Goal: Feedback & Contribution: Contribute content

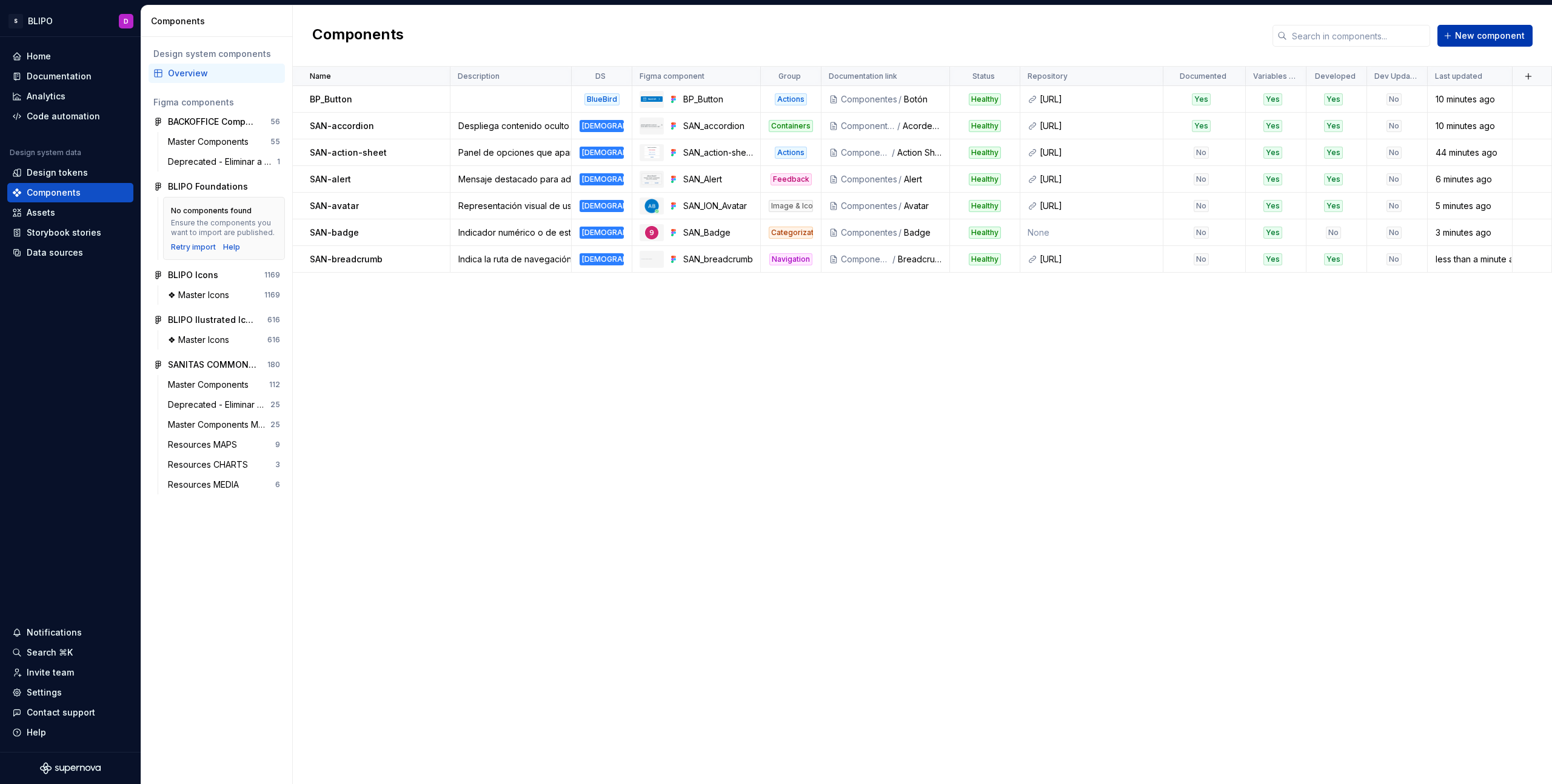
click at [1487, 39] on span "New component" at bounding box center [1490, 36] width 70 height 12
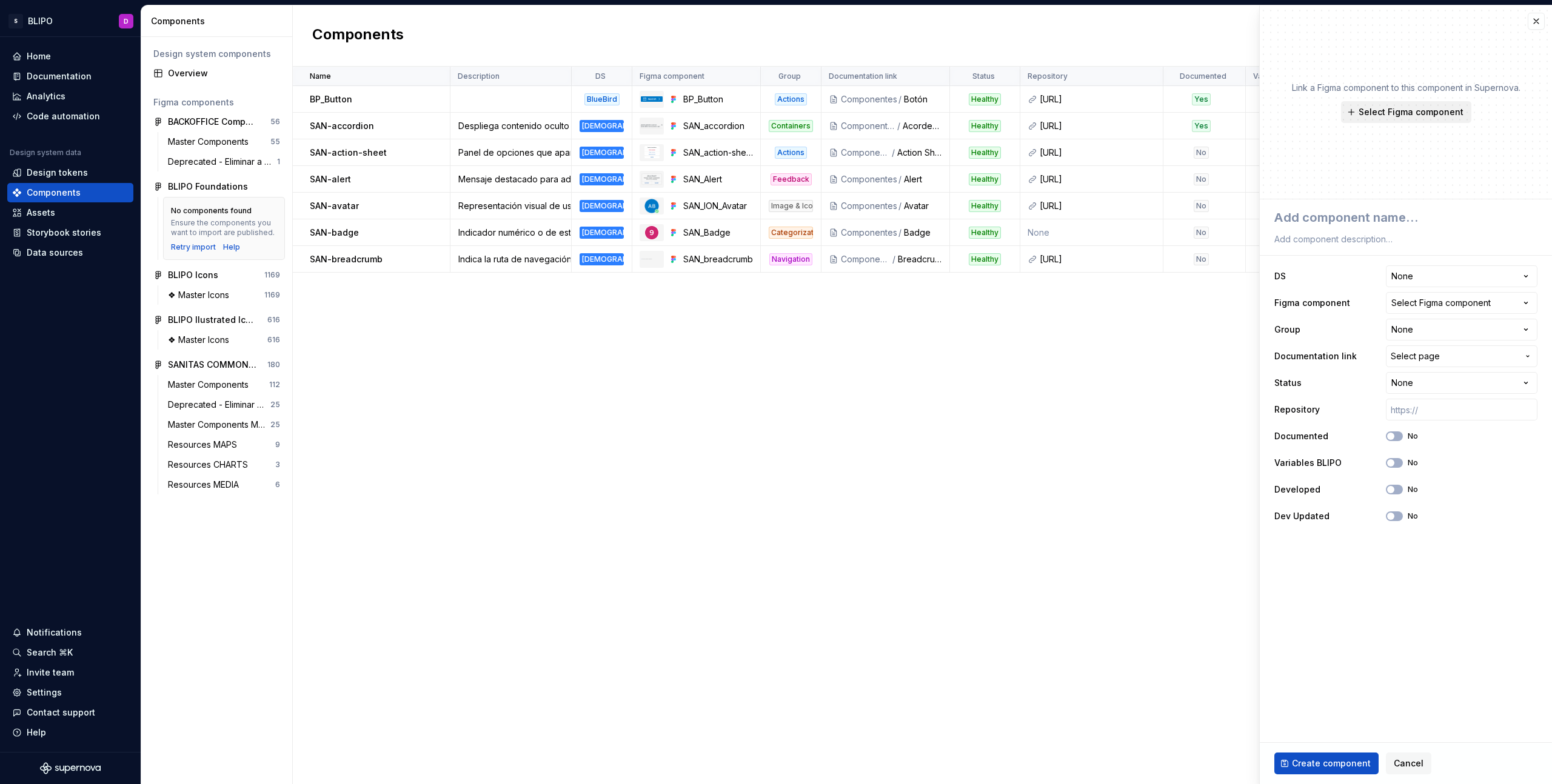
click at [1419, 114] on span "Select Figma component" at bounding box center [1411, 112] width 105 height 12
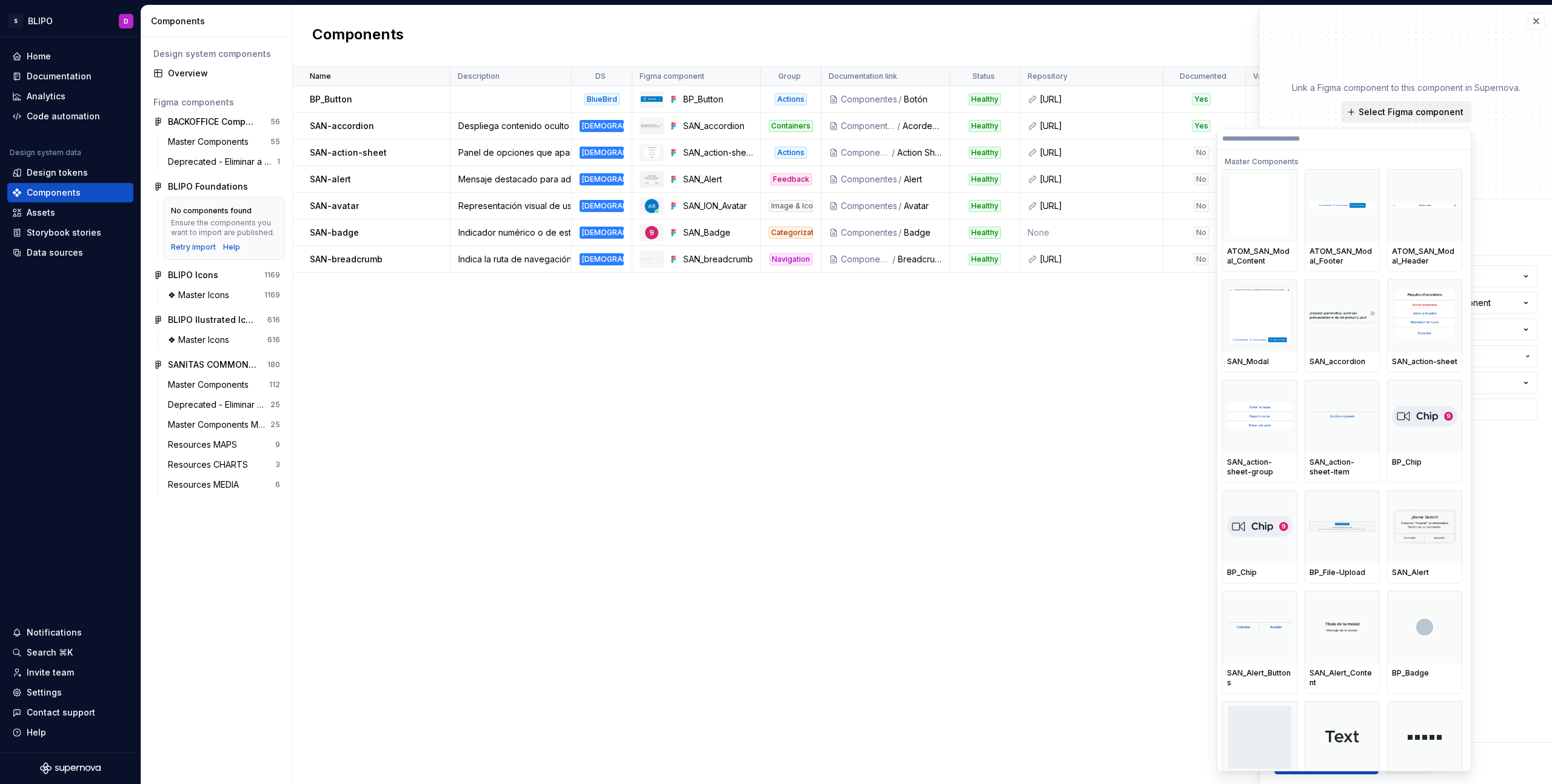
type textarea "*"
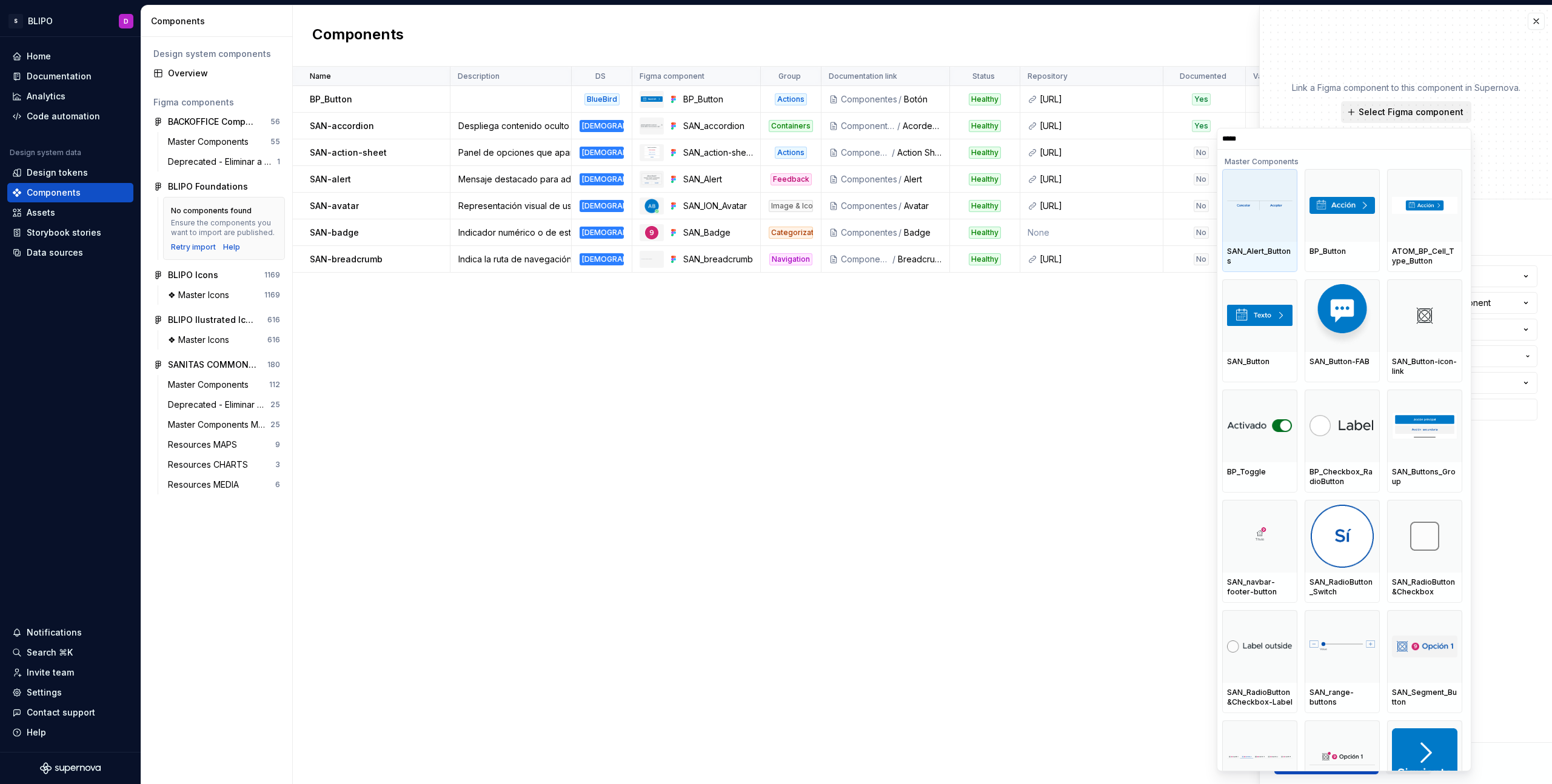
type input "******"
type textarea "*"
type input "*******"
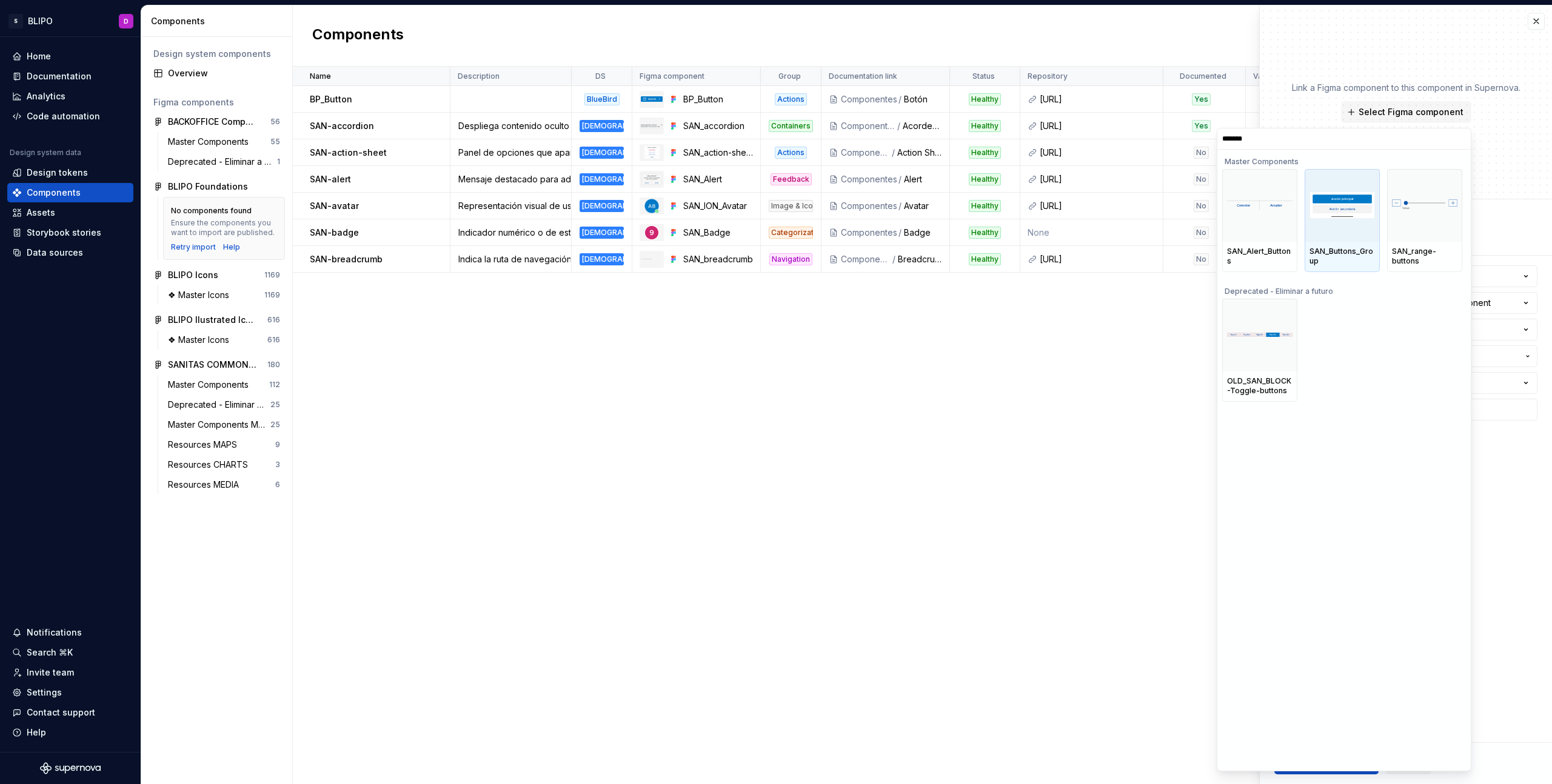
click at [1340, 254] on div "SAN_Buttons_Group" at bounding box center [1342, 256] width 65 height 19
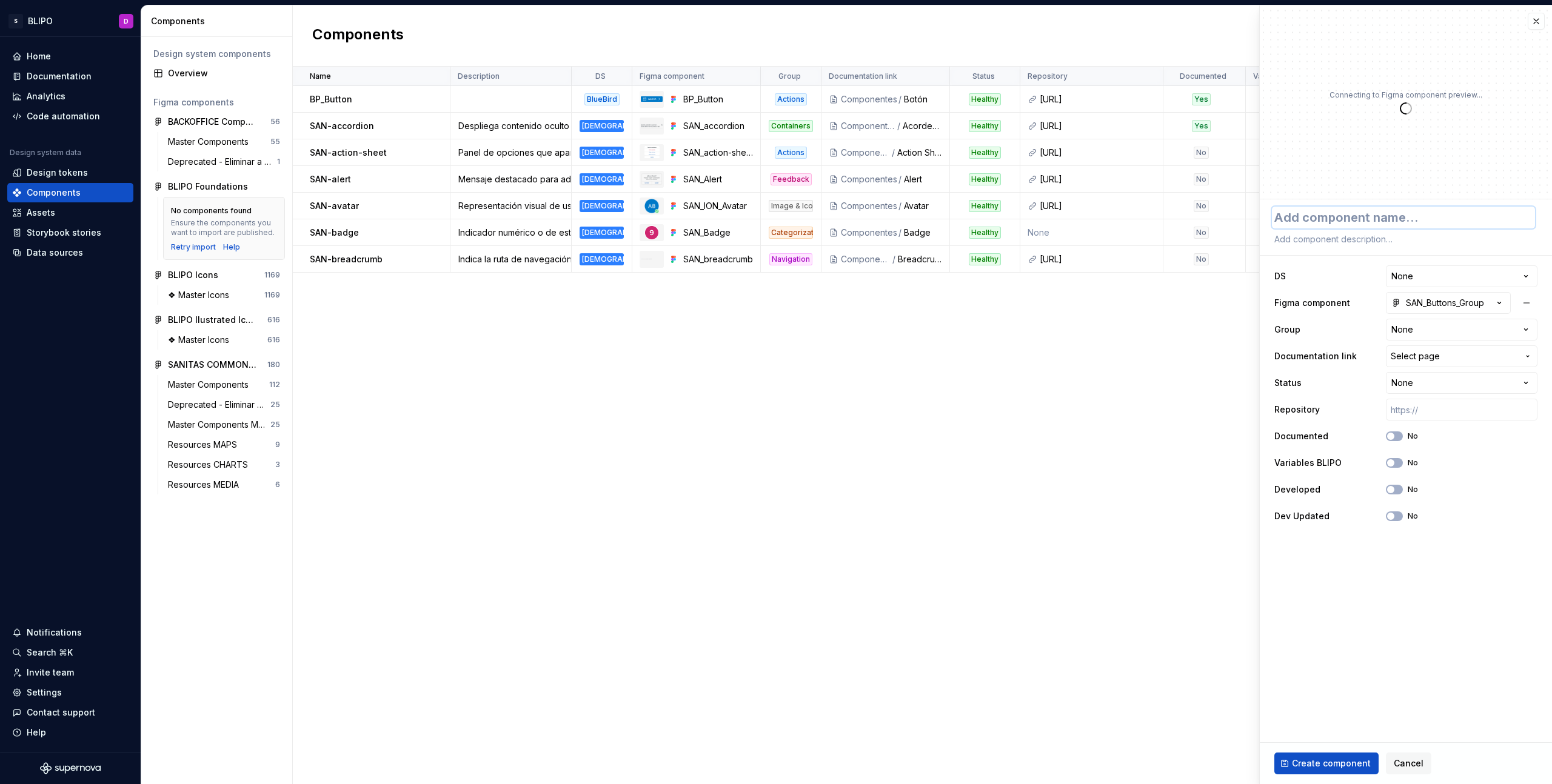
click at [1386, 218] on textarea at bounding box center [1403, 218] width 263 height 21
type textarea "*"
type textarea "S"
type textarea "*"
type textarea "SA"
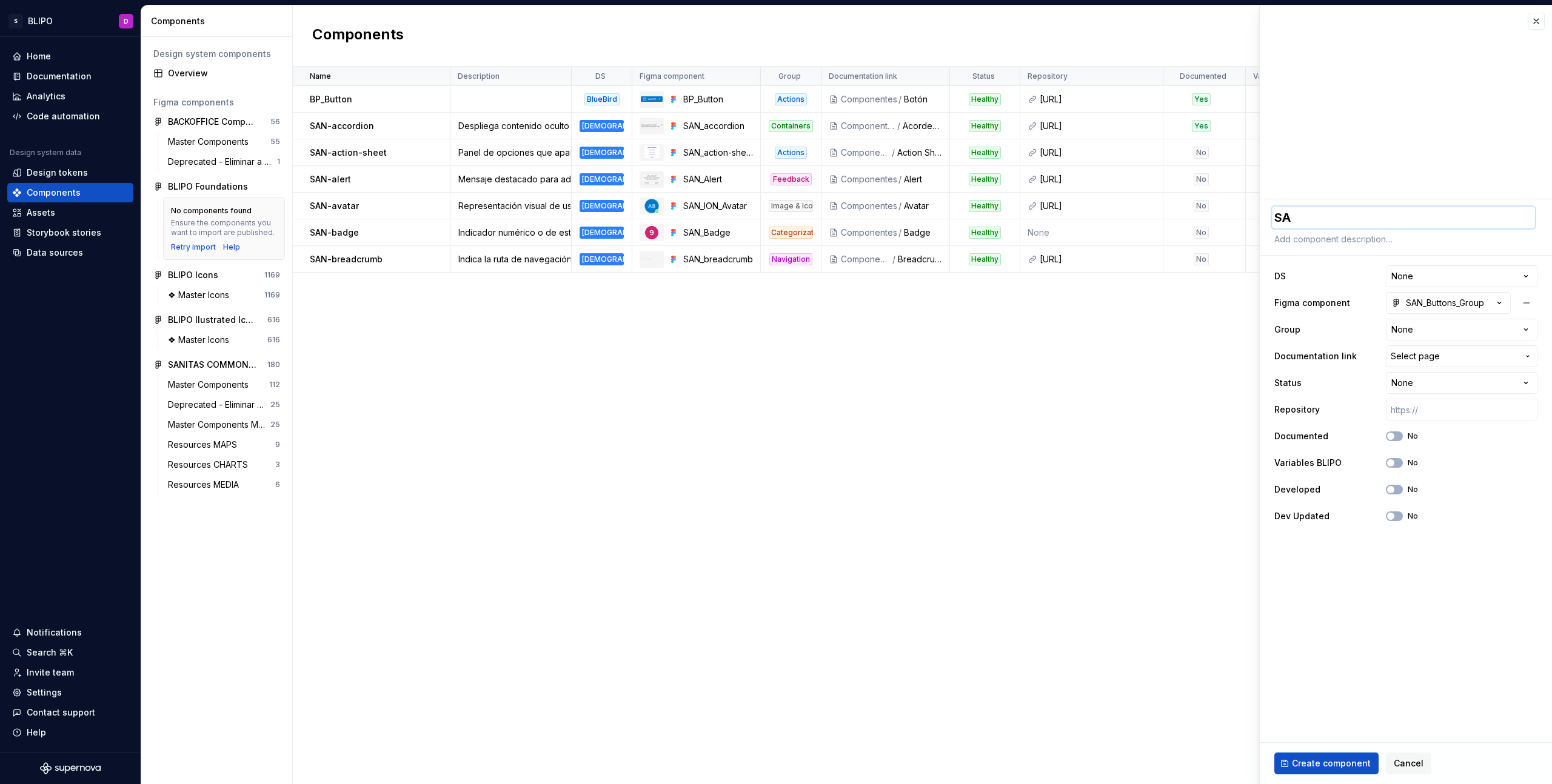
type textarea "*"
type textarea "SAN"
type textarea "*"
type textarea "SAN-"
type textarea "*"
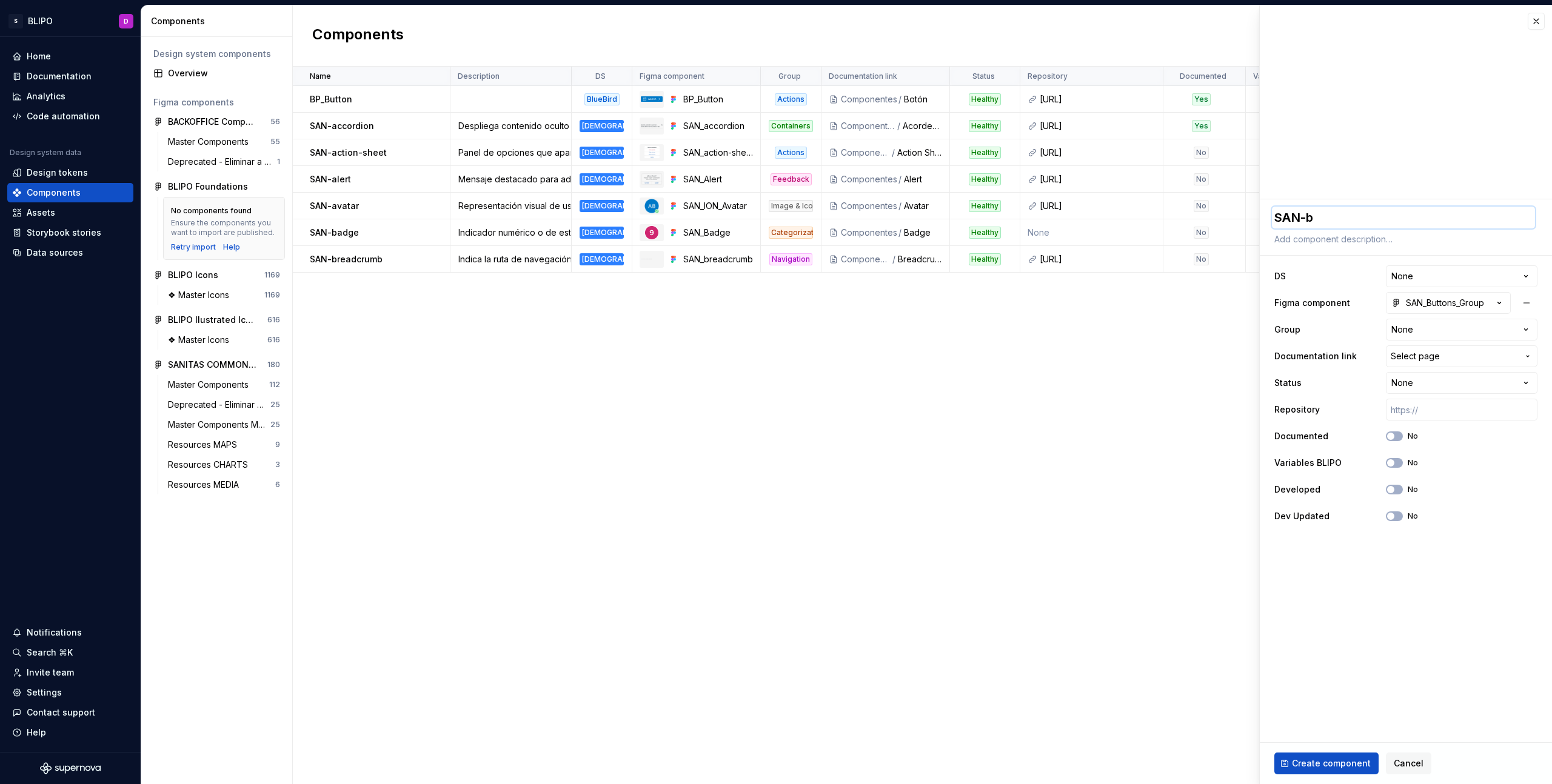
type textarea "SAN-bu"
type textarea "*"
type textarea "SAN-but"
type textarea "*"
type textarea "SAN-butt"
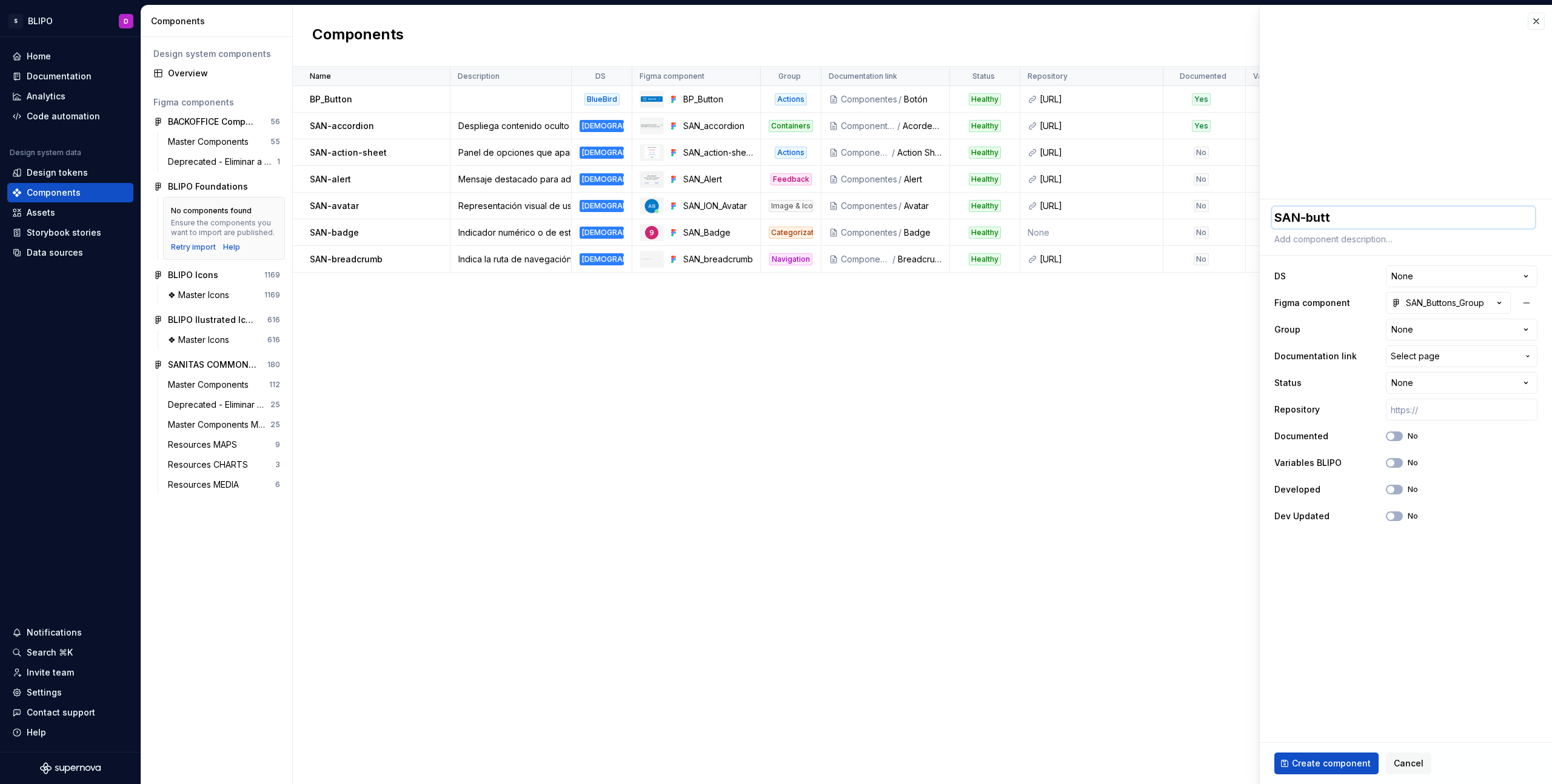
type textarea "*"
type textarea "SAN-butto"
type textarea "*"
type textarea "SAN-button"
type textarea "*"
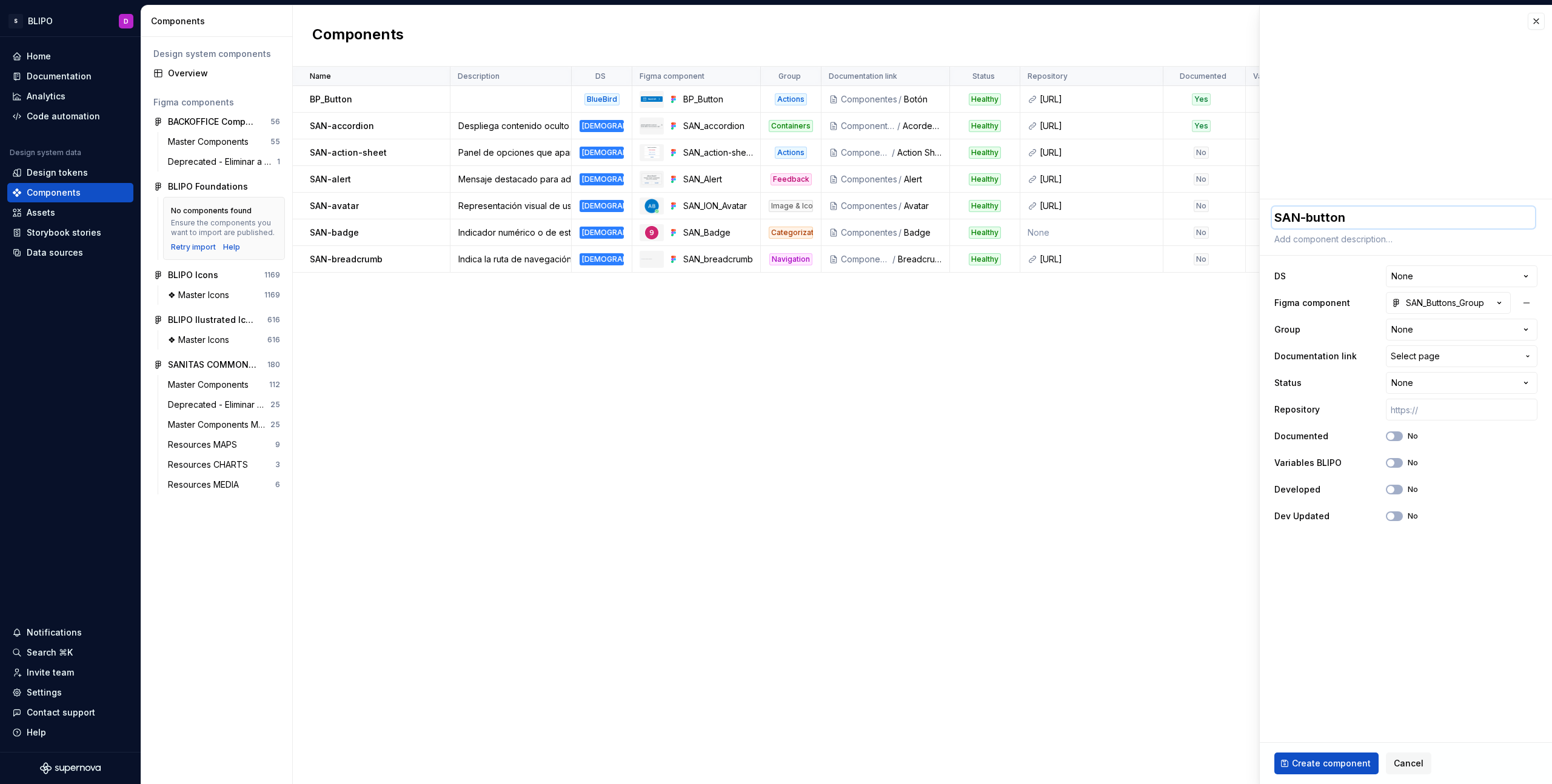
type textarea "SAN-buttons"
type textarea "*"
type textarea "SAN-buttons-"
type textarea "*"
type textarea "SAN-buttons-g"
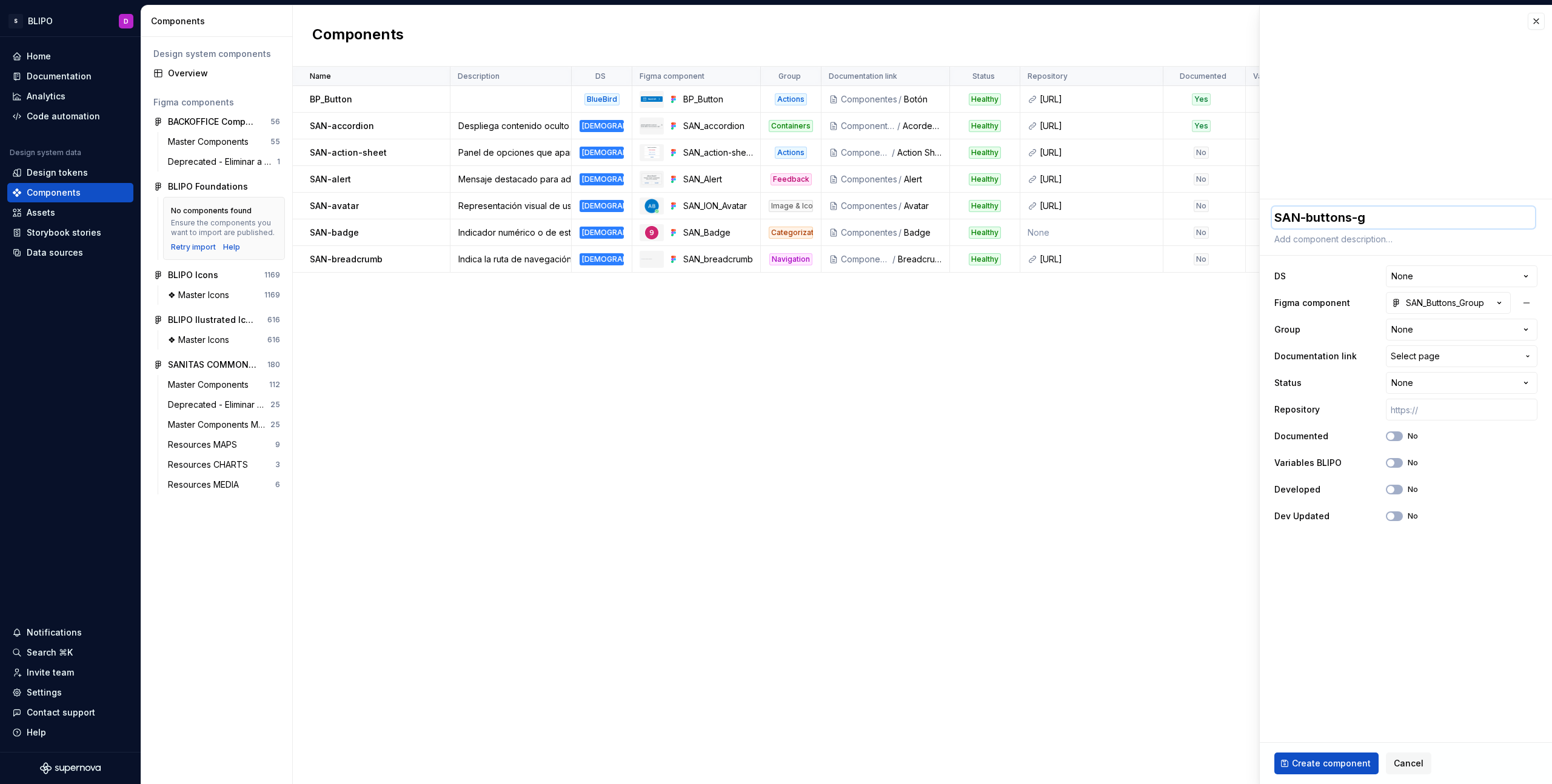
type textarea "*"
type textarea "SAN-buttons-gr"
type textarea "*"
type textarea "SAN-buttons-gro"
type textarea "*"
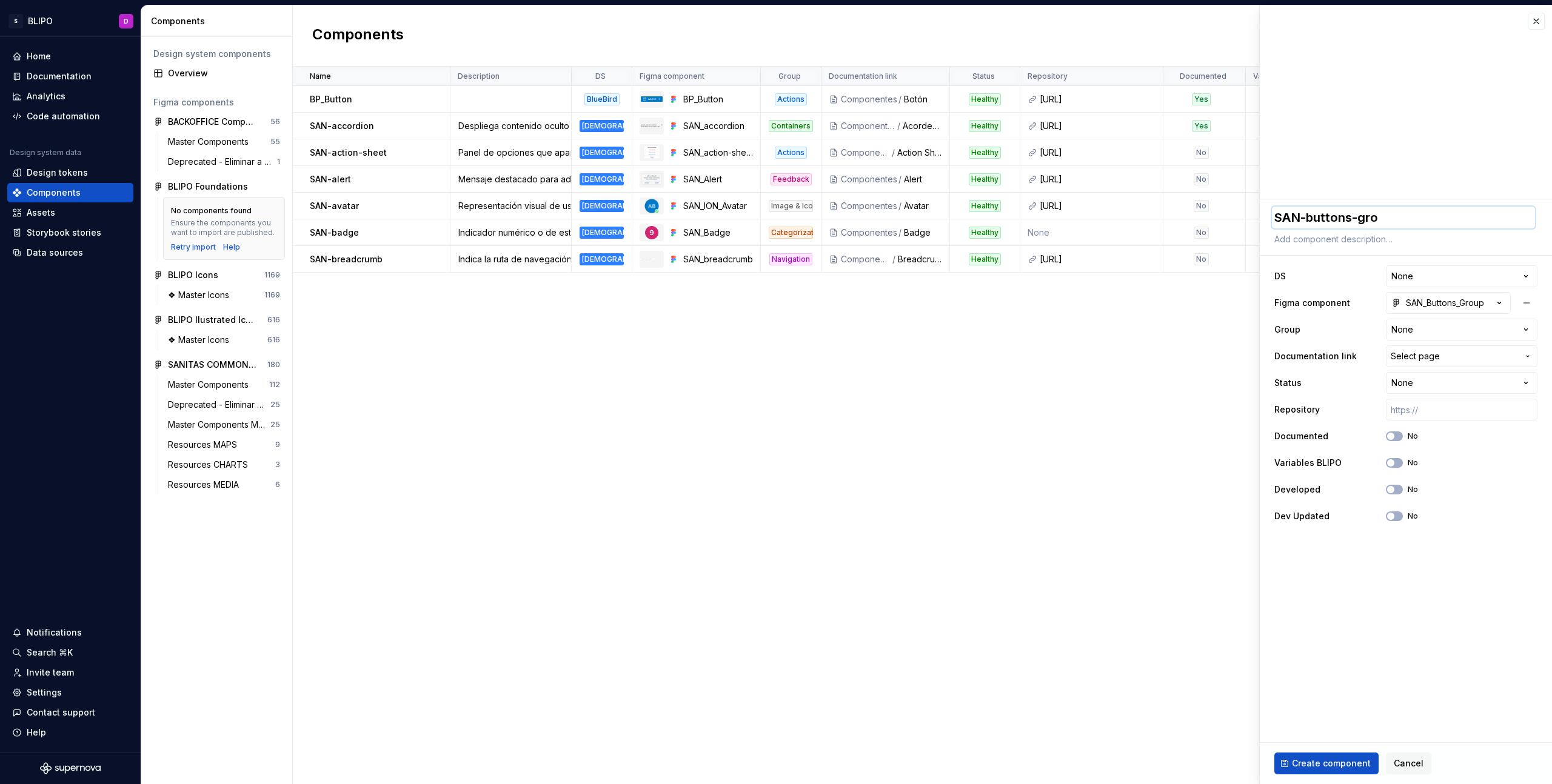
type textarea "SAN-buttons-grou"
type textarea "*"
type textarea "SAN-buttons-group"
click at [1322, 238] on textarea at bounding box center [1403, 239] width 263 height 17
type textarea "*"
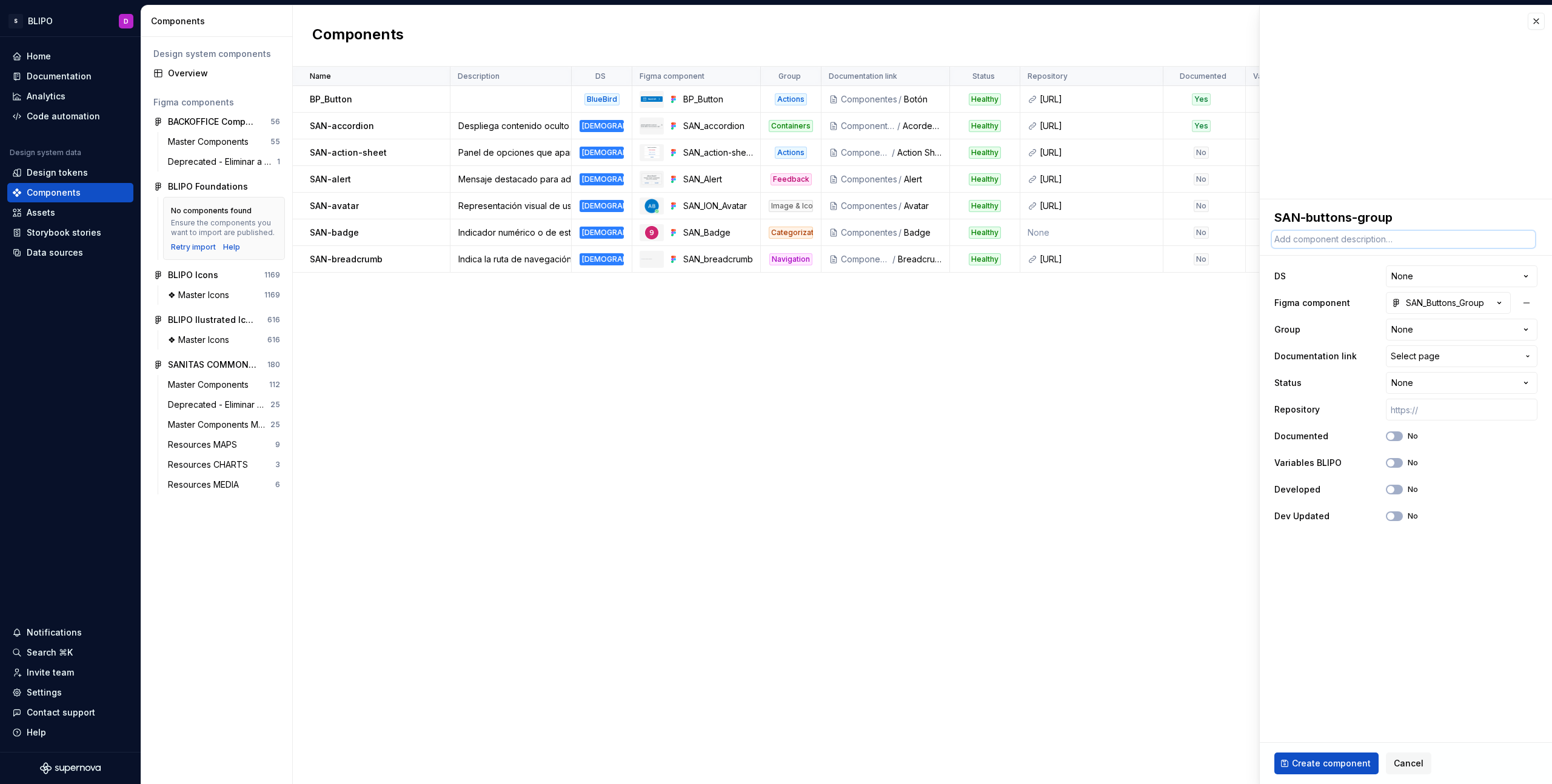
type textarea "A"
type textarea "*"
type textarea "Ag"
type textarea "*"
type textarea "Agr"
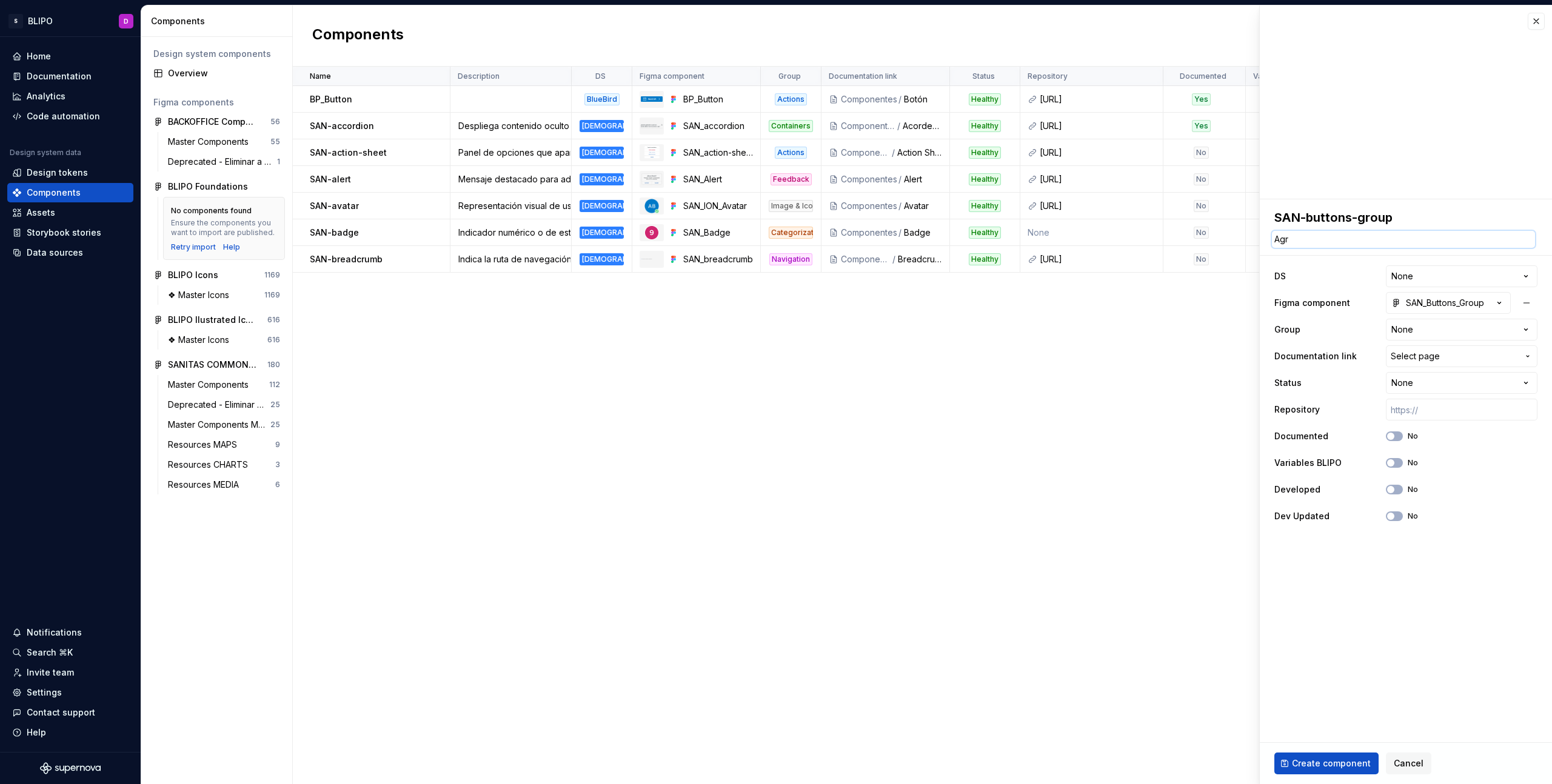
type textarea "*"
type textarea "Agru"
type textarea "*"
type textarea "Agrup"
type textarea "*"
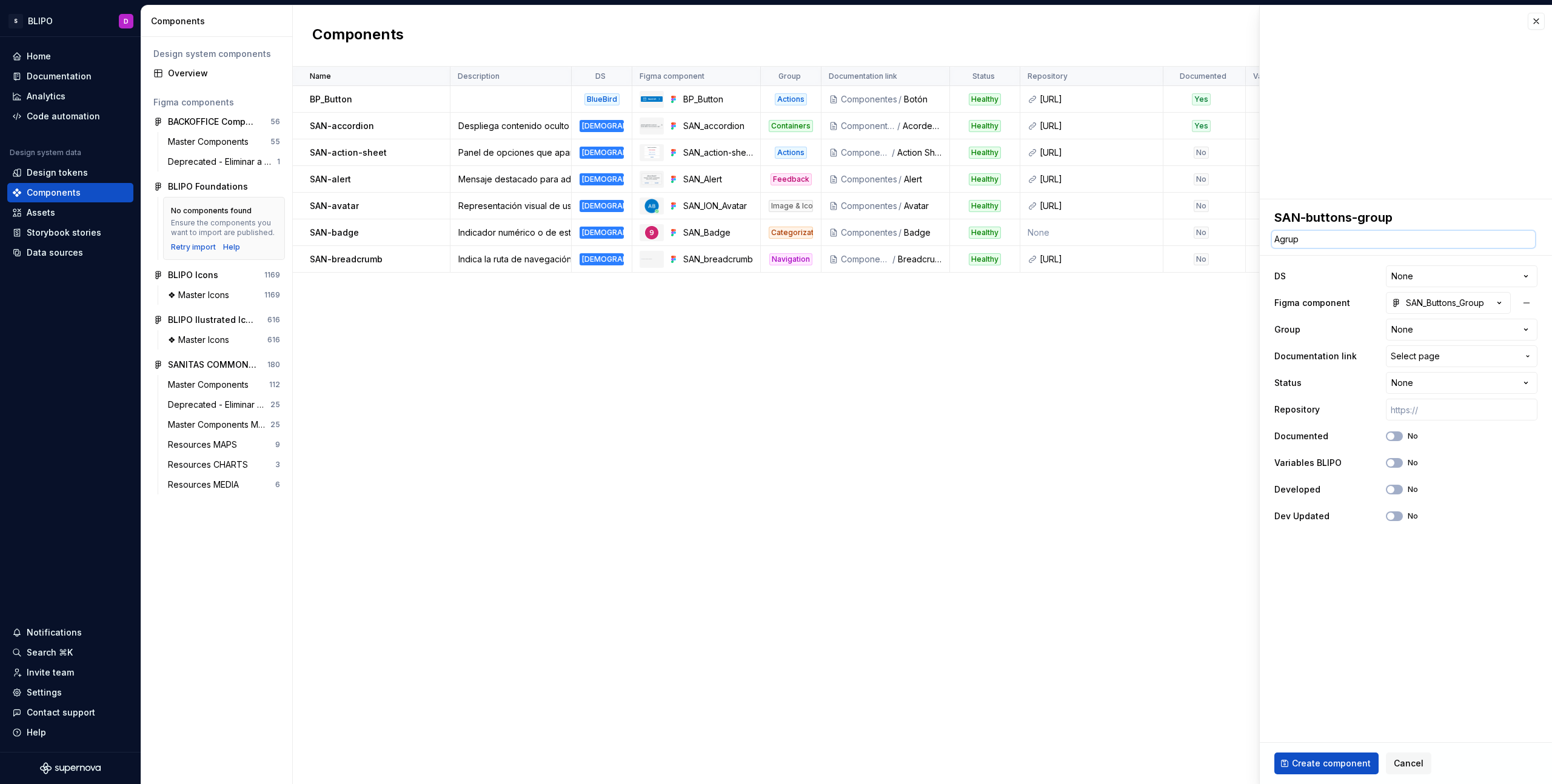
type textarea "Agrupa"
type textarea "*"
type textarea "Agrupac"
type textarea "*"
type textarea "Agrupaci"
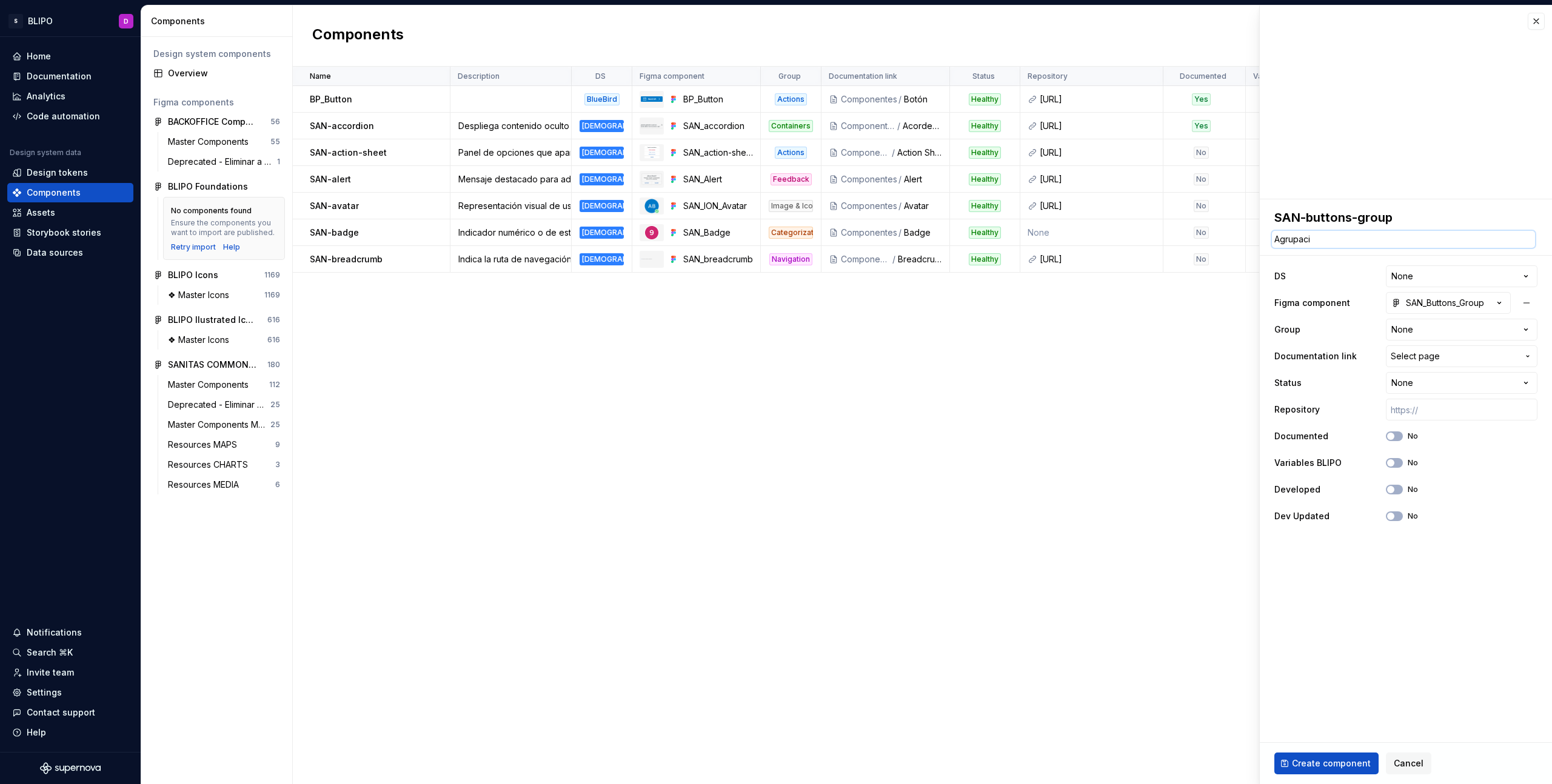
type textarea "*"
type textarea "Agrupaci´"
type textarea "*"
type textarea "Agrupació"
type textarea "*"
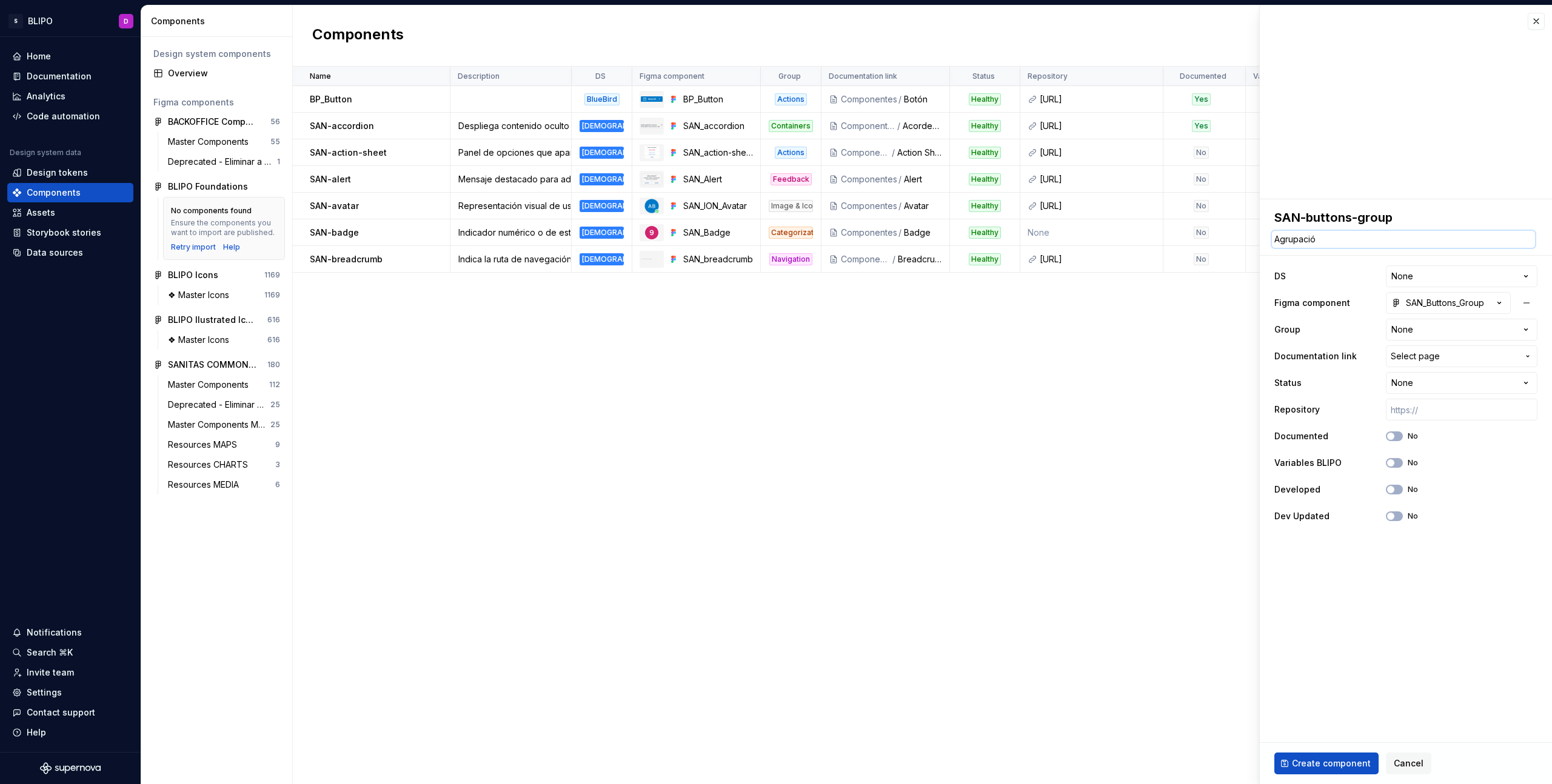
type textarea "Agrupación"
type textarea "*"
type textarea "Agrupación"
type textarea "*"
type textarea "Agrupación d"
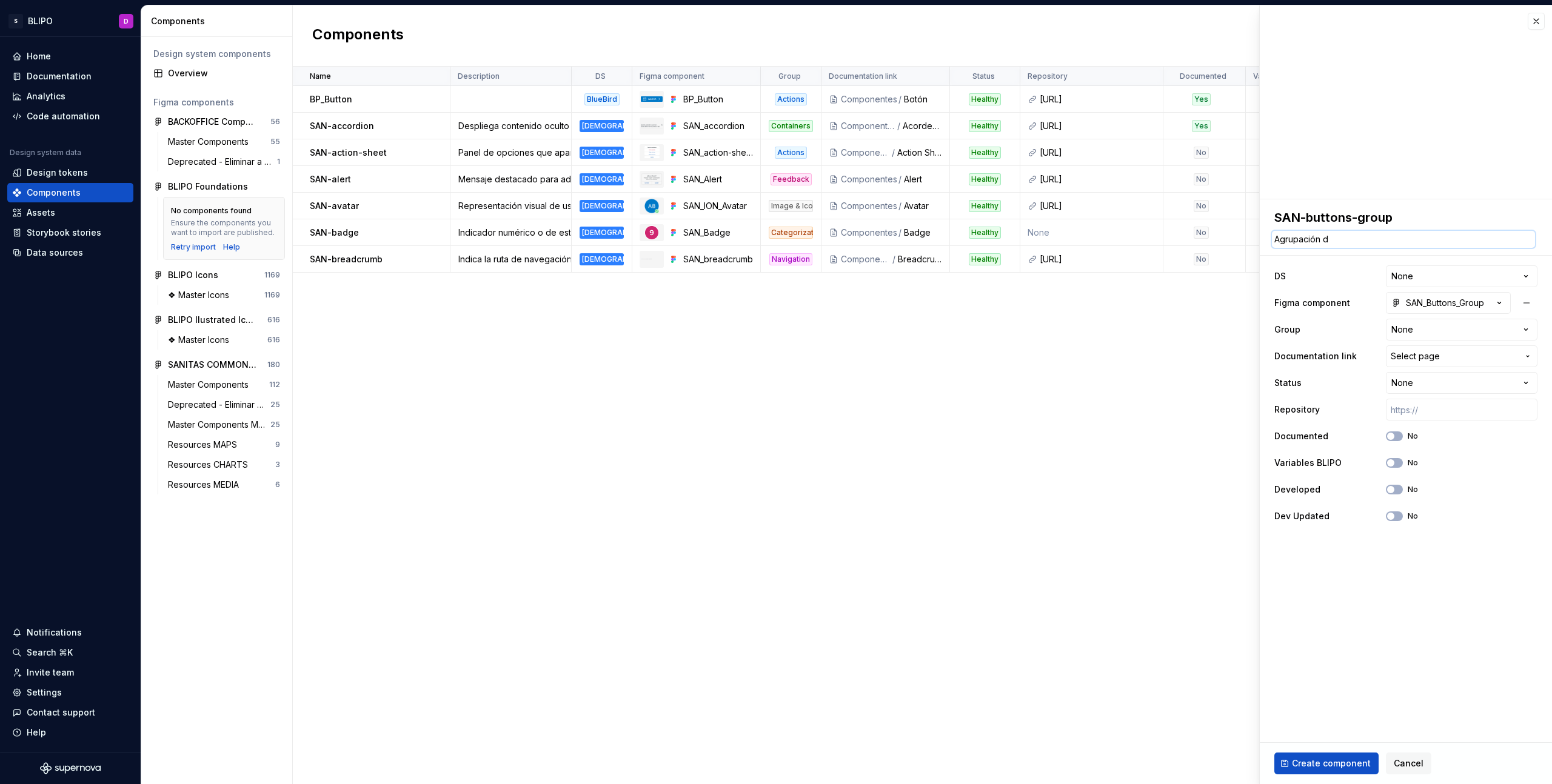
type textarea "*"
type textarea "Agrupación de"
type textarea "*"
type textarea "Agrupación de"
type textarea "*"
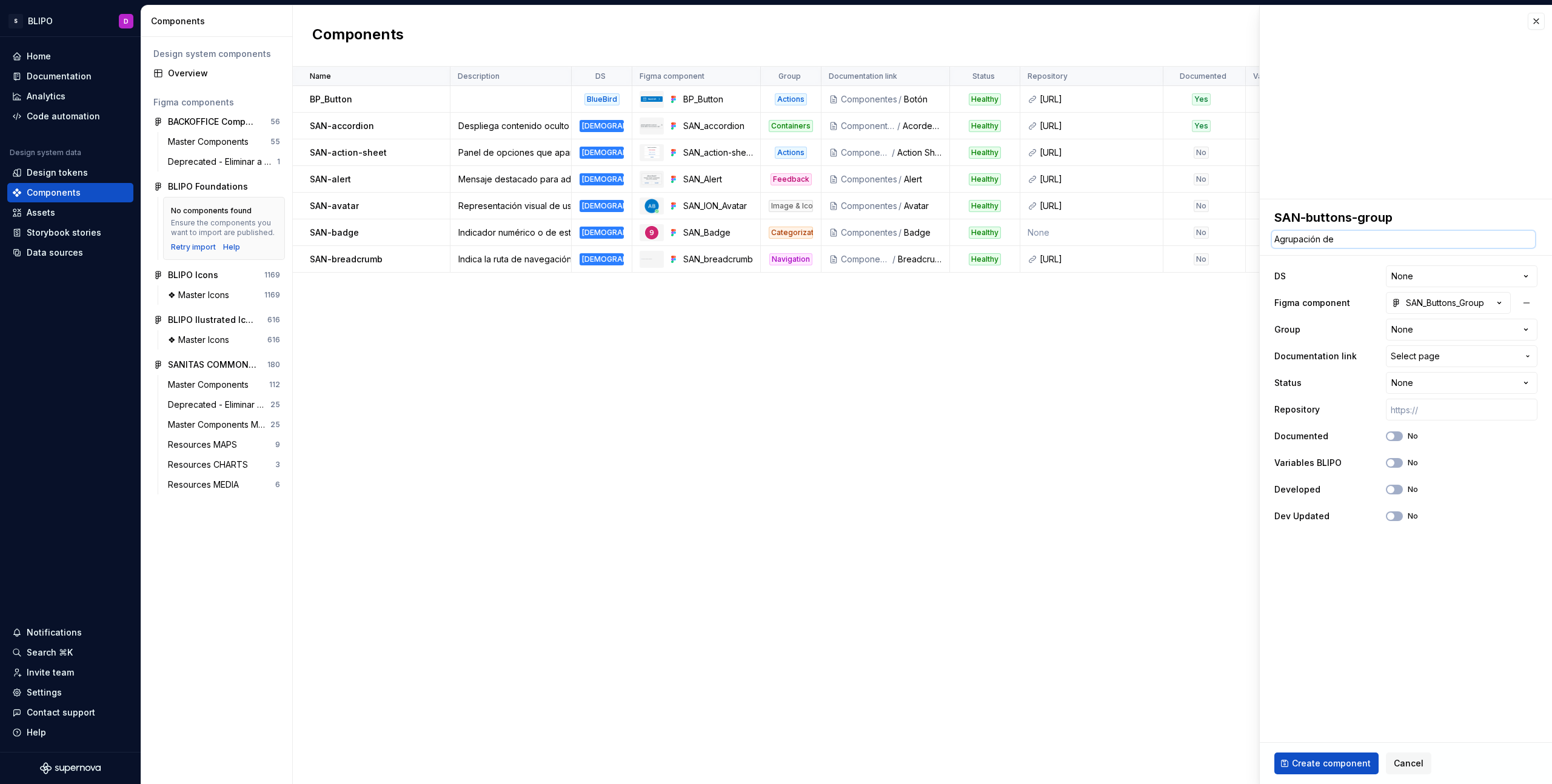
type textarea "Agrupación de b"
type textarea "*"
type textarea "Agrupación de bo"
type textarea "*"
type textarea "Agrupación de bot"
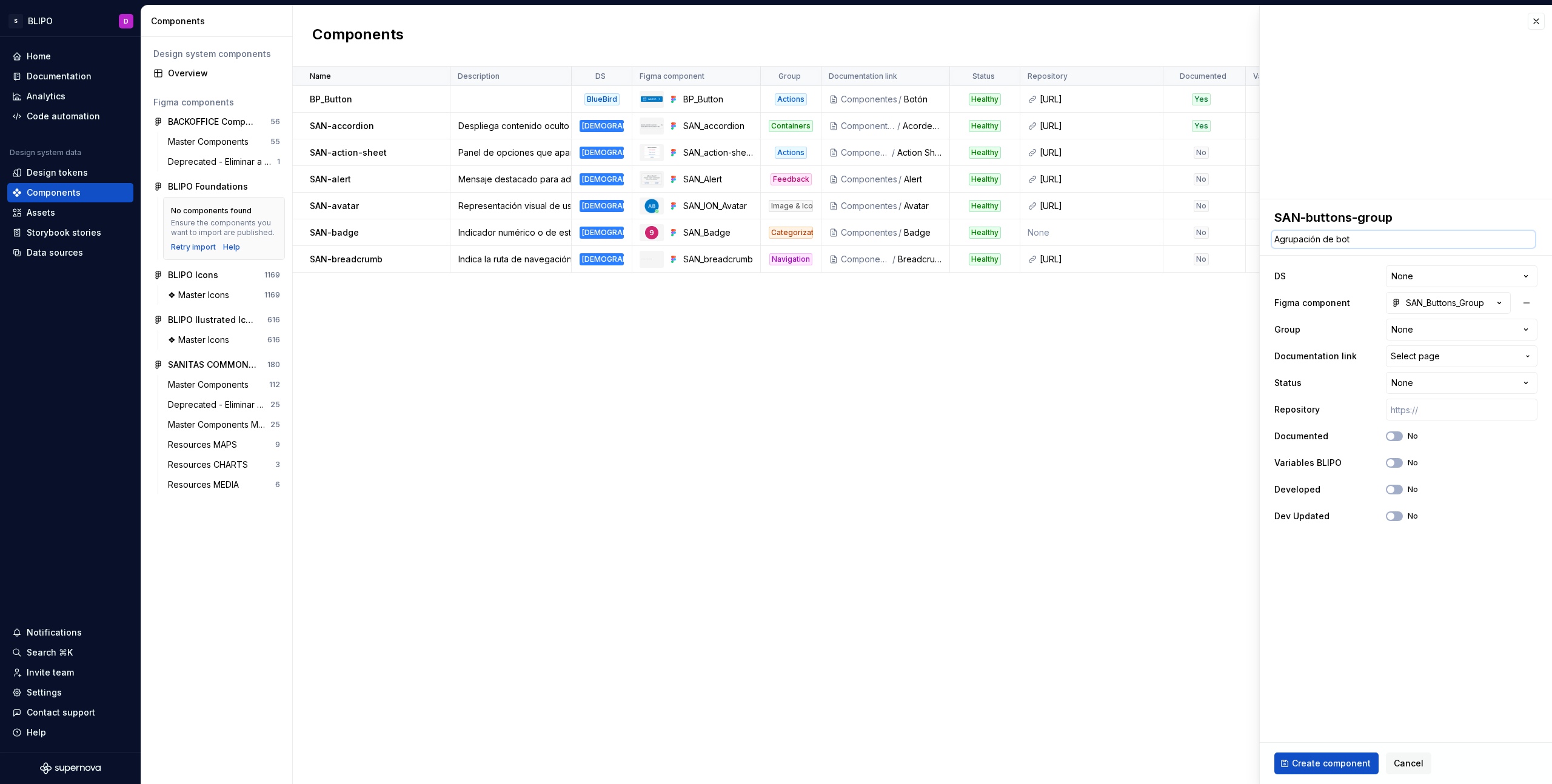
type textarea "*"
type textarea "Agrupación de boto"
type textarea "*"
type textarea "Agrupación de boton"
type textarea "*"
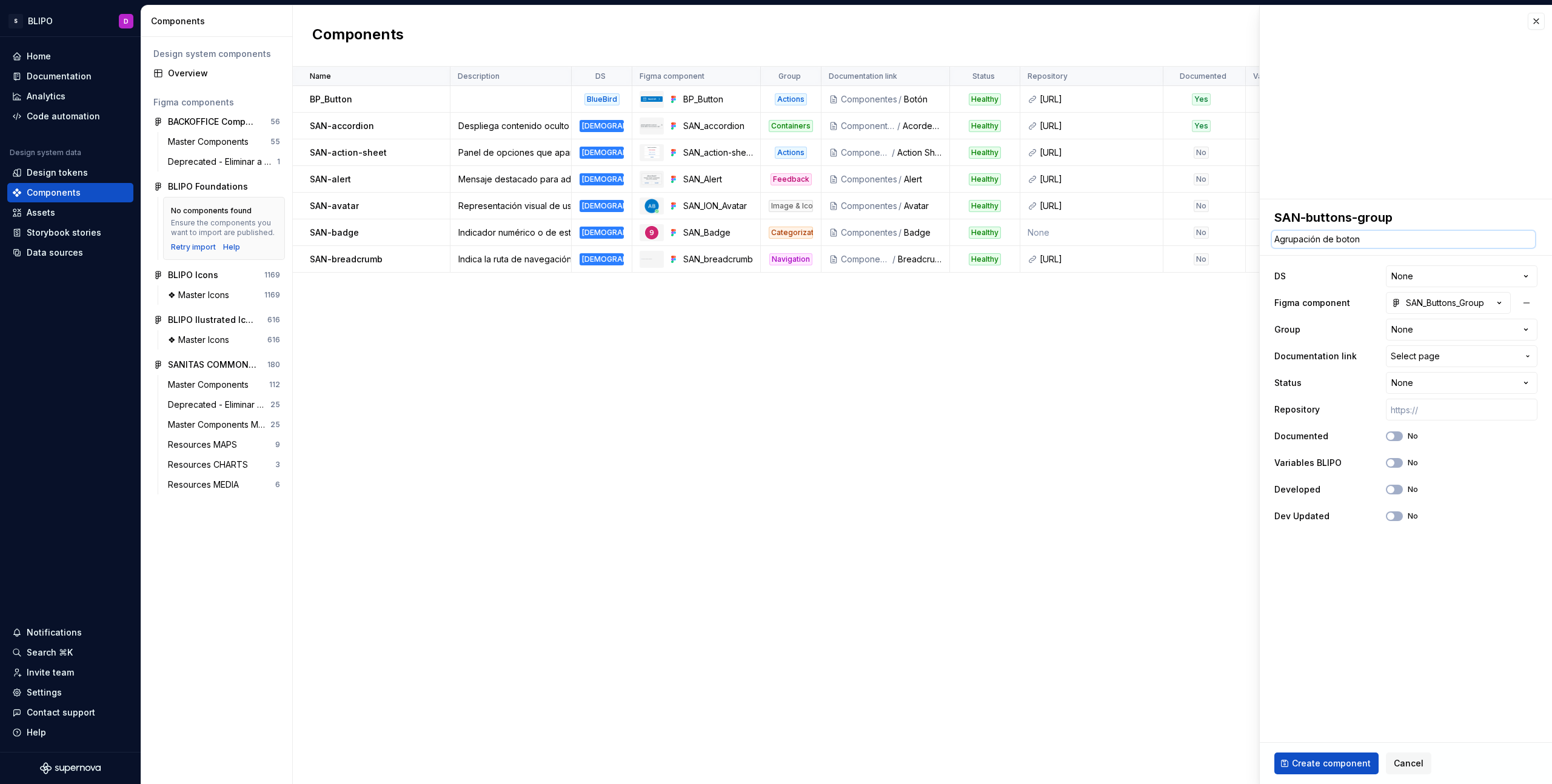
type textarea "Agrupación de botone"
type textarea "*"
type textarea "Agrupación de botones"
type textarea "*"
type textarea "Agrupación de botones"
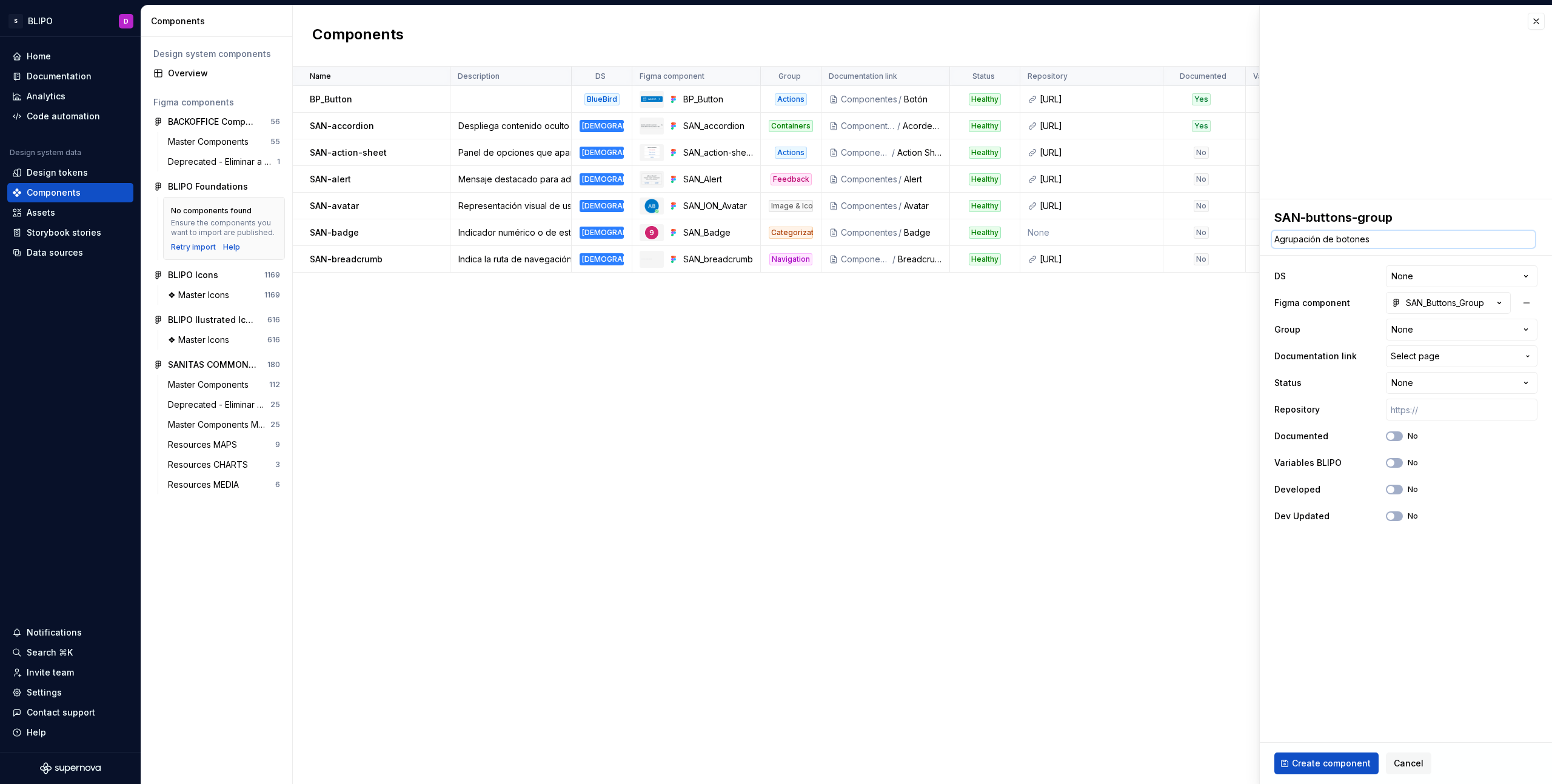
type textarea "*"
type textarea "Agrupación de botones q"
type textarea "*"
type textarea "Agrupación de botones qu"
type textarea "*"
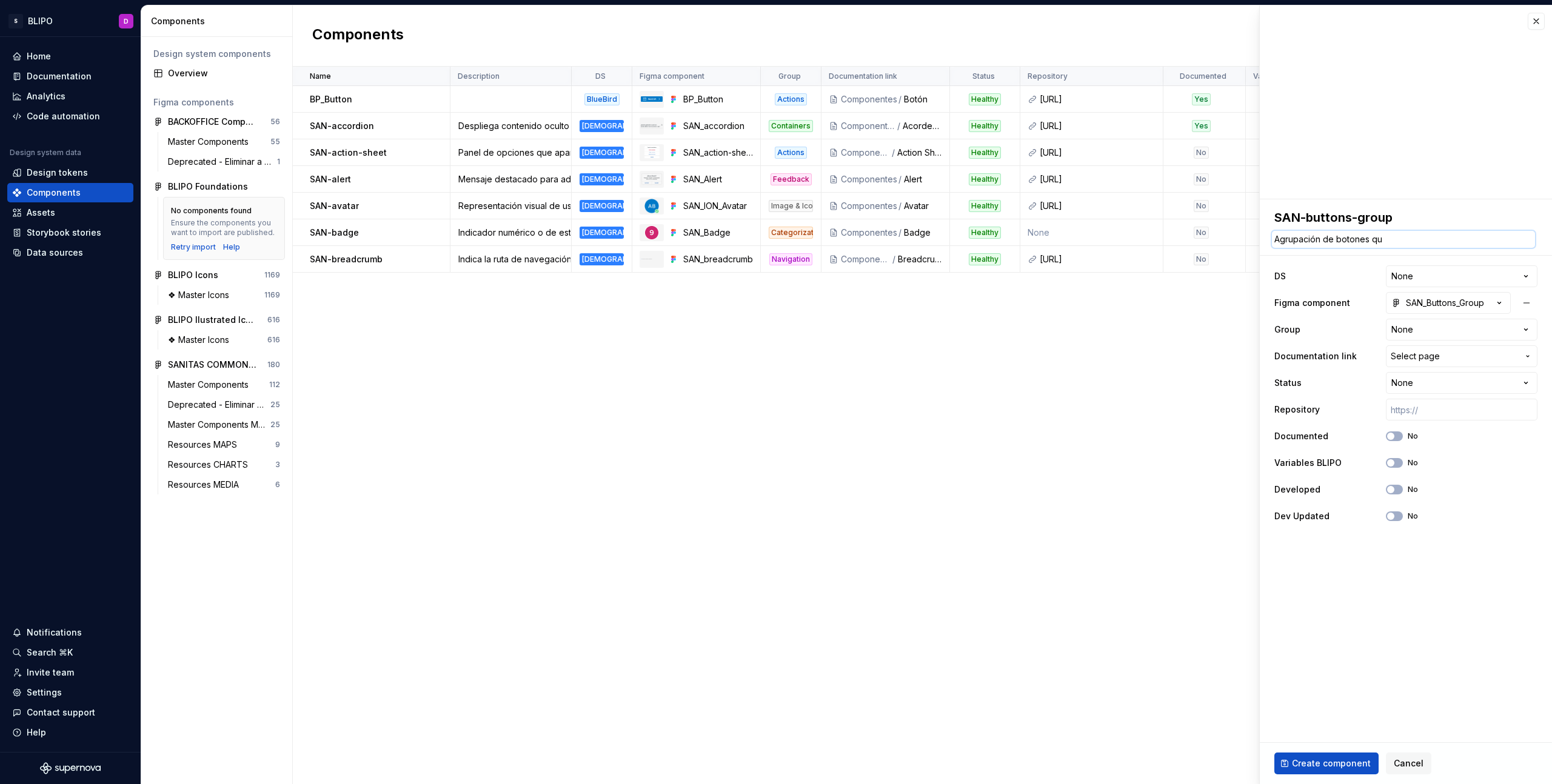
type textarea "Agrupación de botones que"
type textarea "*"
type textarea "Agrupación de botones que"
type textarea "*"
type textarea "Agrupación de botones que f"
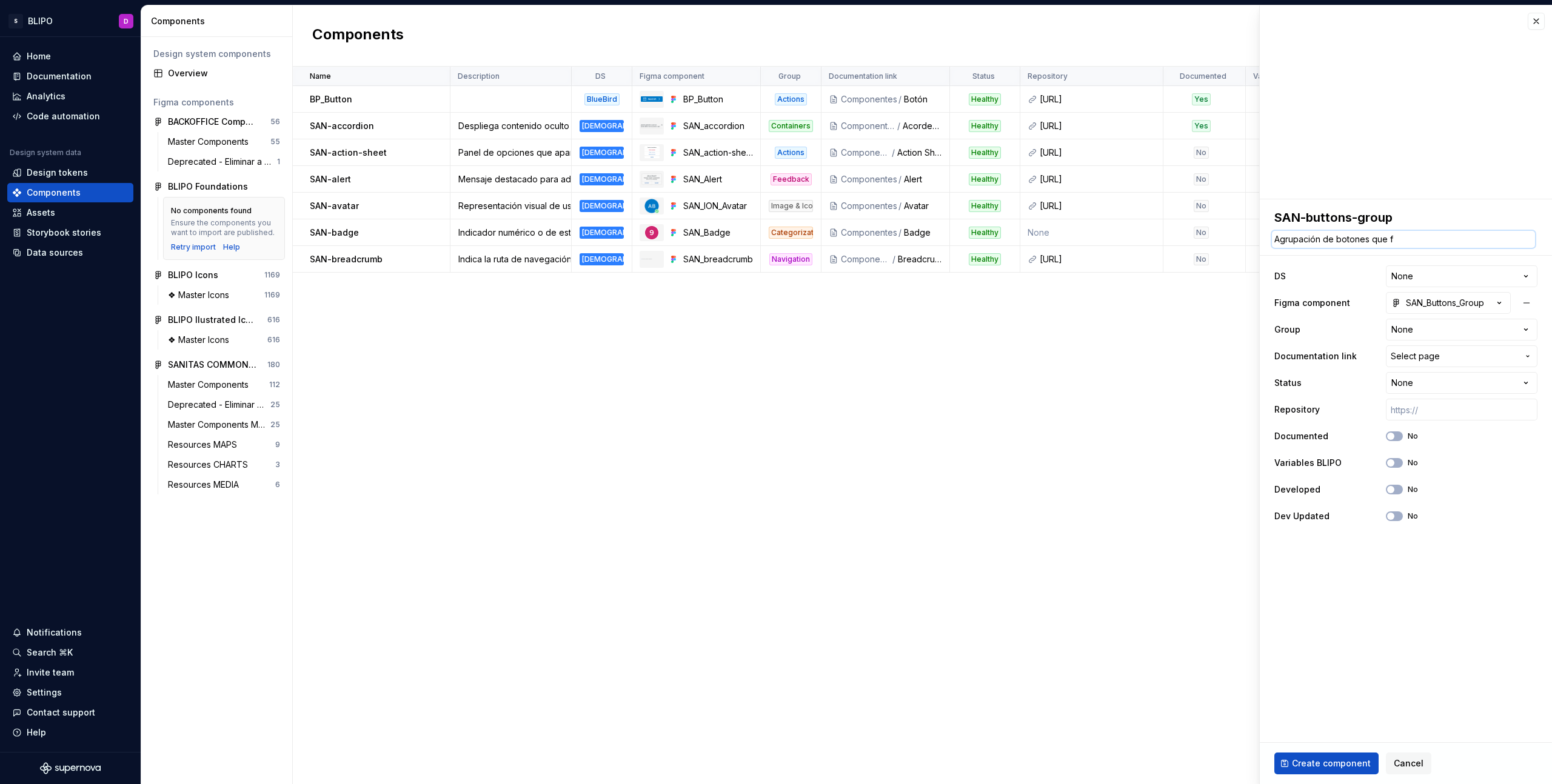
type textarea "*"
type textarea "Agrupación de botones que fu"
type textarea "*"
type textarea "Agrupación de botones que fun"
type textarea "*"
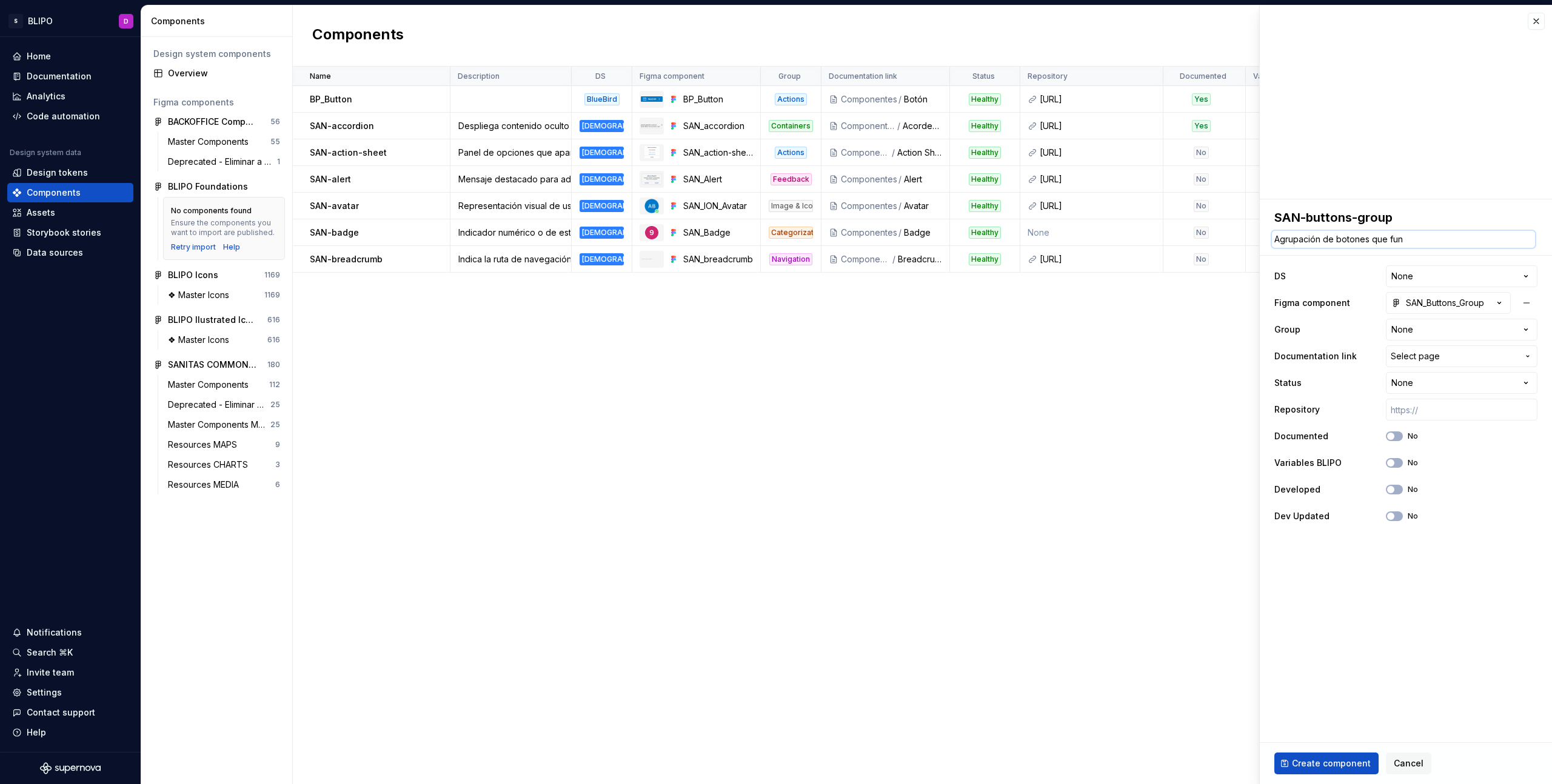
type textarea "Agrupación de botones que func"
type textarea "*"
type textarea "Agrupación de botones que funci"
type textarea "*"
type textarea "Agrupación de botones que funcion"
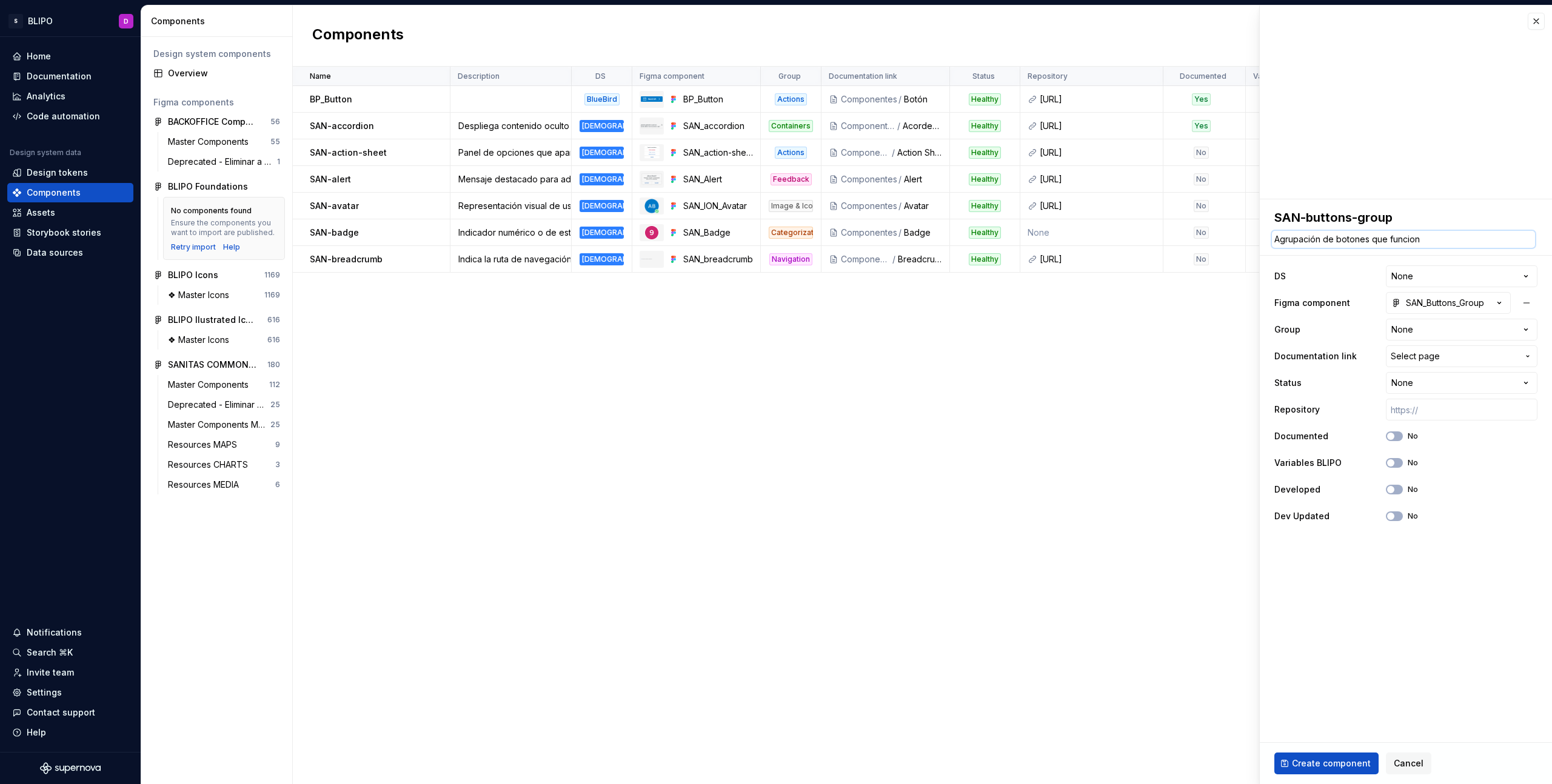
type textarea "*"
type textarea "Agrupación de botones que funciona"
type textarea "*"
type textarea "Agrupación de botones que funciona"
type textarea "*"
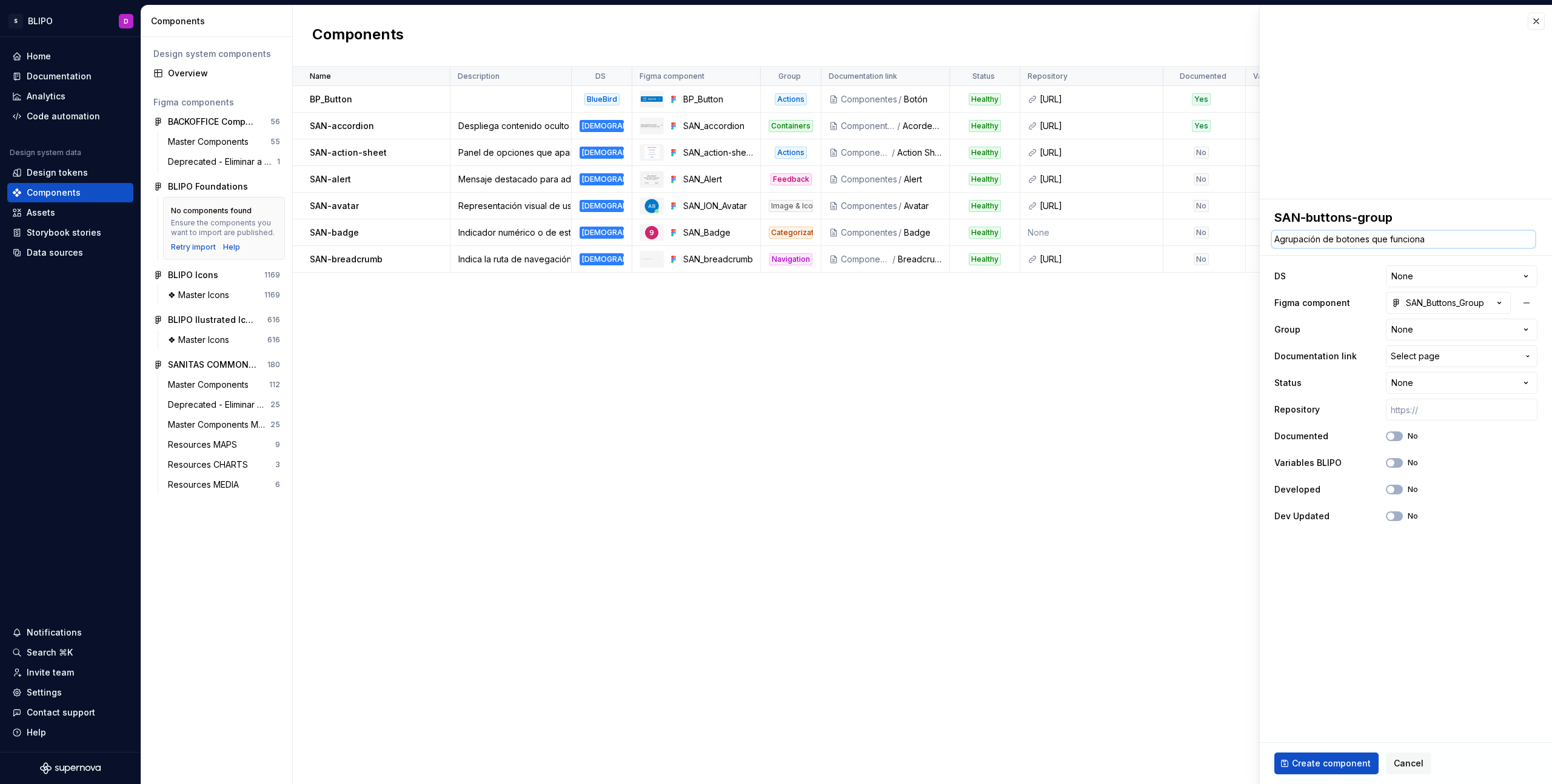
type textarea "Agrupación de botones que funciona d"
type textarea "*"
type textarea "Agrupación de botones que funciona de"
type textarea "*"
type textarea "Agrupación de botones que funciona de"
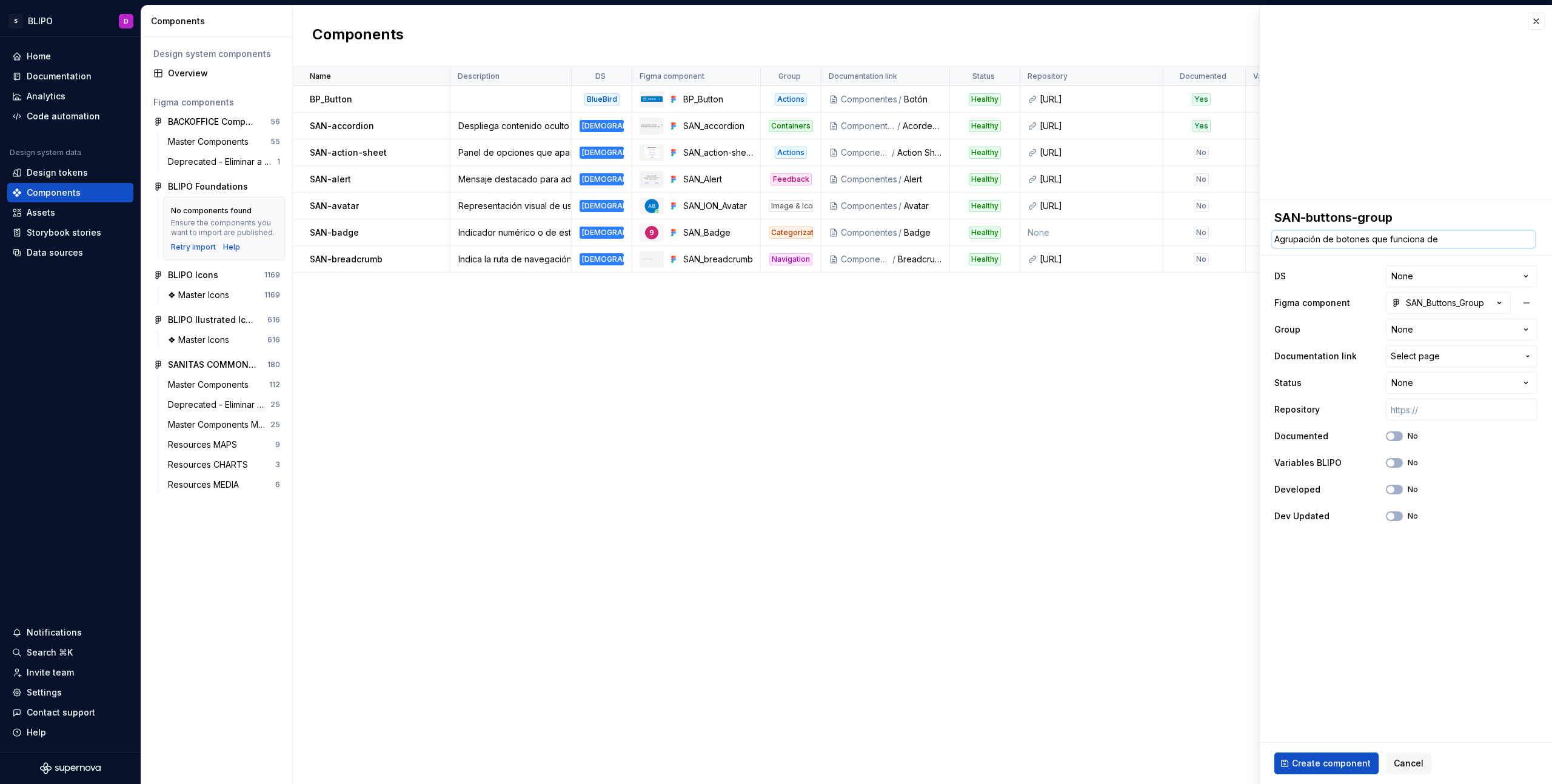
type textarea "*"
type textarea "Agrupación de botones que funciona de f"
type textarea "*"
type textarea "Agrupación de botones que funciona de for"
type textarea "*"
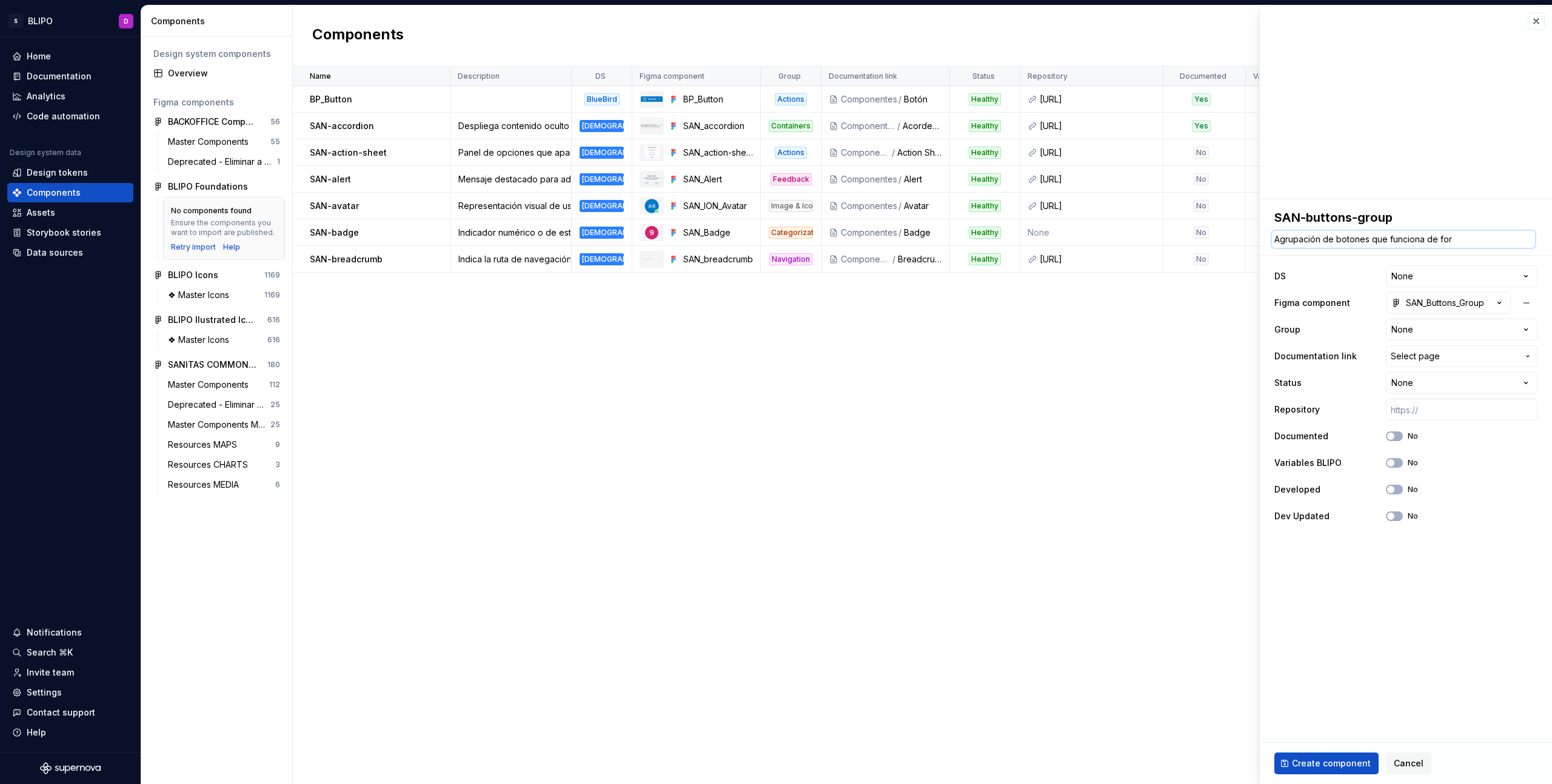
type textarea "Agrupación de botones que funciona de form"
type textarea "*"
type textarea "Agrupación de botones que funciona de forma"
type textarea "*"
type textarea "Agrupación de botones que funciona de forma"
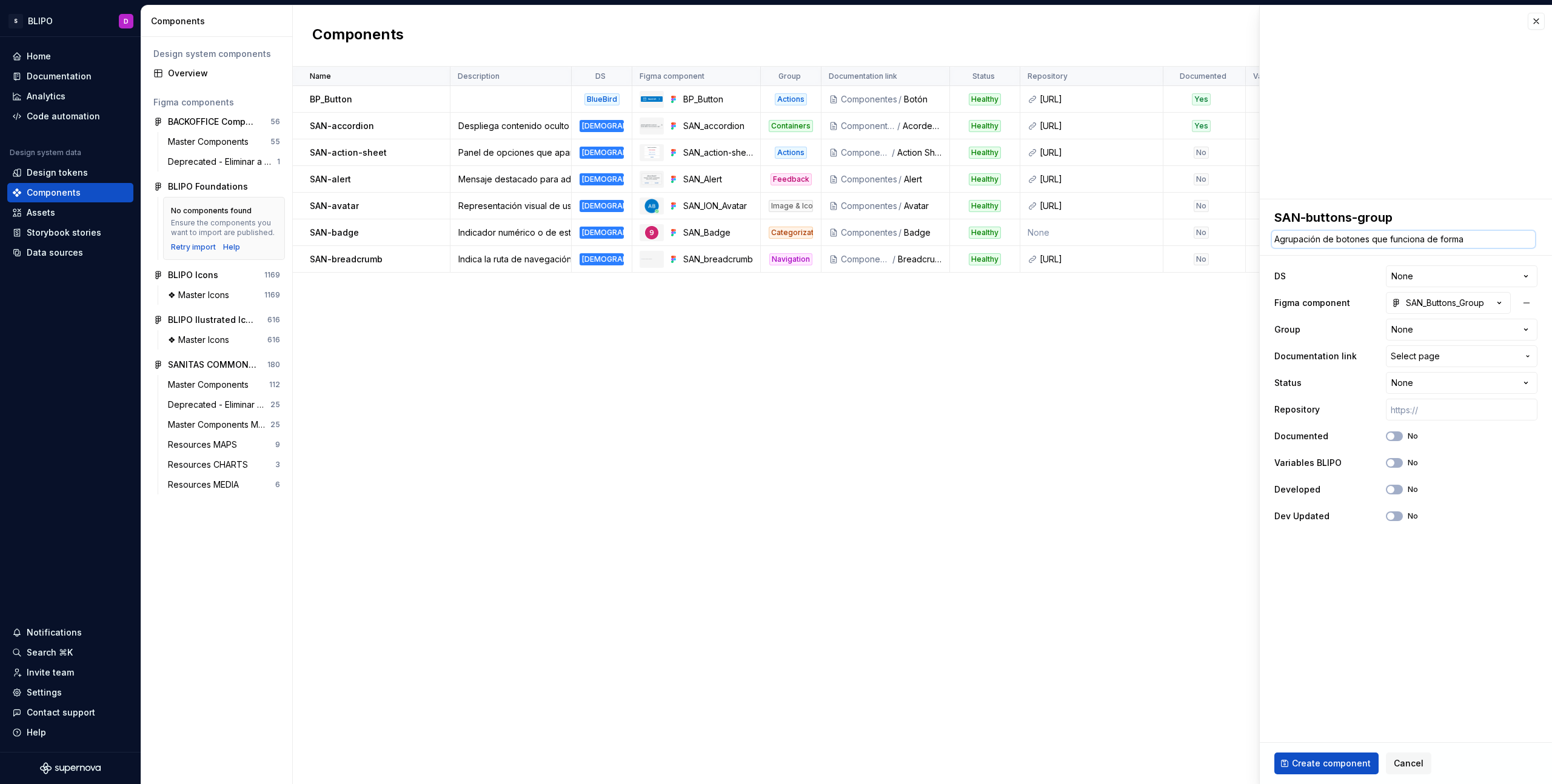
type textarea "*"
type textarea "Agrupación de botones que funciona de forma d"
type textarea "*"
type textarea "Agrupación de botones que funciona de forma de"
type textarea "*"
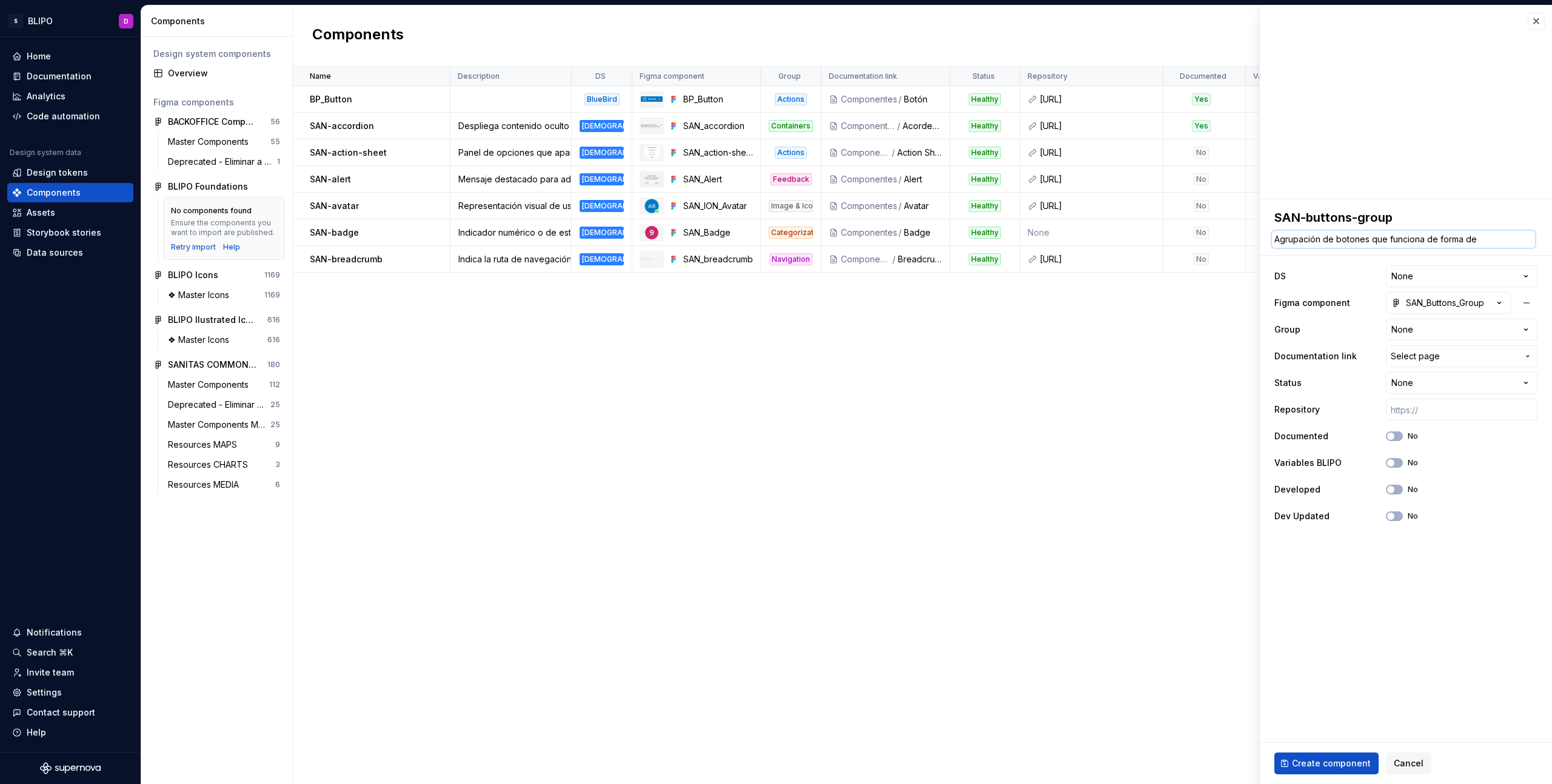
type textarea "Agrupación de botones que funciona de forma d"
type textarea "*"
type textarea "Agrupación de botones que funciona de forma di"
type textarea "*"
type textarea "Agrupación de botones que funciona de forma din"
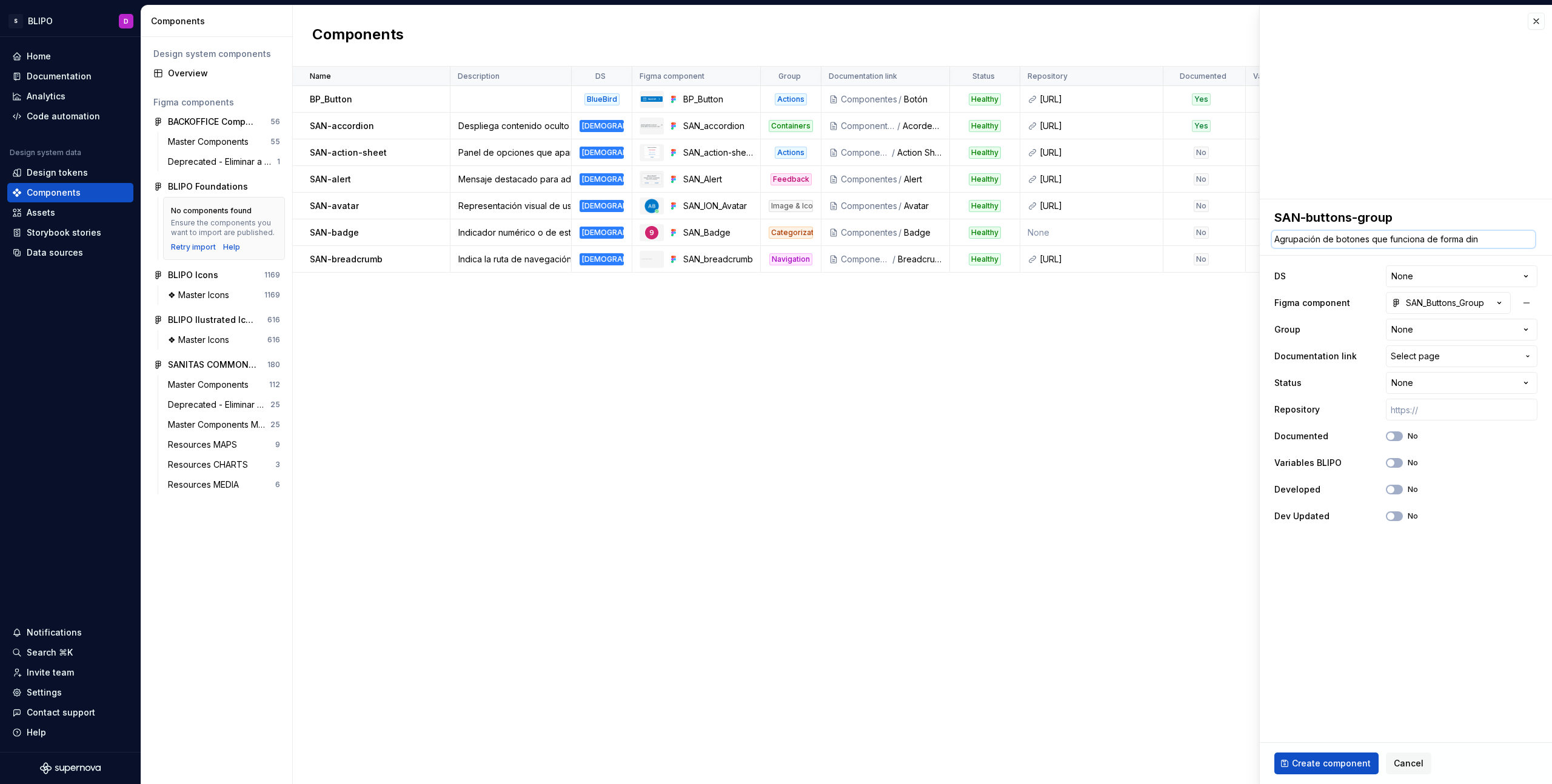
type textarea "*"
type textarea "Agrupación de botones que funciona de forma din´"
type textarea "*"
type textarea "Agrupación de botones que funciona de forma diná"
type textarea "*"
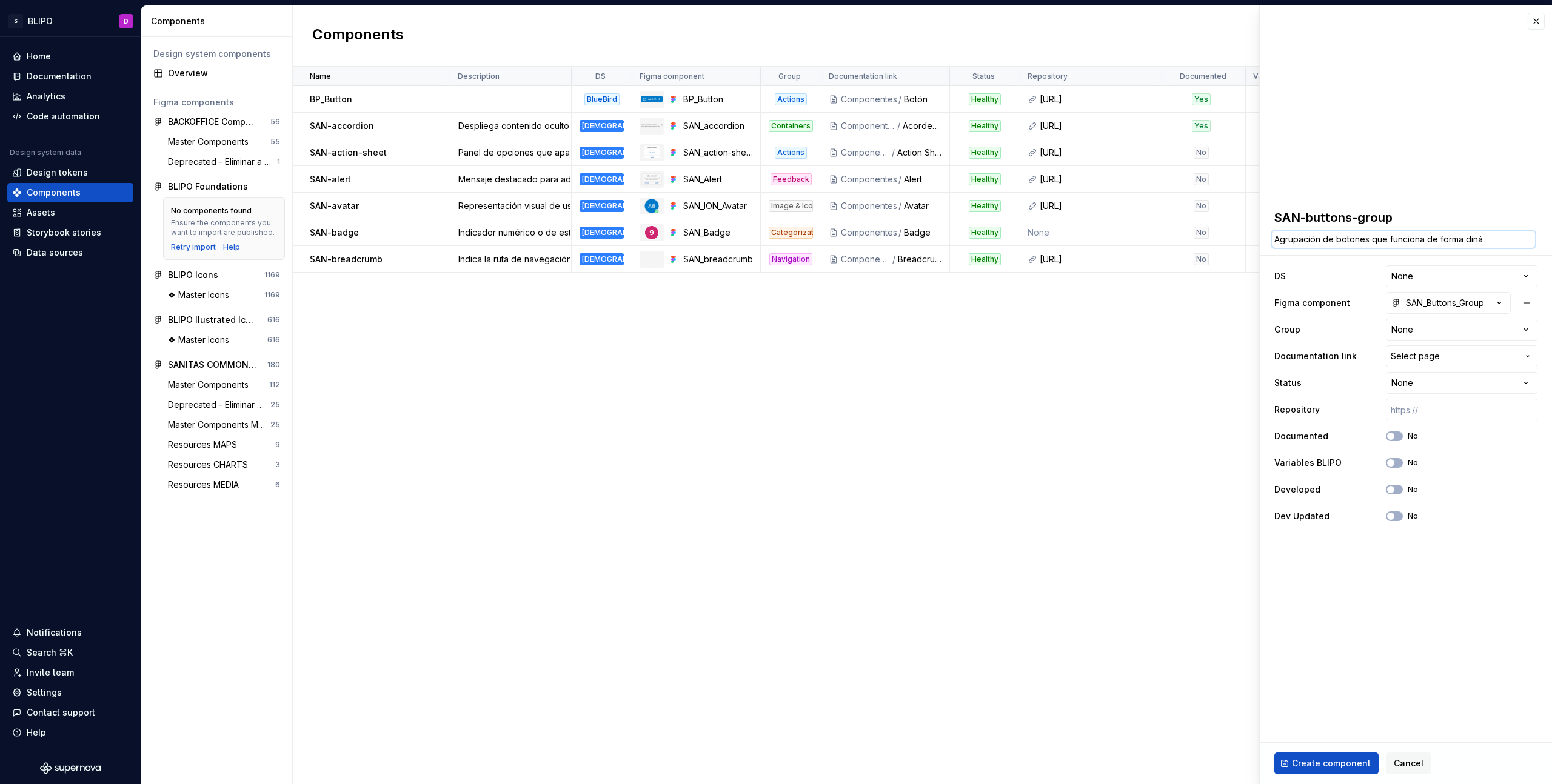
type textarea "Agrupación de botones que funciona de forma dinám"
type textarea "*"
type textarea "Agrupación de botones que funciona de forma dinámi"
type textarea "*"
type textarea "Agrupación de botones que funciona de forma dinámic"
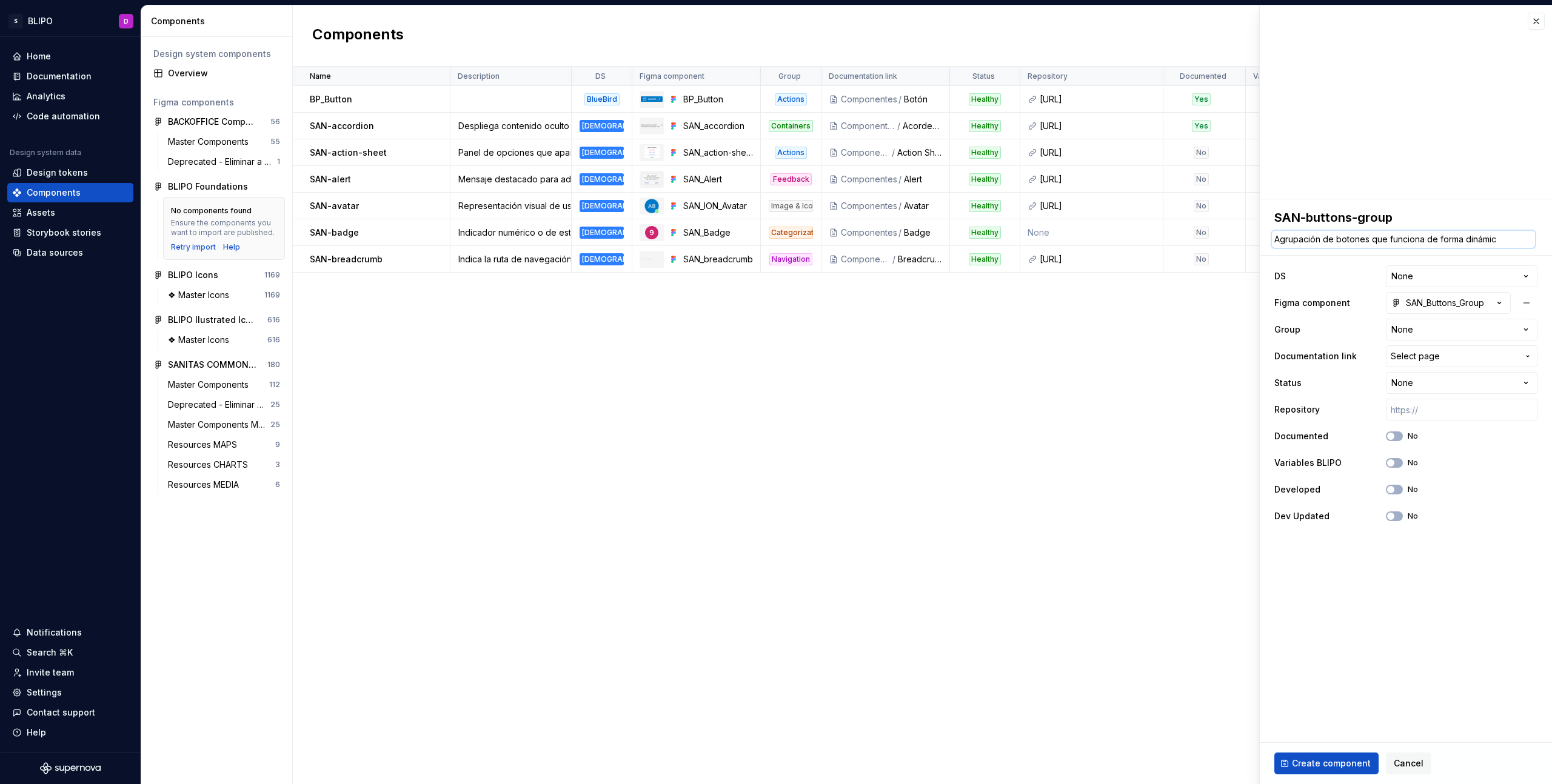
type textarea "*"
type textarea "Agrupación de botones que funciona de forma dinámica"
type textarea "*"
type textarea "Agrupación de botones que funciona de forma dinámica"
type textarea "*"
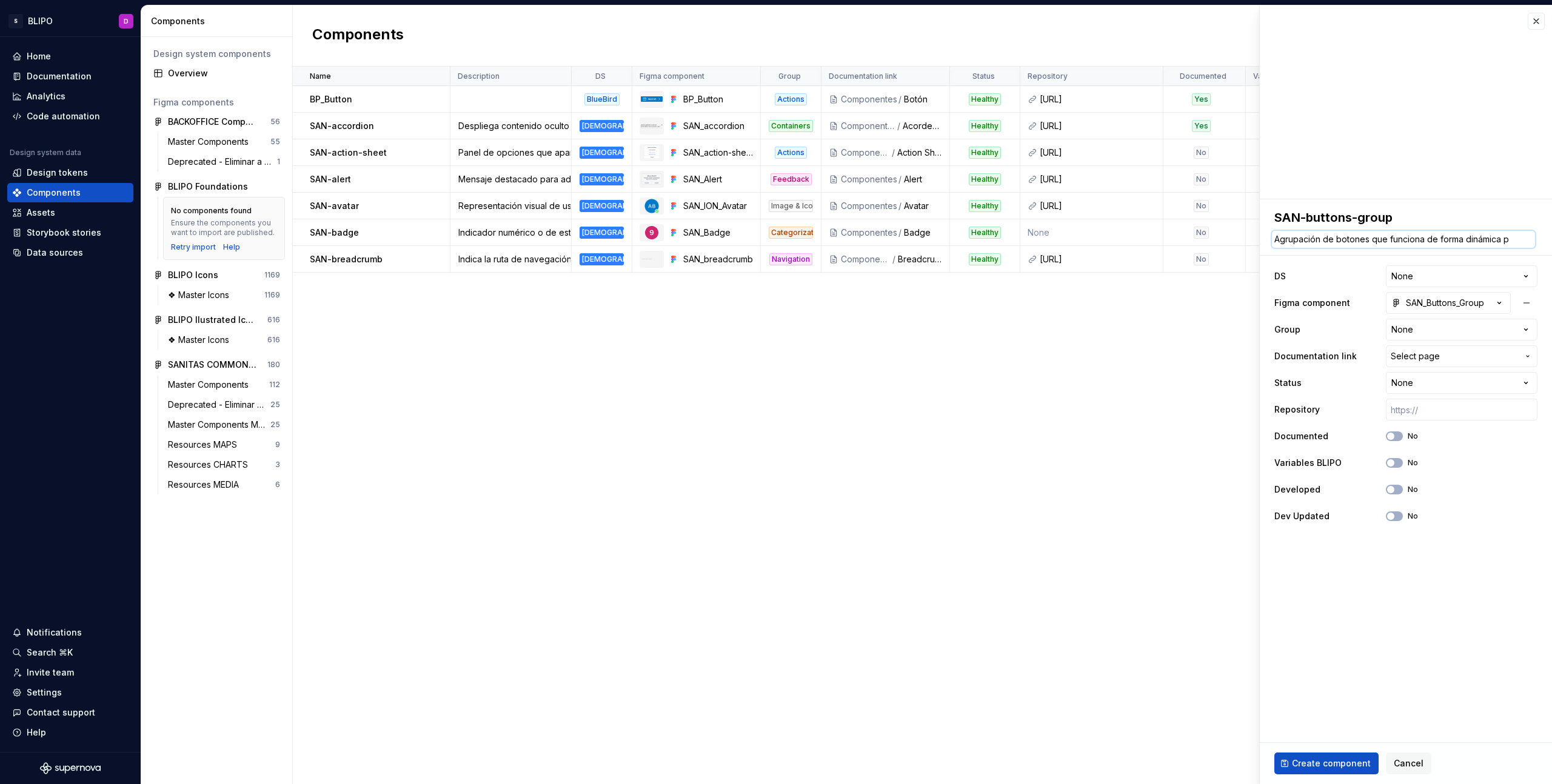
type textarea "Agrupación de botones que funciona de forma dinámica pa"
type textarea "*"
type textarea "Agrupación de botones que funciona de forma dinámica par"
type textarea "*"
type textarea "Agrupación de botones que funciona de forma dinámica para"
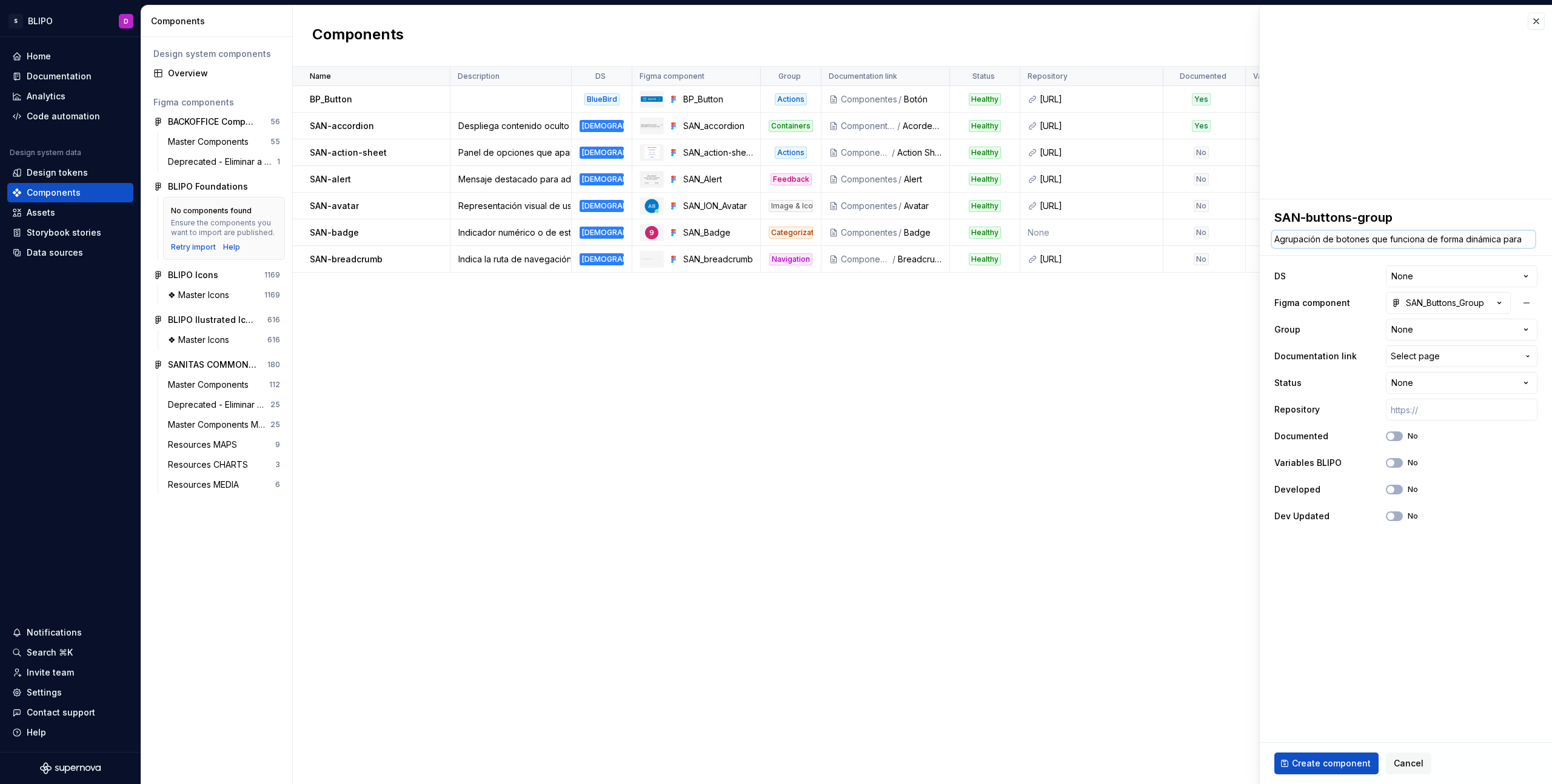
type textarea "*"
type textarea "Agrupación de botones que funciona de forma dinámica para"
type textarea "*"
type textarea "Agrupación de botones que funciona de forma dinámica para r"
type textarea "*"
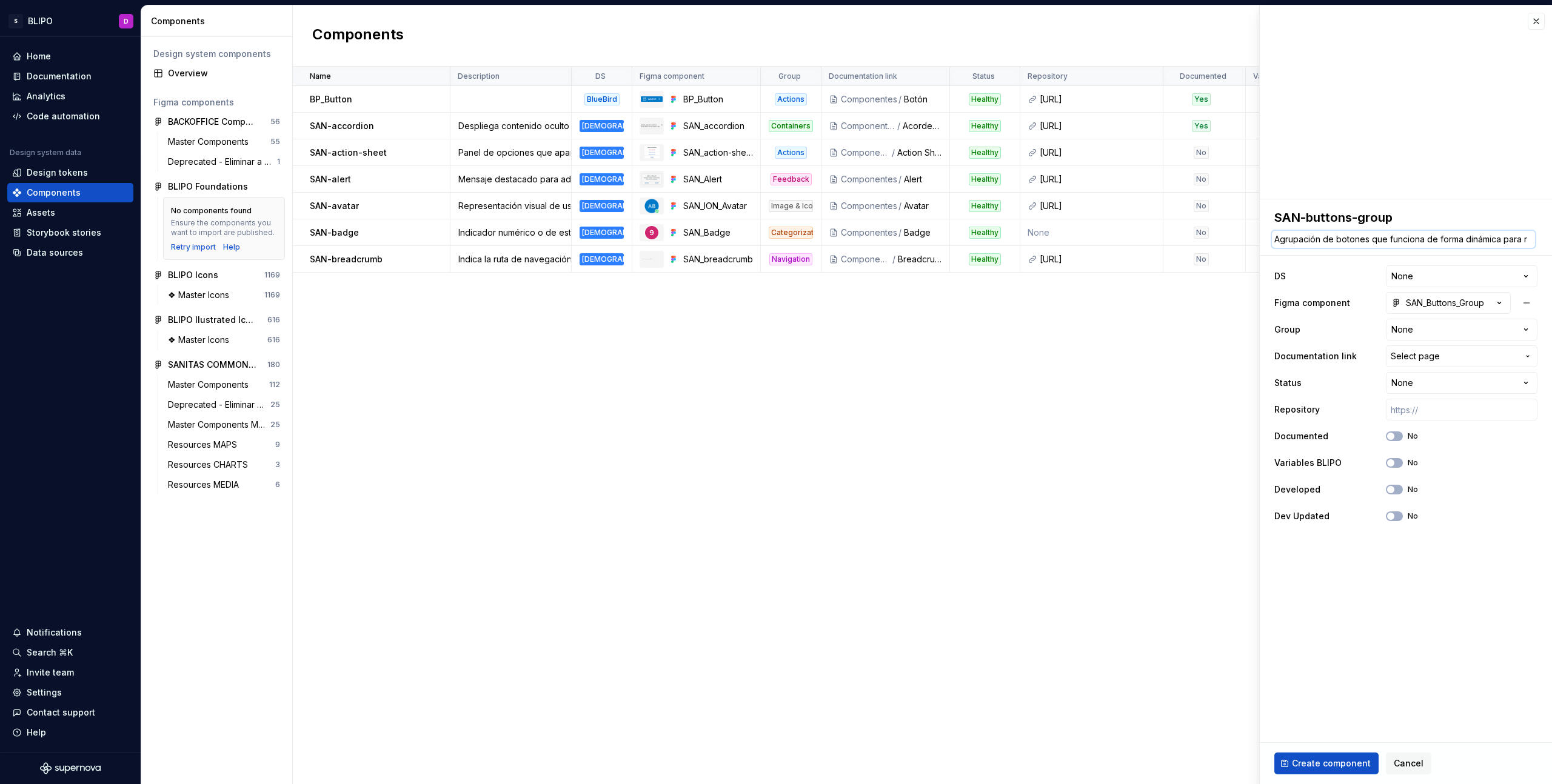
type textarea "Agrupación de botones que funciona de forma dinámica para re"
type textarea "*"
type textarea "Agrupación de botones que funciona de forma dinámica para rep"
type textarea "*"
type textarea "Agrupación de botones que funciona de forma dinámica para repr"
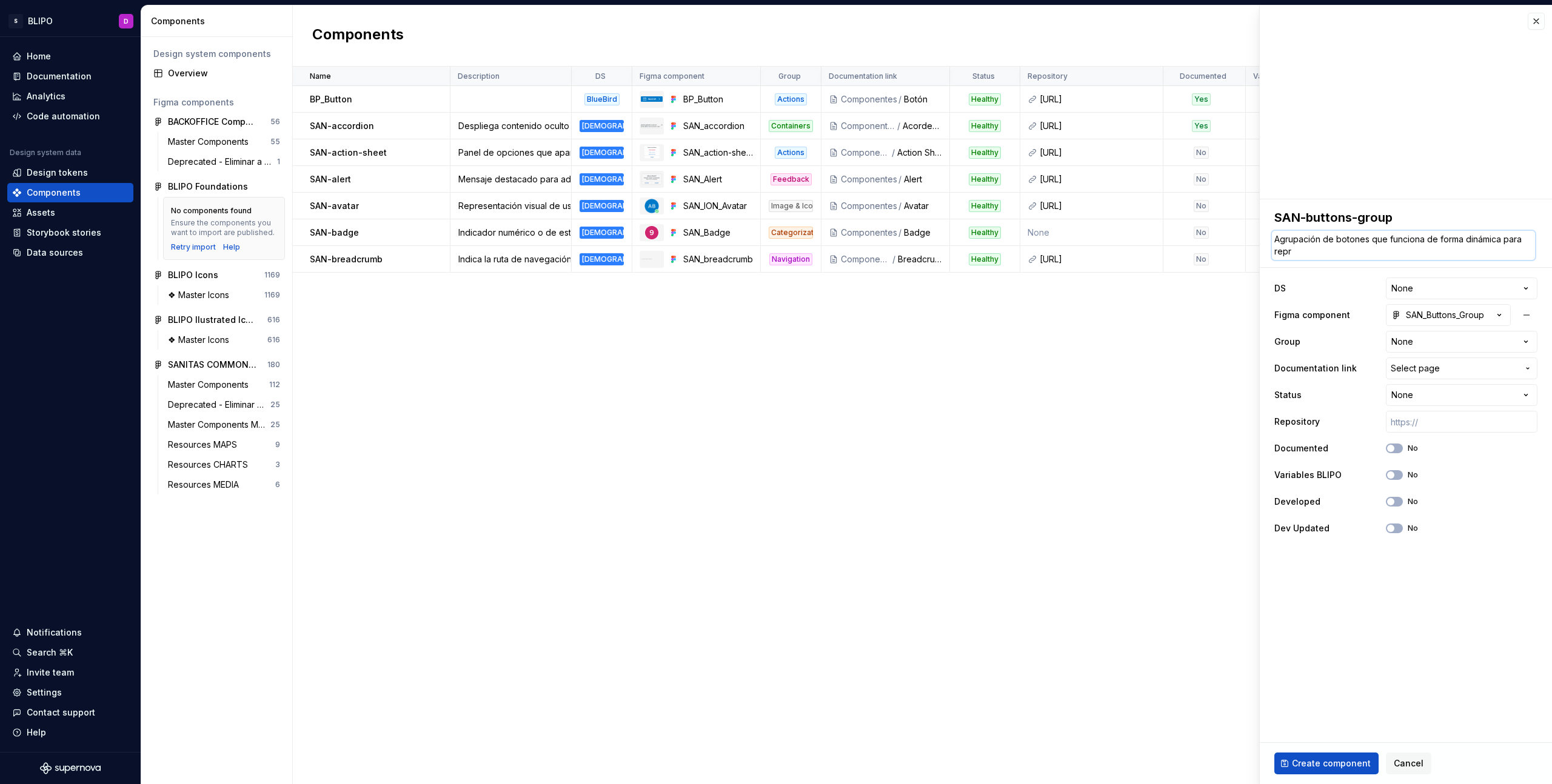
type textarea "*"
type textarea "Agrupación de botones que funciona de forma dinámica para repre"
type textarea "*"
type textarea "Agrupación de botones que funciona de forma dinámica para repres"
type textarea "*"
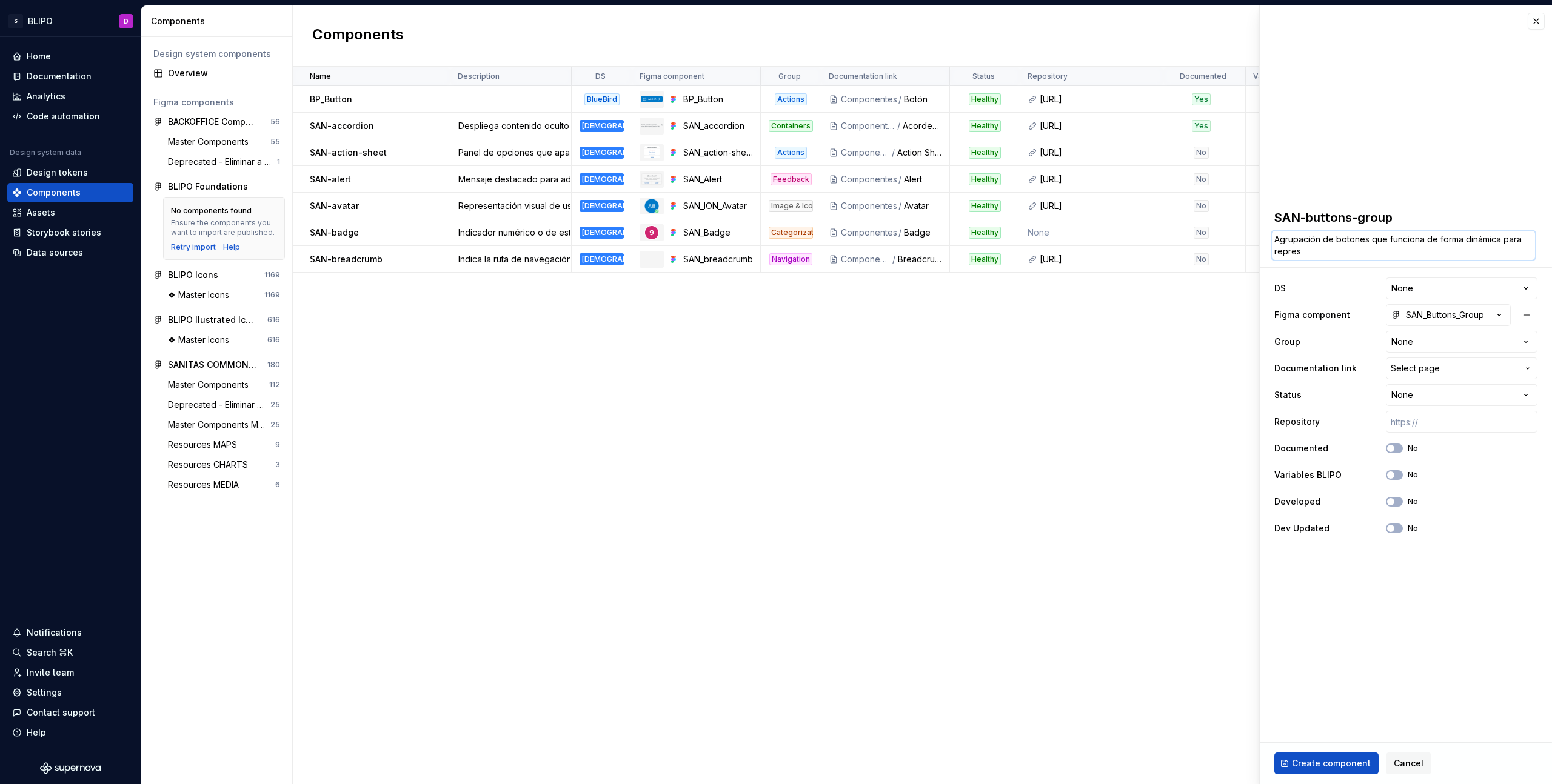
type textarea "Agrupación de botones que funciona de forma dinámica para represe"
type textarea "*"
type textarea "Agrupación de botones que funciona de forma dinámica para represen"
type textarea "*"
type textarea "Agrupación de botones que funciona de forma dinámica para represent"
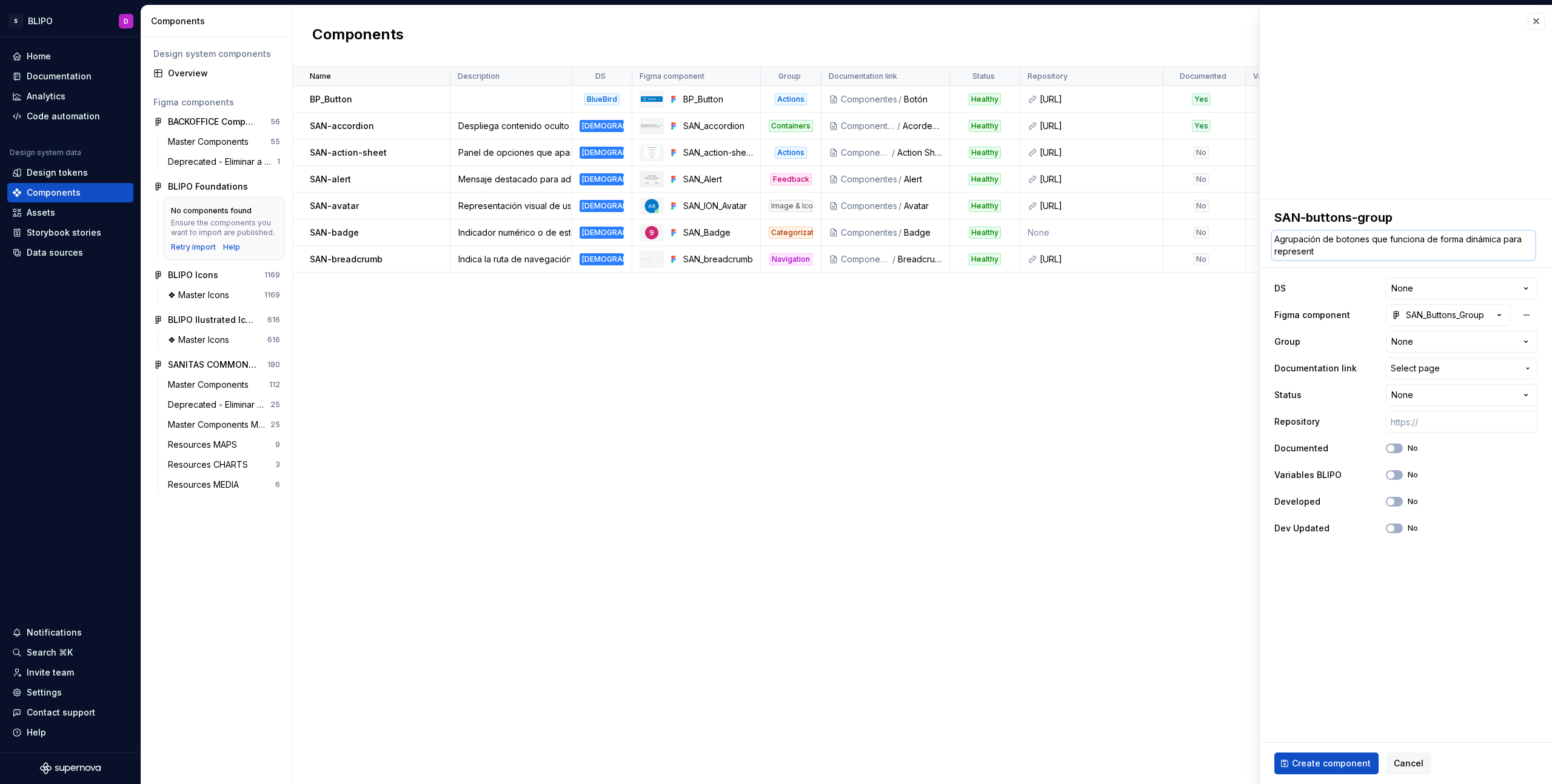
type textarea "*"
type textarea "Agrupación de botones que funciona de forma dinámica para representa"
type textarea "*"
type textarea "Agrupación de botones que funciona de forma dinámica para representar"
type textarea "*"
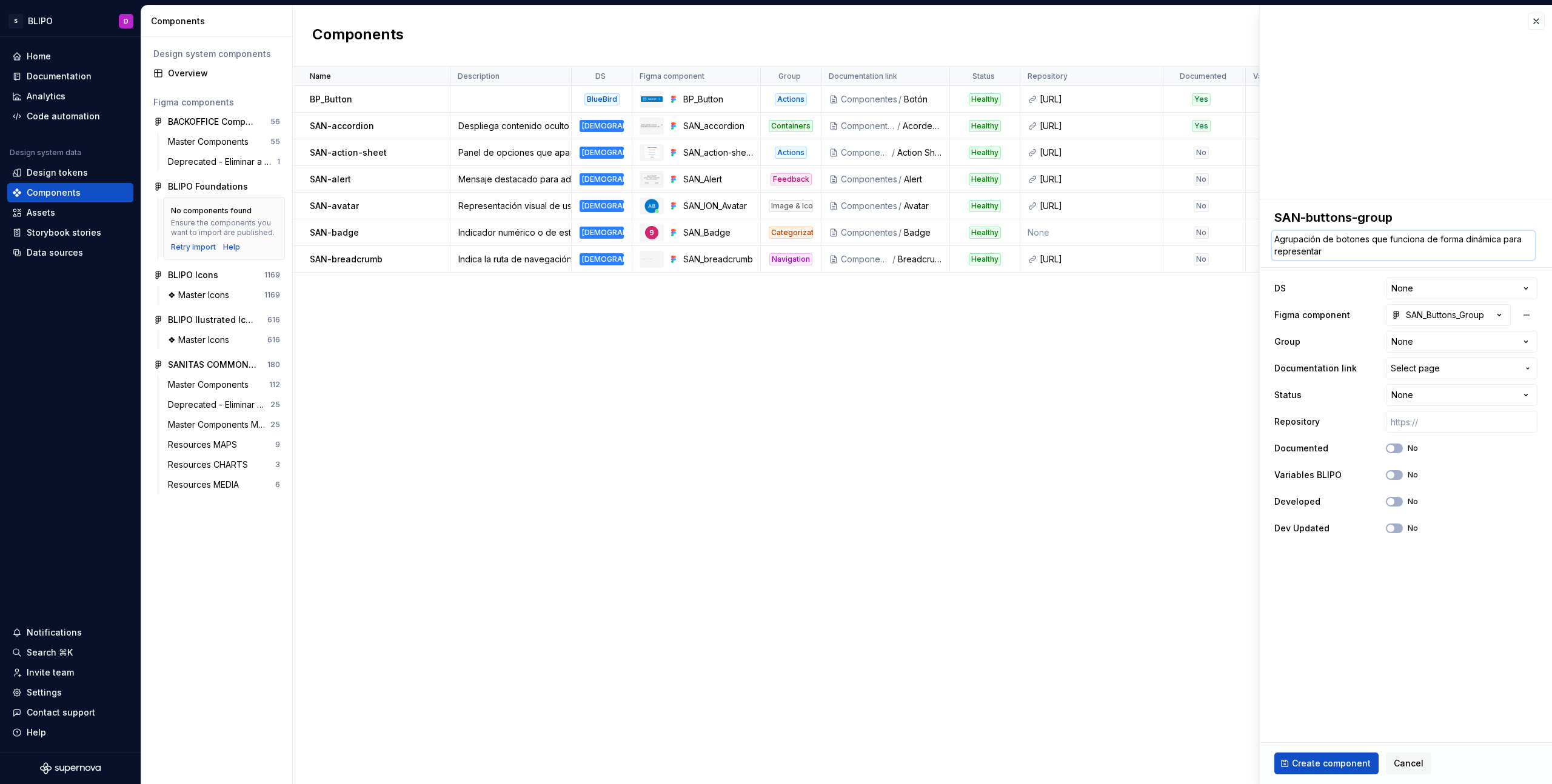
type textarea "Agrupación de botones que funciona de forma dinámica para representar"
type textarea "*"
type textarea "Agrupación de botones que funciona de forma dinámica para representar l"
type textarea "*"
type textarea "Agrupación de botones que funciona de forma dinámica para representar lo"
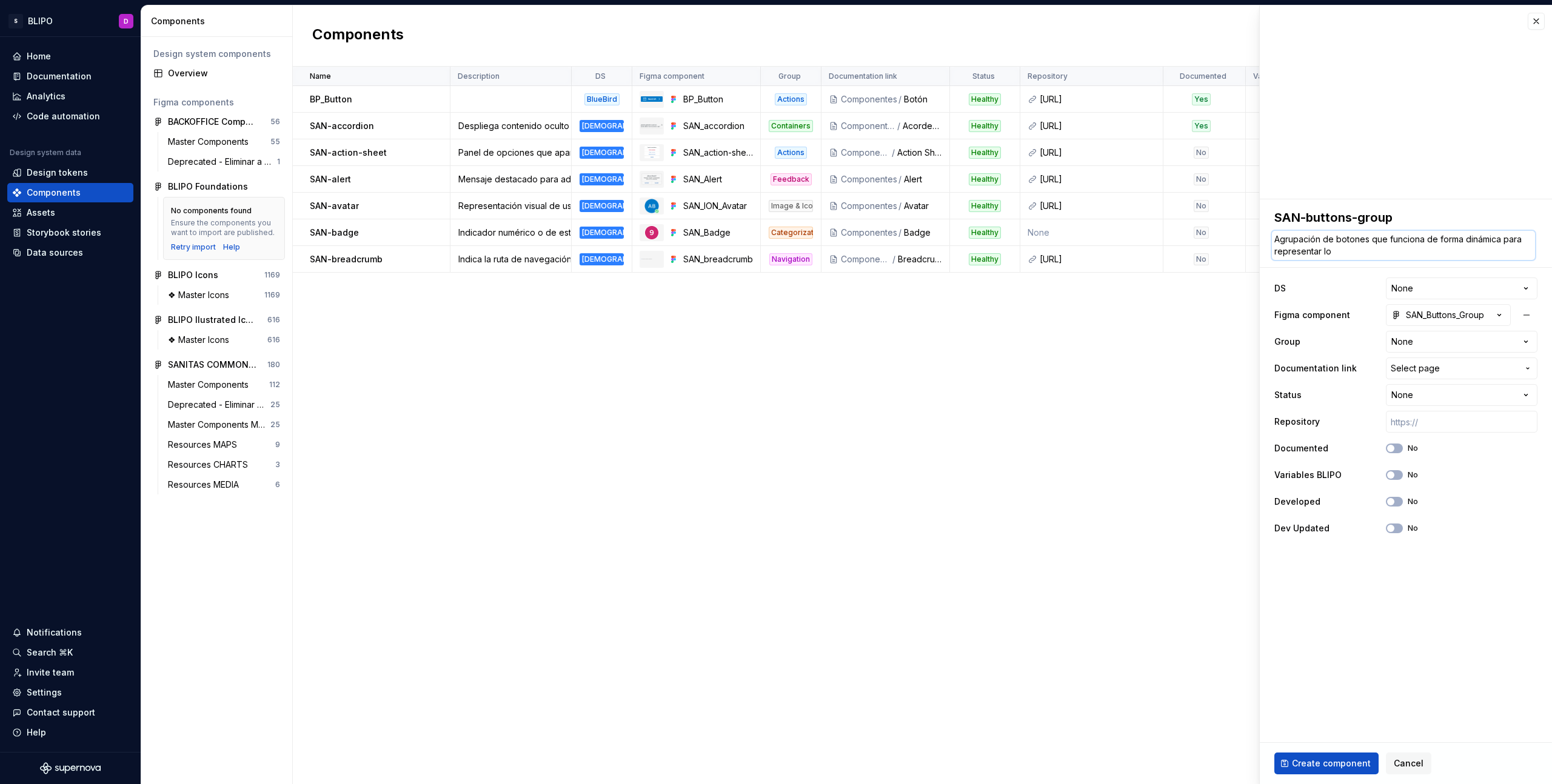
type textarea "*"
type textarea "Agrupación de botones que funciona de forma dinámica para representar los"
type textarea "*"
type textarea "Agrupación de botones que funciona de forma dinámica para representar los"
type textarea "*"
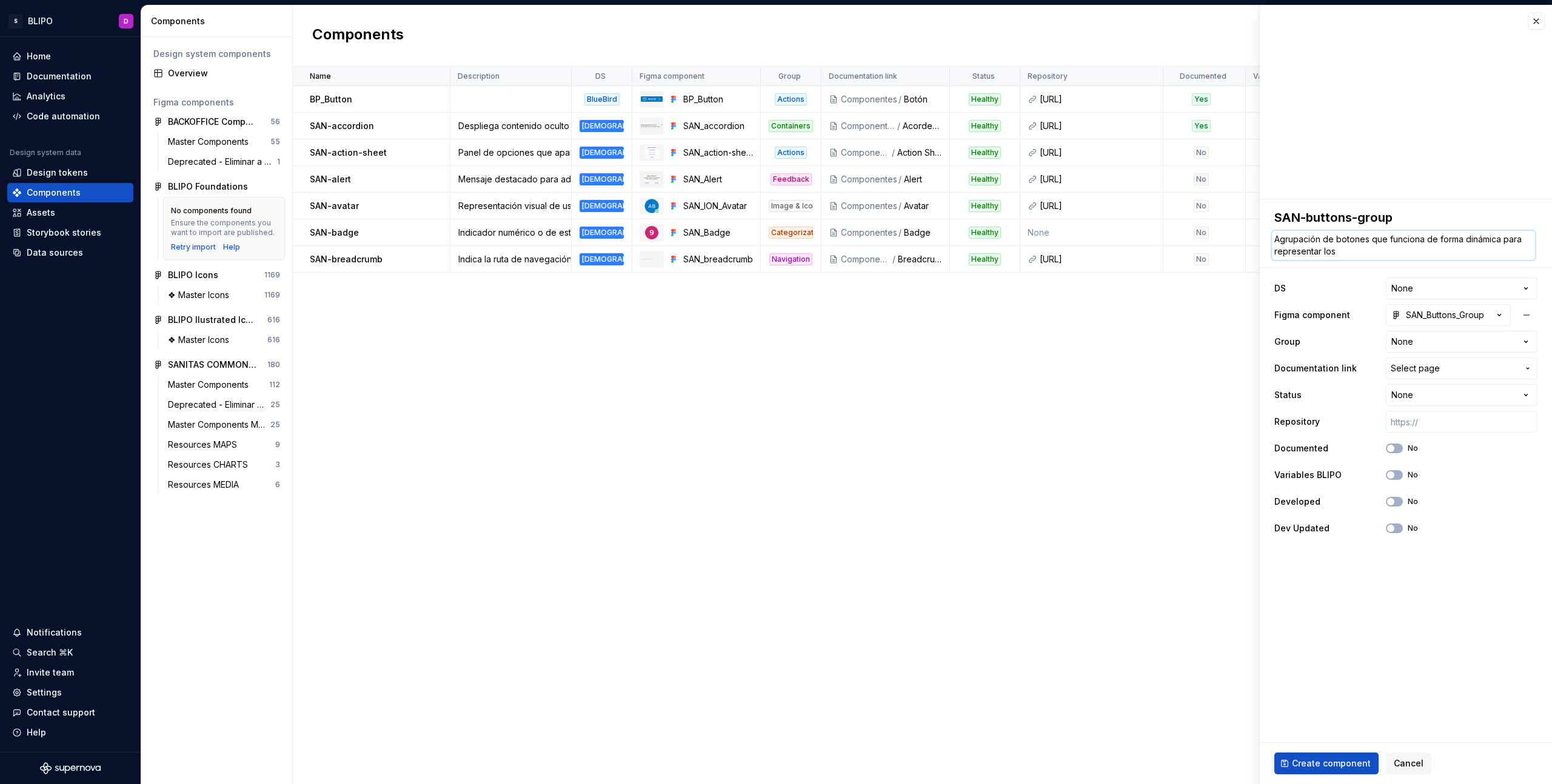
type textarea "Agrupación de botones que funciona de forma dinámica para representar los C"
type textarea "*"
type textarea "Agrupación de botones que funciona de forma dinámica para representar los CT"
type textarea "*"
type textarea "Agrupación de botones que funciona de forma dinámica para representar los CTA"
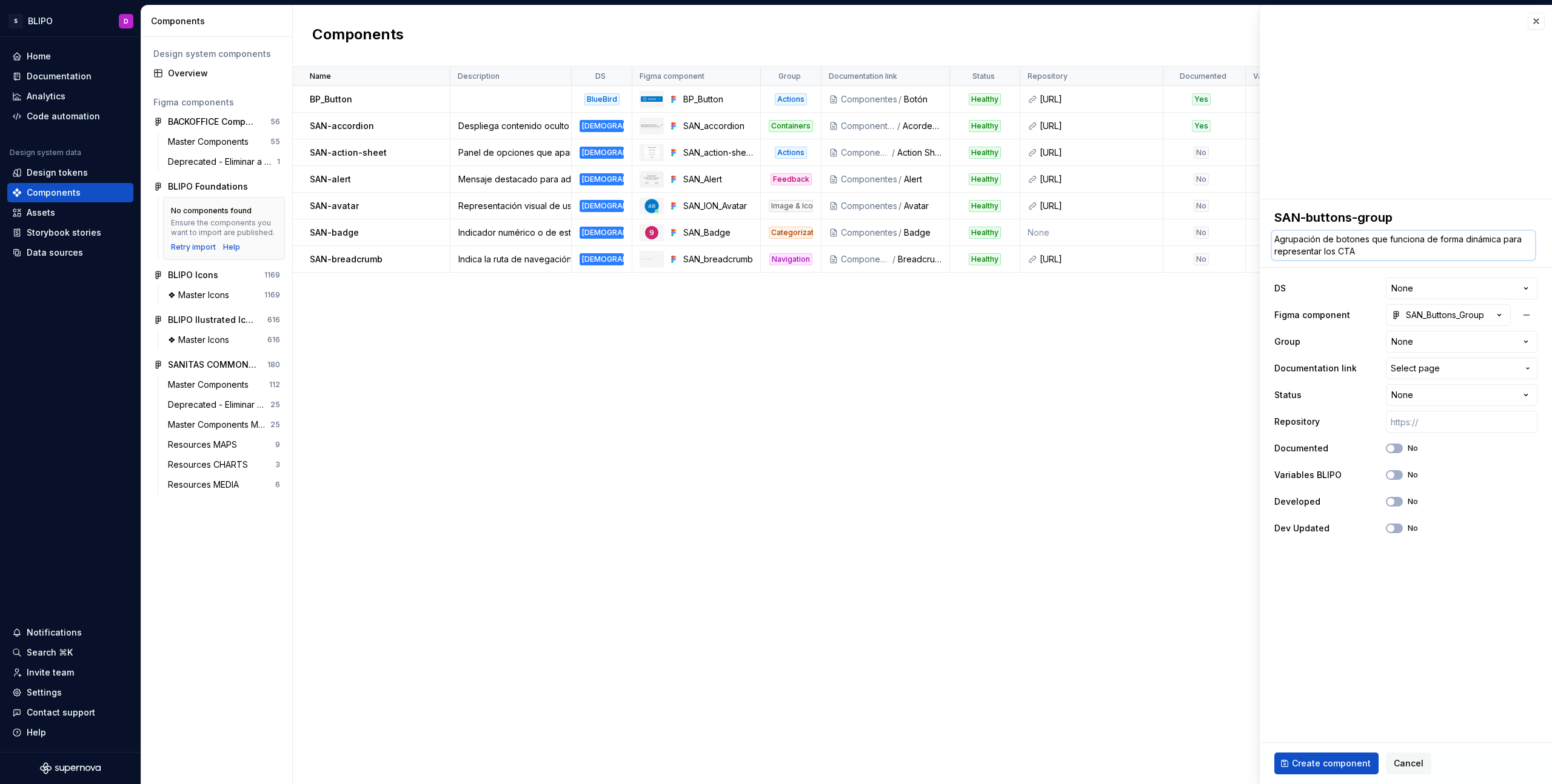
type textarea "*"
type textarea "Agrupación de botones que funciona de forma dinámica para representar los CTA"
type textarea "*"
type textarea "Agrupación de botones que funciona de forma dinámica para representar los CTA d"
type textarea "*"
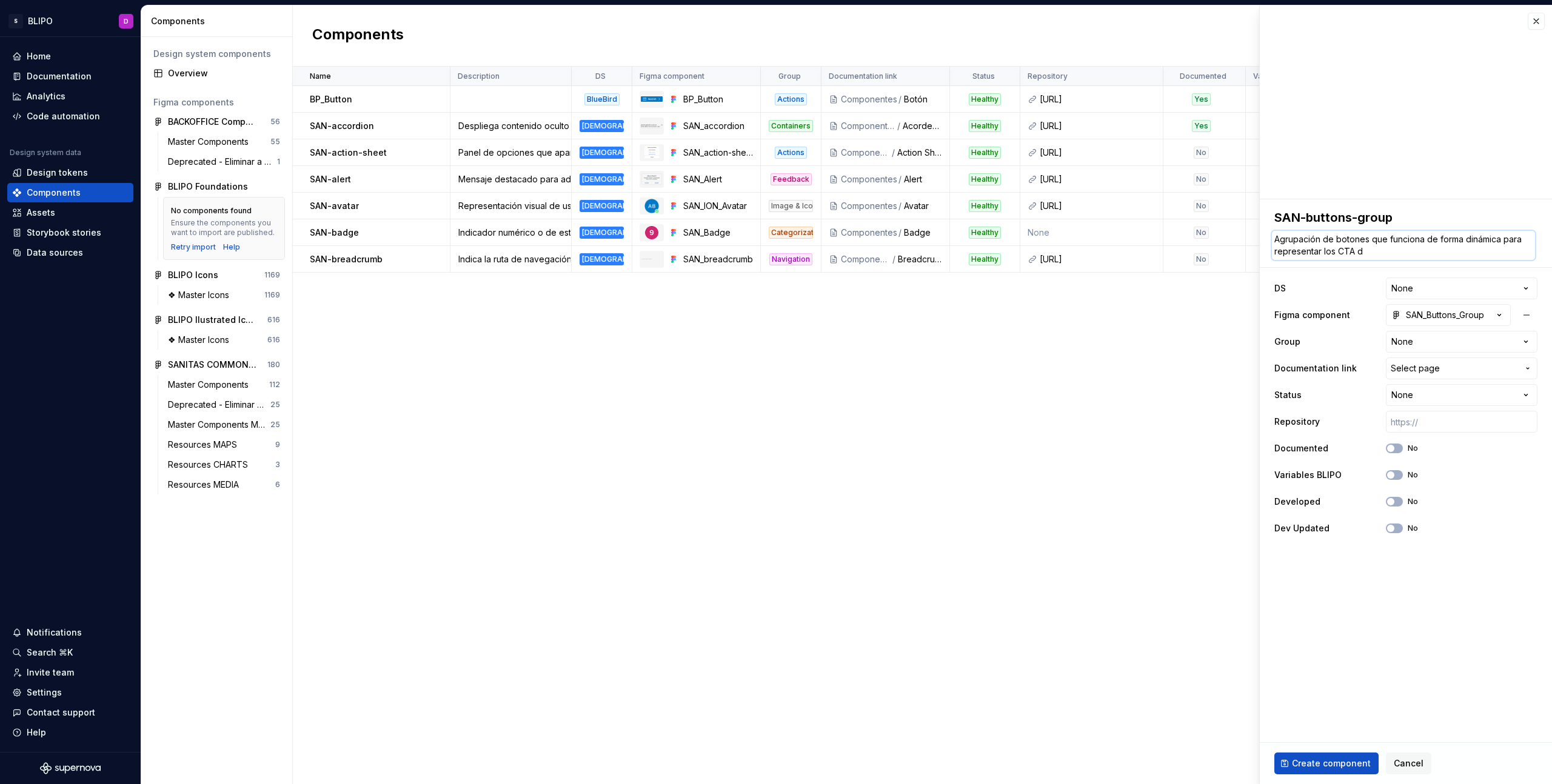
type textarea "Agrupación de botones que funciona de forma dinámica para representar los CTA de"
type textarea "*"
type textarea "Agrupación de botones que funciona de forma dinámica para representar los CTA de"
click at [1461, 285] on html "S BLIPO D Home Documentation Analytics Code automation Design system data Desig…" at bounding box center [776, 392] width 1552 height 784
click at [1496, 340] on html "S BLIPO D Home Documentation Analytics Code automation Design system data Desig…" at bounding box center [776, 392] width 1552 height 784
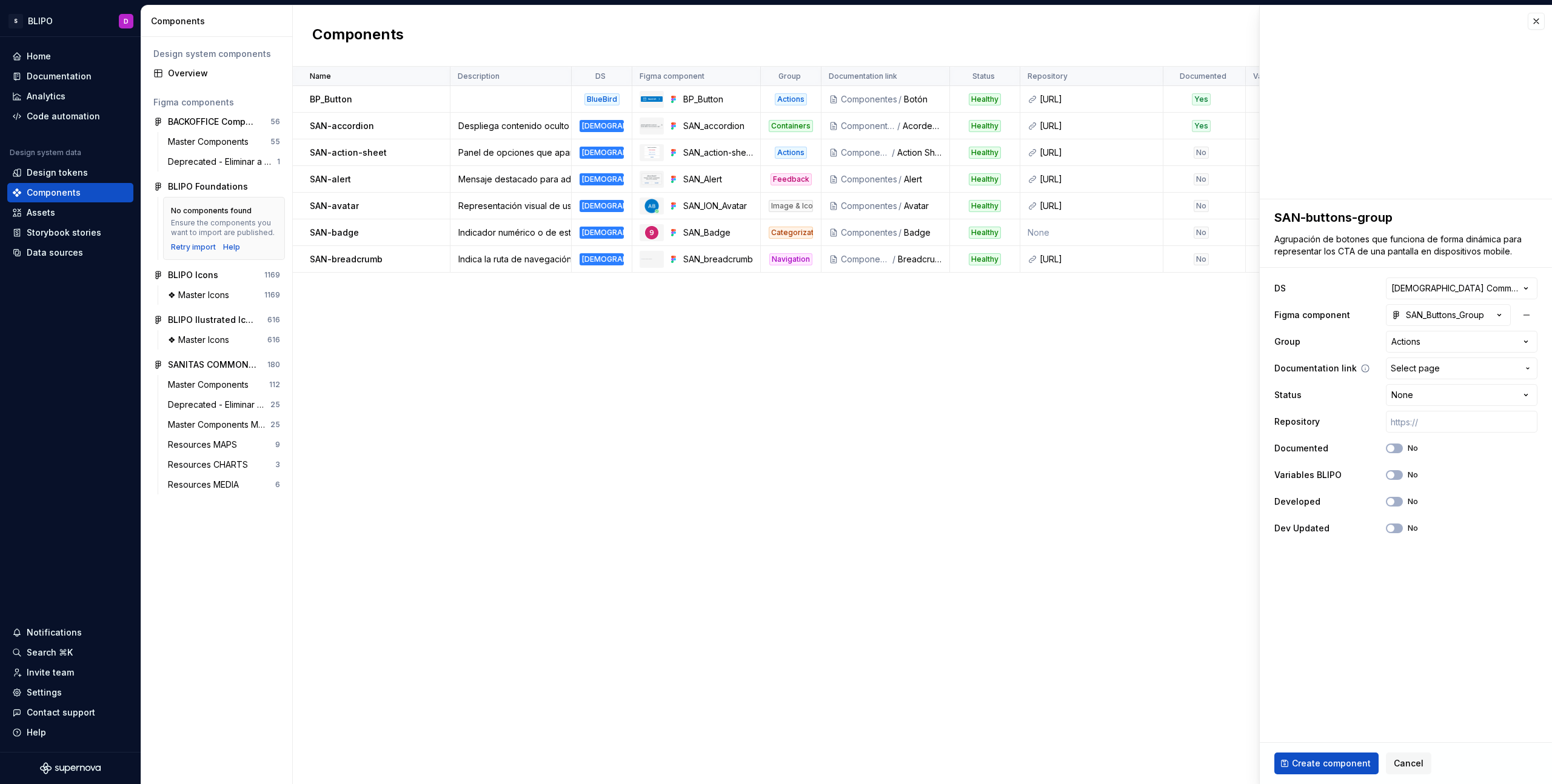
click at [1490, 367] on span "Select page" at bounding box center [1455, 369] width 127 height 12
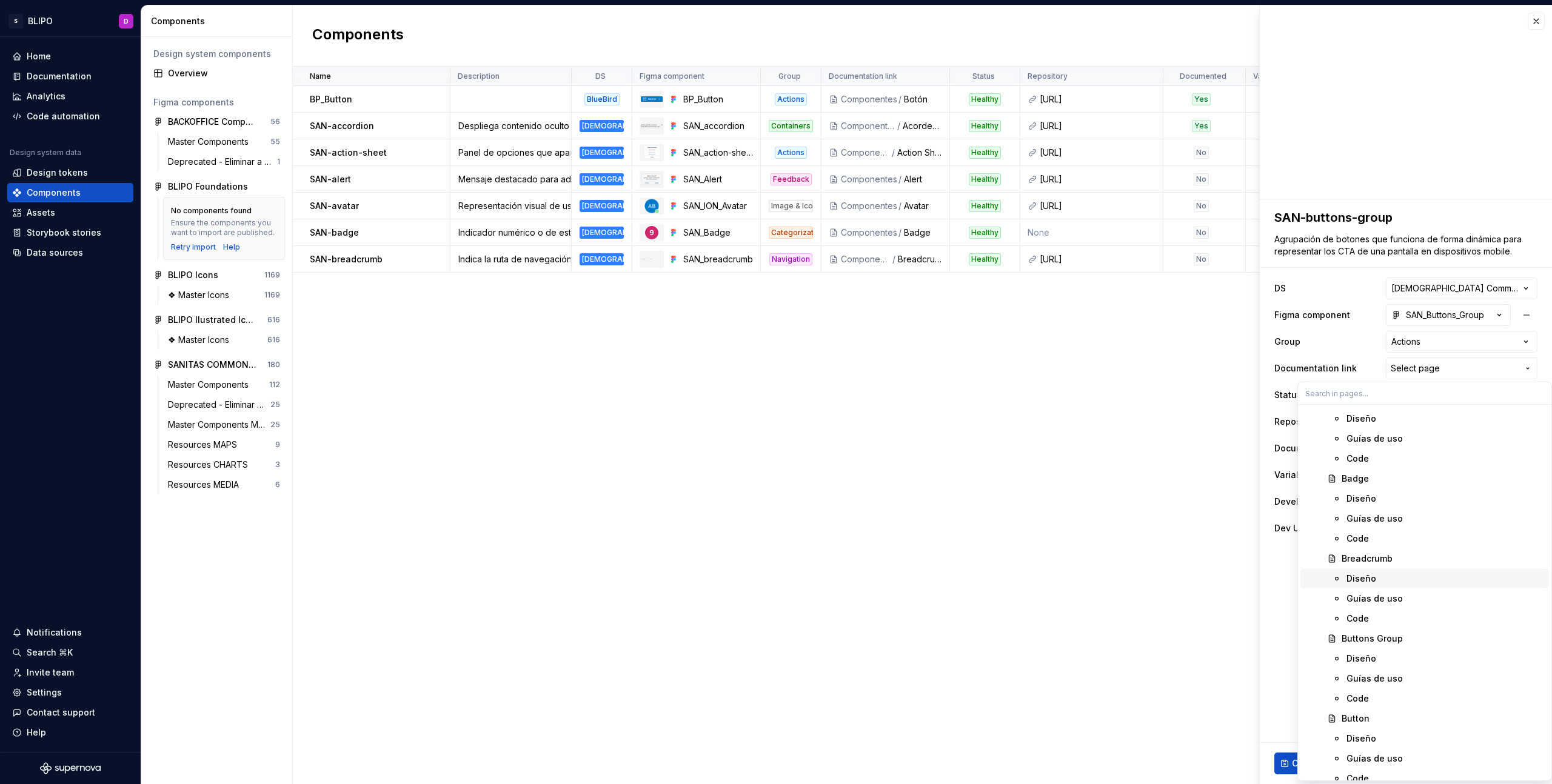
scroll to position [779, 0]
click at [1380, 638] on div "Buttons Group" at bounding box center [1373, 638] width 61 height 12
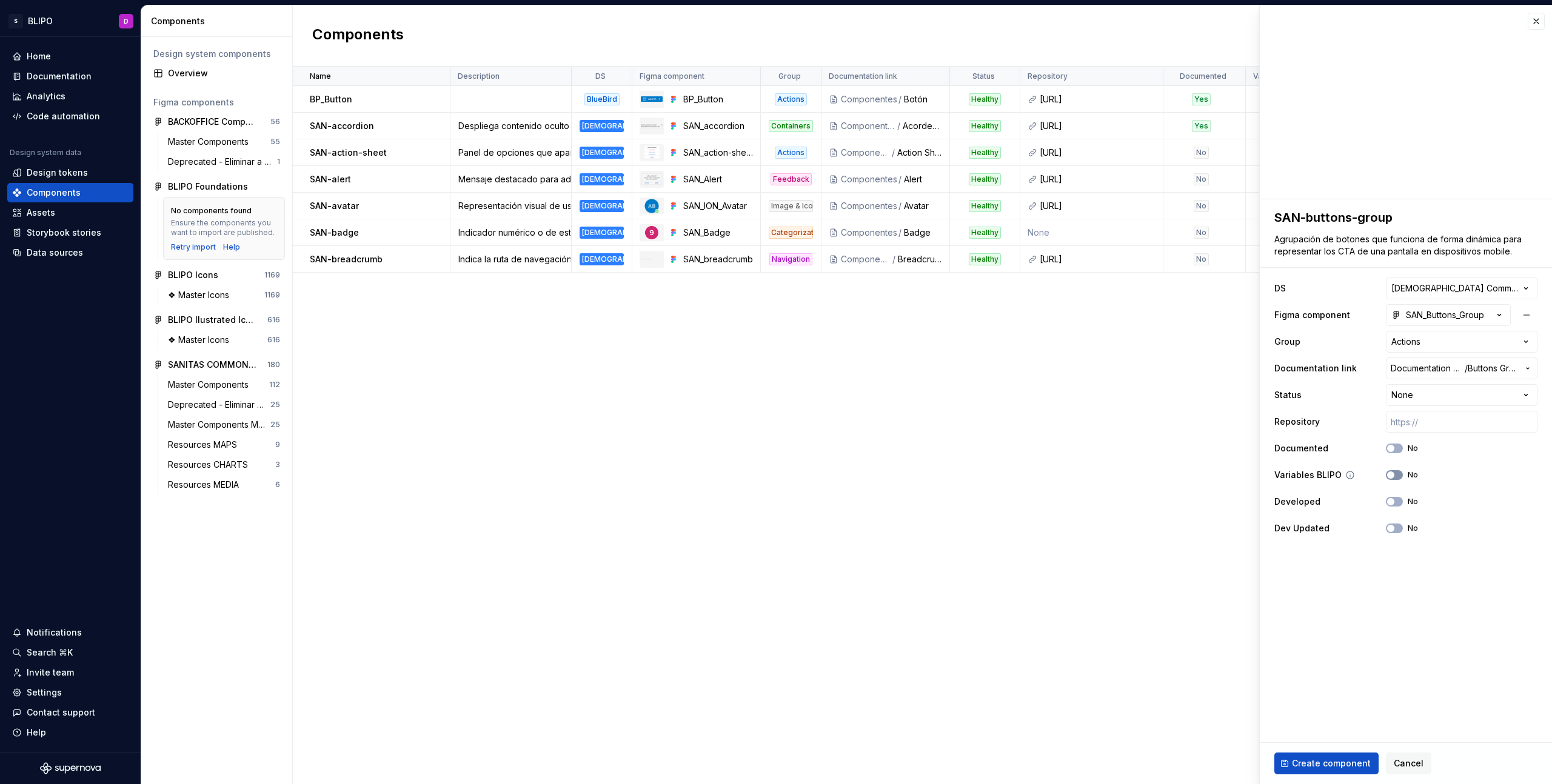
click at [1395, 476] on icon "button" at bounding box center [1390, 474] width 10 height 7
click at [1336, 763] on span "Create component" at bounding box center [1331, 763] width 79 height 12
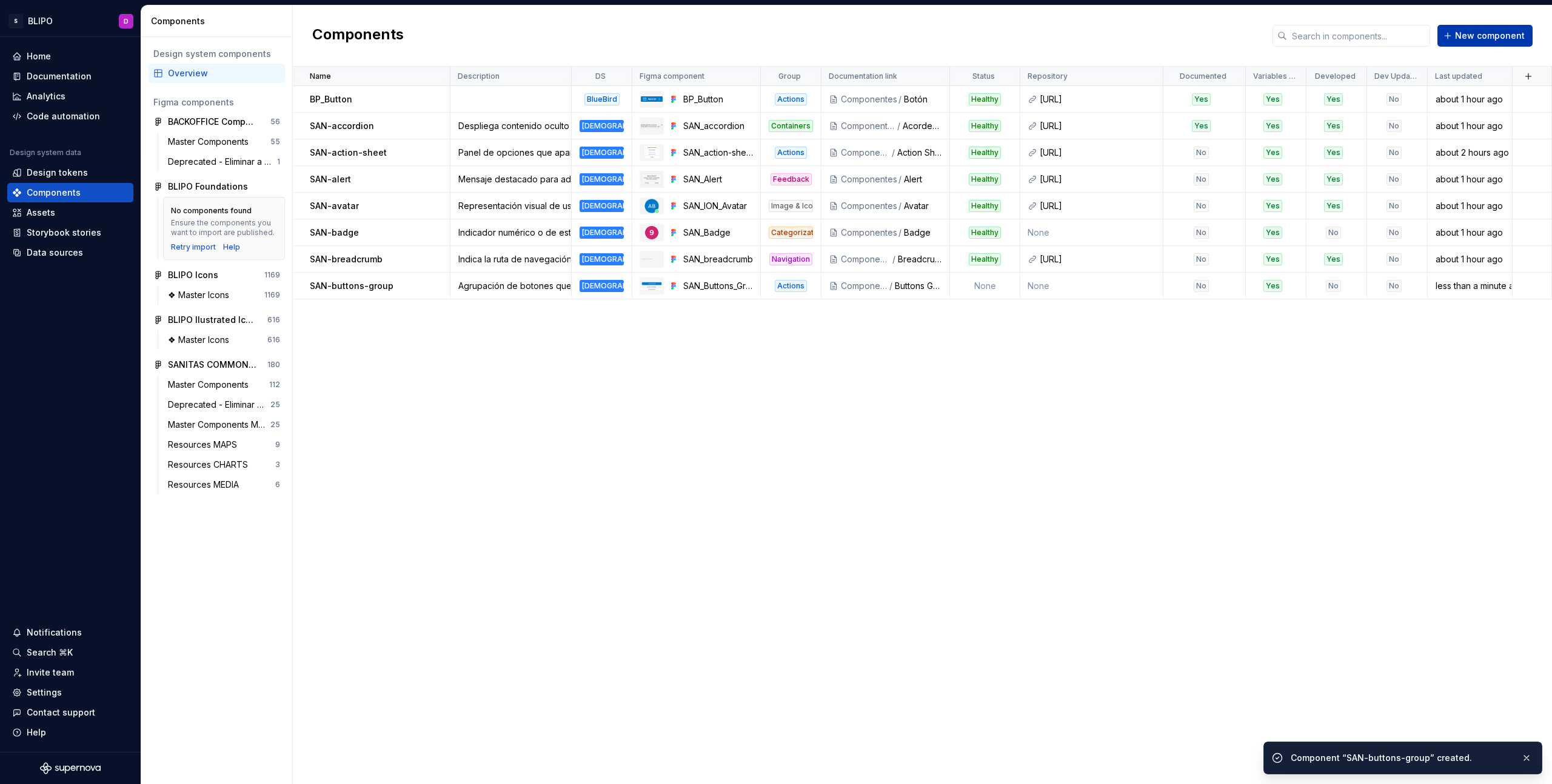
click at [1497, 44] on button "New component" at bounding box center [1485, 35] width 95 height 21
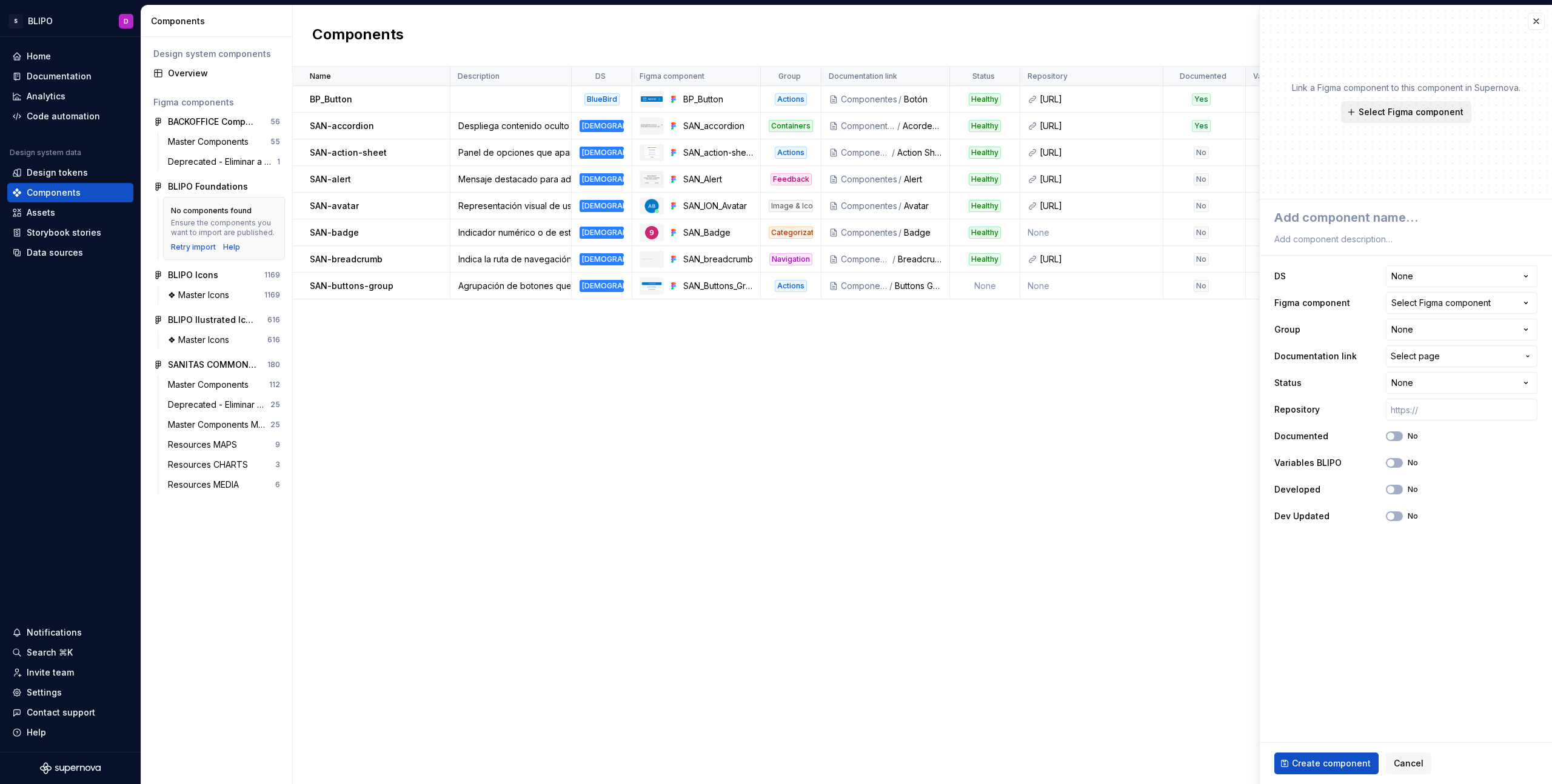
click at [1419, 115] on span "Select Figma component" at bounding box center [1411, 112] width 105 height 12
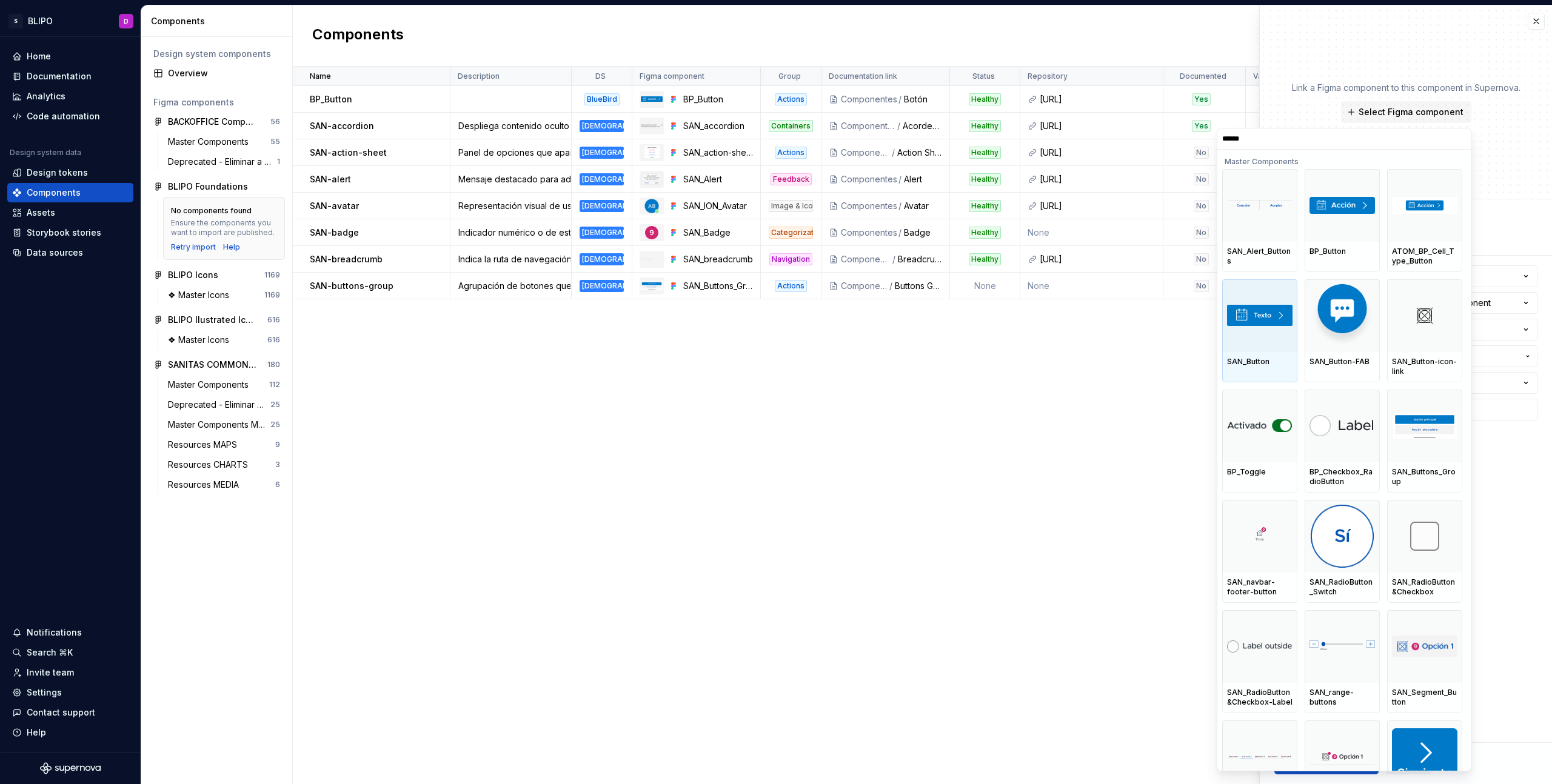
click at [1271, 339] on div at bounding box center [1260, 316] width 75 height 73
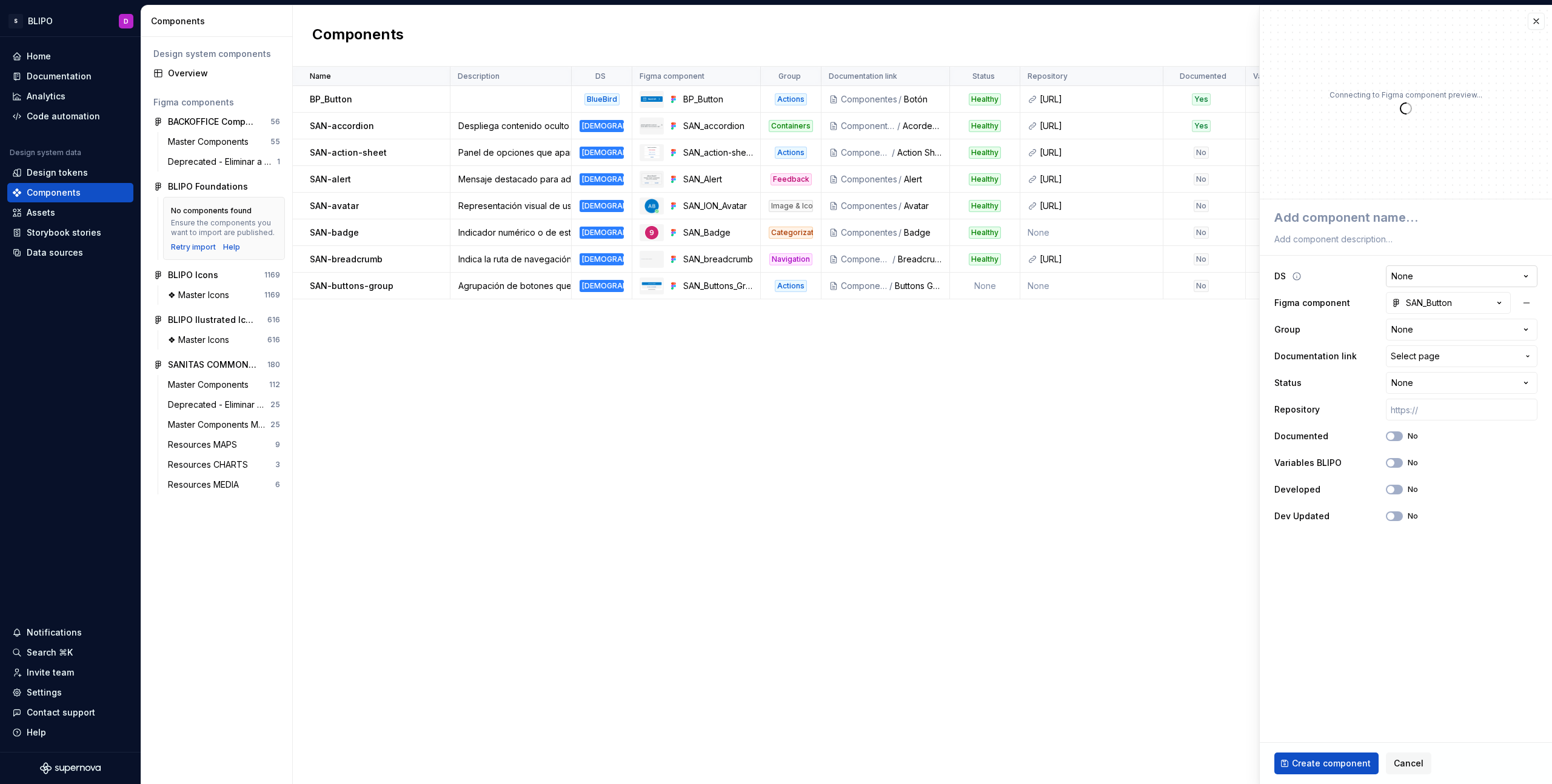
click at [1499, 276] on html "S BLIPO D Home Documentation Analytics Code automation Design system data Desig…" at bounding box center [776, 392] width 1552 height 784
click at [1485, 333] on html "S BLIPO D Home Documentation Analytics Code automation Design system data Desig…" at bounding box center [776, 392] width 1552 height 784
click at [1507, 362] on span "Select page" at bounding box center [1455, 356] width 127 height 12
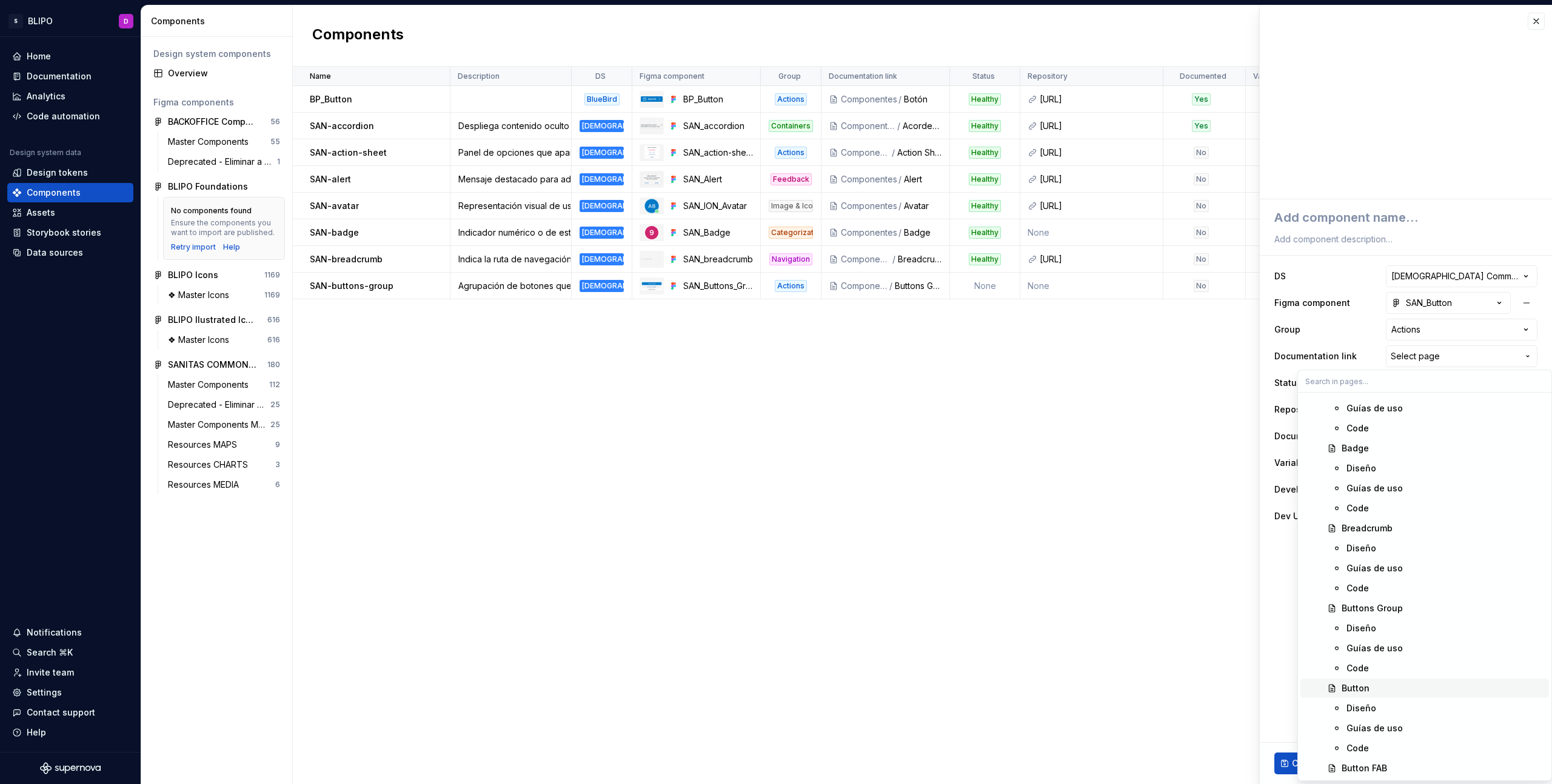
scroll to position [799, 0]
click at [1363, 684] on div "Button" at bounding box center [1356, 685] width 28 height 12
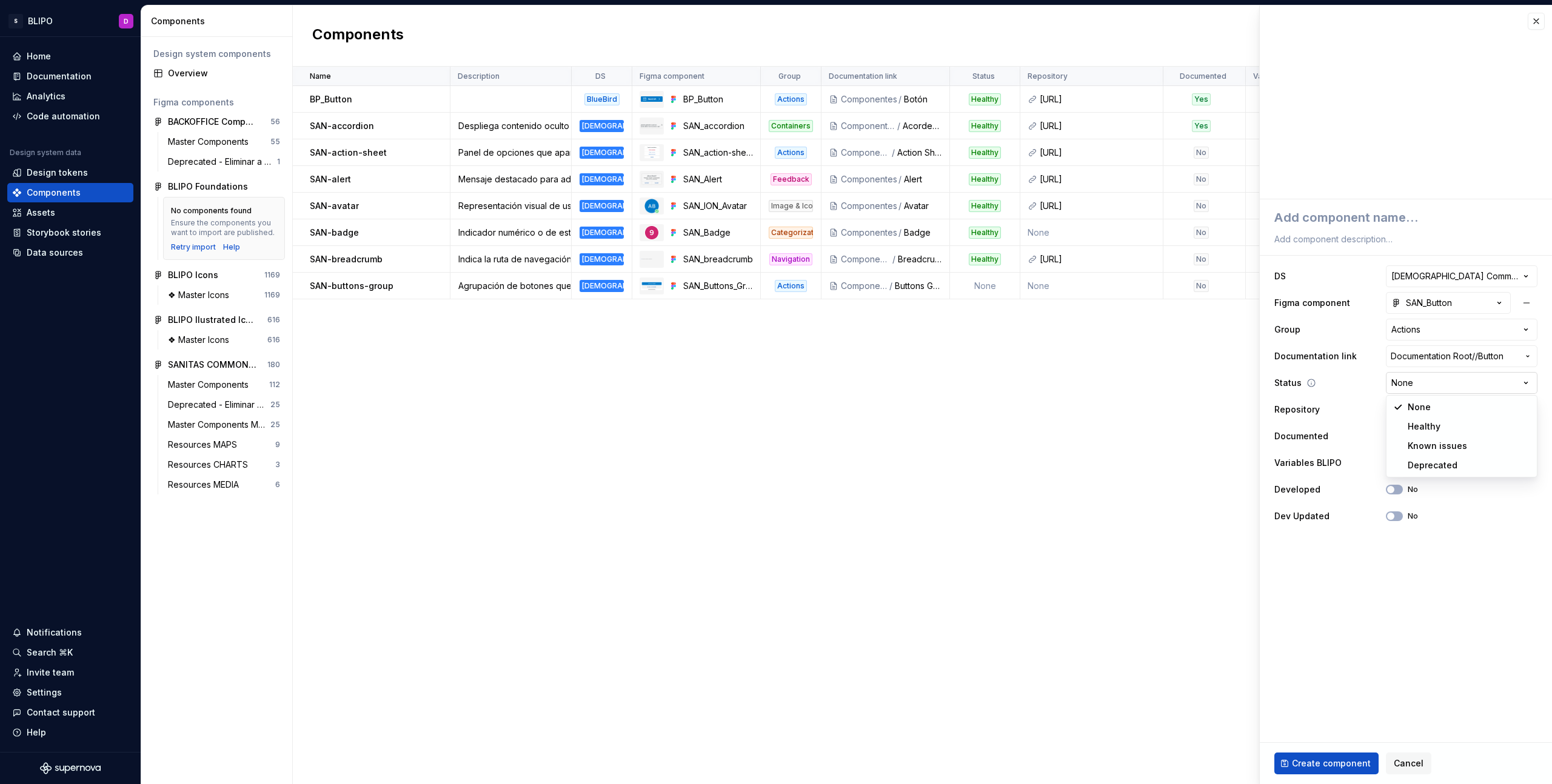
click at [1478, 384] on html "S BLIPO D Home Documentation Analytics Code automation Design system data Desig…" at bounding box center [776, 392] width 1552 height 784
click at [1425, 416] on input "text" at bounding box center [1462, 409] width 152 height 21
paste input "https://ic.sanitas.dom/ui-libraries/sanitas-common-components/storybook/latest/…"
click at [1390, 461] on span "button" at bounding box center [1390, 462] width 7 height 7
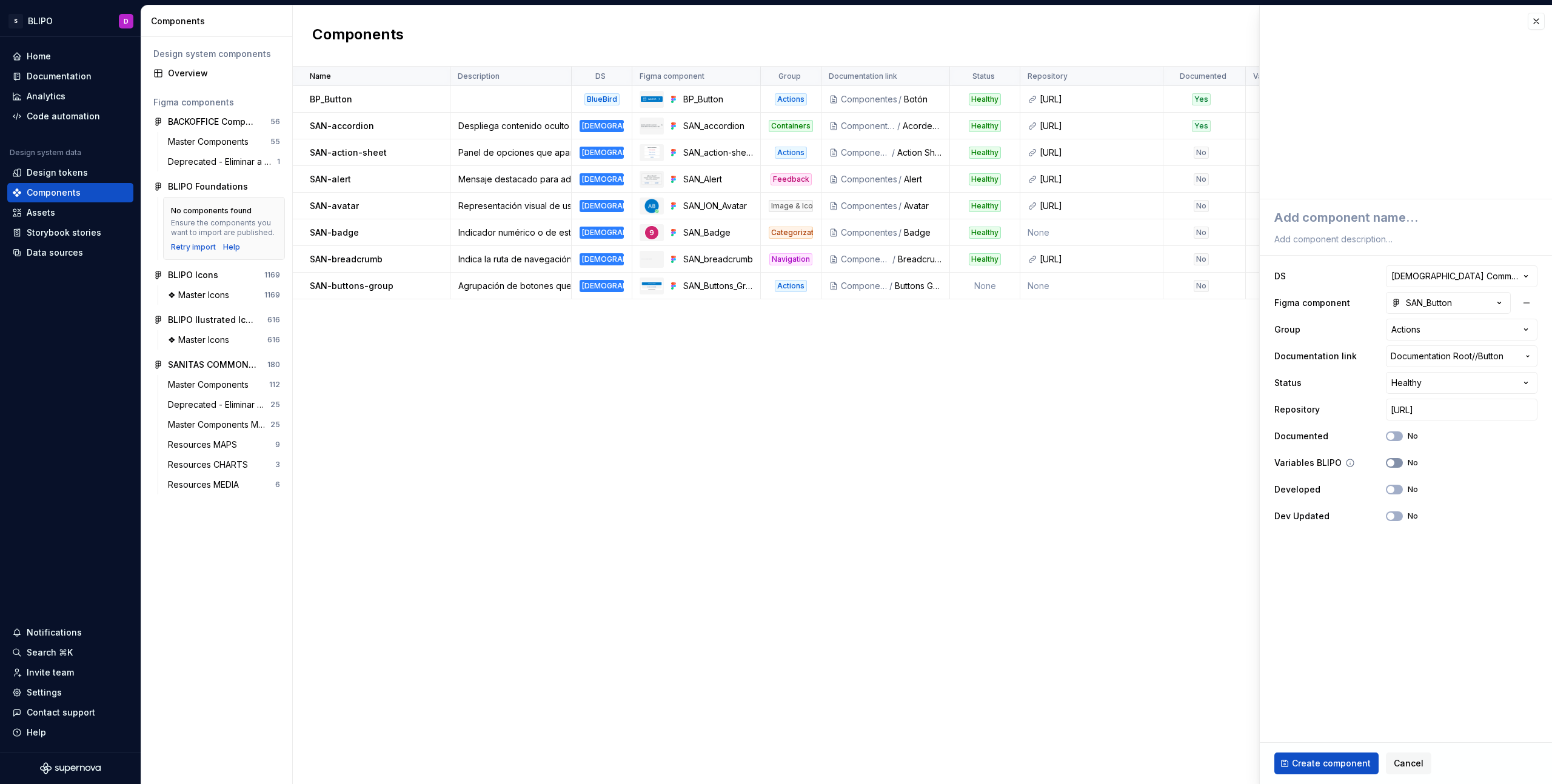
scroll to position [0, 0]
click at [1389, 490] on span "button" at bounding box center [1390, 489] width 7 height 7
click at [1392, 517] on span "button" at bounding box center [1390, 516] width 7 height 7
click at [1392, 517] on icon "button" at bounding box center [1391, 517] width 3 height 2
click at [1320, 763] on span "Create component" at bounding box center [1331, 763] width 79 height 12
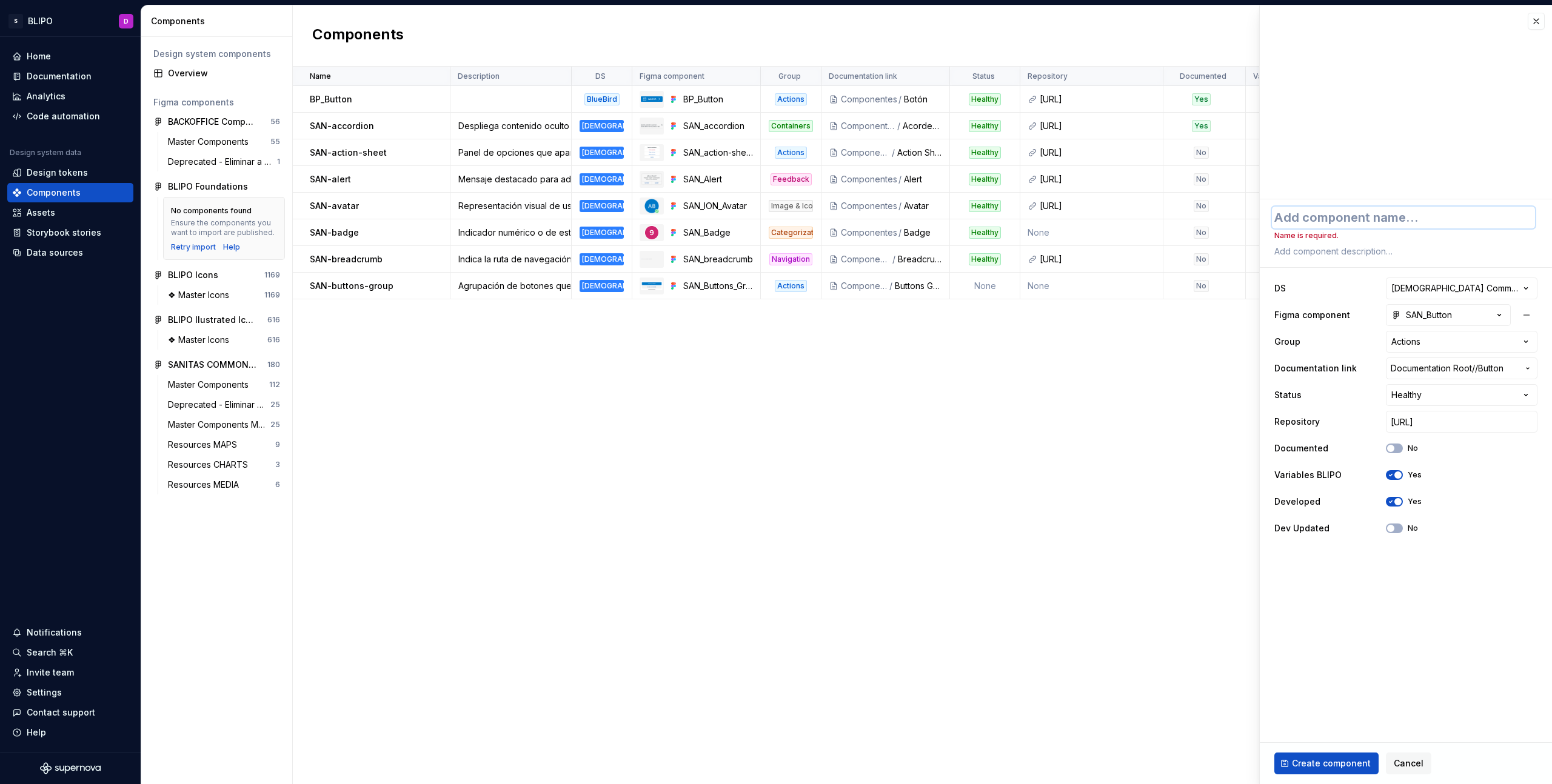
click at [1316, 223] on textarea at bounding box center [1403, 218] width 263 height 21
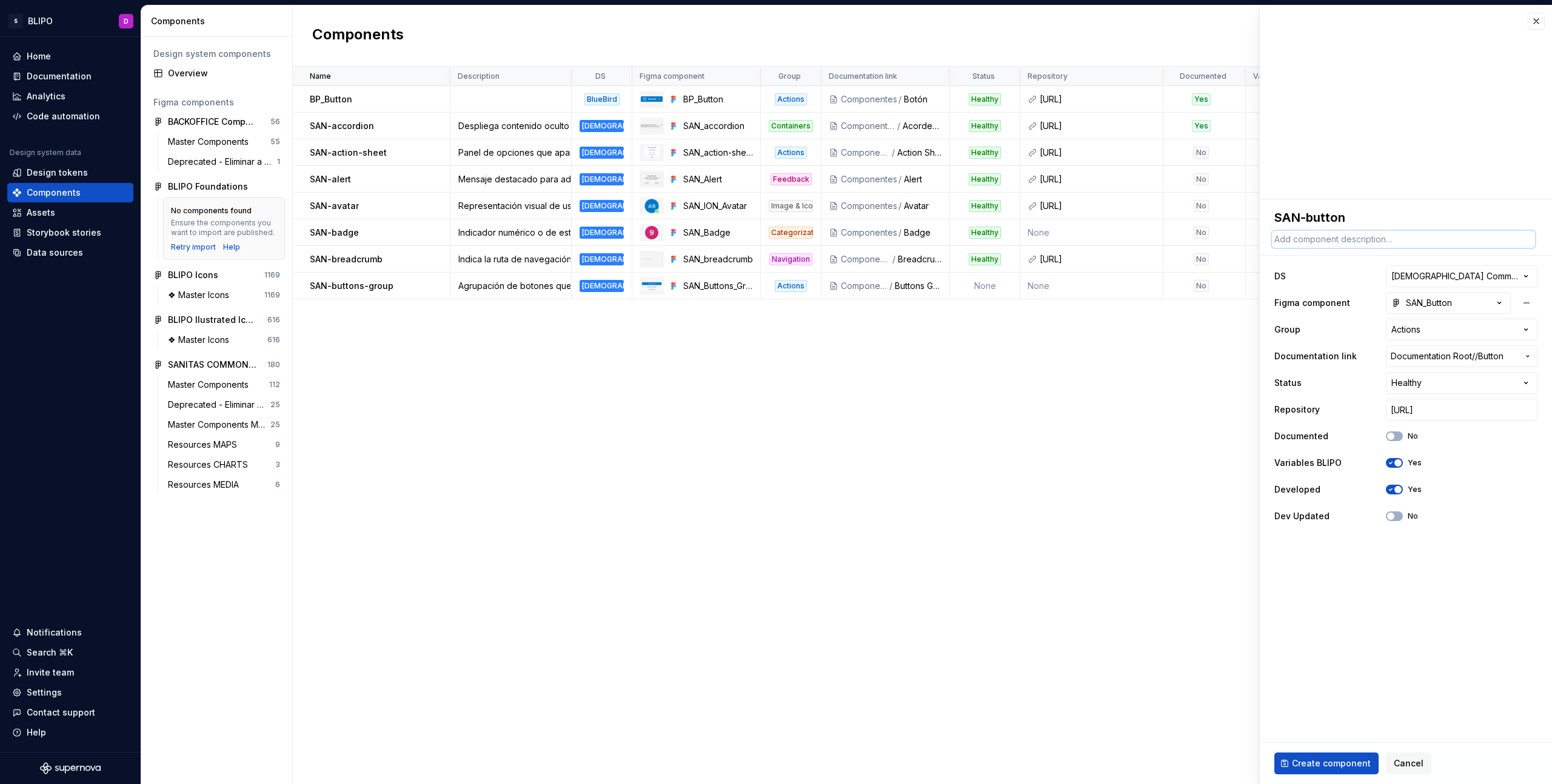
click at [1369, 238] on textarea at bounding box center [1403, 239] width 263 height 17
click at [1495, 524] on div "Dev Updated No" at bounding box center [1406, 516] width 263 height 21
click at [1314, 764] on span "Create component" at bounding box center [1331, 763] width 79 height 12
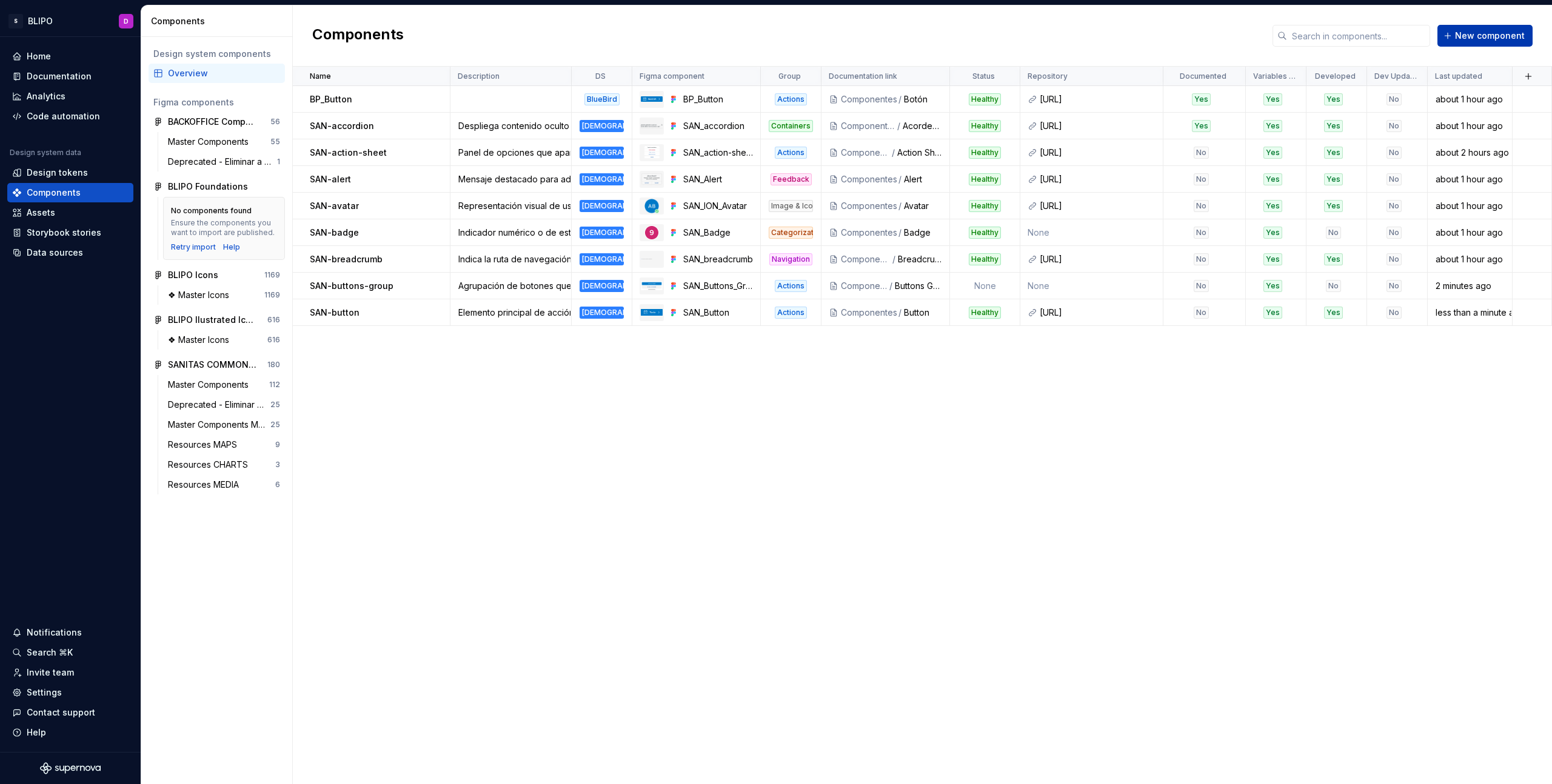
click at [1491, 38] on span "New component" at bounding box center [1490, 36] width 70 height 12
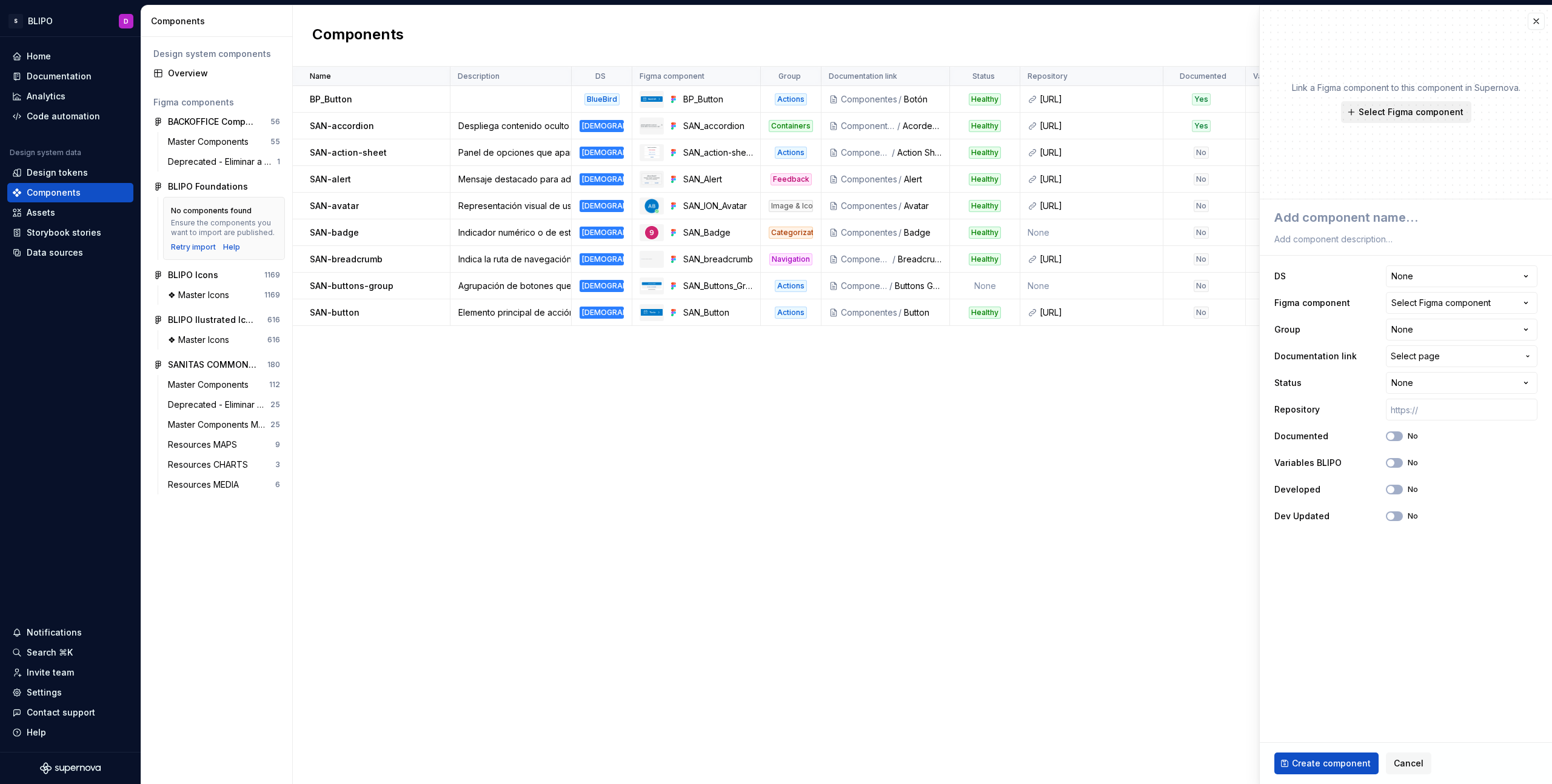
click at [1409, 115] on span "Select Figma component" at bounding box center [1411, 112] width 105 height 12
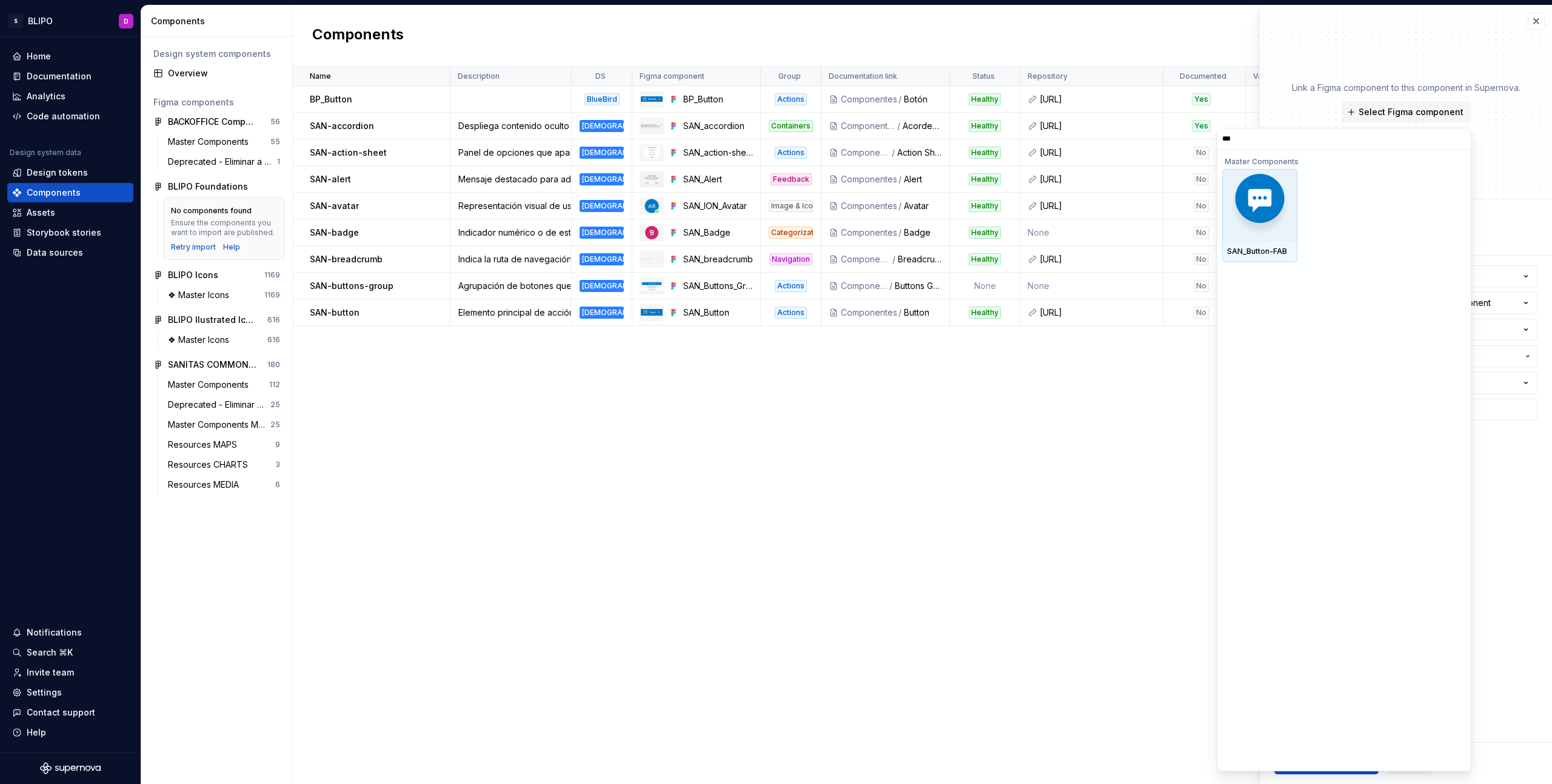
click at [1268, 215] on img at bounding box center [1260, 205] width 63 height 63
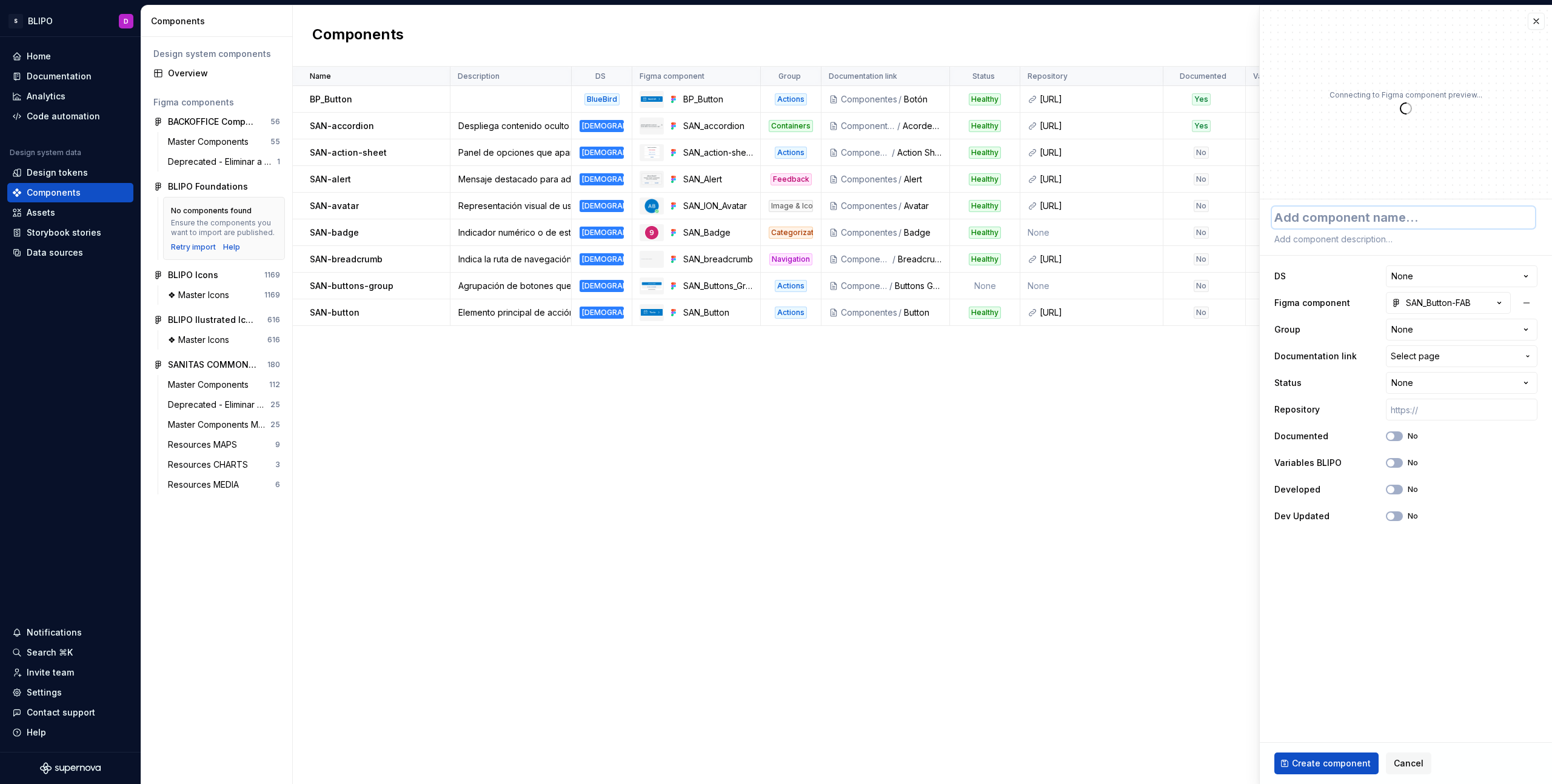
click at [1377, 218] on textarea at bounding box center [1403, 218] width 263 height 21
click at [1508, 276] on html "S BLIPO D Home Documentation Analytics Code automation Design system data Desig…" at bounding box center [776, 392] width 1552 height 784
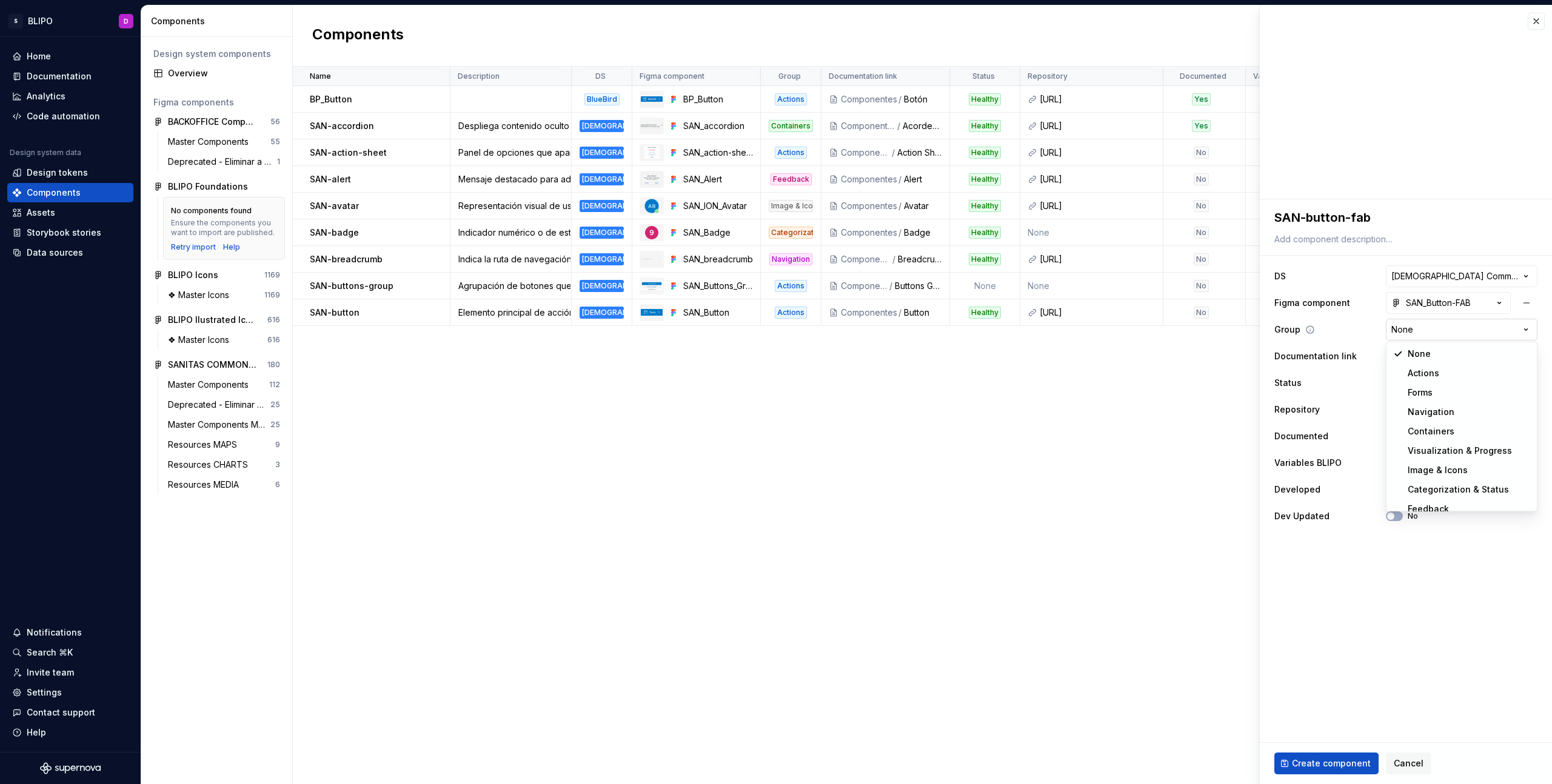
click at [1485, 328] on html "S BLIPO D Home Documentation Analytics Code automation Design system data Desig…" at bounding box center [776, 392] width 1552 height 784
click at [1475, 359] on span "Select page" at bounding box center [1455, 356] width 127 height 12
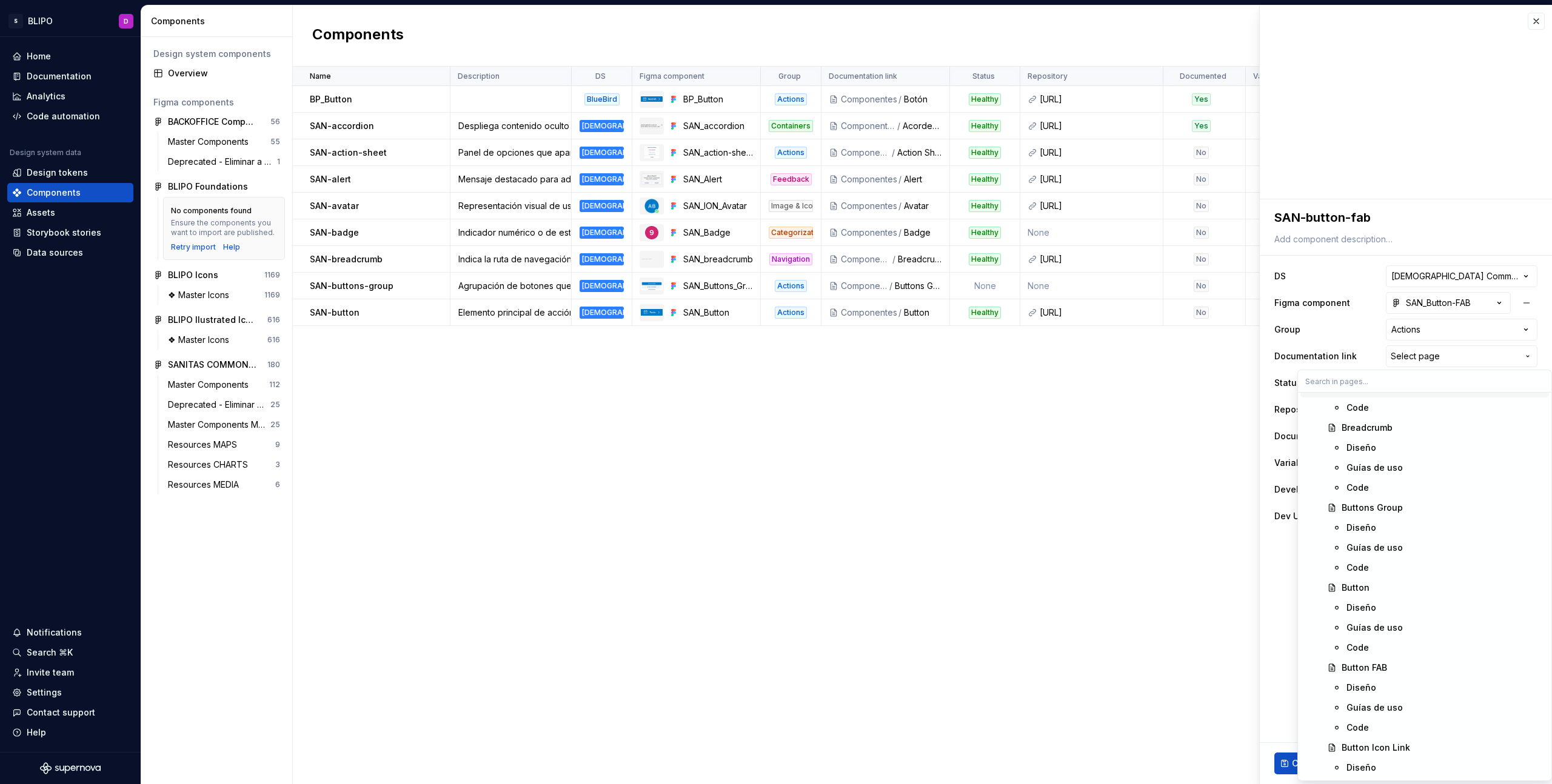
scroll to position [1026, 0]
click at [1384, 540] on div "Button FAB" at bounding box center [1364, 539] width 45 height 12
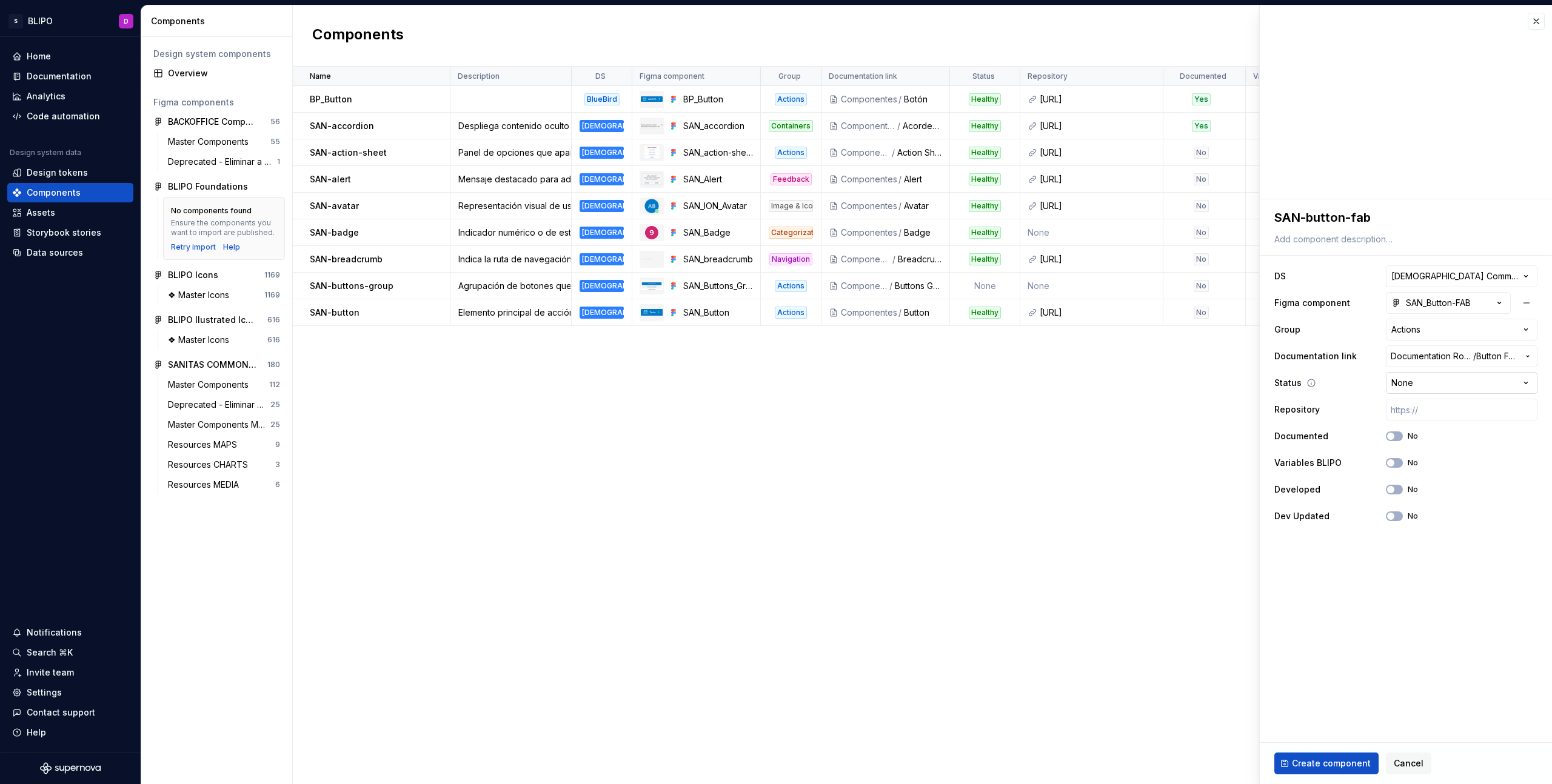
click at [1473, 385] on html "S BLIPO D Home Documentation Analytics Code automation Design system data Desig…" at bounding box center [776, 392] width 1552 height 784
click at [1394, 461] on span "button" at bounding box center [1390, 462] width 7 height 7
click at [1331, 240] on textarea at bounding box center [1403, 239] width 263 height 17
paste textarea "SAN-button-FAB: Botón flotante circular con acción principal."
click at [1347, 241] on textarea "SAN-button-FAB: Botón flotante circular con acción principal." at bounding box center [1403, 239] width 263 height 17
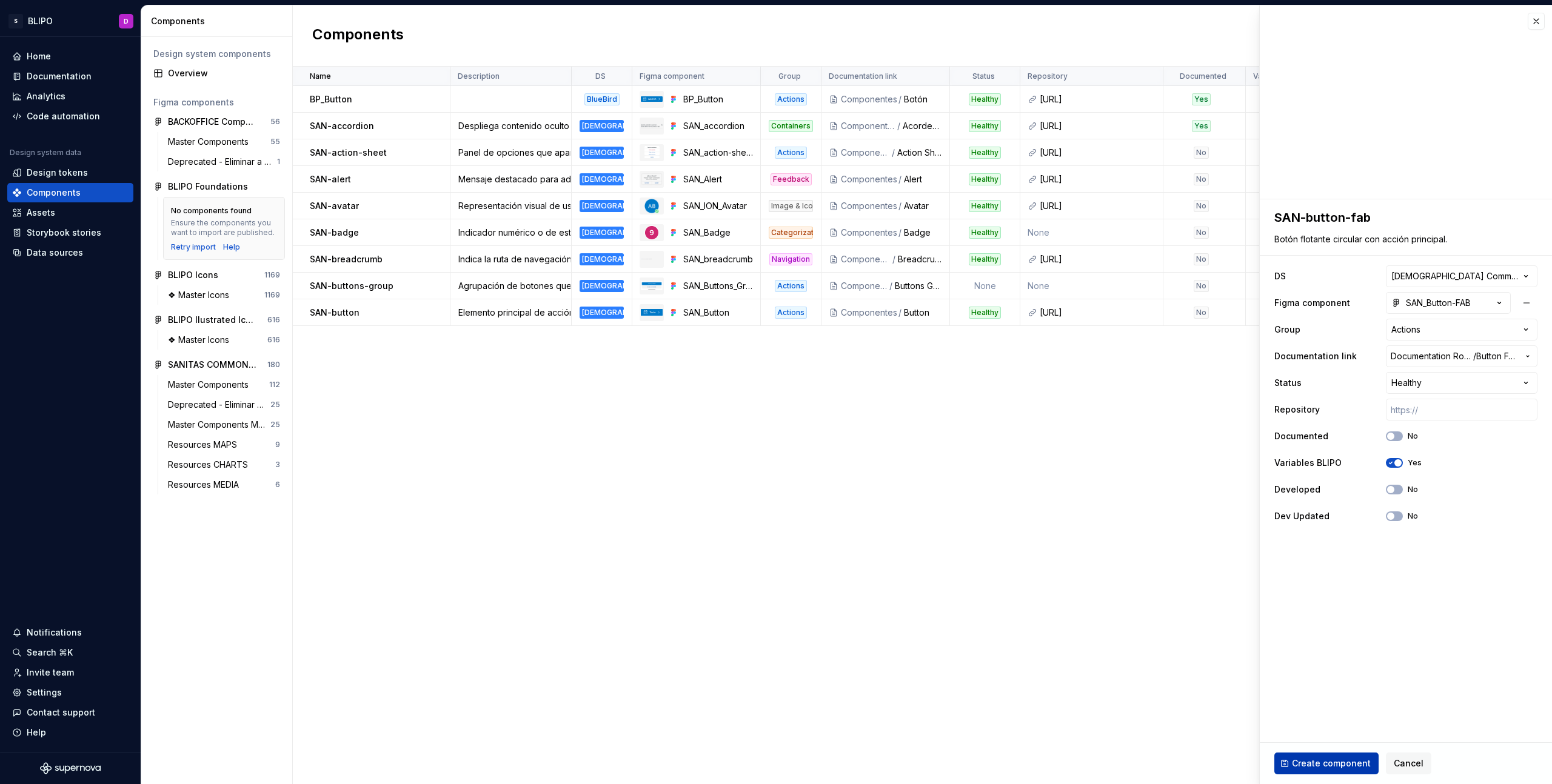
click at [1331, 763] on span "Create component" at bounding box center [1331, 763] width 79 height 12
click at [1331, 763] on div "Create component Cancel" at bounding box center [1406, 763] width 292 height 41
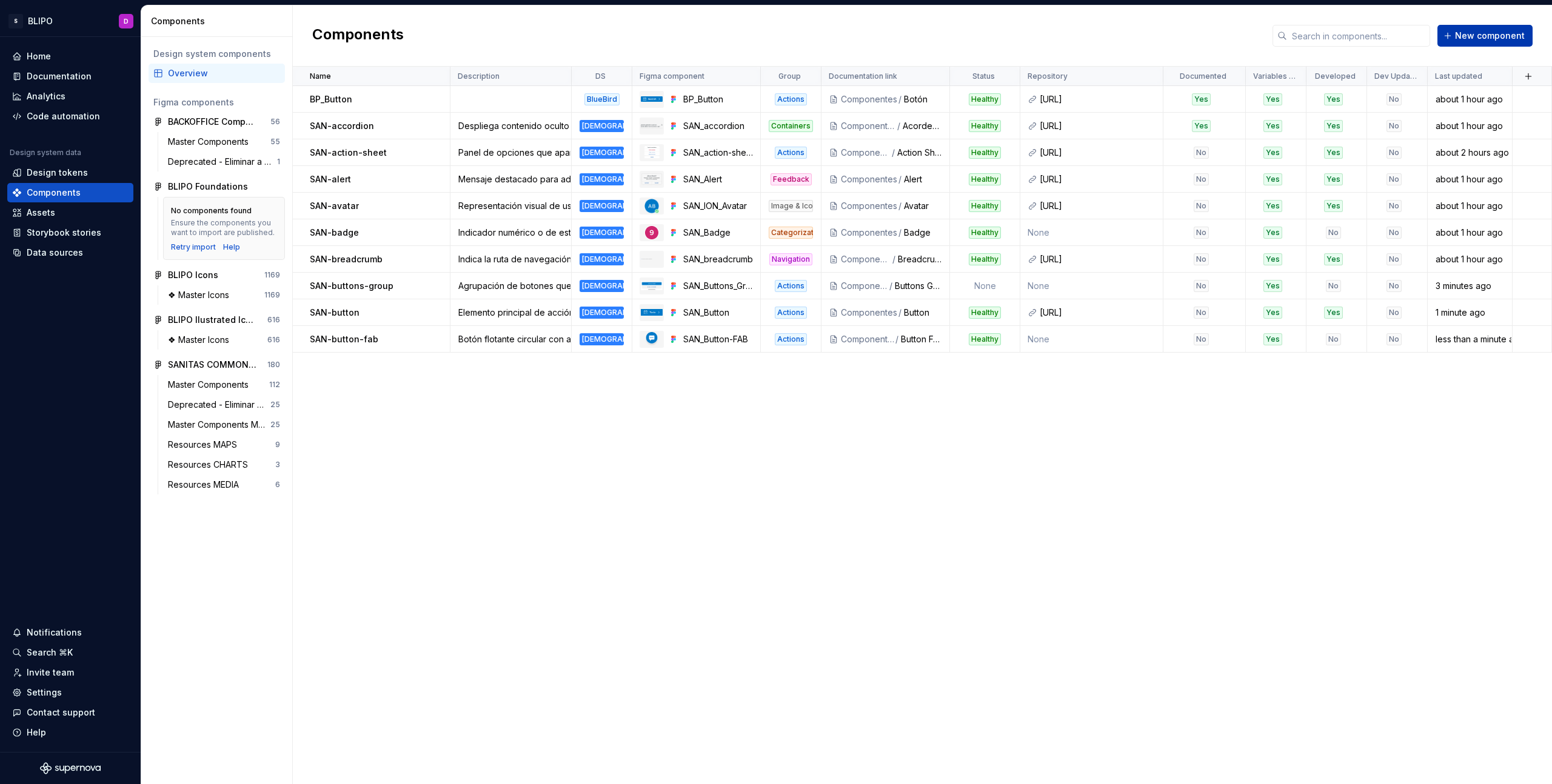
click at [1493, 38] on span "New component" at bounding box center [1490, 36] width 70 height 12
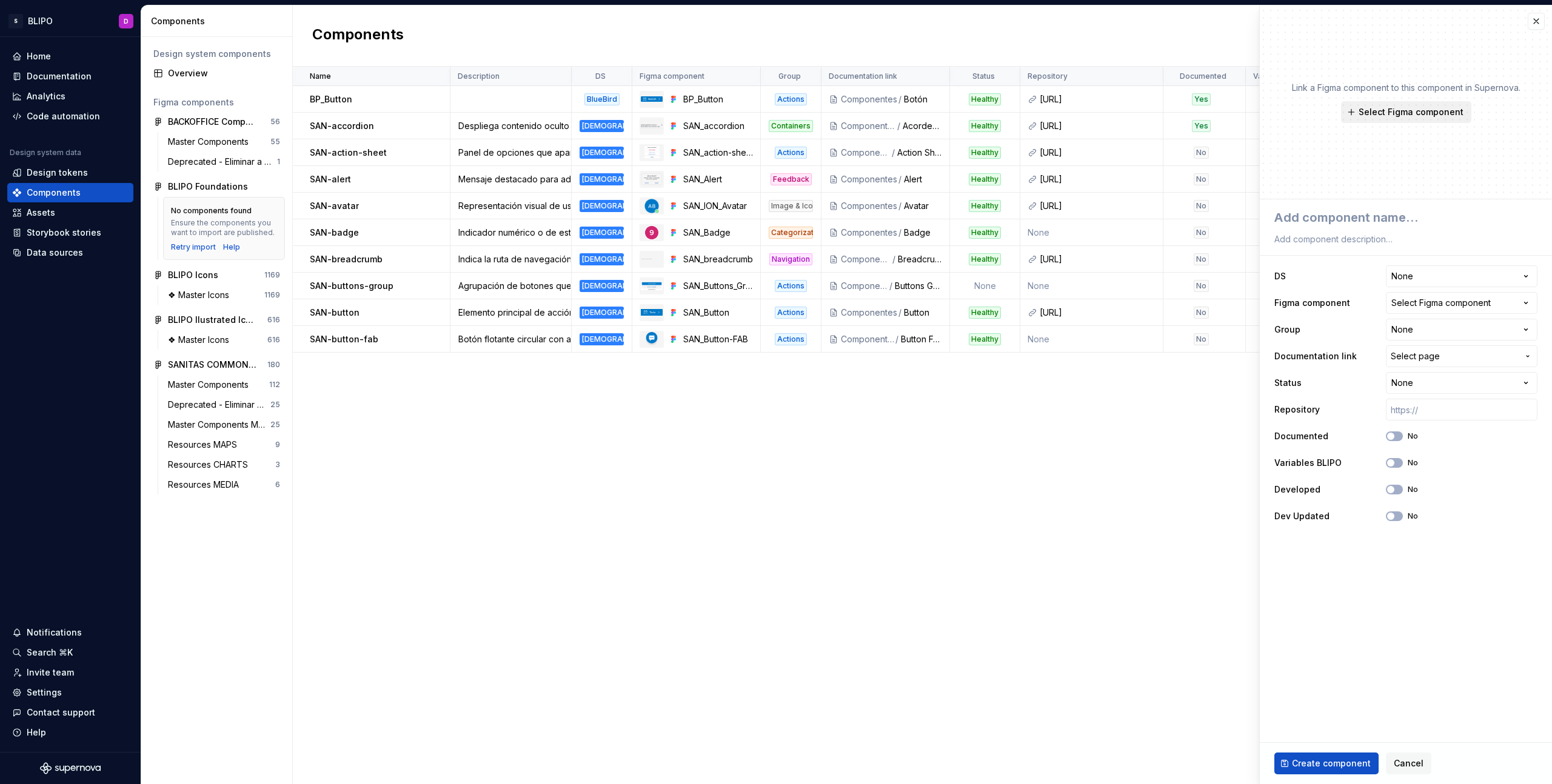
click at [1411, 110] on span "Select Figma component" at bounding box center [1411, 112] width 105 height 12
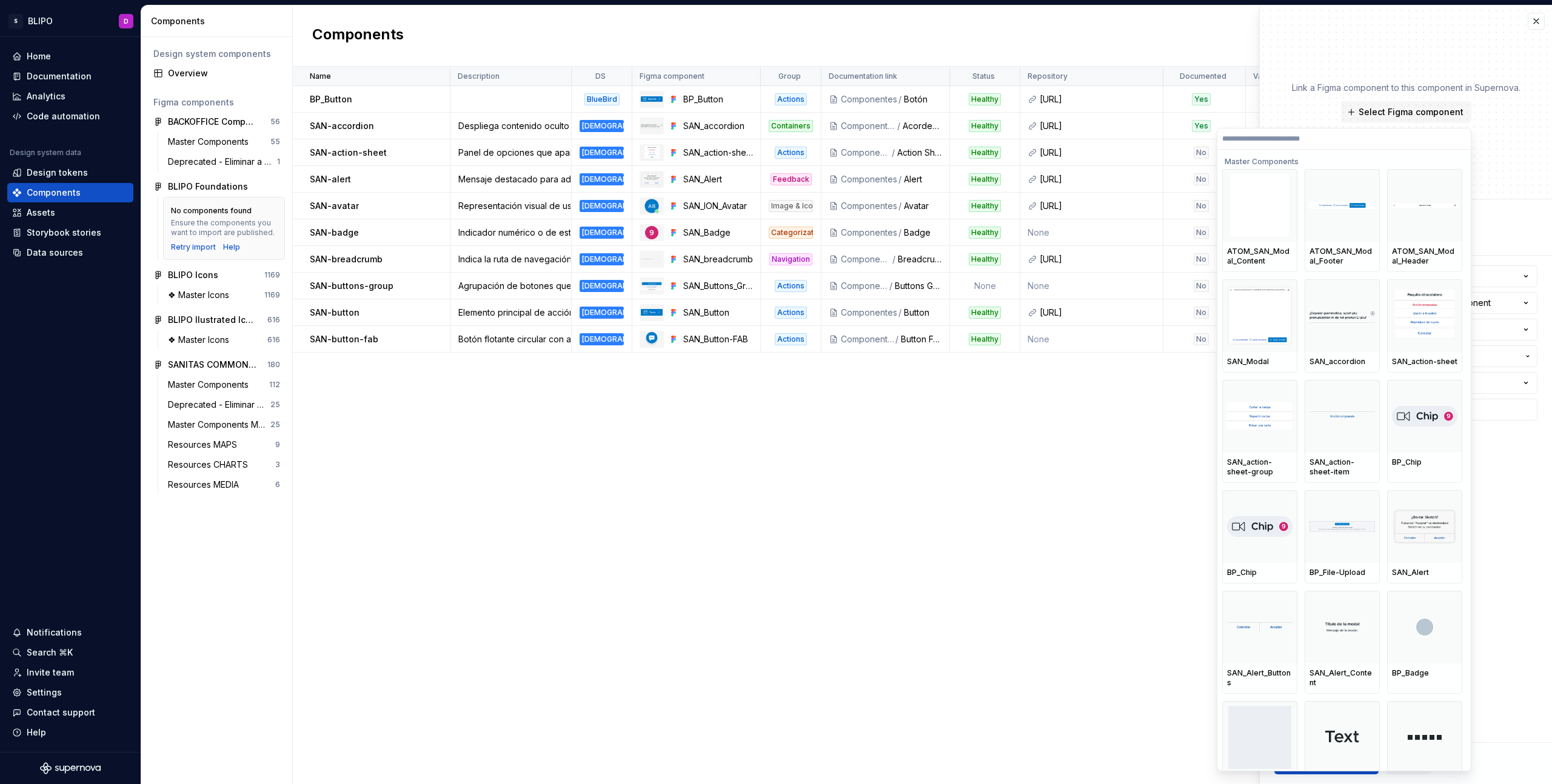
click at [1320, 137] on input "search" at bounding box center [1344, 139] width 254 height 10
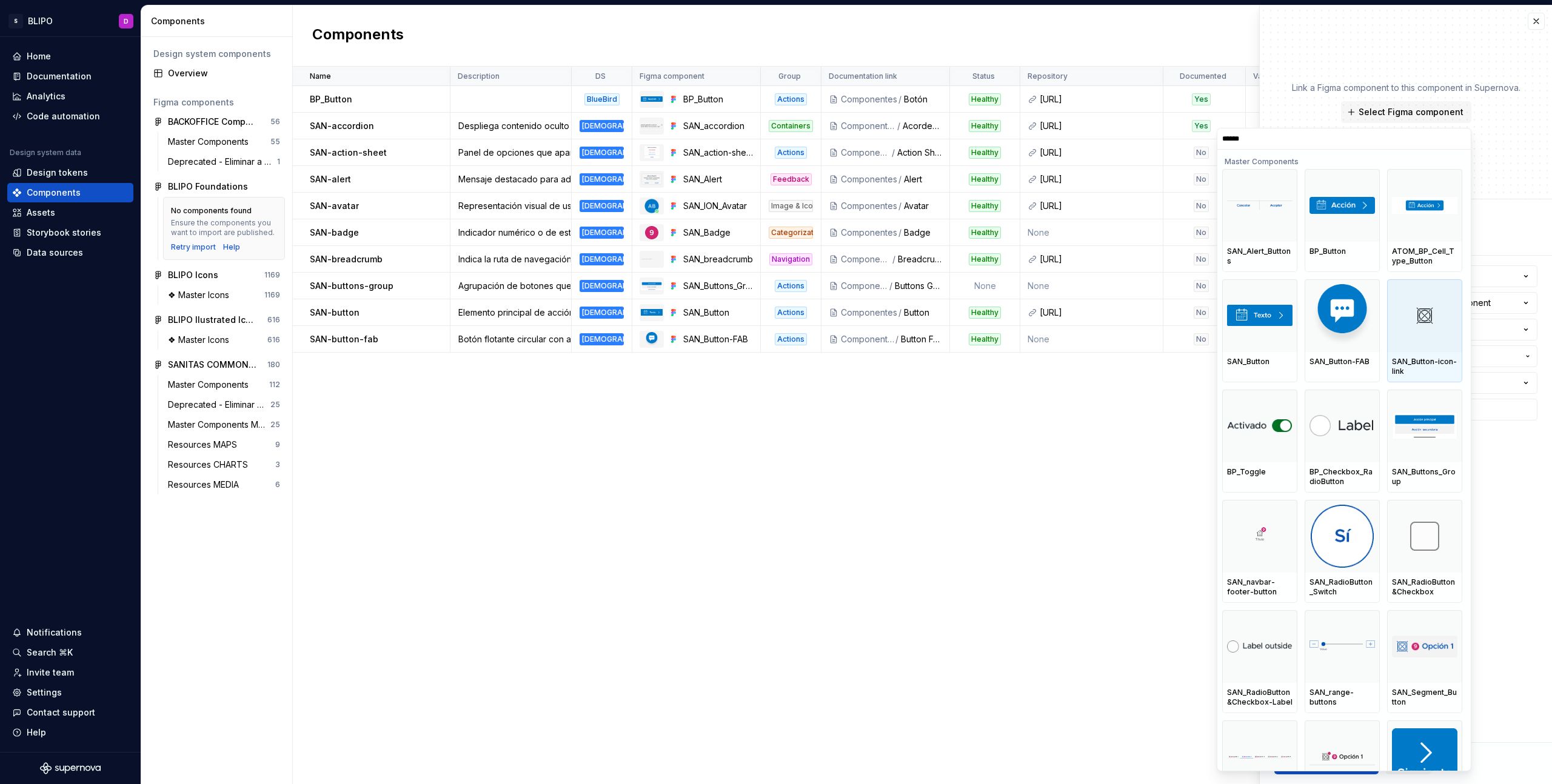
click at [1405, 347] on div at bounding box center [1425, 316] width 75 height 73
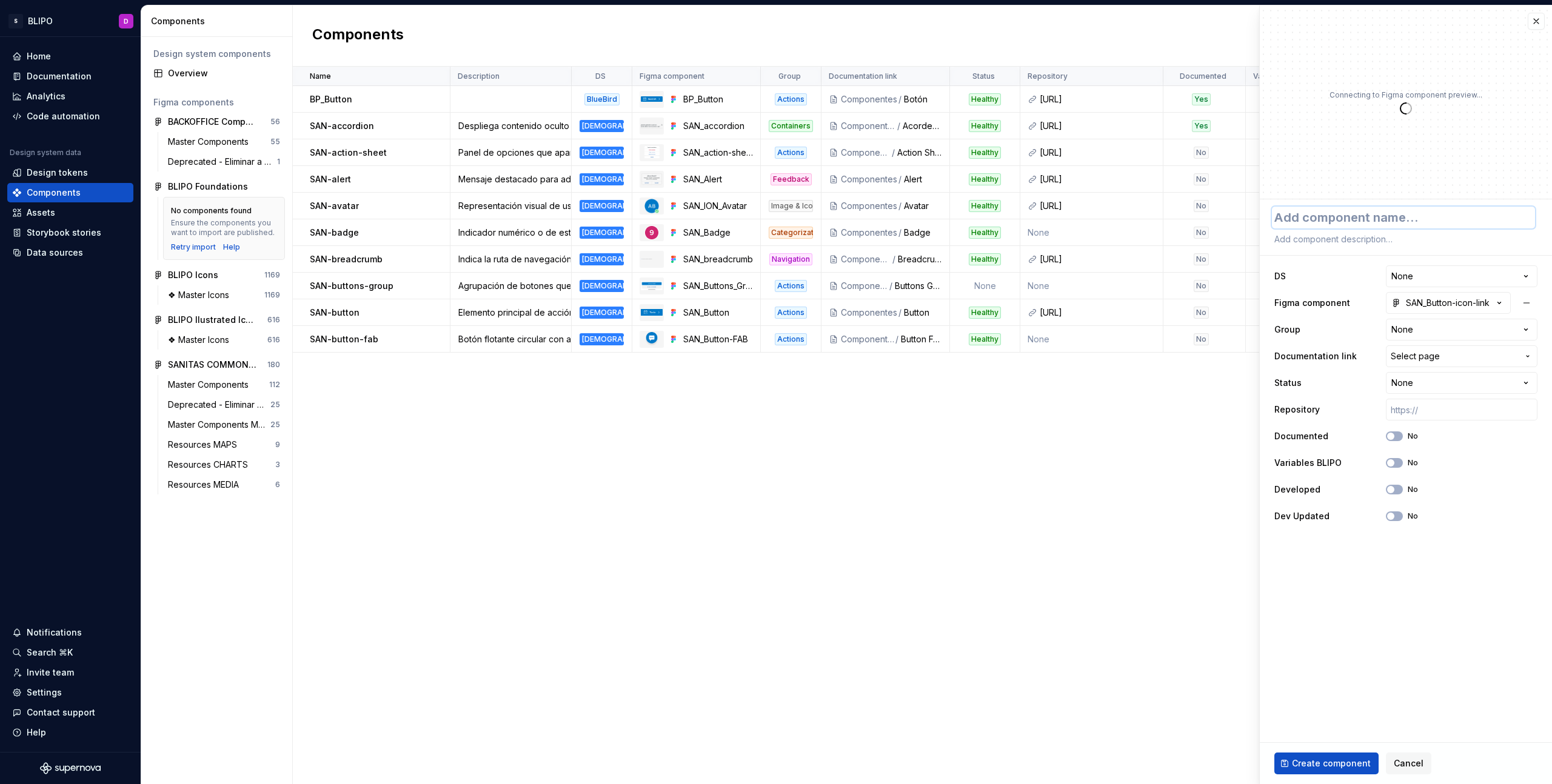
click at [1341, 215] on textarea at bounding box center [1403, 218] width 263 height 21
click at [1343, 240] on textarea at bounding box center [1403, 239] width 263 height 17
paste textarea "Botón con icono y función de enlace."
click at [1452, 277] on html "S BLIPO D Home Documentation Analytics Code automation Design system data Desig…" at bounding box center [776, 392] width 1552 height 784
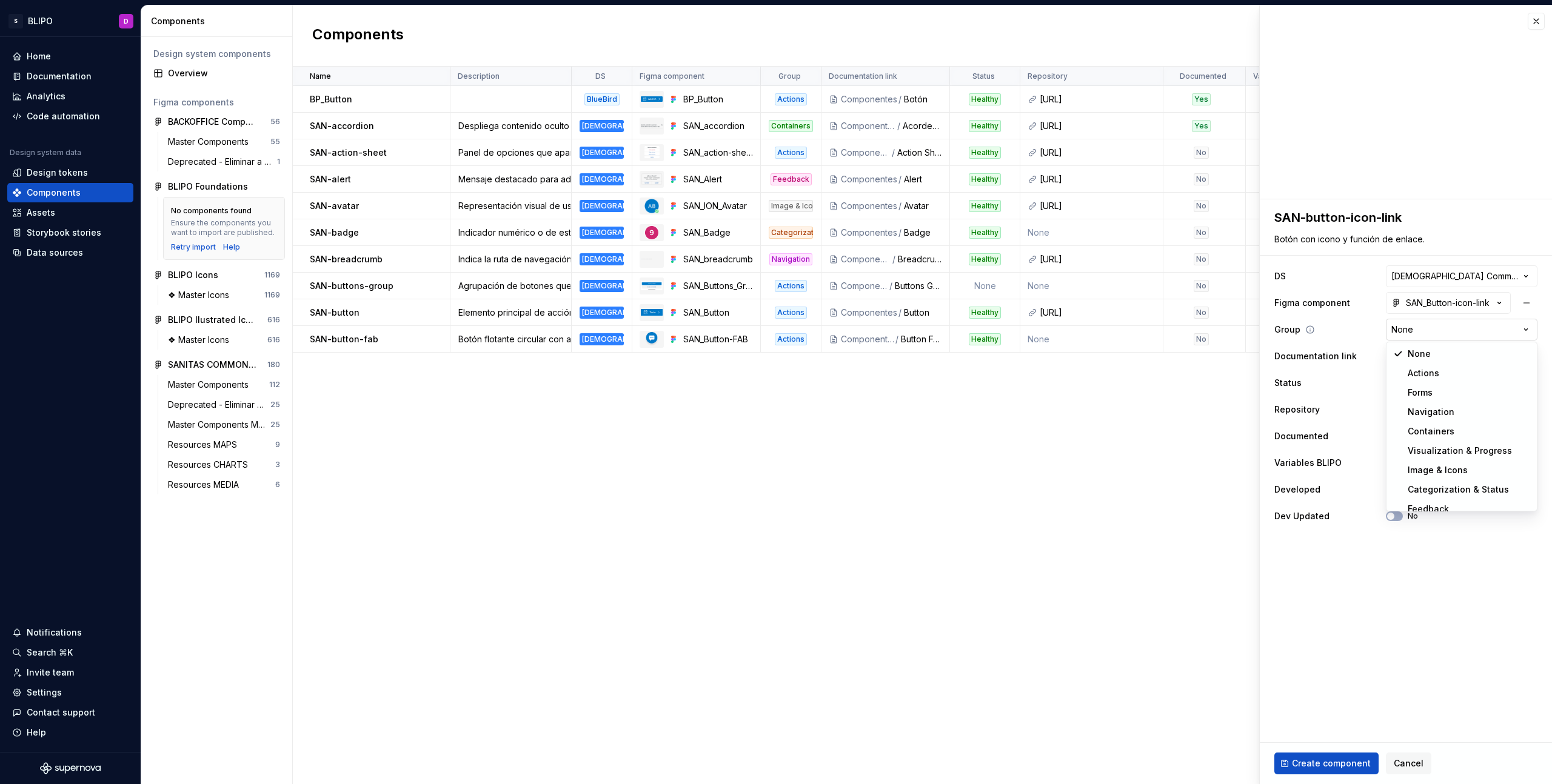
click at [1456, 325] on html "S BLIPO D Home Documentation Analytics Code automation Design system data Desig…" at bounding box center [776, 392] width 1552 height 784
click at [1461, 360] on span "Select page" at bounding box center [1455, 356] width 127 height 12
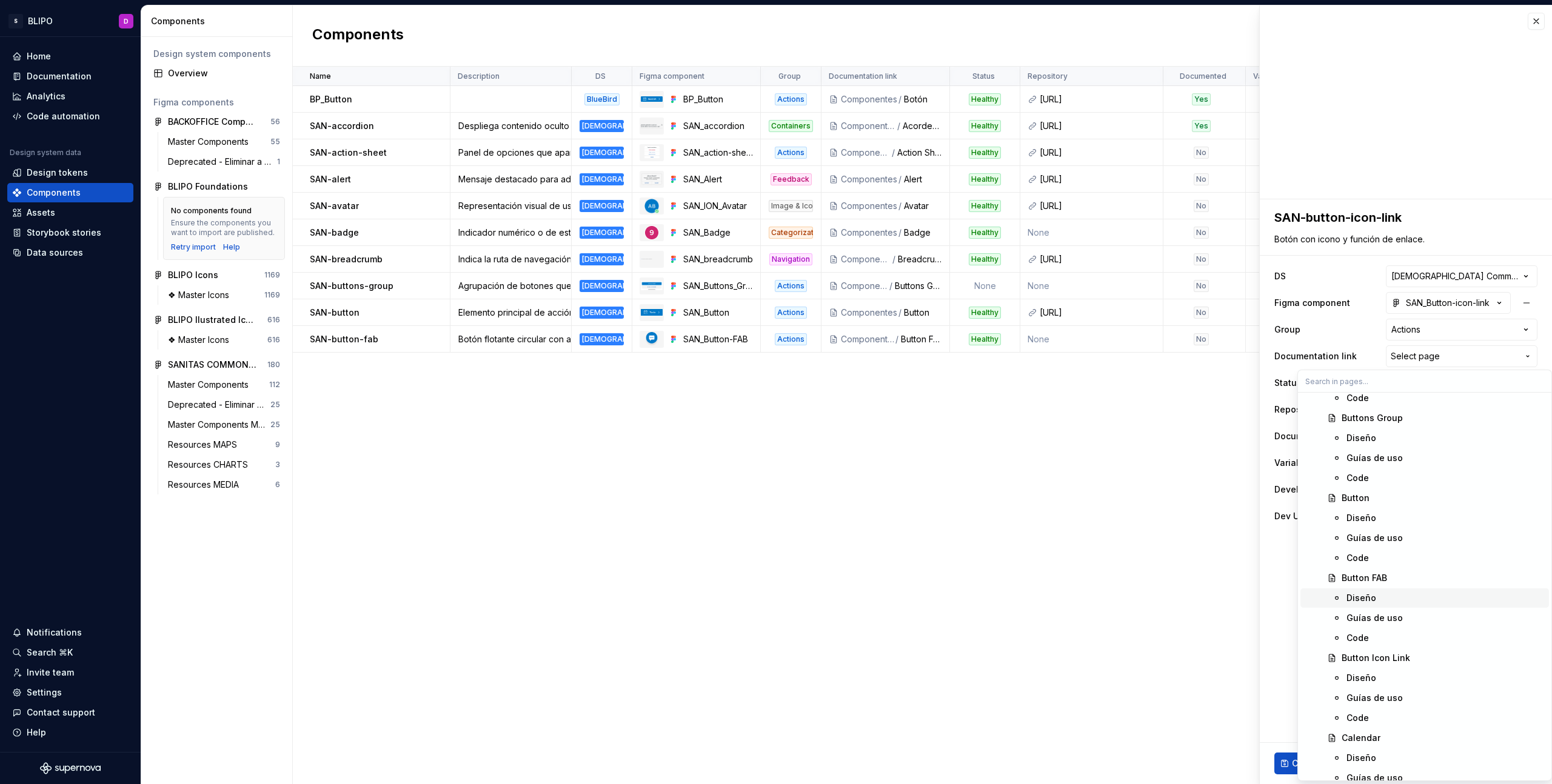
scroll to position [993, 0]
click at [1391, 653] on div "Button Icon Link" at bounding box center [1376, 651] width 68 height 12
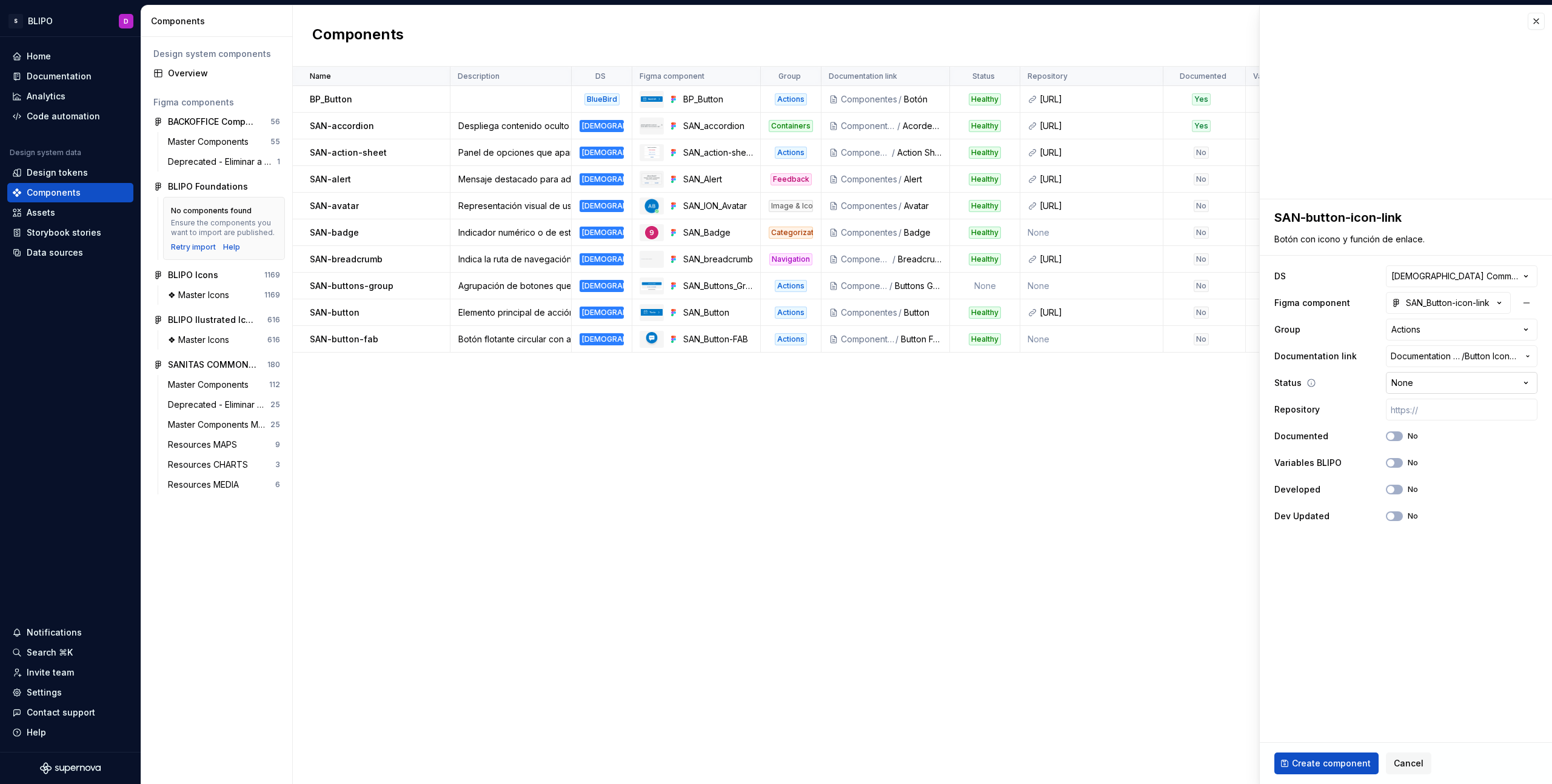
click at [1426, 384] on html "S BLIPO D Home Documentation Analytics Code automation Design system data Desig…" at bounding box center [776, 392] width 1552 height 784
click at [1395, 463] on icon "button" at bounding box center [1390, 462] width 10 height 7
click at [1330, 766] on span "Create component" at bounding box center [1331, 763] width 79 height 12
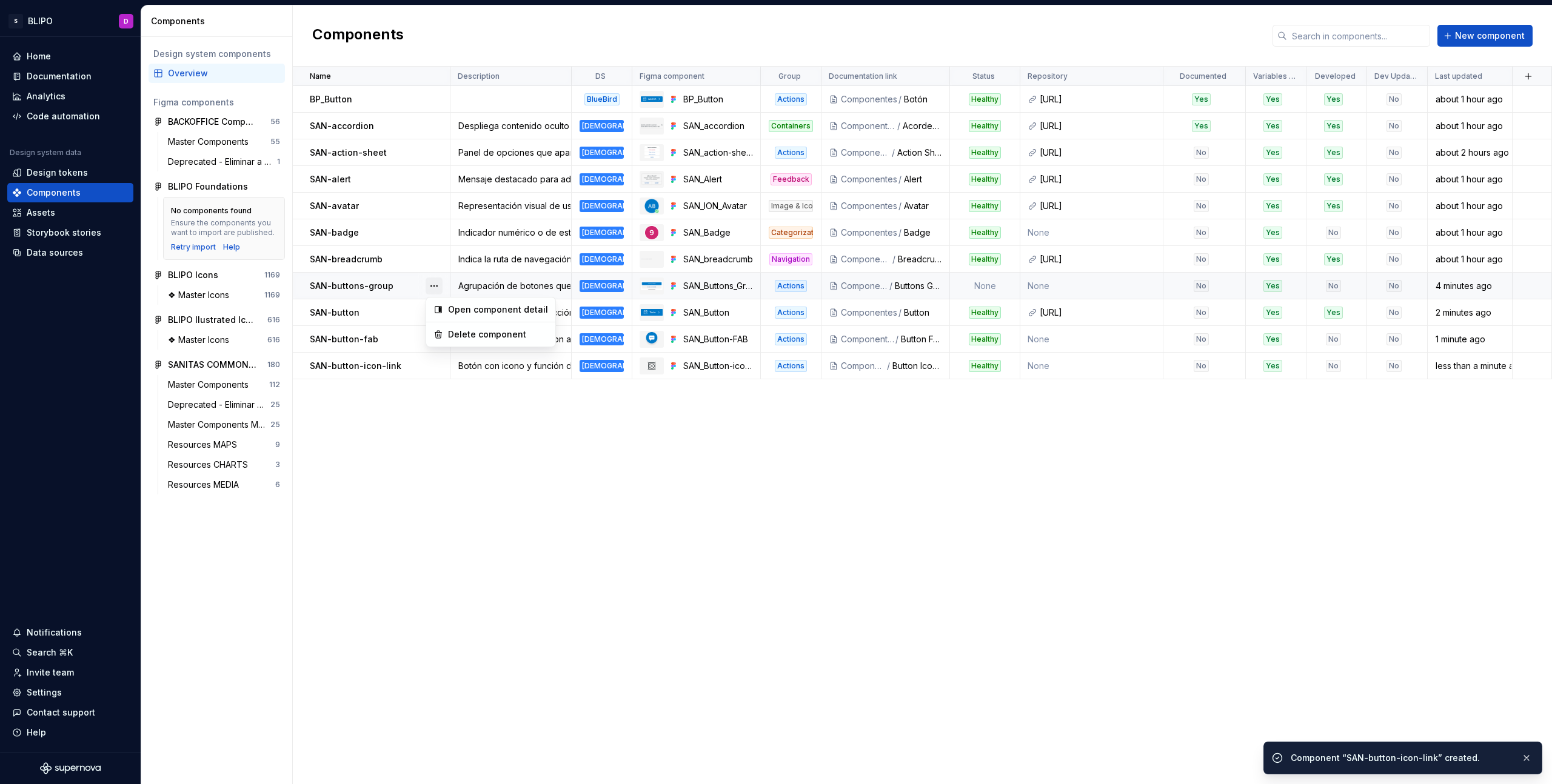
click at [435, 286] on button "button" at bounding box center [434, 286] width 17 height 17
click at [434, 287] on button "button" at bounding box center [434, 286] width 17 height 17
click at [469, 309] on div "Open component detail" at bounding box center [498, 310] width 100 height 12
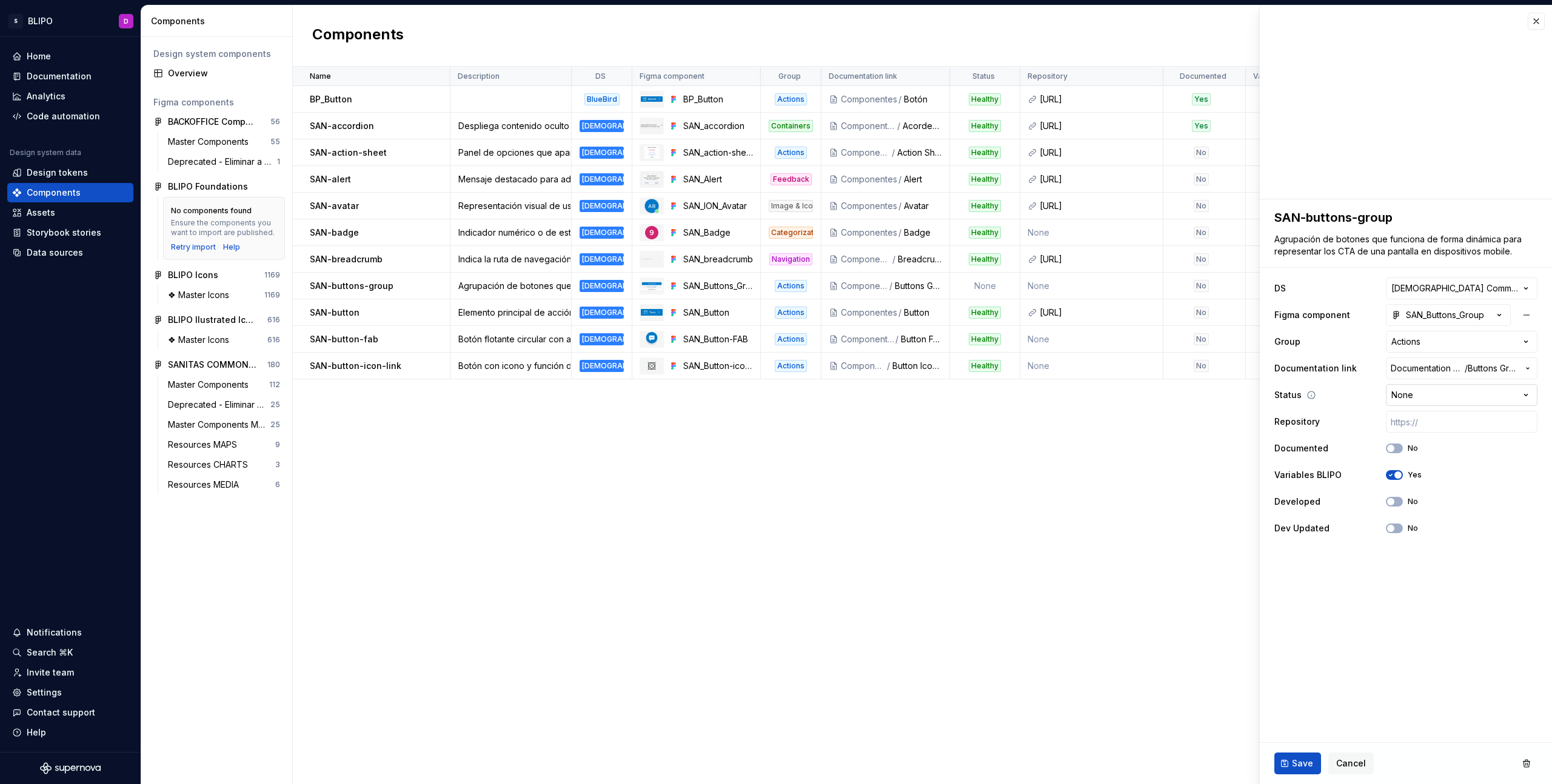
click at [1499, 392] on html "S BLIPO D Home Documentation Analytics Code automation Design system data Desig…" at bounding box center [776, 392] width 1552 height 784
click at [1299, 762] on span "Save" at bounding box center [1303, 763] width 21 height 12
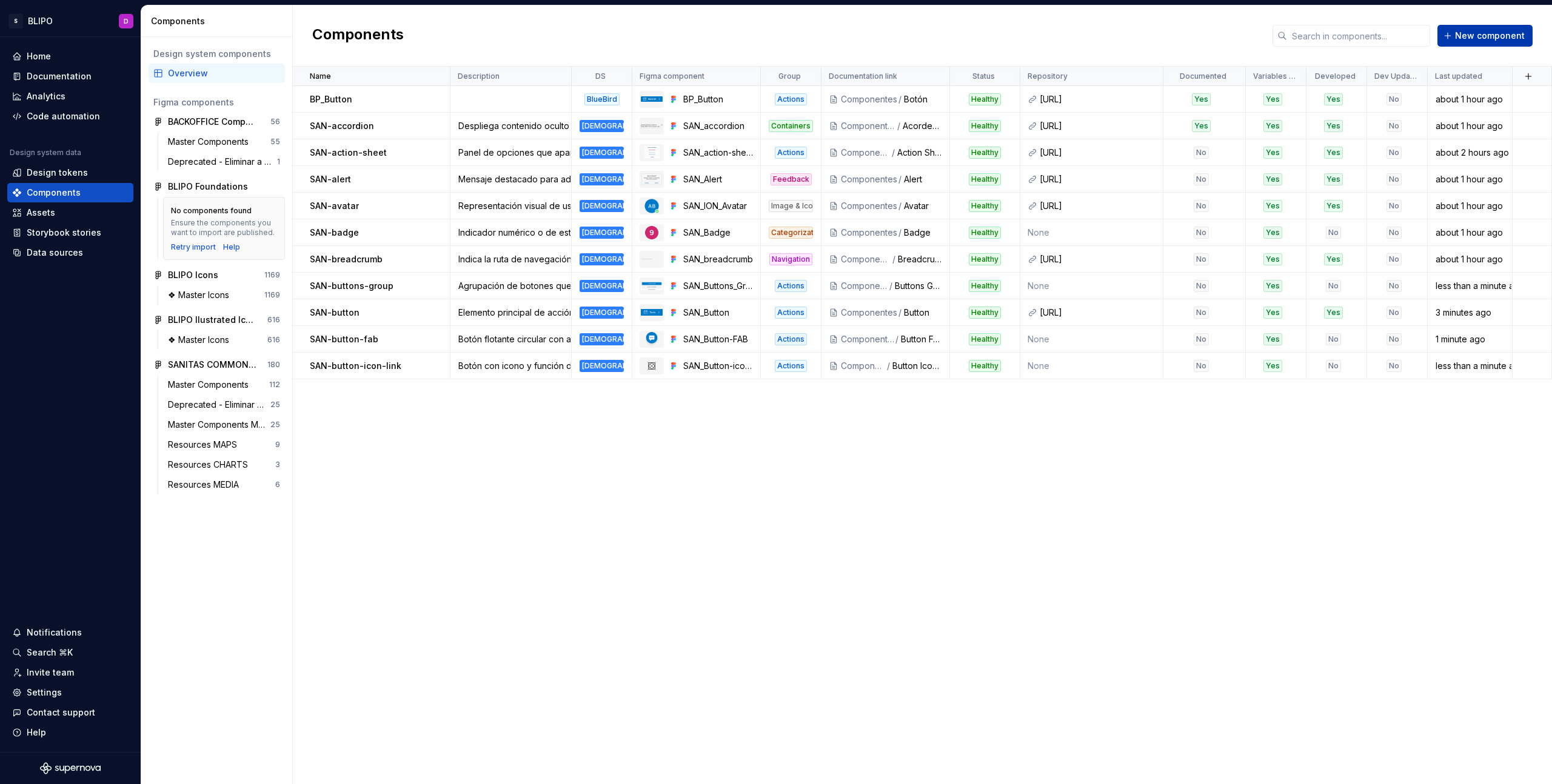
click at [1501, 41] on span "New component" at bounding box center [1490, 36] width 70 height 12
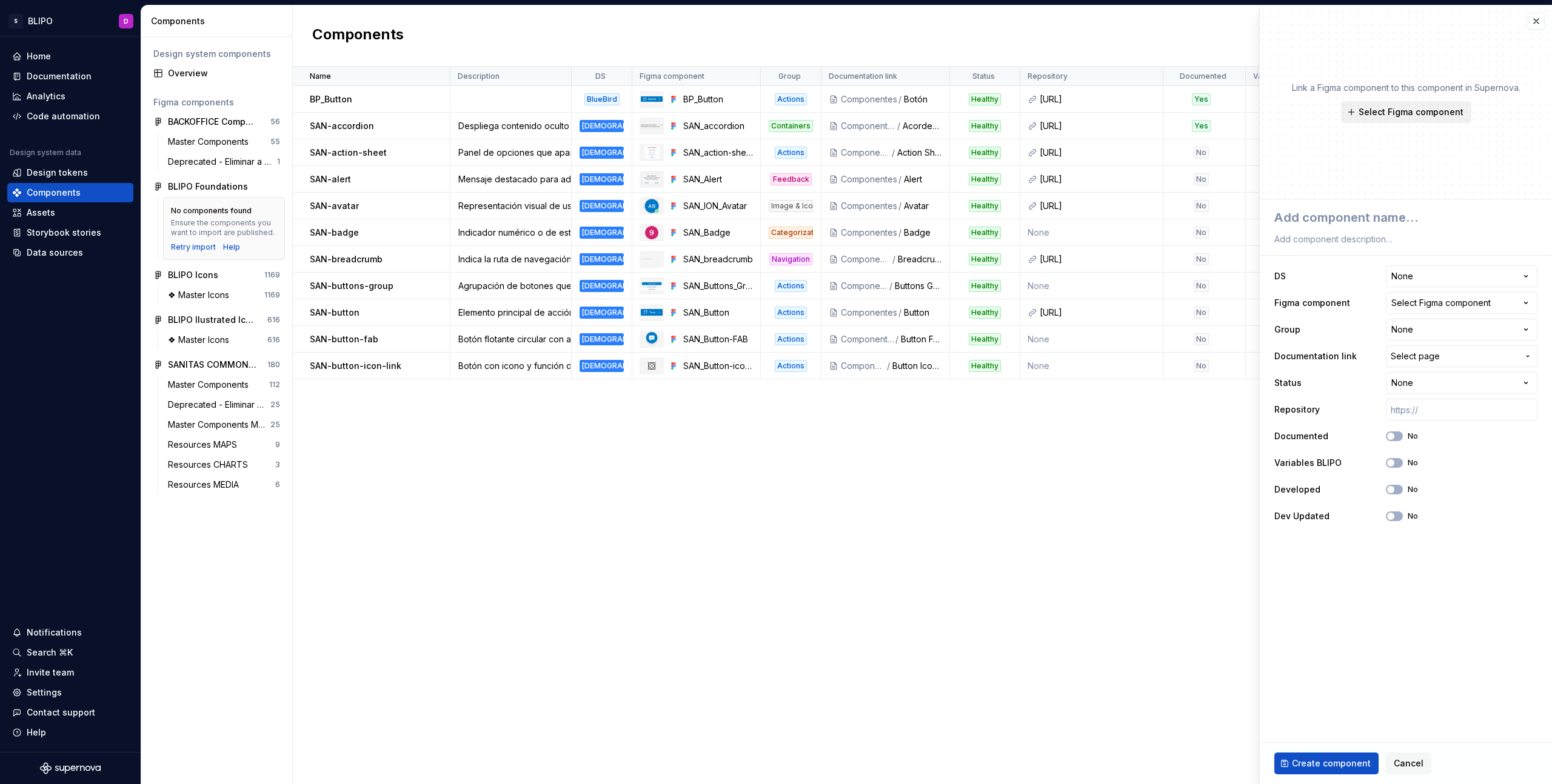
click at [1415, 113] on span "Select Figma component" at bounding box center [1411, 112] width 105 height 12
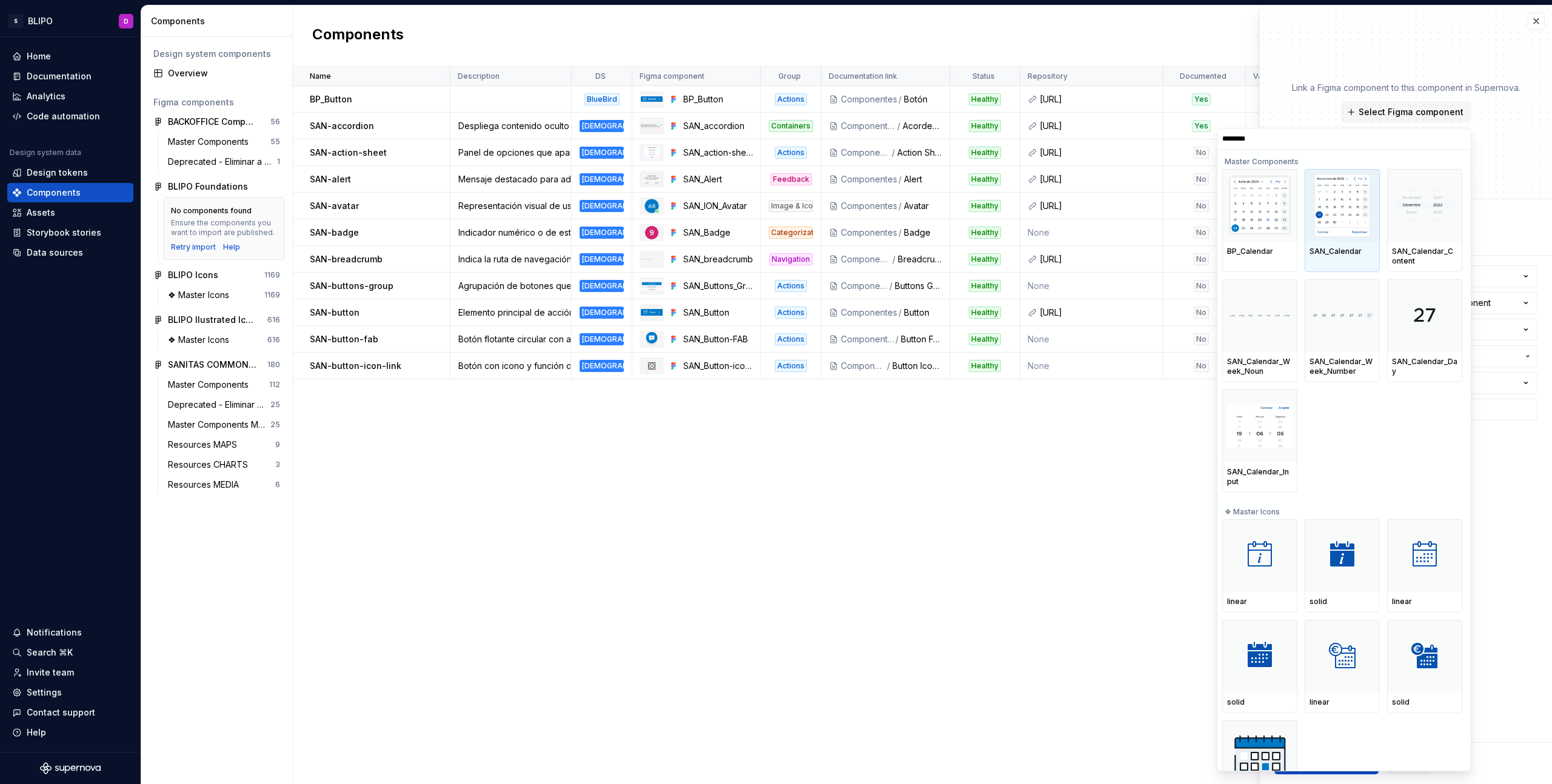
click at [1351, 233] on img at bounding box center [1342, 205] width 55 height 63
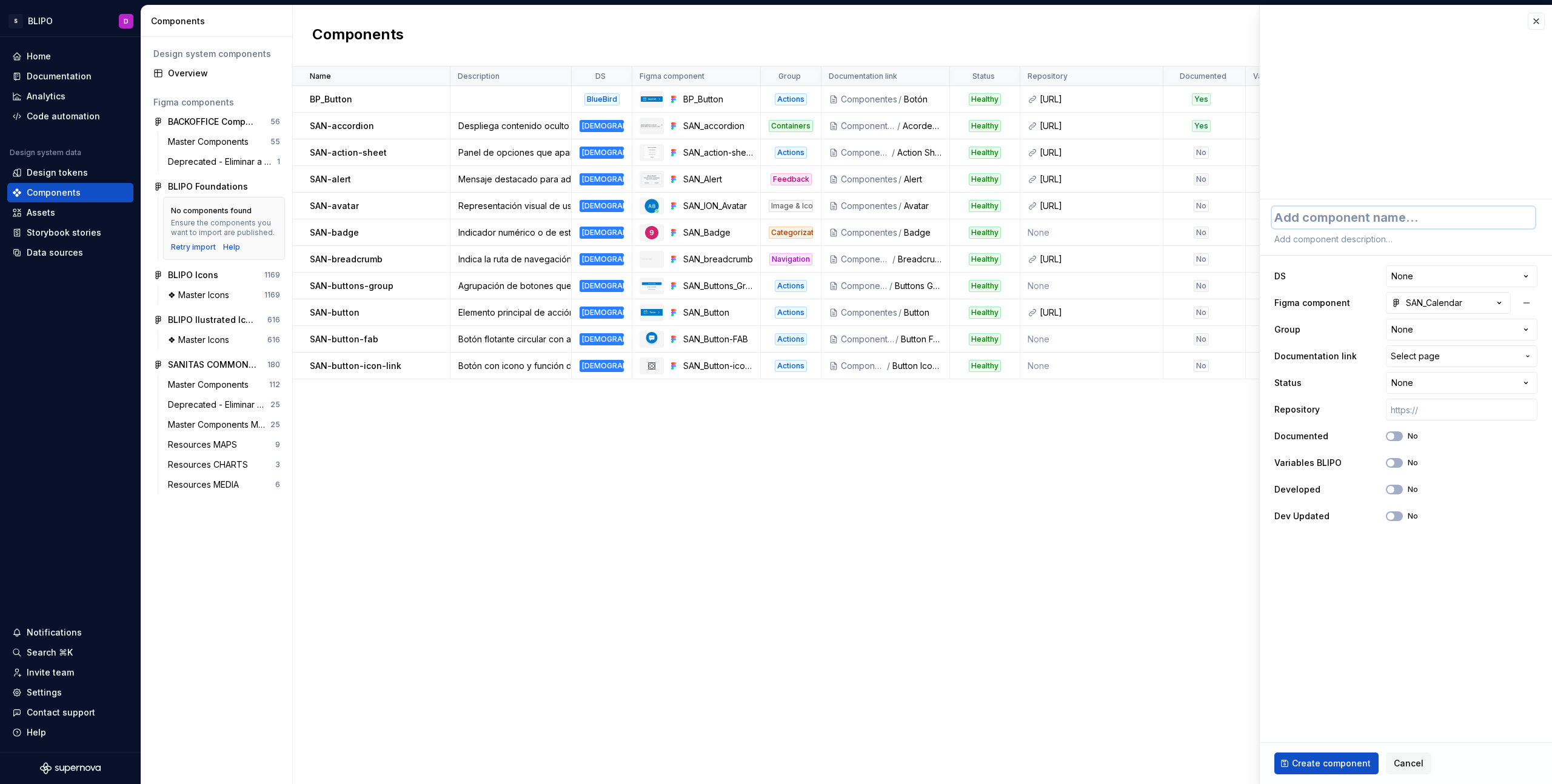
click at [1353, 209] on textarea at bounding box center [1403, 218] width 263 height 21
click at [1303, 240] on textarea at bounding box center [1403, 239] width 263 height 17
paste textarea "Calendario visual para selección de fechas. Admite rangos y deshabilitados."
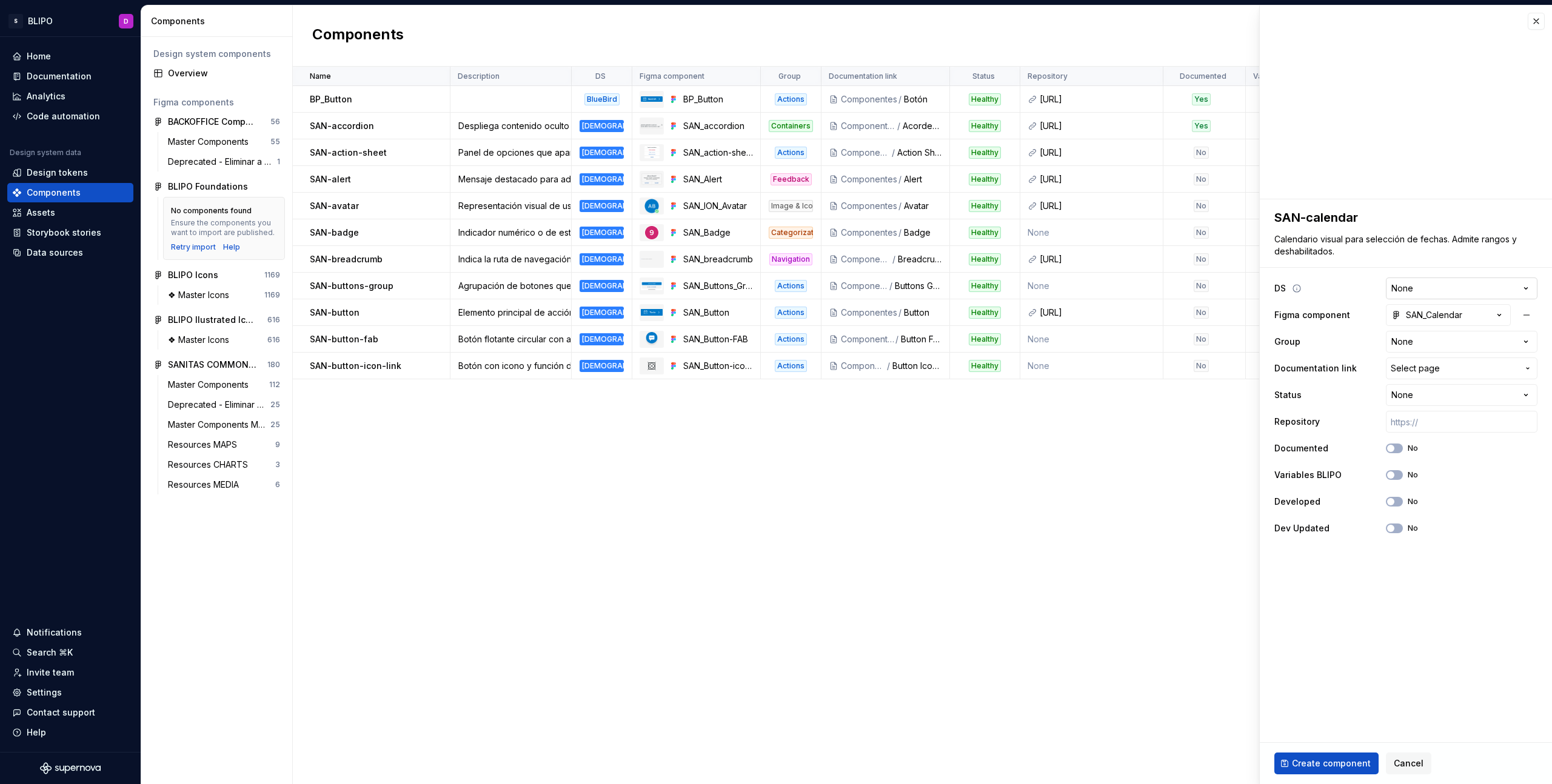
click at [1450, 287] on html "S BLIPO D Home Documentation Analytics Code automation Design system data Desig…" at bounding box center [776, 392] width 1552 height 784
click at [1466, 338] on html "S BLIPO D Home Documentation Analytics Code automation Design system data Desig…" at bounding box center [776, 392] width 1552 height 784
click at [1455, 367] on span "Select page" at bounding box center [1455, 369] width 127 height 12
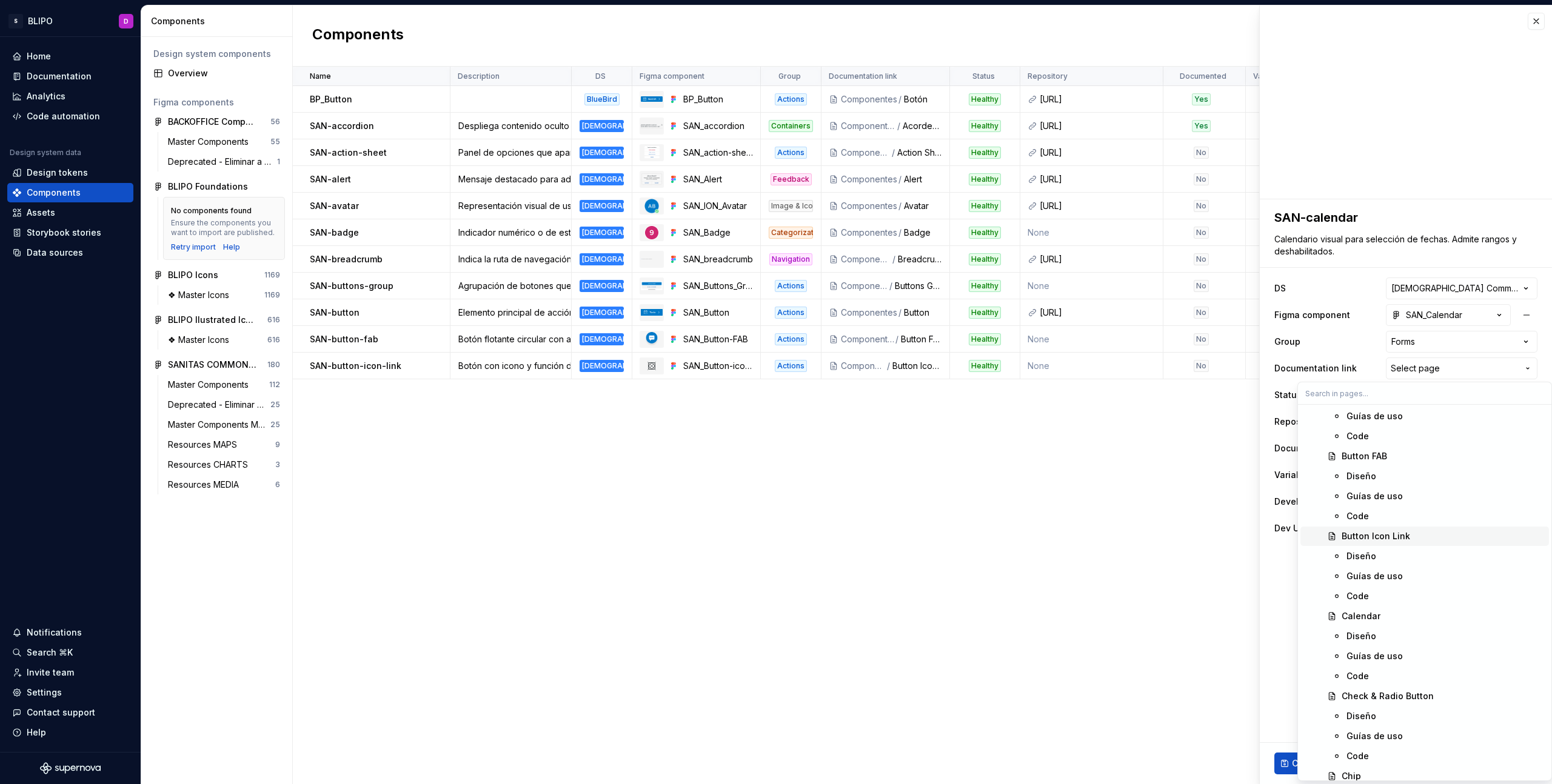
scroll to position [1132, 0]
click at [1374, 606] on div "Calendar" at bounding box center [1361, 605] width 39 height 12
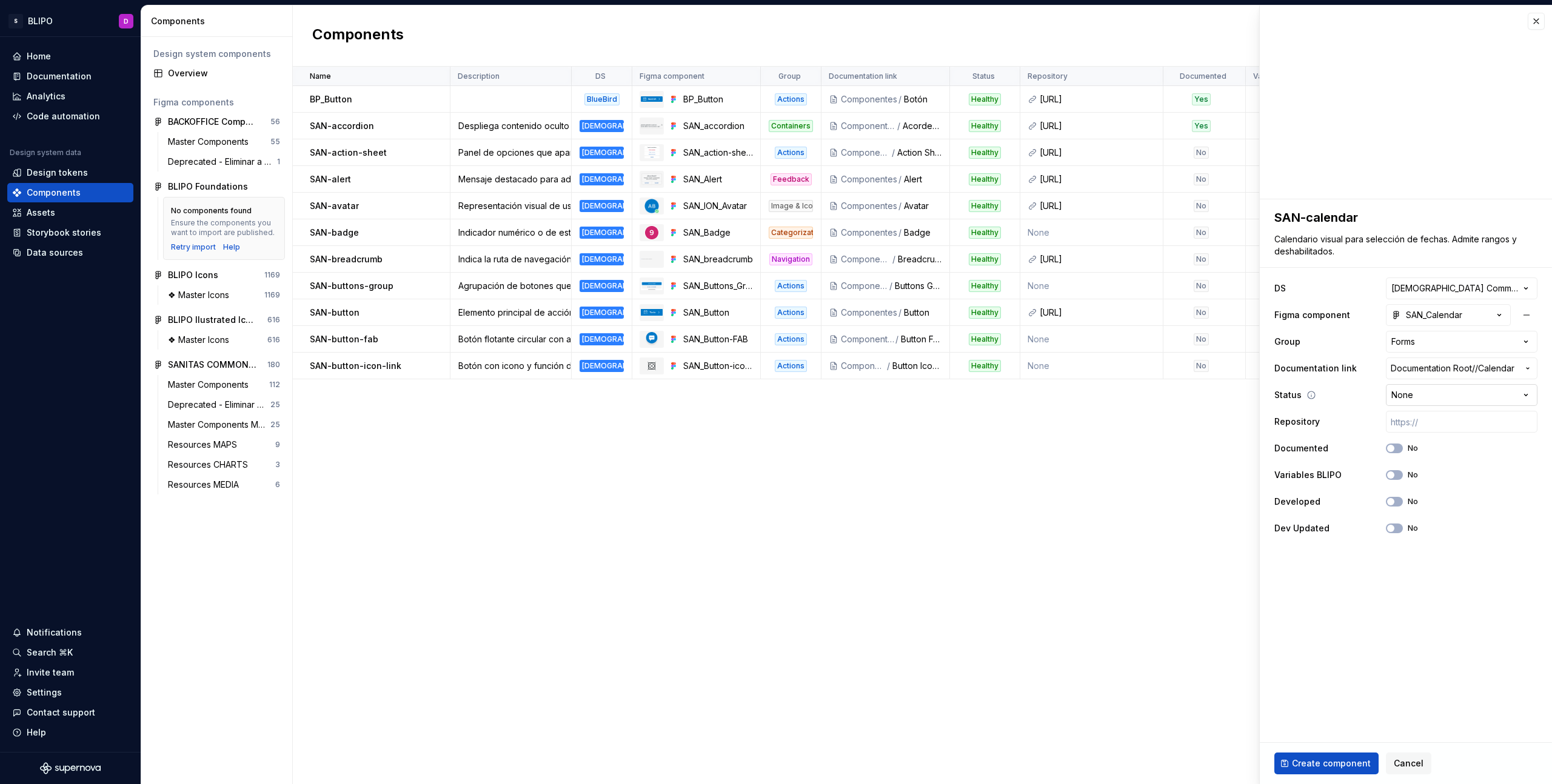
click at [1497, 399] on html "S BLIPO D Home Documentation Analytics Code automation Design system data Desig…" at bounding box center [776, 392] width 1552 height 784
click at [1424, 424] on input "text" at bounding box center [1462, 422] width 152 height 21
paste input "https://ic.sanitas.dom/ui-libraries/sanitas-common-components/storybook/latest/…"
click at [1390, 474] on span "button" at bounding box center [1390, 474] width 7 height 7
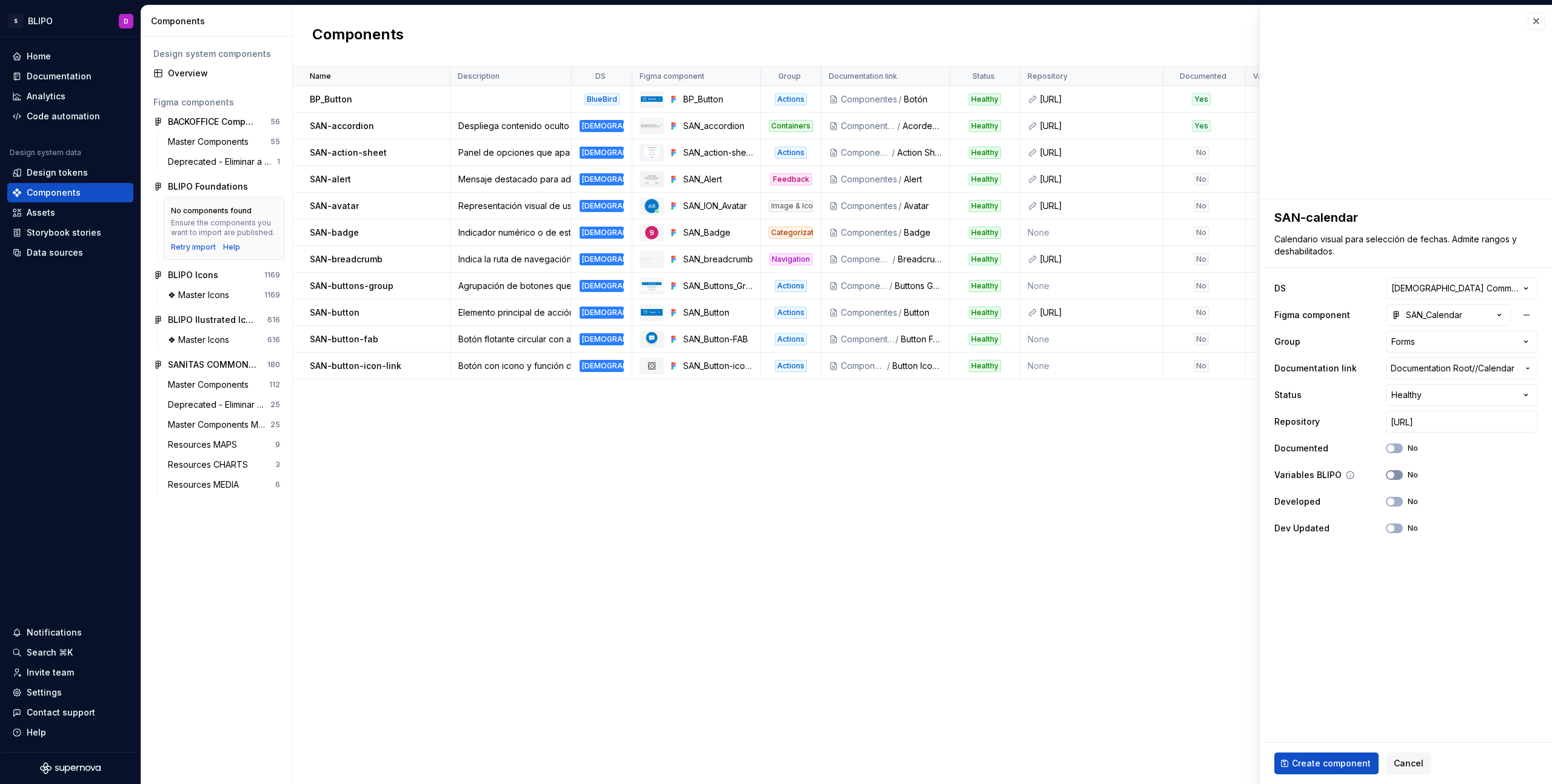
scroll to position [0, 0]
click at [1396, 498] on button "No" at bounding box center [1394, 501] width 17 height 10
click at [1335, 764] on span "Create component" at bounding box center [1331, 763] width 79 height 12
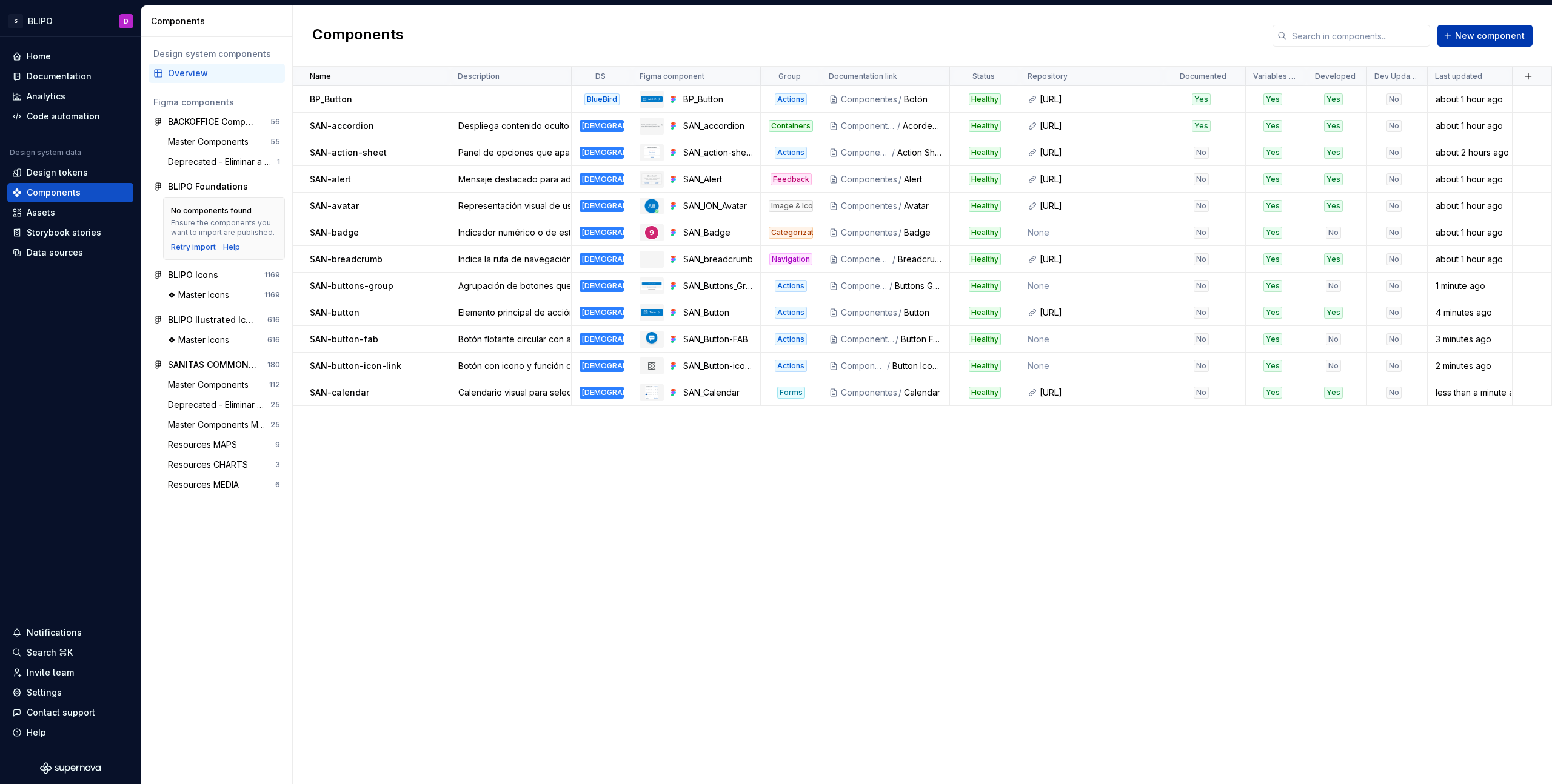
click at [1472, 36] on span "New component" at bounding box center [1490, 36] width 70 height 12
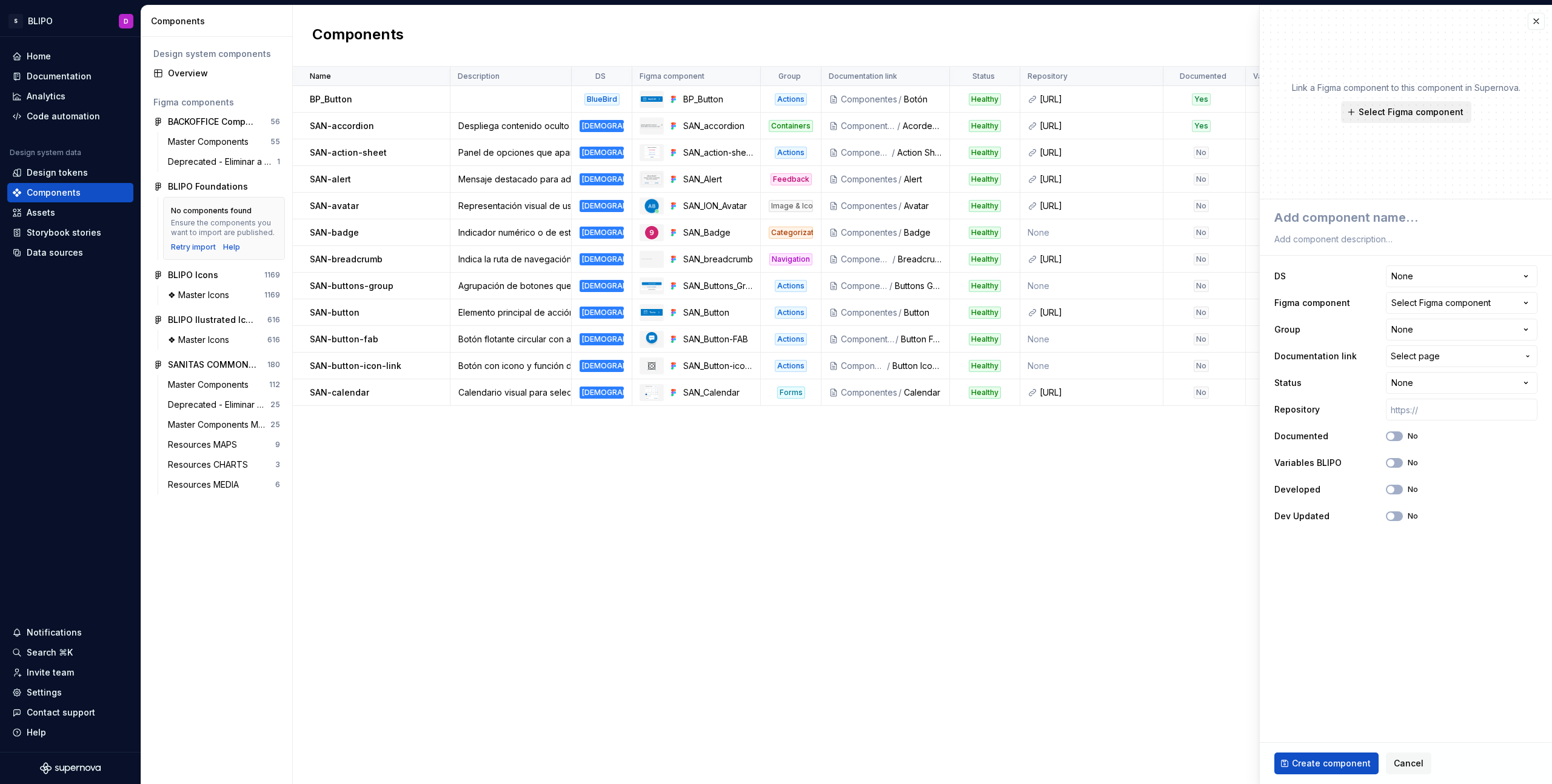
click at [1410, 116] on span "Select Figma component" at bounding box center [1411, 112] width 105 height 12
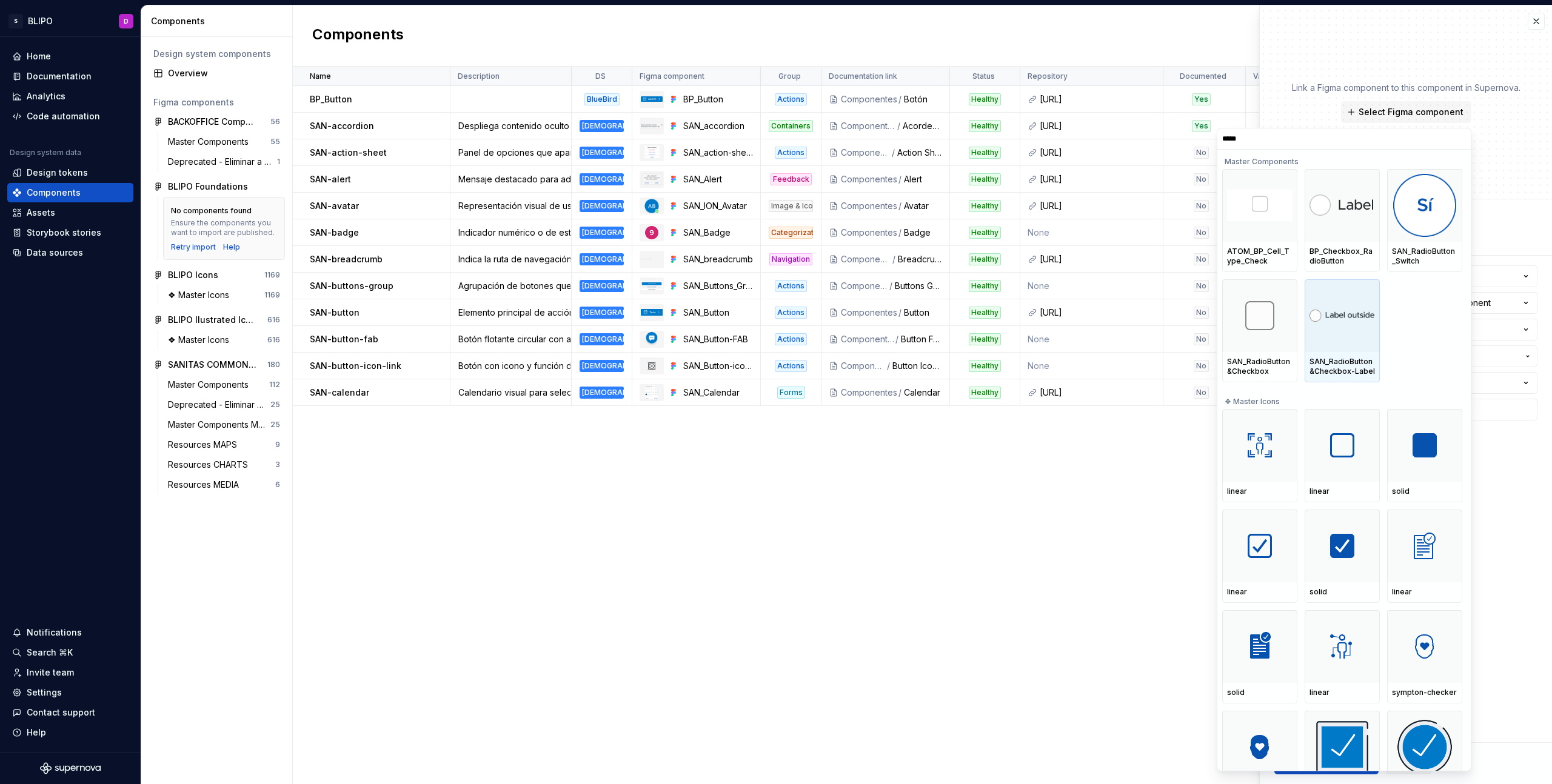
click at [1348, 345] on div at bounding box center [1343, 316] width 75 height 73
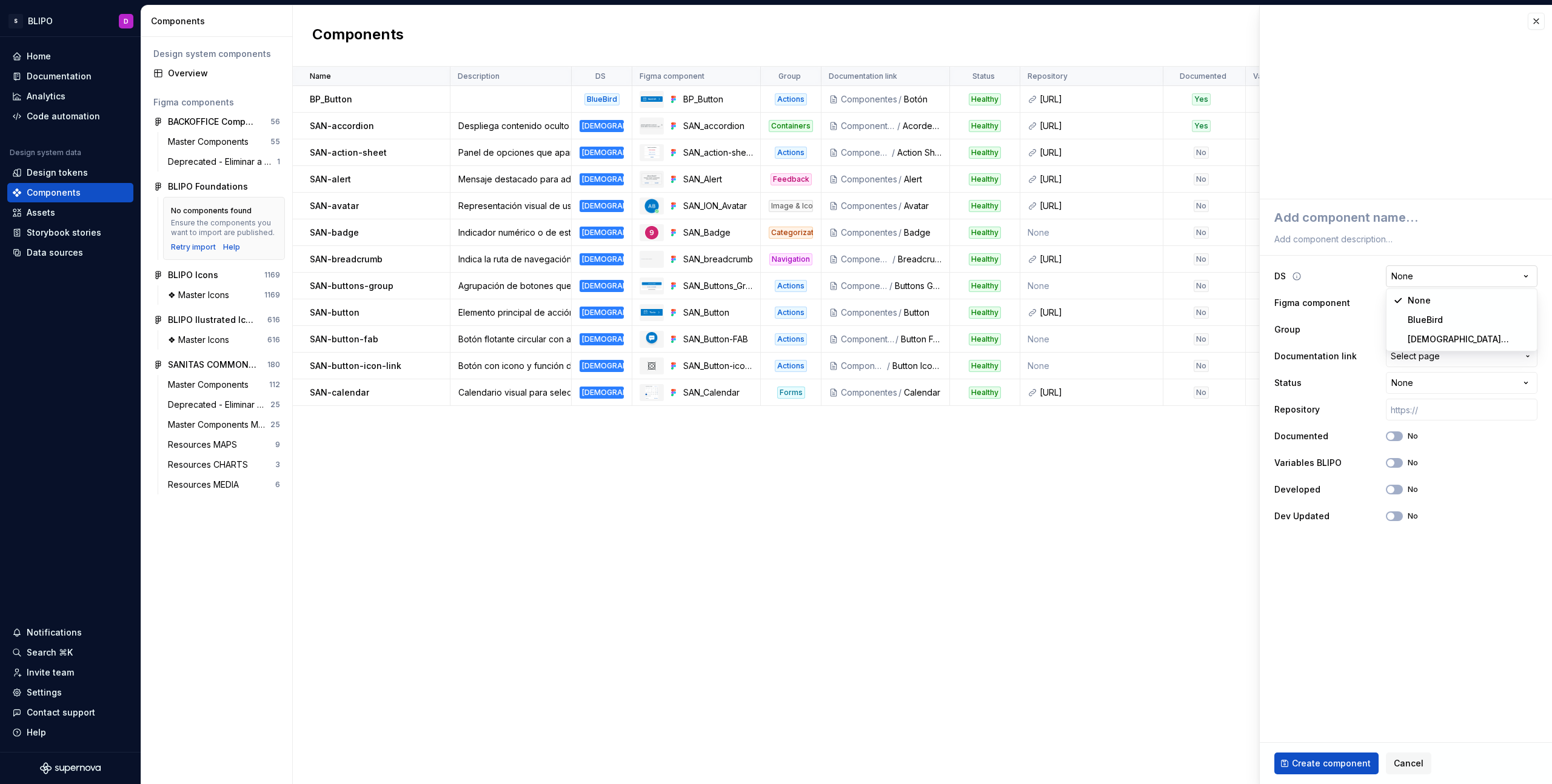
click at [1440, 280] on html "S BLIPO D Home Documentation Analytics Code automation Design system data Desig…" at bounding box center [776, 392] width 1552 height 784
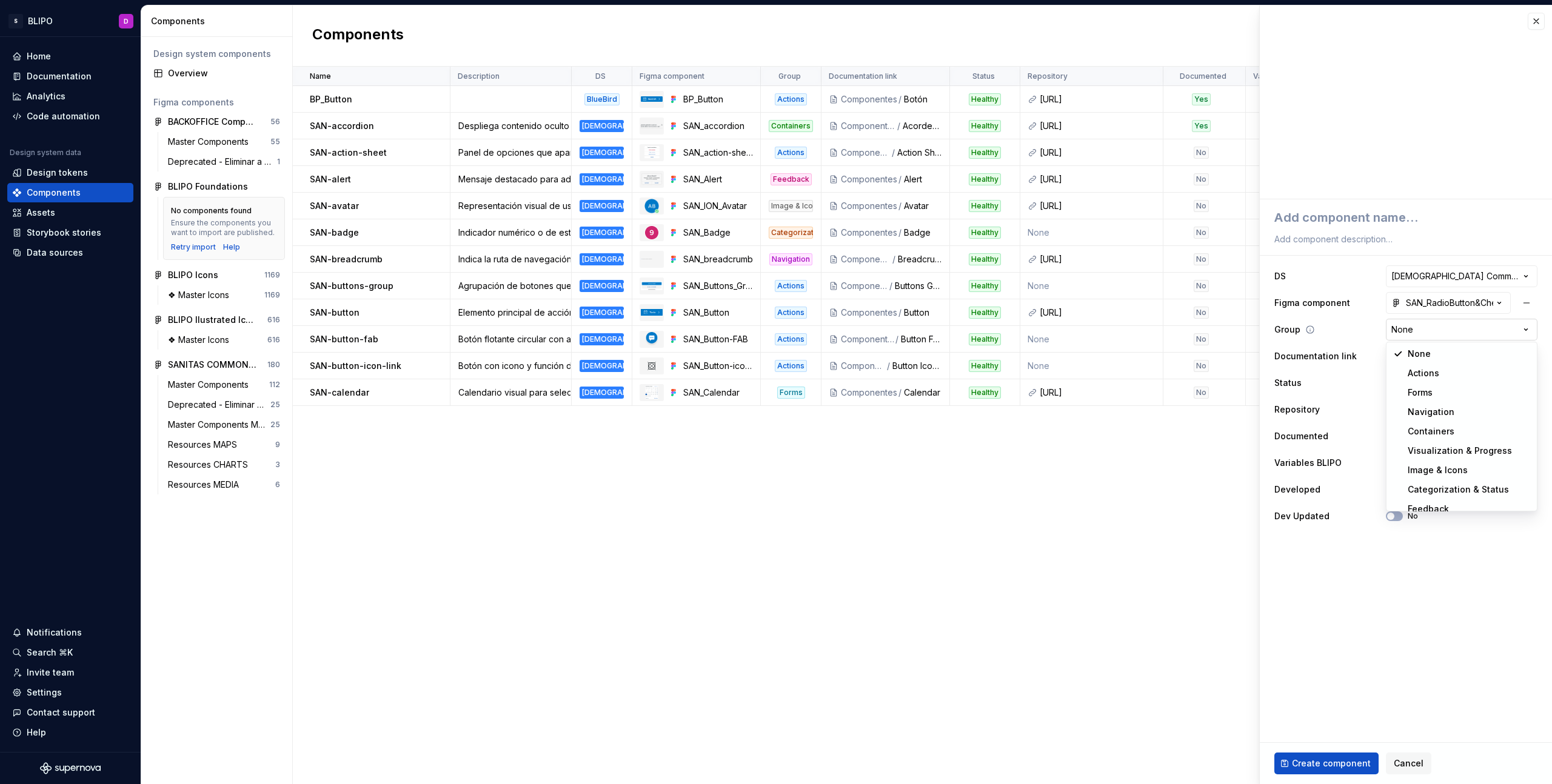
click at [1515, 328] on html "S BLIPO D Home Documentation Analytics Code automation Design system data Desig…" at bounding box center [776, 392] width 1552 height 784
click at [1503, 356] on span "Select page" at bounding box center [1455, 356] width 127 height 12
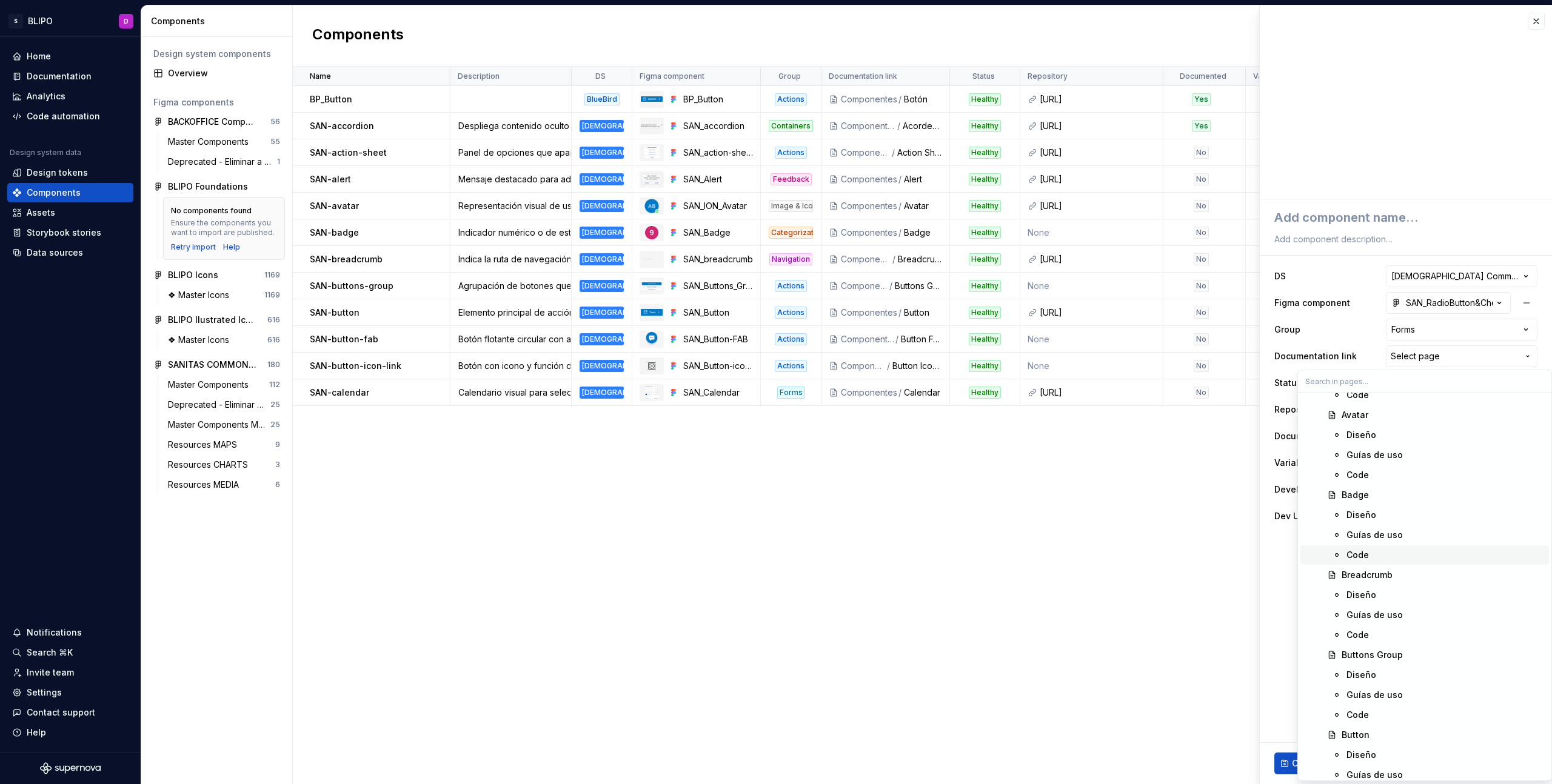
scroll to position [1335, 0]
click at [1383, 471] on div "Check & Radio Button" at bounding box center [1388, 470] width 92 height 12
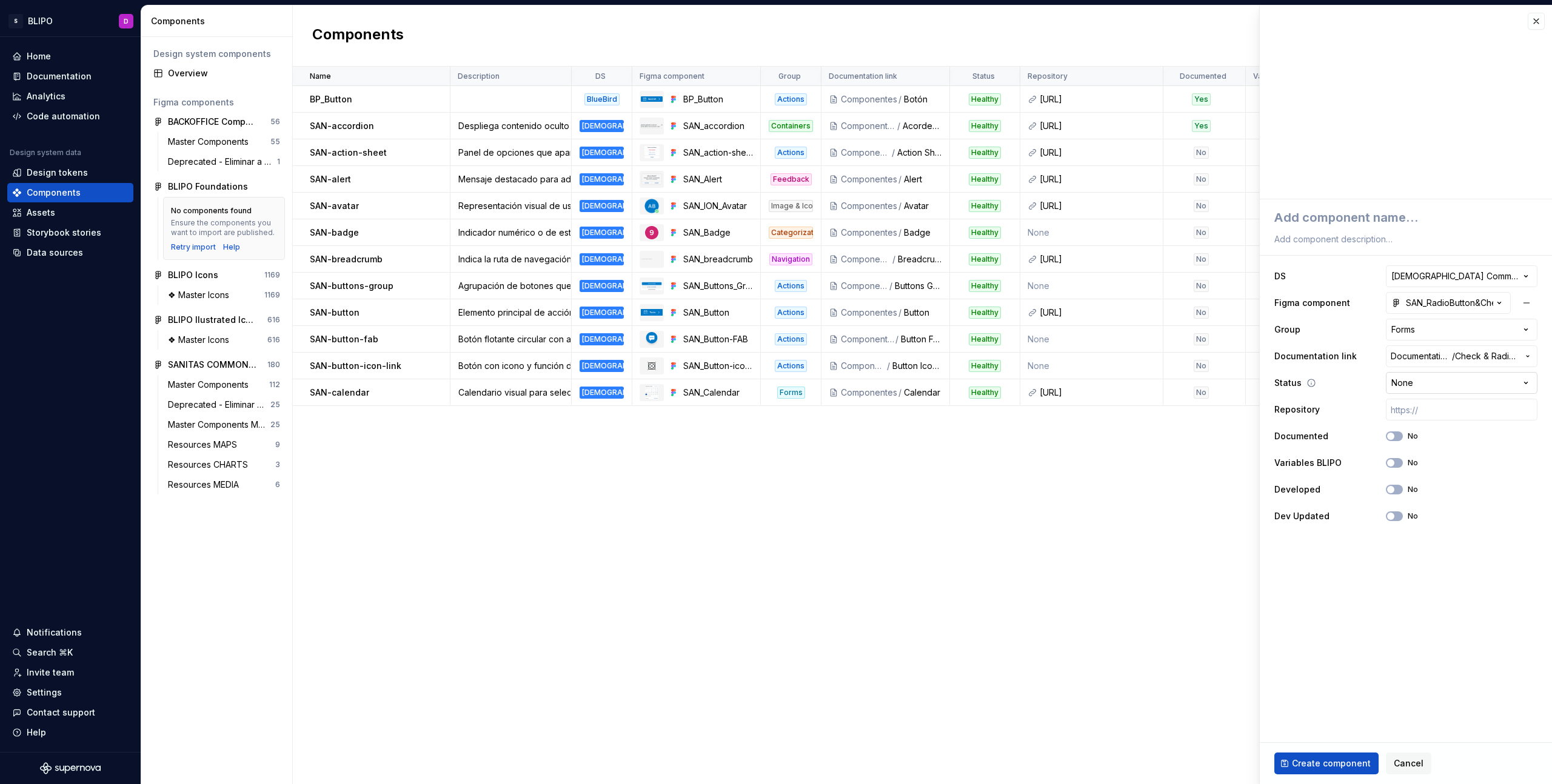
click at [1431, 391] on html "S BLIPO D Home Documentation Analytics Code automation Design system data Desig…" at bounding box center [776, 392] width 1552 height 784
click at [1447, 410] on input "text" at bounding box center [1462, 409] width 152 height 21
paste input "https://ic.sanitas.dom/ui-libraries/sanitas-common-components/storybook/latest/…"
click at [1394, 464] on icon "button" at bounding box center [1390, 462] width 10 height 7
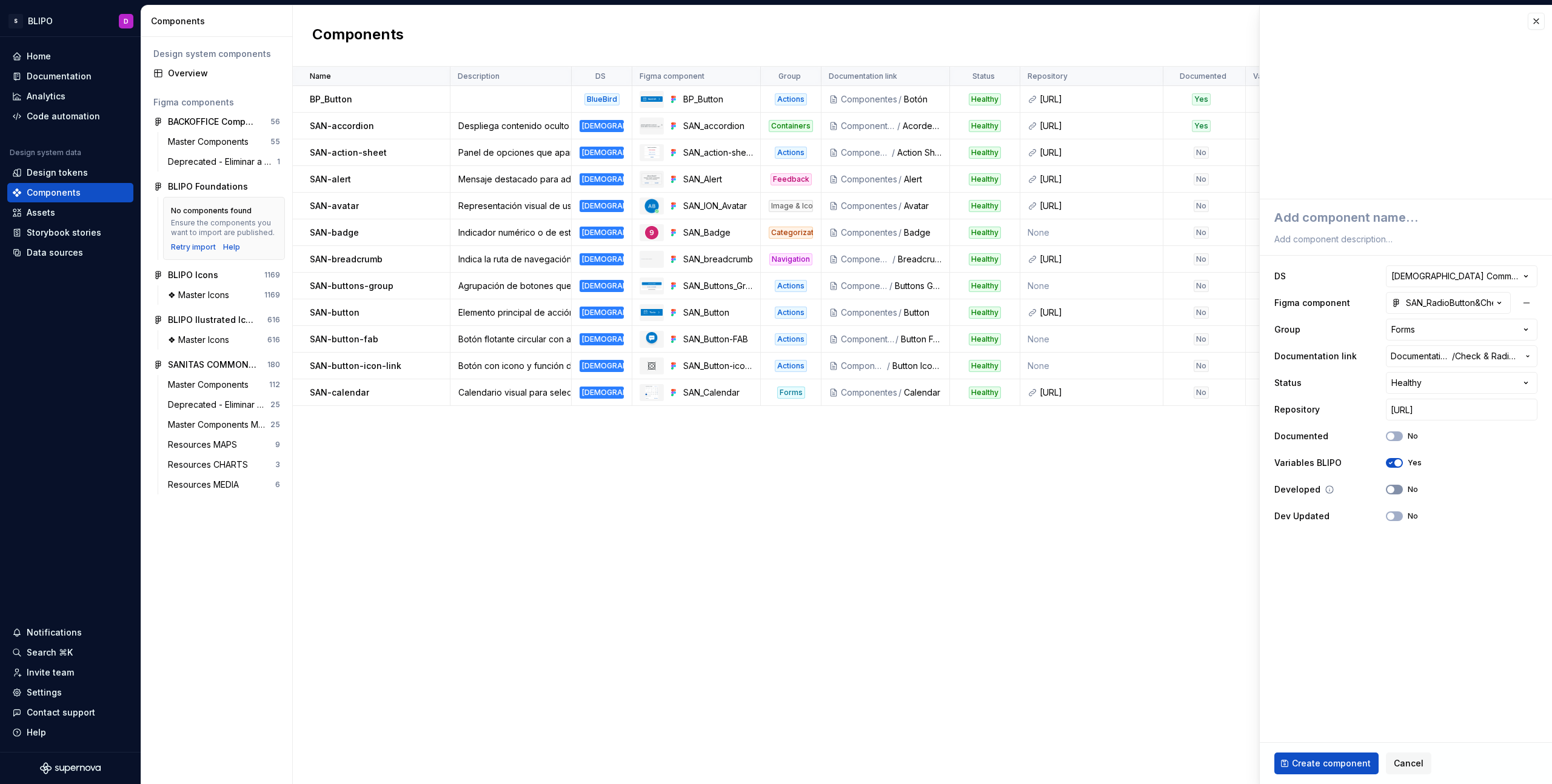
click at [1396, 490] on button "No" at bounding box center [1394, 490] width 17 height 10
click at [1331, 212] on textarea at bounding box center [1403, 218] width 263 height 21
click at [1328, 237] on textarea at bounding box center [1403, 239] width 263 height 17
paste textarea "Selección única o múltiple. Presenta círculos o casillas con estados activos, i…"
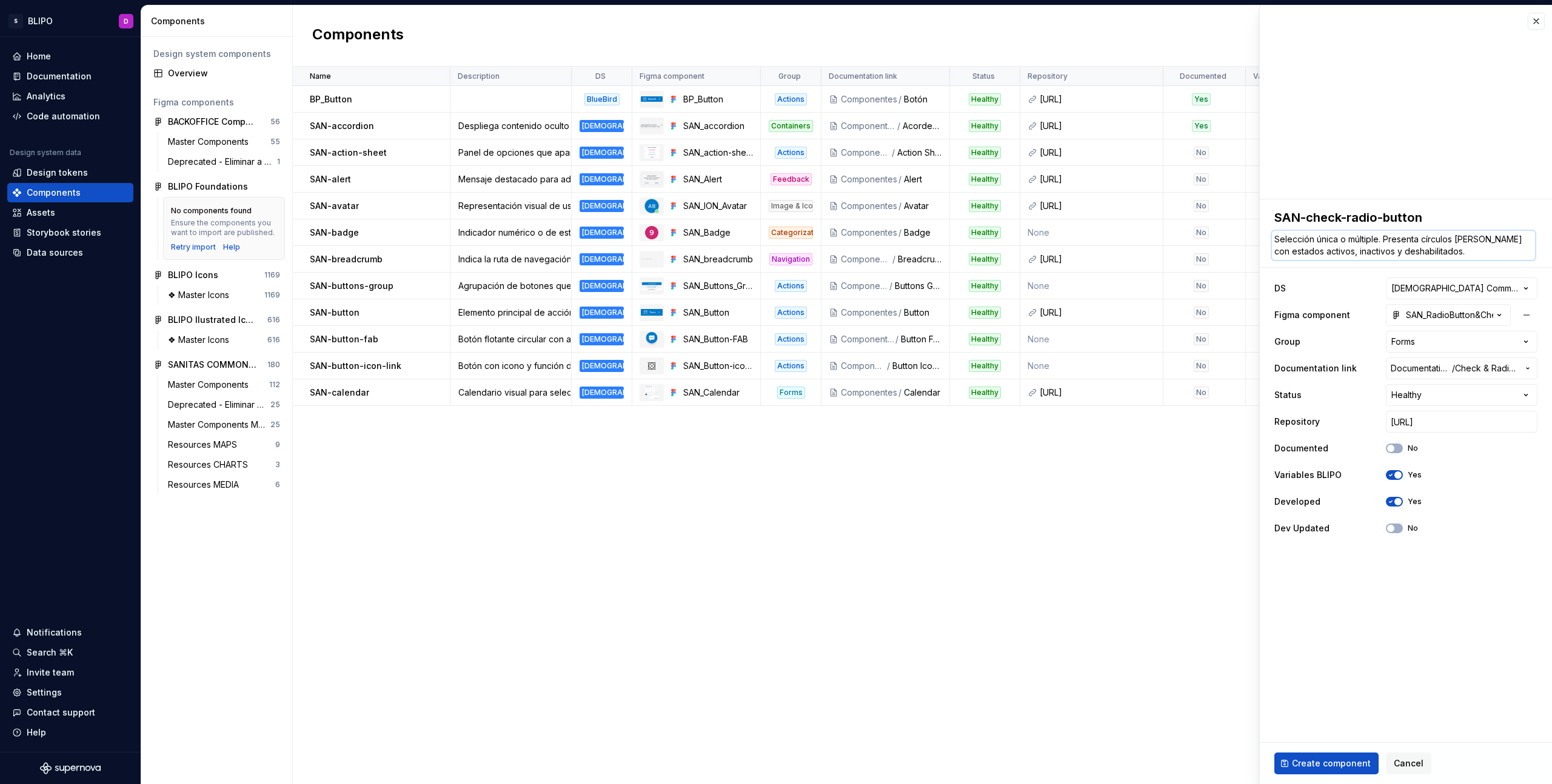
click at [1377, 240] on textarea "Selección única o múltiple. Presenta círculos o casillas con estados activos, i…" at bounding box center [1403, 245] width 263 height 29
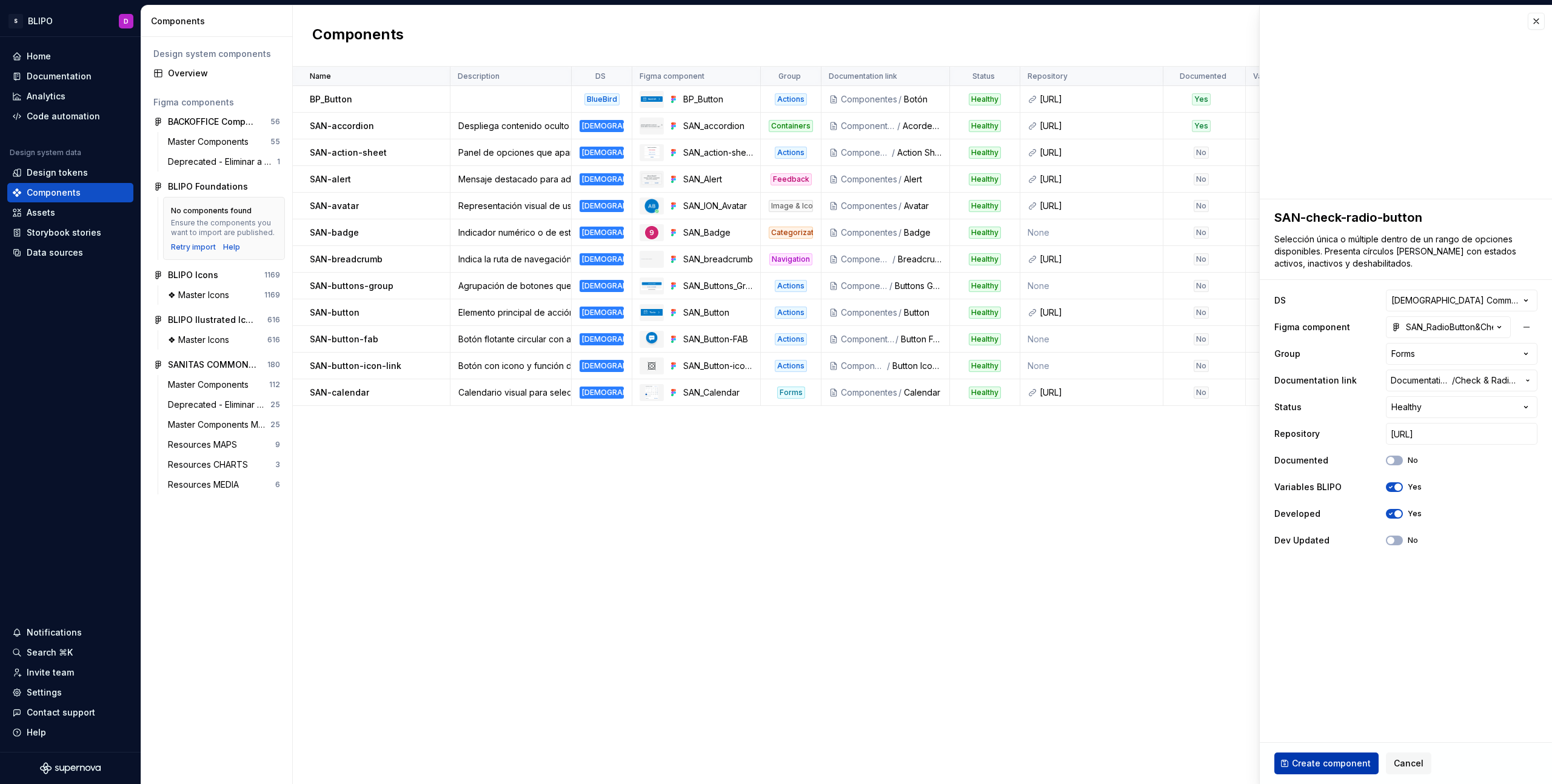
click at [1339, 760] on span "Create component" at bounding box center [1331, 763] width 79 height 12
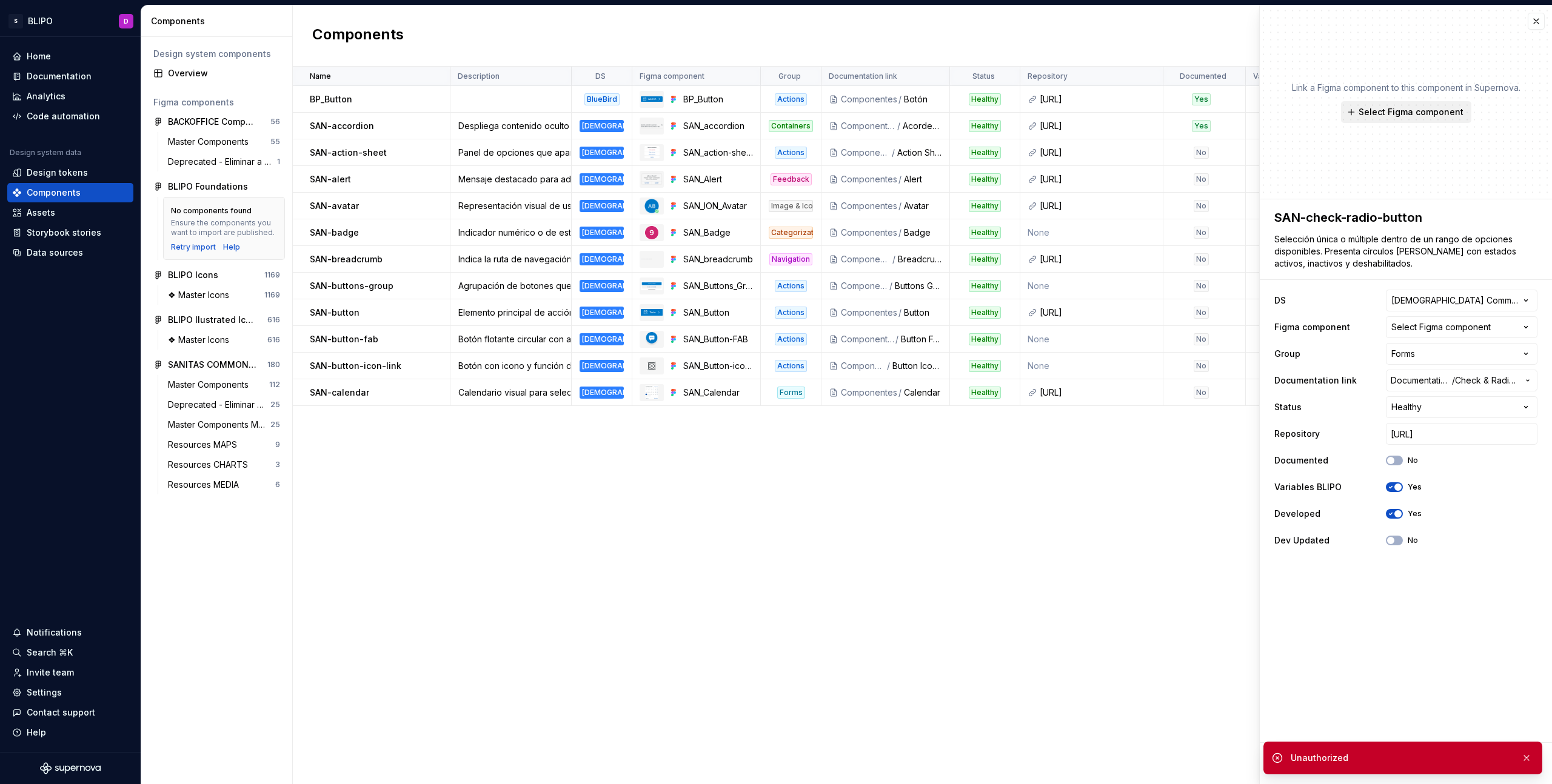
click at [1393, 110] on span "Select Figma component" at bounding box center [1411, 112] width 105 height 12
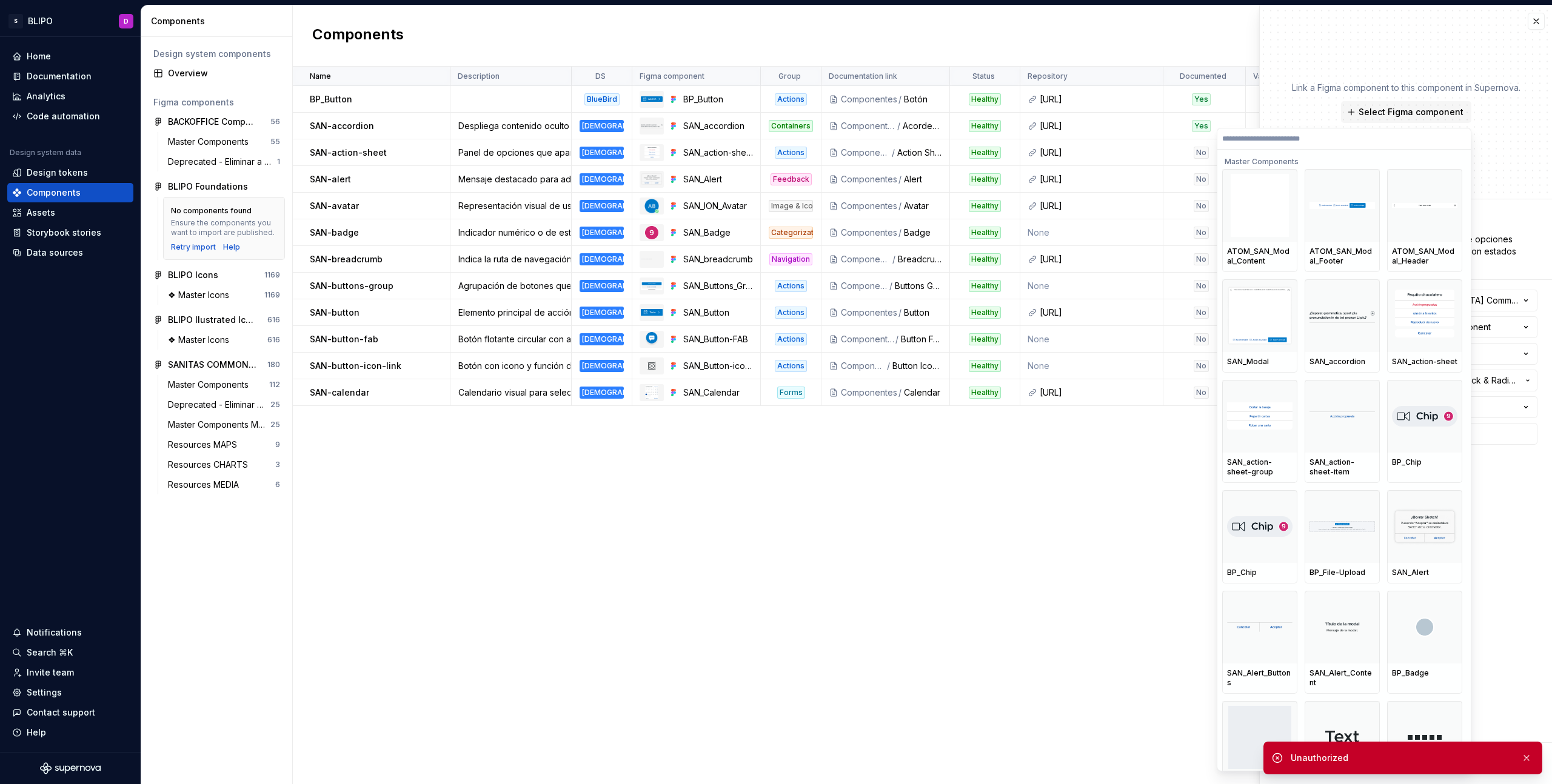
click at [1346, 142] on input "search" at bounding box center [1344, 139] width 254 height 10
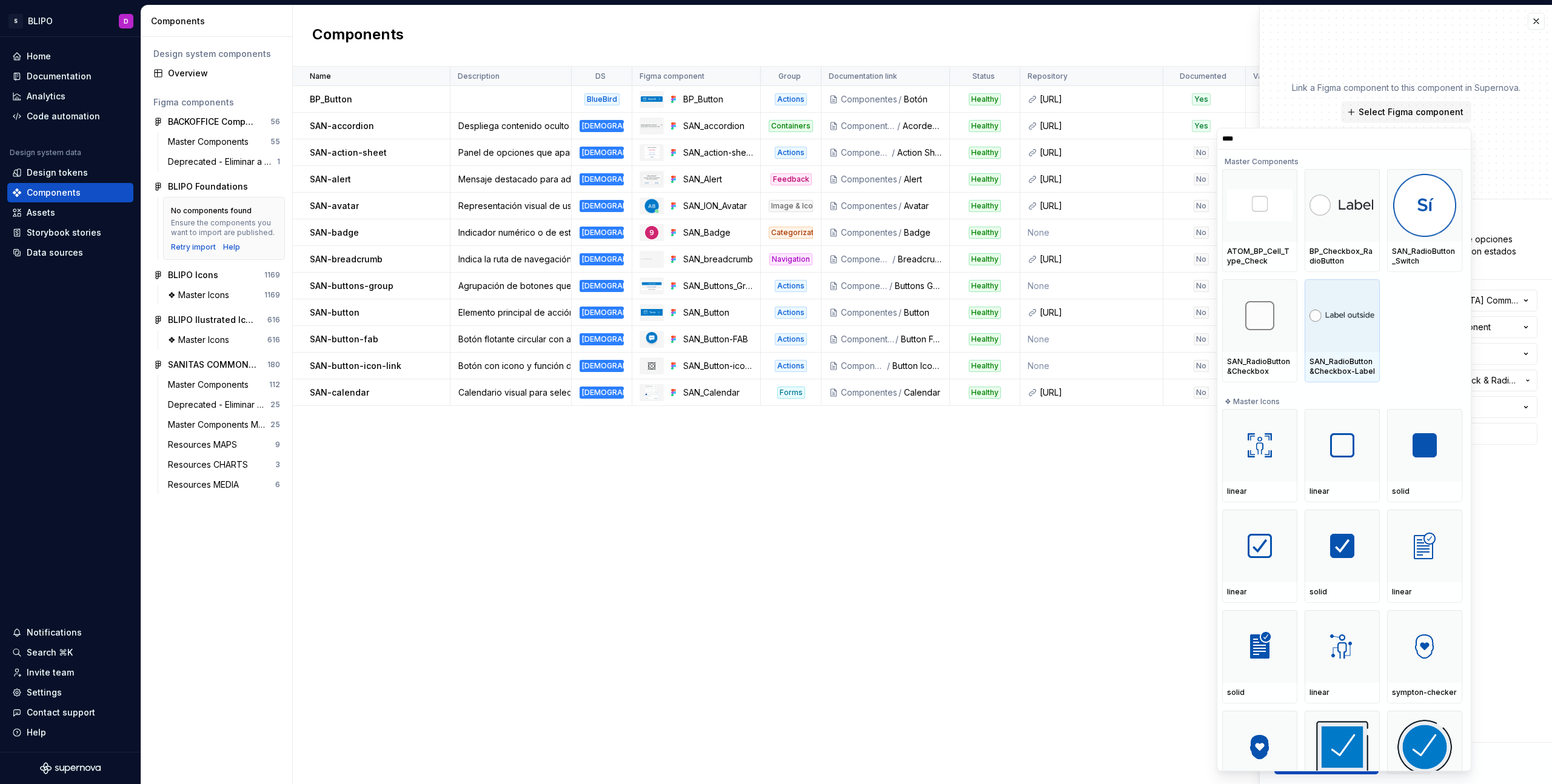
click at [1343, 348] on div at bounding box center [1343, 316] width 75 height 73
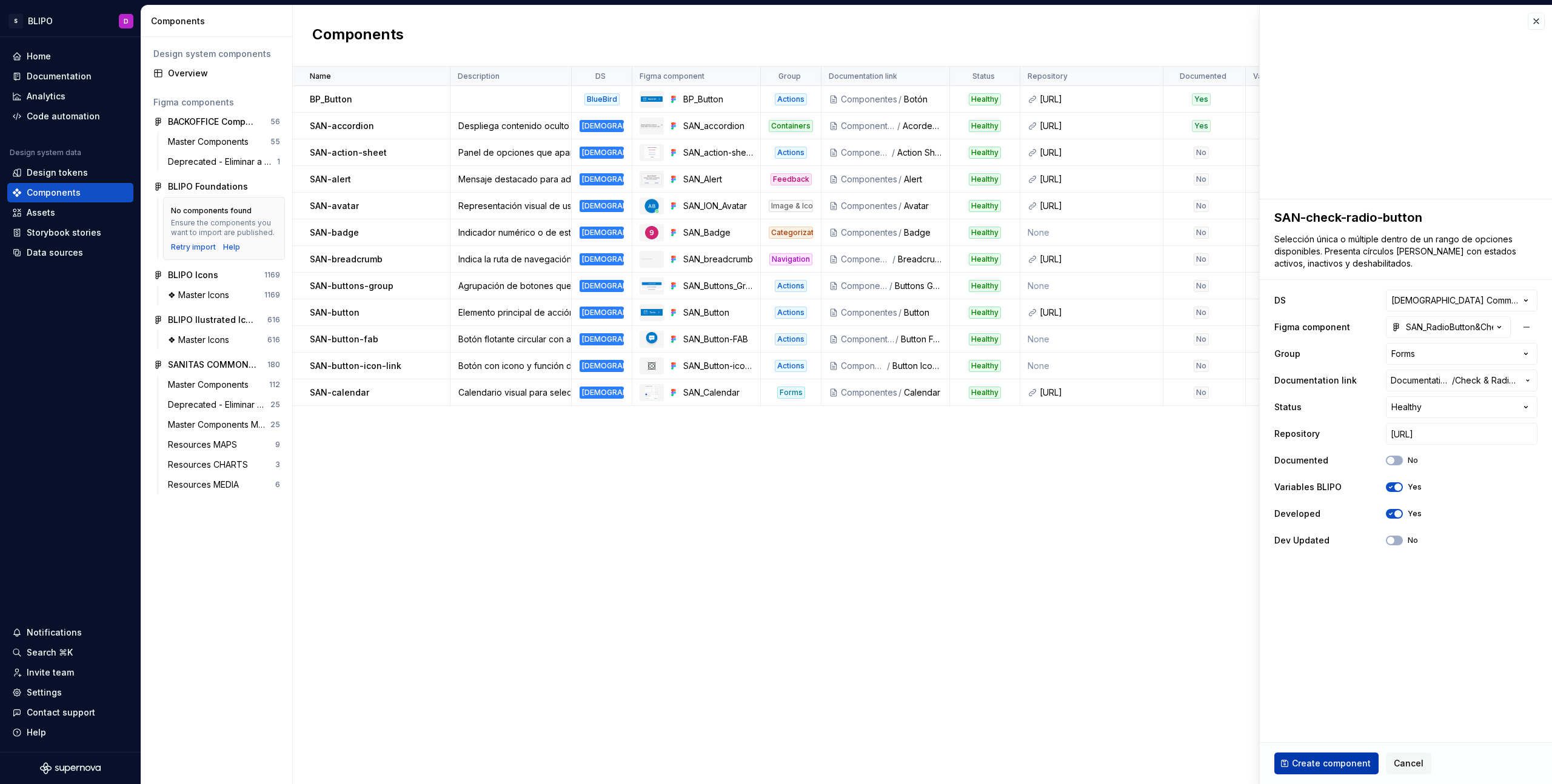
click at [1325, 763] on span "Create component" at bounding box center [1331, 763] width 79 height 12
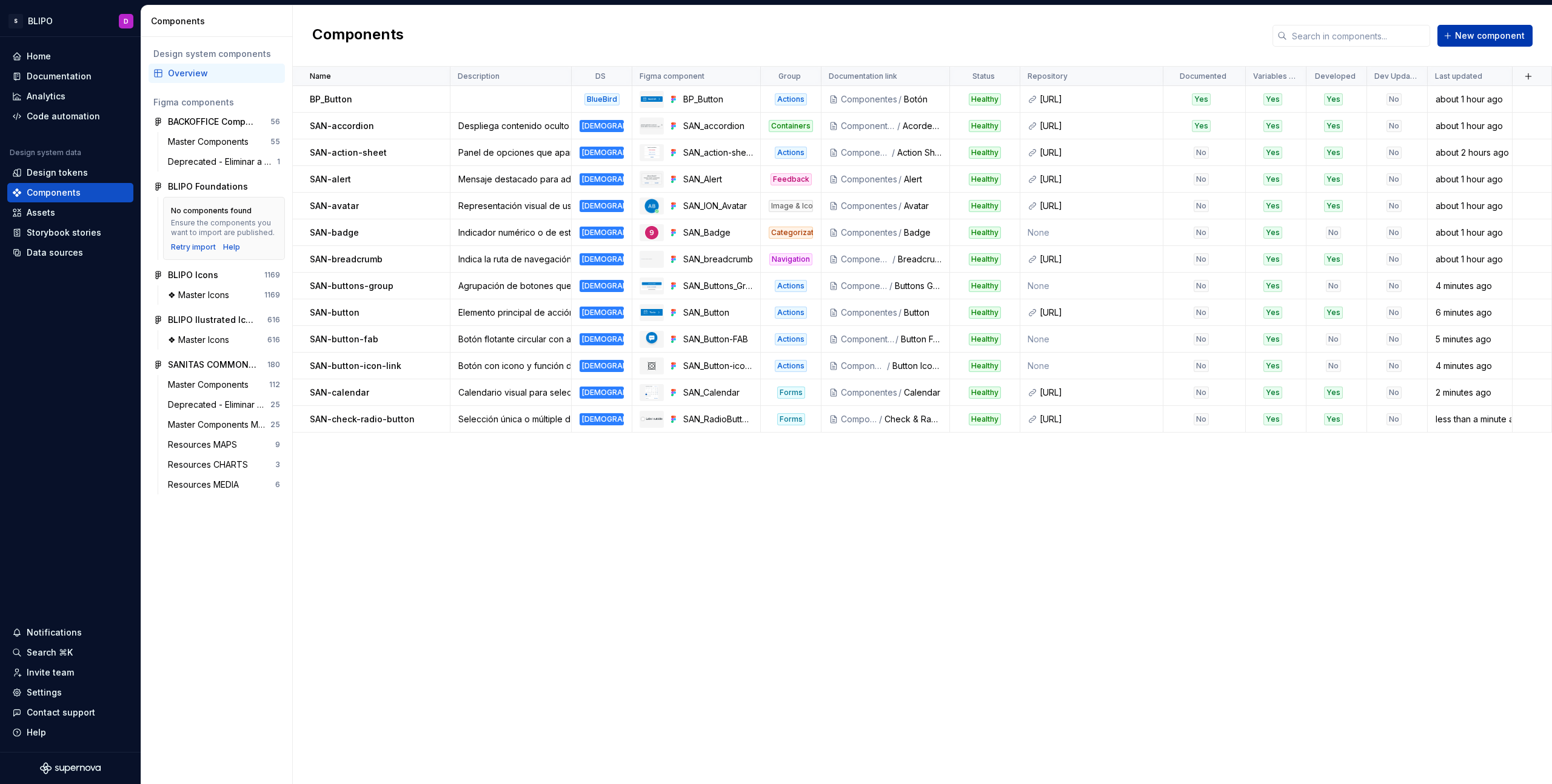
click at [1493, 38] on span "New component" at bounding box center [1490, 36] width 70 height 12
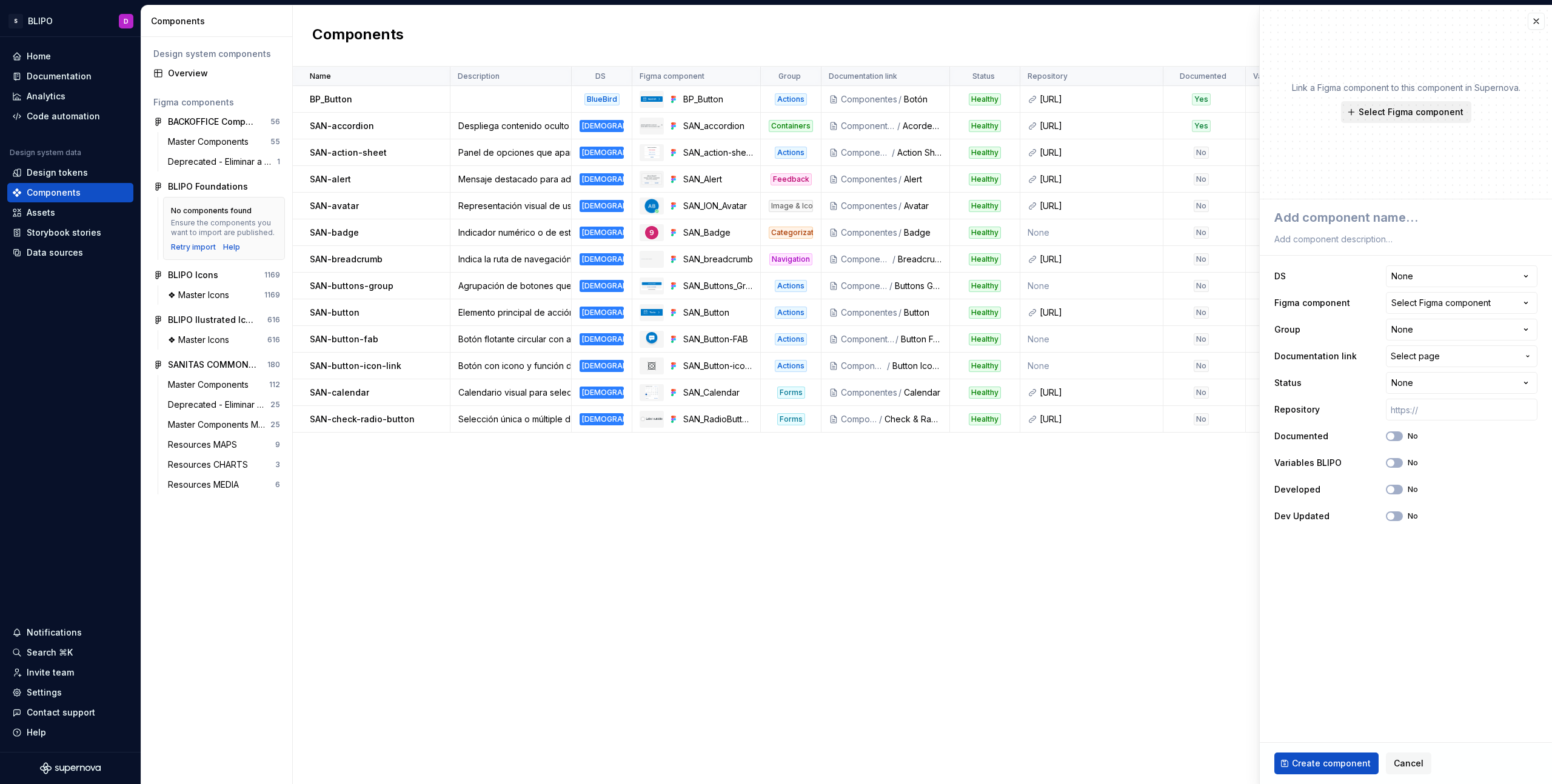
click at [1389, 114] on span "Select Figma component" at bounding box center [1411, 112] width 105 height 12
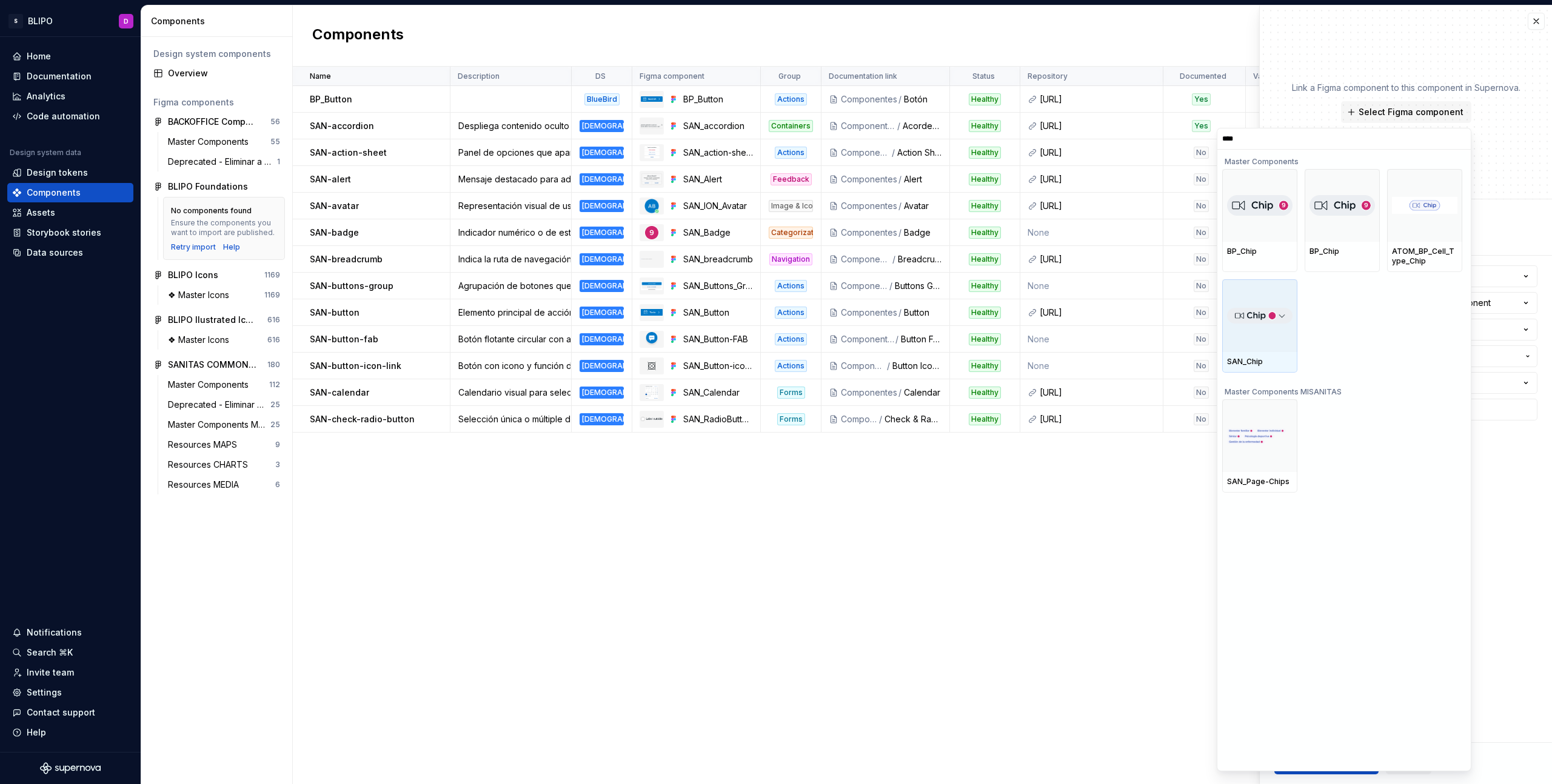
click at [1268, 349] on div at bounding box center [1260, 316] width 75 height 73
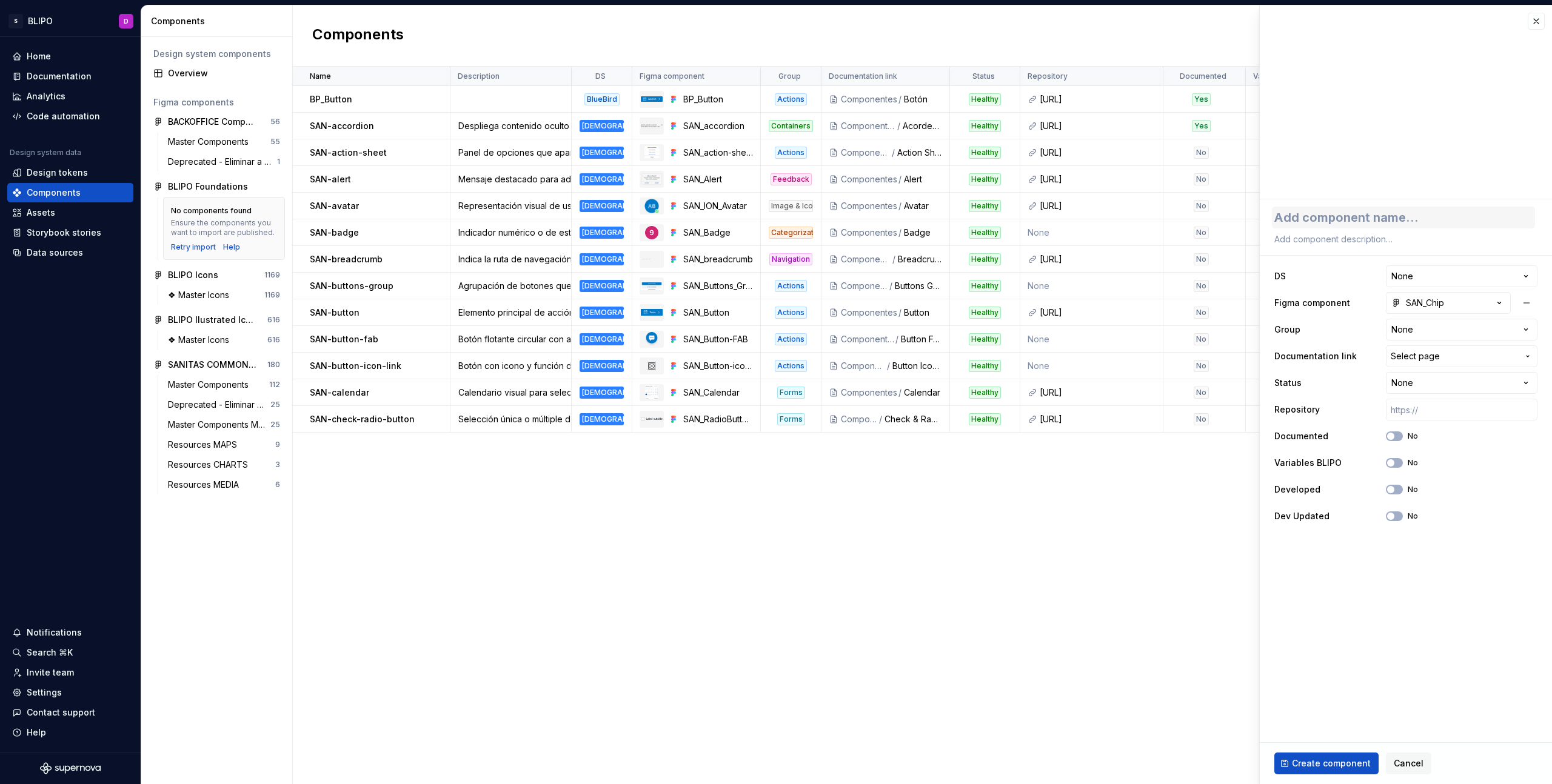
click at [1287, 204] on div "**********" at bounding box center [1406, 368] width 292 height 337
click at [1287, 215] on textarea at bounding box center [1403, 218] width 263 height 21
click at [1353, 244] on textarea at bounding box center [1403, 239] width 263 height 17
paste textarea "SAN-chip: Etiqueta pequeña y cerrable. Para filtros o categorías."
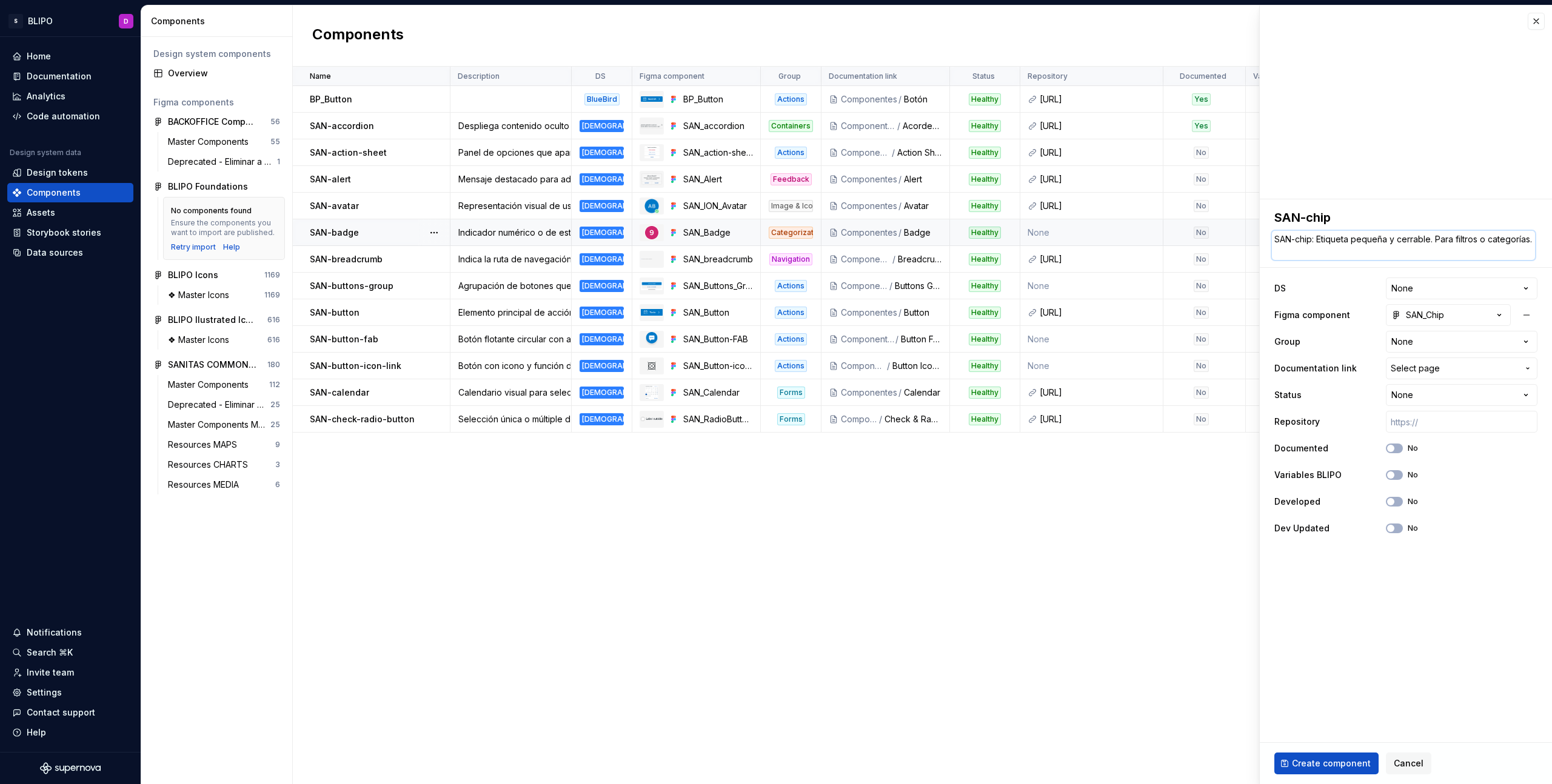
drag, startPoint x: 1319, startPoint y: 240, endPoint x: 1251, endPoint y: 240, distance: 68.0
click at [1251, 240] on body "S BLIPO D Home Documentation Analytics Code automation Design system data Desig…" at bounding box center [776, 392] width 1552 height 784
click at [1372, 240] on textarea "Etiqueta pequeña y cerrable. Para filtros o categorías." at bounding box center [1403, 239] width 263 height 17
click at [1417, 291] on html "S BLIPO D Home Documentation Analytics Code automation Design system data Desig…" at bounding box center [776, 392] width 1552 height 784
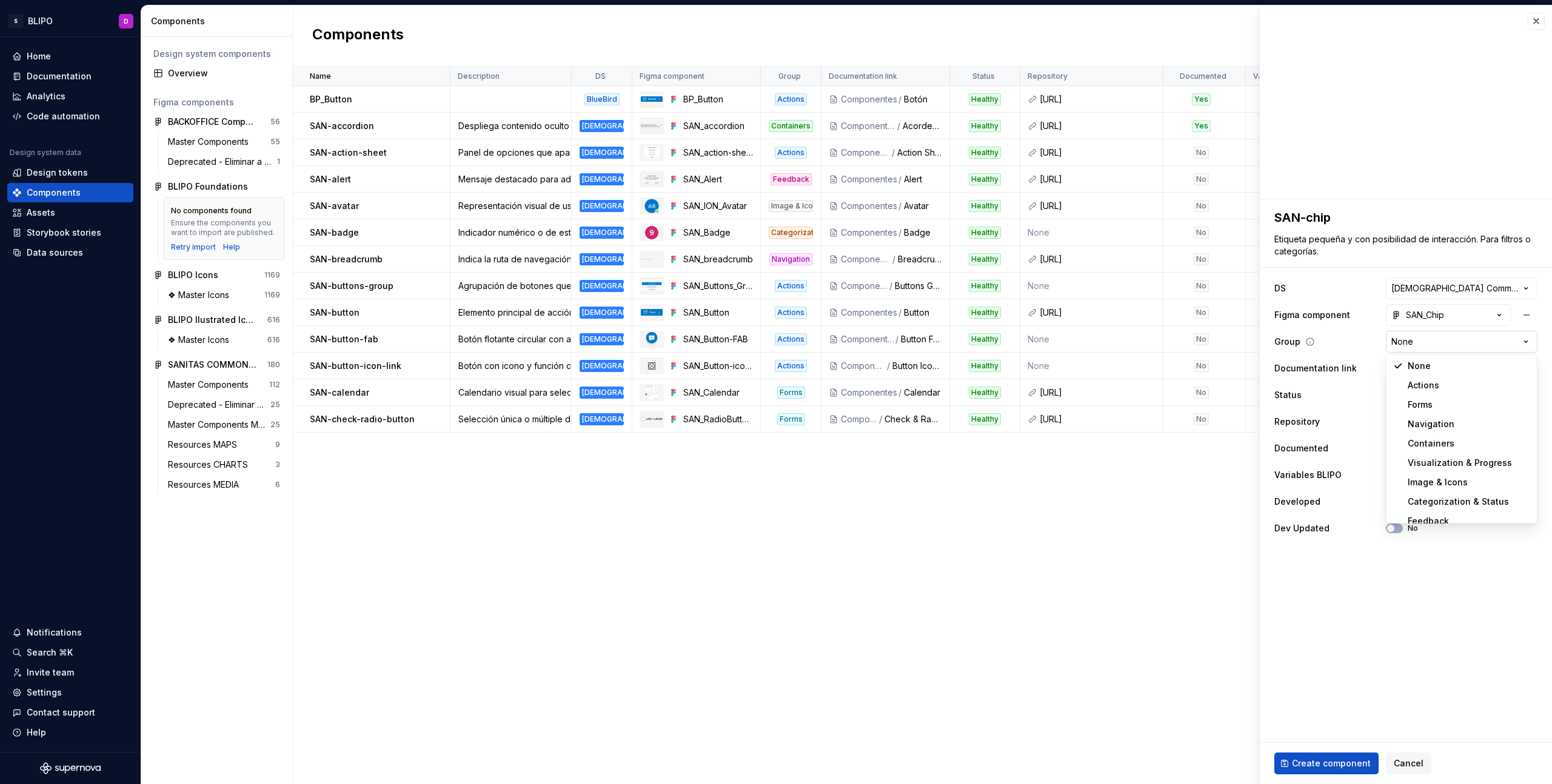
click at [1445, 345] on html "S BLIPO D Home Documentation Analytics Code automation Design system data Desig…" at bounding box center [776, 392] width 1552 height 784
click at [1467, 370] on span "Select page" at bounding box center [1455, 369] width 127 height 12
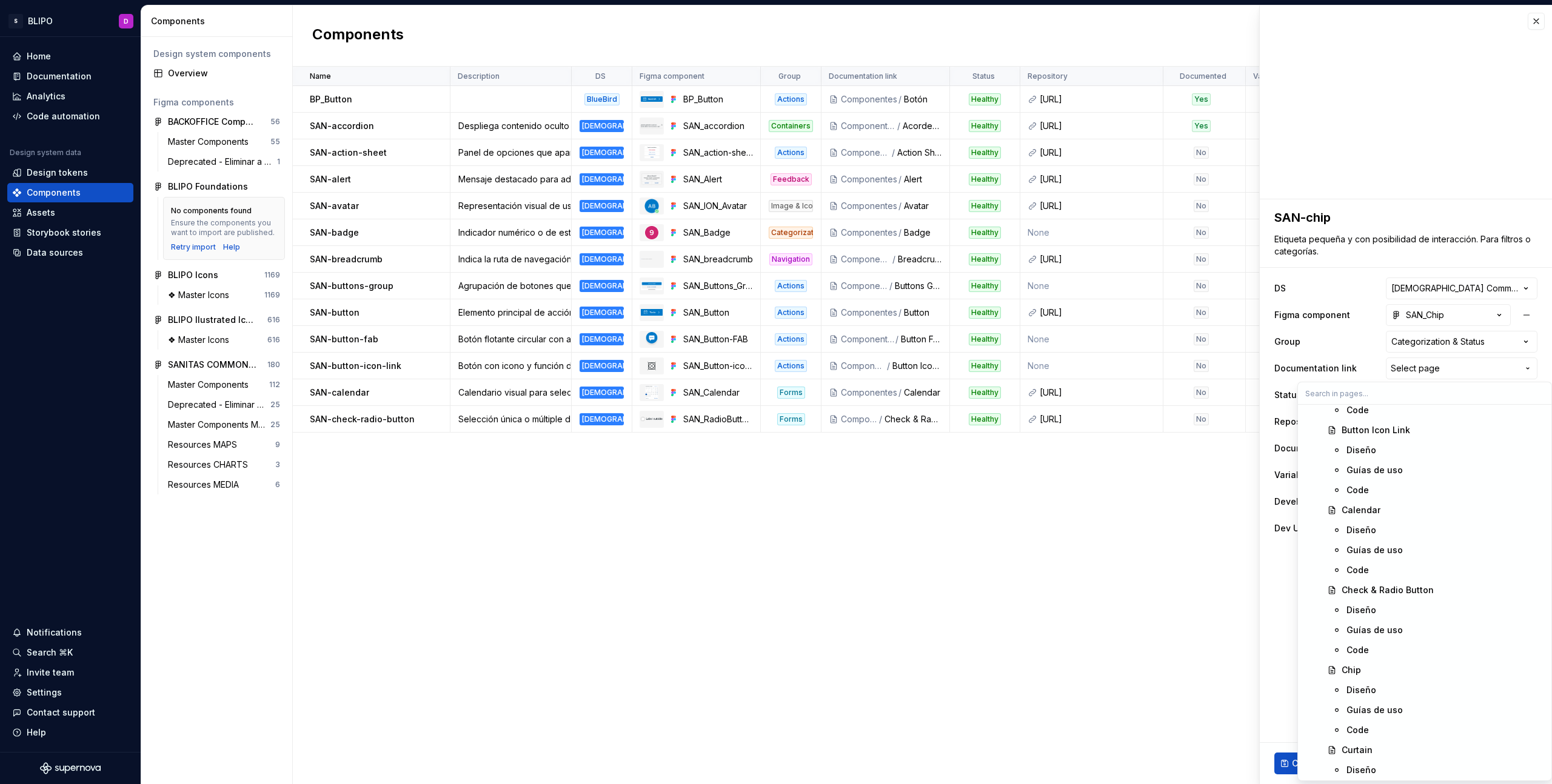
scroll to position [1253, 0]
click at [1360, 646] on div "Chip" at bounding box center [1443, 644] width 202 height 12
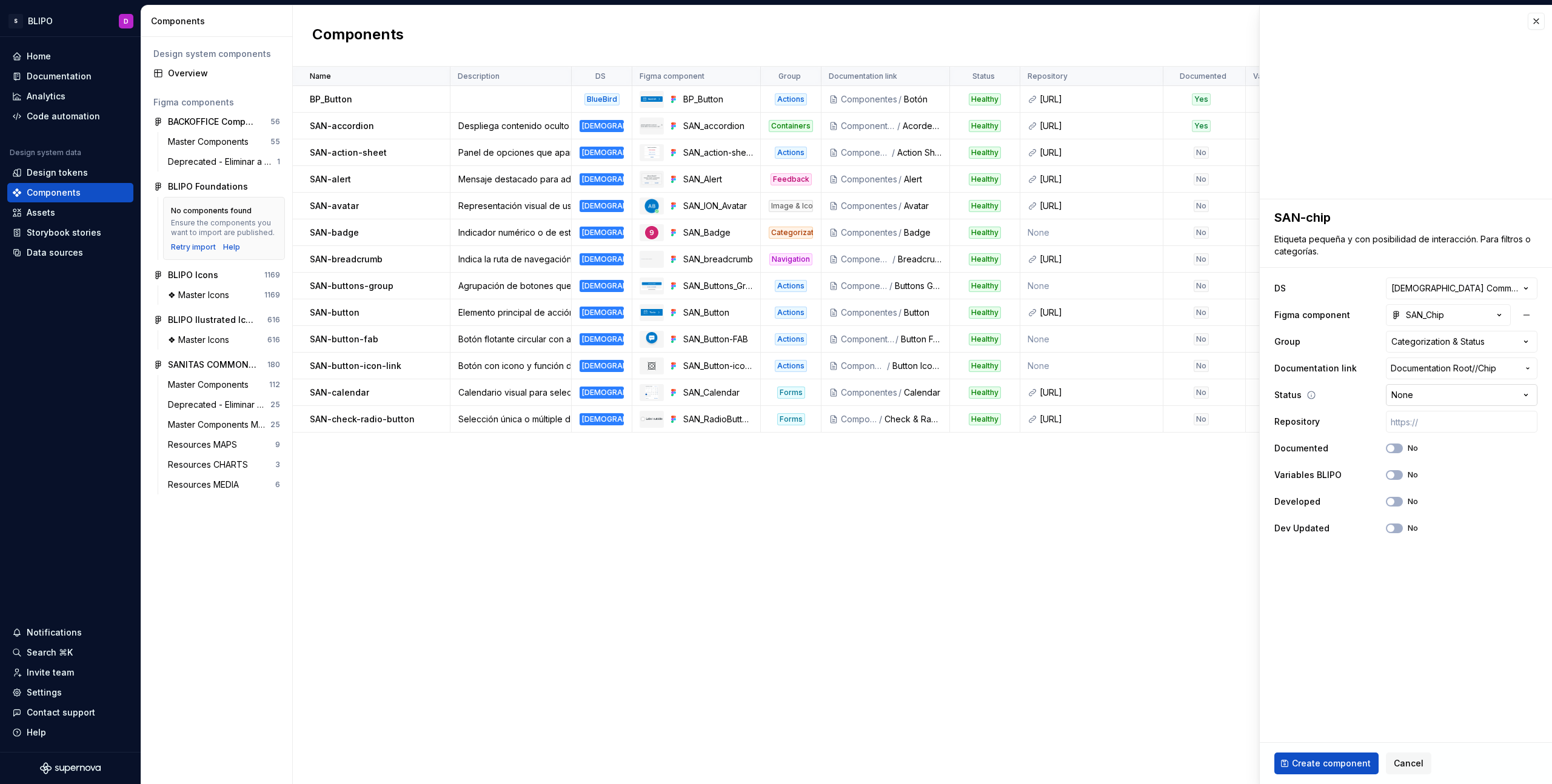
click at [1456, 397] on html "S BLIPO D Home Documentation Analytics Code automation Design system data Desig…" at bounding box center [776, 392] width 1552 height 784
click at [1452, 415] on input "text" at bounding box center [1462, 422] width 152 height 21
paste input "https://ic.sanitas.dom/ui-libraries/sanitas-common-components/storybook/latest/…"
click at [1393, 474] on span "button" at bounding box center [1390, 474] width 7 height 7
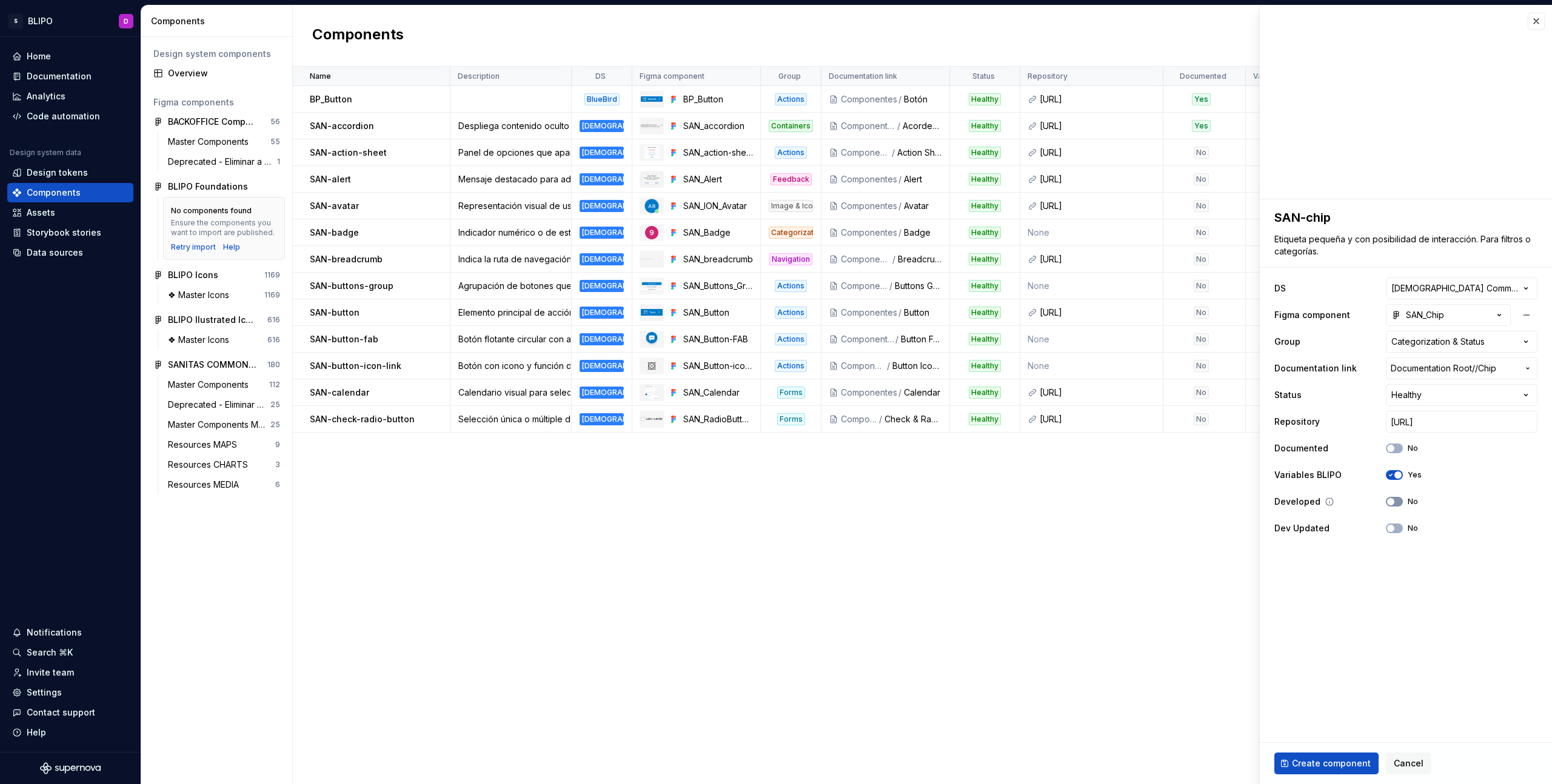
click at [1393, 502] on span "button" at bounding box center [1390, 501] width 7 height 7
click at [1338, 764] on span "Create component" at bounding box center [1331, 763] width 79 height 12
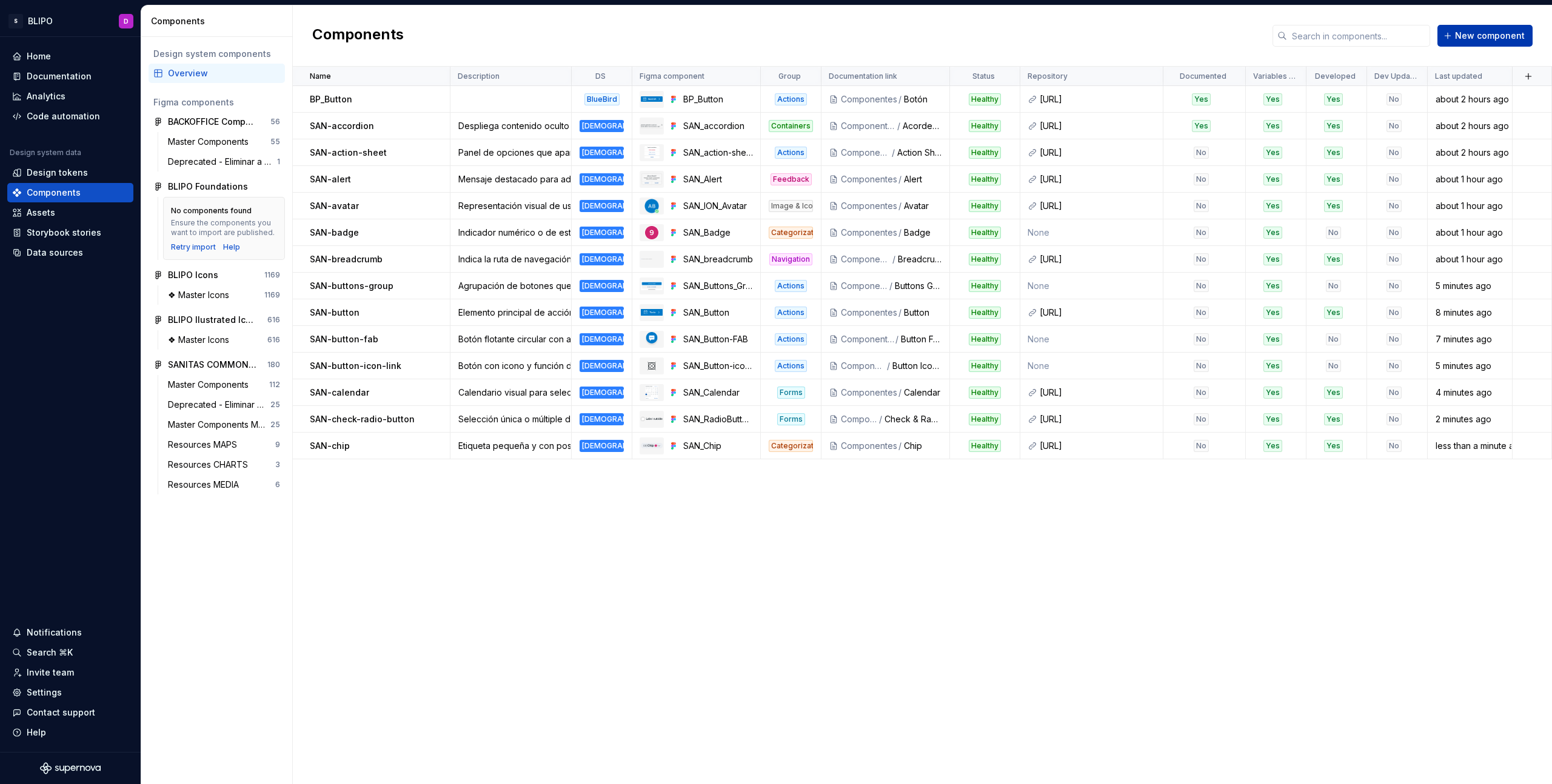
click at [1464, 39] on span "New component" at bounding box center [1490, 36] width 70 height 12
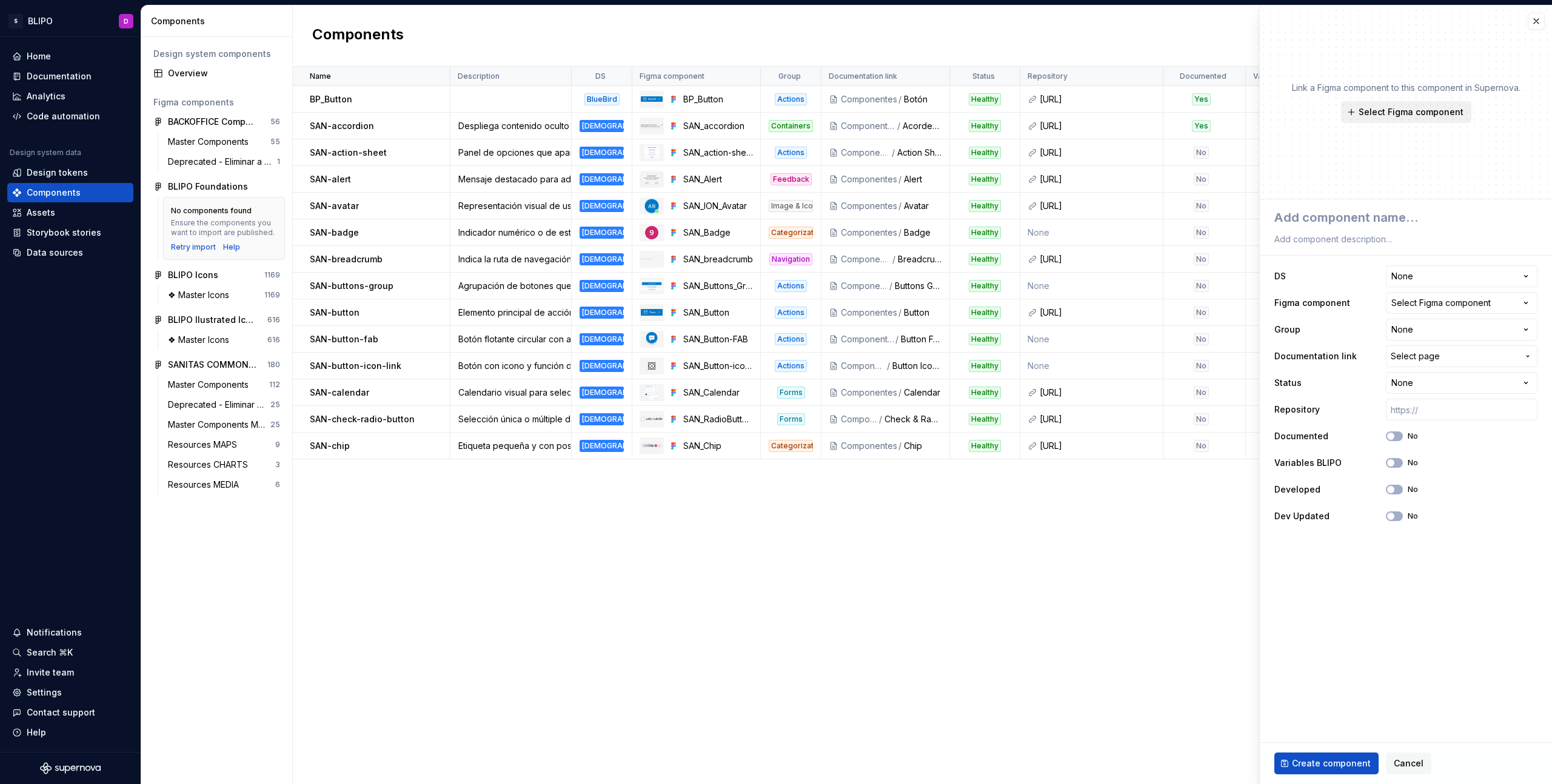
click at [1399, 114] on span "Select Figma component" at bounding box center [1411, 112] width 105 height 12
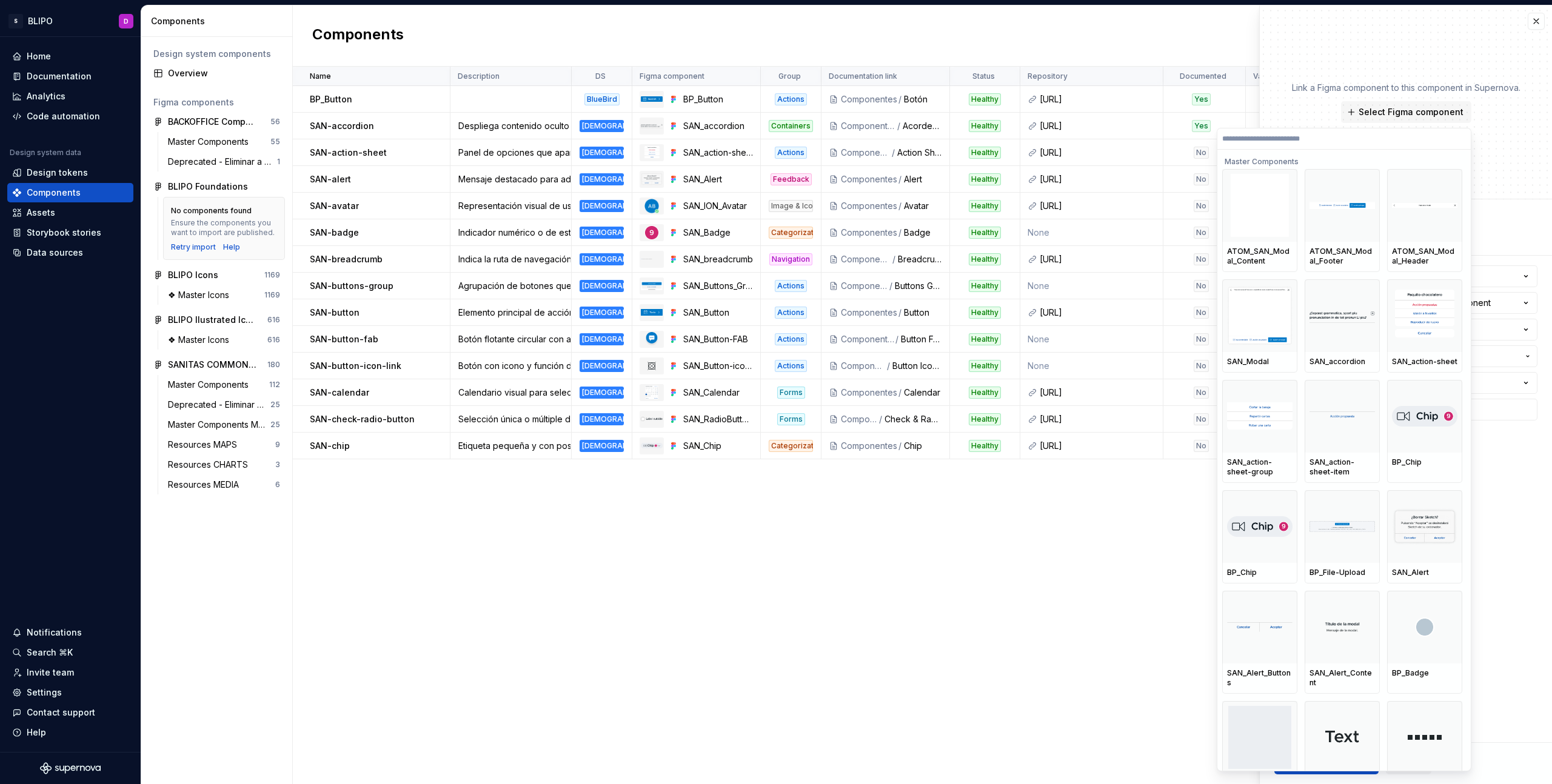
click at [1302, 143] on label at bounding box center [1344, 139] width 254 height 21
click at [1302, 143] on input "search" at bounding box center [1344, 139] width 254 height 10
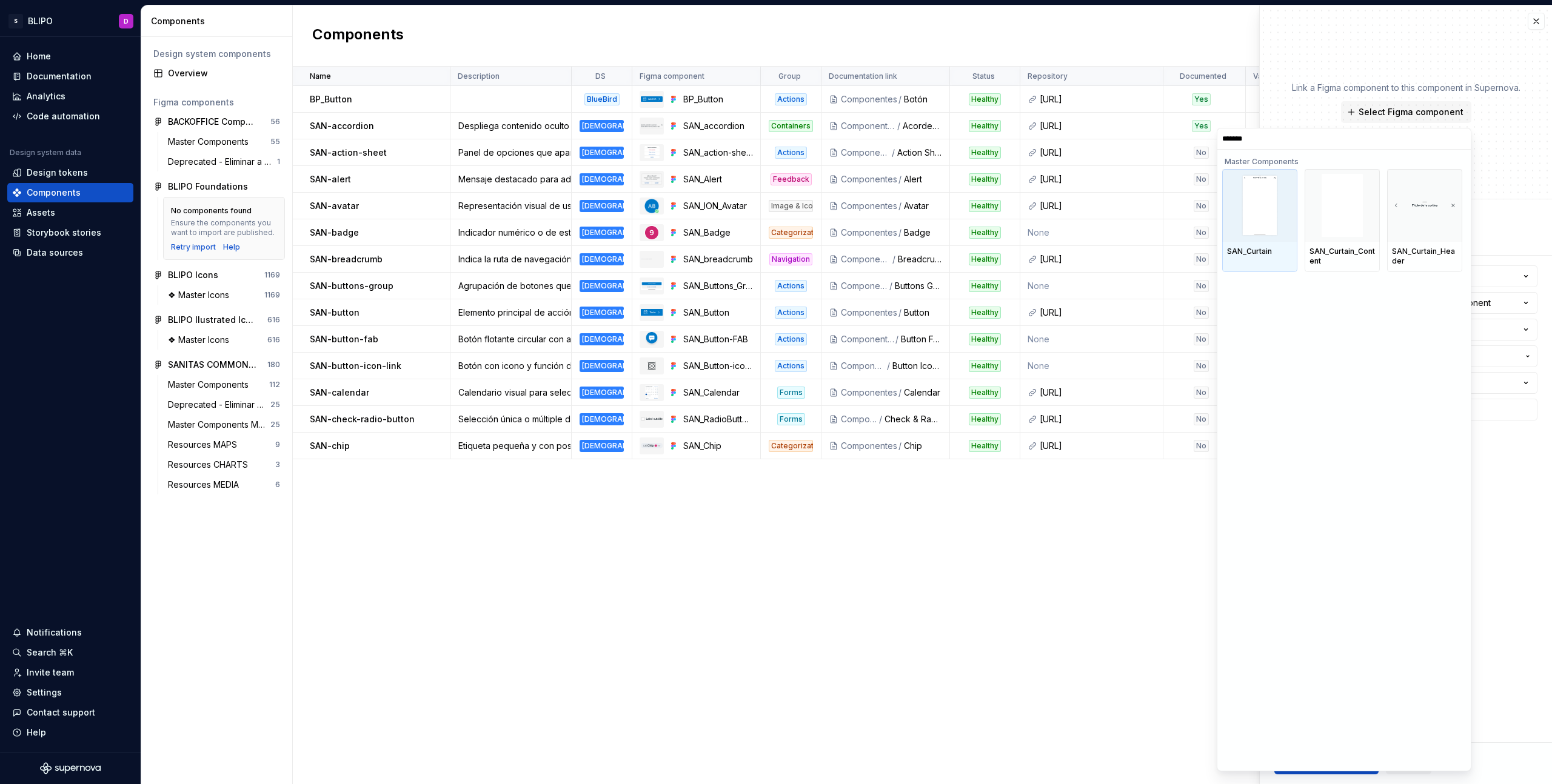
click at [1252, 229] on img at bounding box center [1261, 205] width 38 height 63
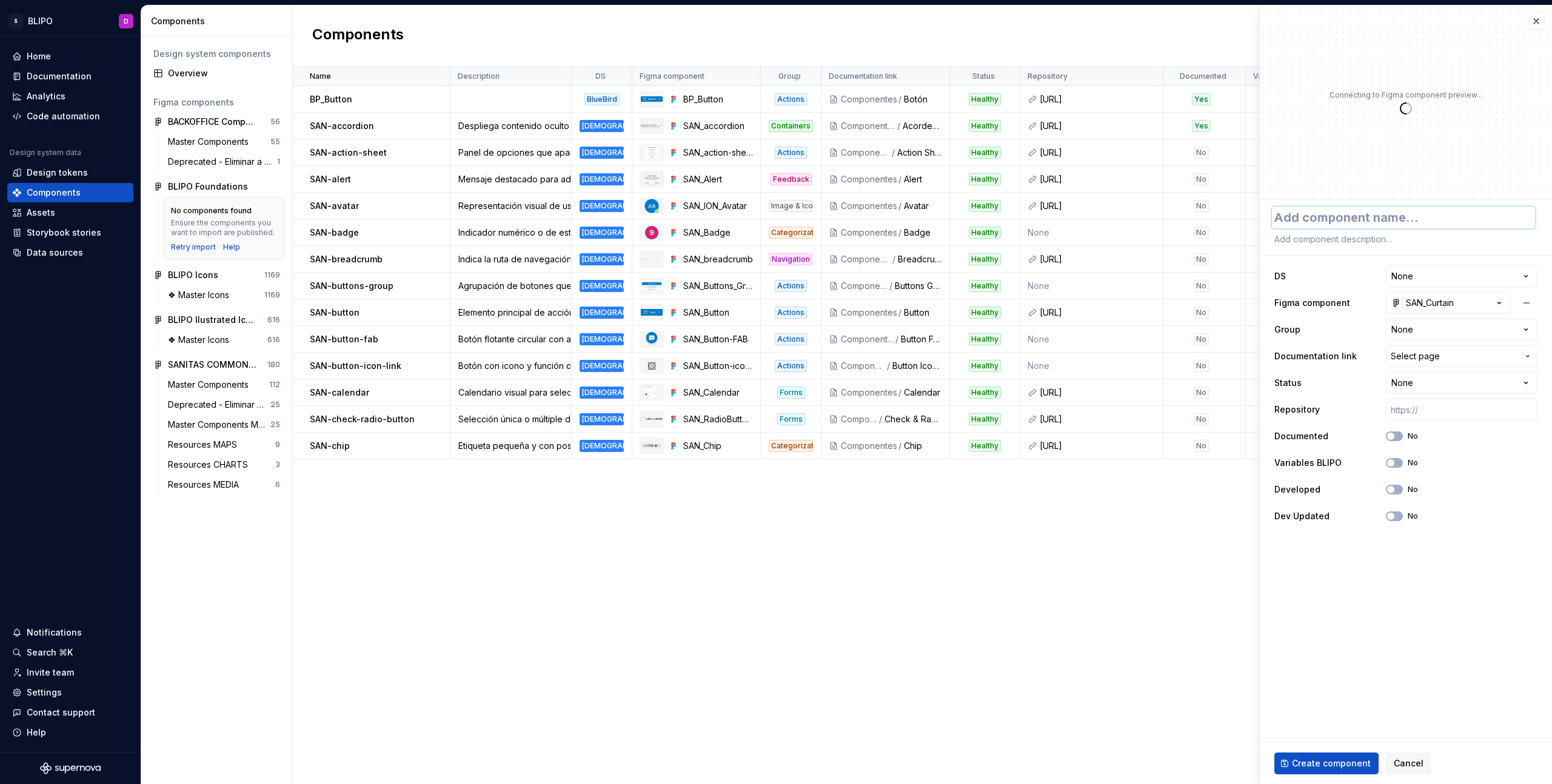
click at [1331, 218] on textarea at bounding box center [1403, 218] width 263 height 21
click at [1328, 239] on textarea at bounding box center [1403, 239] width 263 height 17
paste textarea "Superposición de pantalla completa, útil para transiciones de flujo."
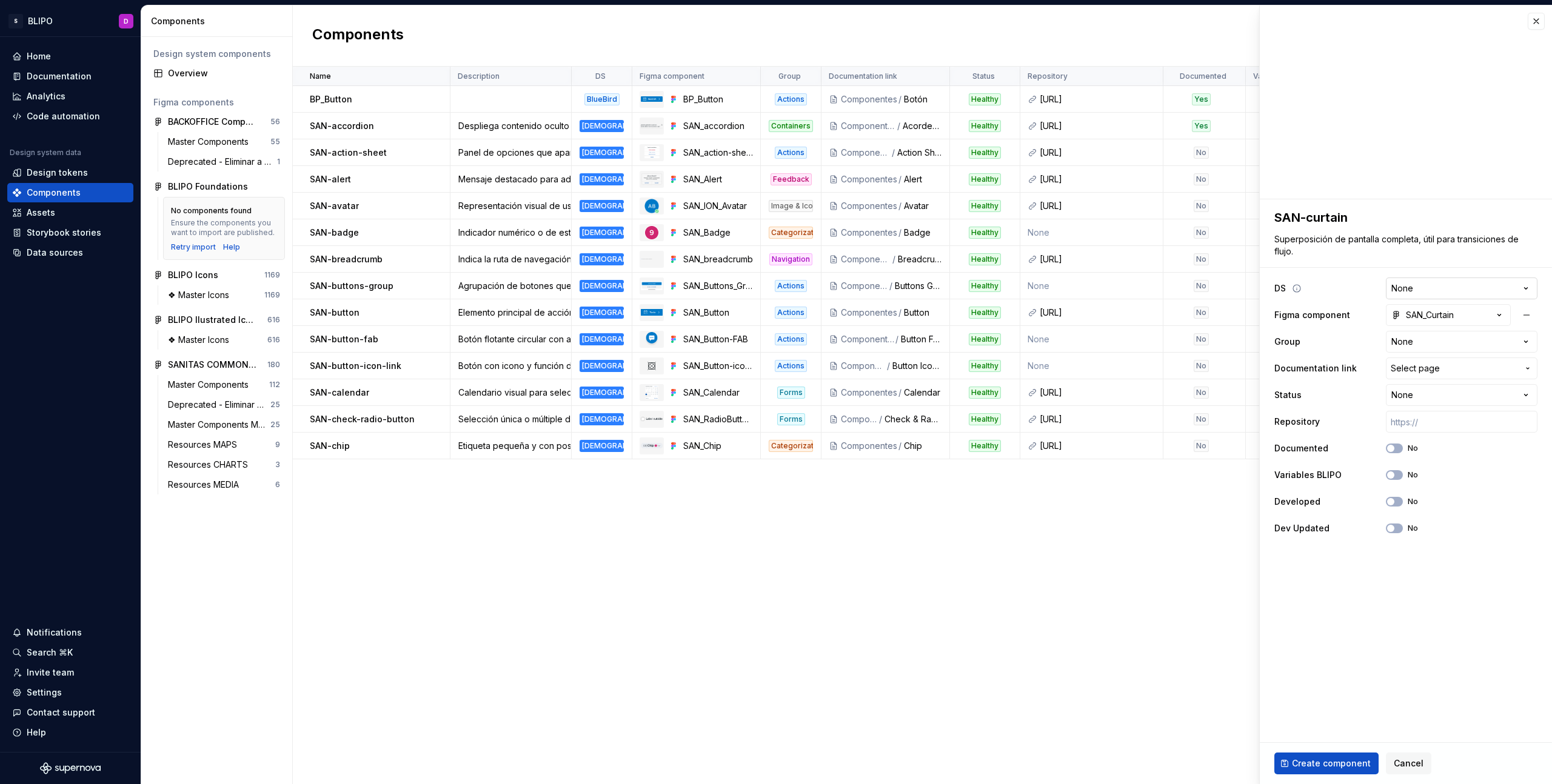
click at [1483, 288] on html "S BLIPO D Home Documentation Analytics Code automation Design system data Desig…" at bounding box center [776, 392] width 1552 height 784
click at [1502, 343] on html "S BLIPO D Home Documentation Analytics Code automation Design system data Desig…" at bounding box center [776, 392] width 1552 height 784
click at [1455, 370] on span "Select page" at bounding box center [1455, 369] width 127 height 12
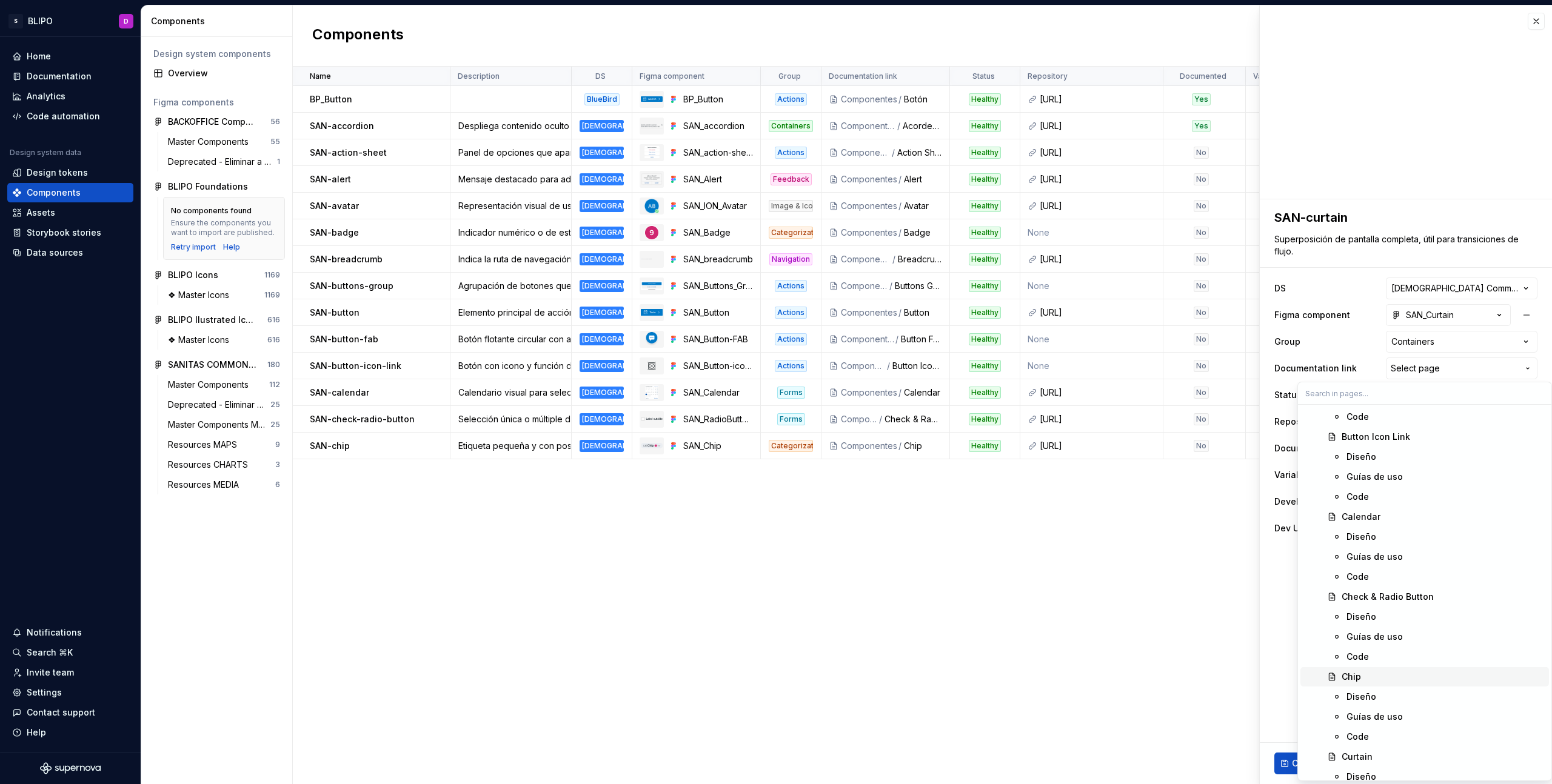
scroll to position [1273, 0]
click at [1360, 706] on div "Curtain" at bounding box center [1357, 704] width 31 height 12
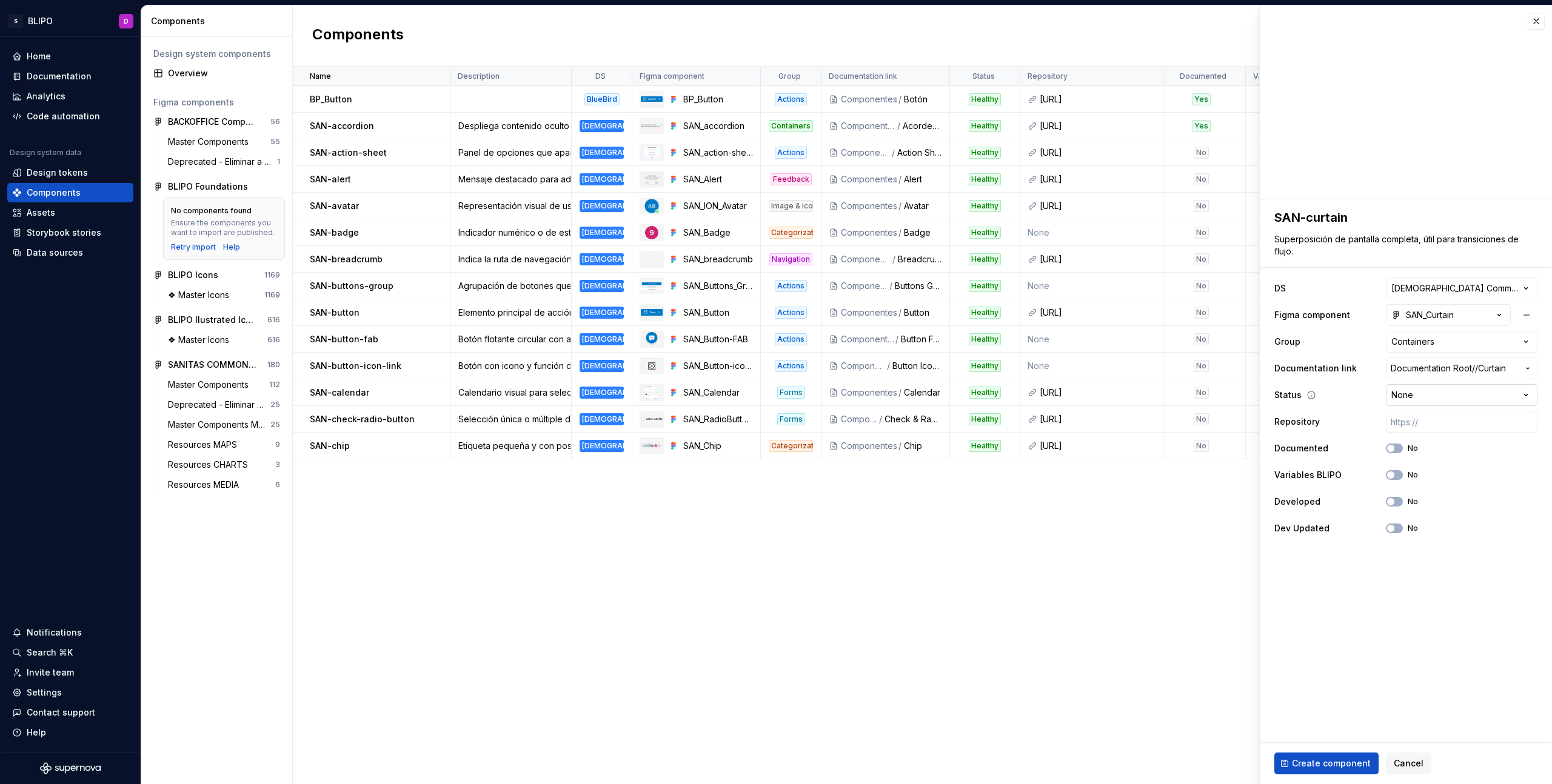
click at [1450, 396] on html "S BLIPO D Home Documentation Analytics Code automation Design system data Desig…" at bounding box center [776, 392] width 1552 height 784
click at [1392, 478] on button "No" at bounding box center [1394, 475] width 17 height 10
click at [1336, 766] on span "Create component" at bounding box center [1331, 763] width 79 height 12
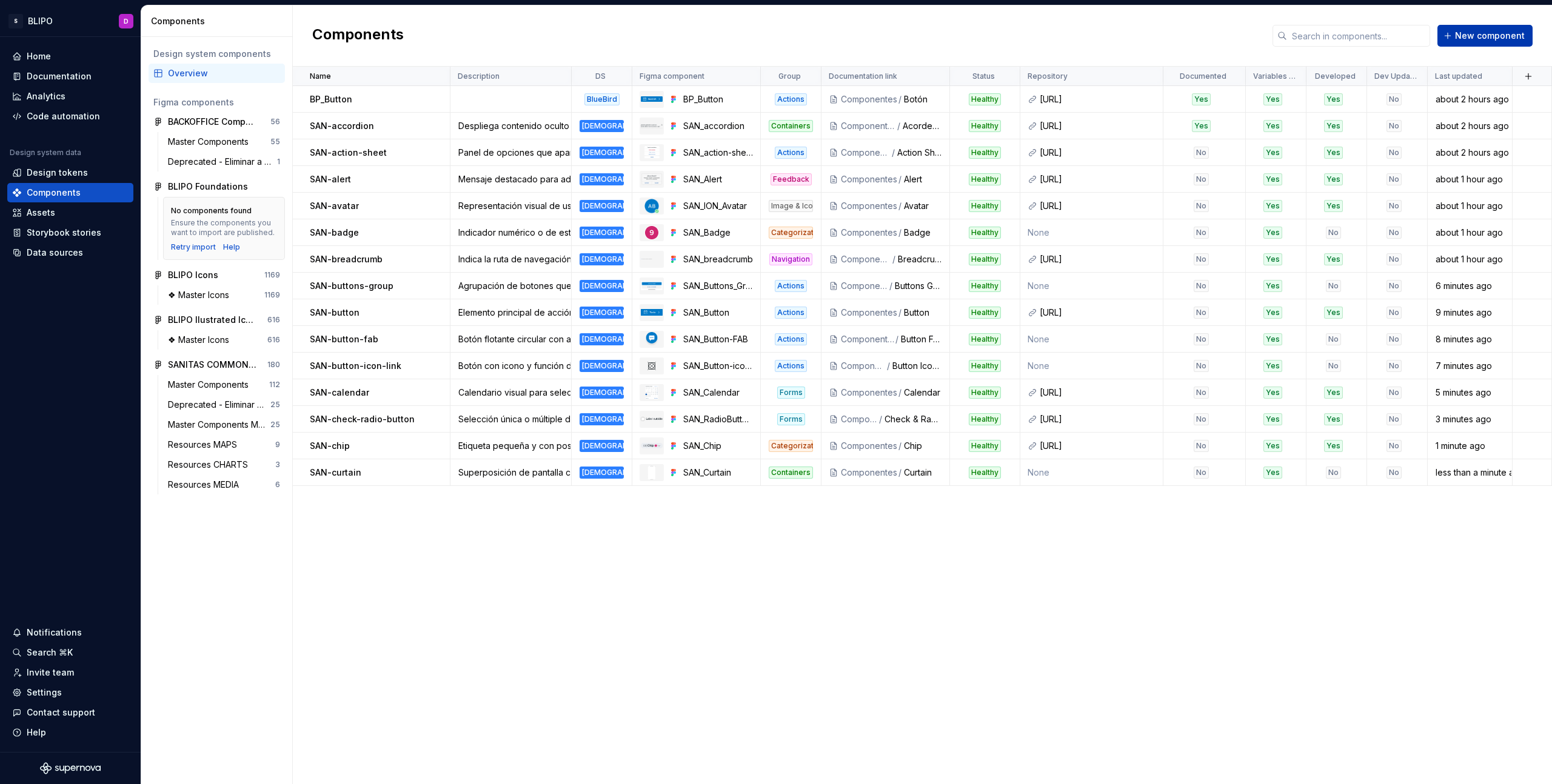
click at [1478, 40] on span "New component" at bounding box center [1490, 36] width 70 height 12
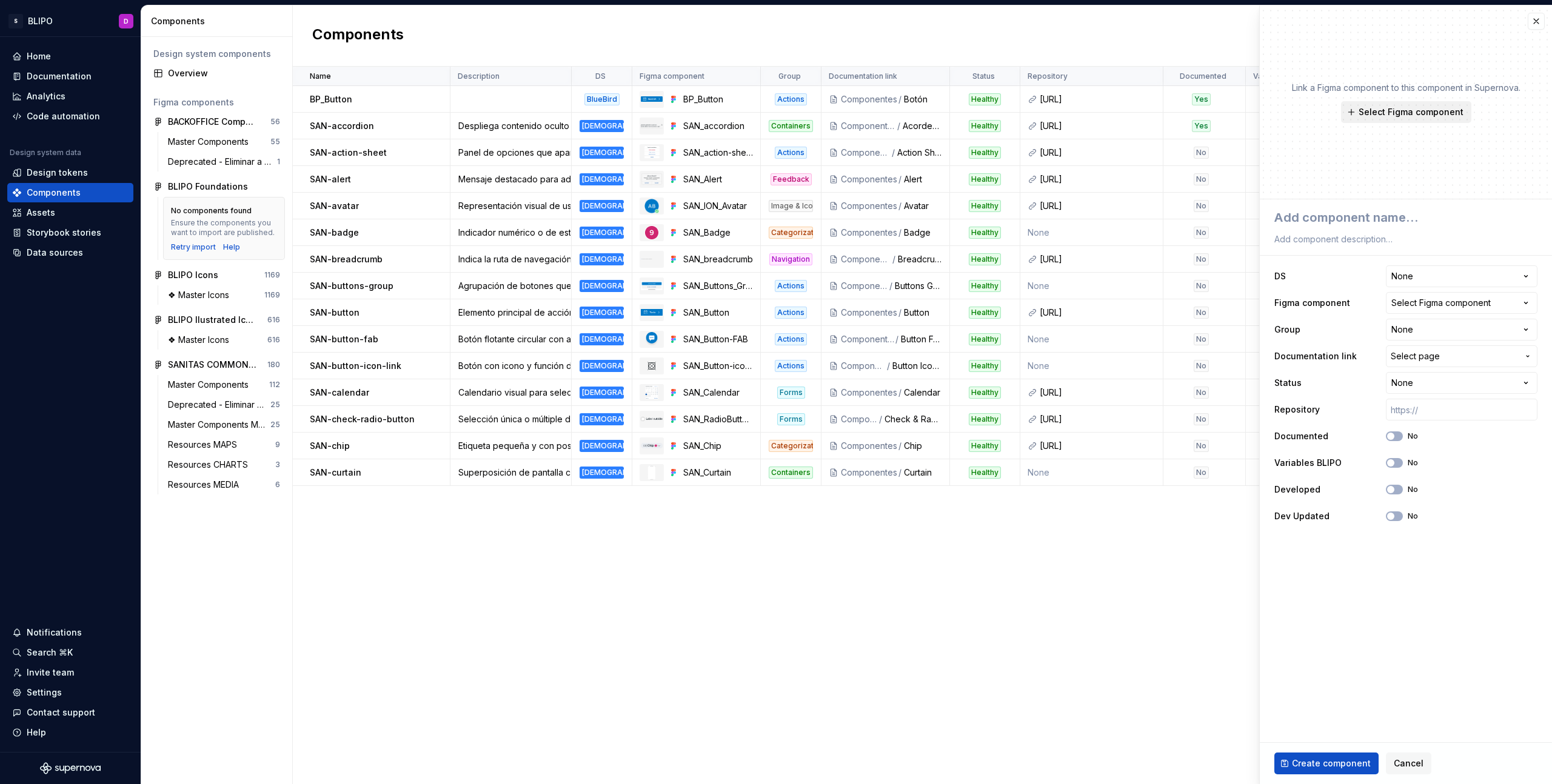
click at [1389, 109] on span "Select Figma component" at bounding box center [1411, 112] width 105 height 12
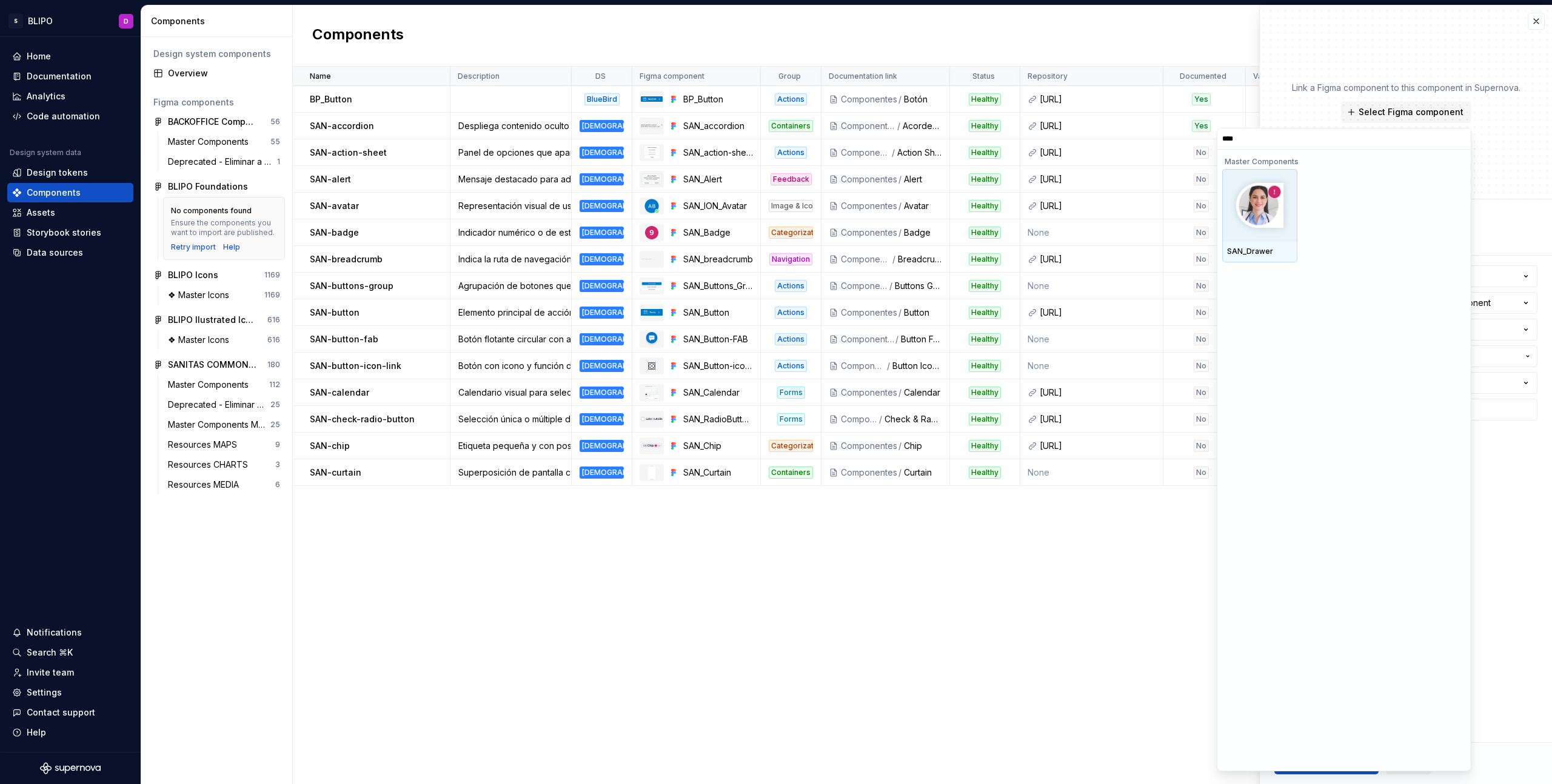
click at [1261, 233] on img at bounding box center [1259, 205] width 65 height 63
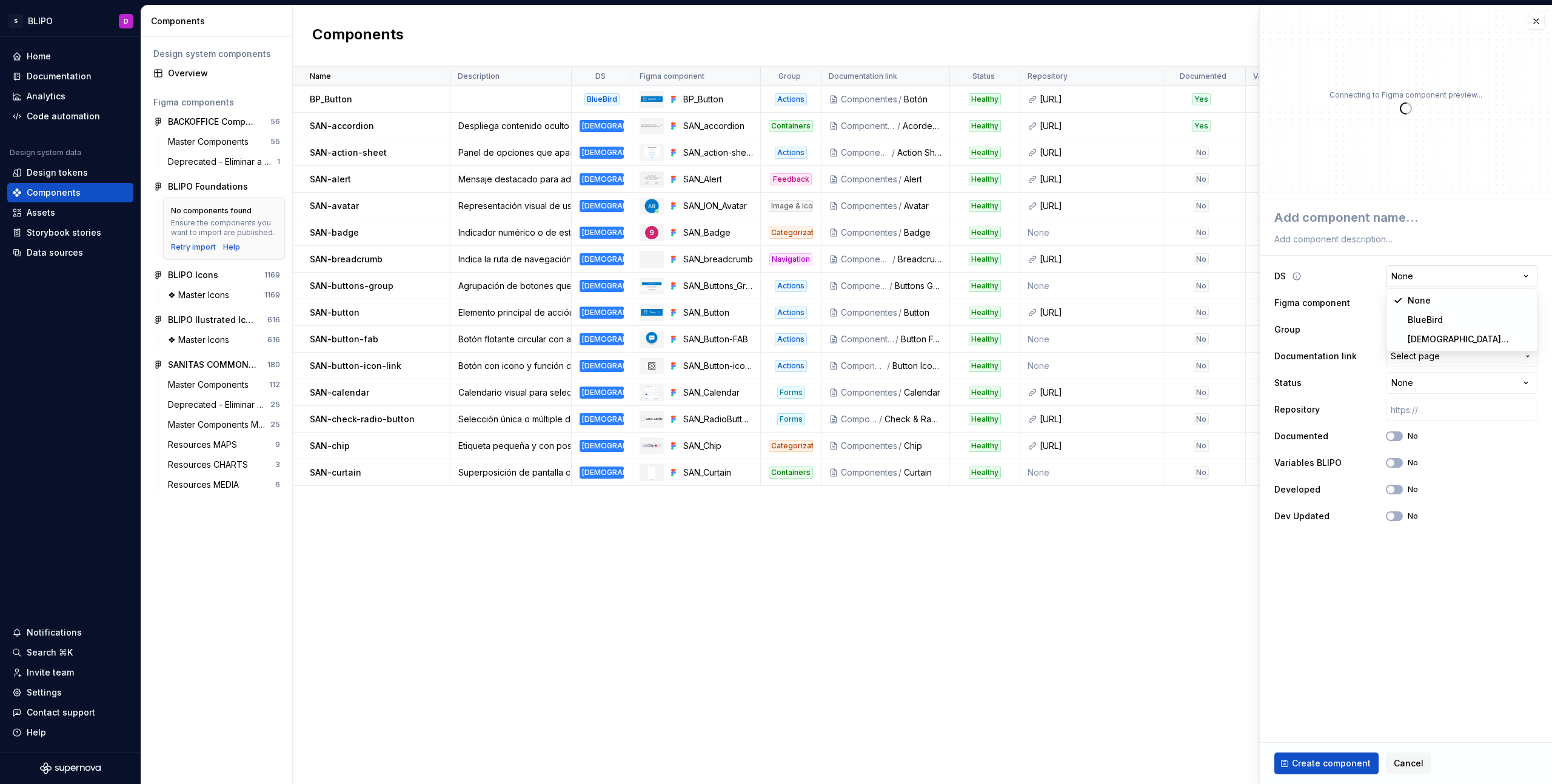
click at [1461, 277] on html "S BLIPO D Home Documentation Analytics Code automation Design system data Desig…" at bounding box center [776, 392] width 1552 height 784
click at [1337, 219] on textarea at bounding box center [1403, 218] width 263 height 21
click at [1358, 242] on textarea at bounding box center [1403, 239] width 263 height 17
paste textarea "Panel deslizable desde los bordes. Presenta menús o configuraciones."
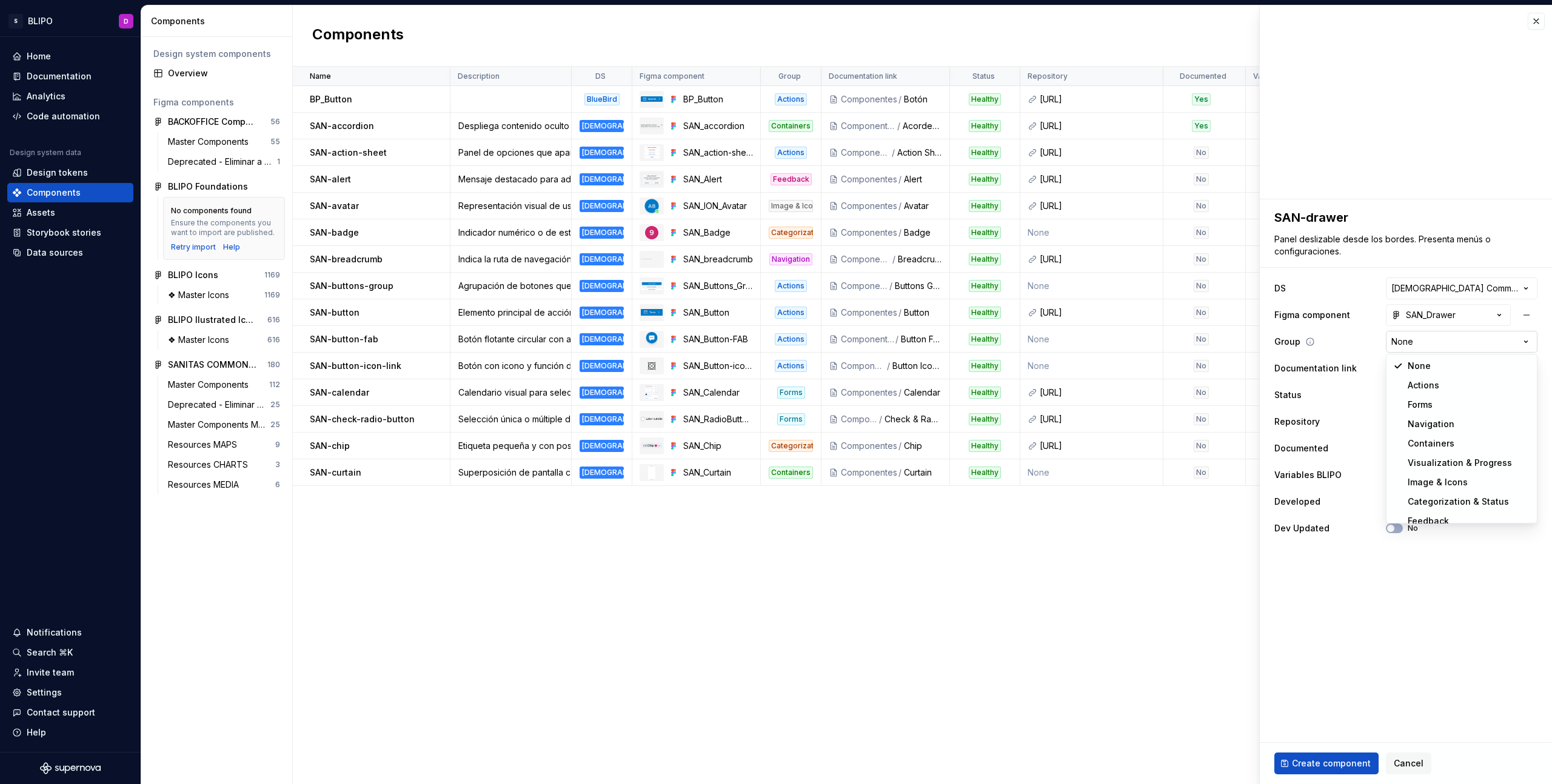
click at [1468, 339] on html "S BLIPO D Home Documentation Analytics Code automation Design system data Desig…" at bounding box center [776, 392] width 1552 height 784
click at [1508, 373] on span "Select page" at bounding box center [1455, 369] width 127 height 12
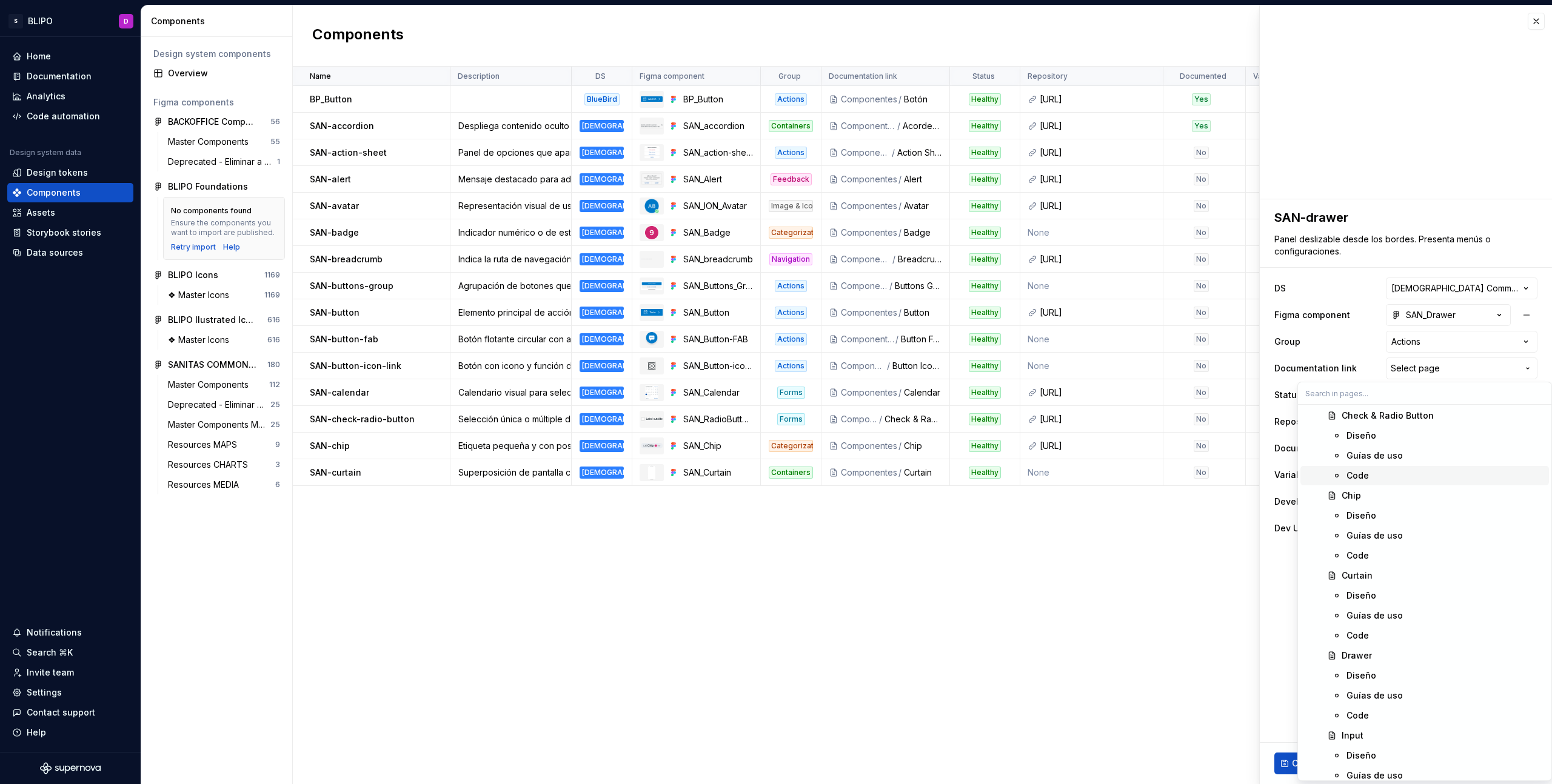
scroll to position [1534, 0]
click at [1373, 519] on div "Drawer" at bounding box center [1443, 523] width 202 height 12
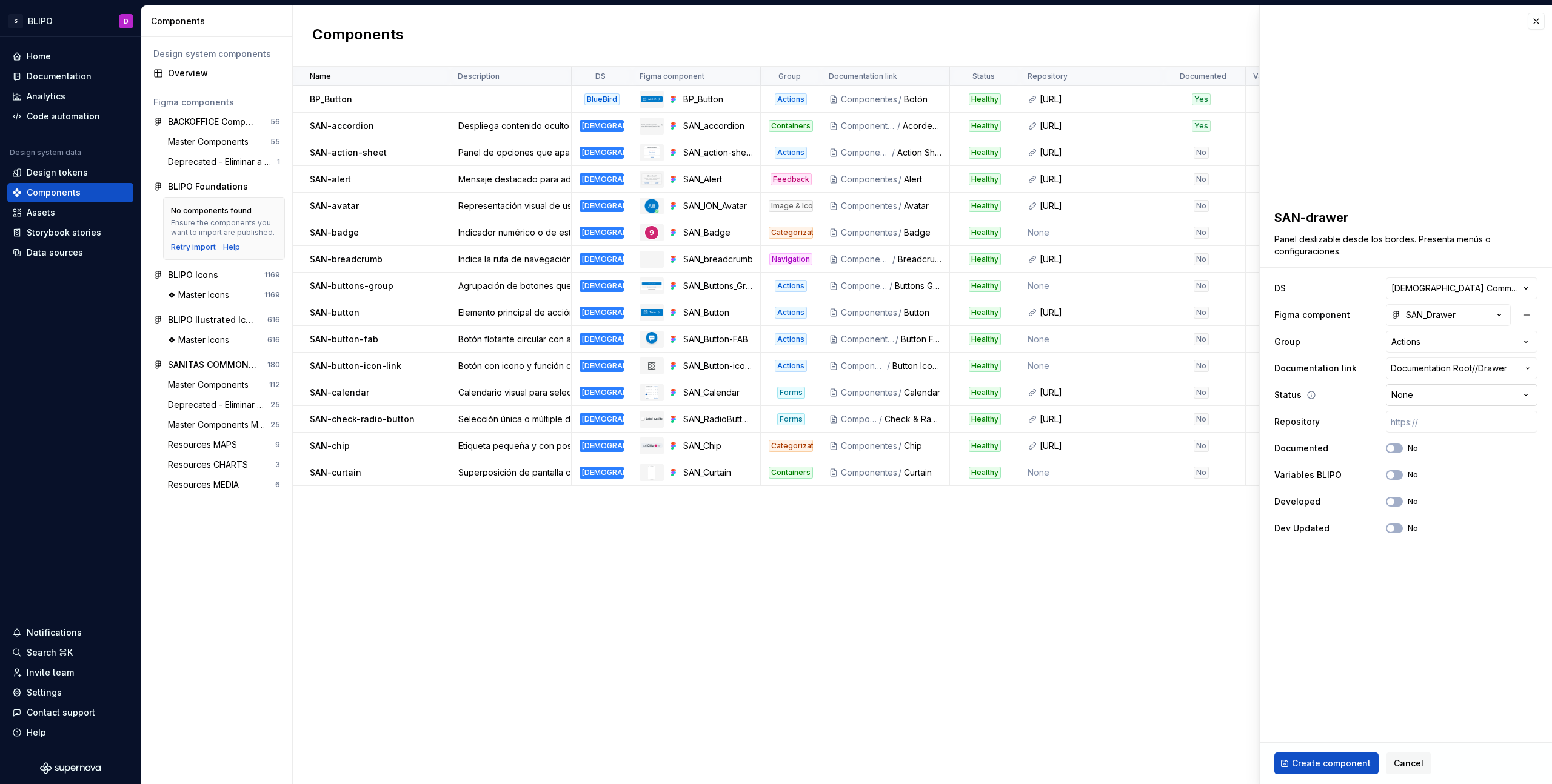
click at [1480, 395] on html "S BLIPO D Home Documentation Analytics Code automation Design system data Desig…" at bounding box center [776, 392] width 1552 height 784
click at [1395, 477] on icon "button" at bounding box center [1390, 474] width 10 height 7
click at [1343, 756] on button "Create component" at bounding box center [1327, 763] width 104 height 21
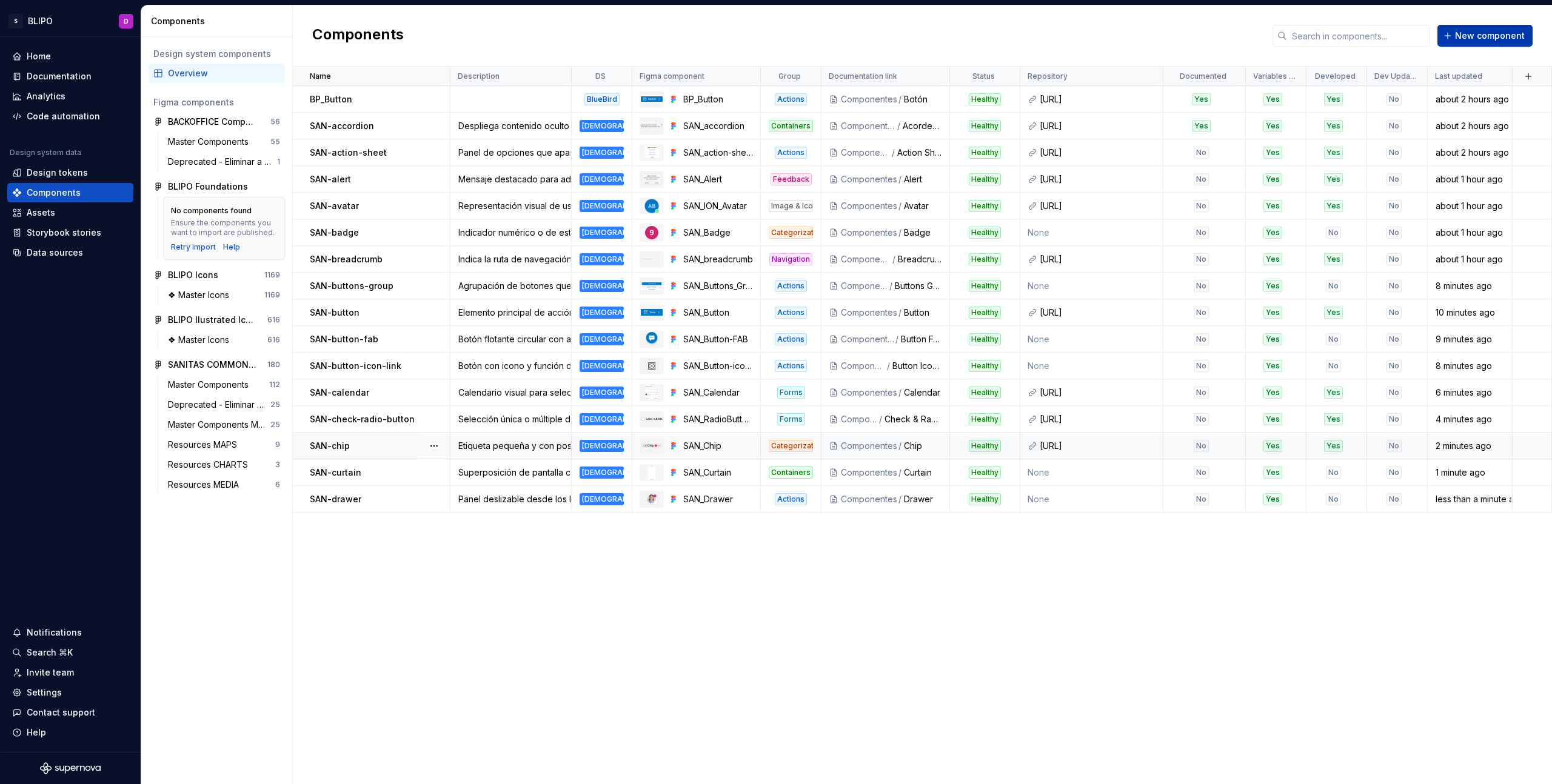
click at [1471, 38] on span "New component" at bounding box center [1490, 36] width 70 height 12
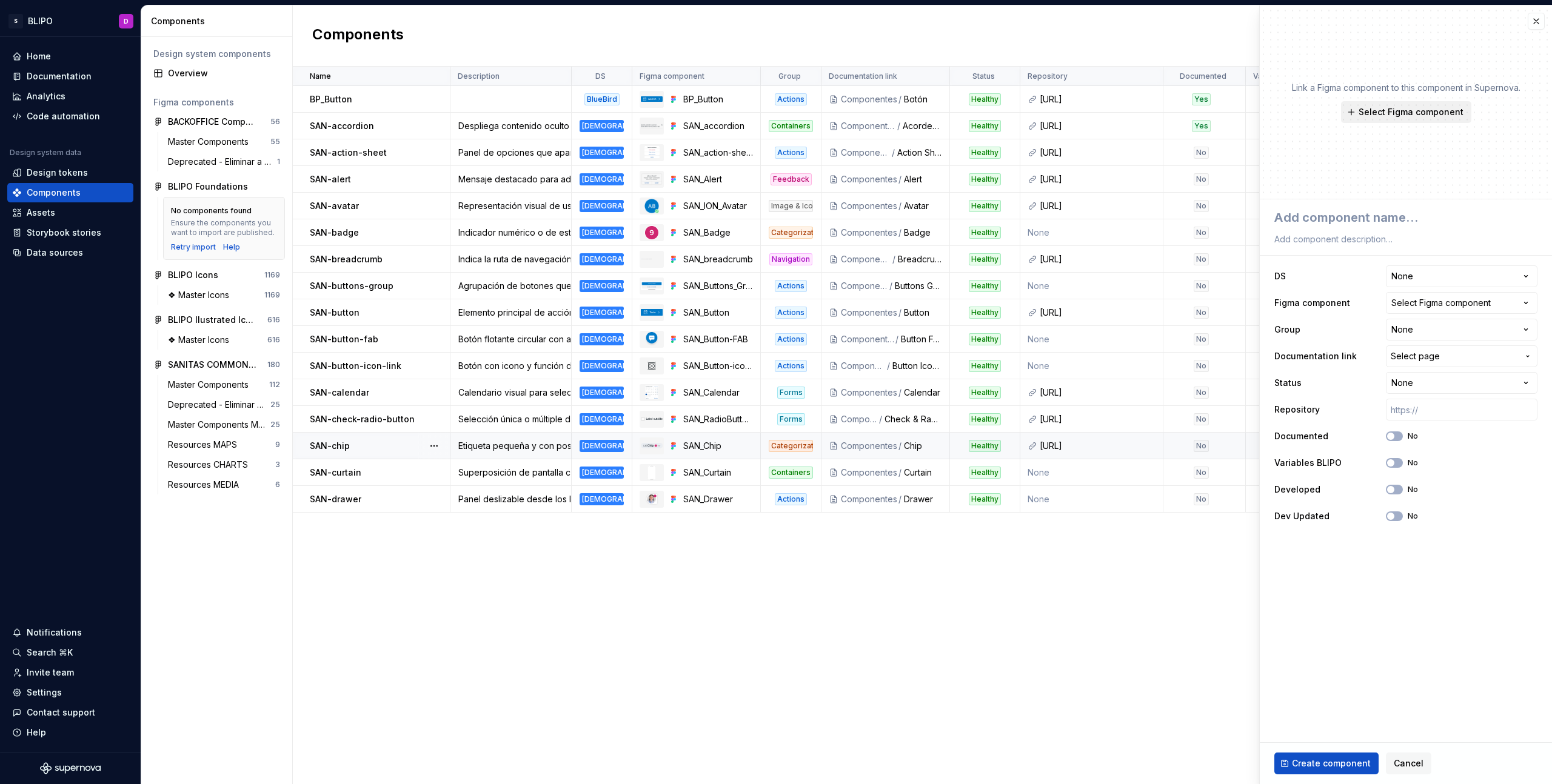
click at [1403, 113] on span "Select Figma component" at bounding box center [1411, 112] width 105 height 12
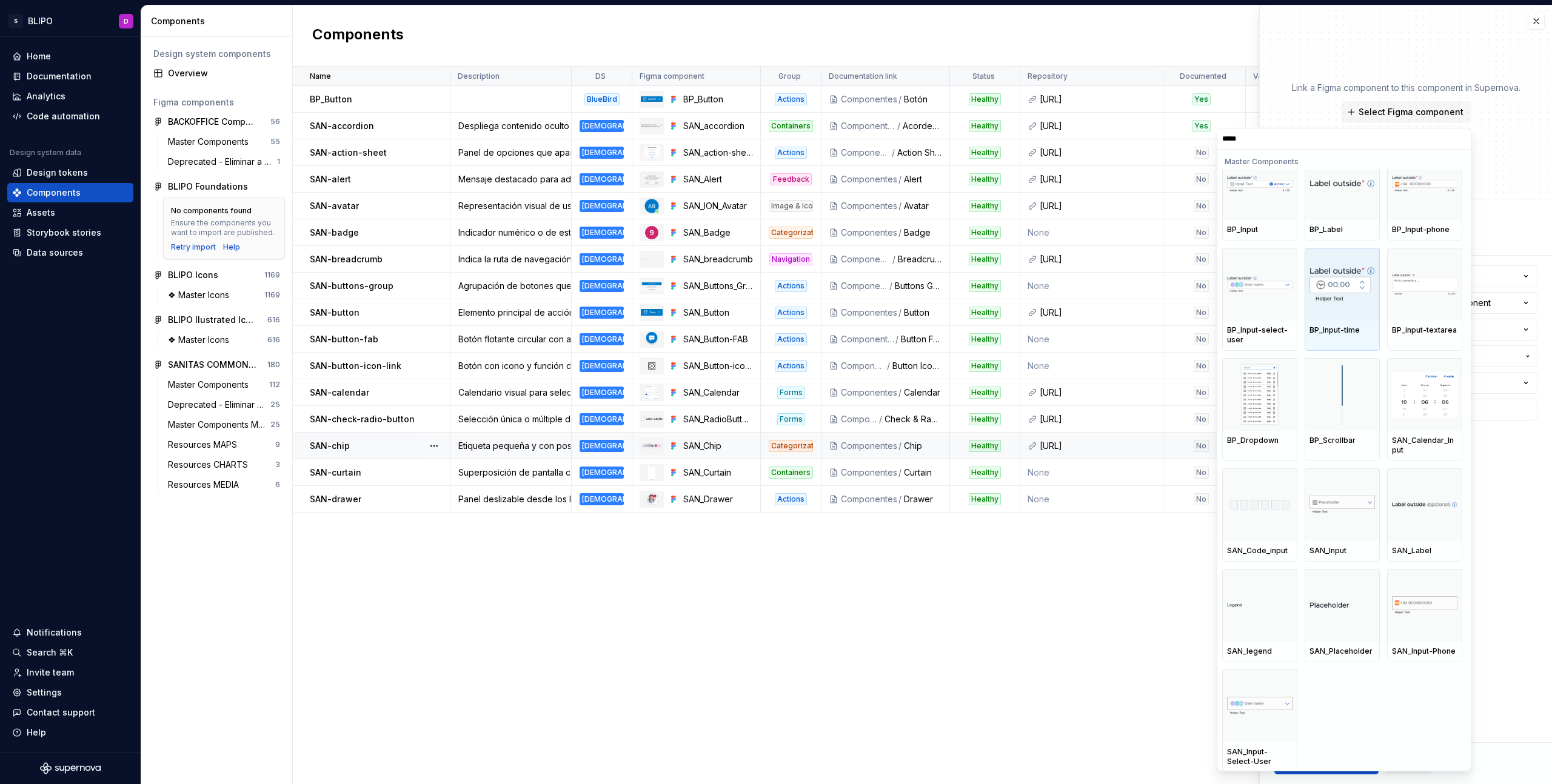
scroll to position [24, 0]
click at [1352, 525] on div at bounding box center [1343, 503] width 75 height 73
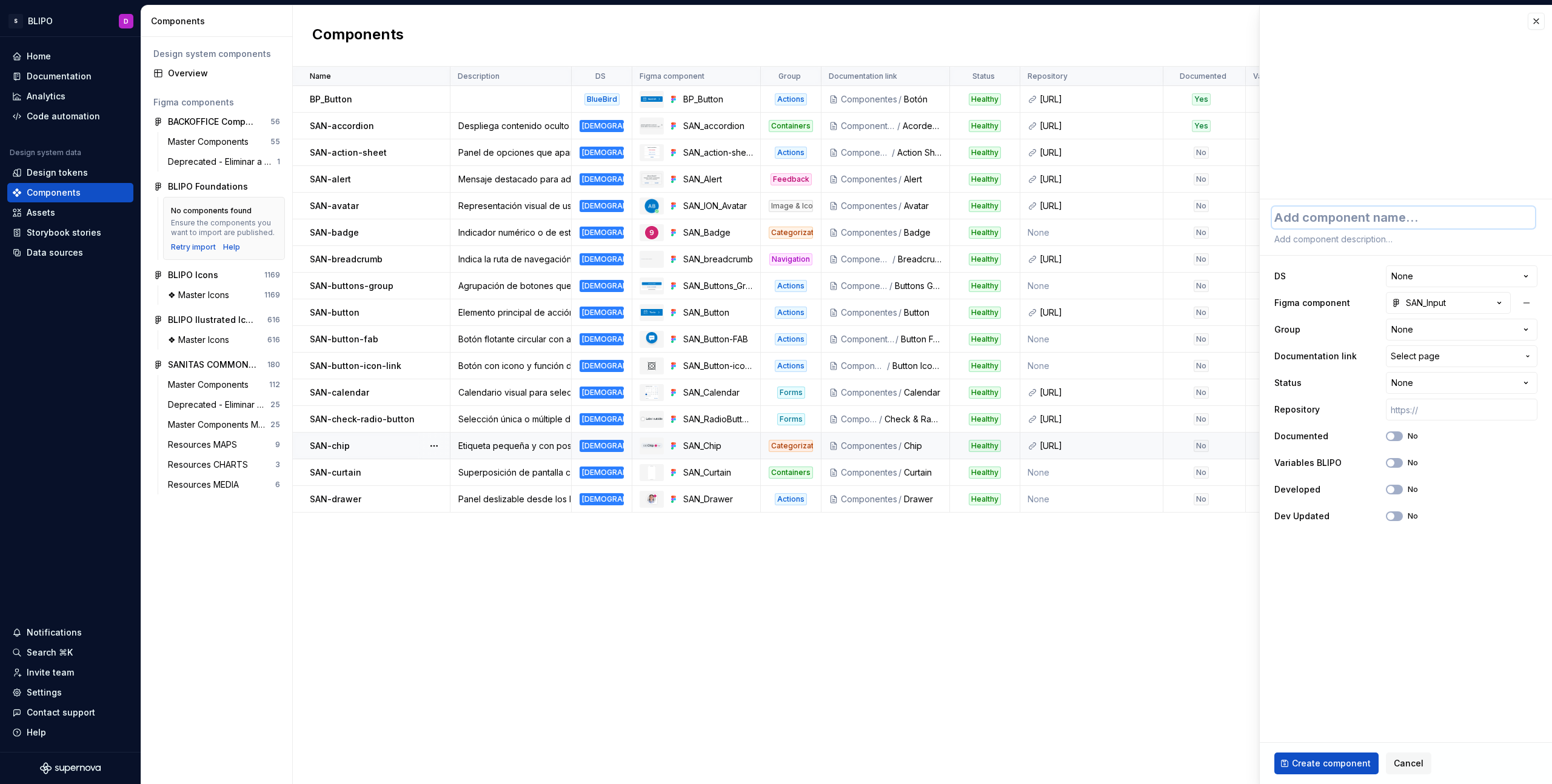
click at [1320, 215] on textarea at bounding box center [1403, 218] width 263 height 21
click at [1367, 241] on textarea at bounding box center [1403, 239] width 263 height 17
paste textarea "Campo de entrada de texto para datos cortos. Generalmente con bordes claros, es…"
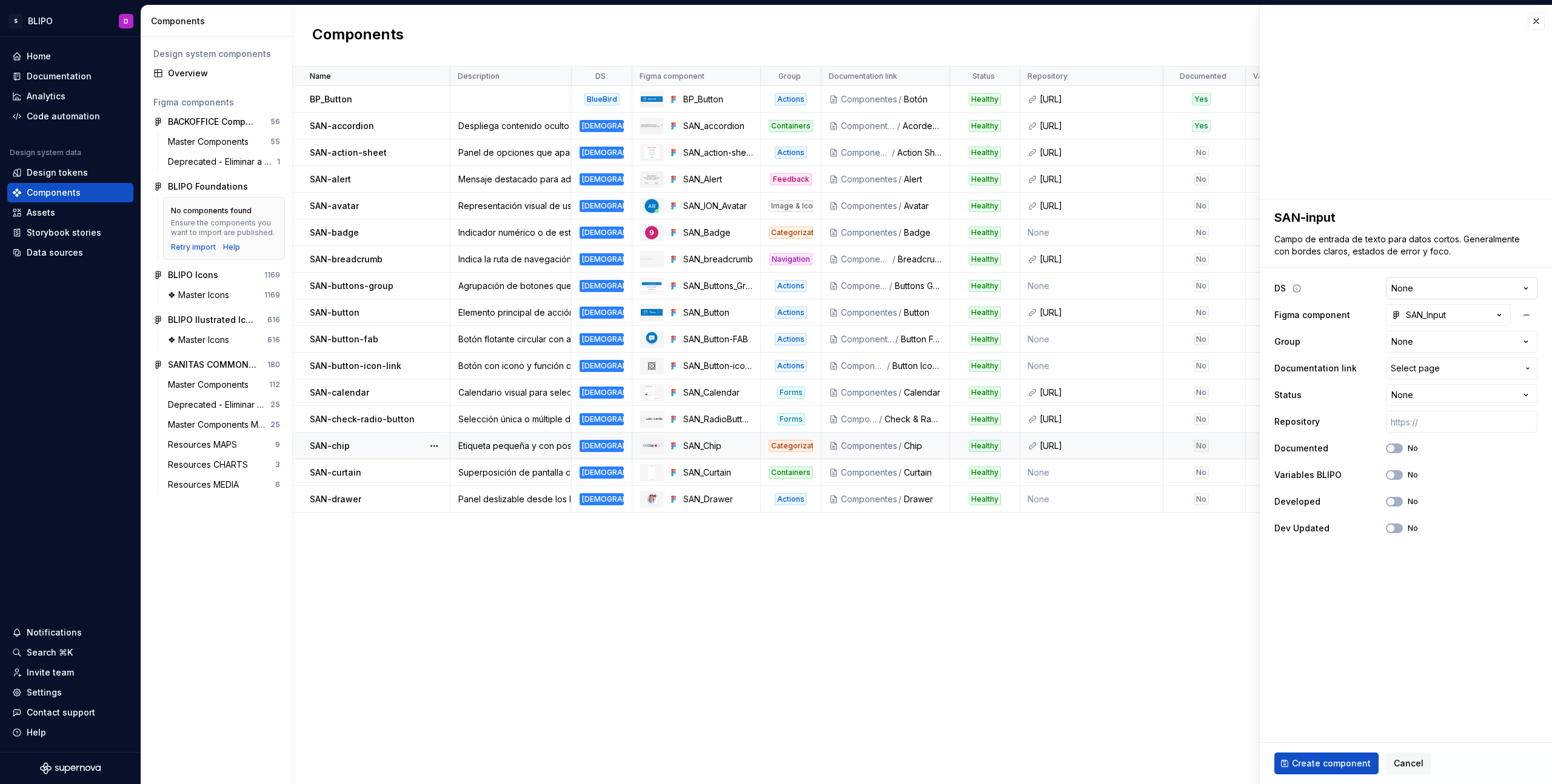
click at [1470, 288] on html "S BLIPO D Home Documentation Analytics Code automation Design system data Desig…" at bounding box center [776, 392] width 1552 height 784
click at [1480, 343] on html "S BLIPO D Home Documentation Analytics Code automation Design system data Desig…" at bounding box center [776, 392] width 1552 height 784
click at [1510, 372] on span "Select page" at bounding box center [1455, 369] width 127 height 12
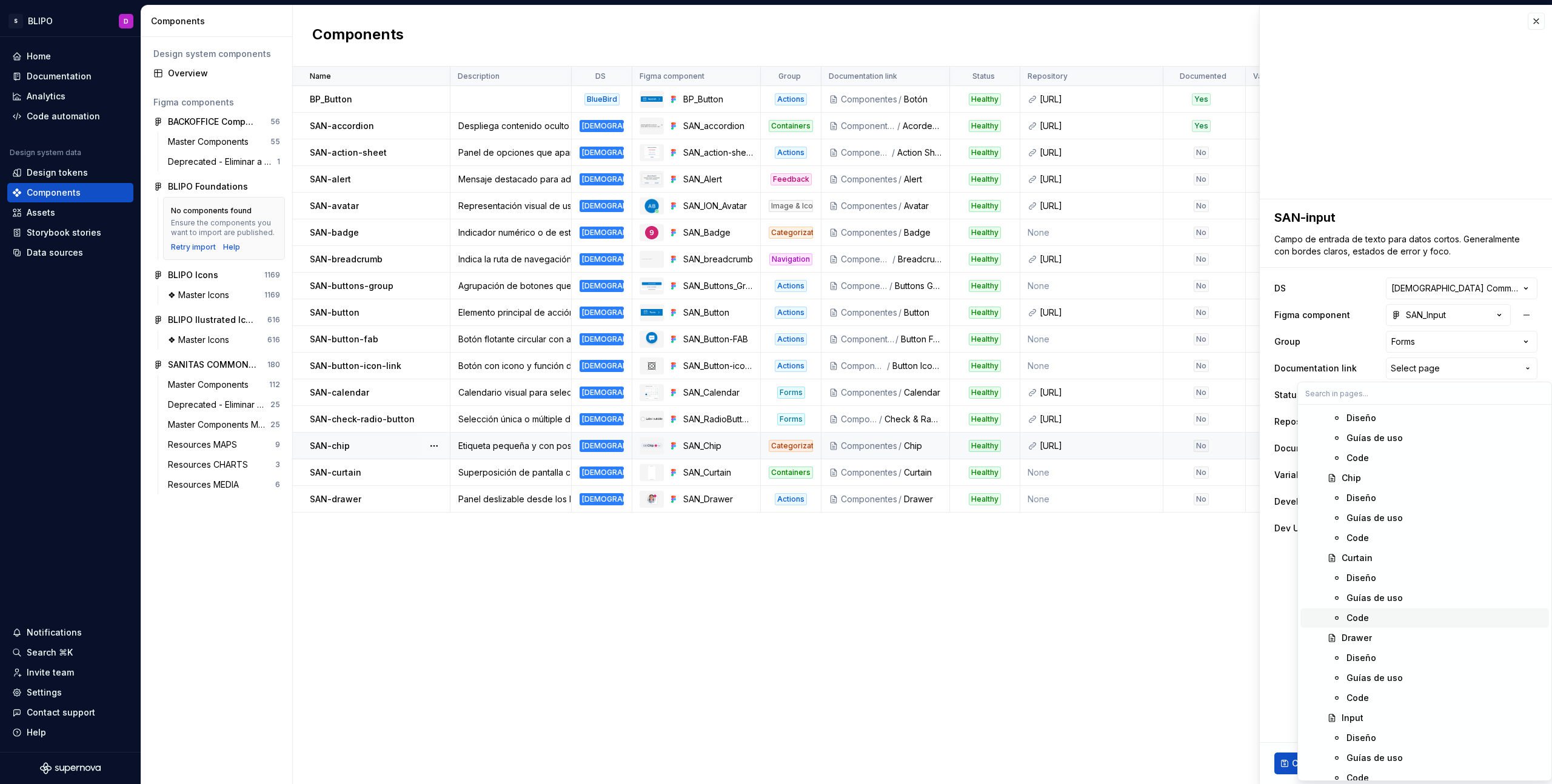
scroll to position [1510, 0]
click at [1378, 628] on div "Input" at bounding box center [1443, 627] width 202 height 12
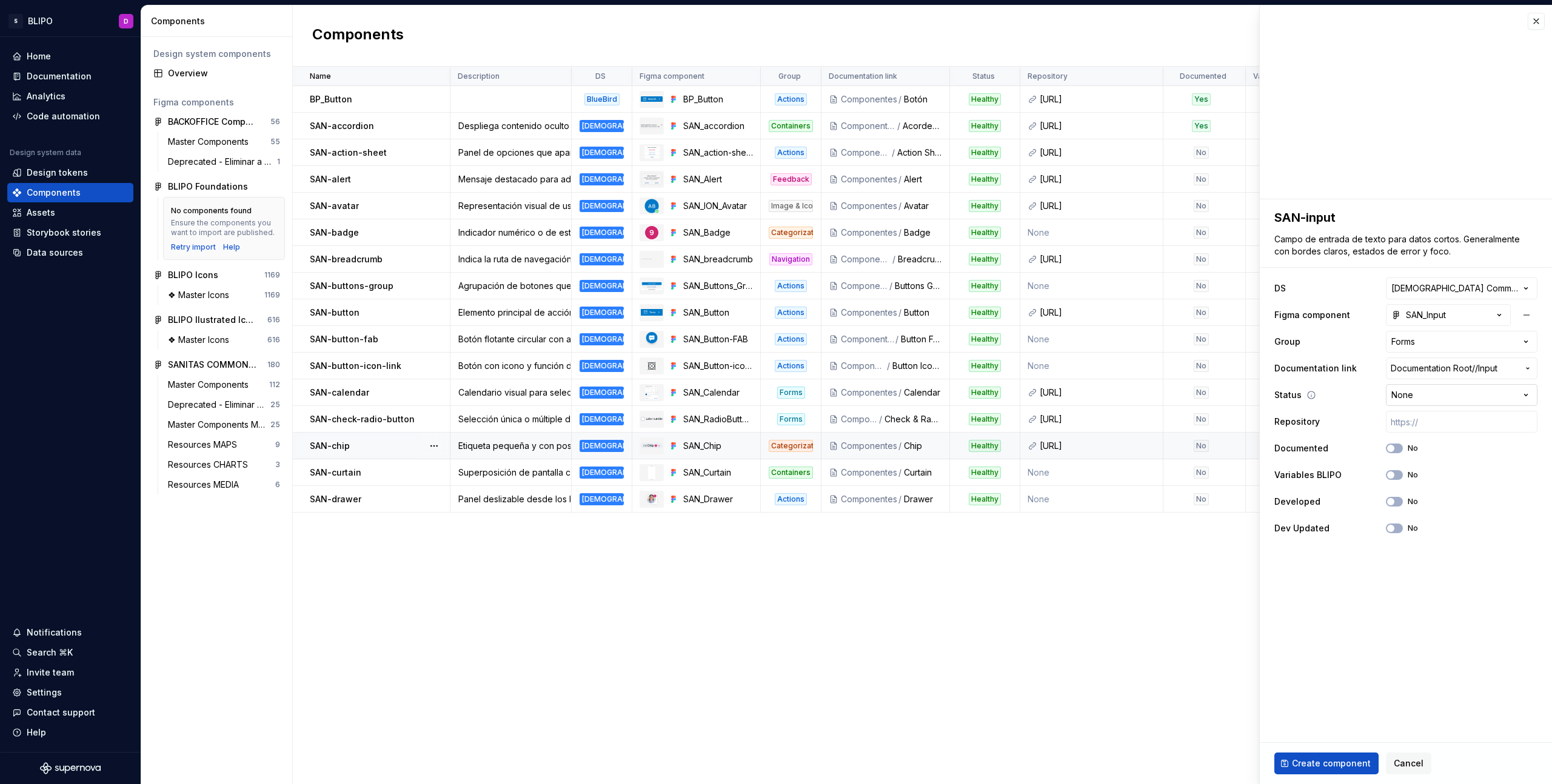
click at [1473, 389] on html "S BLIPO D Home Documentation Analytics Code automation Design system data Desig…" at bounding box center [776, 392] width 1552 height 784
click at [1399, 472] on button "No" at bounding box center [1394, 475] width 17 height 10
click at [1393, 502] on span "button" at bounding box center [1390, 501] width 7 height 7
click at [1425, 422] on input "text" at bounding box center [1462, 422] width 152 height 21
paste input "https://ic.sanitas.dom/ui-libraries/sanitas-common-components/storybook/latest/…"
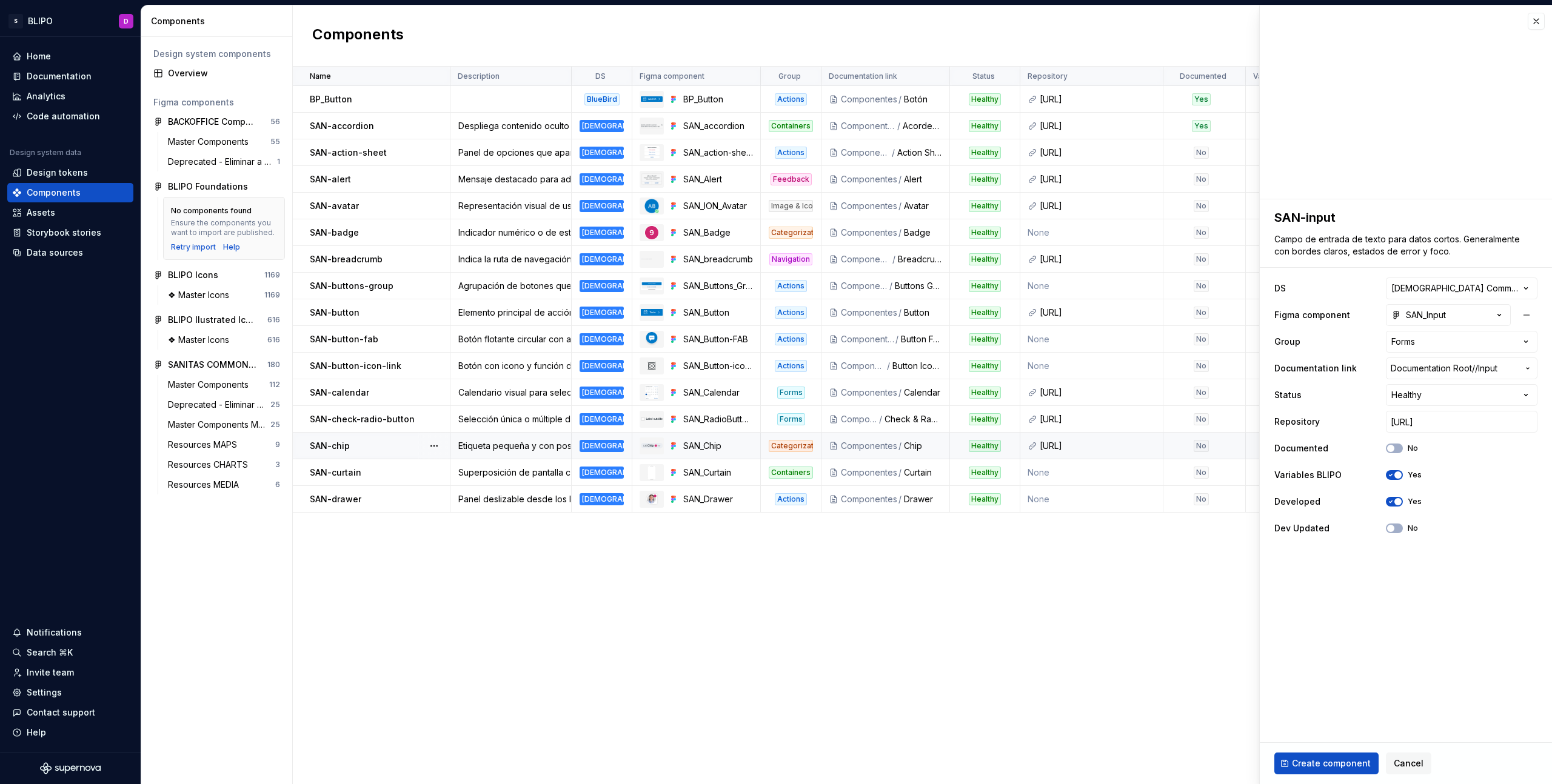
scroll to position [0, 0]
click at [1435, 625] on fieldset "**********" at bounding box center [1406, 491] width 292 height 585
click at [1348, 762] on span "Create component" at bounding box center [1331, 763] width 79 height 12
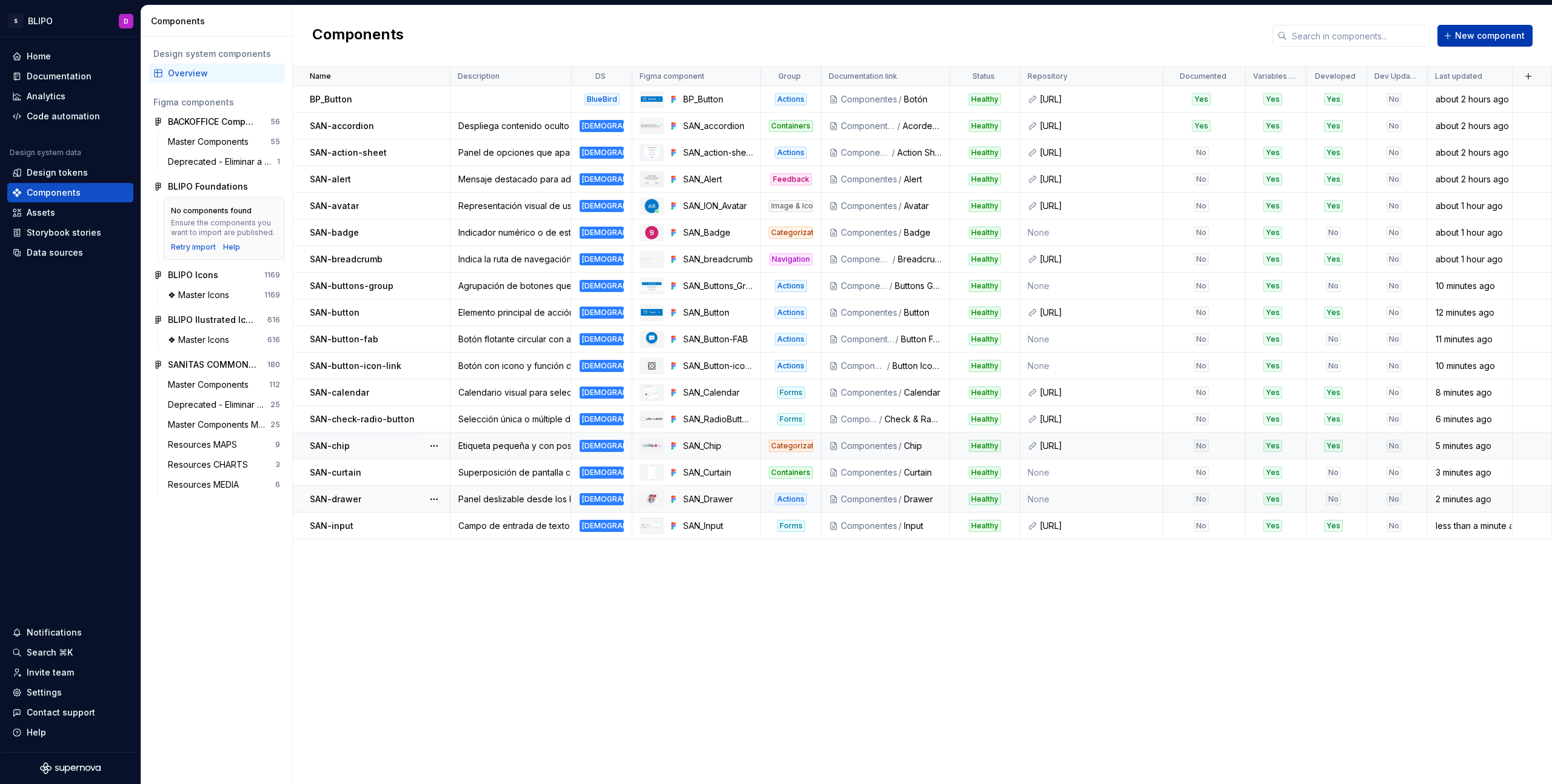
click at [1471, 34] on span "New component" at bounding box center [1490, 36] width 70 height 12
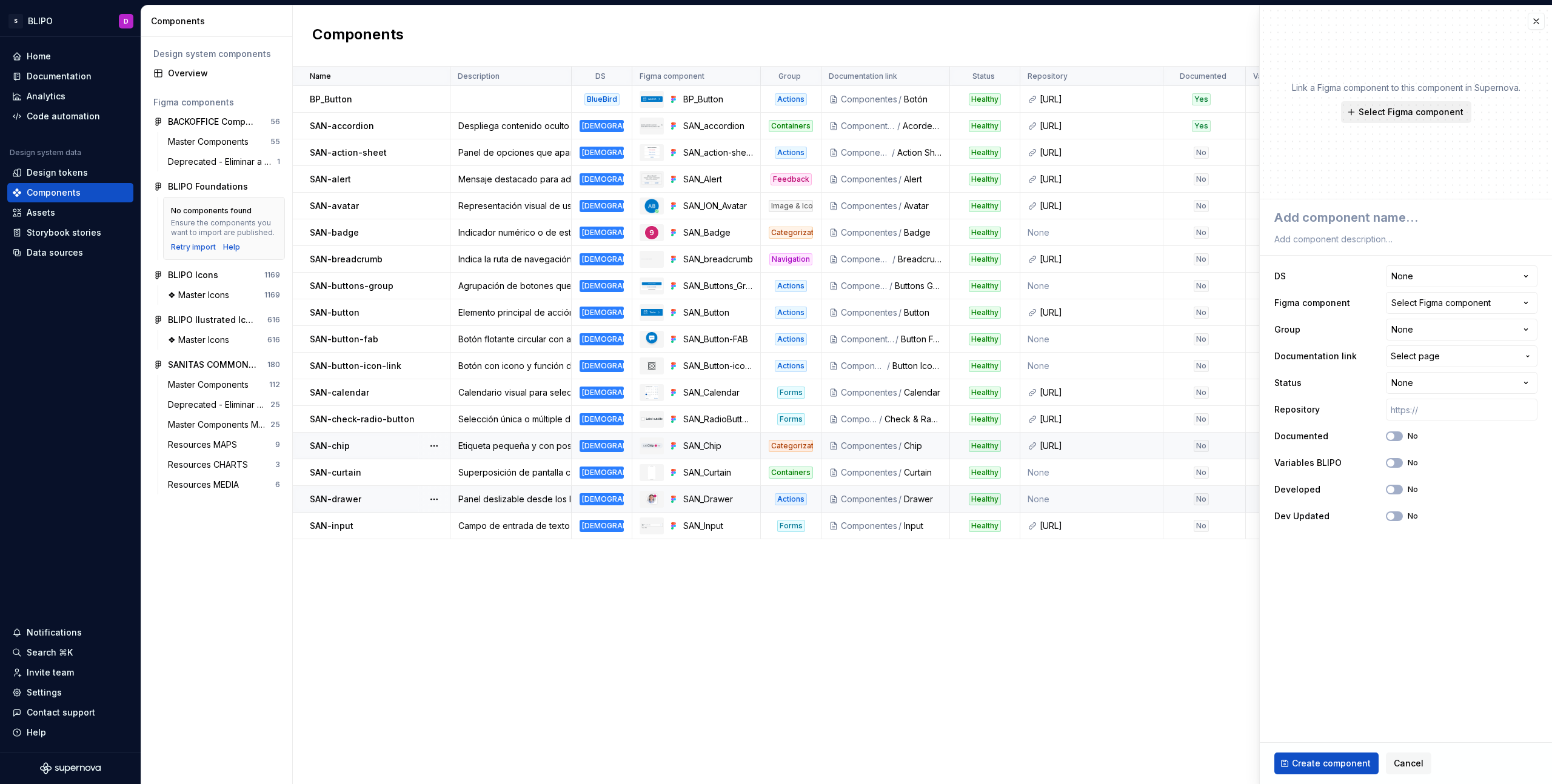
click at [1392, 112] on span "Select Figma component" at bounding box center [1411, 112] width 105 height 12
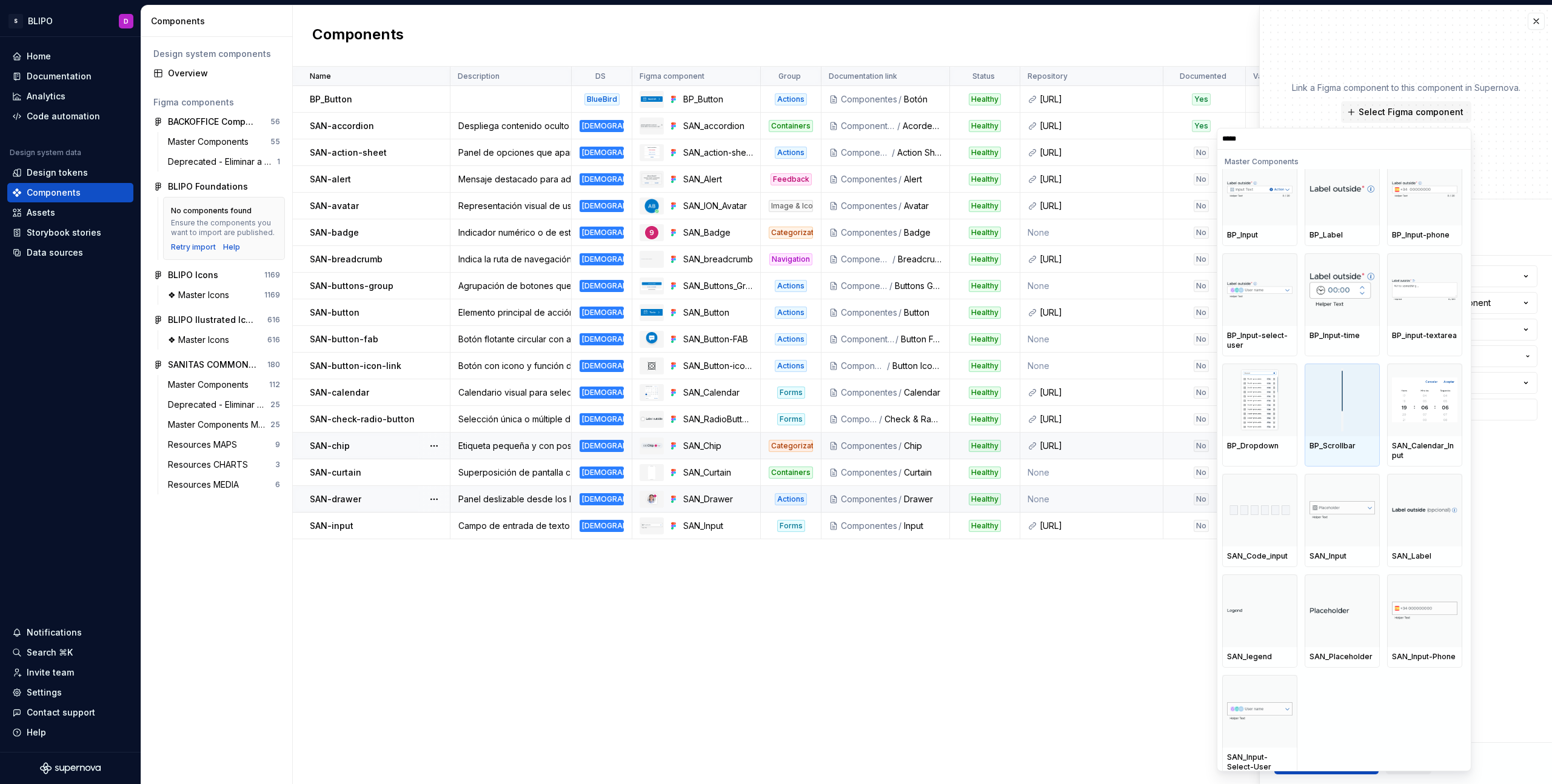
scroll to position [24, 0]
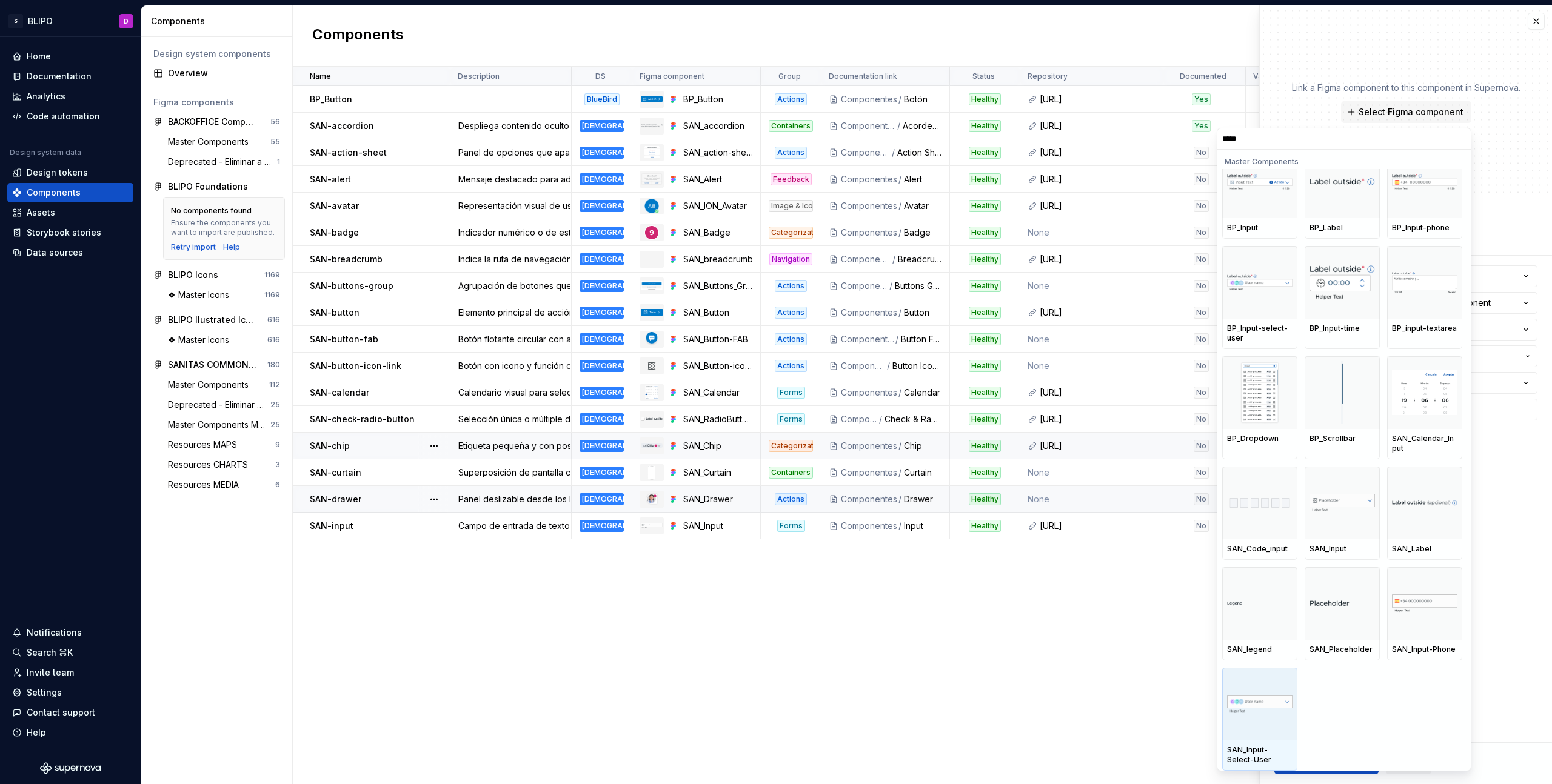
click at [1253, 721] on div at bounding box center [1260, 704] width 75 height 73
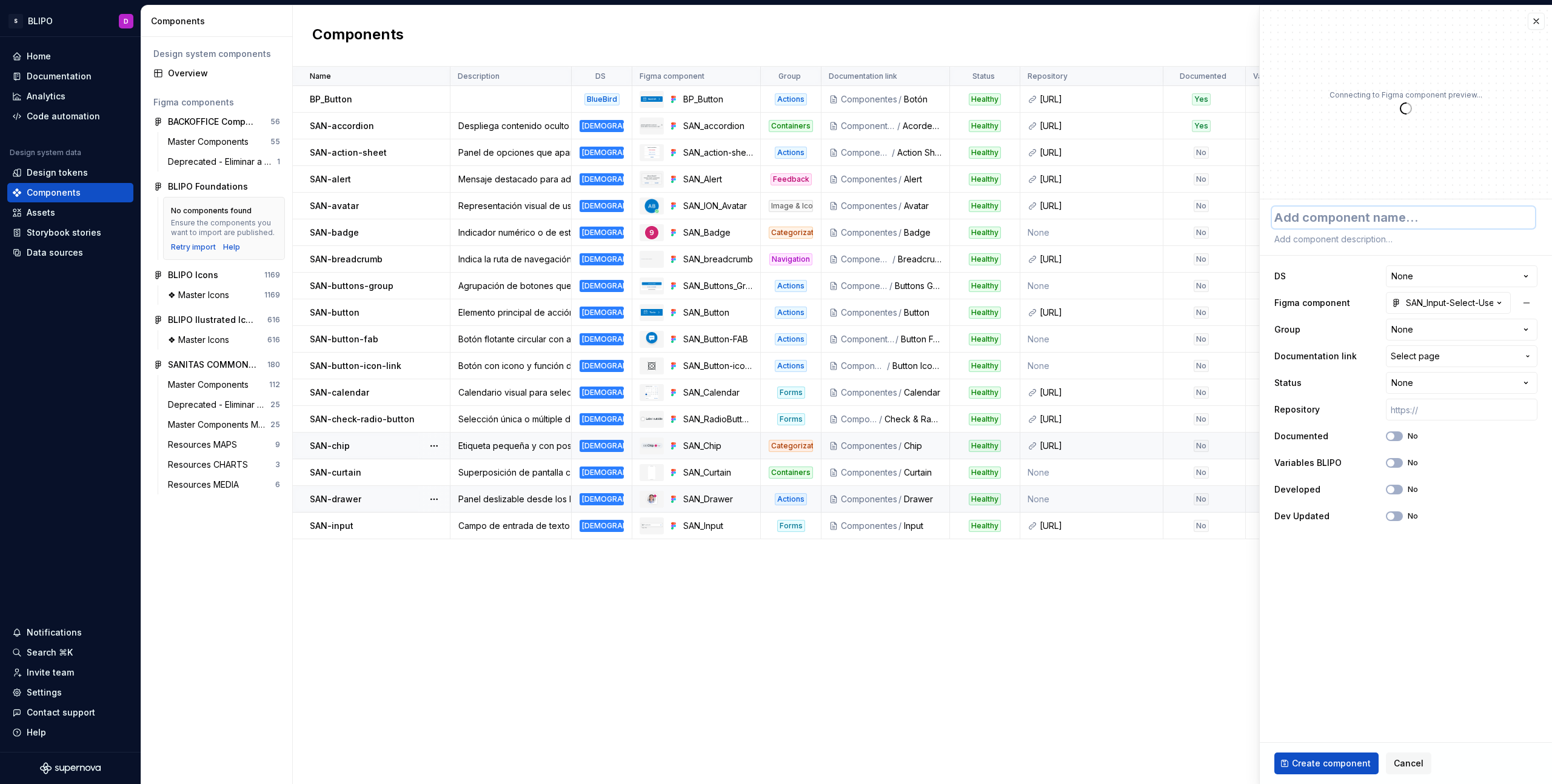
click at [1387, 221] on textarea at bounding box center [1403, 218] width 263 height 21
click at [1371, 238] on textarea at bounding box center [1403, 239] width 263 height 17
paste textarea "Variante de input para seleccionar o escribir un beneficiario. Incluye validaci…"
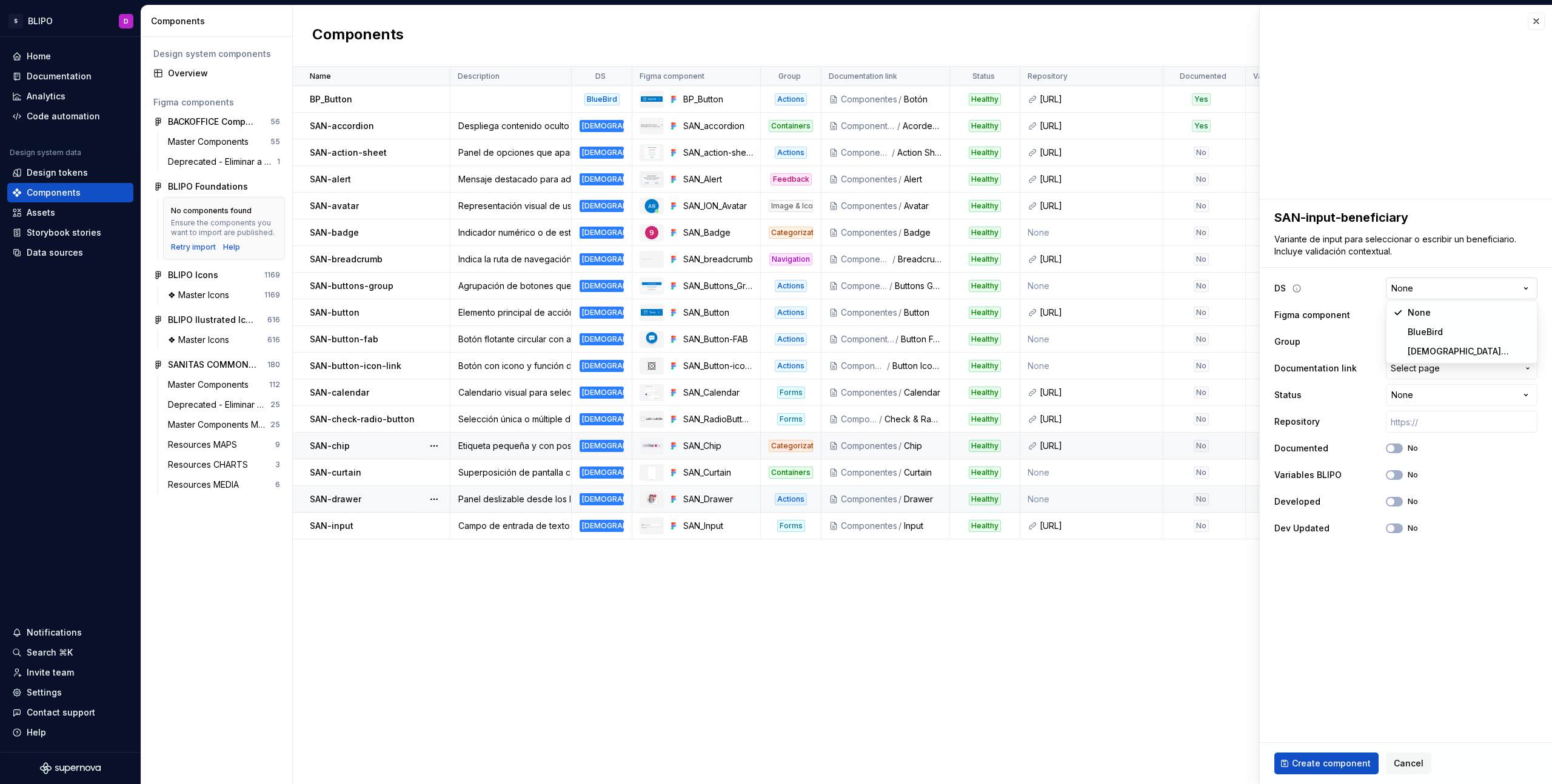
click at [1469, 287] on html "S BLIPO D Home Documentation Analytics Code automation Design system data Desig…" at bounding box center [776, 392] width 1552 height 784
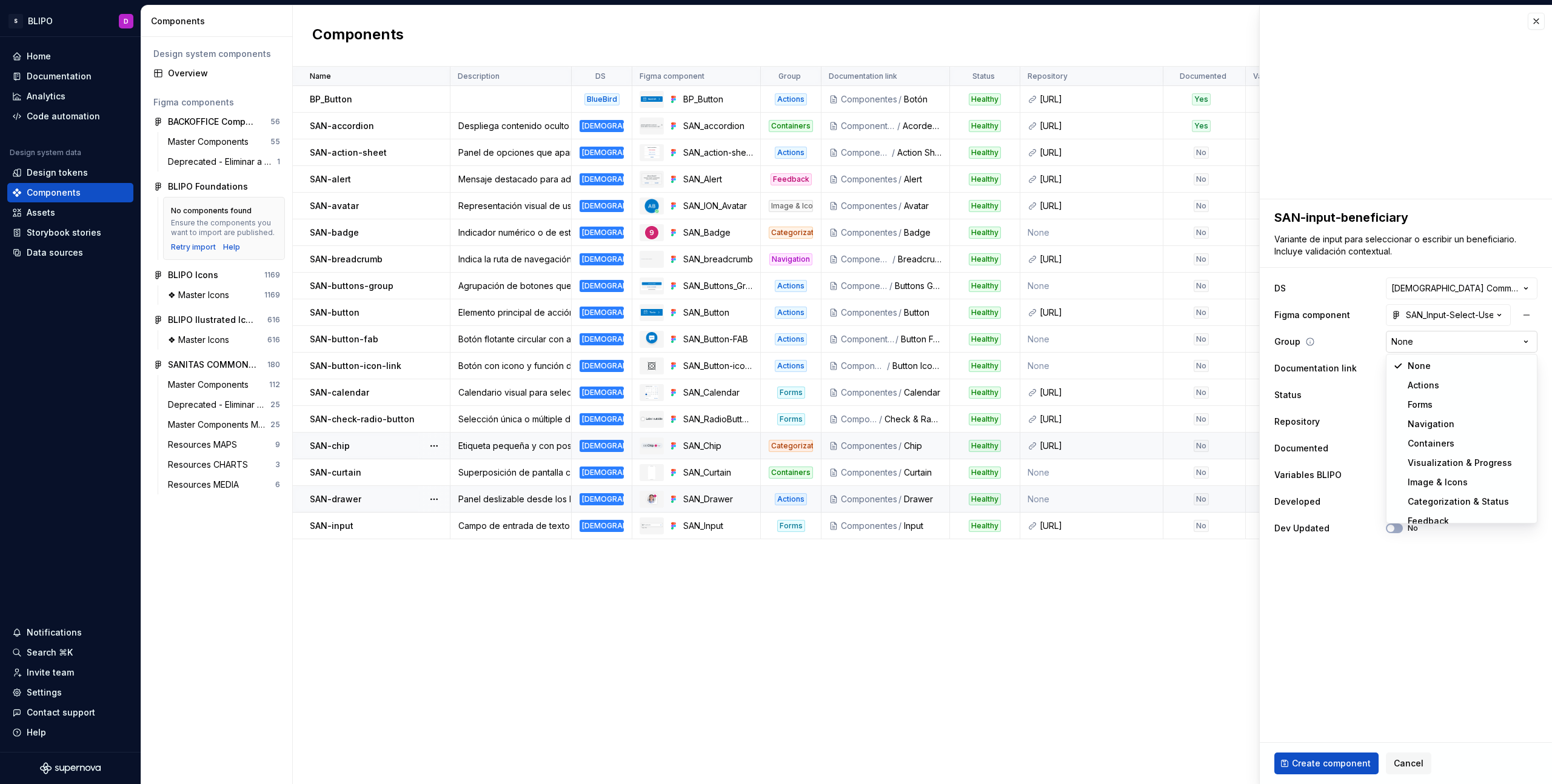
click at [1442, 343] on html "S BLIPO D Home Documentation Analytics Code automation Design system data Desig…" at bounding box center [776, 392] width 1552 height 784
click at [1458, 366] on span "Select page" at bounding box center [1455, 369] width 127 height 12
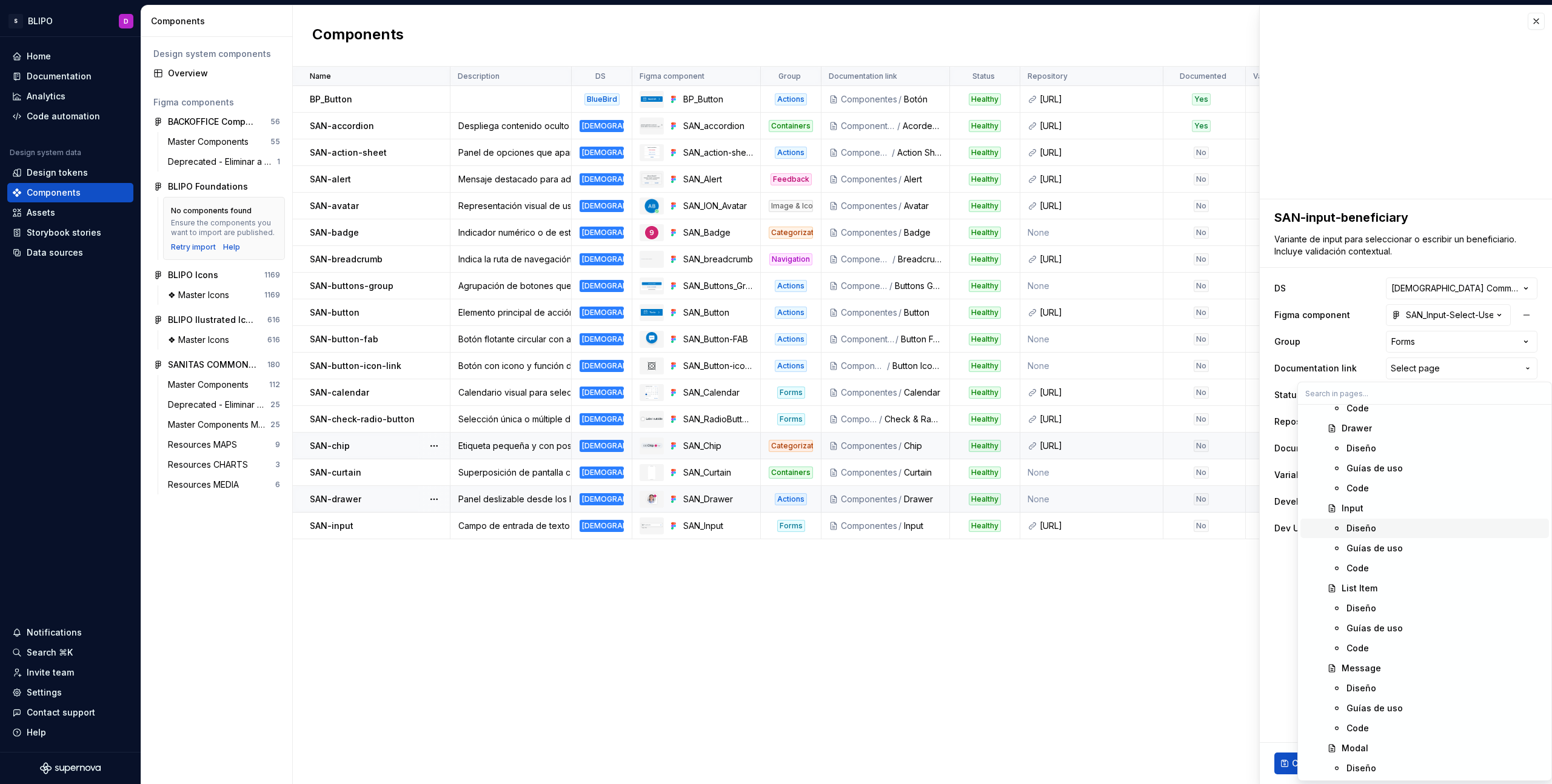
scroll to position [1628, 0]
click at [1366, 511] on div "Input" at bounding box center [1443, 509] width 202 height 12
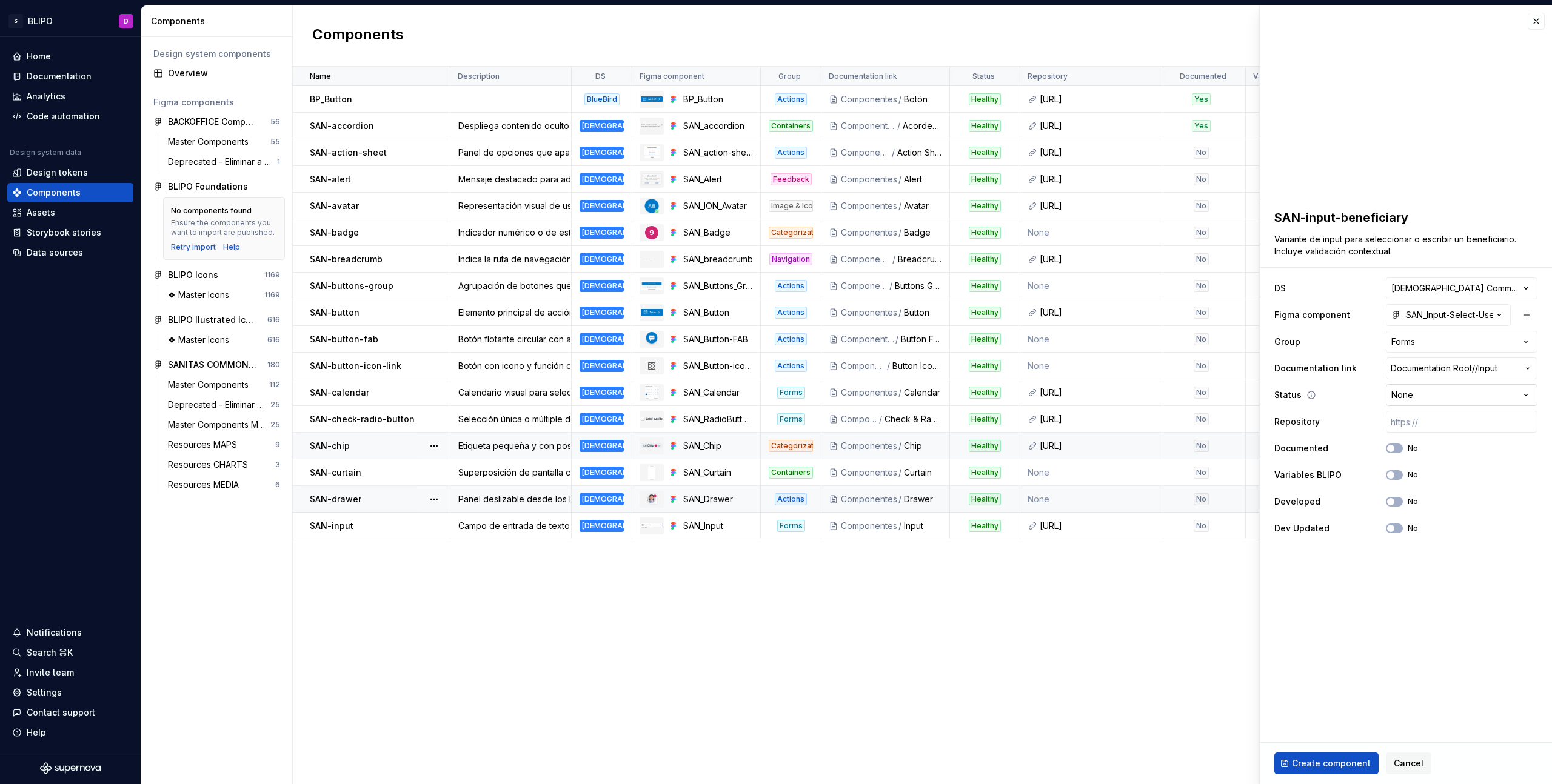
click at [1438, 391] on html "S BLIPO D Home Documentation Analytics Code automation Design system data Desig…" at bounding box center [776, 392] width 1552 height 784
click at [1395, 473] on icon "button" at bounding box center [1390, 474] width 10 height 7
click at [1331, 763] on span "Create component" at bounding box center [1331, 763] width 79 height 12
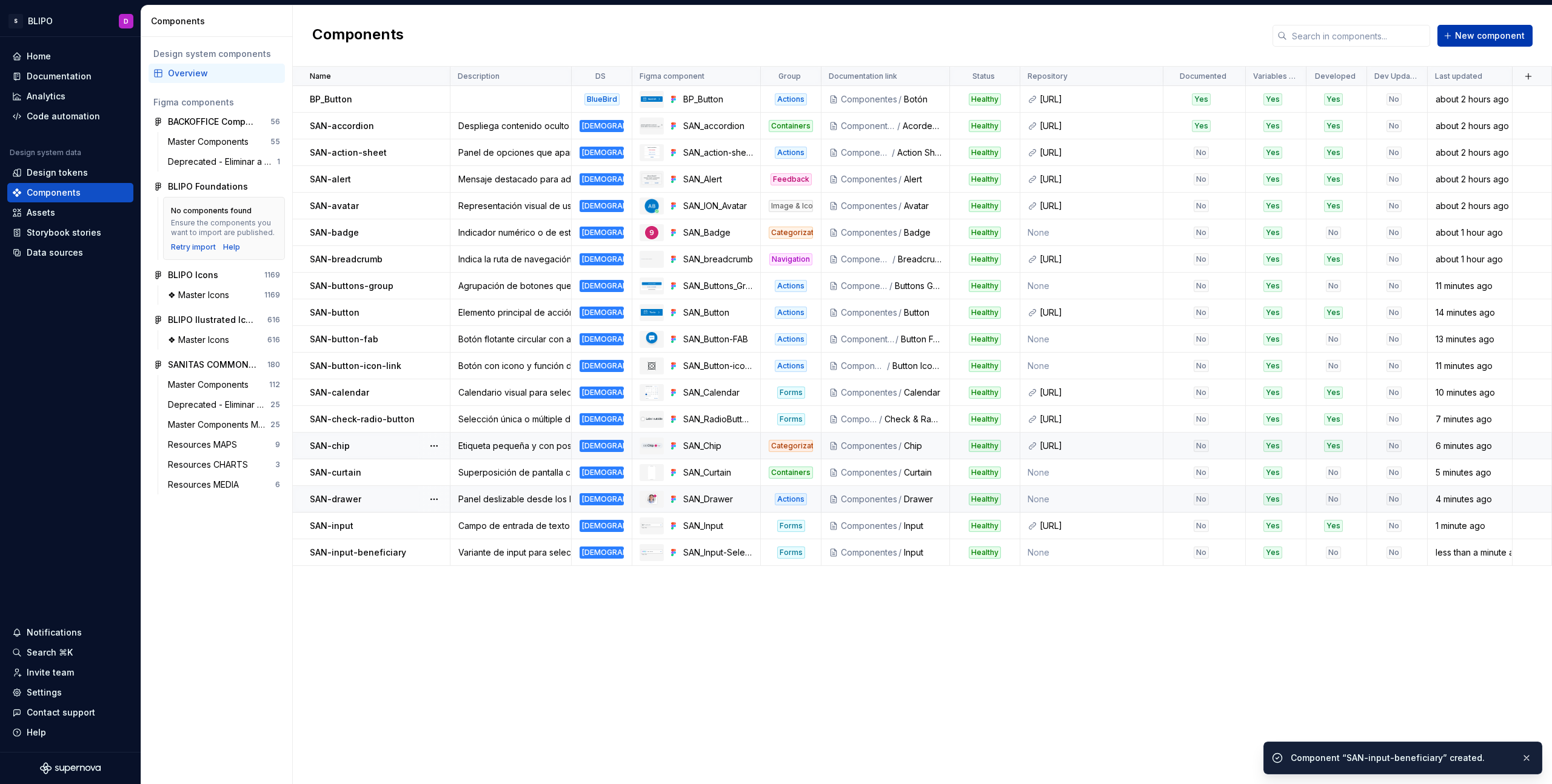
click at [1494, 39] on span "New component" at bounding box center [1490, 36] width 70 height 12
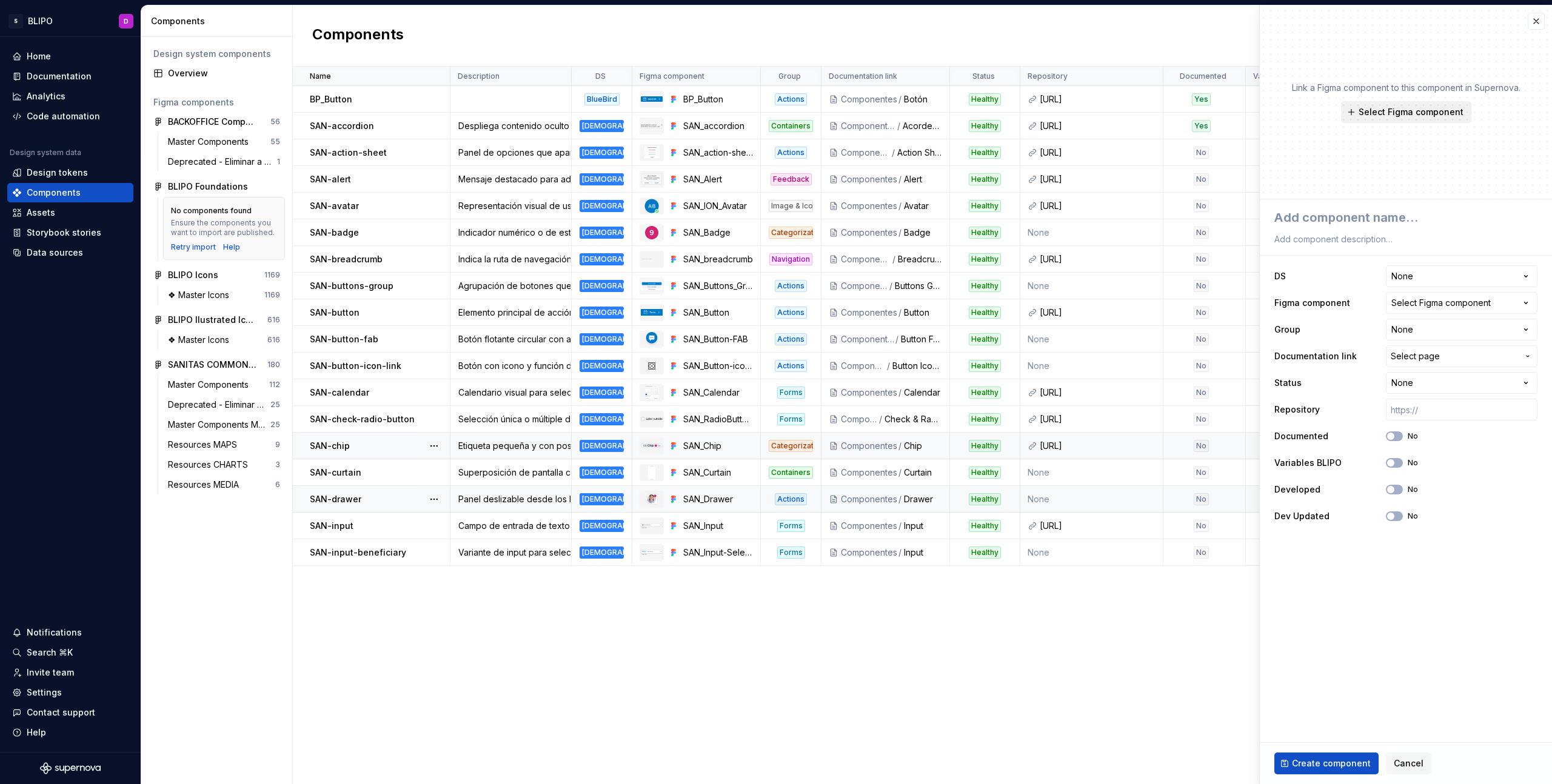
click at [1405, 111] on span "Select Figma component" at bounding box center [1411, 112] width 105 height 12
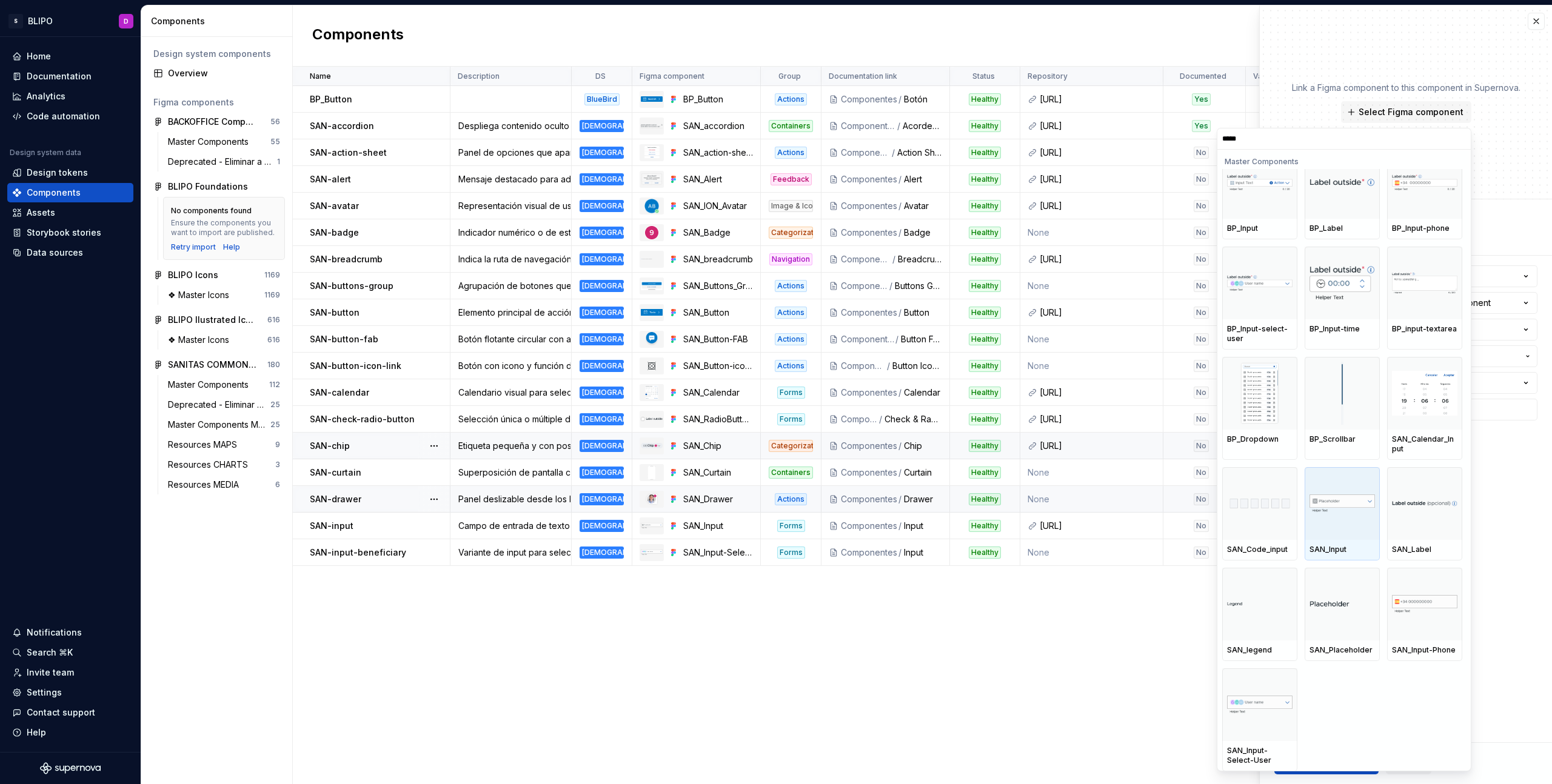
scroll to position [24, 0]
click at [1422, 635] on div at bounding box center [1425, 603] width 75 height 73
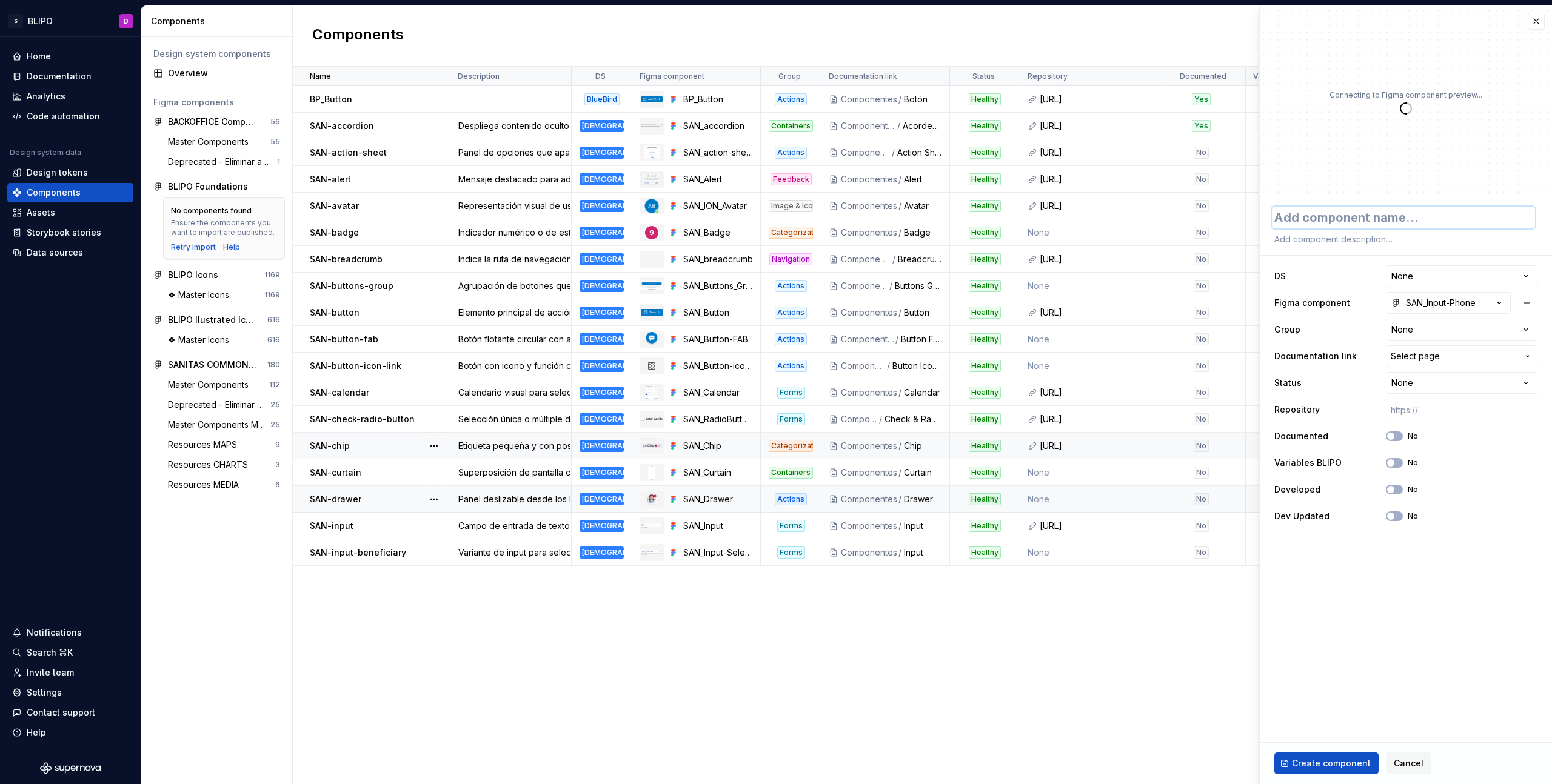
click at [1346, 221] on textarea at bounding box center [1403, 218] width 263 height 21
click at [1348, 239] on textarea at bounding box center [1403, 239] width 263 height 17
click at [1389, 241] on textarea at bounding box center [1403, 239] width 263 height 17
paste textarea "nput numérico optimizado para teléfonos, con prefijo de país y validación autom…"
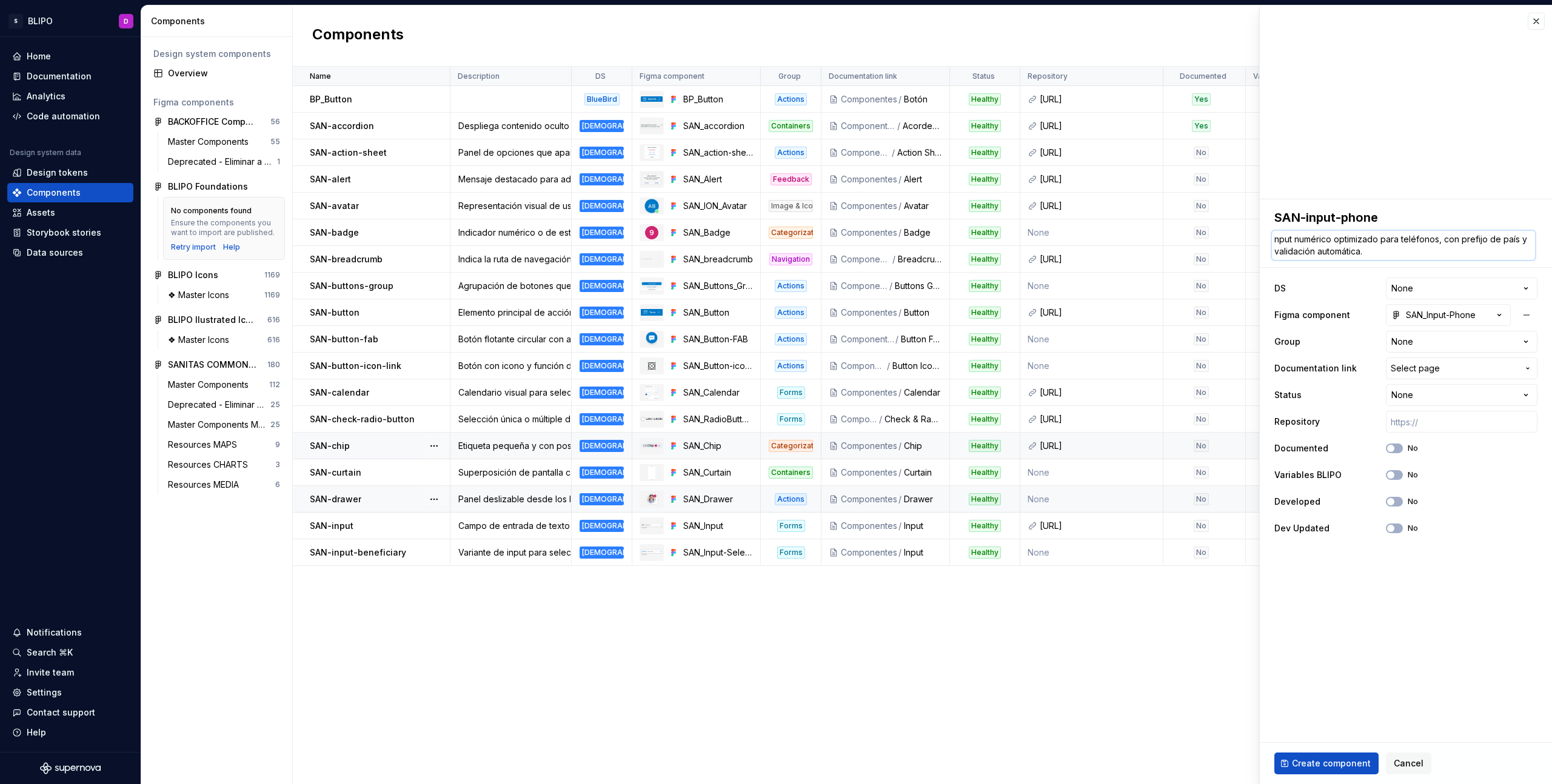
click at [1274, 241] on textarea "nput numérico optimizado para teléfonos, con prefijo de país y validación autom…" at bounding box center [1403, 245] width 263 height 29
click at [1422, 287] on html "S BLIPO D Home Documentation Analytics Code automation Design system data Desig…" at bounding box center [776, 392] width 1552 height 784
click at [1431, 344] on html "S BLIPO D Home Documentation Analytics Code automation Design system data Desig…" at bounding box center [776, 392] width 1552 height 784
click at [1426, 395] on html "S BLIPO D Home Documentation Analytics Code automation Design system data Desig…" at bounding box center [776, 392] width 1552 height 784
click at [1429, 422] on input "text" at bounding box center [1462, 422] width 152 height 21
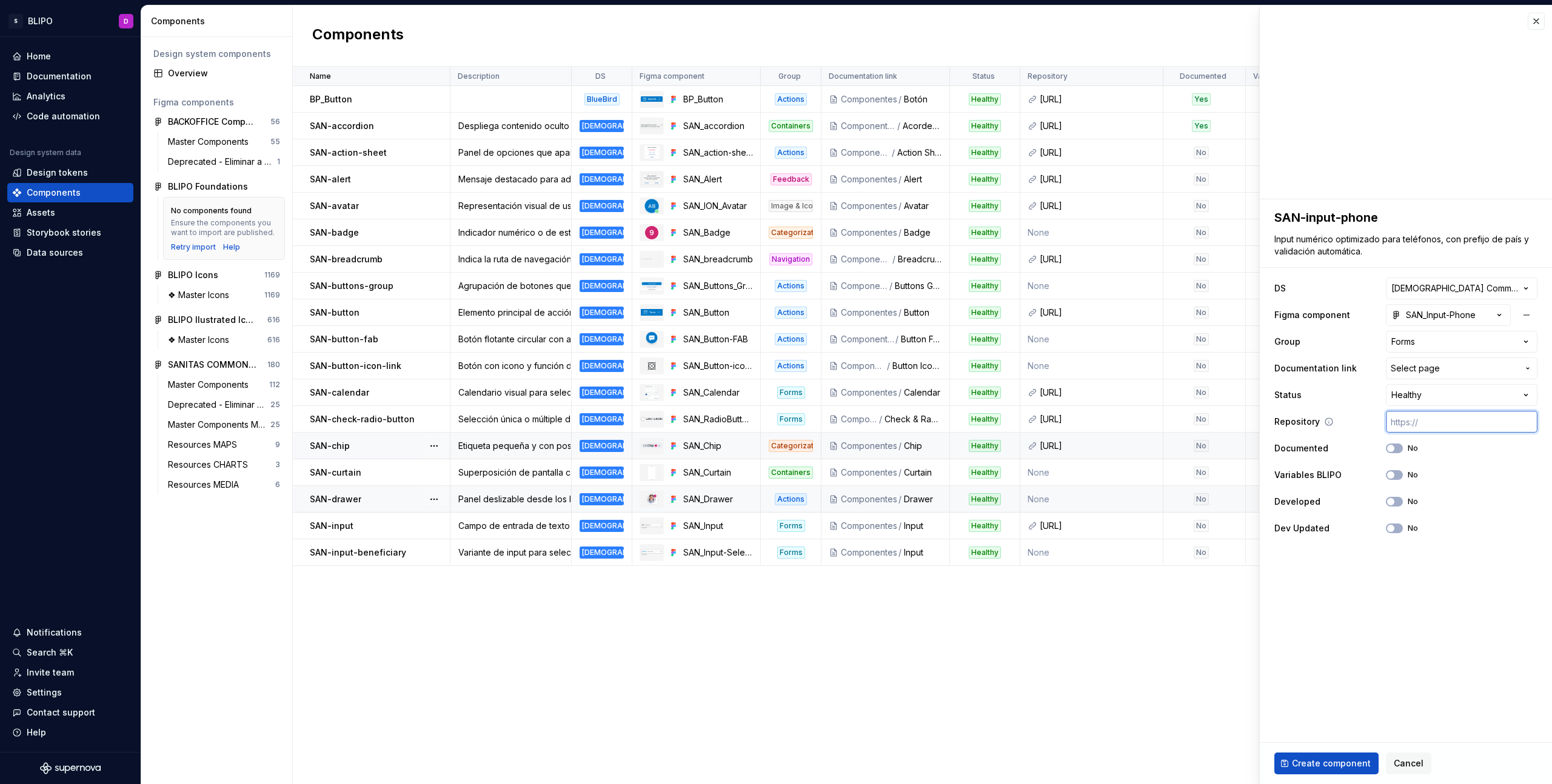
paste input "https://ic.sanitas.dom/ui-libraries/sanitas-common-components/storybook/latest/…"
drag, startPoint x: 1390, startPoint y: 471, endPoint x: 1392, endPoint y: 500, distance: 29.1
click at [1390, 471] on button "No" at bounding box center [1394, 475] width 17 height 10
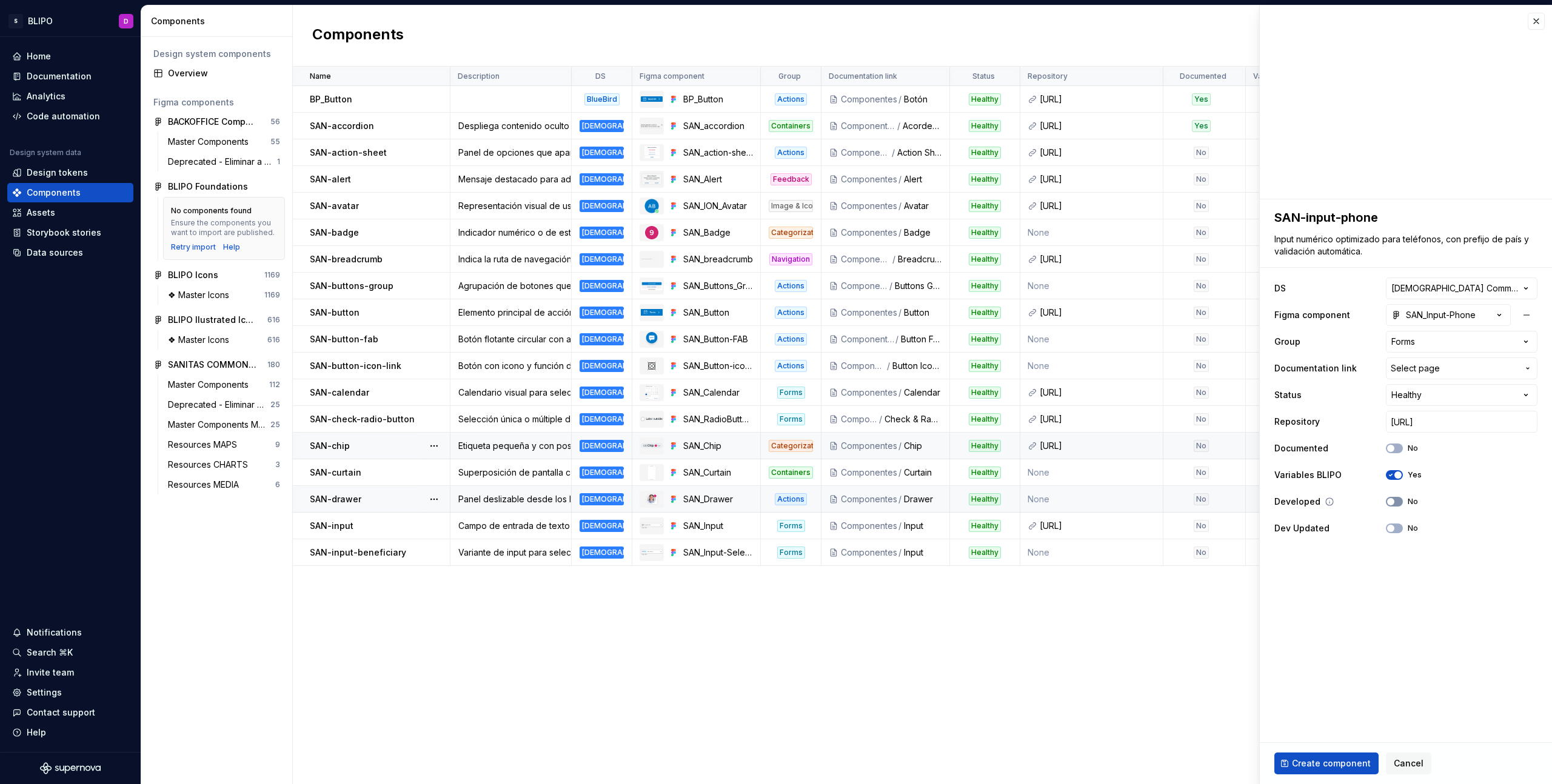
click at [1392, 500] on span "button" at bounding box center [1390, 501] width 7 height 7
click at [1328, 759] on span "Create component" at bounding box center [1331, 763] width 79 height 12
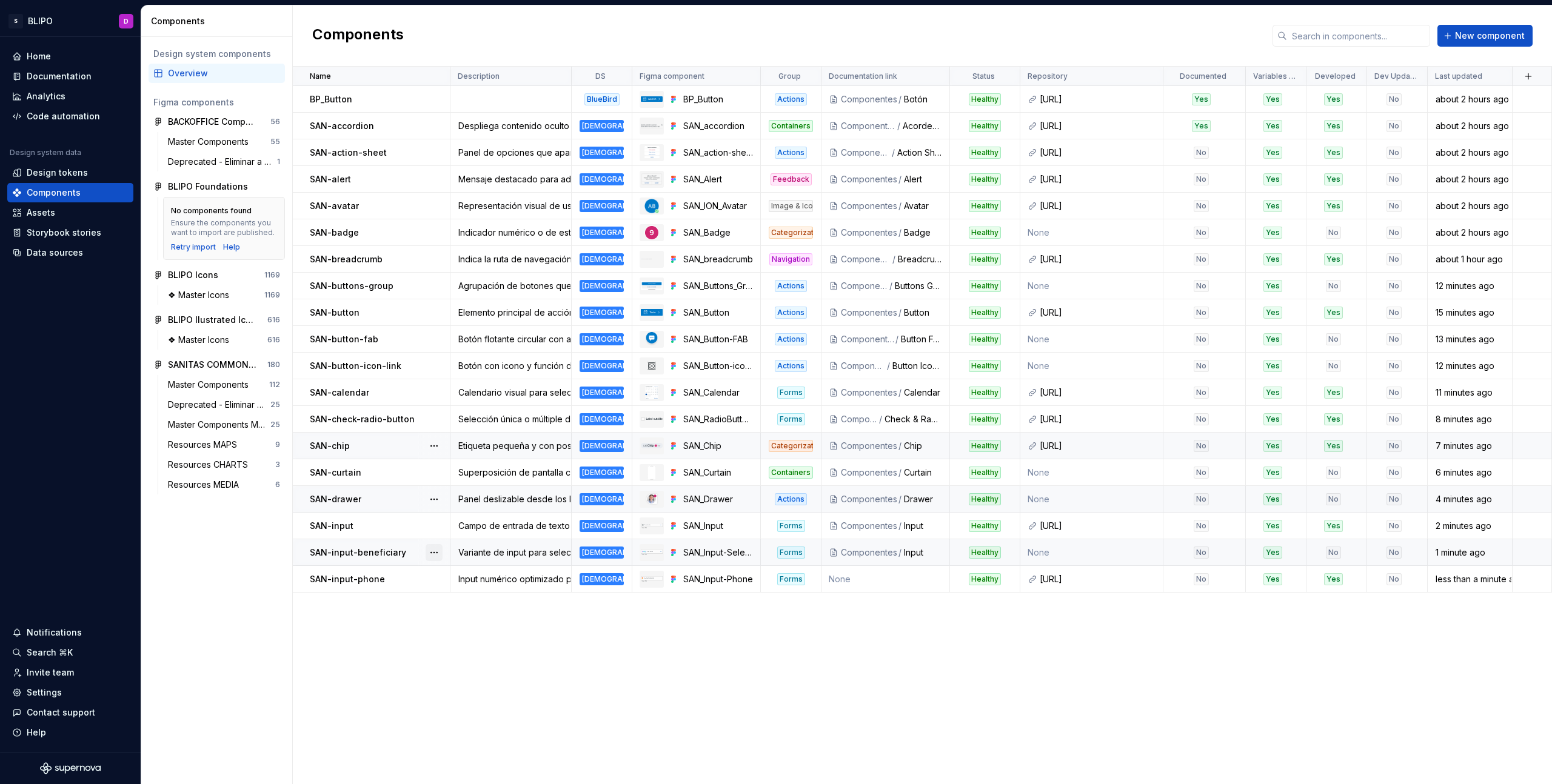
click at [435, 554] on button "button" at bounding box center [434, 553] width 17 height 17
click at [466, 575] on div "Open component detail" at bounding box center [498, 576] width 100 height 12
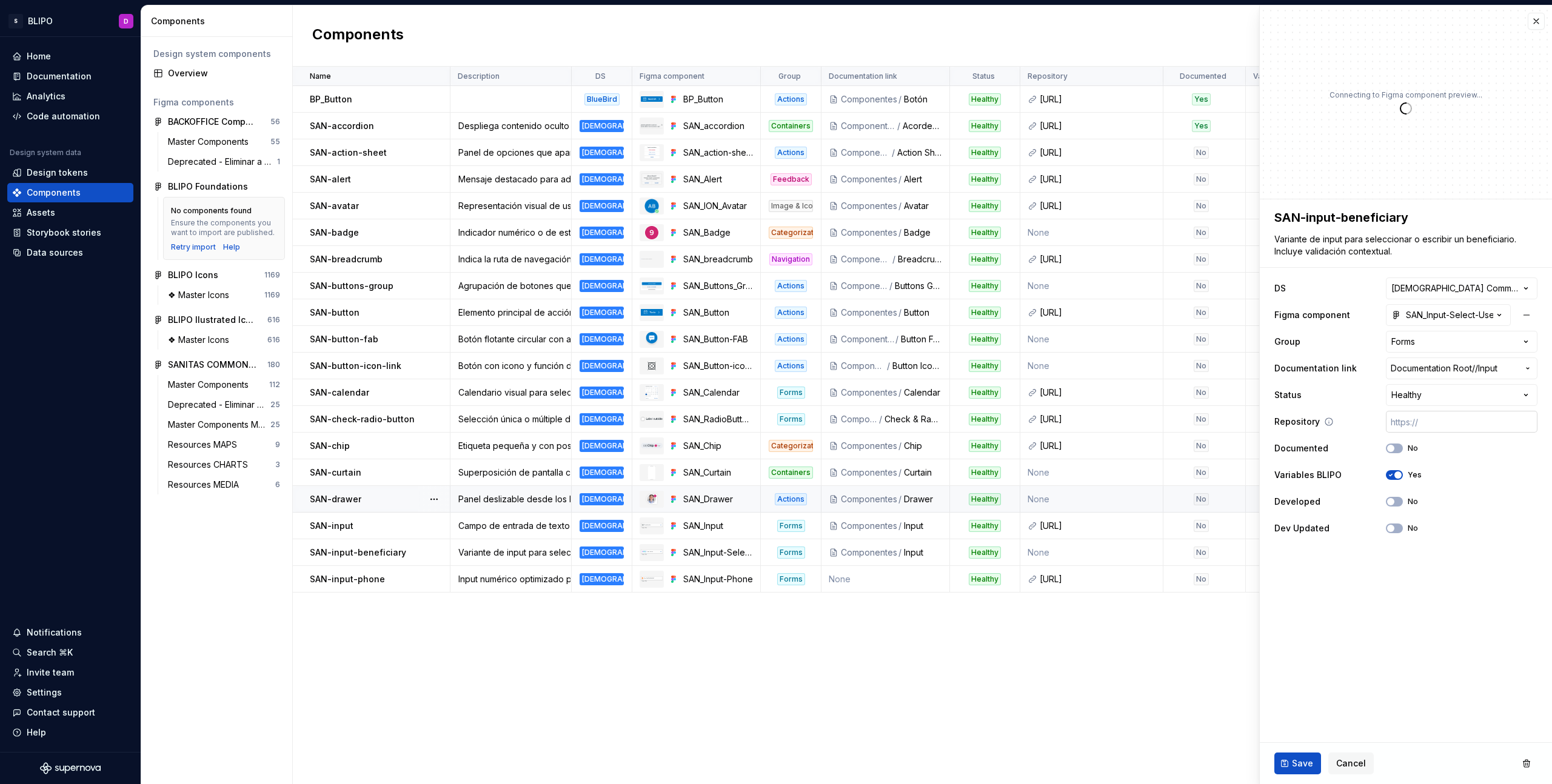
click at [1409, 417] on input "text" at bounding box center [1462, 422] width 152 height 21
paste input "https://ic.sanitas.dom/ui-libraries/sanitas-common-components/storybook/latest/…"
click at [1388, 505] on icon "button" at bounding box center [1390, 501] width 10 height 7
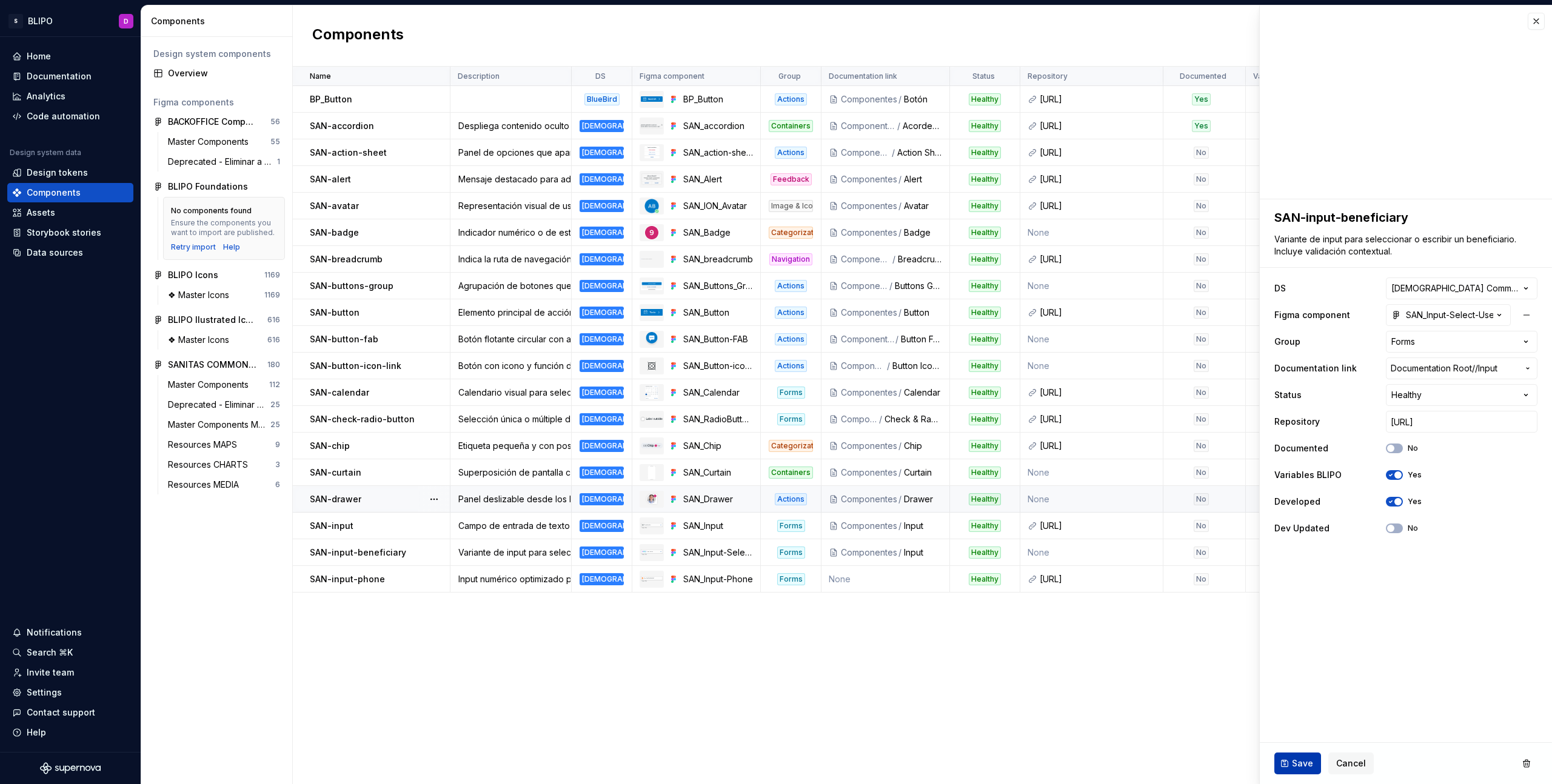
click at [1284, 768] on button "Save" at bounding box center [1297, 763] width 47 height 21
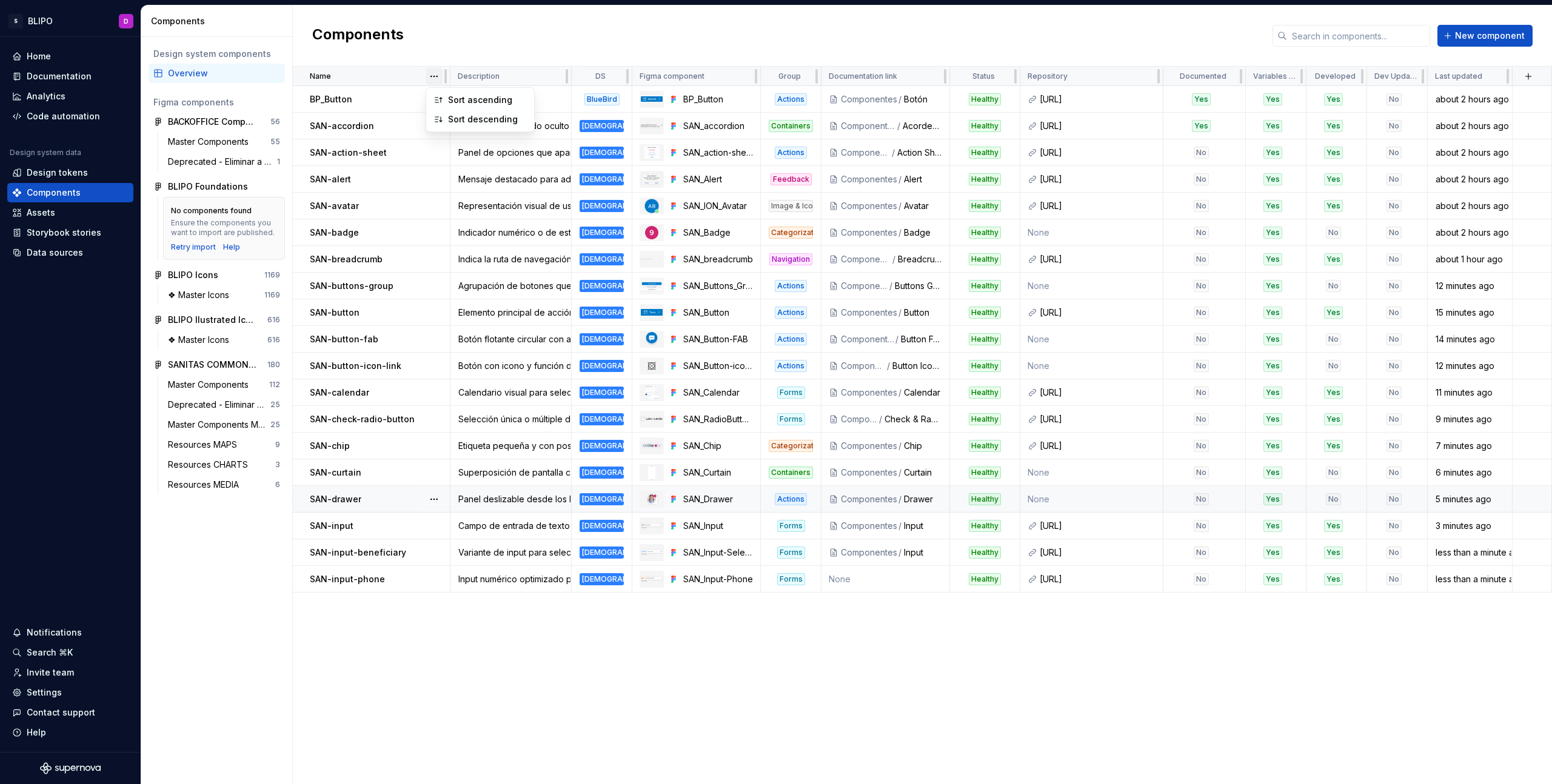
click at [435, 77] on html "S BLIPO D Home Documentation Analytics Code automation Design system data Desig…" at bounding box center [776, 392] width 1552 height 784
click at [813, 74] on html "S BLIPO D Home Documentation Analytics Code automation Design system data Desig…" at bounding box center [776, 392] width 1552 height 784
click at [803, 76] on html "S BLIPO D Home Documentation Analytics Code automation Design system data Desig…" at bounding box center [776, 392] width 1552 height 784
click at [820, 97] on span "Edit property" at bounding box center [858, 100] width 79 height 12
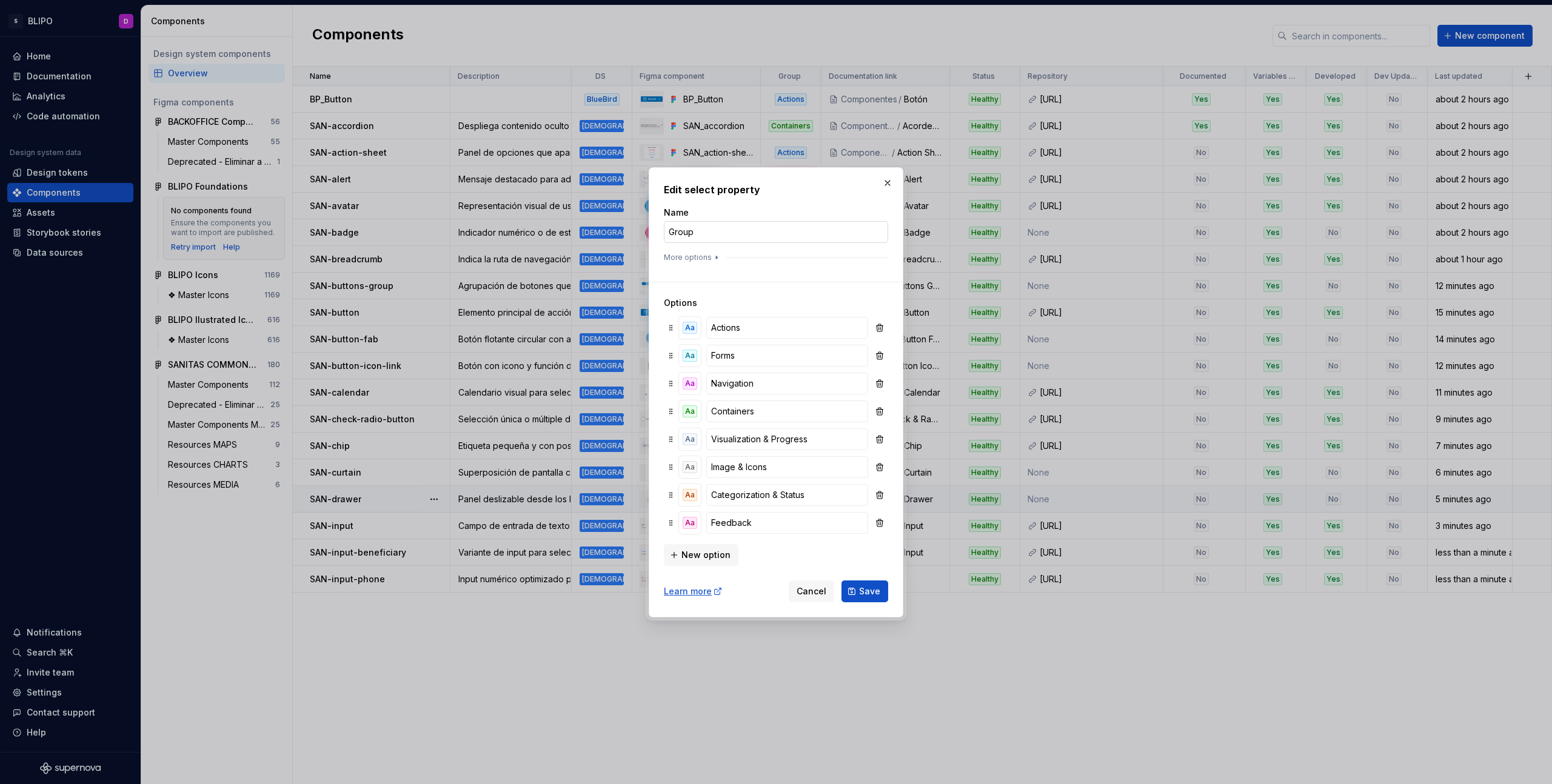
click at [717, 238] on input "Group" at bounding box center [776, 232] width 225 height 21
click at [715, 239] on input "Group" at bounding box center [776, 232] width 225 height 21
click at [856, 595] on button "Save" at bounding box center [864, 591] width 47 height 21
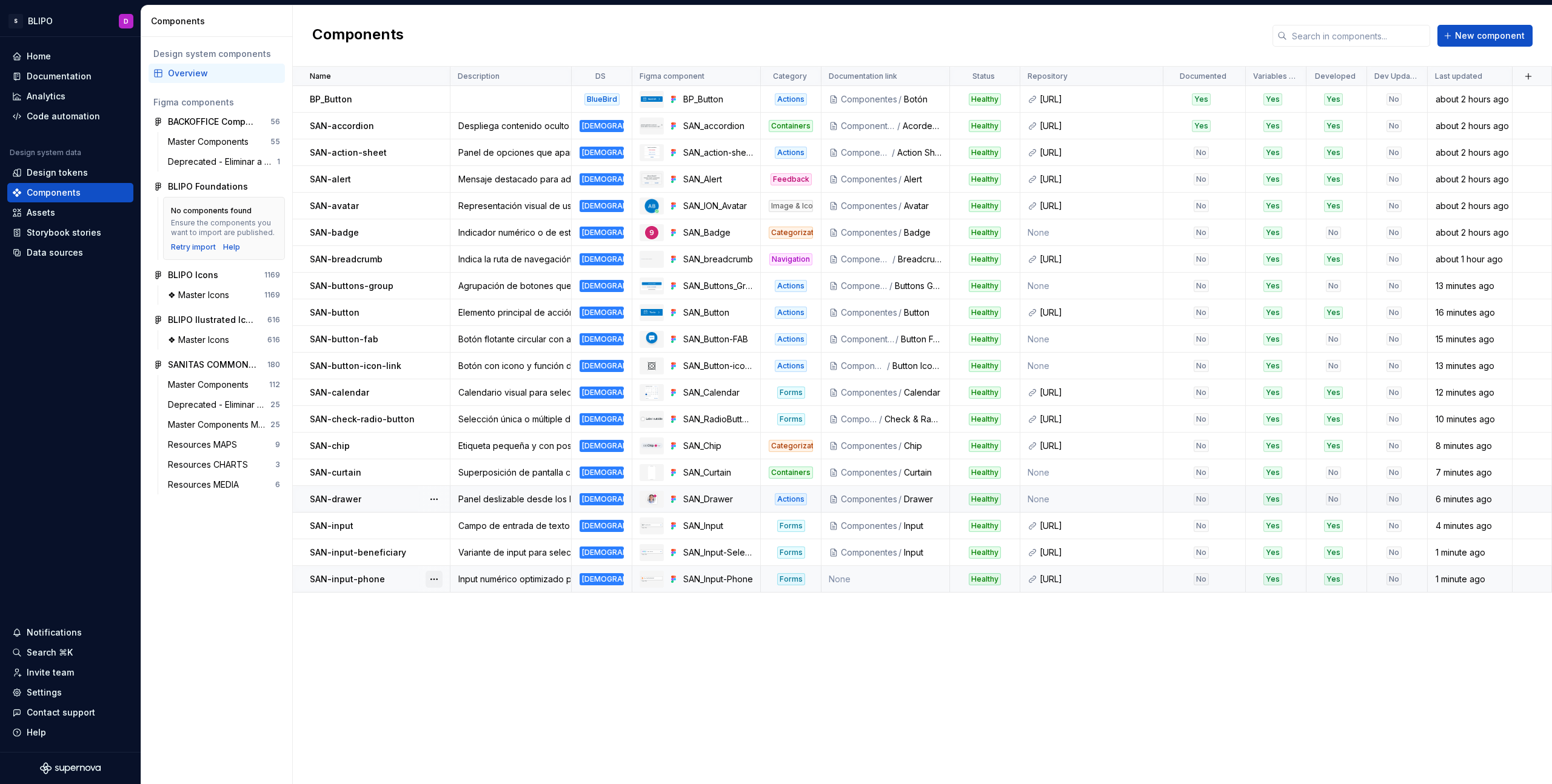
click at [429, 580] on button "button" at bounding box center [434, 579] width 17 height 17
click at [453, 600] on div "Open component detail" at bounding box center [498, 603] width 100 height 12
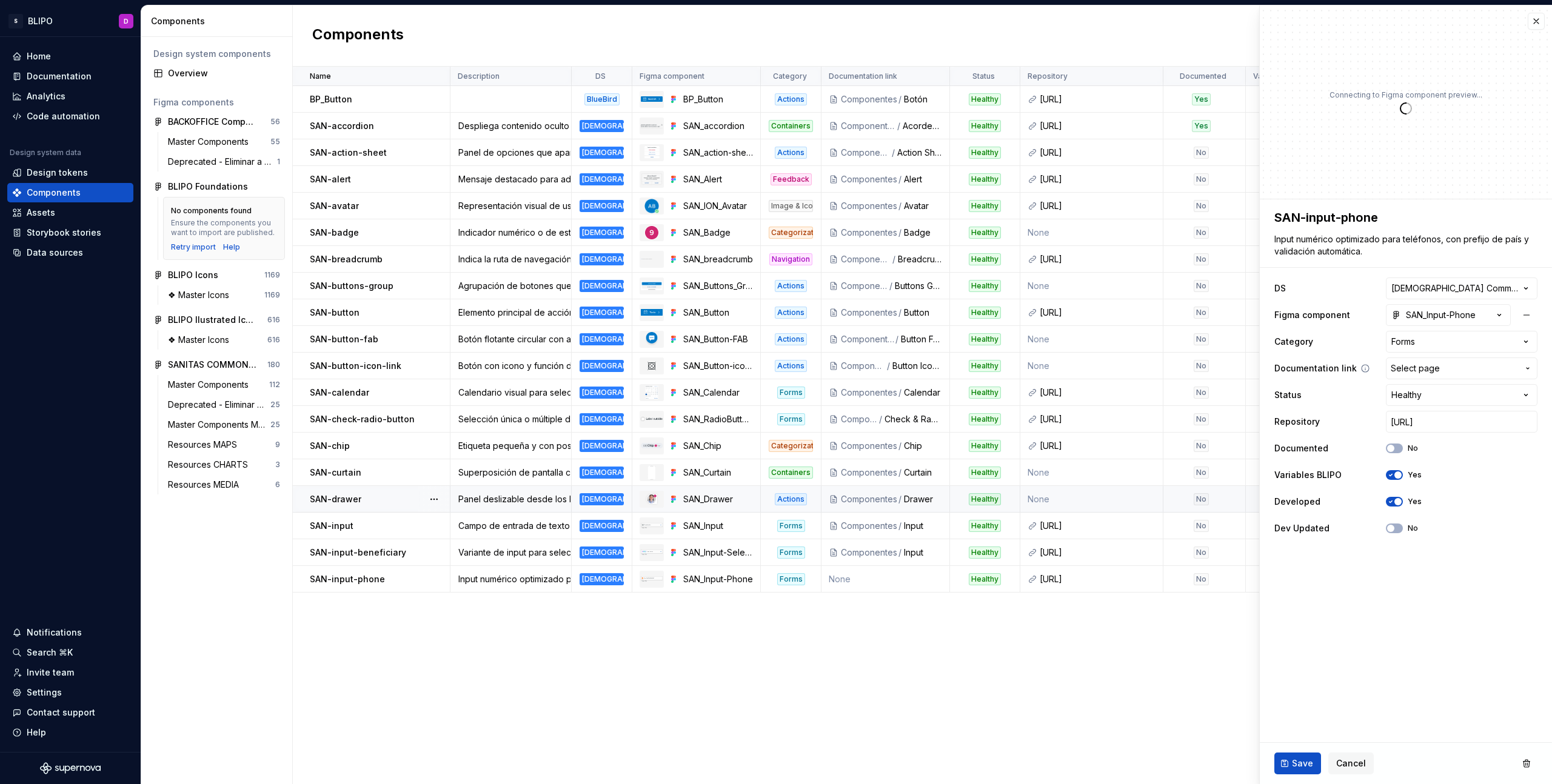
click at [1462, 360] on button "Select page" at bounding box center [1462, 369] width 152 height 21
click at [1364, 452] on div "Inpu t" at bounding box center [1443, 457] width 202 height 12
click at [1299, 760] on span "Save" at bounding box center [1303, 763] width 21 height 12
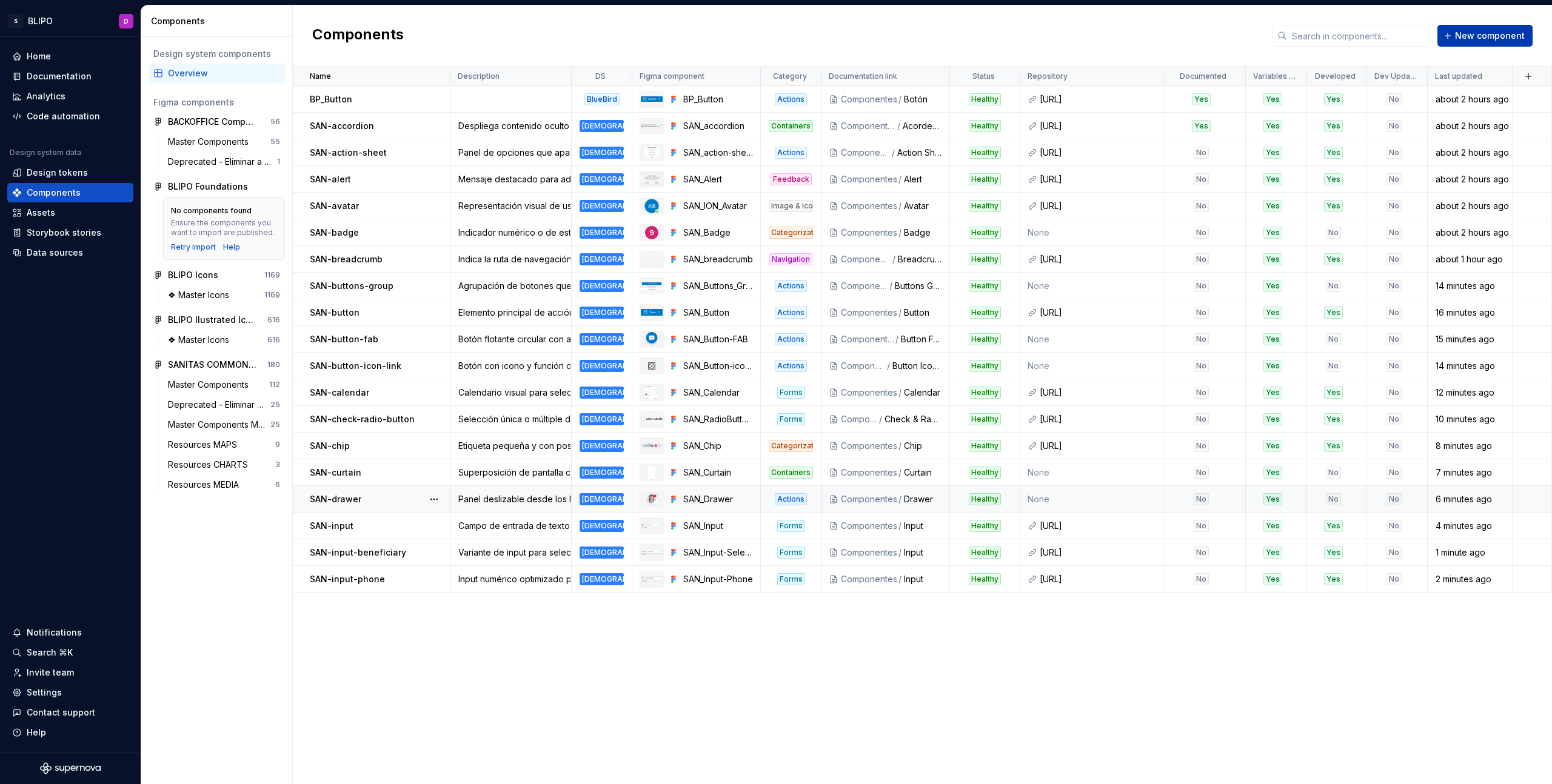
click at [1464, 45] on button "New component" at bounding box center [1485, 35] width 95 height 21
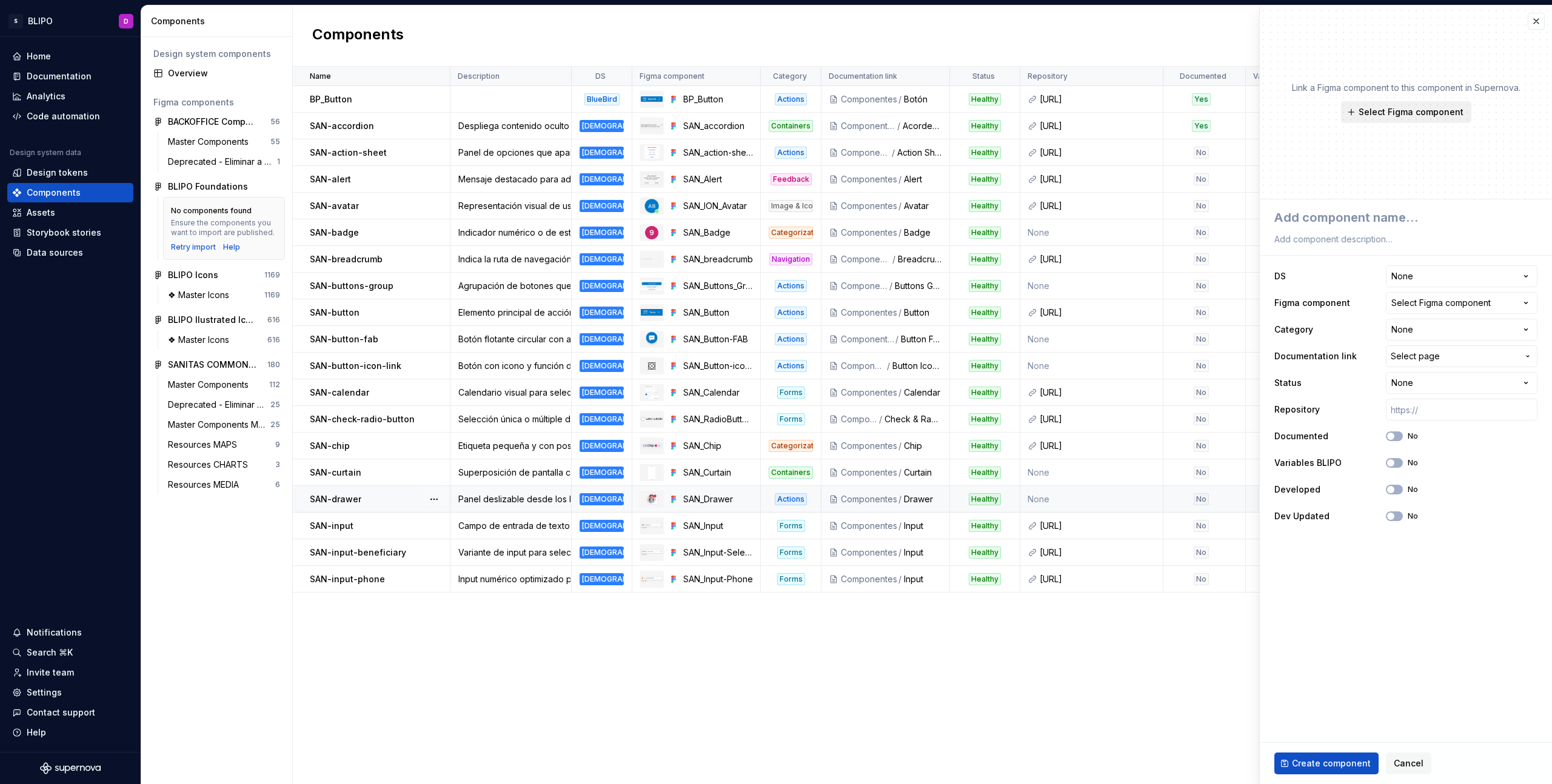
click at [1437, 113] on span "Select Figma component" at bounding box center [1411, 112] width 105 height 12
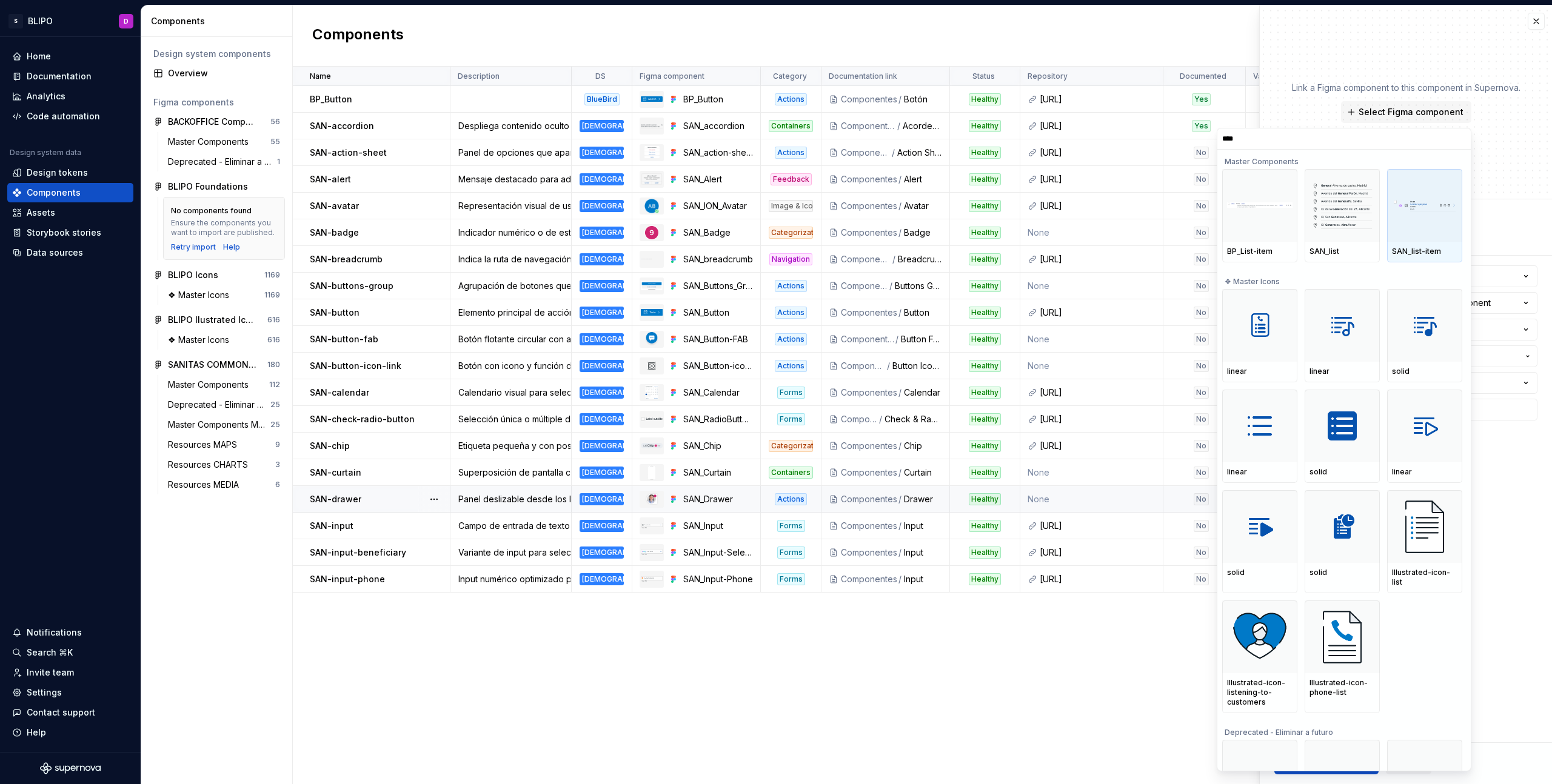
click at [1412, 229] on div at bounding box center [1425, 205] width 75 height 73
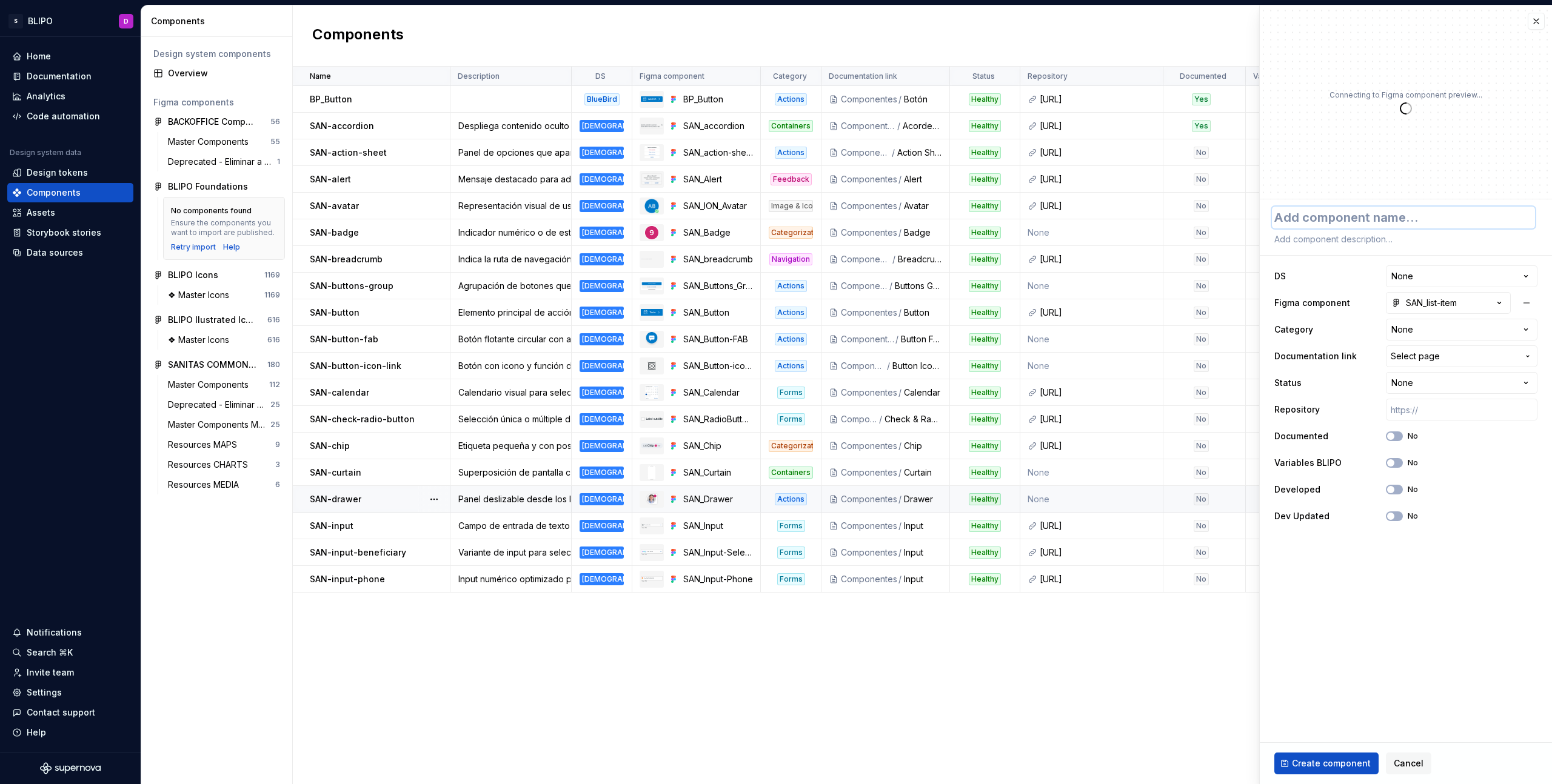
click at [1362, 221] on textarea at bounding box center [1403, 218] width 263 height 21
click at [1359, 241] on textarea at bounding box center [1403, 239] width 263 height 17
paste textarea "Elemento de lista que agrupa información simple. Puede ser clicable."
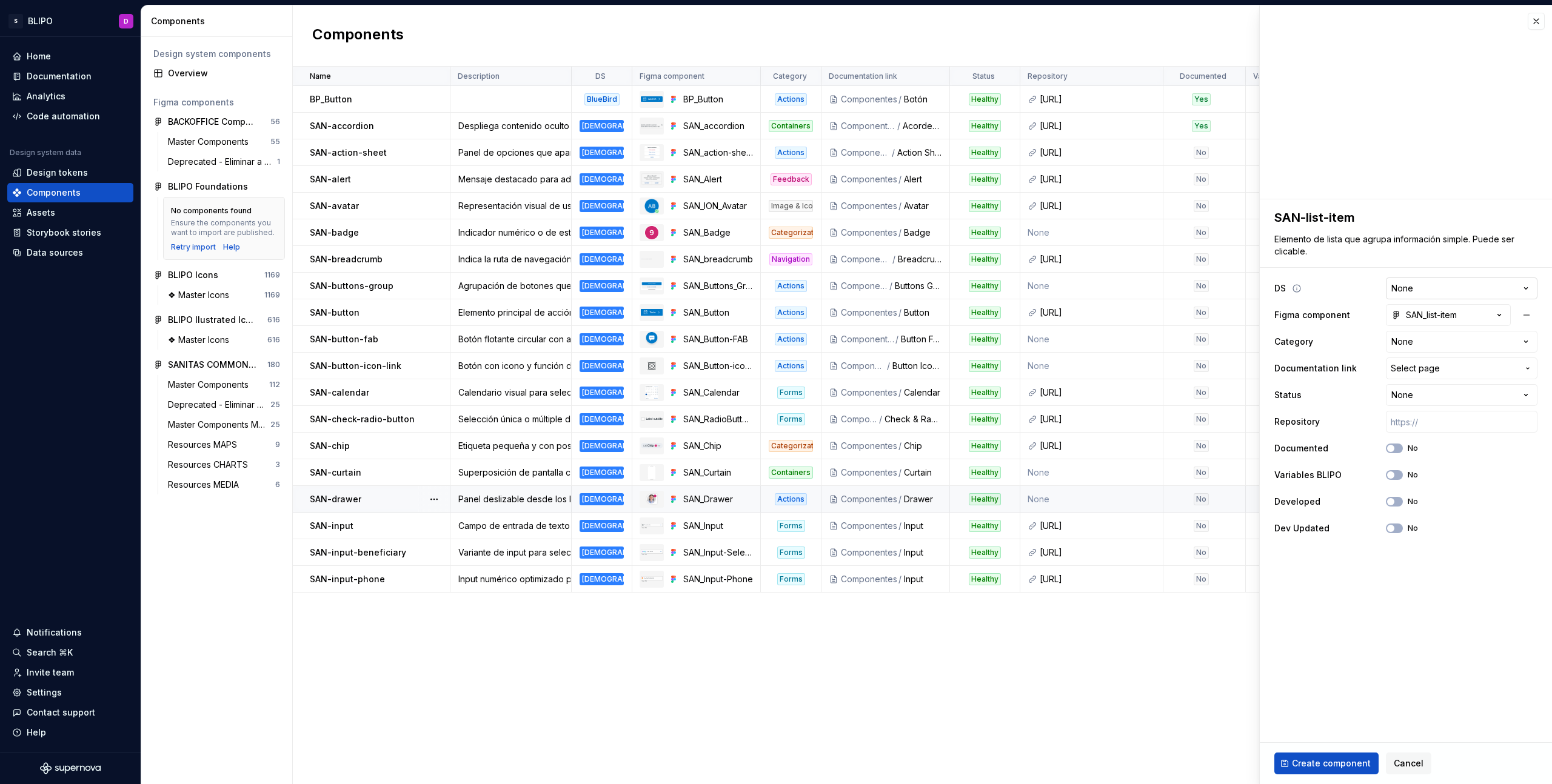
click at [1429, 288] on html "S BLIPO D Home Documentation Analytics Code automation Design system data Desig…" at bounding box center [776, 392] width 1552 height 784
click at [1447, 340] on html "S BLIPO D Home Documentation Analytics Code automation Design system data Desig…" at bounding box center [776, 392] width 1552 height 784
click at [1470, 364] on span "Select page" at bounding box center [1455, 369] width 127 height 12
click at [1399, 454] on div "List Item" at bounding box center [1443, 457] width 202 height 12
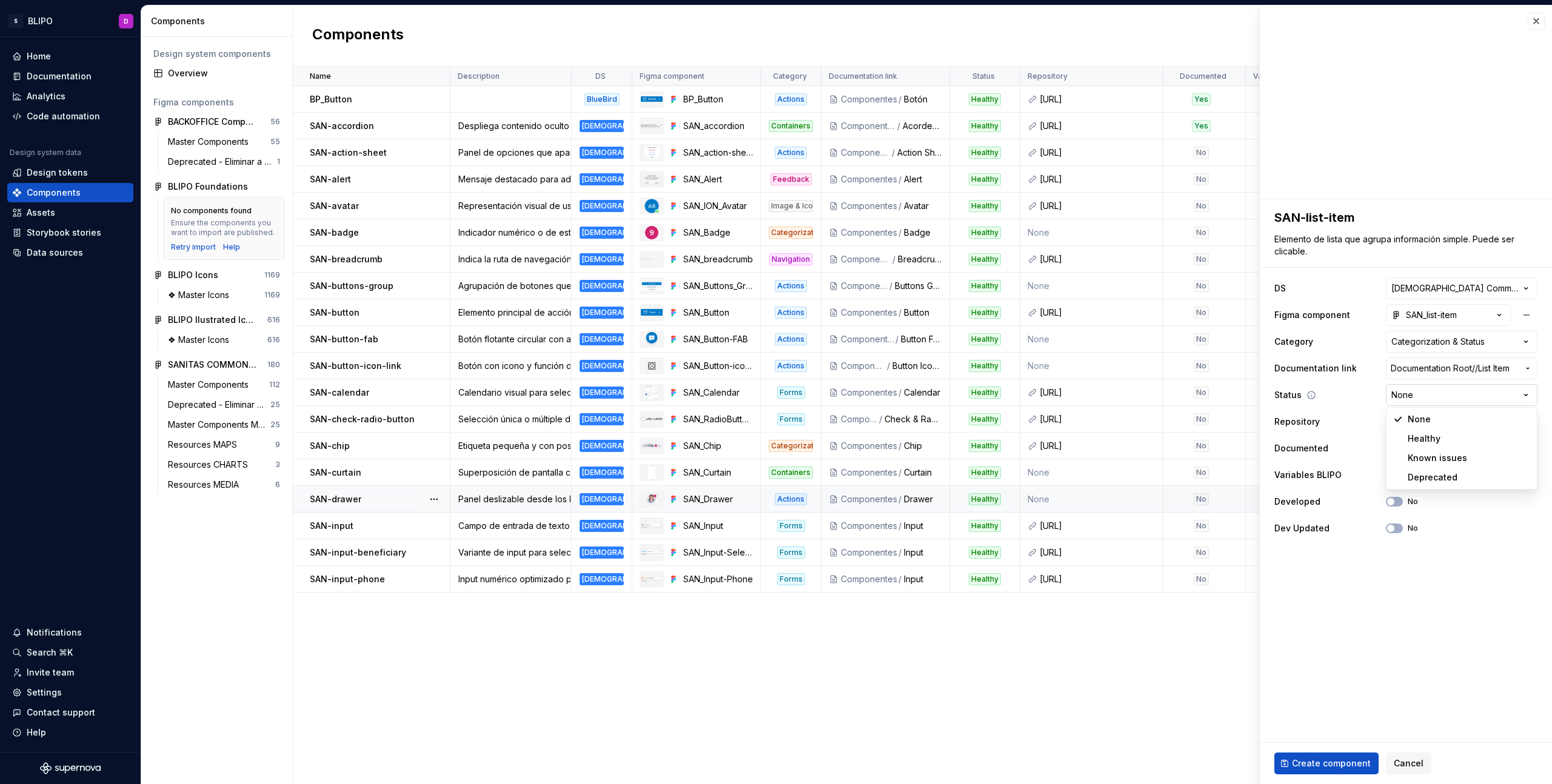
click at [1429, 396] on html "S BLIPO D Home Documentation Analytics Code automation Design system data Desig…" at bounding box center [776, 392] width 1552 height 784
click at [1395, 474] on icon "button" at bounding box center [1390, 474] width 10 height 7
click at [1331, 763] on span "Create component" at bounding box center [1331, 763] width 79 height 12
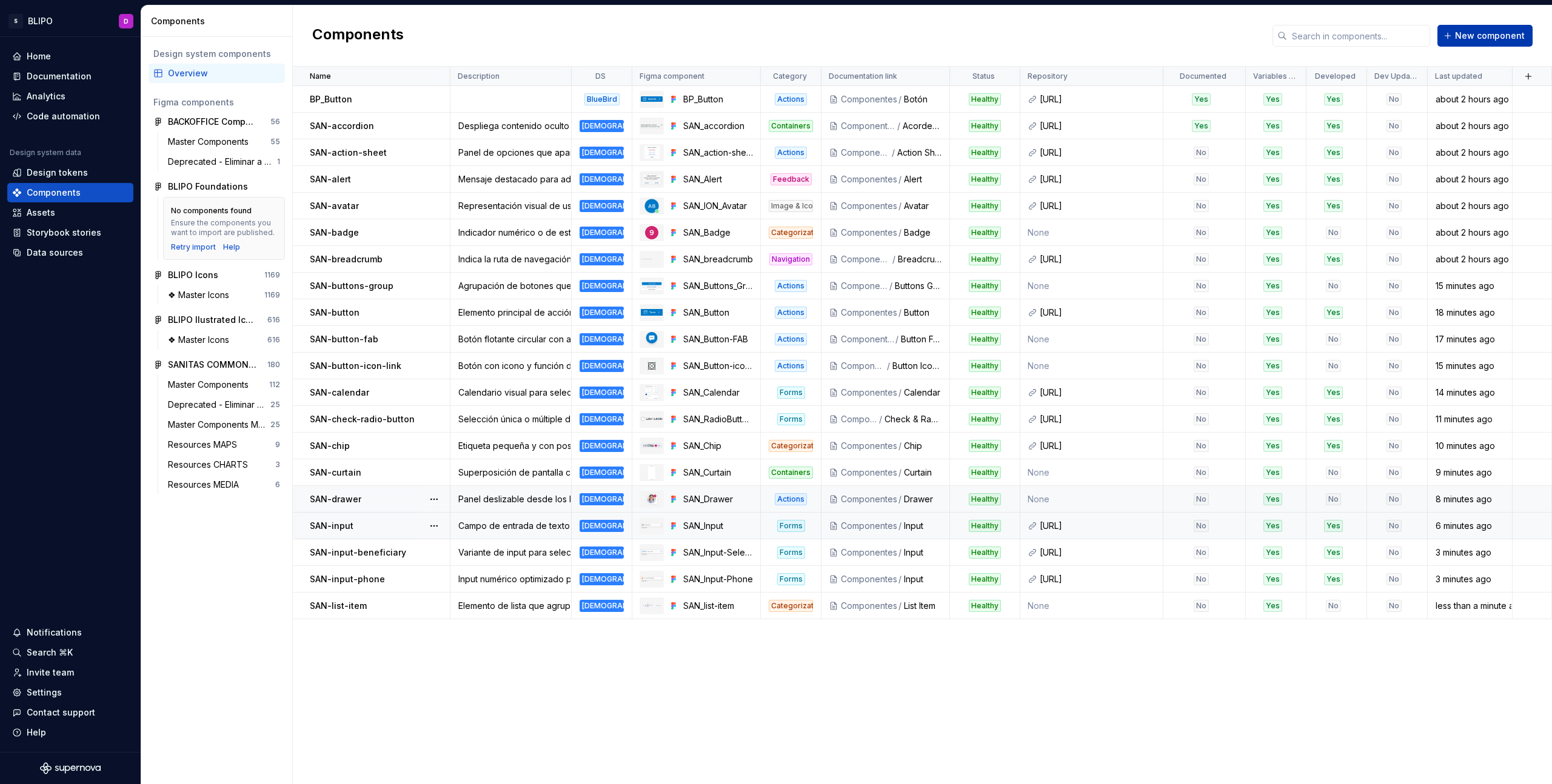
click at [1470, 38] on span "New component" at bounding box center [1490, 36] width 70 height 12
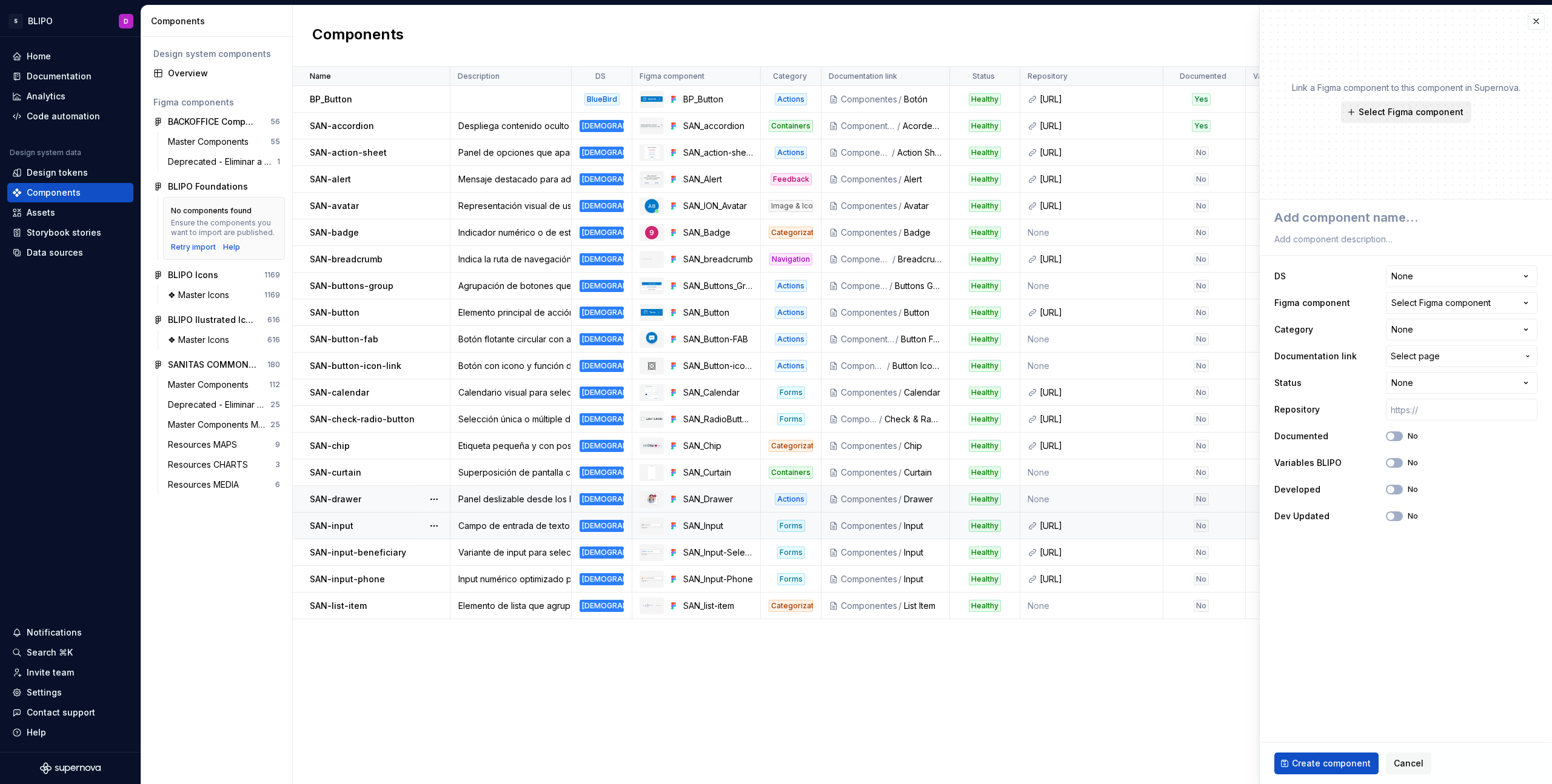
click at [1439, 108] on span "Select Figma component" at bounding box center [1411, 112] width 105 height 12
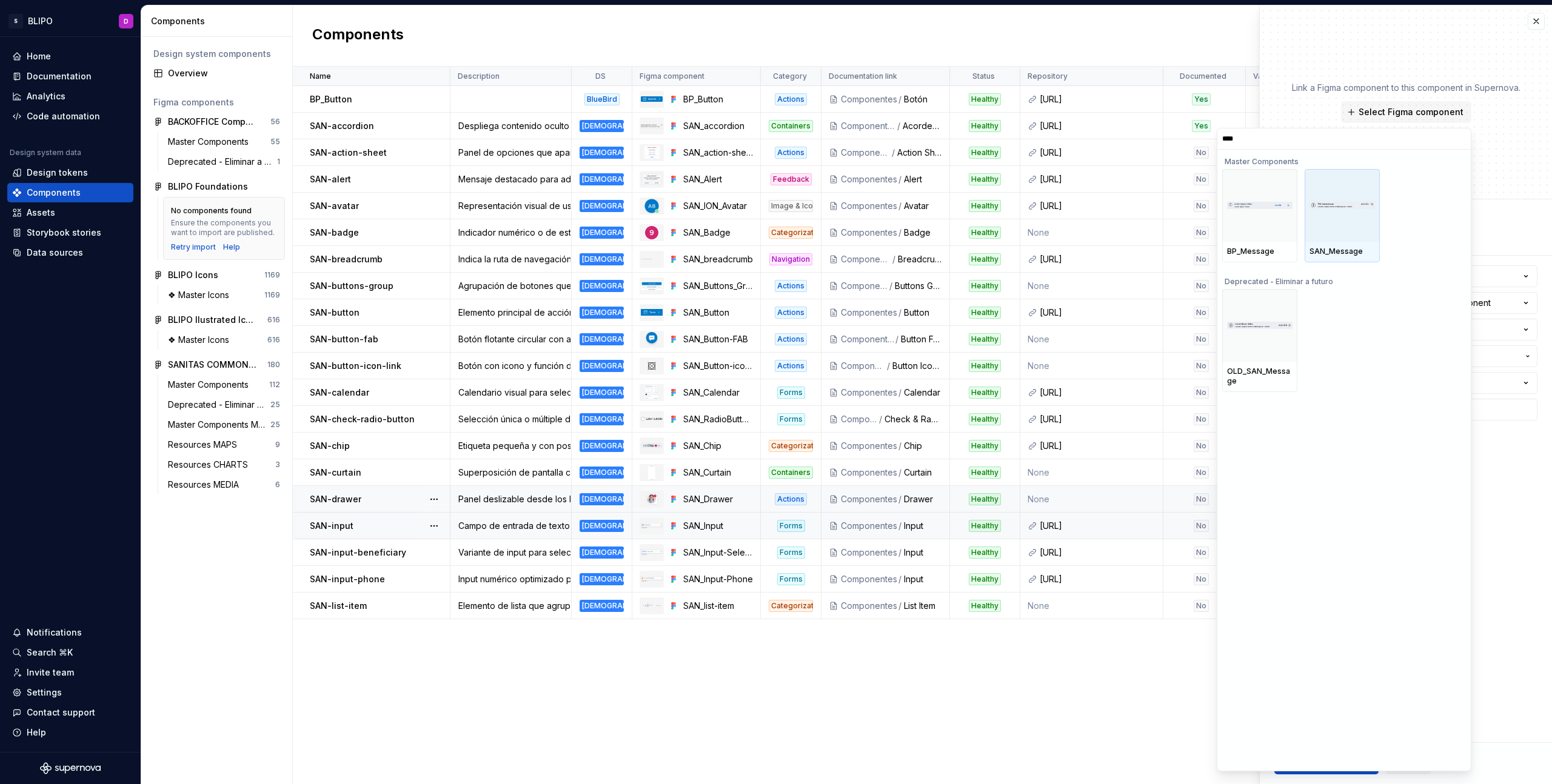
click at [1340, 248] on div "SAN_Message" at bounding box center [1342, 251] width 65 height 10
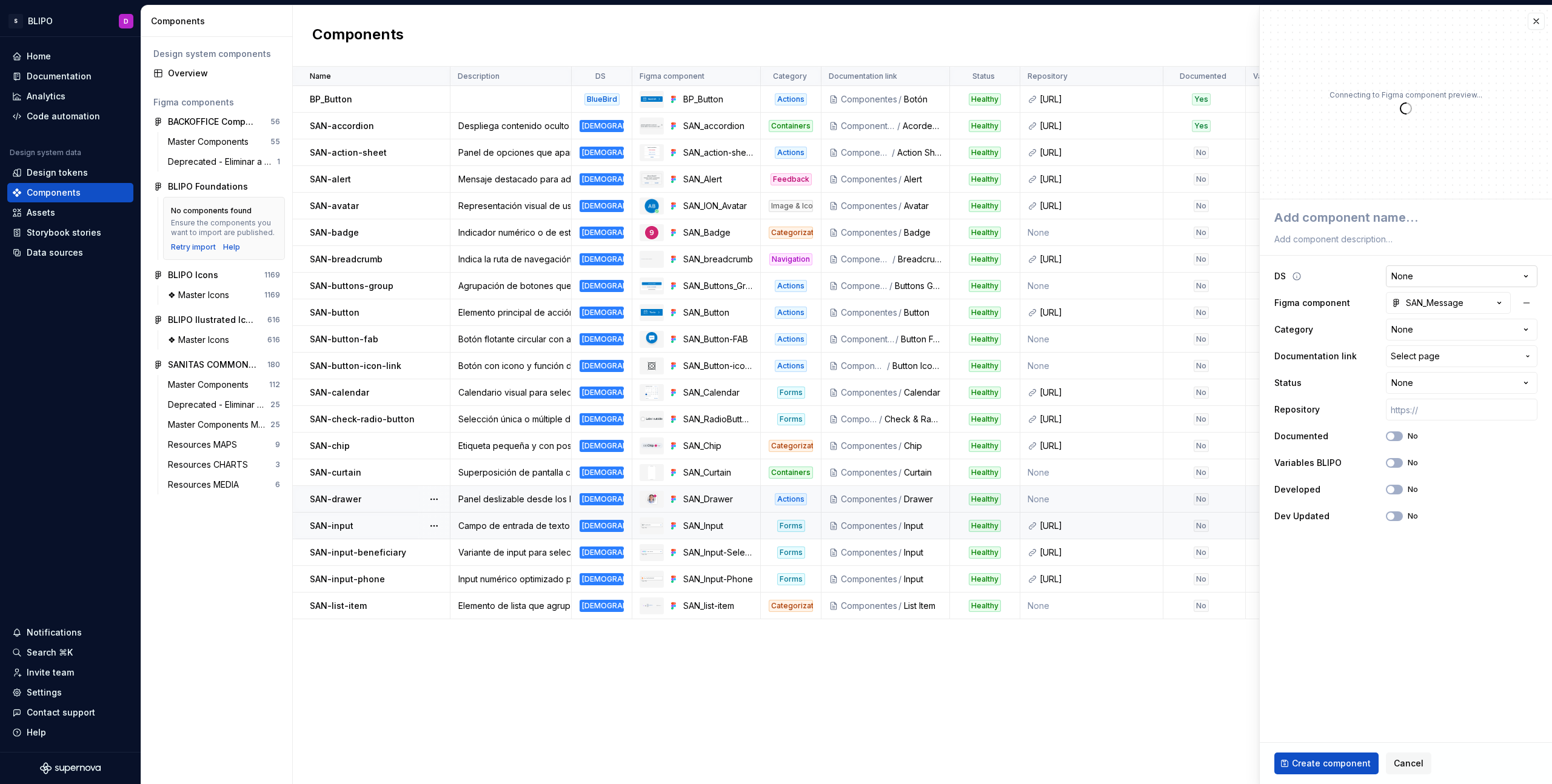
click at [1468, 271] on html "S BLIPO D Home Documentation Analytics Code automation Design system data Desig…" at bounding box center [776, 392] width 1552 height 784
click at [1333, 215] on textarea at bounding box center [1403, 218] width 263 height 21
click at [1305, 238] on textarea at bounding box center [1403, 239] width 263 height 17
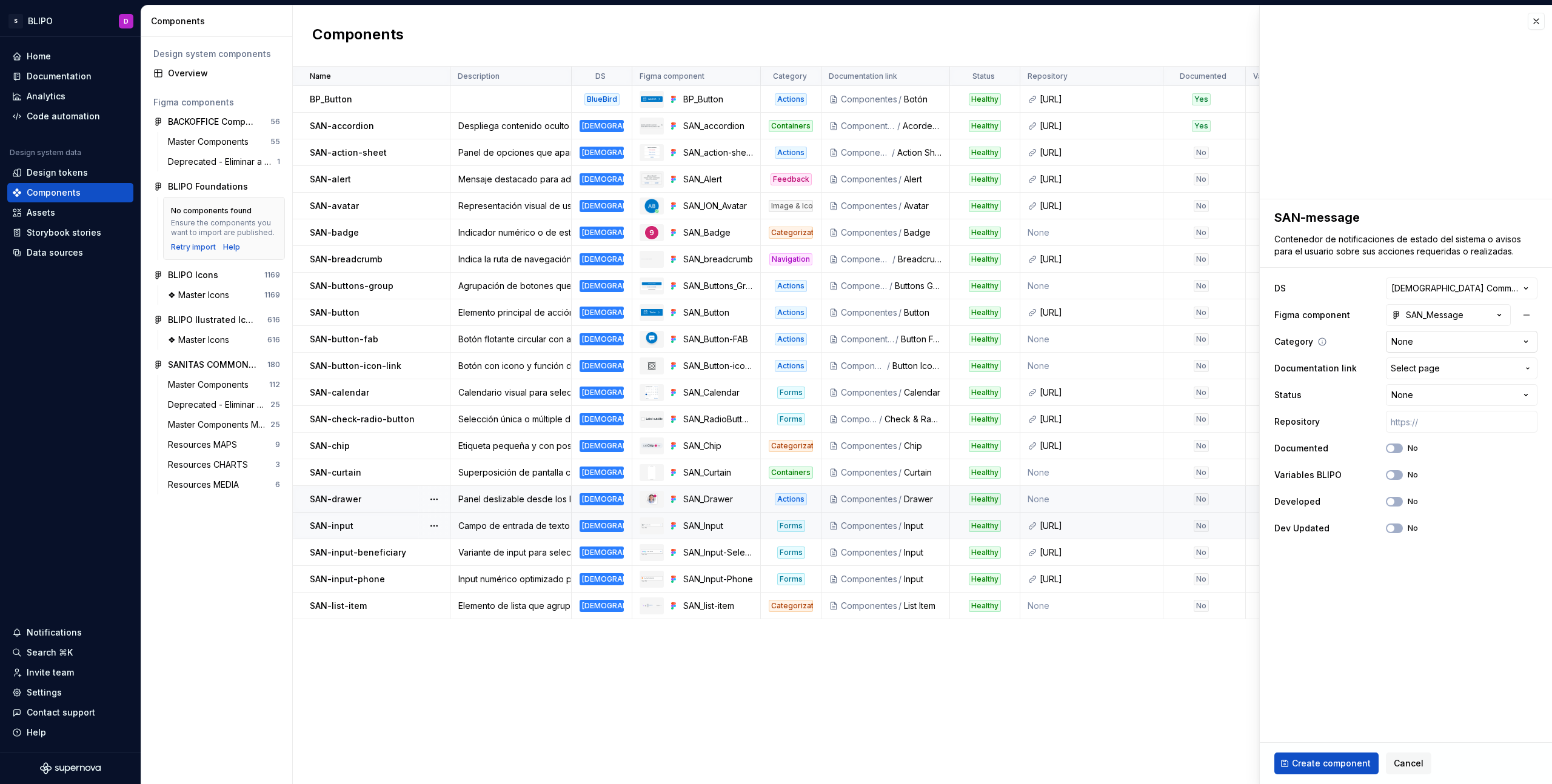
click at [1452, 337] on html "S BLIPO D Home Documentation Analytics Code automation Design system data Desig…" at bounding box center [776, 392] width 1552 height 784
click at [1452, 366] on span "Select page" at bounding box center [1455, 369] width 127 height 12
click at [1404, 454] on div "Mess age" at bounding box center [1443, 457] width 202 height 12
click at [1451, 396] on html "S BLIPO D Home Documentation Analytics Code automation Design system data Desig…" at bounding box center [776, 392] width 1552 height 784
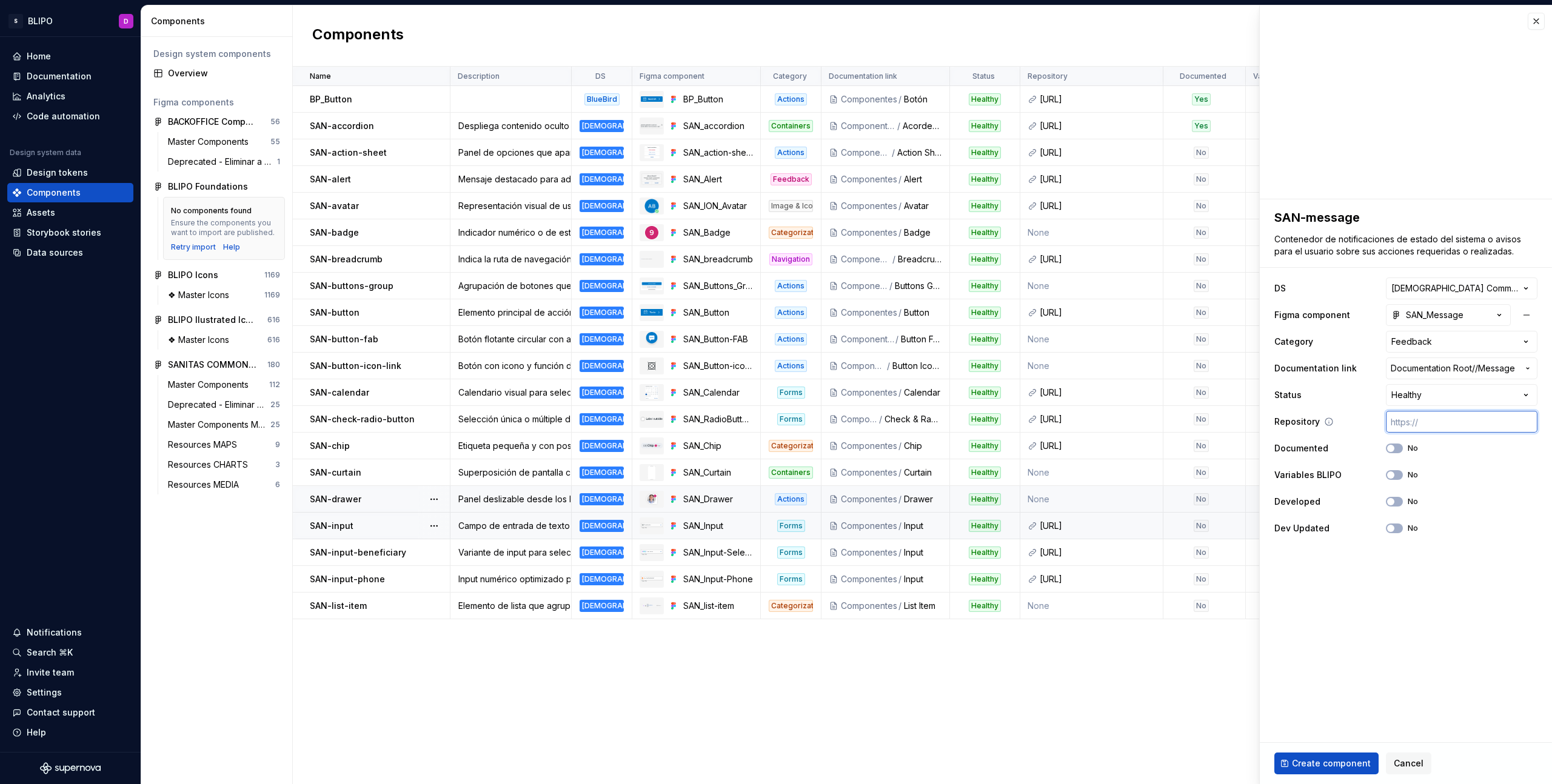
click at [1444, 424] on input "text" at bounding box center [1462, 422] width 152 height 21
paste input "https://ic.sanitas.dom/ui-libraries/sanitas-common-components/storybook/latest/…"
click at [1394, 476] on span "button" at bounding box center [1390, 474] width 7 height 7
click at [1392, 500] on span "button" at bounding box center [1390, 501] width 7 height 7
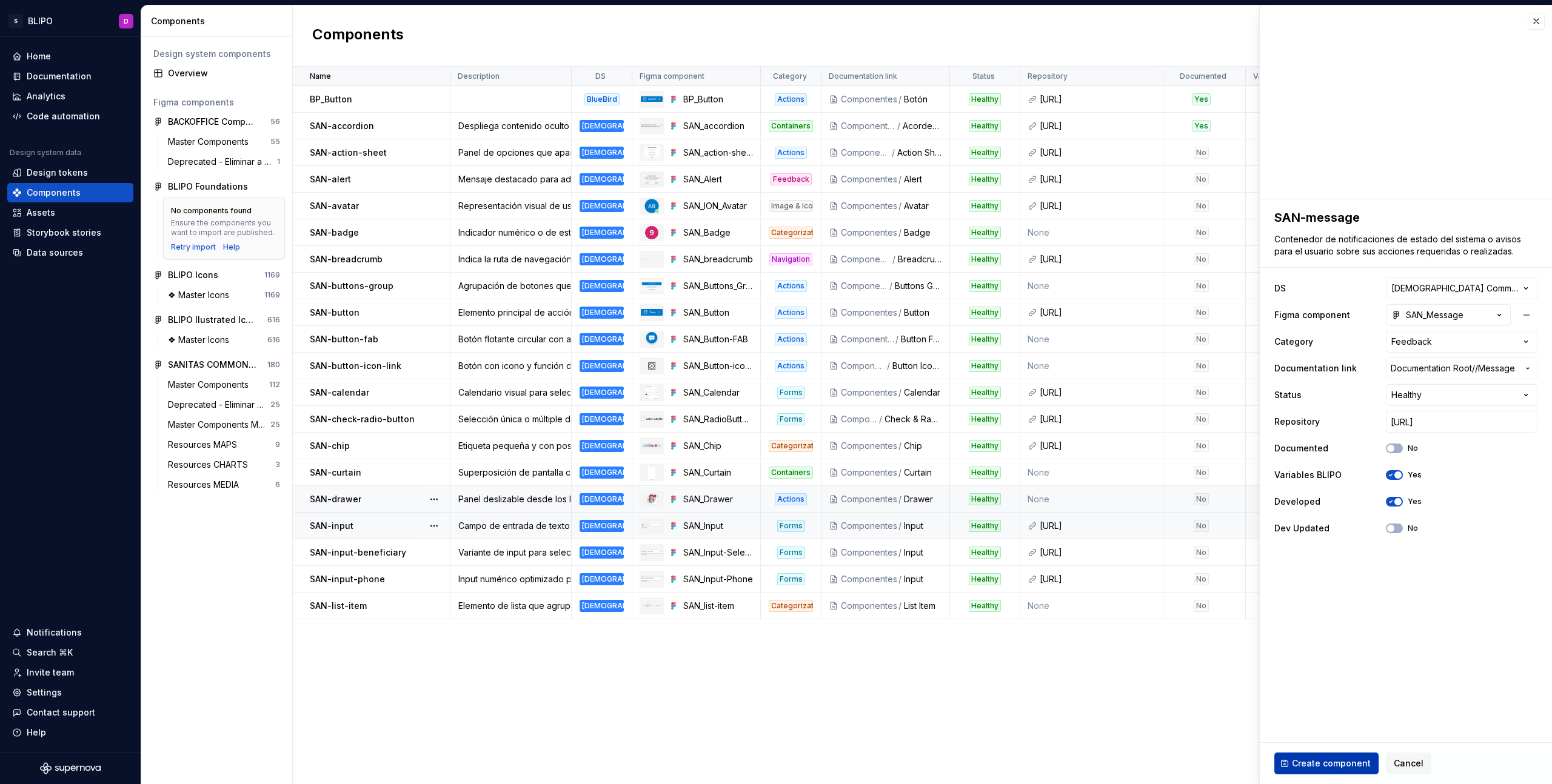
click at [1343, 761] on span "Create component" at bounding box center [1331, 763] width 79 height 12
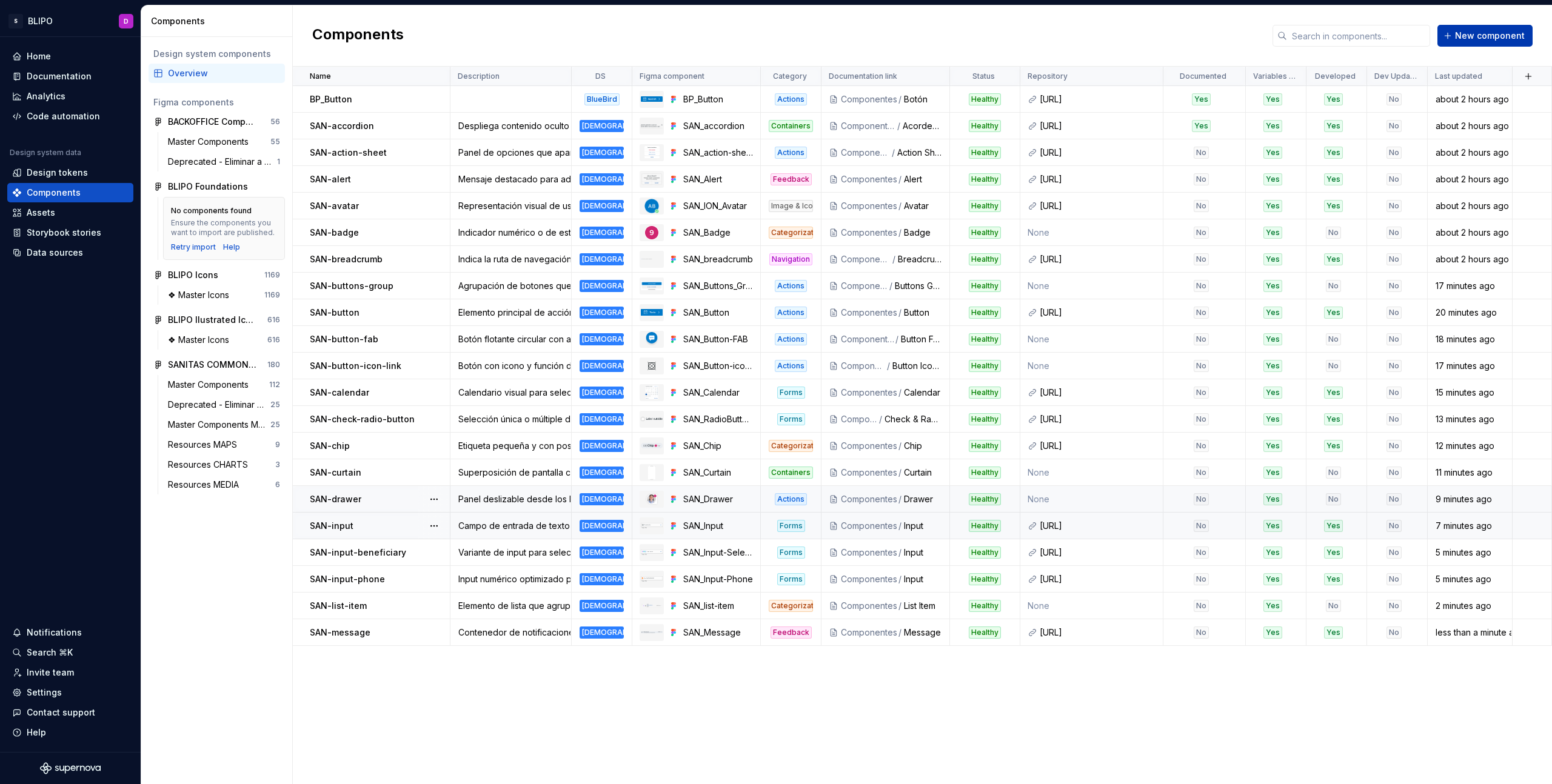
click at [1488, 40] on span "New component" at bounding box center [1490, 36] width 70 height 12
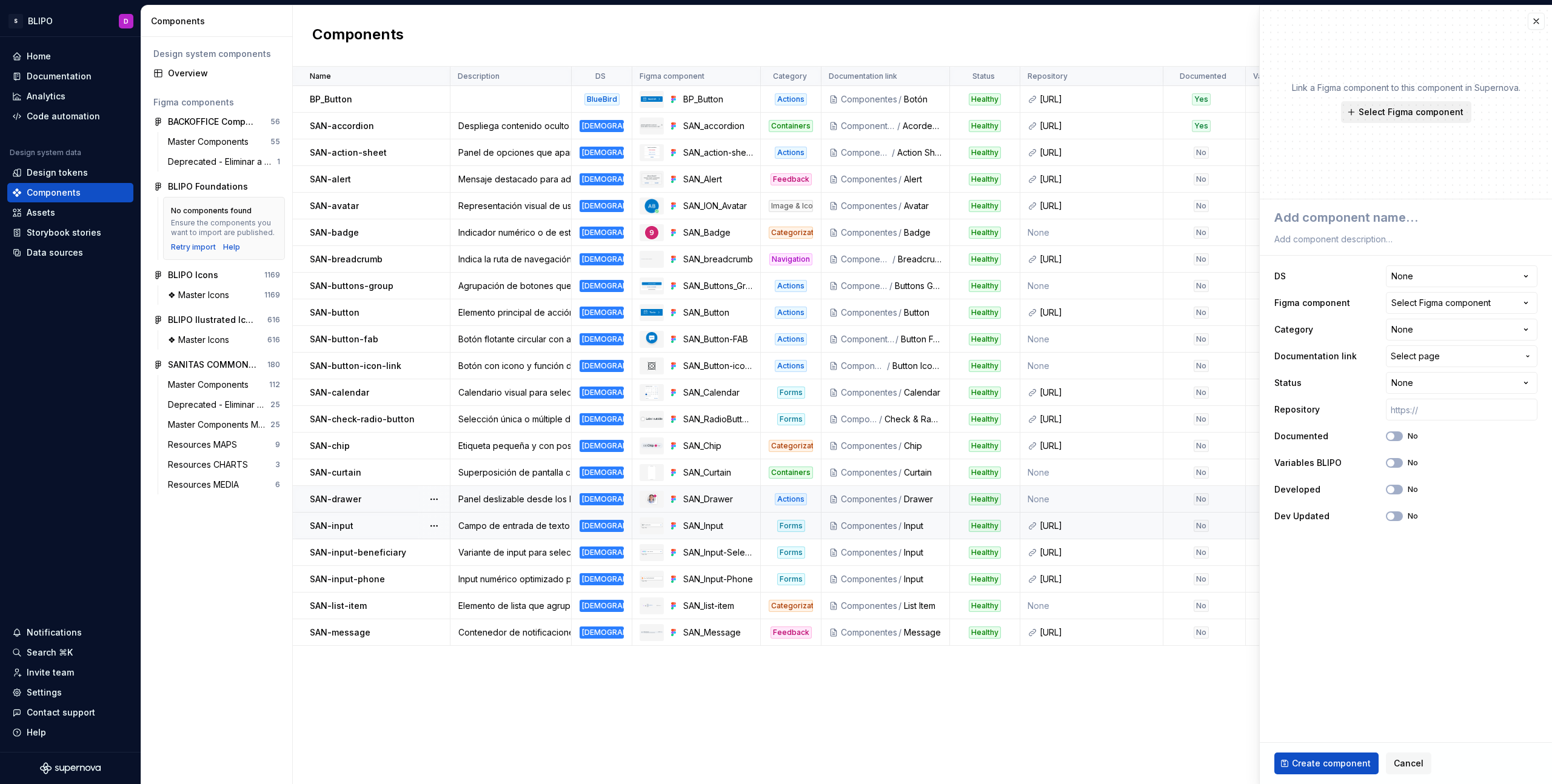
click at [1412, 107] on span "Select Figma component" at bounding box center [1411, 112] width 105 height 12
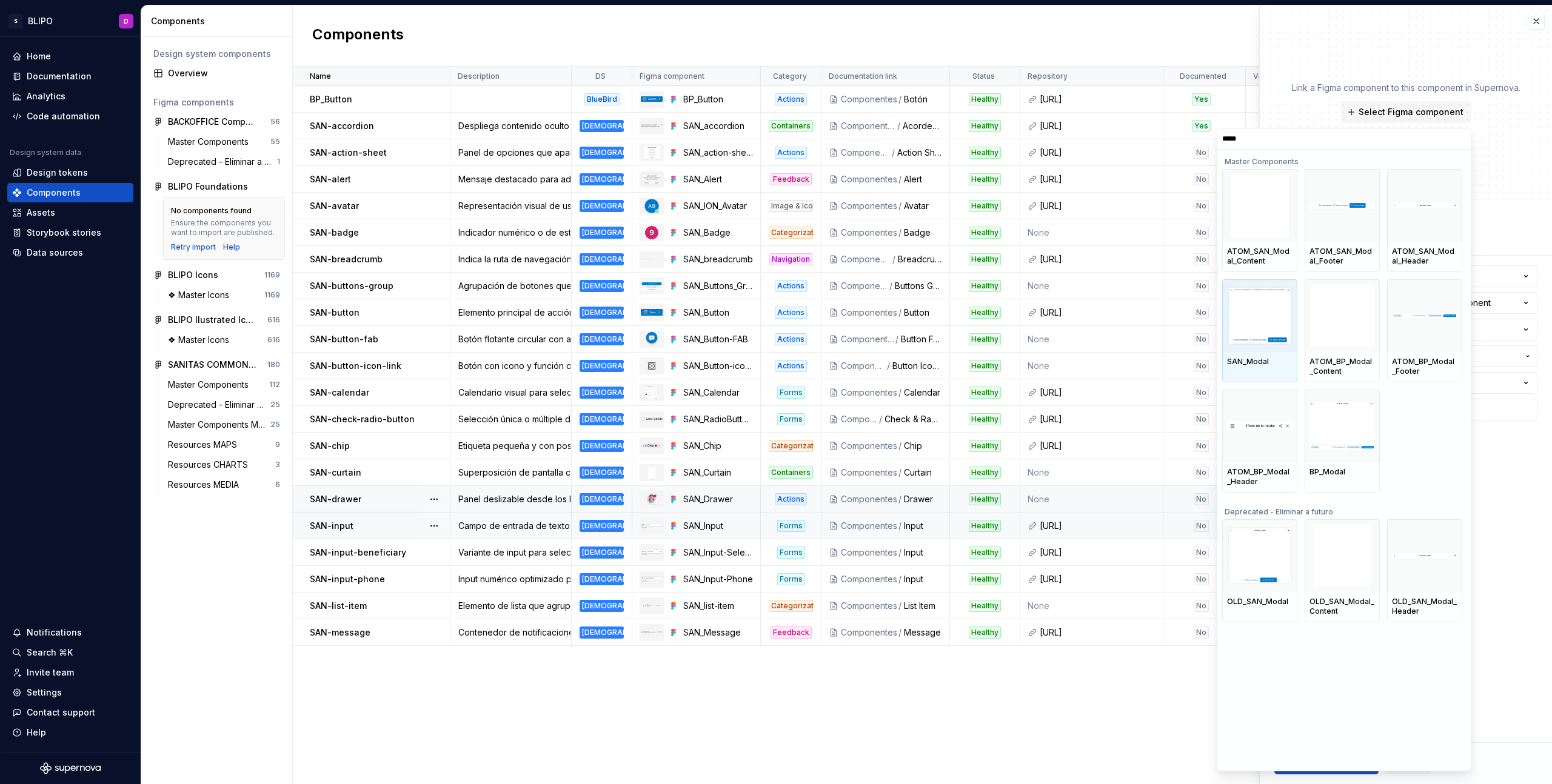
click at [1258, 352] on div "SAN_Modal" at bounding box center [1260, 362] width 75 height 21
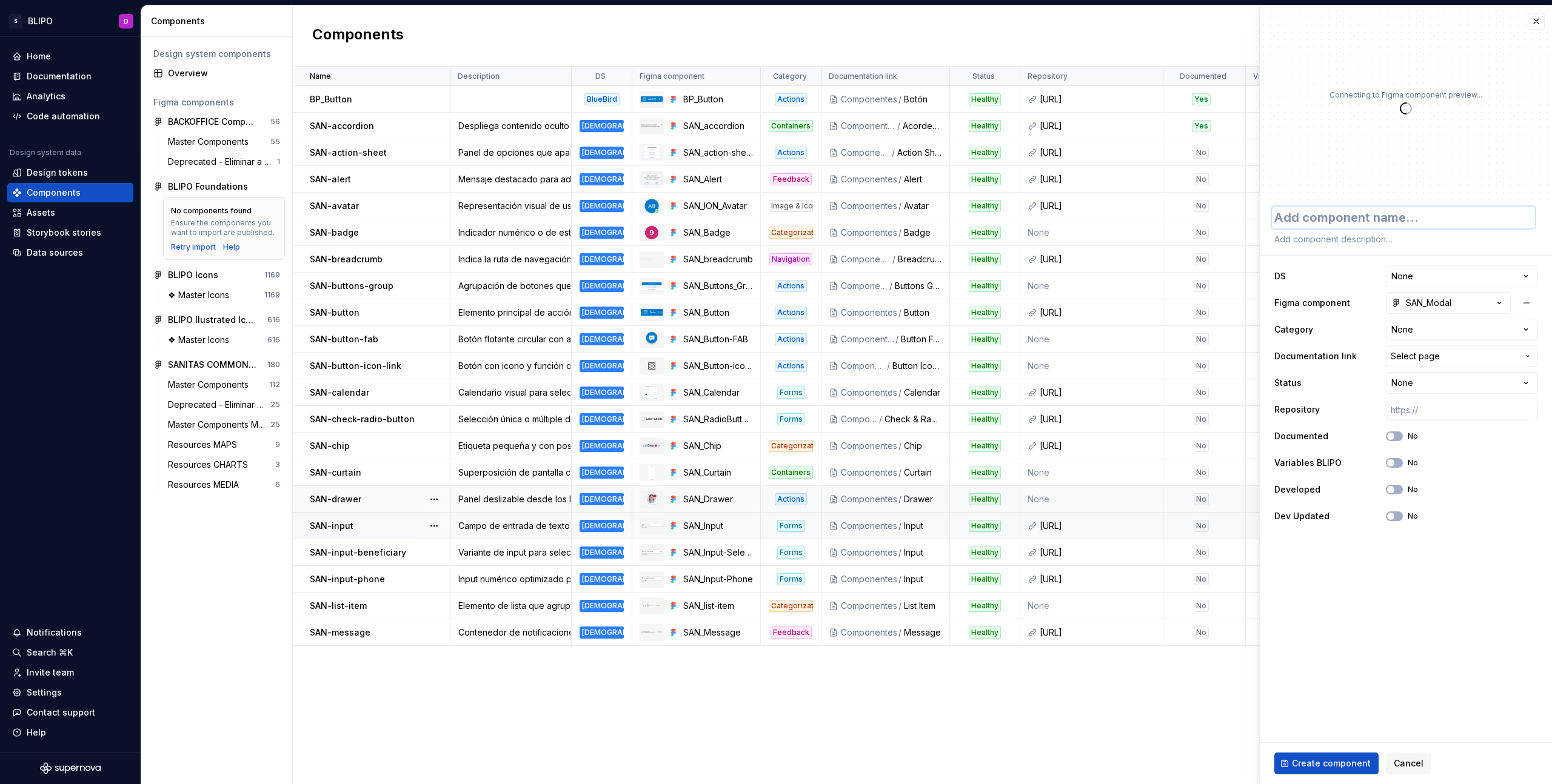
click at [1353, 218] on textarea at bounding box center [1403, 218] width 263 height 21
click at [1366, 237] on textarea at bounding box center [1403, 239] width 263 height 17
paste textarea "Superposición central para interacciones importantes. Fondo oscurecido y cierre…"
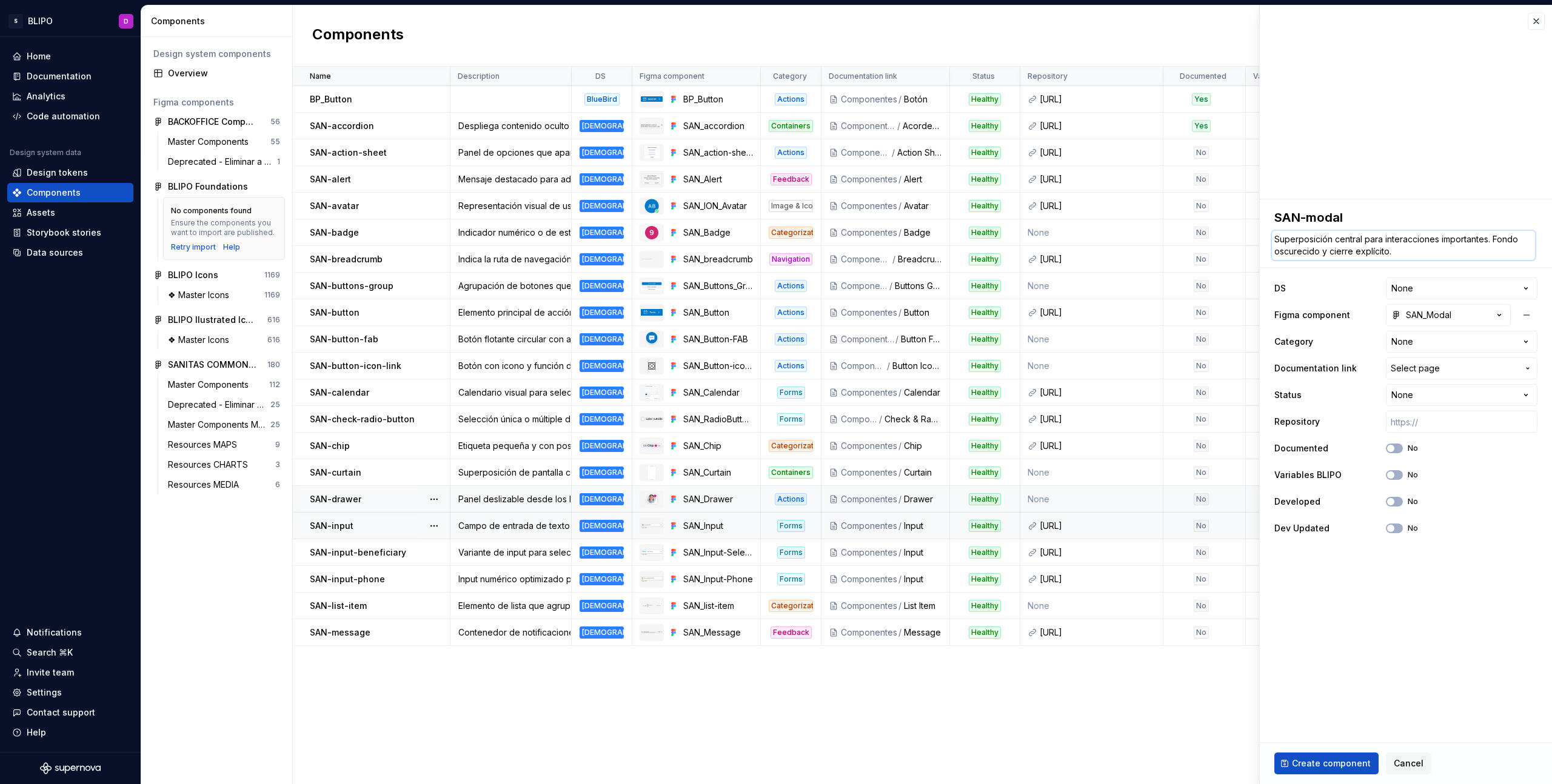
click at [1275, 241] on textarea "Superposición central para interacciones importantes. Fondo oscurecido y cierre…" at bounding box center [1403, 245] width 263 height 29
click at [1287, 238] on textarea "Elemento bloqueante de Superposición central para interacciones importantes. Fo…" at bounding box center [1403, 245] width 263 height 29
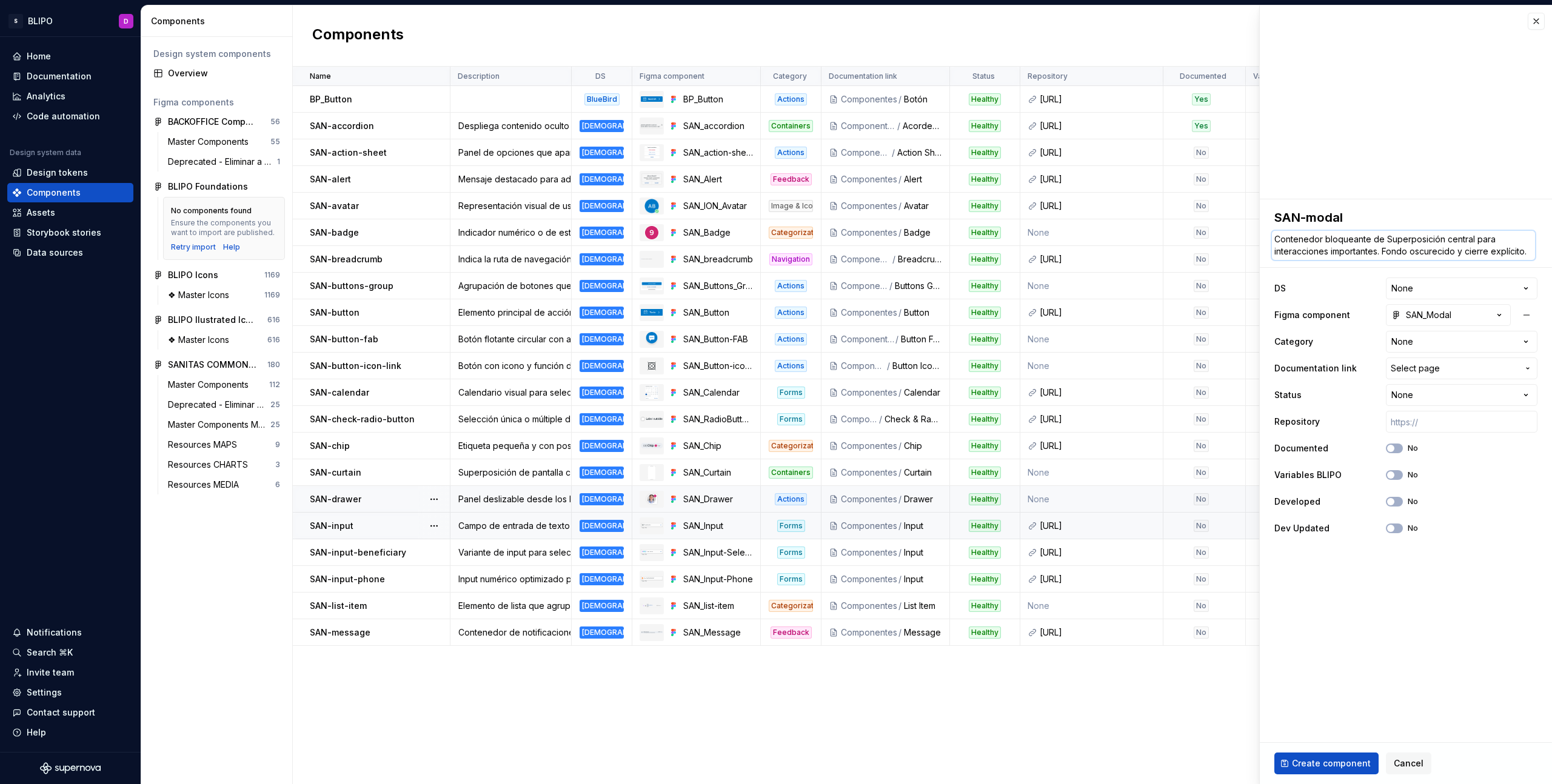
click at [1389, 241] on textarea "Contenedor bloqueante de Superposición central para interacciones importantes. …" at bounding box center [1403, 245] width 263 height 29
click at [1378, 253] on textarea "Contenedor bloqueante de superposición central para interacciones importantes. …" at bounding box center [1403, 245] width 263 height 29
click at [1428, 265] on textarea "Contenedor bloqueante de superposición central para interacciones importantes q…" at bounding box center [1403, 251] width 263 height 41
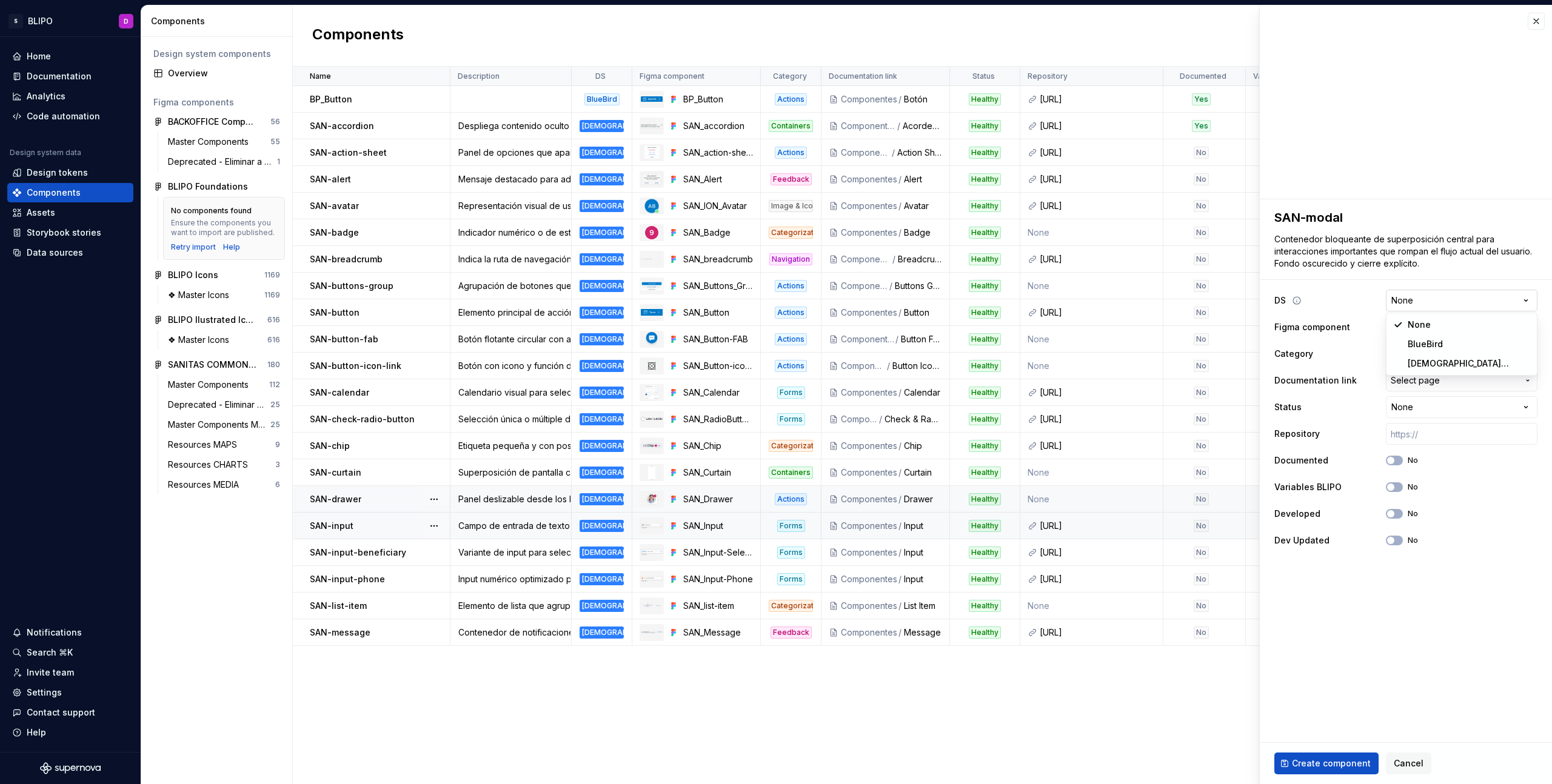
click at [1451, 303] on html "S BLIPO D Home Documentation Analytics Code automation Design system data Desig…" at bounding box center [776, 392] width 1552 height 784
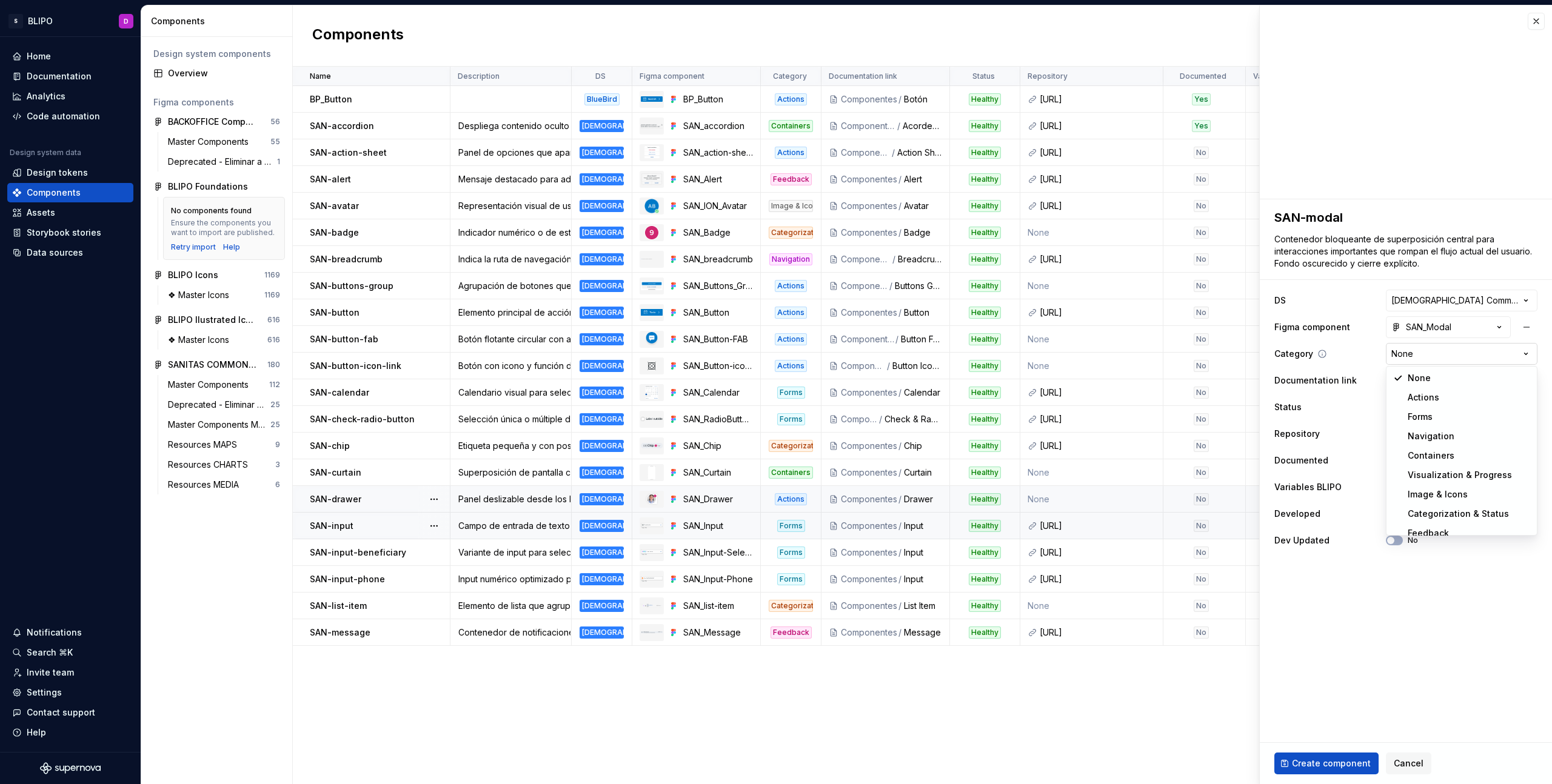
click at [1438, 354] on html "S BLIPO D Home Documentation Analytics Code automation Design system data Desig…" at bounding box center [776, 392] width 1552 height 784
click at [1429, 387] on button "Select page" at bounding box center [1462, 380] width 152 height 21
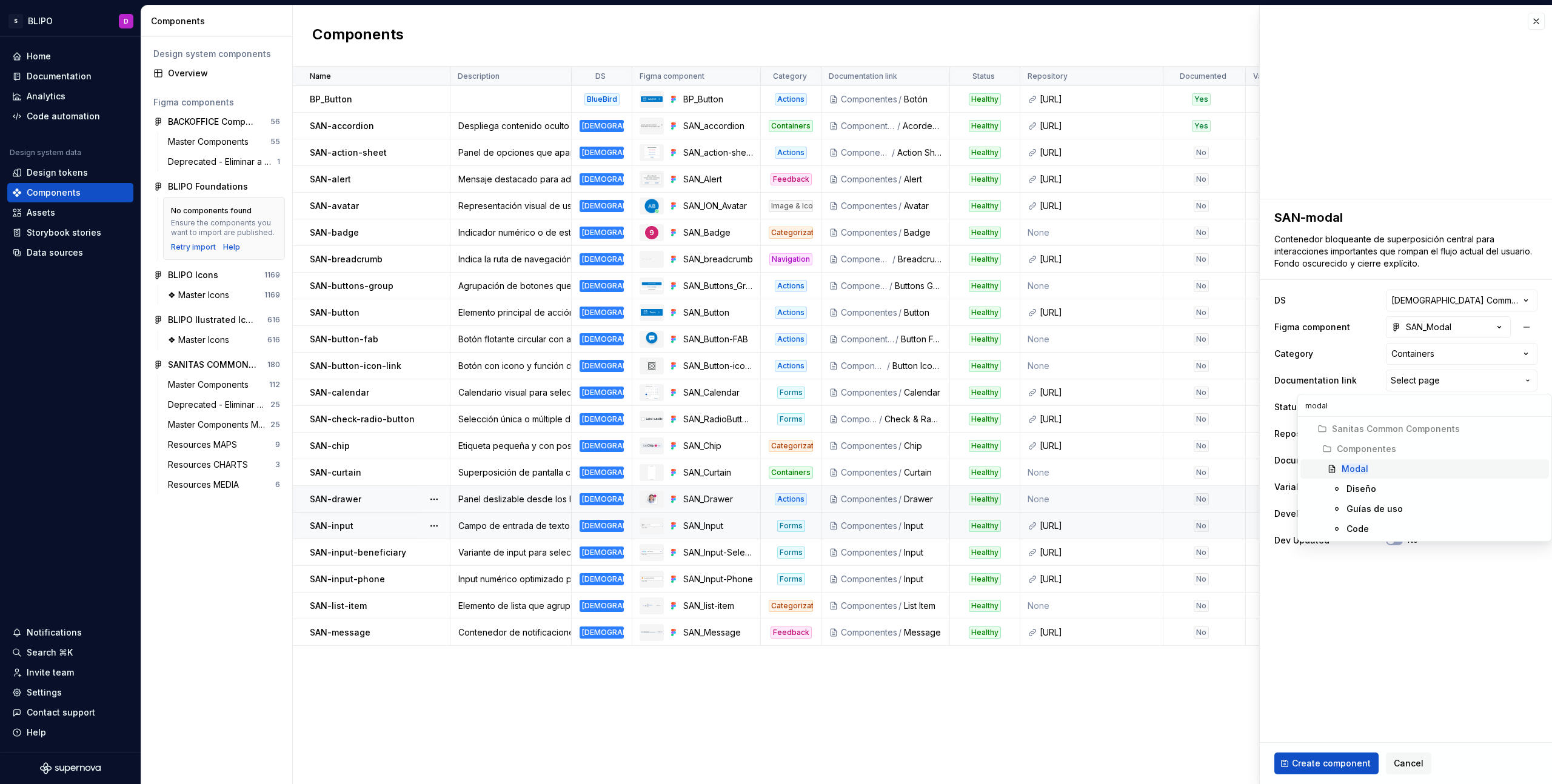
click at [1372, 465] on div "Modal" at bounding box center [1443, 469] width 202 height 12
click at [1430, 412] on html "S BLIPO D Home Documentation Analytics Code automation Design system data Desig…" at bounding box center [776, 392] width 1552 height 784
click at [1451, 430] on input "text" at bounding box center [1462, 434] width 152 height 21
paste input "https://ic.sanitas.dom/ui-libraries/sanitas-common-components/storybook/latest/…"
click at [1391, 486] on span "button" at bounding box center [1390, 487] width 7 height 7
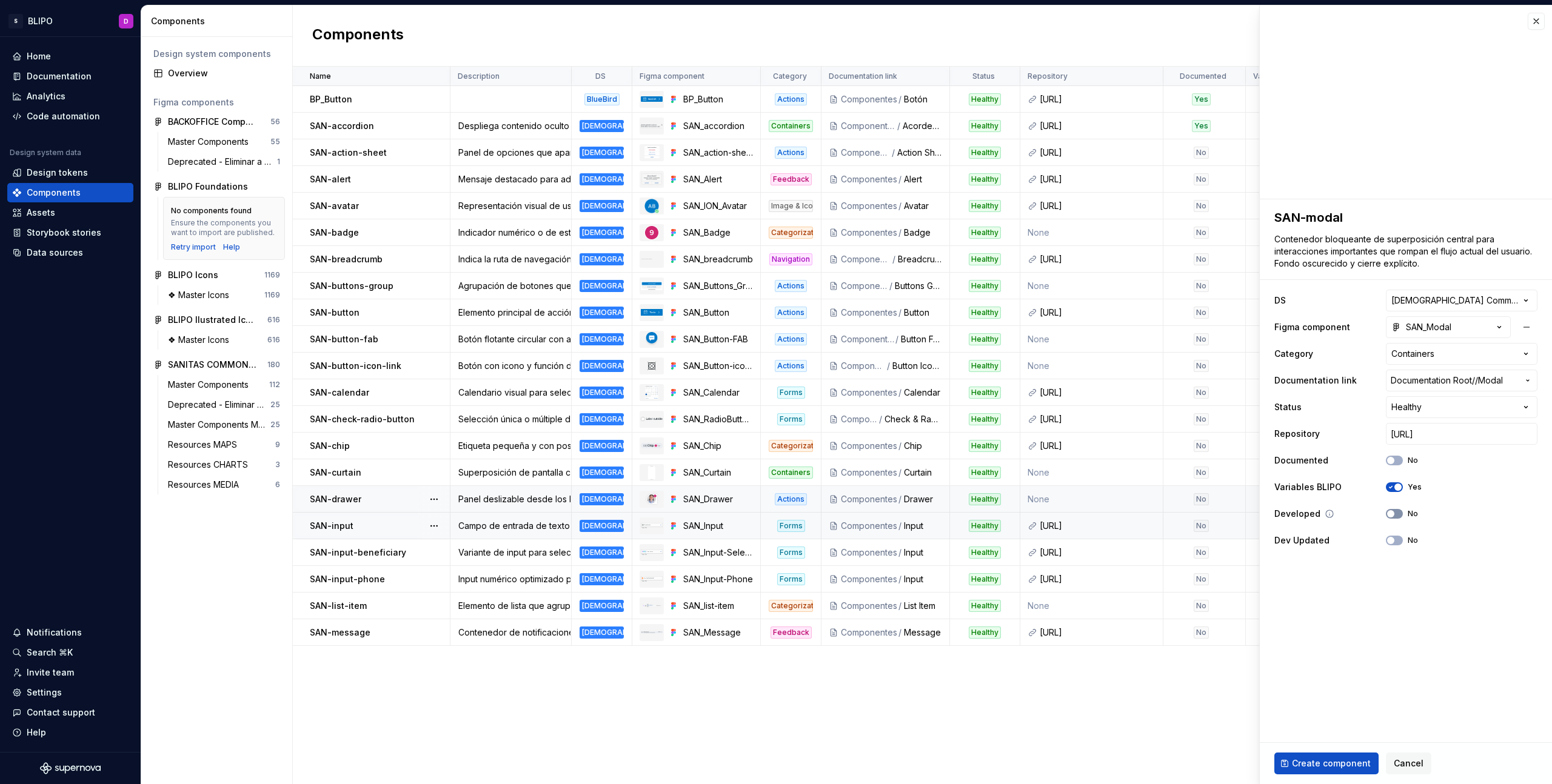
click at [1393, 514] on span "button" at bounding box center [1390, 513] width 7 height 7
click at [1346, 762] on span "Create component" at bounding box center [1331, 763] width 79 height 12
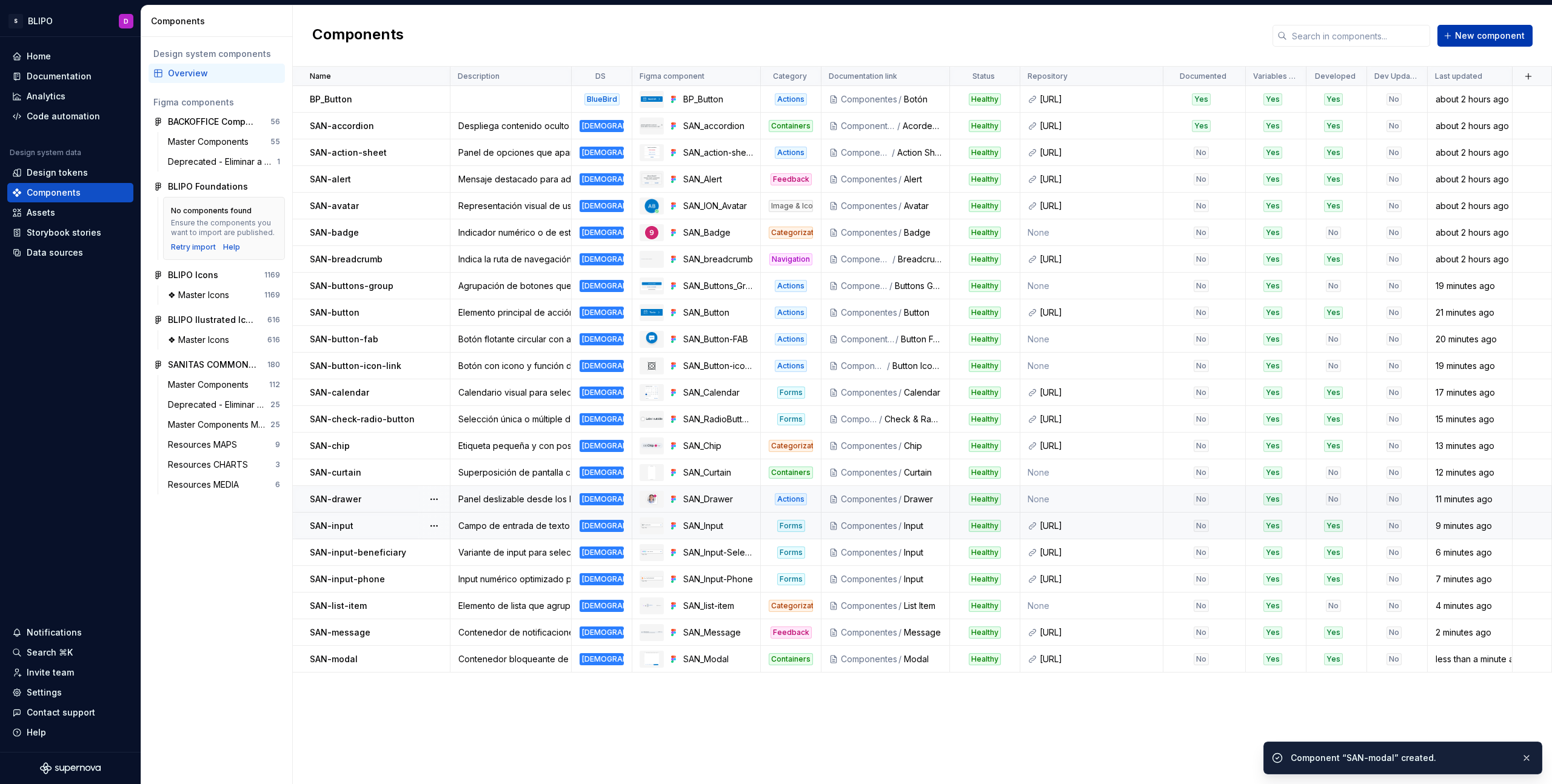
click at [1495, 35] on span "New component" at bounding box center [1490, 36] width 70 height 12
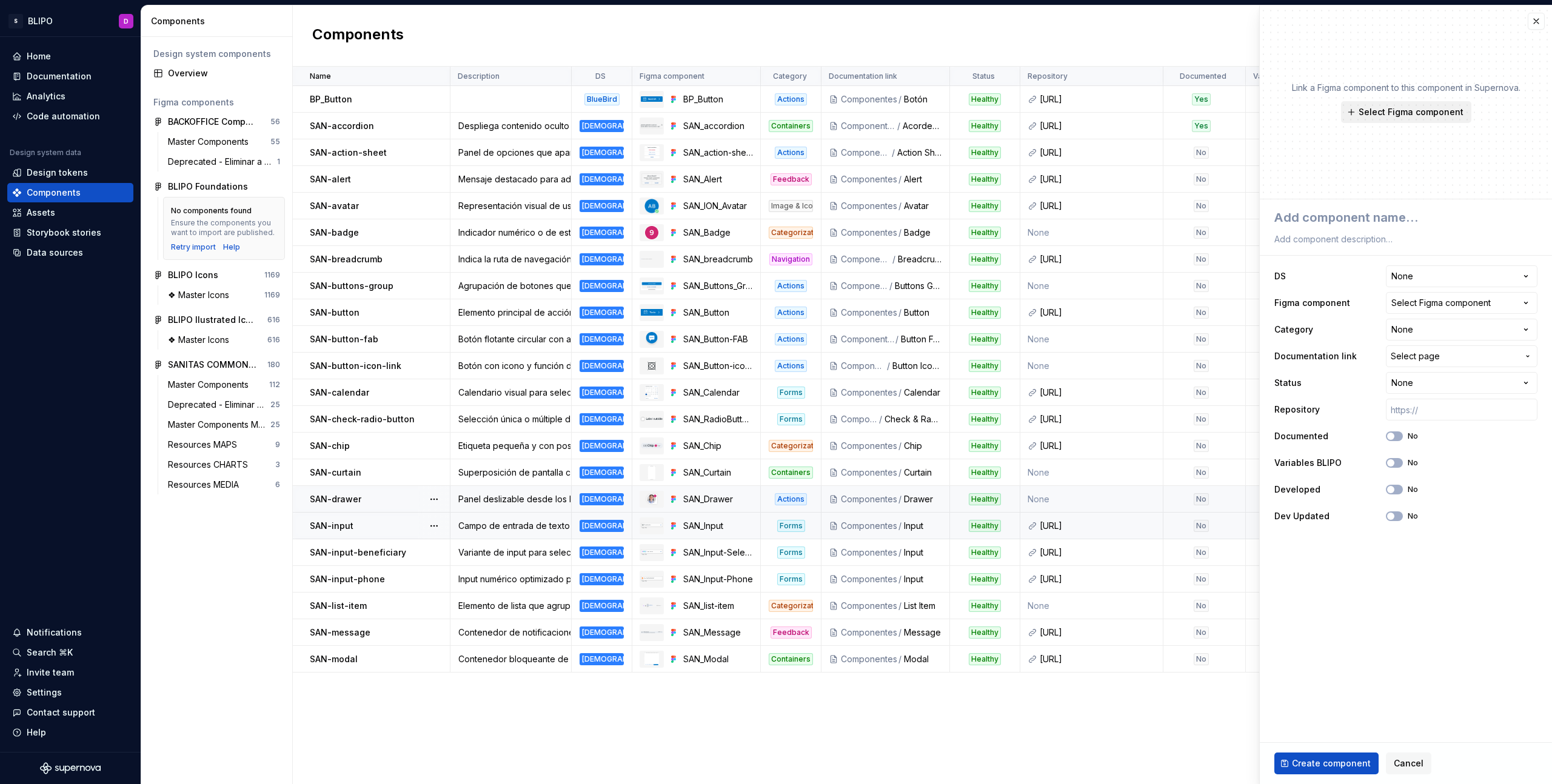
click at [1395, 112] on span "Select Figma component" at bounding box center [1411, 112] width 105 height 12
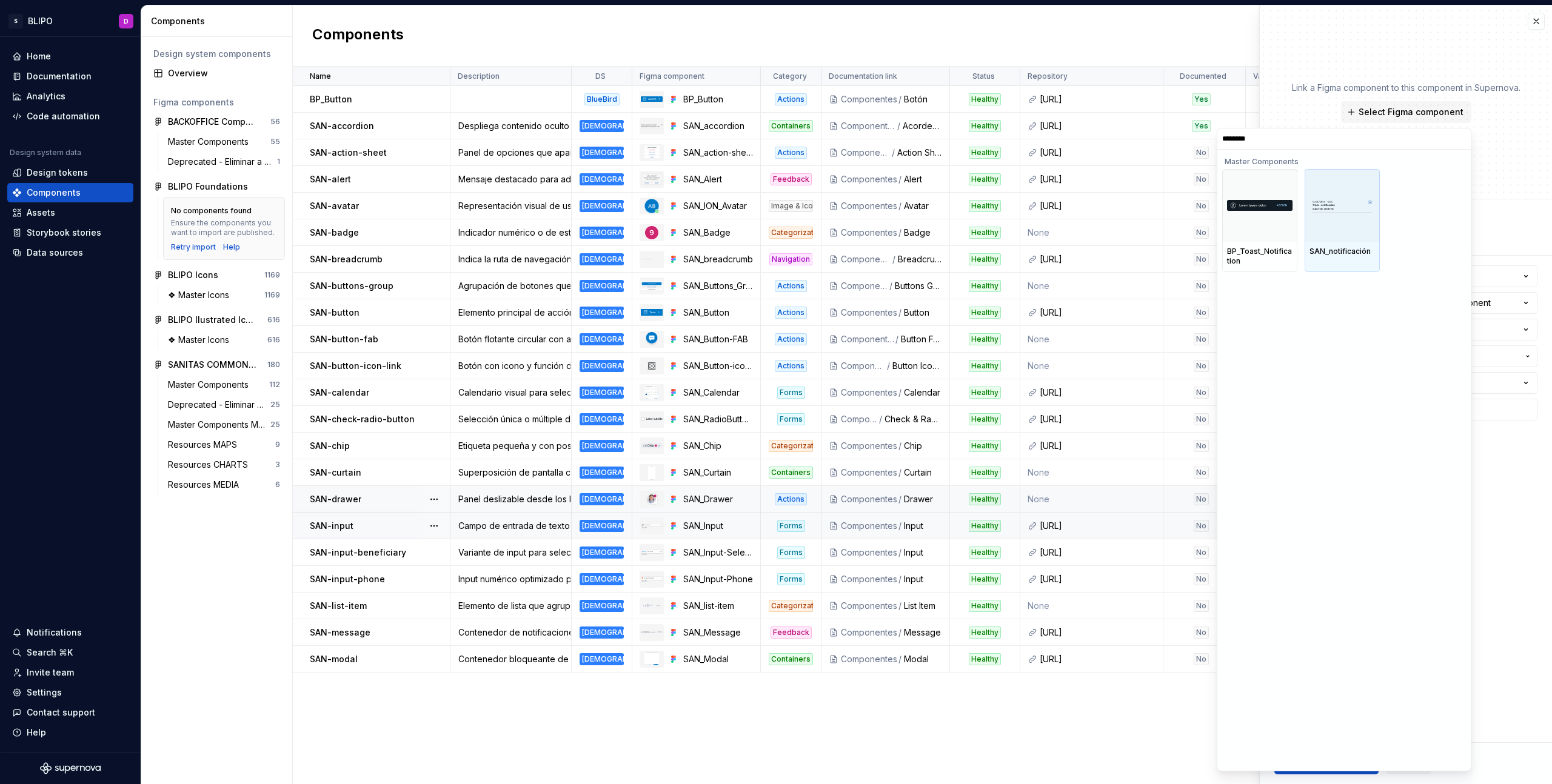
click at [1346, 218] on div at bounding box center [1343, 205] width 75 height 73
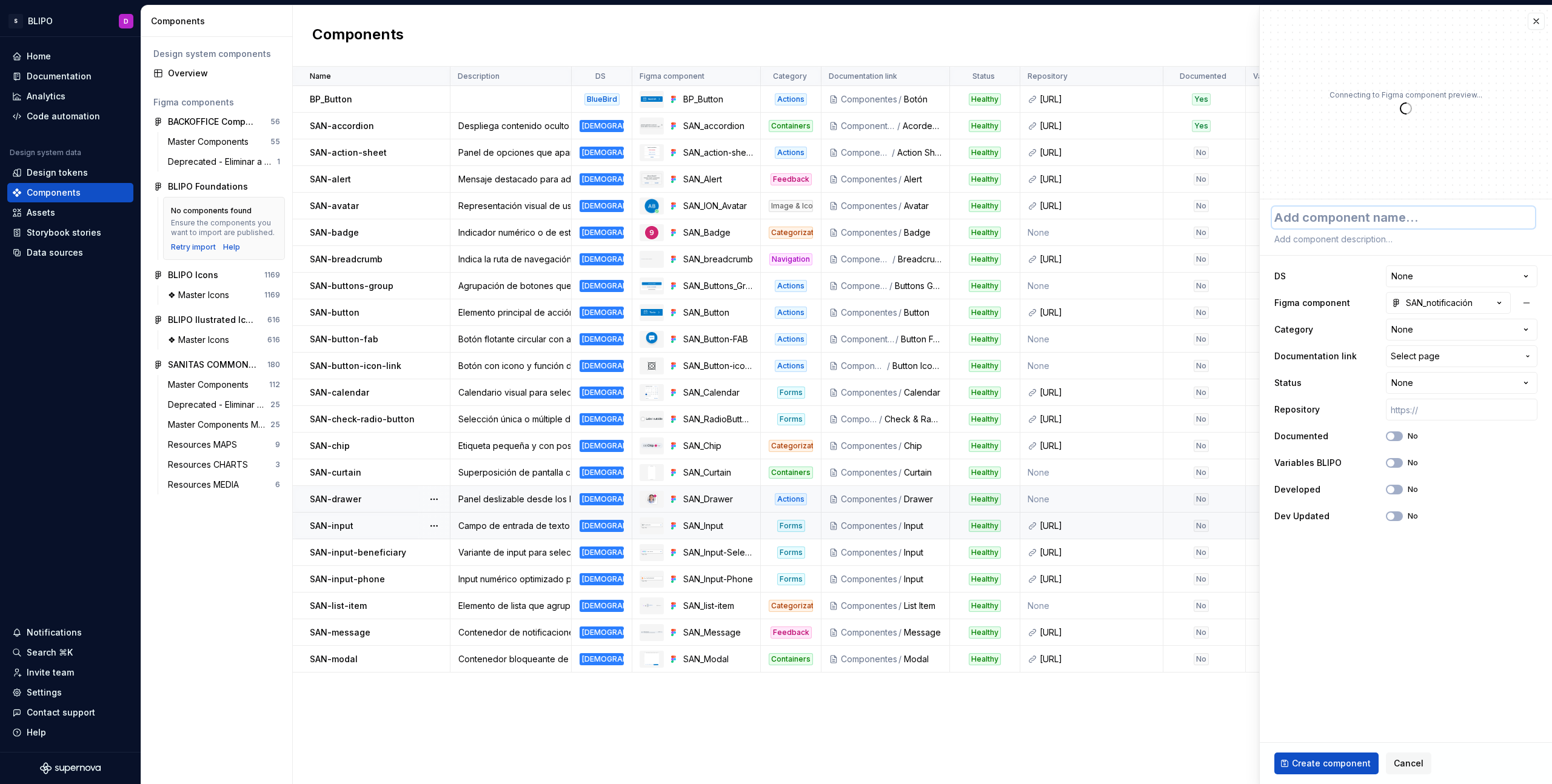
click at [1351, 224] on textarea at bounding box center [1403, 218] width 263 height 21
click at [1372, 241] on textarea at bounding box center [1403, 239] width 263 height 17
paste textarea "Mensaje persistente con acciones posibles."
click at [1356, 240] on textarea "Mensaje persistente con acciones posibles." at bounding box center [1403, 239] width 263 height 17
click at [1448, 239] on textarea "Mensaje persistente con acciones posibles." at bounding box center [1403, 239] width 263 height 17
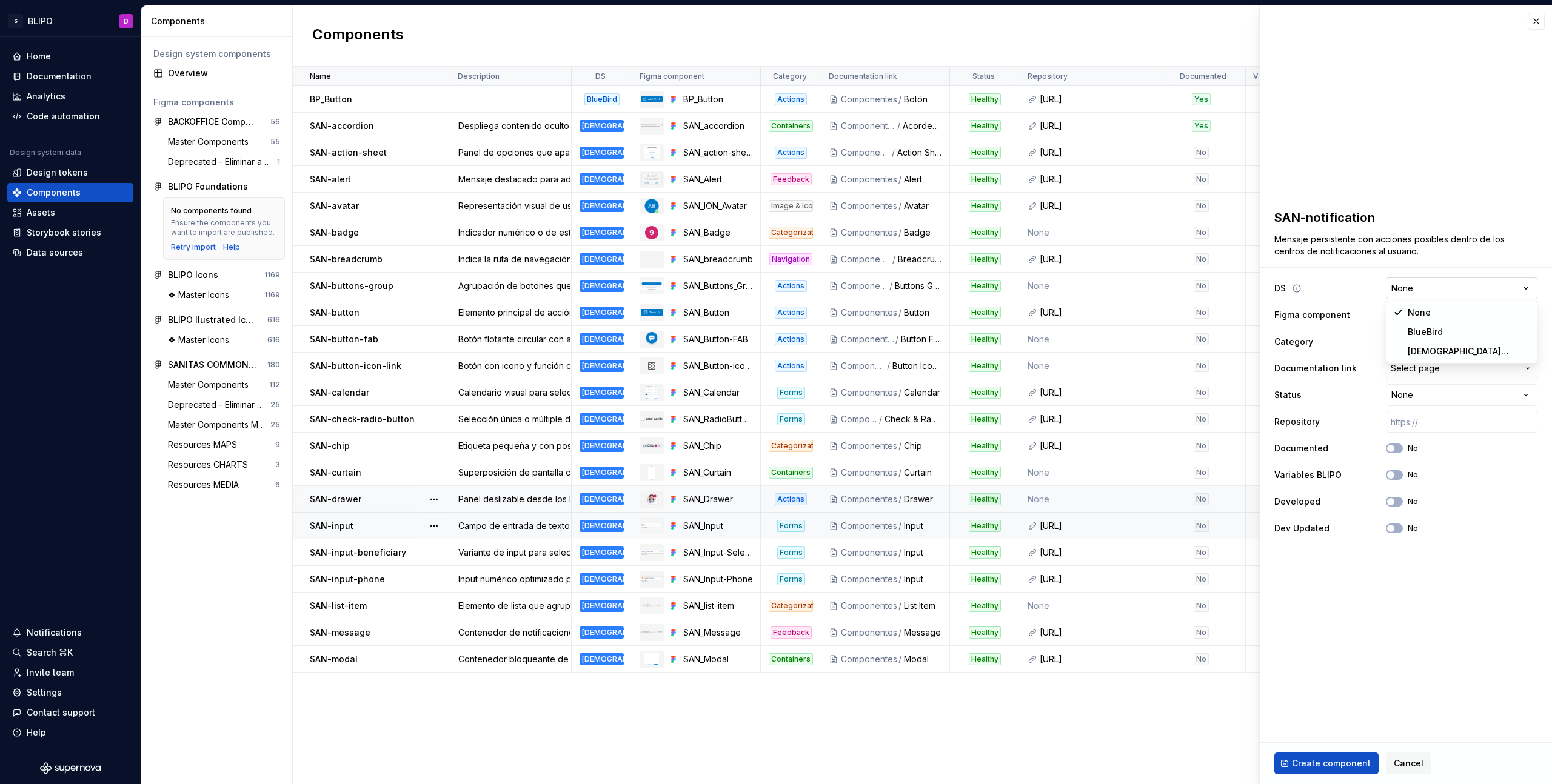
click at [1511, 288] on html "S BLIPO D Home Documentation Analytics Code automation Design system data Desig…" at bounding box center [776, 392] width 1552 height 784
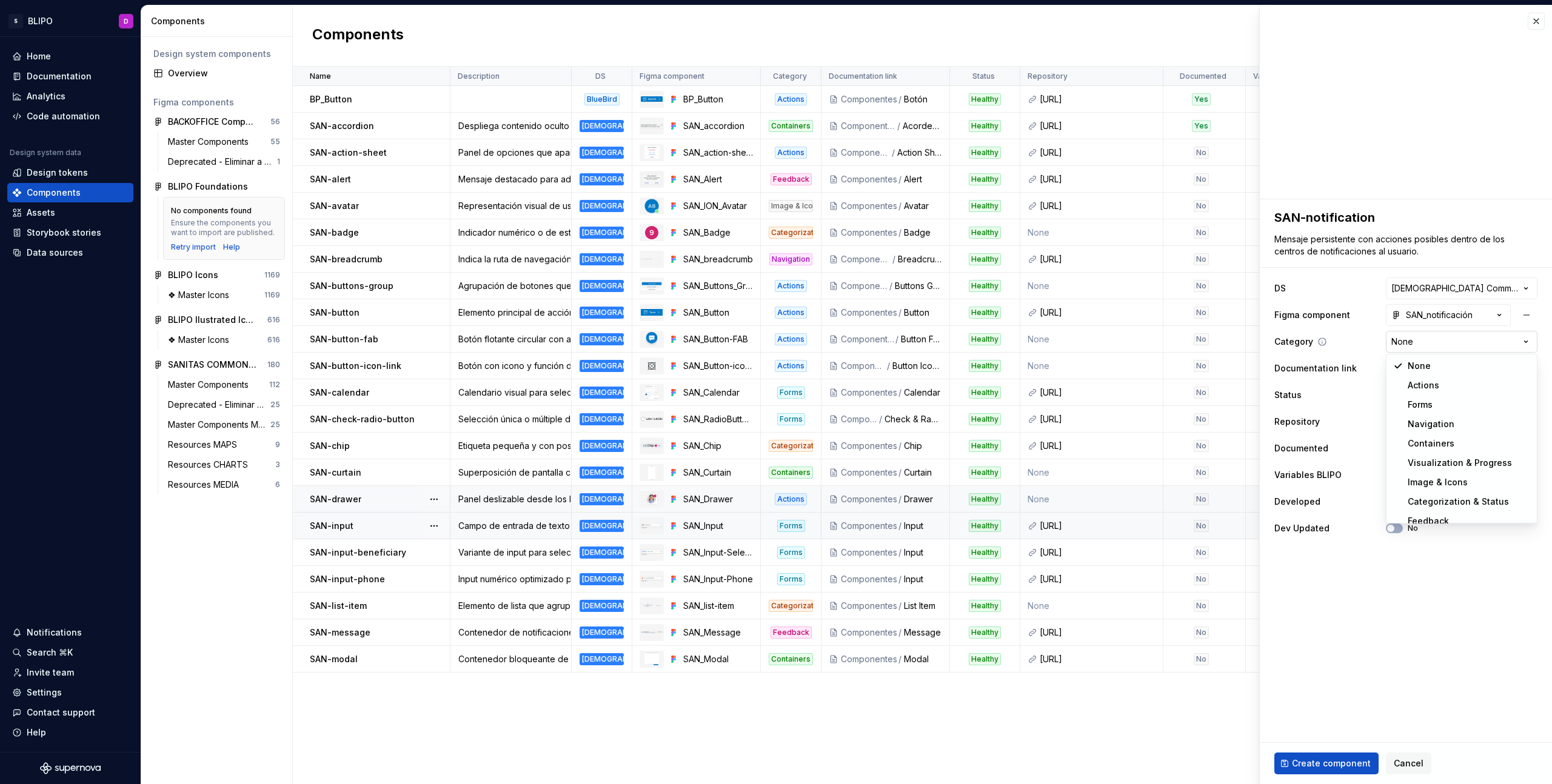
click at [1473, 342] on html "S BLIPO D Home Documentation Analytics Code automation Design system data Desig…" at bounding box center [776, 392] width 1552 height 784
click at [1467, 368] on span "Select page" at bounding box center [1455, 369] width 127 height 12
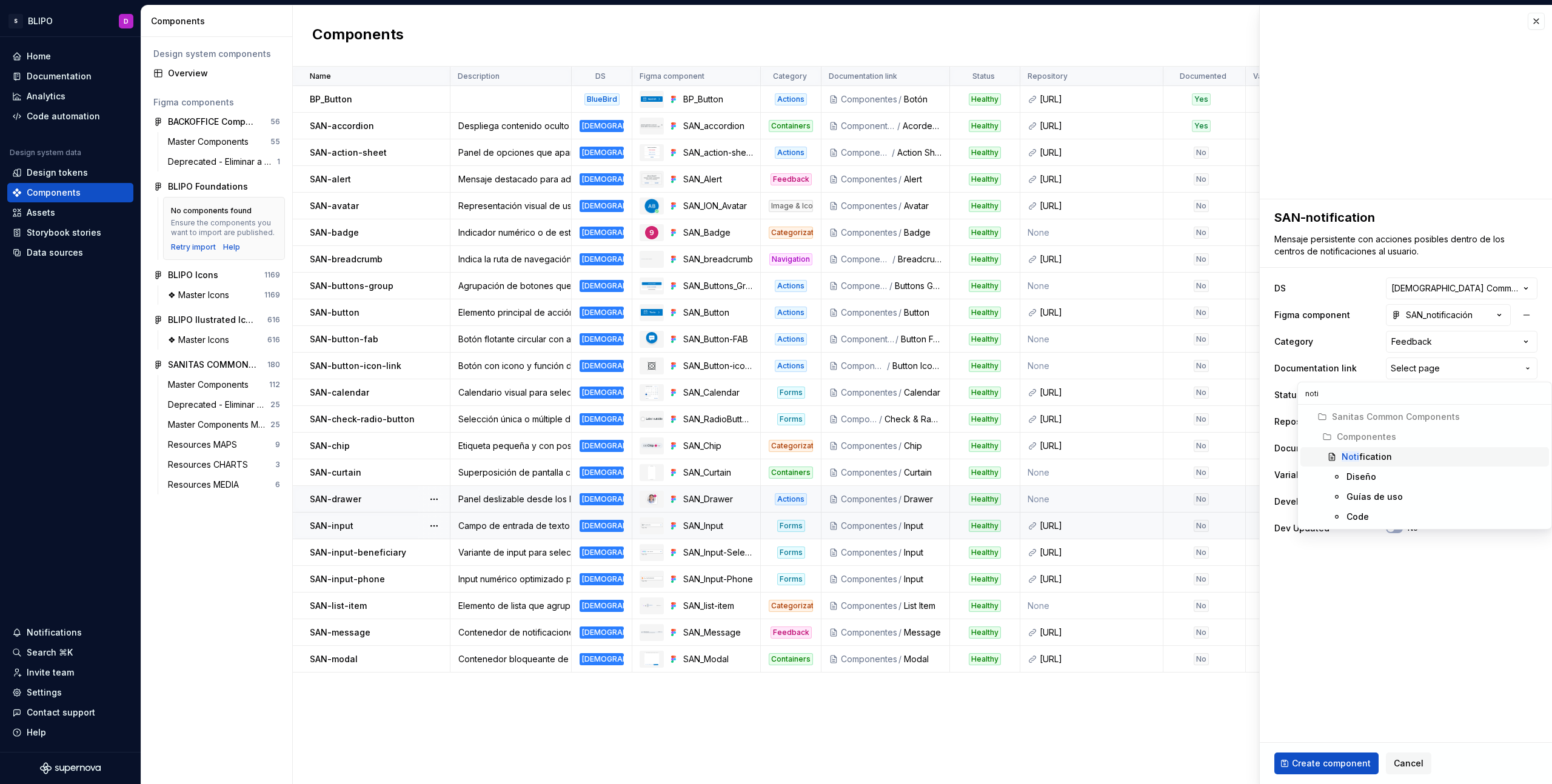
click at [1429, 455] on div "Noti fication" at bounding box center [1443, 457] width 202 height 12
click at [1393, 471] on icon "button" at bounding box center [1390, 474] width 10 height 7
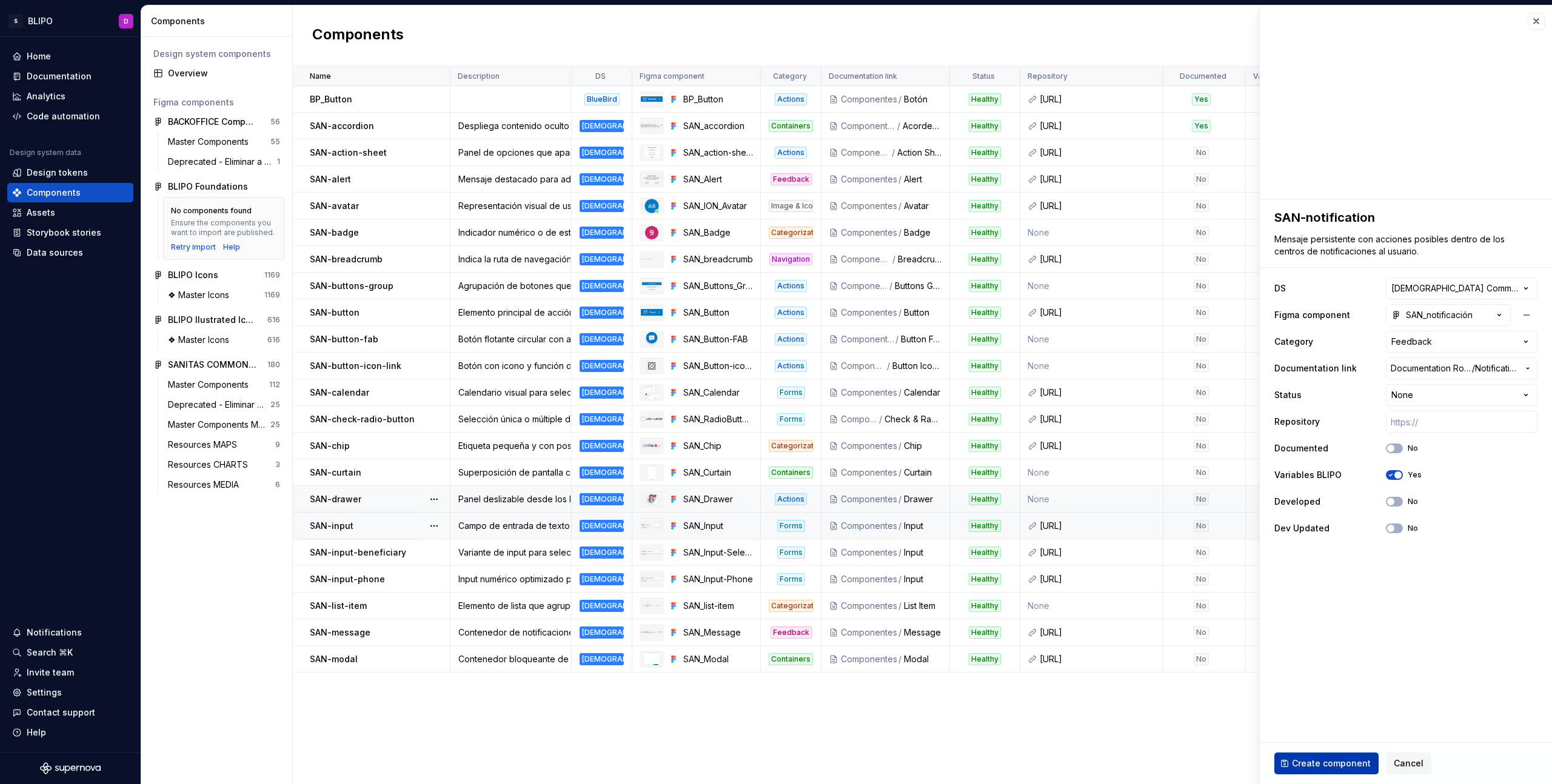
click at [1330, 758] on span "Create component" at bounding box center [1331, 763] width 79 height 12
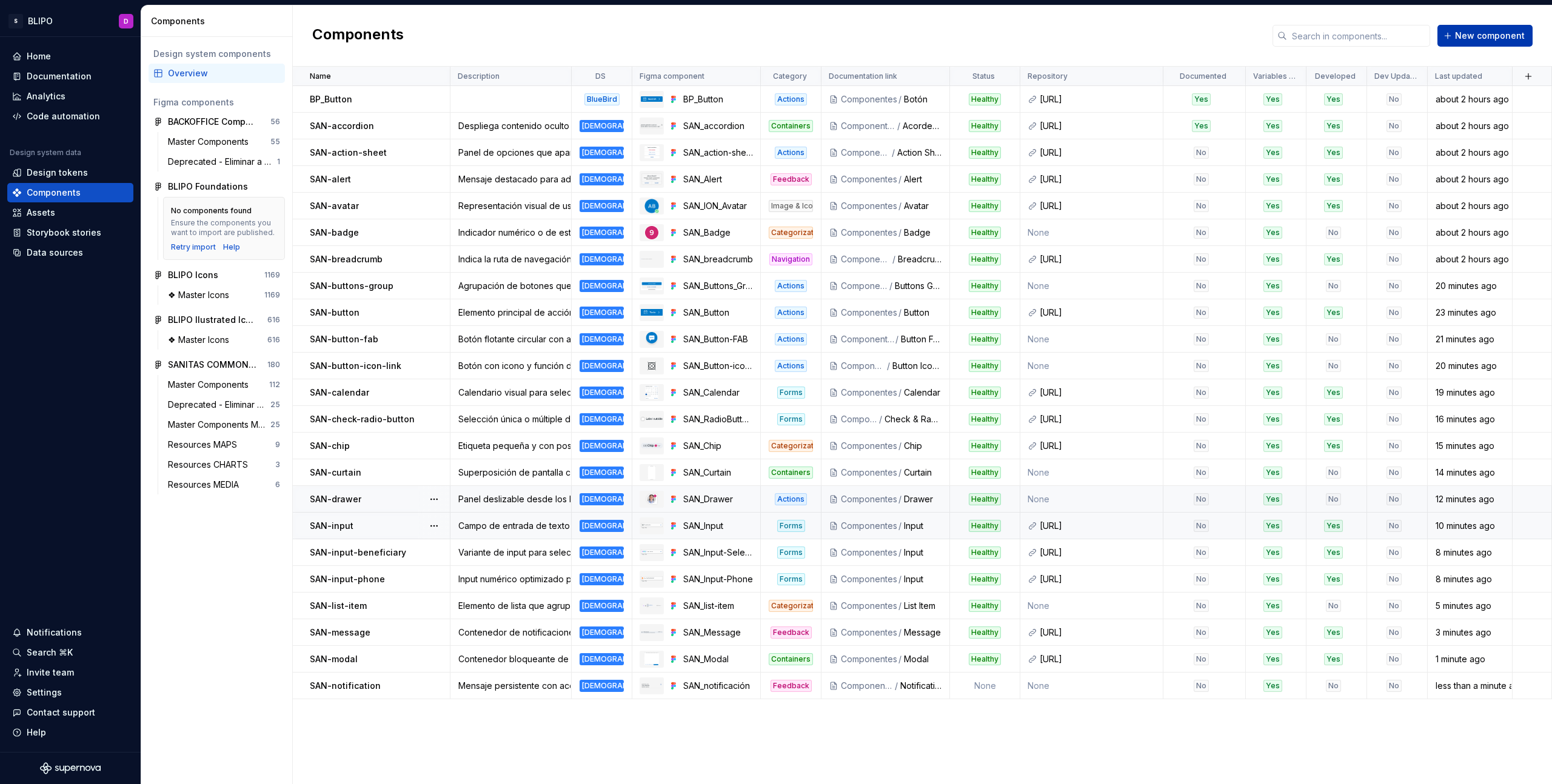
click at [1450, 42] on button "New component" at bounding box center [1485, 35] width 95 height 21
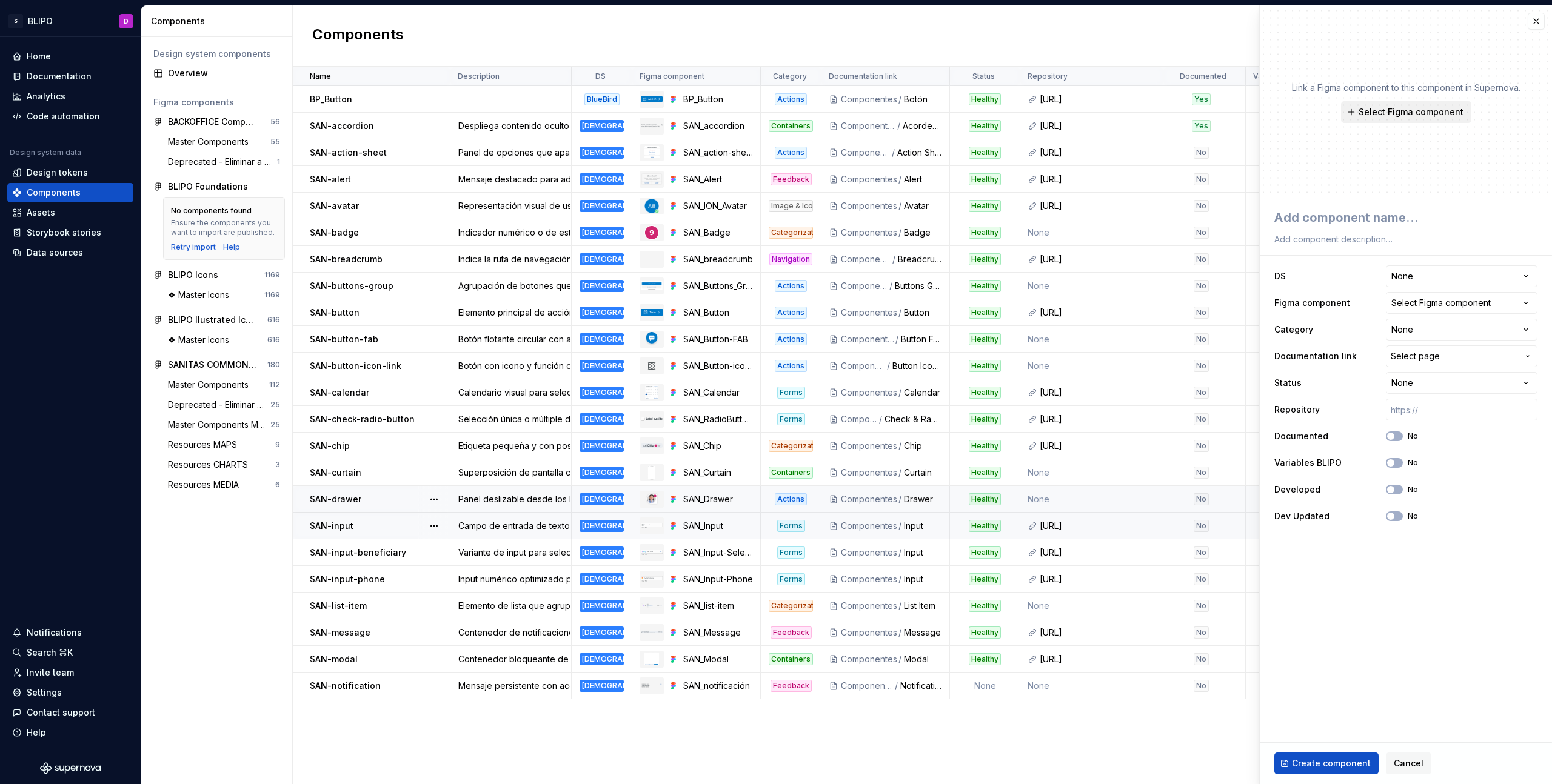
click at [1406, 116] on span "Select Figma component" at bounding box center [1411, 112] width 105 height 12
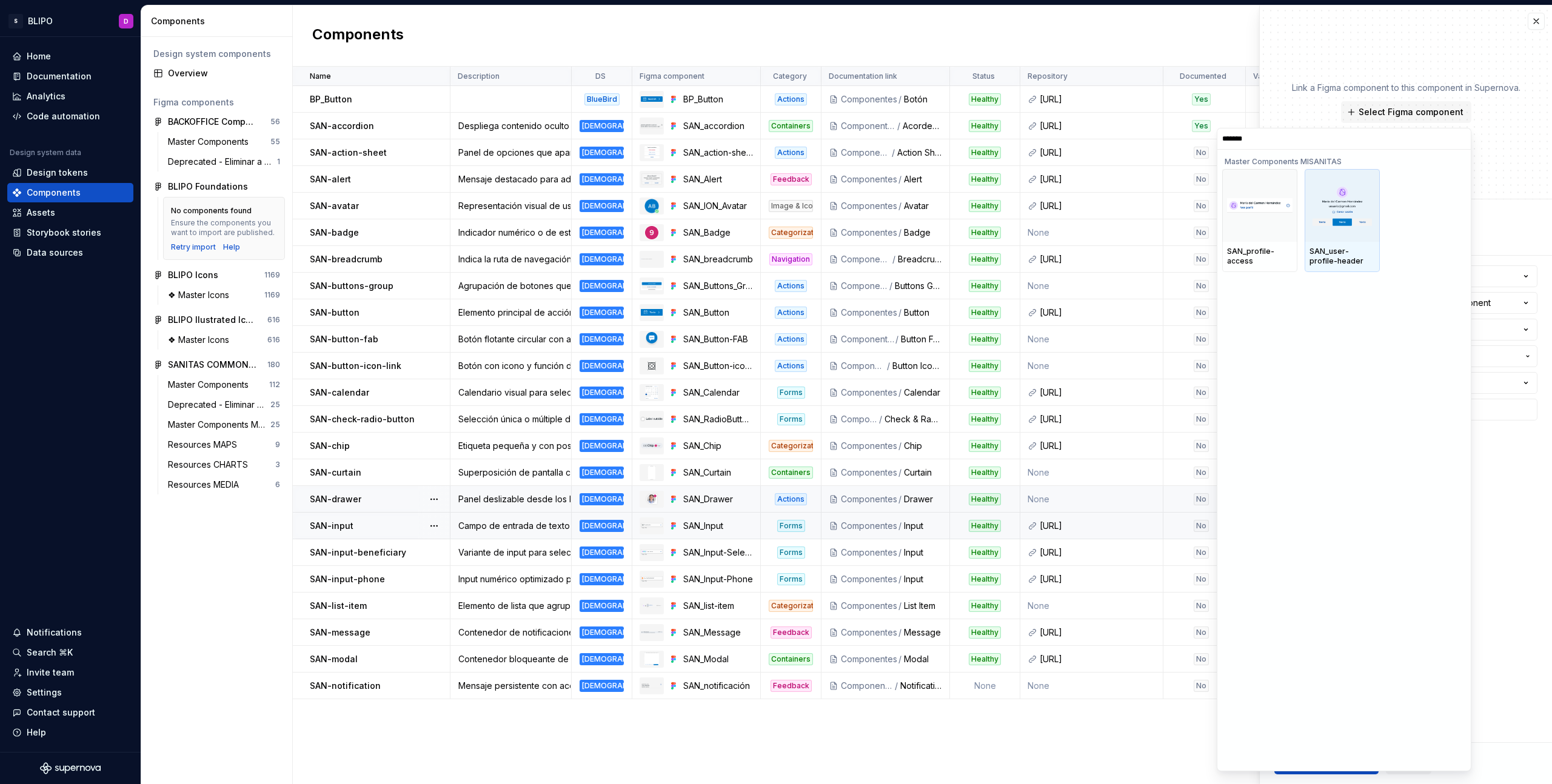
click at [1346, 244] on div "SAN_user-profile-header" at bounding box center [1343, 257] width 75 height 31
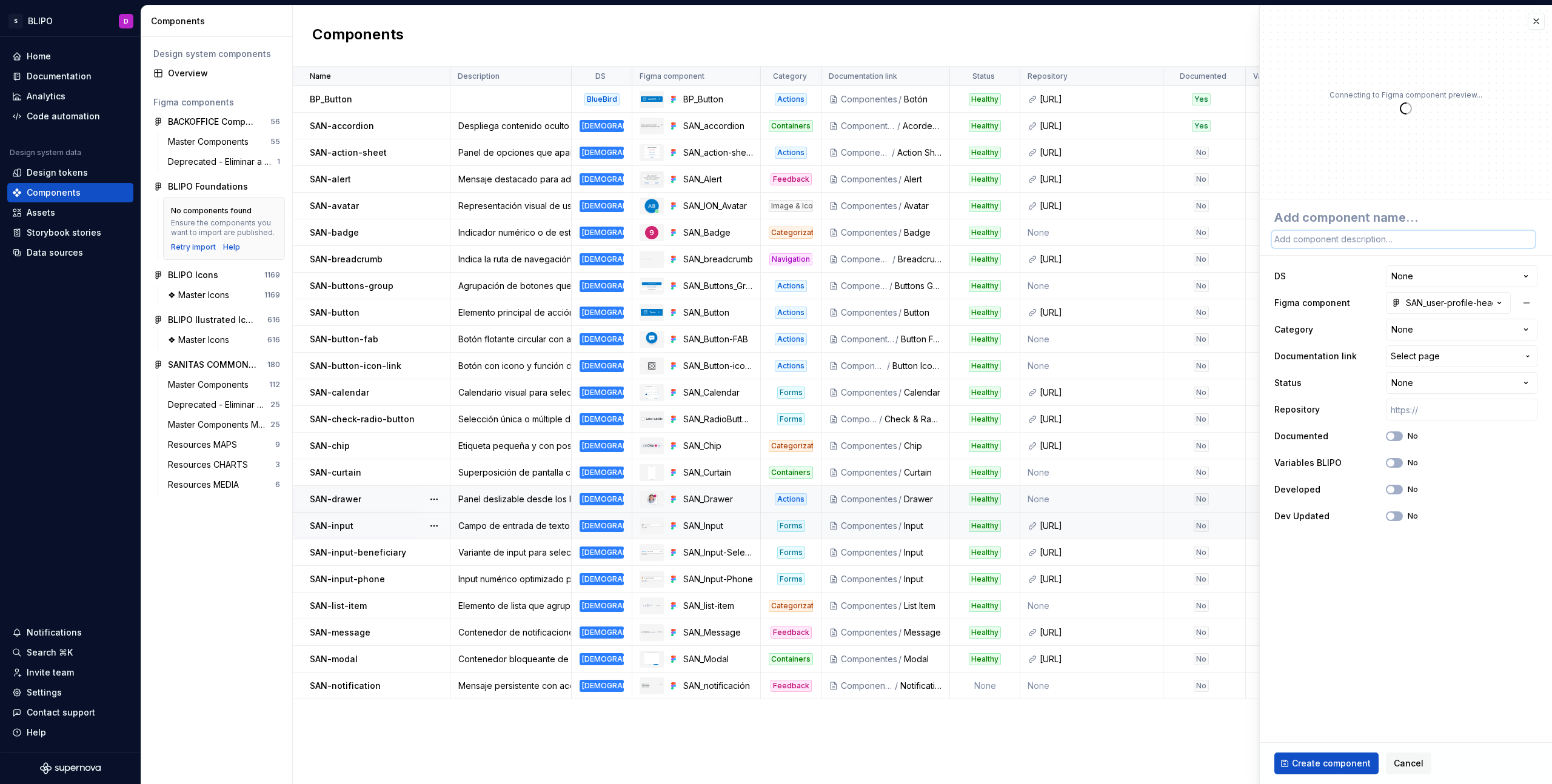
click at [1337, 239] on textarea at bounding box center [1403, 239] width 263 height 17
click at [1341, 218] on textarea at bounding box center [1403, 218] width 263 height 21
click at [1345, 241] on textarea at bounding box center [1403, 239] width 263 height 17
paste textarea "Variante enriquecida del avatar, incluye nombre o estatus"
click at [1415, 280] on html "S BLIPO D Home Documentation Analytics Code automation Design system data Desig…" at bounding box center [776, 392] width 1552 height 784
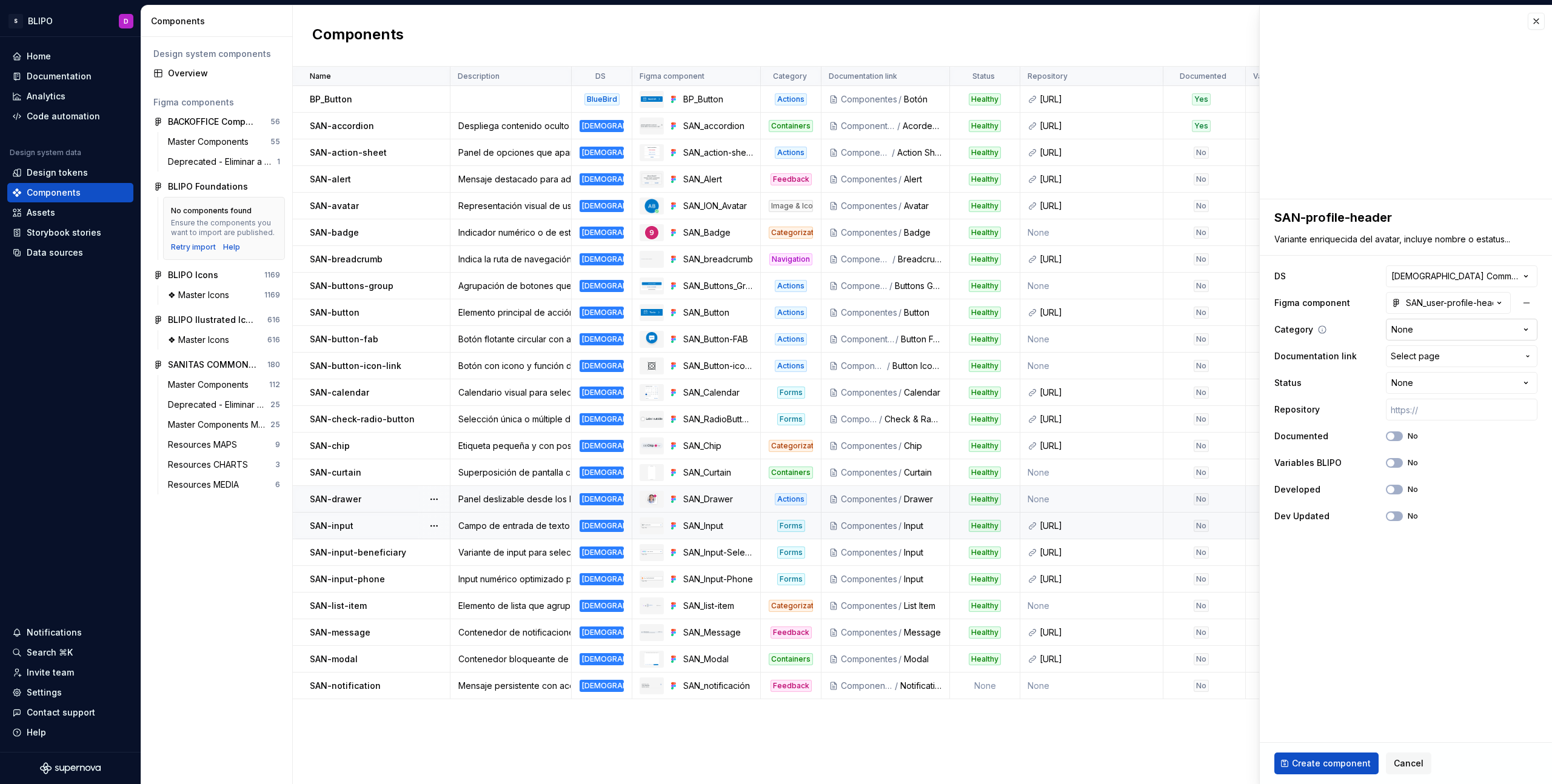
click at [1447, 330] on html "S BLIPO D Home Documentation Analytics Code automation Design system data Desig…" at bounding box center [776, 392] width 1552 height 784
click at [1467, 359] on span "Select page" at bounding box center [1455, 356] width 127 height 12
click at [1438, 438] on span "Profi le" at bounding box center [1425, 444] width 248 height 19
click at [1455, 386] on html "S BLIPO D Home Documentation Analytics Code automation Design system data Desig…" at bounding box center [776, 392] width 1552 height 784
click at [1412, 415] on input "text" at bounding box center [1462, 409] width 152 height 21
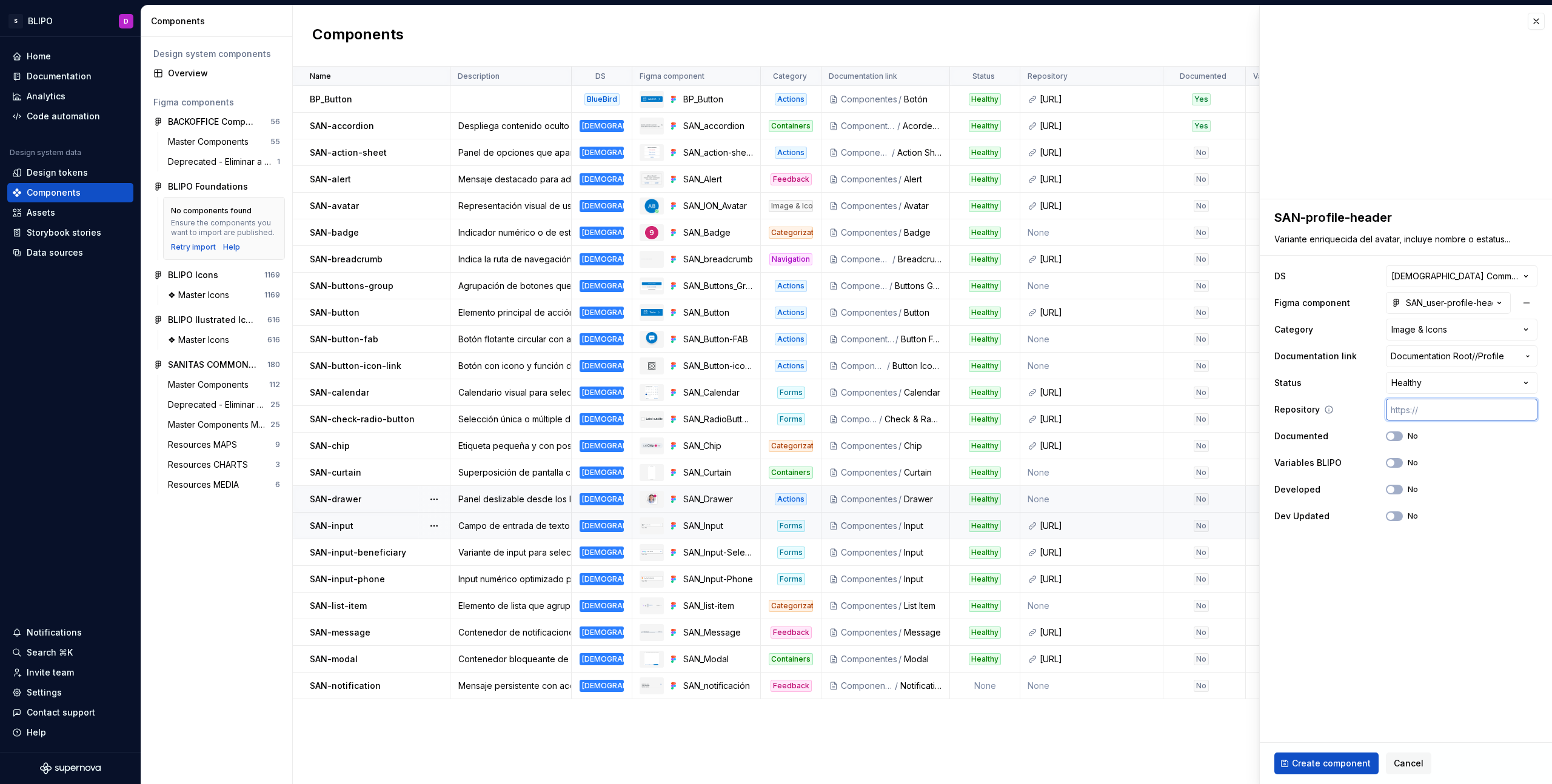
paste input "https://ic.sanitas.dom/ui-libraries/sanitas-common-components/storybook/latest/…"
click at [1393, 461] on span "button" at bounding box center [1390, 462] width 7 height 7
click at [1393, 488] on span "button" at bounding box center [1390, 489] width 7 height 7
click at [1336, 761] on span "Create component" at bounding box center [1331, 763] width 79 height 12
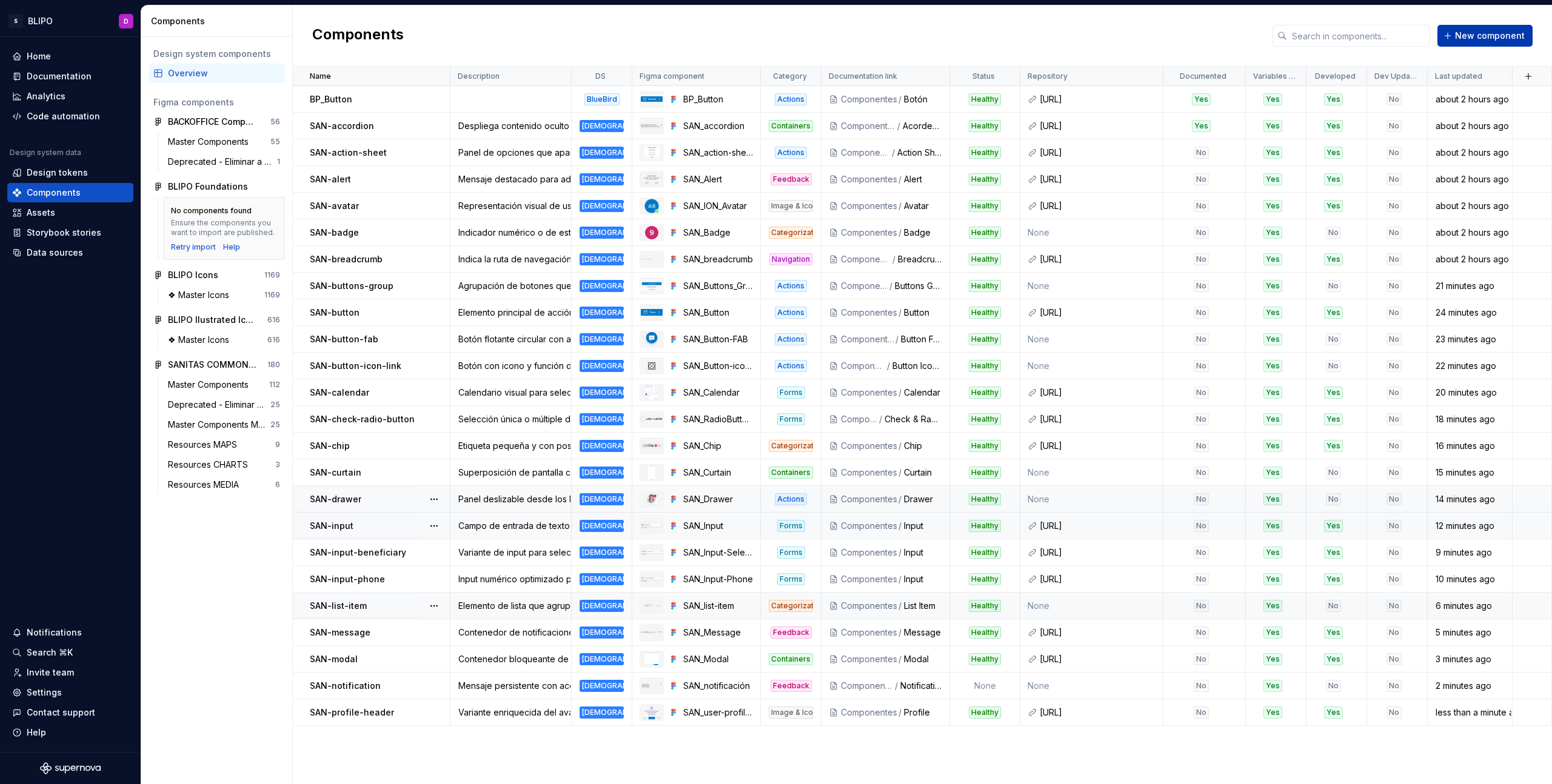
click at [1472, 36] on span "New component" at bounding box center [1490, 36] width 70 height 12
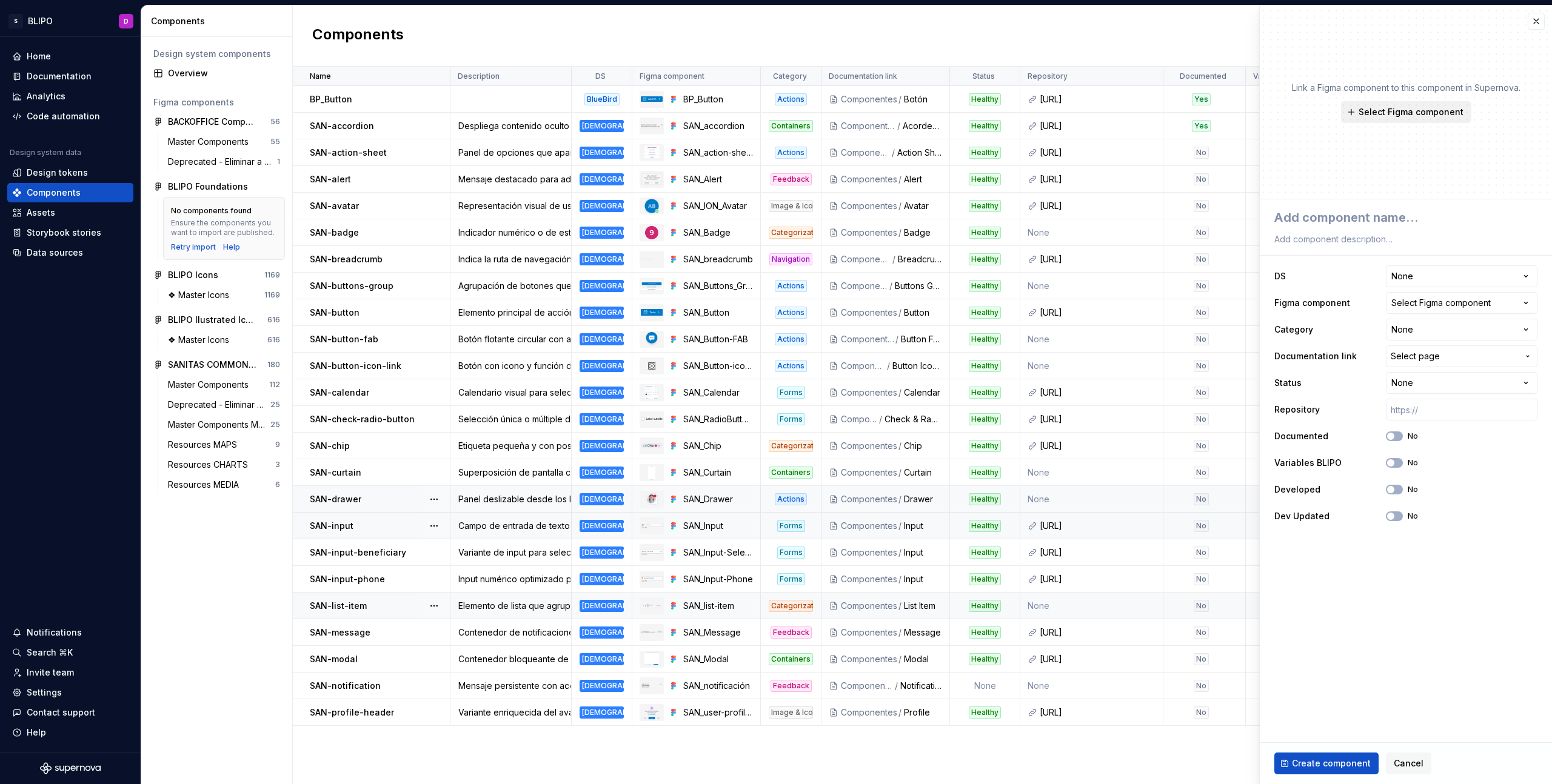
click at [1409, 113] on span "Select Figma component" at bounding box center [1411, 112] width 105 height 12
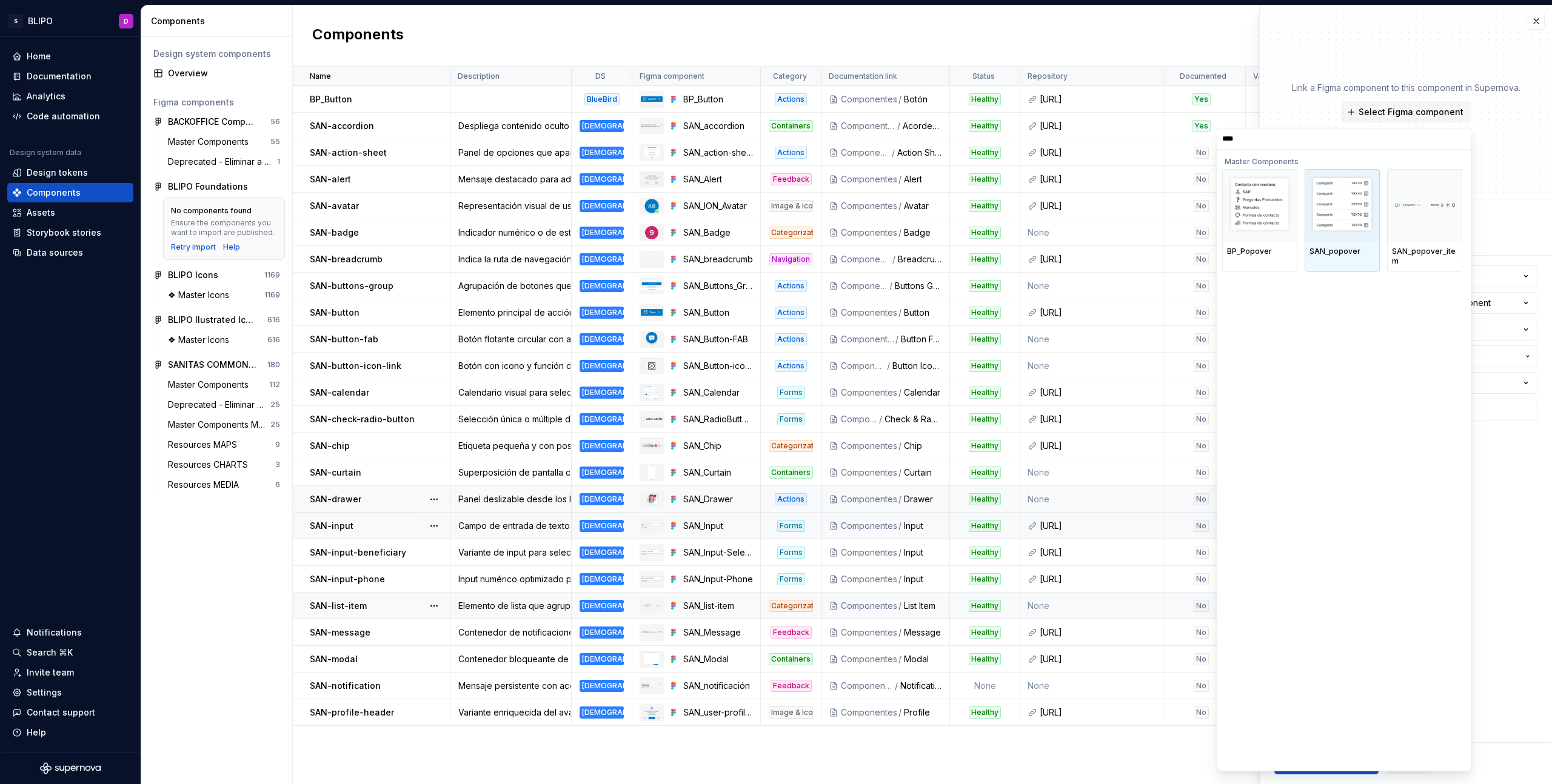
click at [1351, 239] on div at bounding box center [1343, 205] width 75 height 73
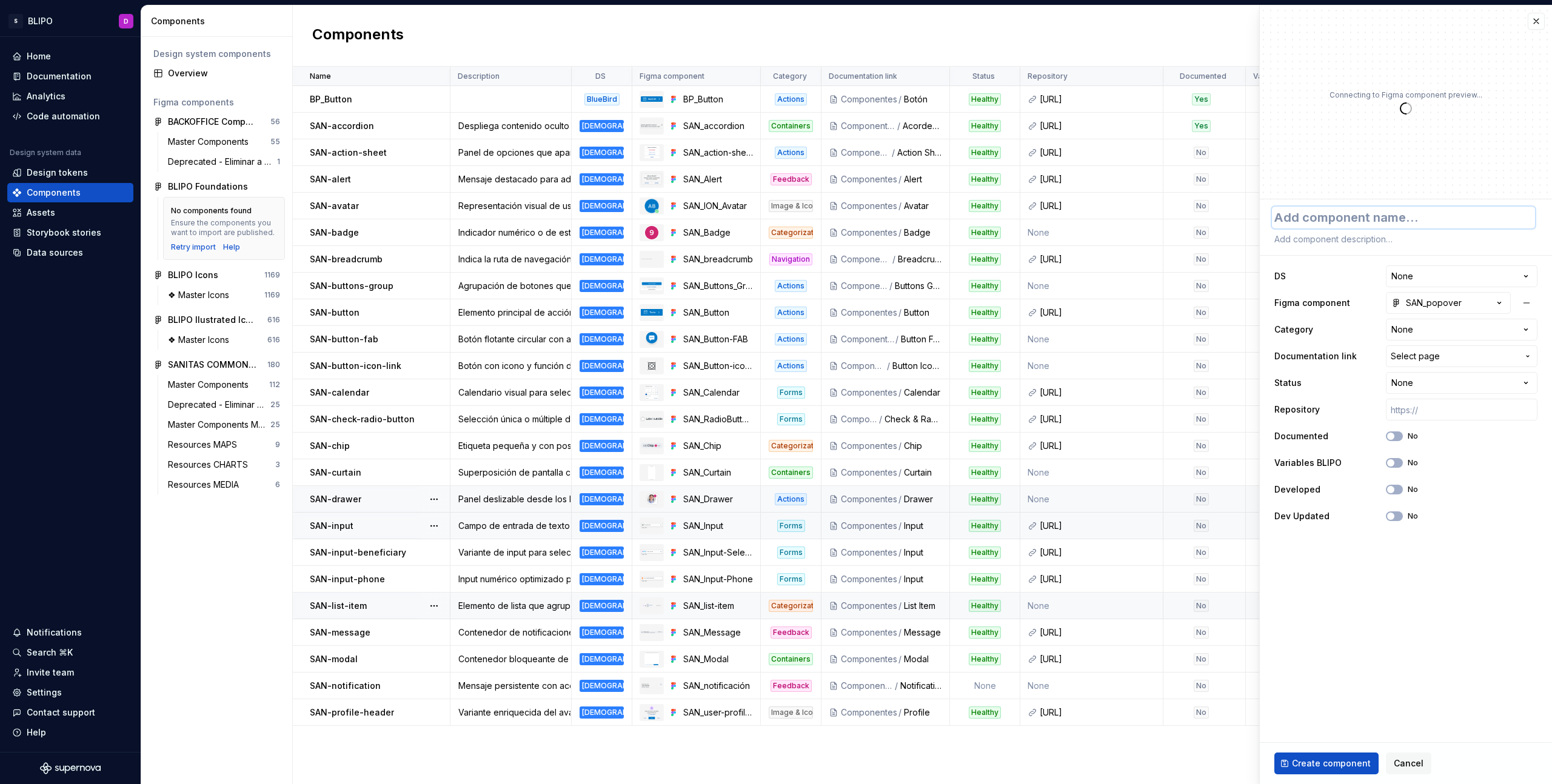
click at [1364, 221] on textarea at bounding box center [1403, 218] width 263 height 21
click at [1458, 330] on html "S BLIPO D Home Documentation Analytics Code automation Design system data Desig…" at bounding box center [776, 392] width 1552 height 784
click at [1336, 244] on textarea at bounding box center [1403, 239] width 263 height 17
paste textarea "Contenedor emergente contextual. Puede tener acciones y más contenido."
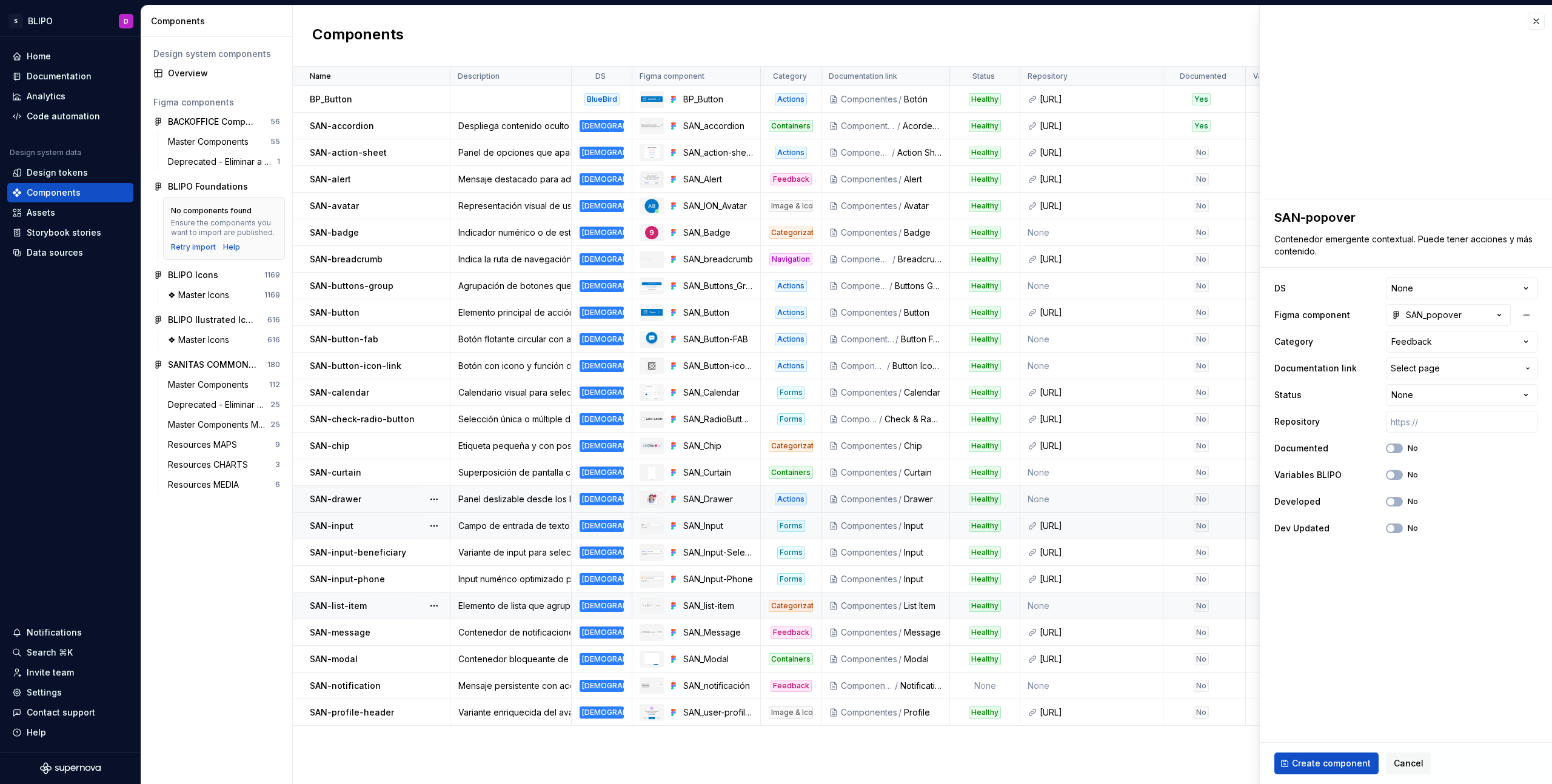
click at [1502, 287] on html "S BLIPO D Home Documentation Analytics Code automation Design system data Desig…" at bounding box center [776, 392] width 1552 height 784
click at [1442, 395] on html "S BLIPO D Home Documentation Analytics Code automation Design system data Desig…" at bounding box center [776, 392] width 1552 height 784
click at [1443, 427] on input "text" at bounding box center [1462, 422] width 152 height 21
drag, startPoint x: 1352, startPoint y: 592, endPoint x: 1371, endPoint y: 522, distance: 72.5
click at [1352, 592] on fieldset "**********" at bounding box center [1406, 491] width 292 height 585
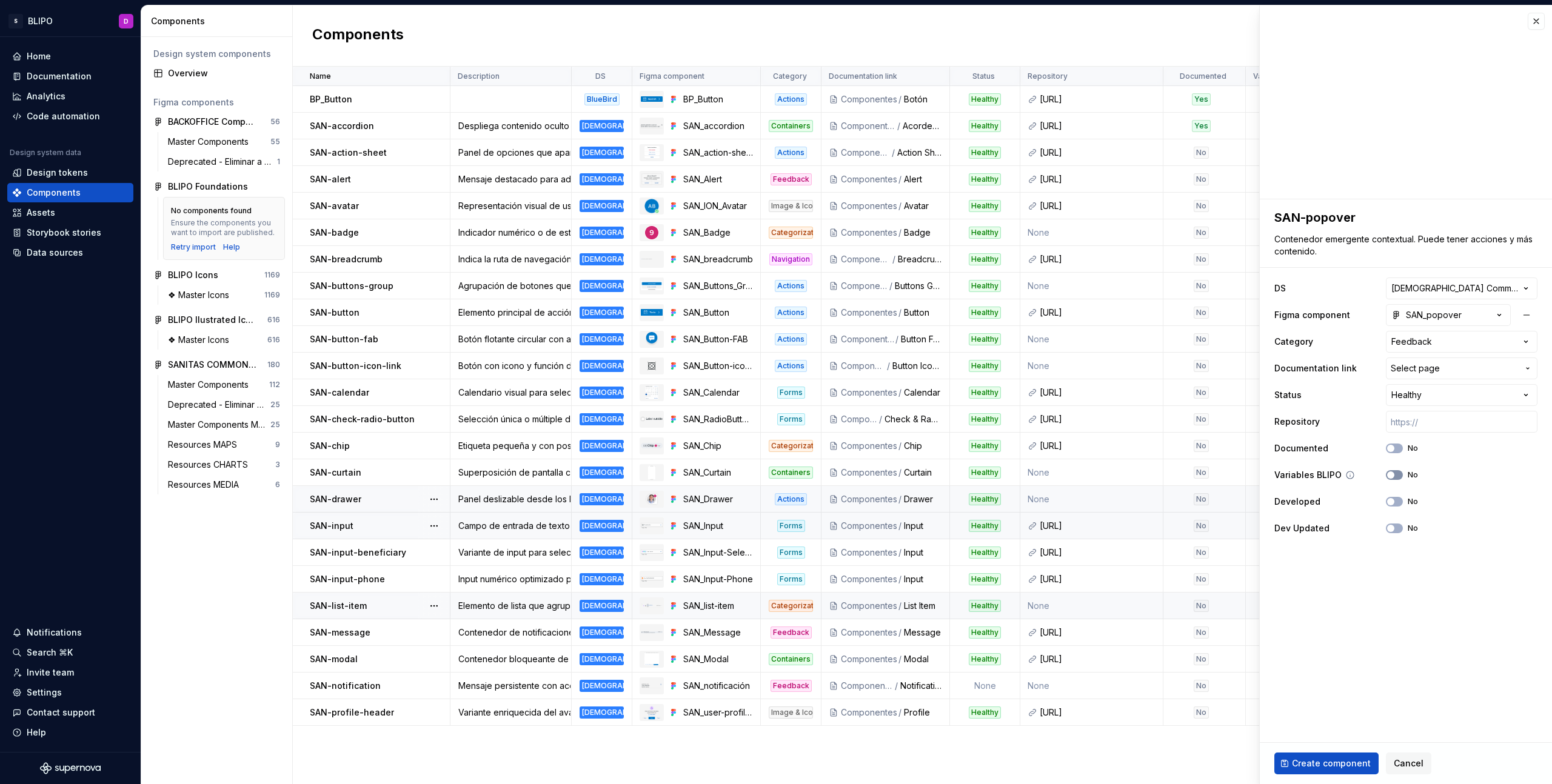
click at [1395, 476] on icon "button" at bounding box center [1390, 474] width 10 height 7
click at [1333, 765] on span "Create component" at bounding box center [1331, 763] width 79 height 12
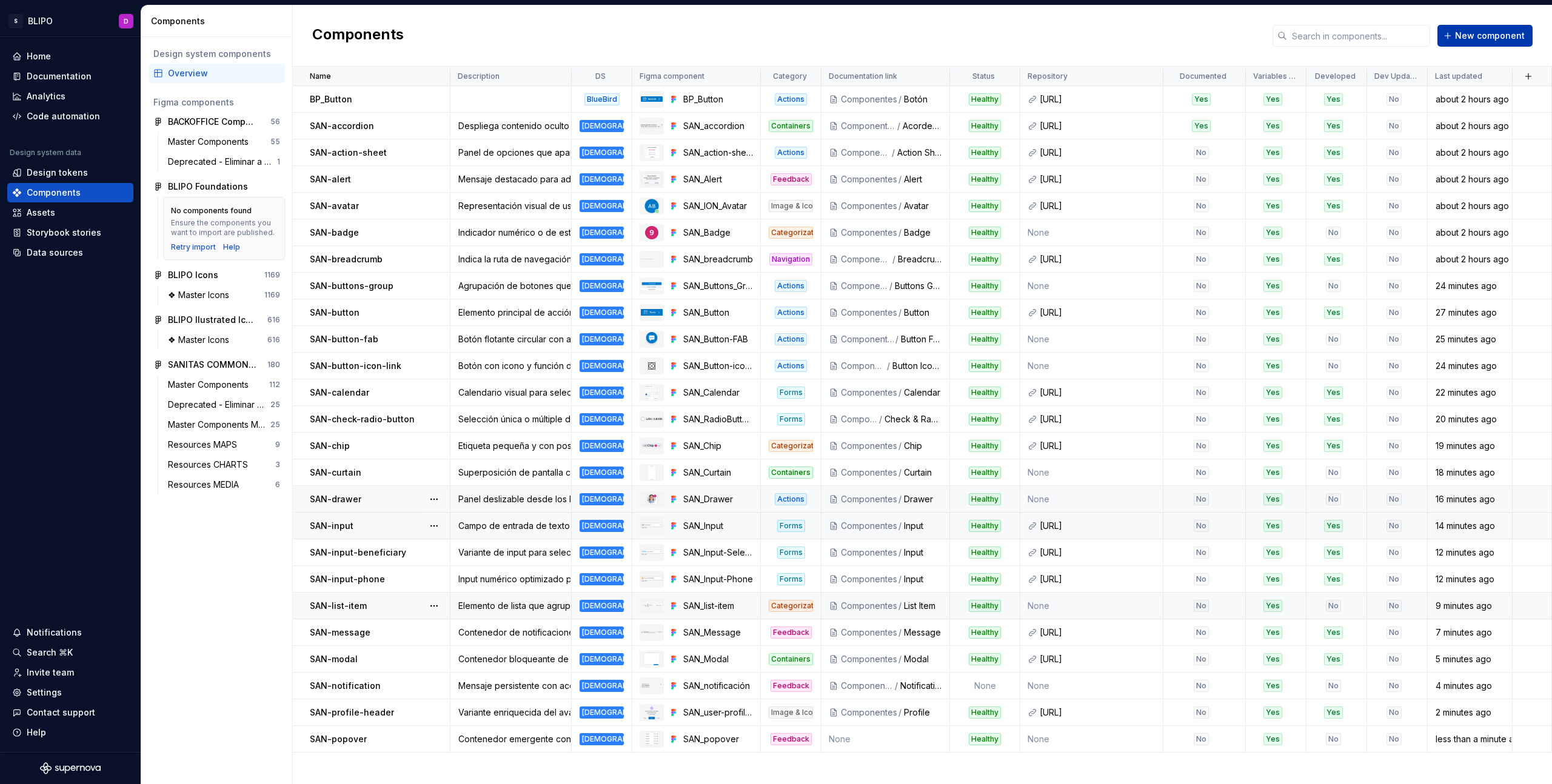
click at [1485, 39] on span "New component" at bounding box center [1490, 36] width 70 height 12
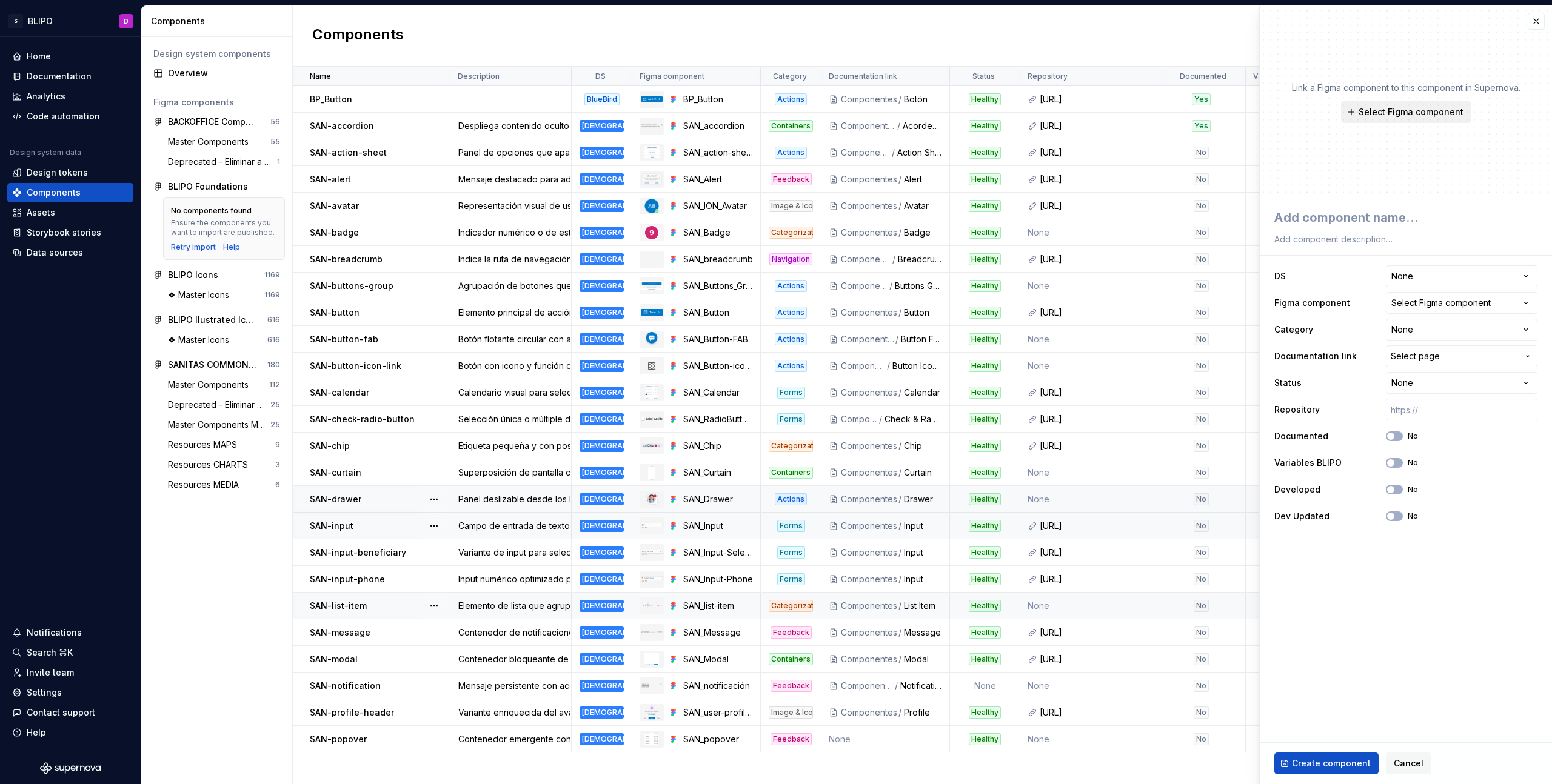
click at [1406, 111] on span "Select Figma component" at bounding box center [1411, 112] width 105 height 12
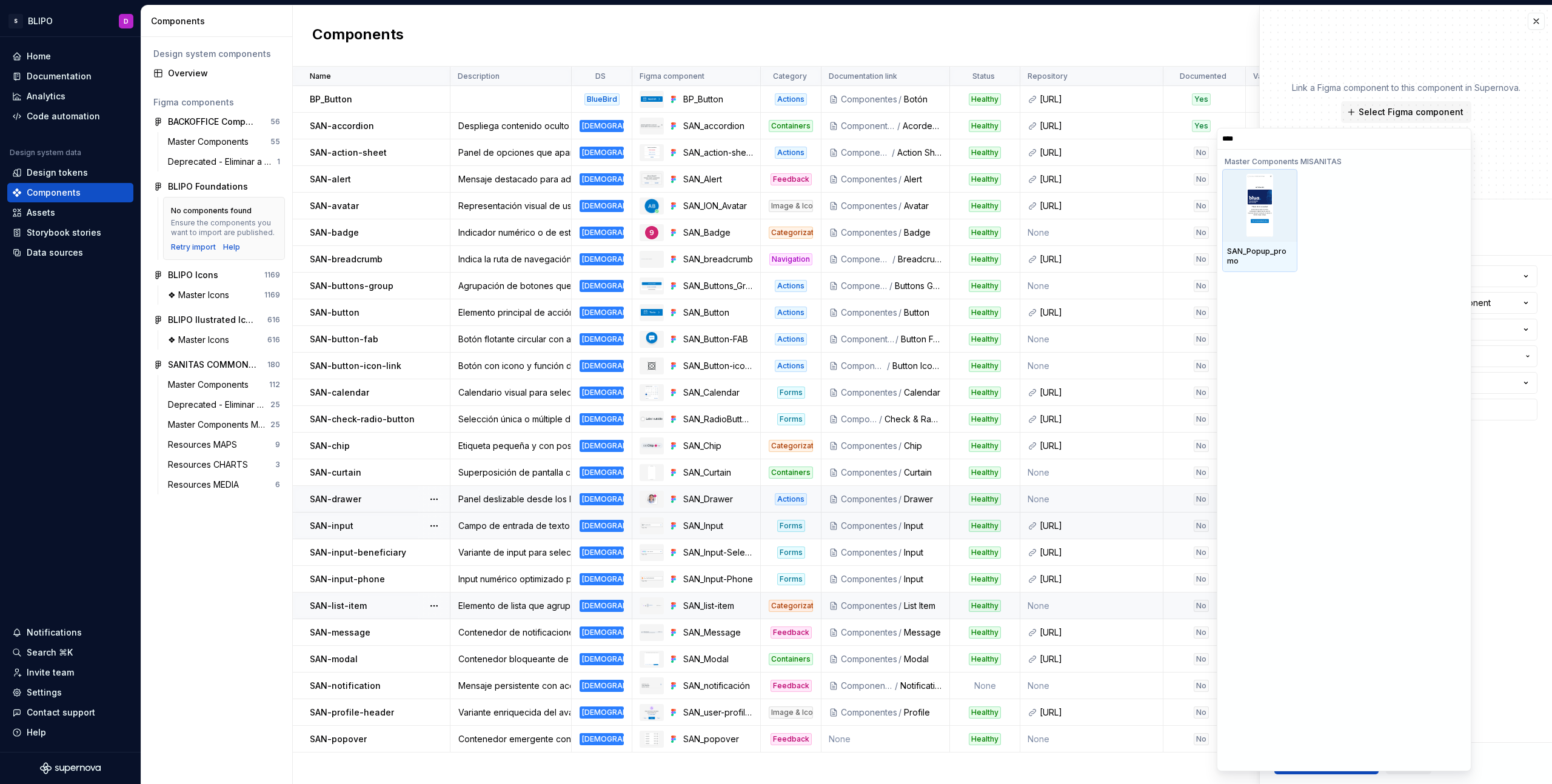
click at [1272, 230] on img at bounding box center [1260, 205] width 27 height 63
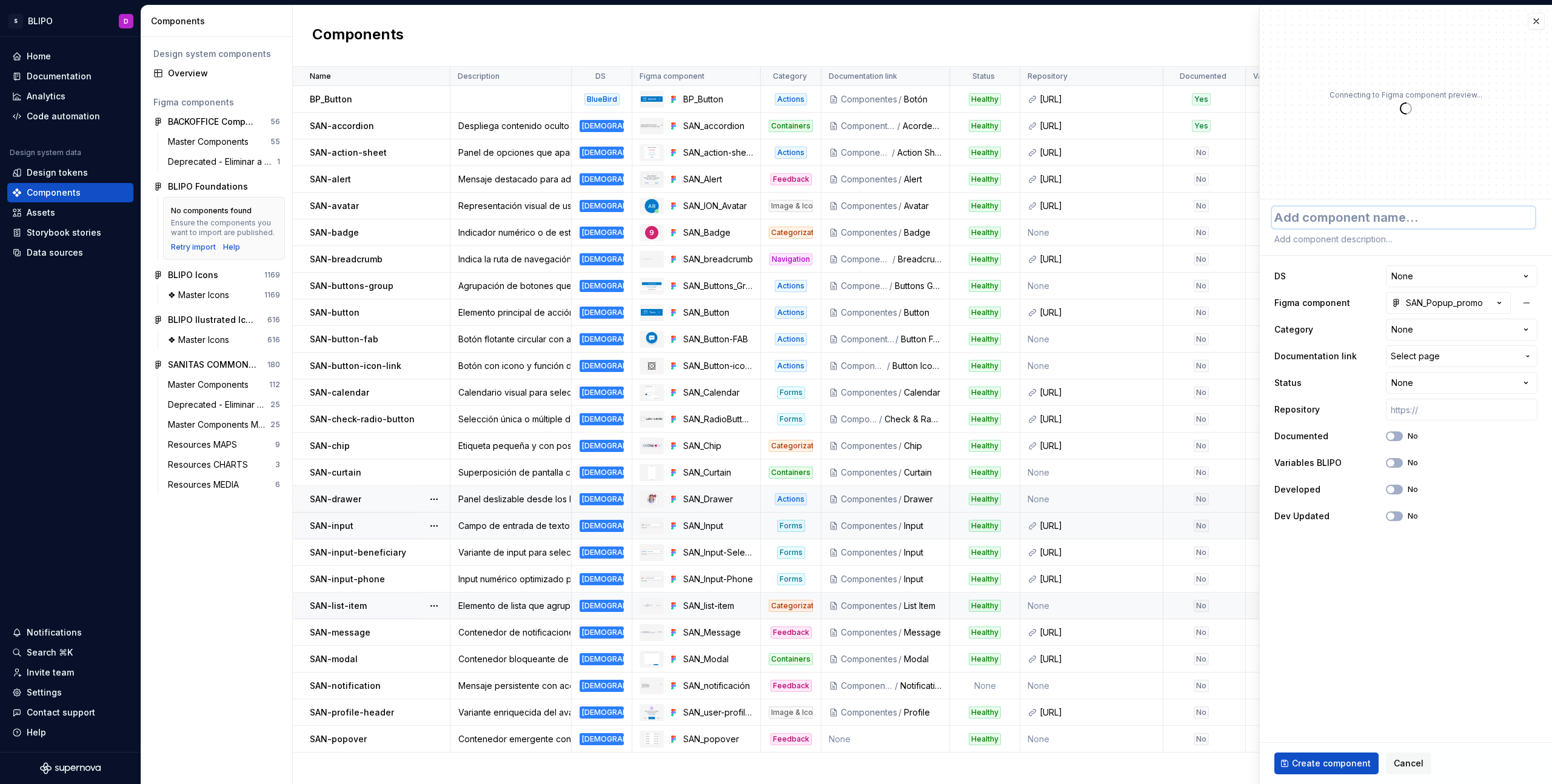
click at [1297, 221] on textarea at bounding box center [1403, 218] width 263 height 21
click at [1369, 241] on textarea at bounding box center [1403, 239] width 263 height 17
paste textarea "SAN-popup-promo: Ventana emergente para promociones específicas."
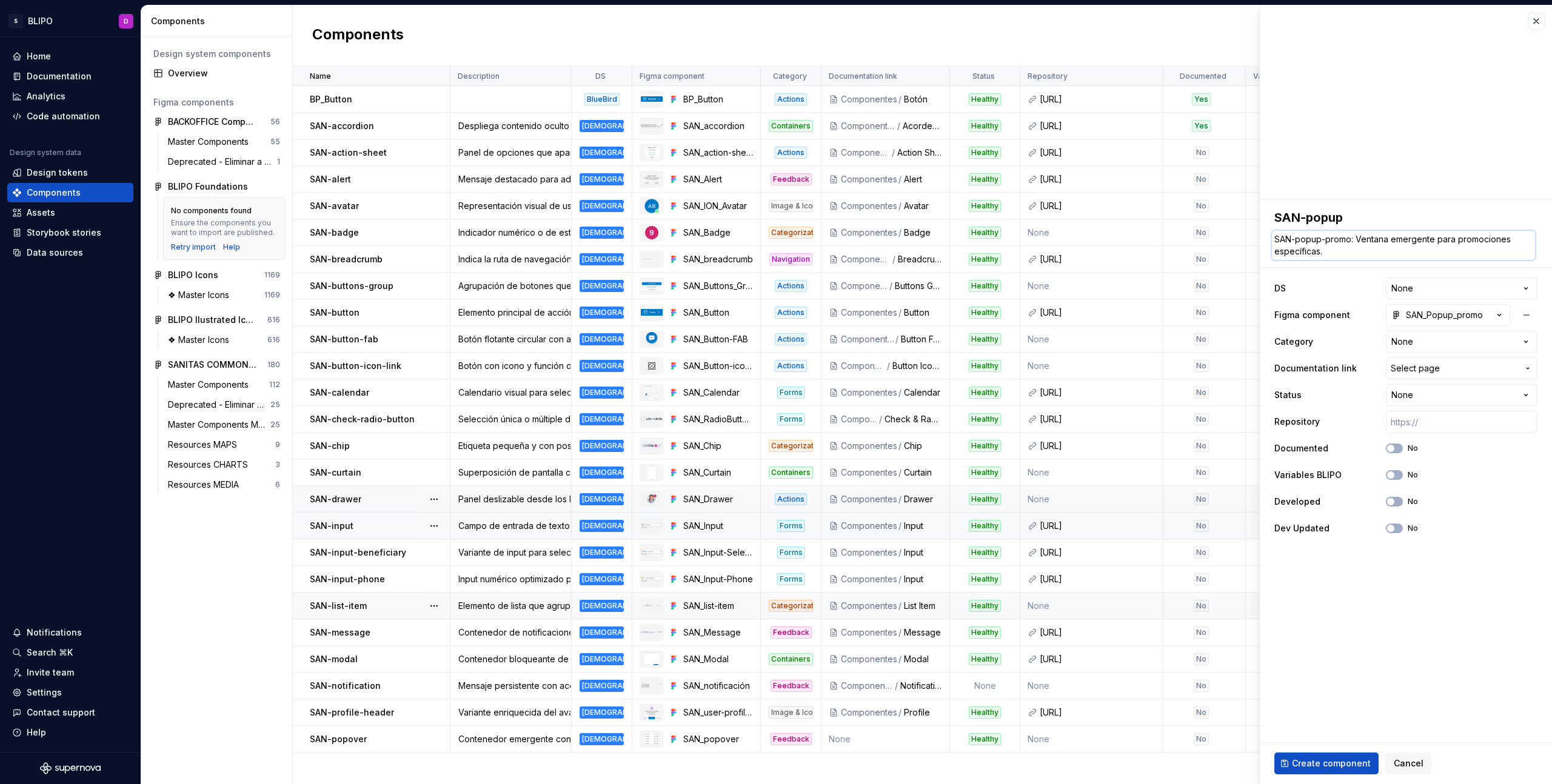
drag, startPoint x: 1357, startPoint y: 241, endPoint x: 1276, endPoint y: 239, distance: 81.0
click at [1276, 239] on textarea "SAN-popup-promo: Ventana emergente para promociones específicas." at bounding box center [1403, 245] width 263 height 29
click at [1500, 245] on textarea "Ventana emergente para promociones específicas." at bounding box center [1403, 239] width 263 height 17
click at [1468, 280] on html "S BLIPO D Home Documentation Analytics Code automation Design system data Desig…" at bounding box center [776, 392] width 1552 height 784
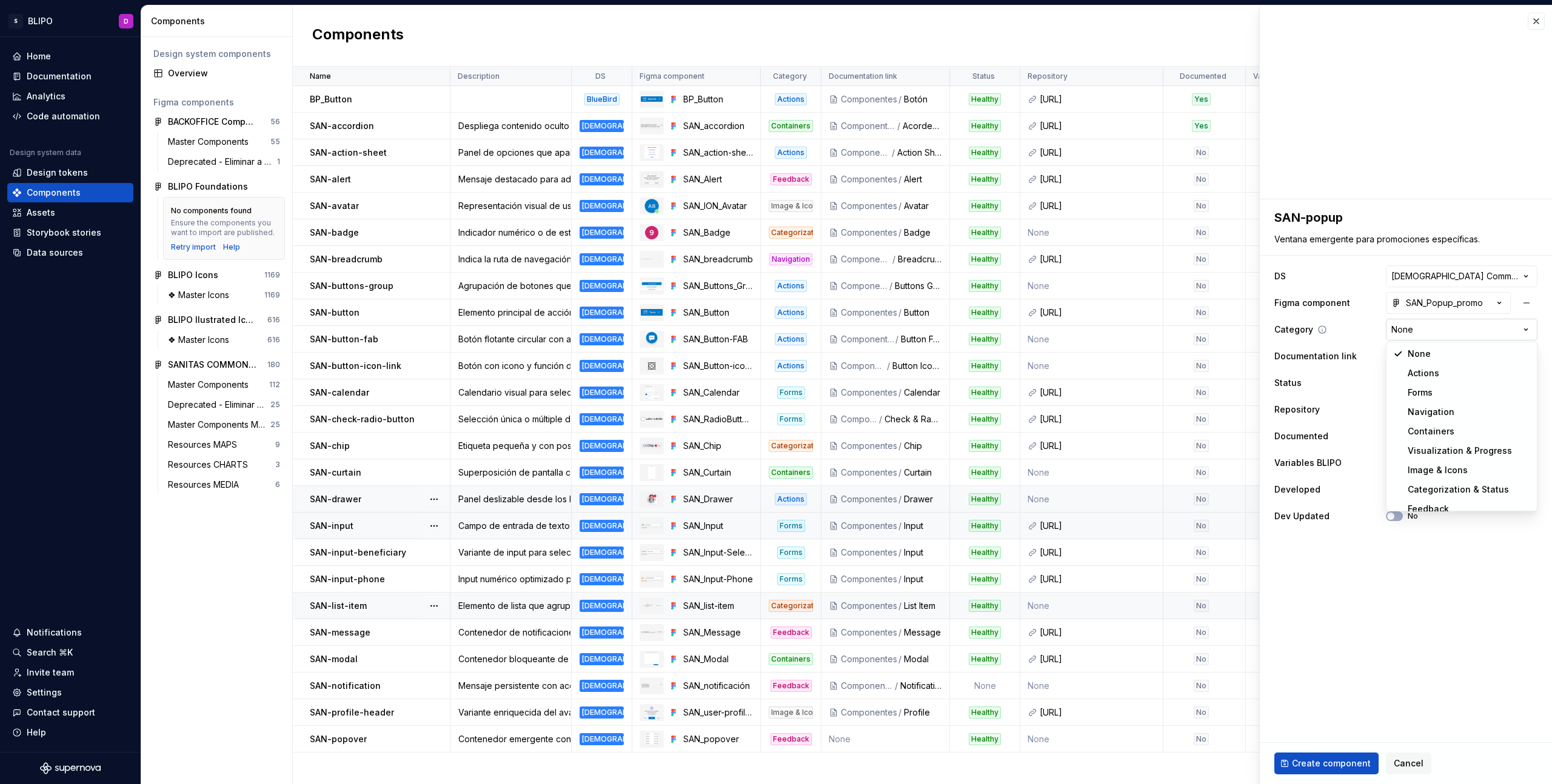
click at [1427, 328] on html "S BLIPO D Home Documentation Analytics Code automation Design system data Desig…" at bounding box center [776, 392] width 1552 height 784
click at [1454, 360] on span "Select page" at bounding box center [1455, 356] width 127 height 12
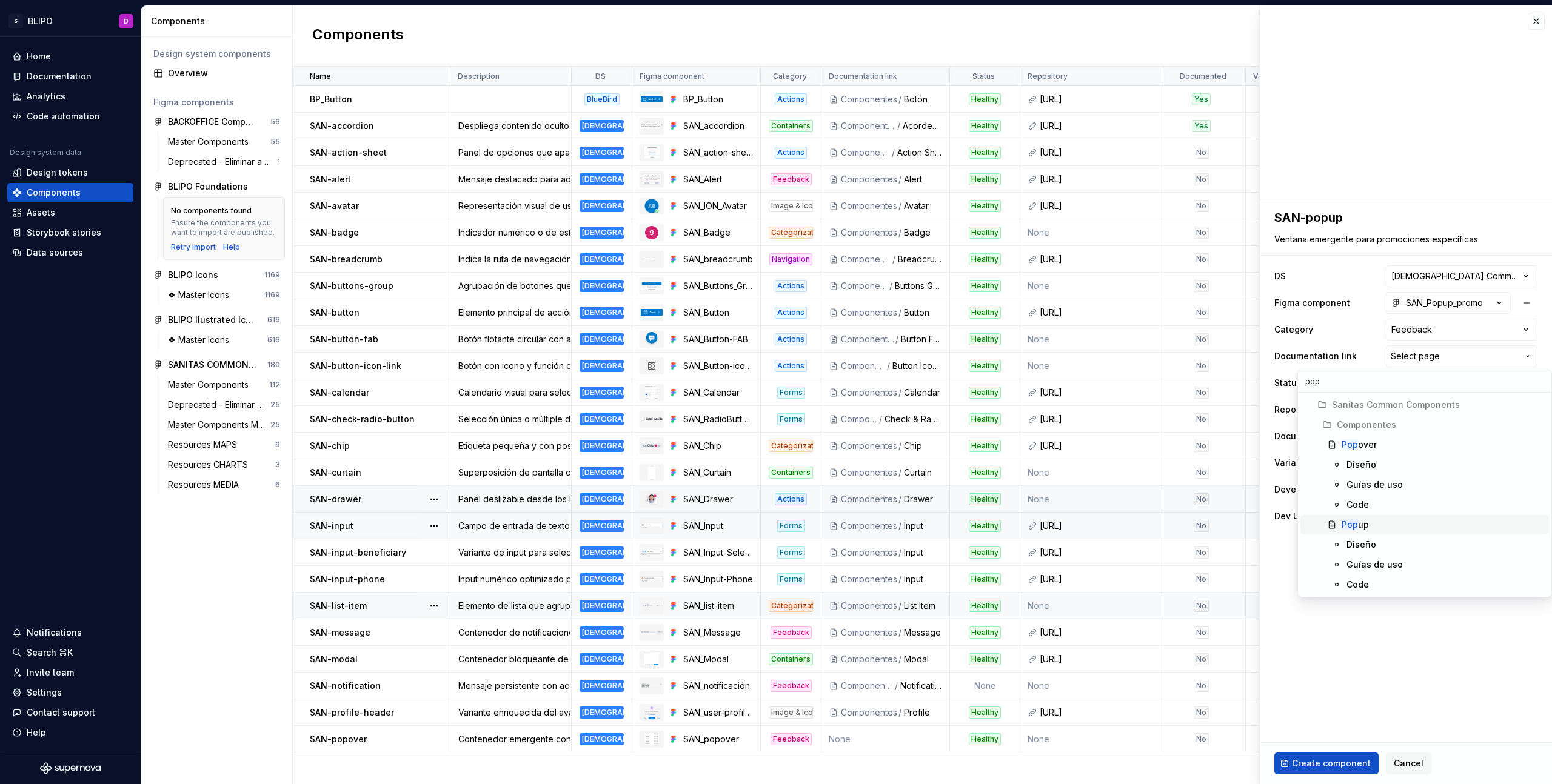
click at [1363, 525] on div "Pop up" at bounding box center [1356, 525] width 28 height 12
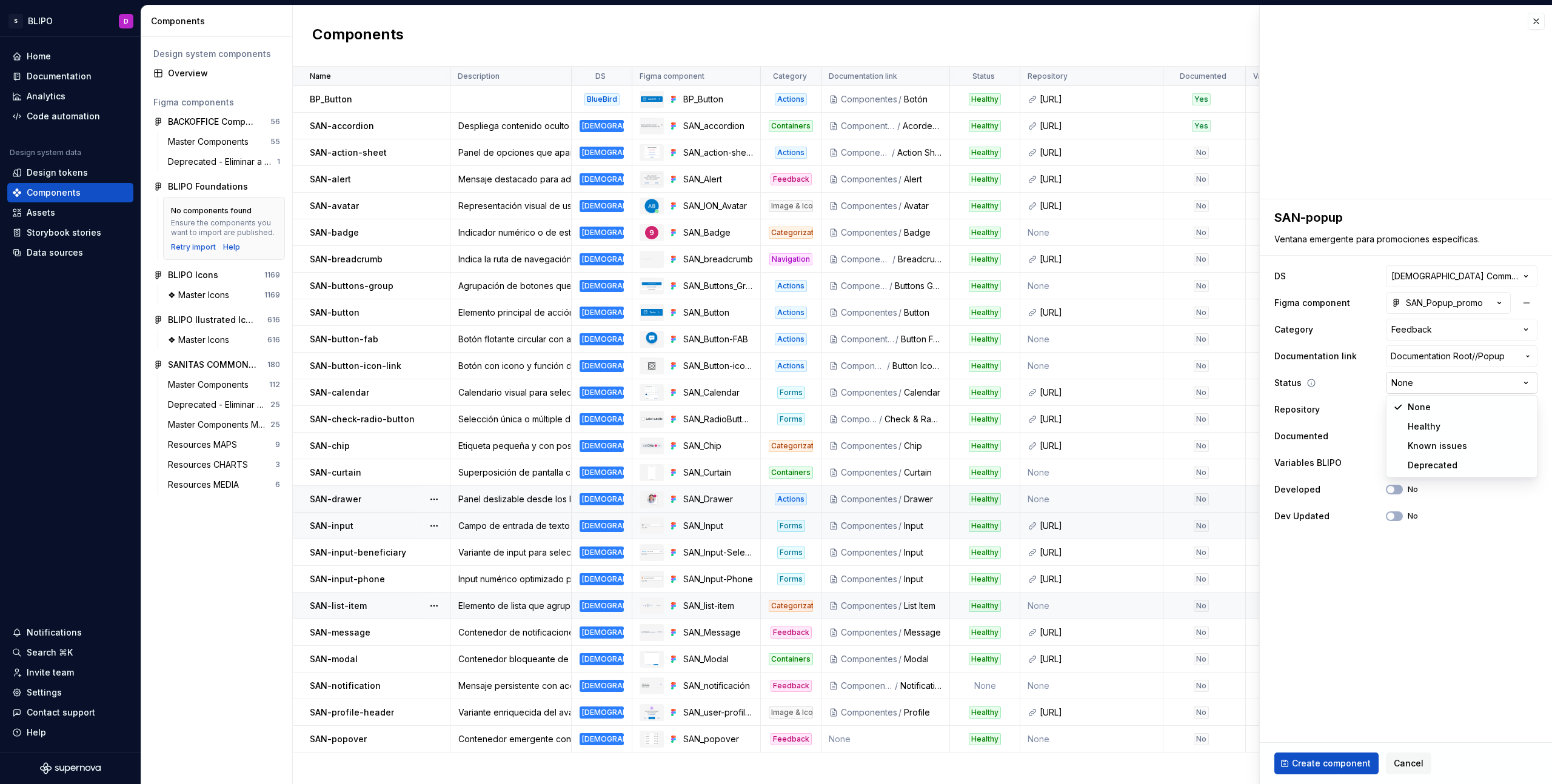
click at [1452, 383] on html "S BLIPO D Home Documentation Analytics Code automation Design system data Desig…" at bounding box center [776, 392] width 1552 height 784
click at [1396, 468] on div "Variables BLIPO No" at bounding box center [1406, 463] width 263 height 21
click at [1393, 461] on span "button" at bounding box center [1390, 462] width 7 height 7
click at [1326, 760] on span "Create component" at bounding box center [1331, 763] width 79 height 12
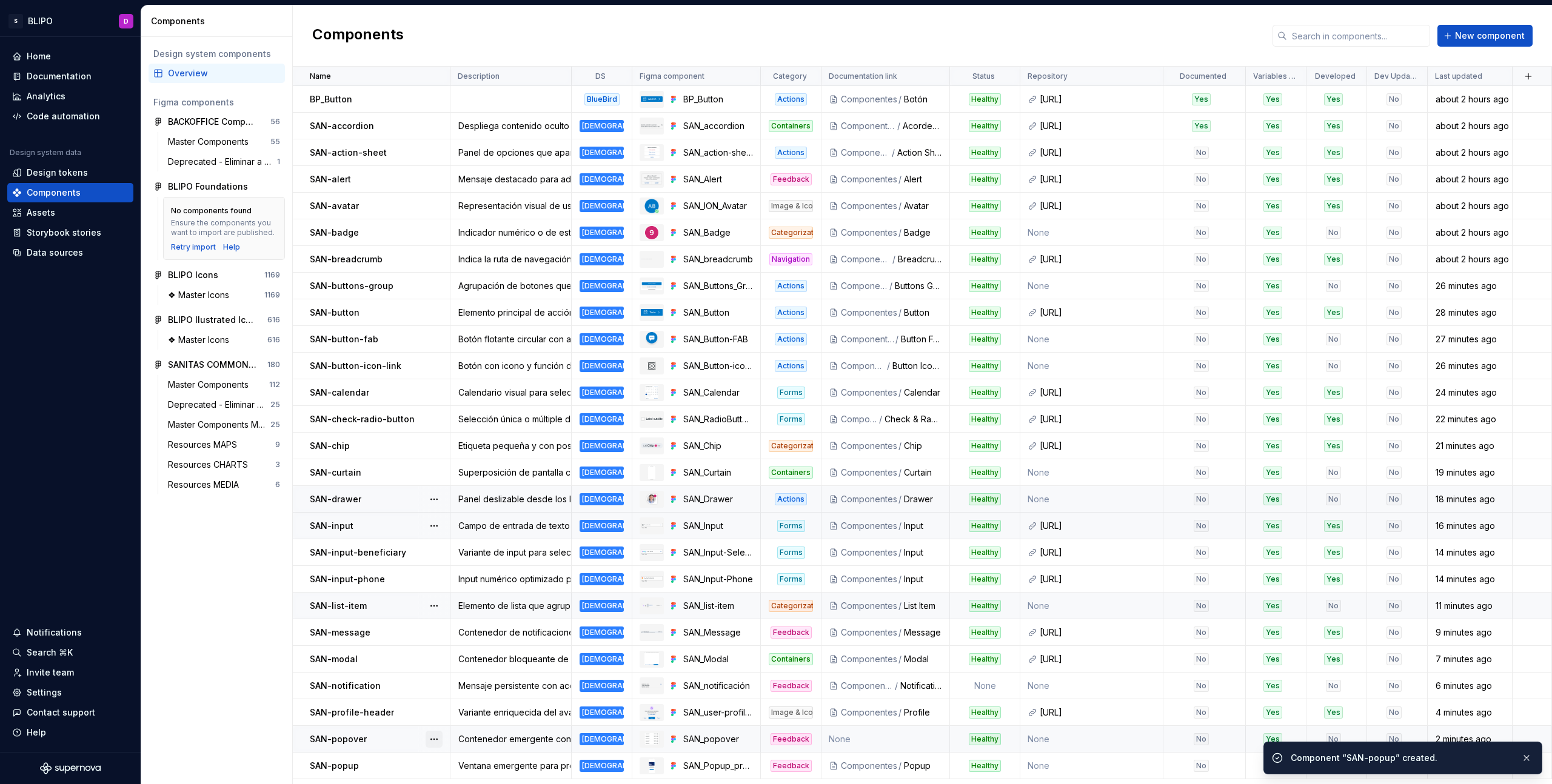
click at [434, 739] on button "button" at bounding box center [434, 740] width 17 height 17
click at [473, 688] on div "Open component detail" at bounding box center [498, 691] width 100 height 12
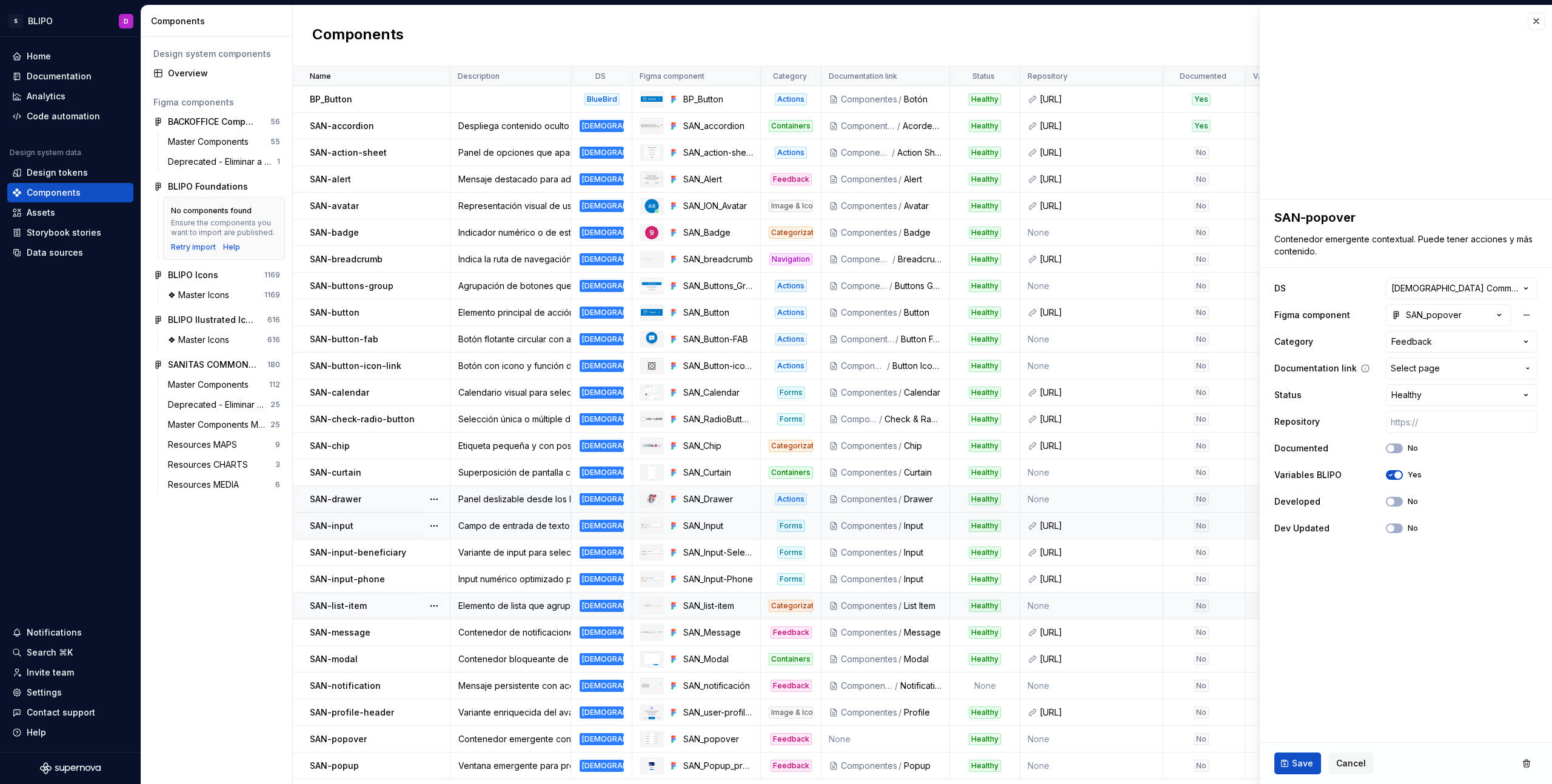
click at [1501, 368] on span "Select page" at bounding box center [1455, 369] width 127 height 12
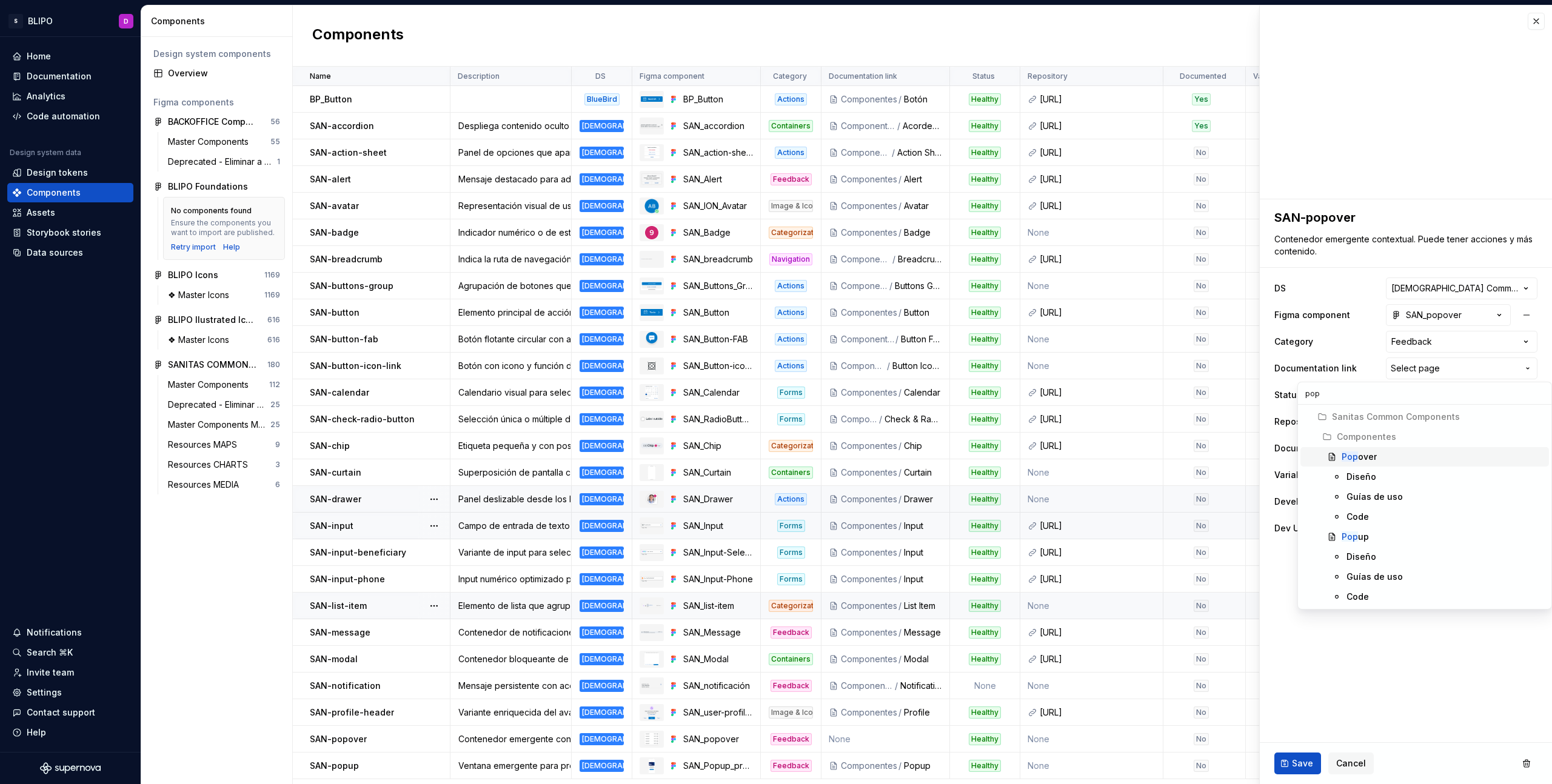
click at [1365, 453] on div "Pop over" at bounding box center [1360, 457] width 35 height 12
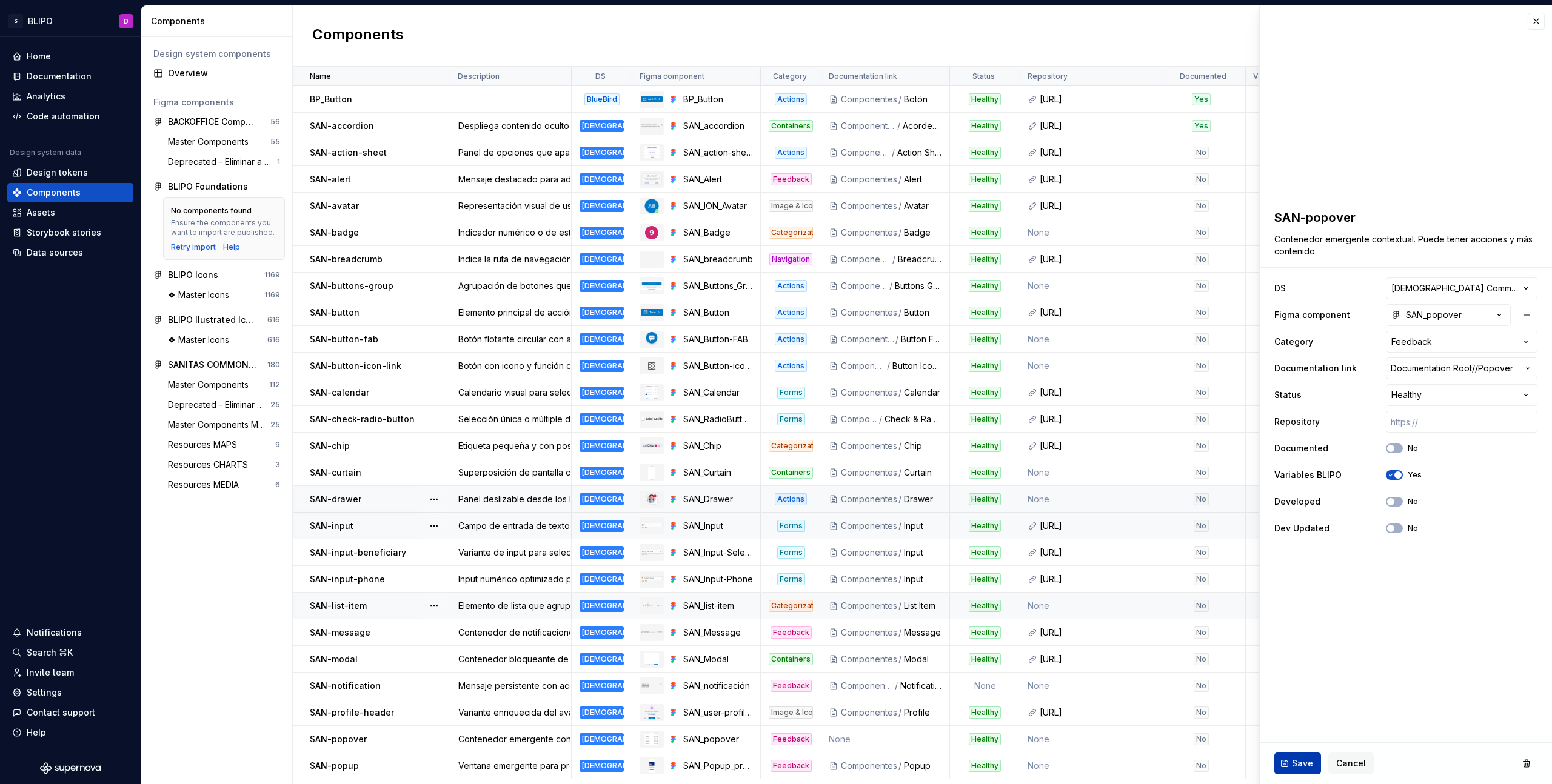
click at [1314, 762] on button "Save" at bounding box center [1297, 763] width 47 height 21
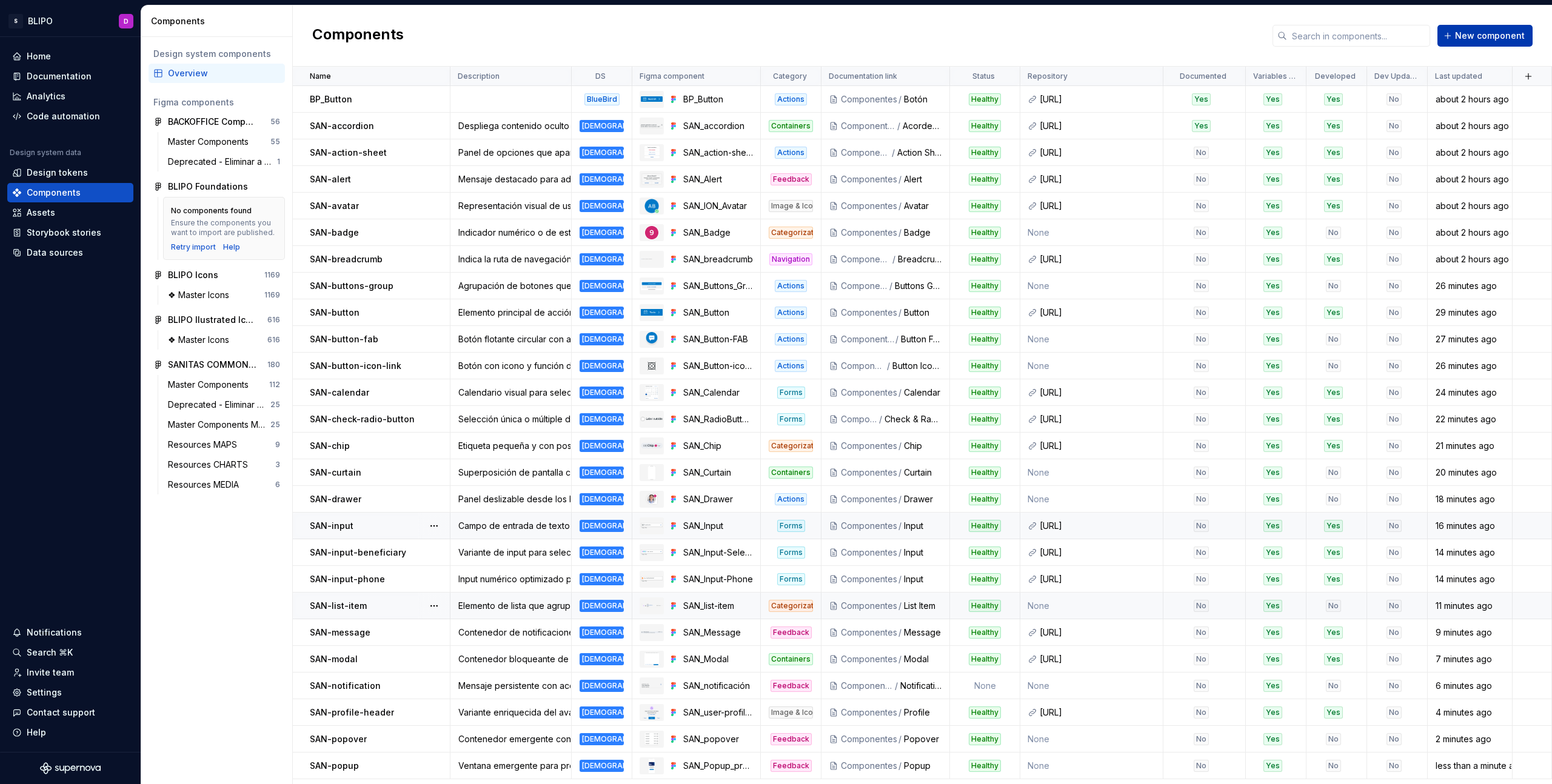
click at [1509, 31] on span "New component" at bounding box center [1490, 36] width 70 height 12
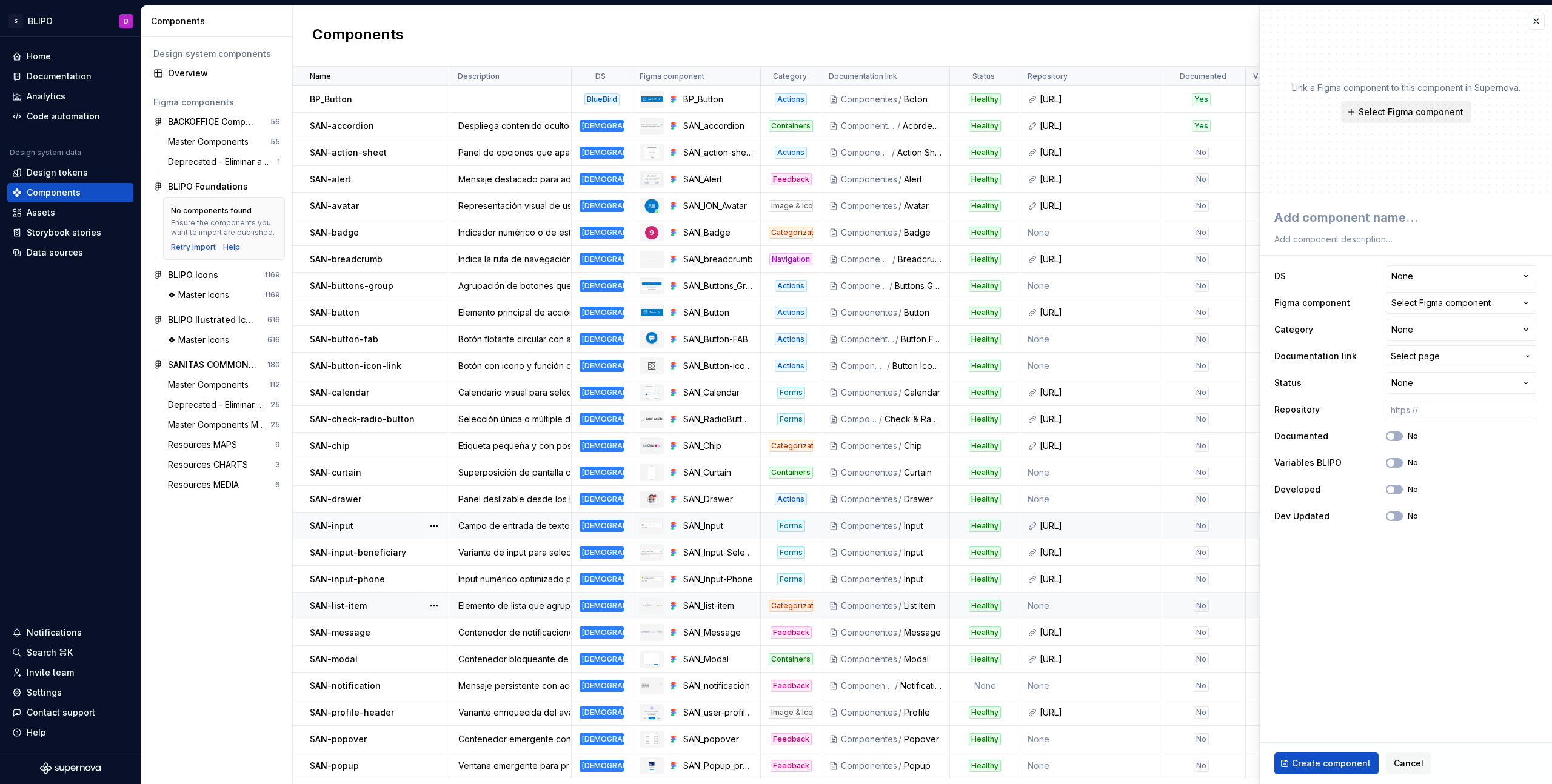
click at [1452, 112] on span "Select Figma component" at bounding box center [1411, 112] width 105 height 12
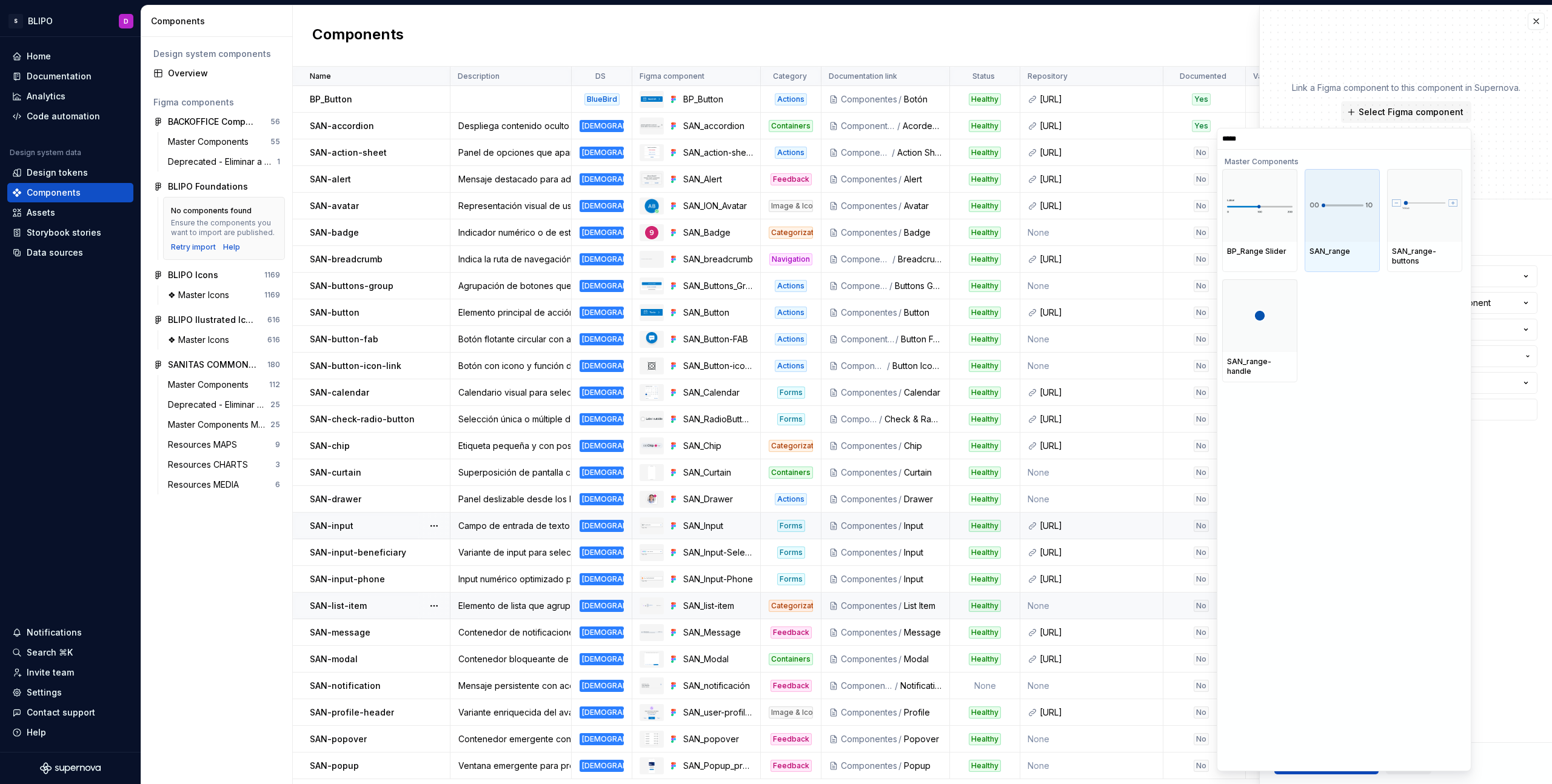
click at [1337, 228] on div at bounding box center [1343, 205] width 75 height 73
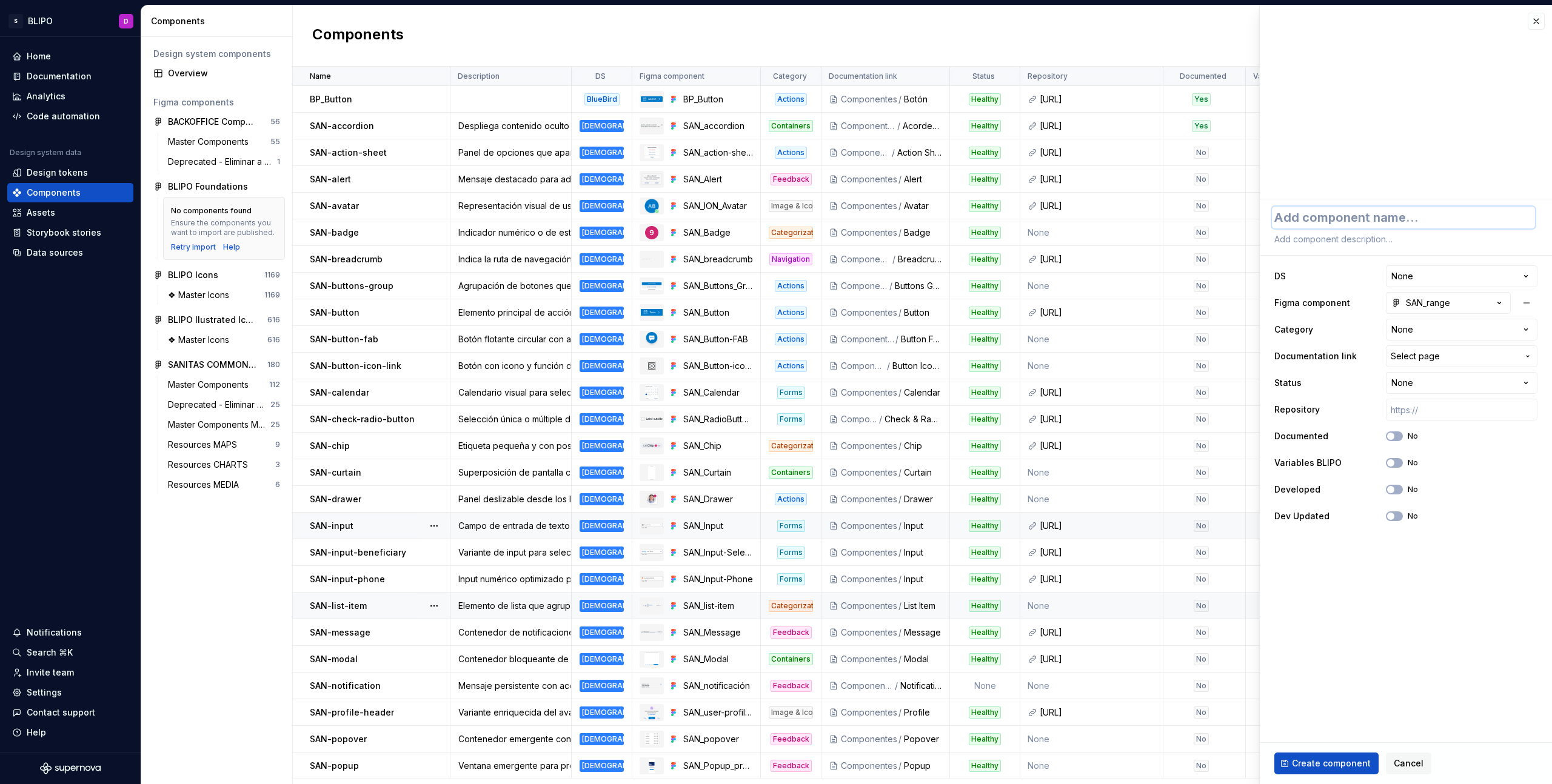
click at [1311, 221] on textarea at bounding box center [1403, 218] width 263 height 21
click at [1377, 237] on textarea at bounding box center [1403, 239] width 263 height 17
paste textarea "Campo para seleccionar un valor continuo dentro de un rango. Puede incluir slid…"
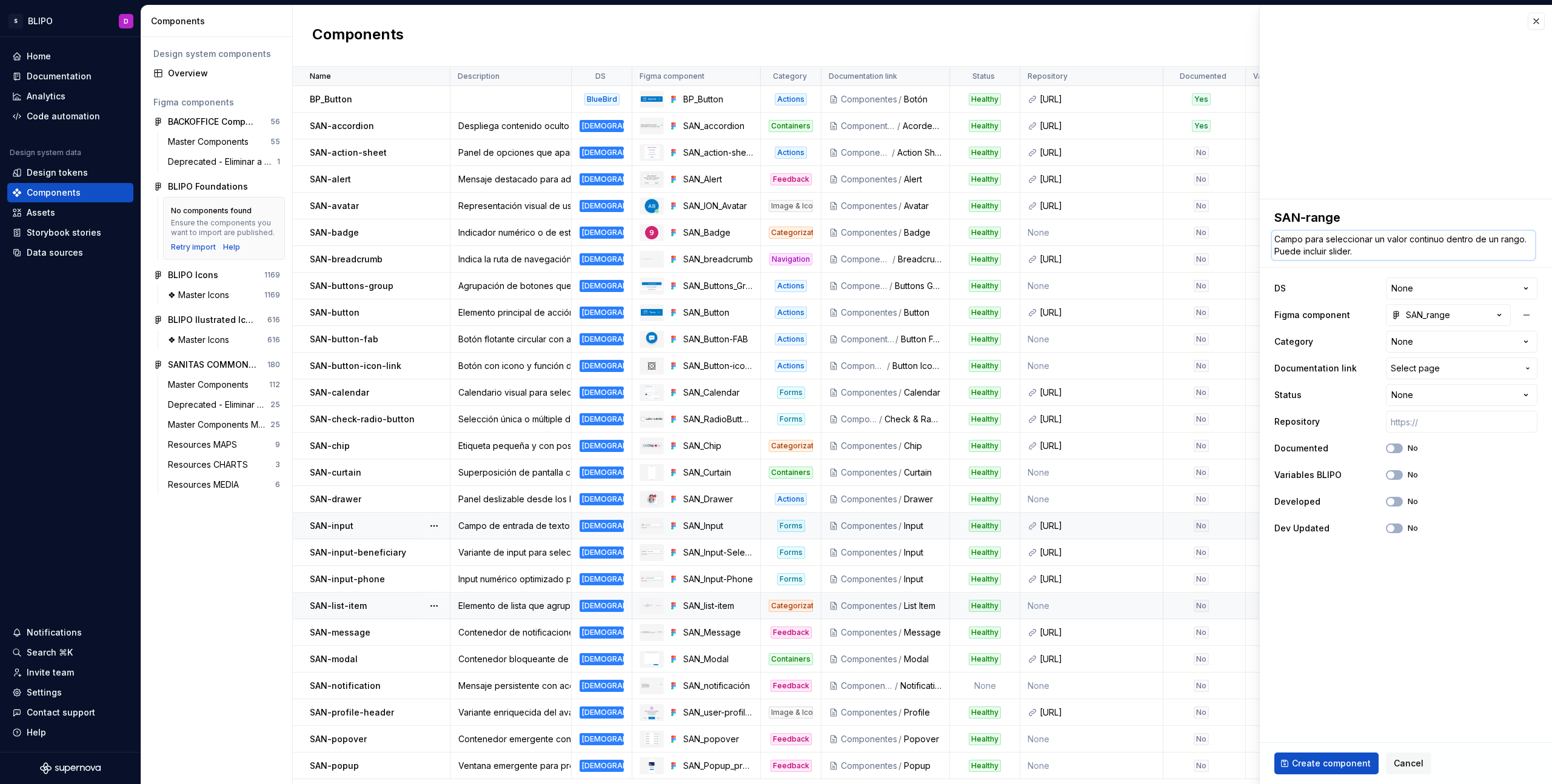
click at [1294, 241] on textarea "Campo para seleccionar un valor continuo dentro de un rango. Puede incluir slid…" at bounding box center [1403, 245] width 263 height 29
click at [1352, 252] on textarea "Slider para seleccionar un valor continuo dentro de un rango. Puede incluir sli…" at bounding box center [1403, 245] width 263 height 29
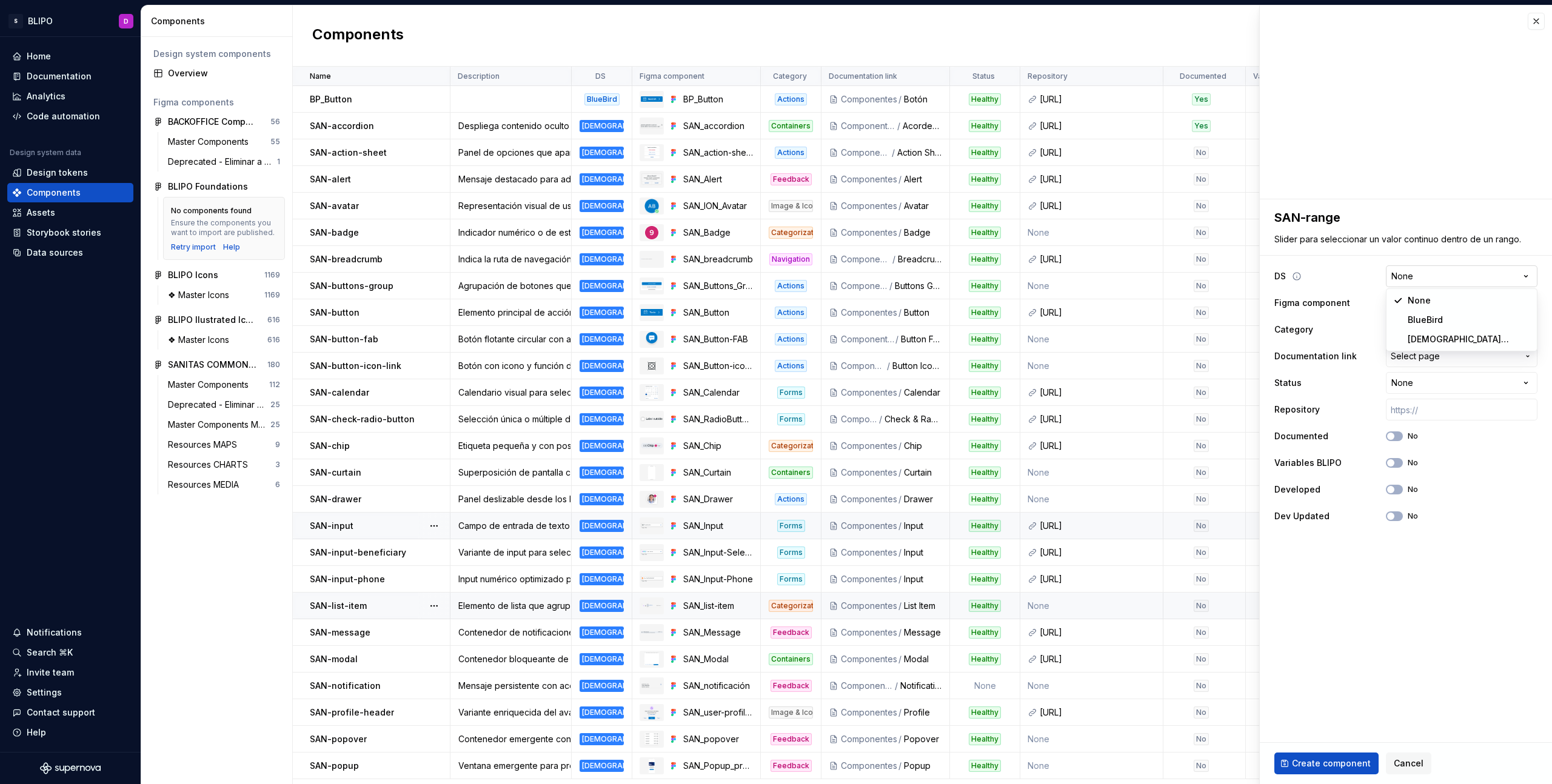
click at [1412, 277] on html "S BLIPO D Home Documentation Analytics Code automation Design system data Desig…" at bounding box center [776, 392] width 1552 height 784
click at [1434, 328] on html "S BLIPO D Home Documentation Analytics Code automation Design system data Desig…" at bounding box center [776, 392] width 1552 height 784
click at [1426, 356] on span "Select page" at bounding box center [1416, 356] width 49 height 12
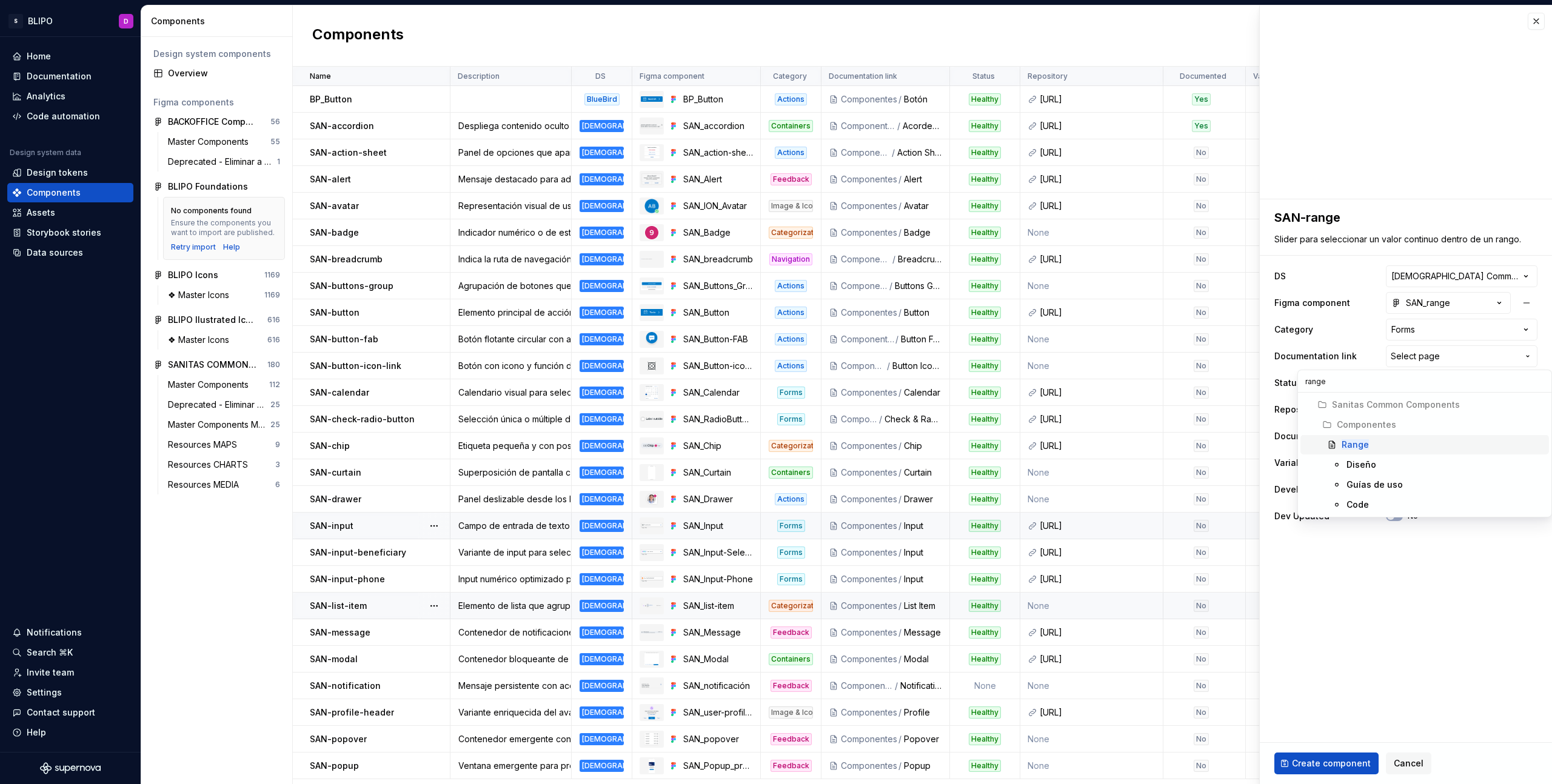
click at [1376, 449] on div "Range" at bounding box center [1443, 444] width 202 height 12
click at [1451, 385] on html "S BLIPO D Home Documentation Analytics Code automation Design system data Desig…" at bounding box center [776, 392] width 1552 height 784
drag, startPoint x: 1391, startPoint y: 408, endPoint x: 1399, endPoint y: 410, distance: 8.2
click at [1391, 408] on input "text" at bounding box center [1462, 409] width 152 height 21
paste input "https://ic.sanitas.dom/ui-libraries/sanitas-common-components/storybook/latest/…"
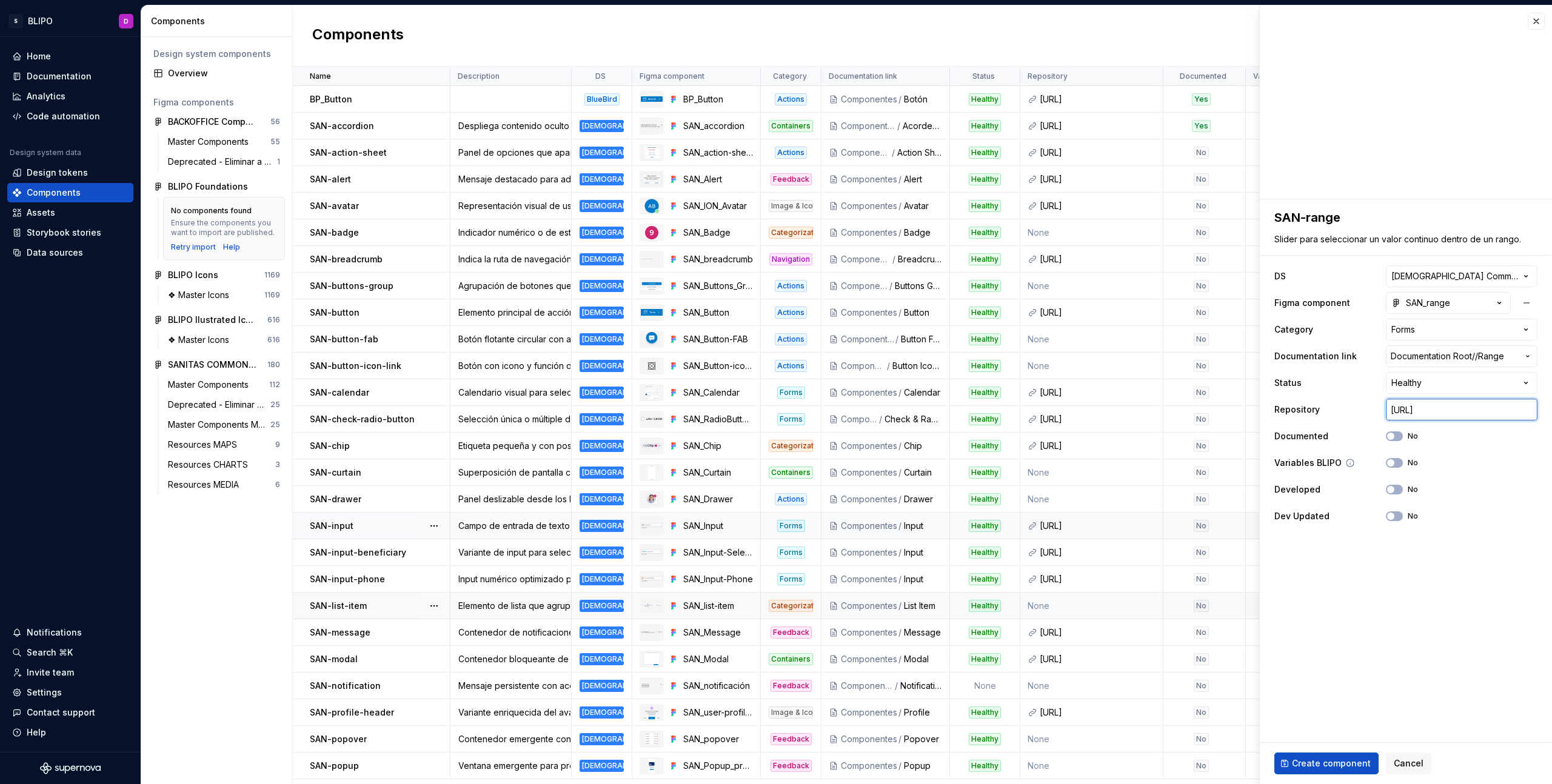
scroll to position [0, 433]
click at [1395, 462] on icon "button" at bounding box center [1390, 462] width 10 height 7
click at [1391, 494] on div "Developed No" at bounding box center [1406, 490] width 263 height 21
click at [1394, 490] on span "button" at bounding box center [1390, 489] width 7 height 7
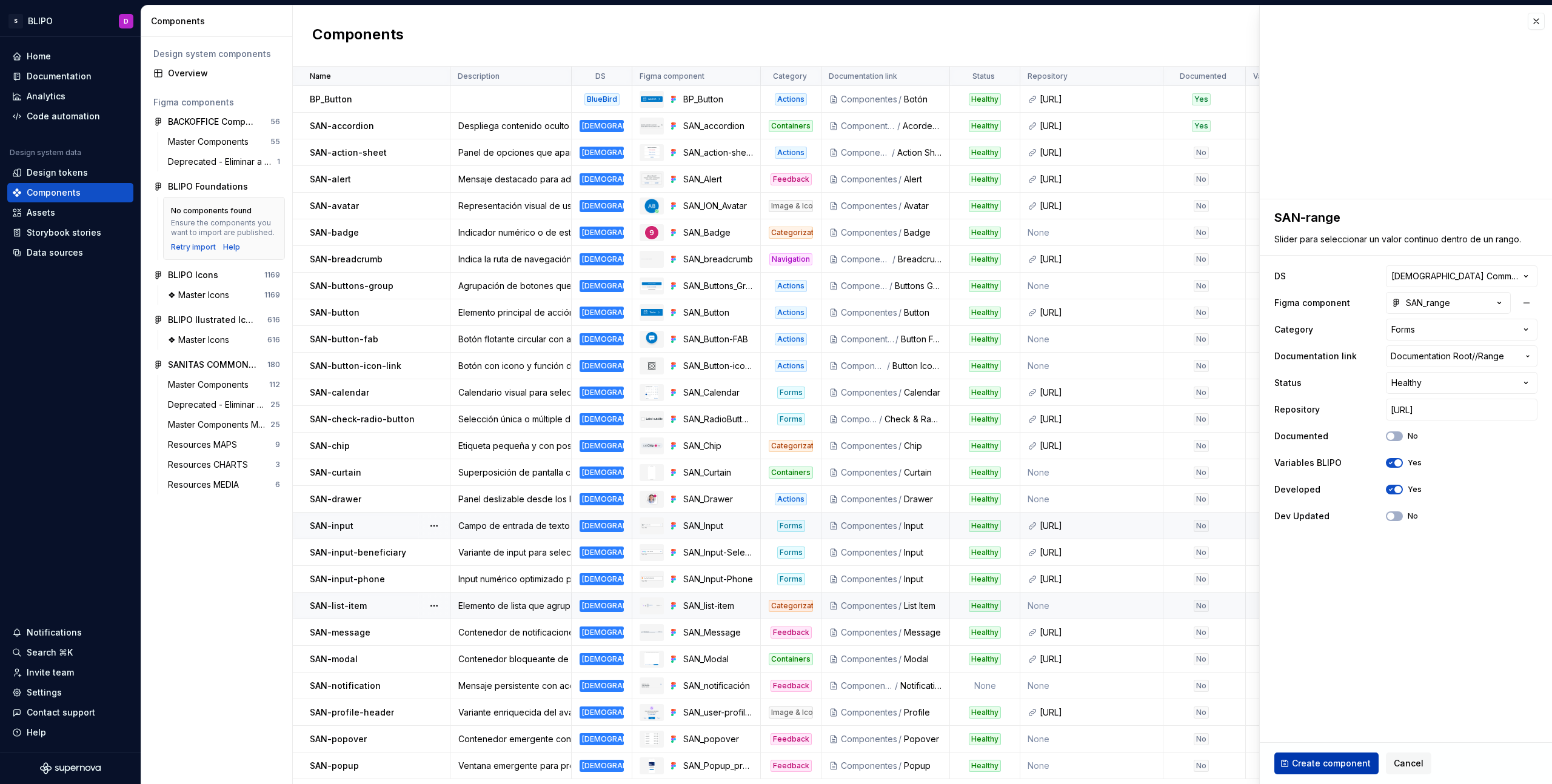
click at [1343, 770] on button "Create component" at bounding box center [1327, 763] width 104 height 21
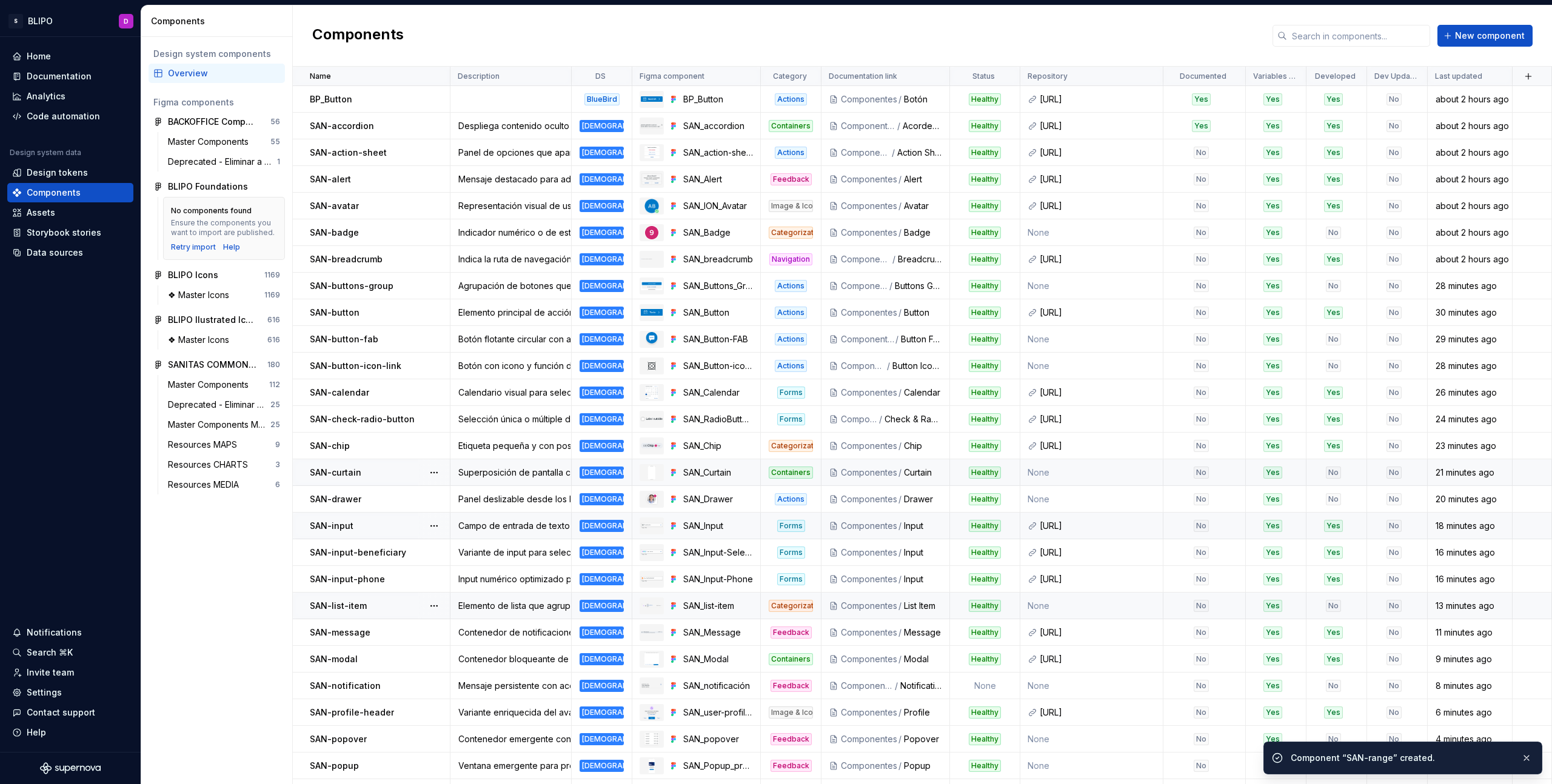
scroll to position [21, 0]
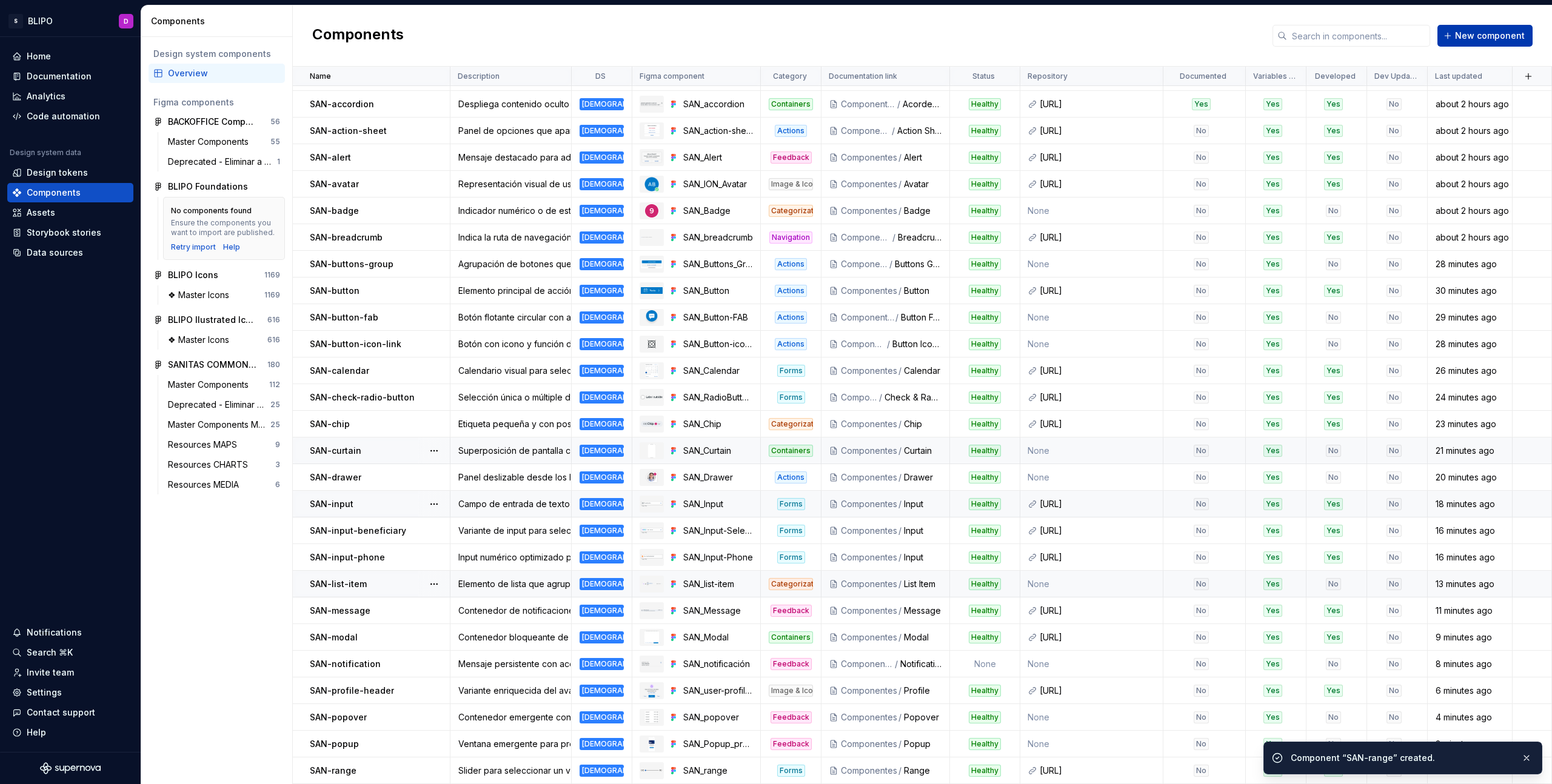
click at [1467, 28] on button "New component" at bounding box center [1485, 35] width 95 height 21
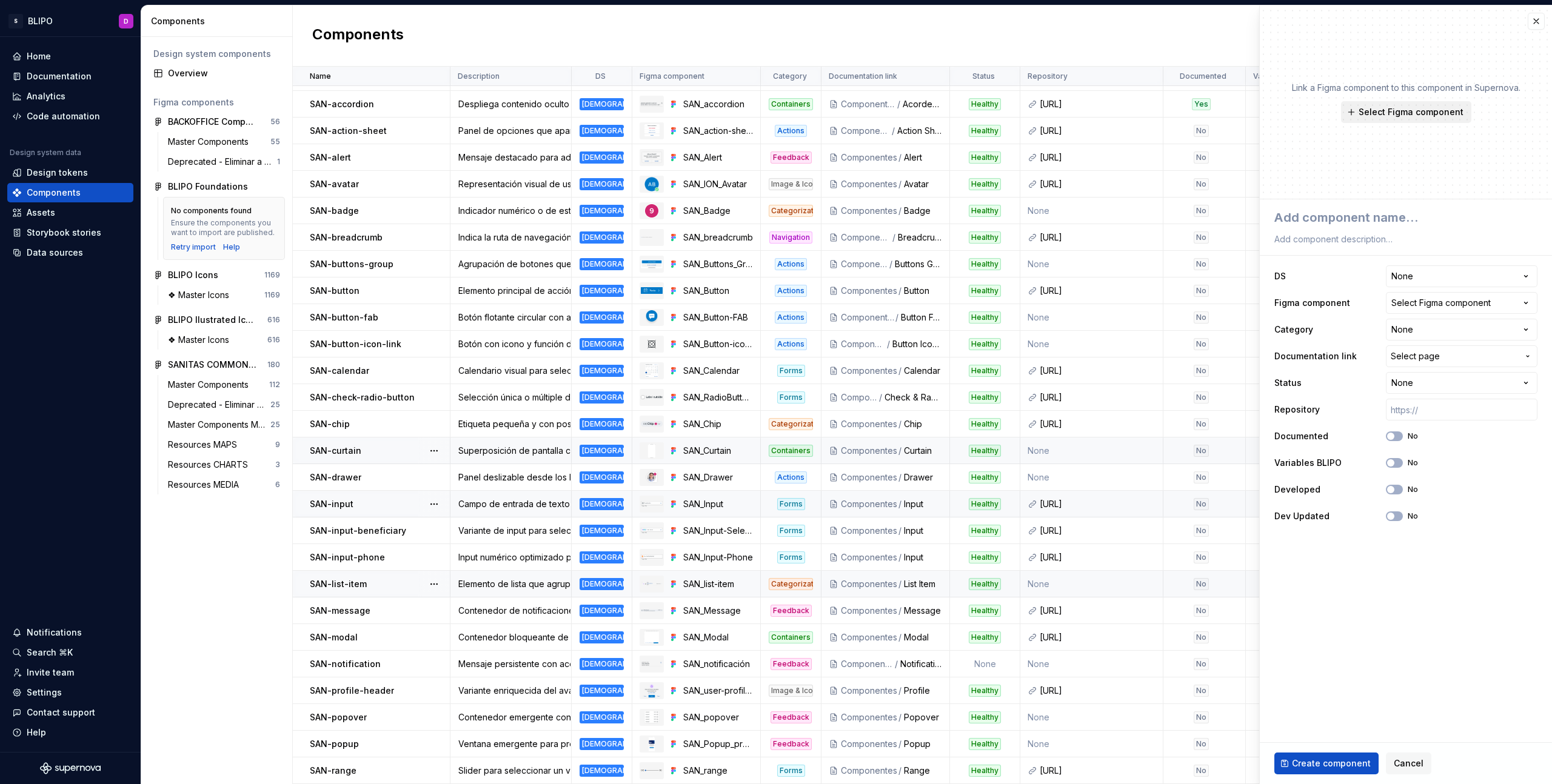
click at [1408, 115] on span "Select Figma component" at bounding box center [1411, 112] width 105 height 12
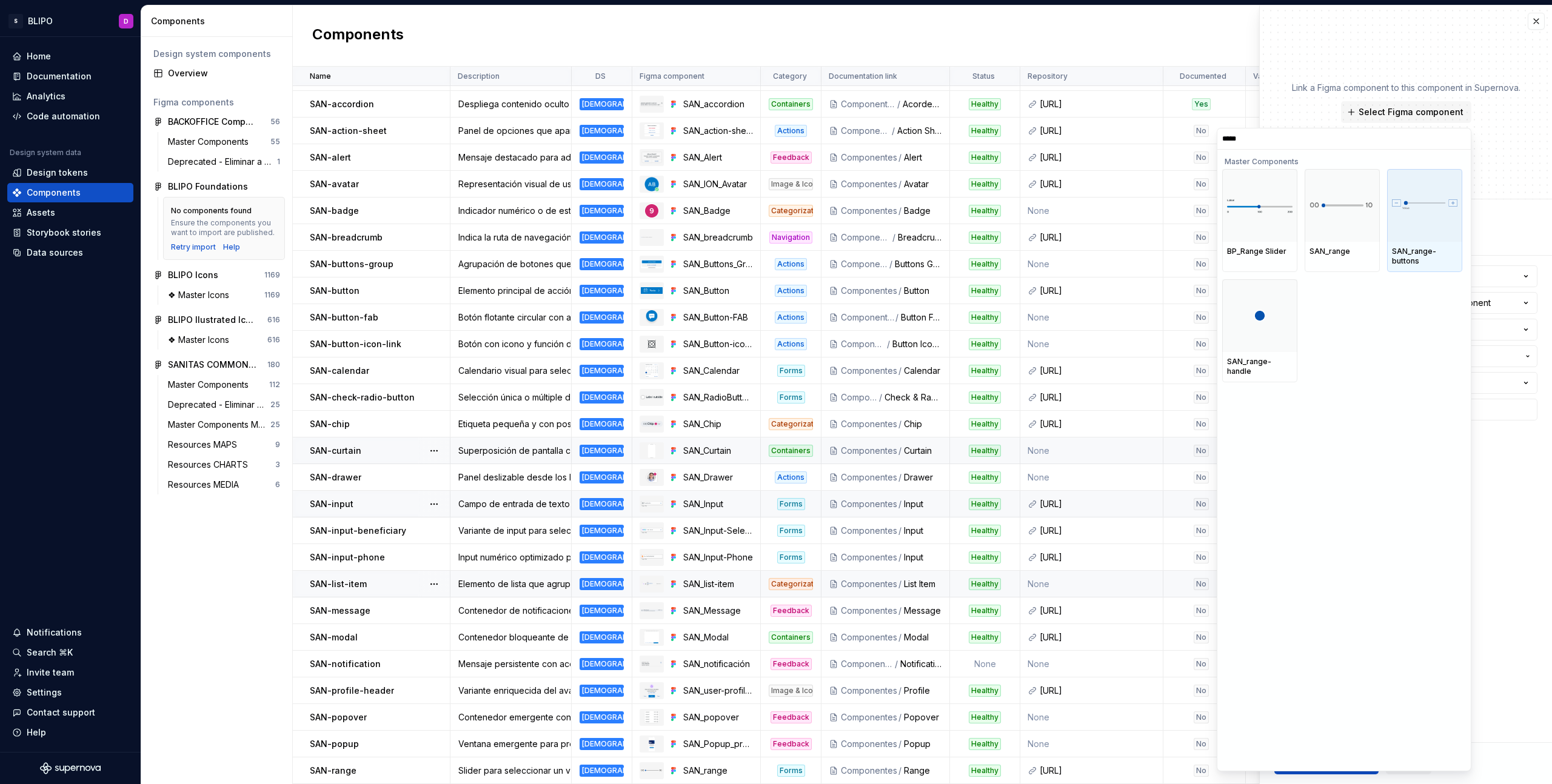
click at [1422, 235] on div at bounding box center [1425, 205] width 75 height 73
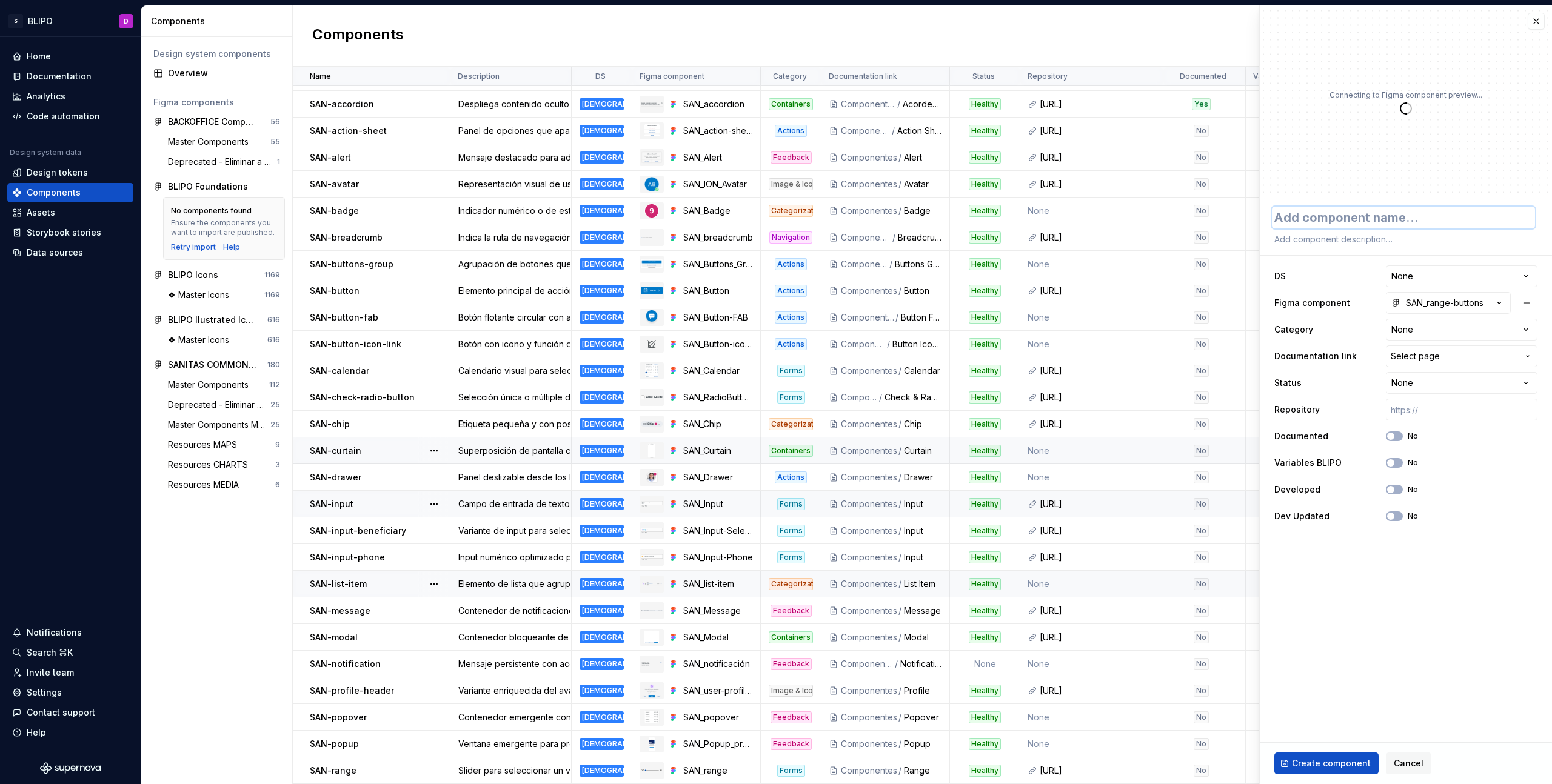
click at [1347, 218] on textarea at bounding box center [1403, 218] width 263 height 21
click at [1329, 238] on textarea at bounding box center [1403, 239] width 263 height 17
paste textarea "Botones predefinidos para seleccionar valores dentro de un rango discreto."
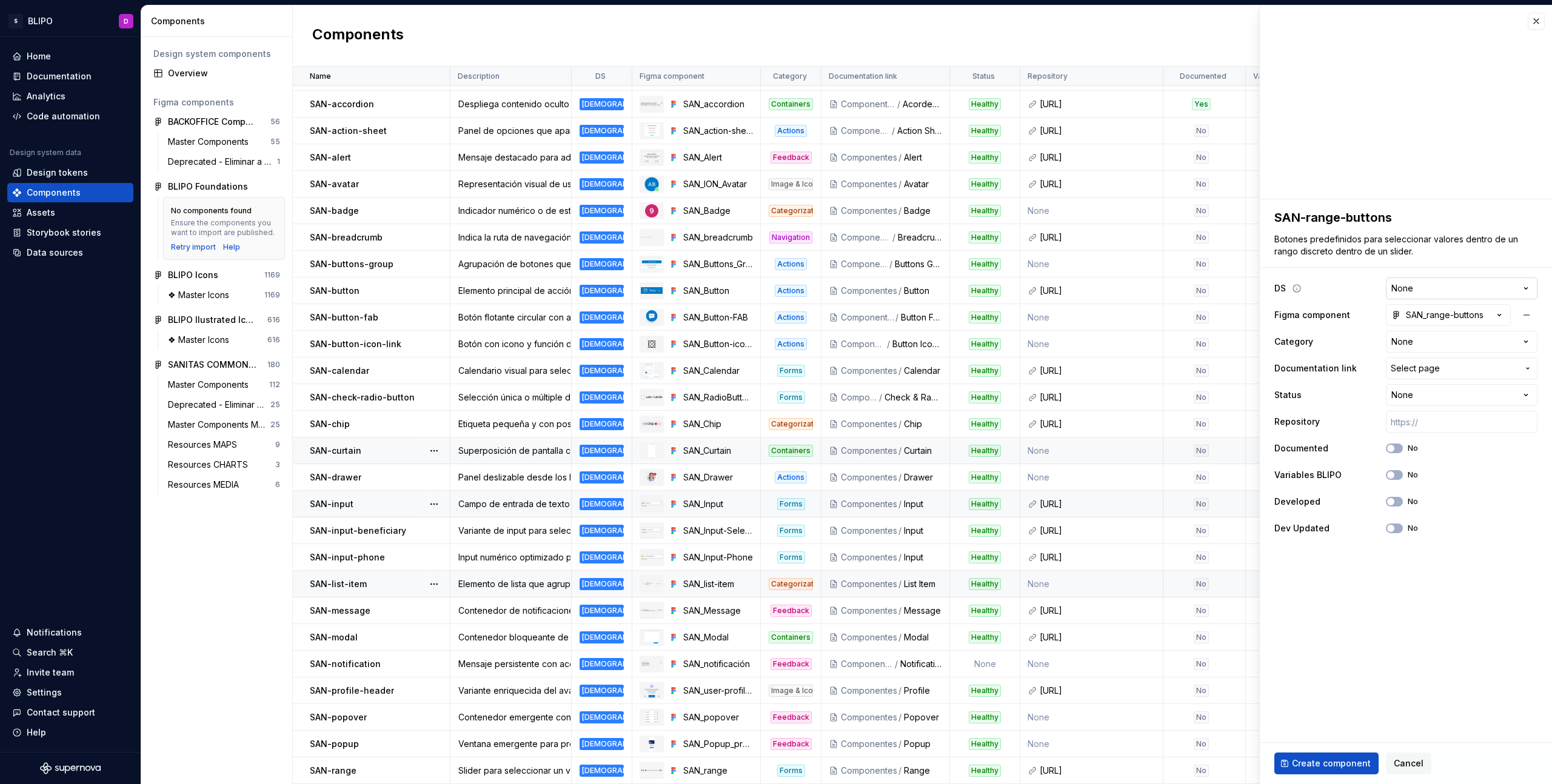
click at [1411, 285] on html "S BLIPO D Home Documentation Analytics Code automation Design system data Desig…" at bounding box center [776, 392] width 1552 height 784
click at [1453, 338] on html "S BLIPO D Home Documentation Analytics Code automation Design system data Desig…" at bounding box center [776, 392] width 1552 height 784
click at [1425, 375] on button "Select page" at bounding box center [1462, 369] width 152 height 21
click at [1376, 456] on div "Range" at bounding box center [1443, 457] width 202 height 12
click at [1433, 419] on input "text" at bounding box center [1462, 422] width 152 height 21
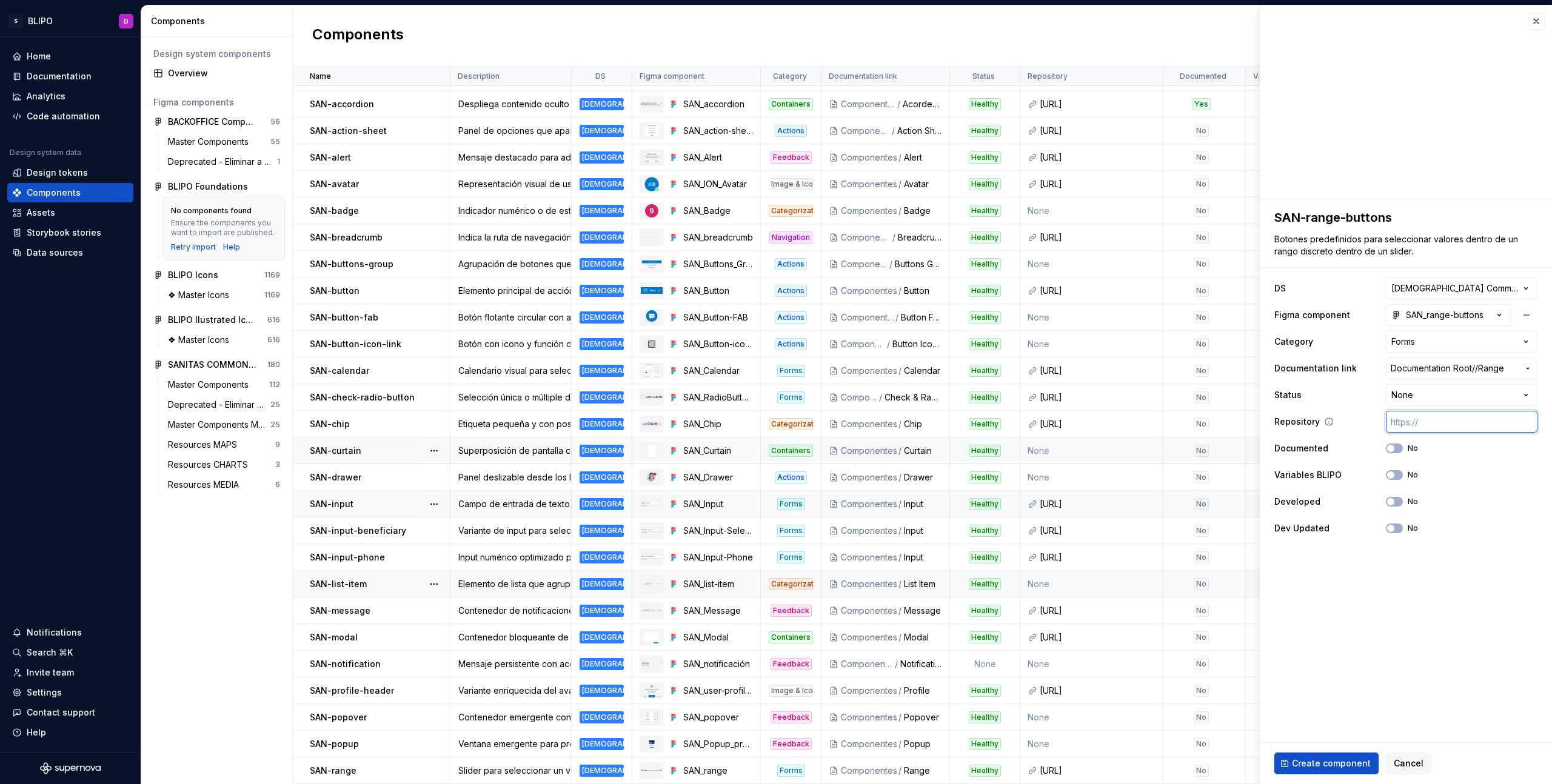
paste input "https://ic.sanitas.dom/ui-libraries/sanitas-common-components/storybook/latest/…"
click at [1394, 476] on span "button" at bounding box center [1390, 474] width 7 height 7
click at [1399, 500] on button "No" at bounding box center [1394, 501] width 17 height 10
drag, startPoint x: 1331, startPoint y: 767, endPoint x: 1222, endPoint y: 675, distance: 142.6
click at [1331, 767] on span "Create component" at bounding box center [1331, 763] width 79 height 12
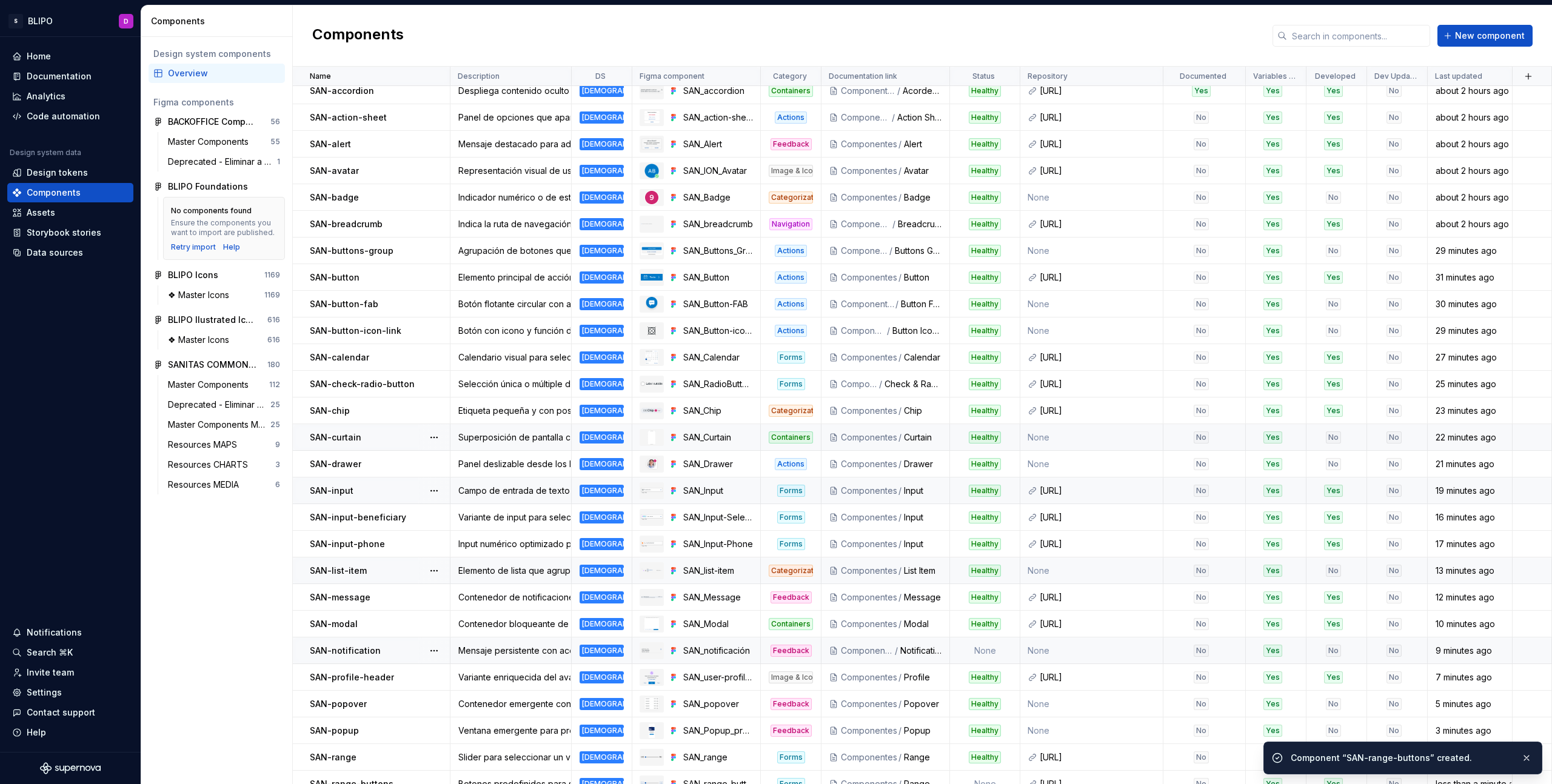
scroll to position [48, 0]
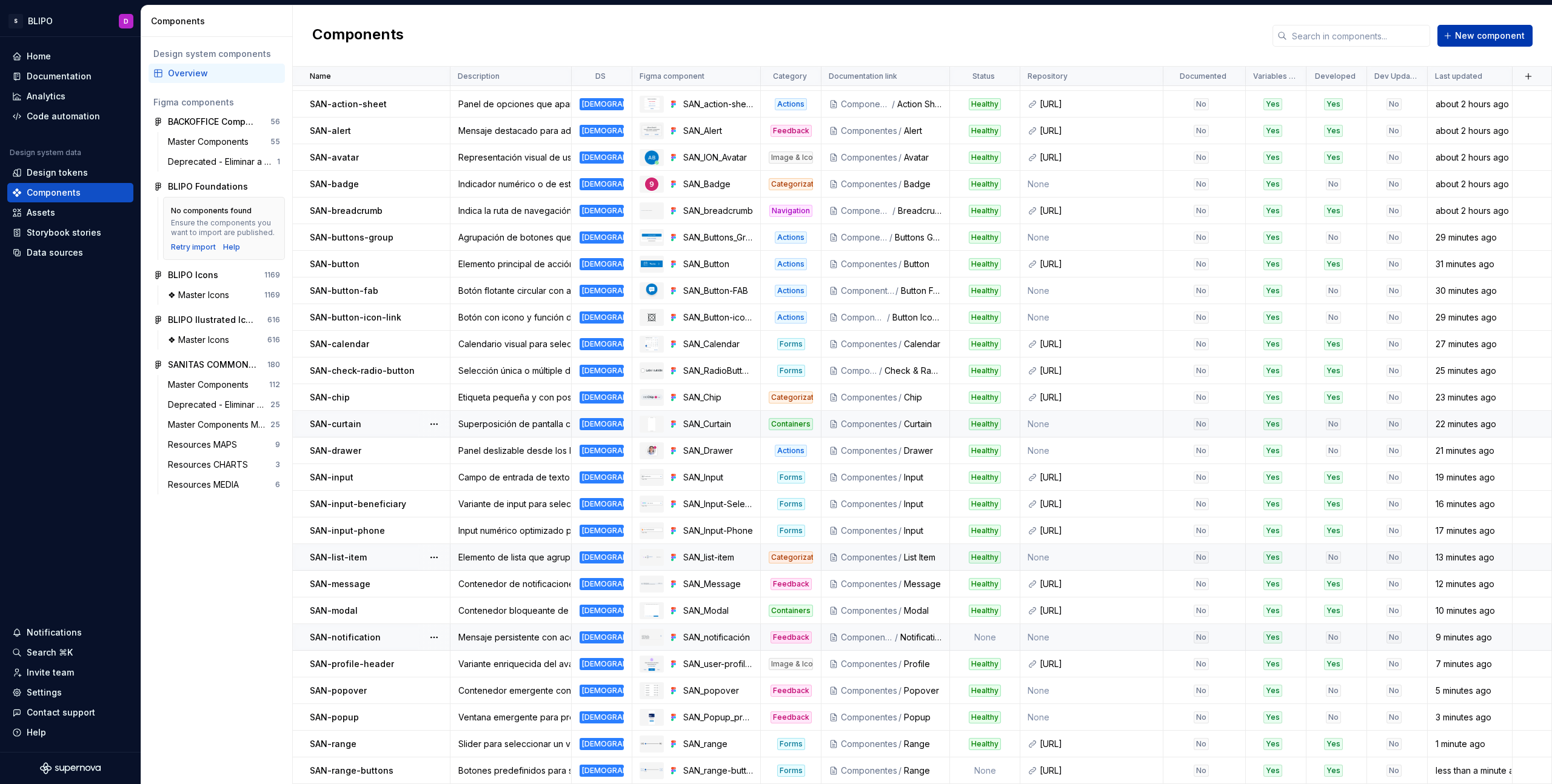
click at [1485, 38] on span "New component" at bounding box center [1490, 36] width 70 height 12
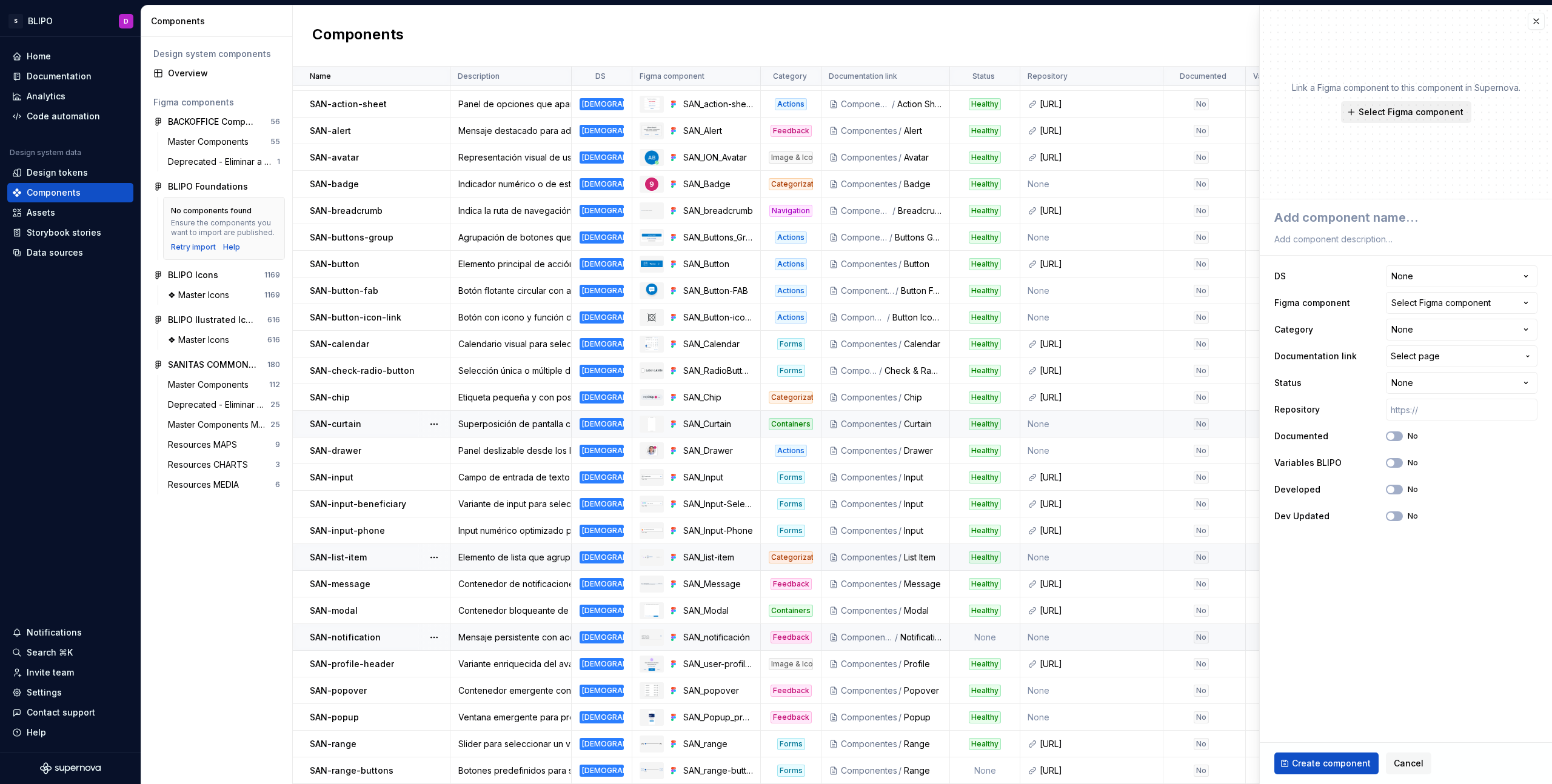
click at [1433, 110] on span "Select Figma component" at bounding box center [1411, 112] width 105 height 12
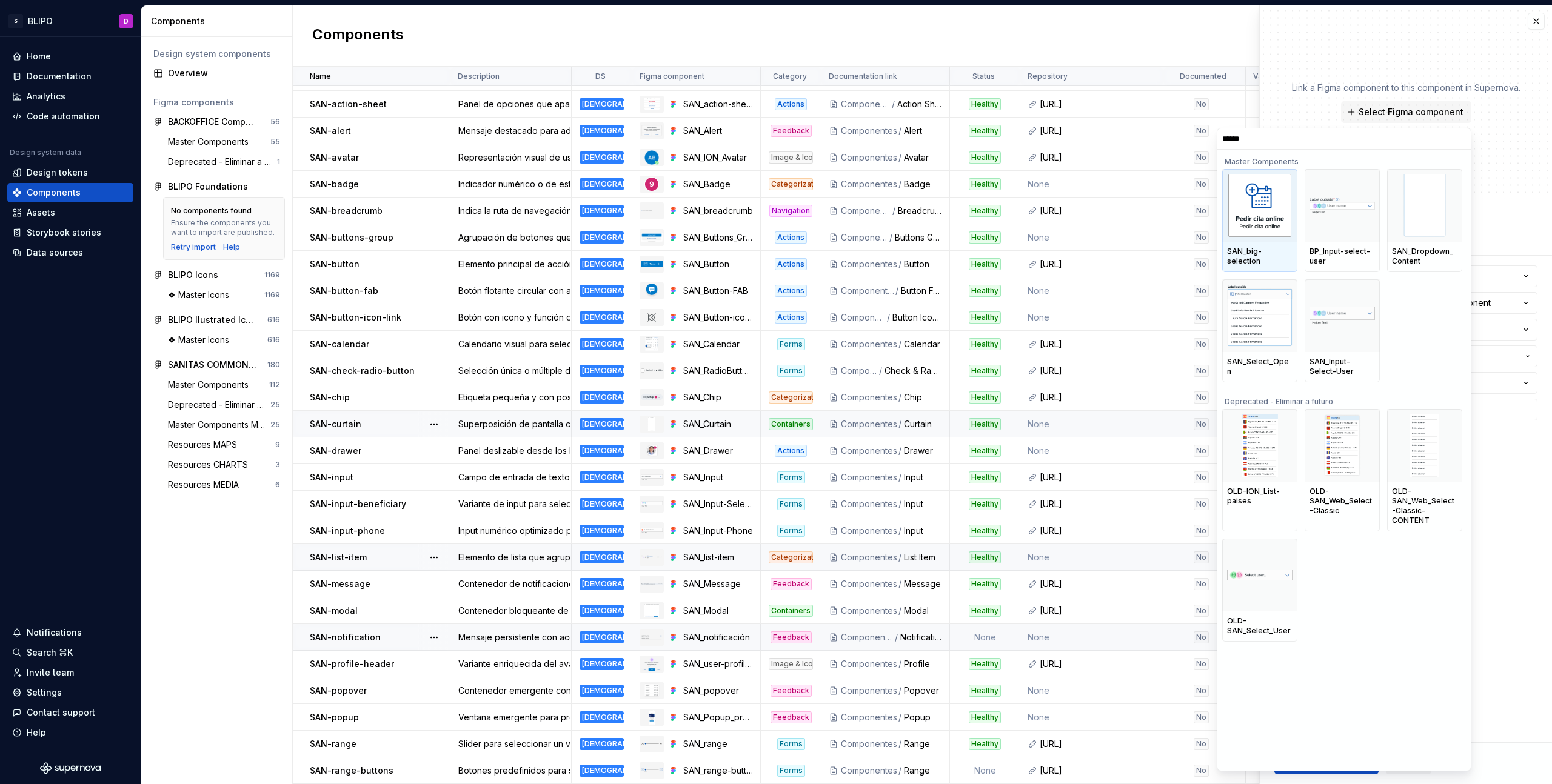
click at [1269, 214] on img at bounding box center [1260, 205] width 63 height 63
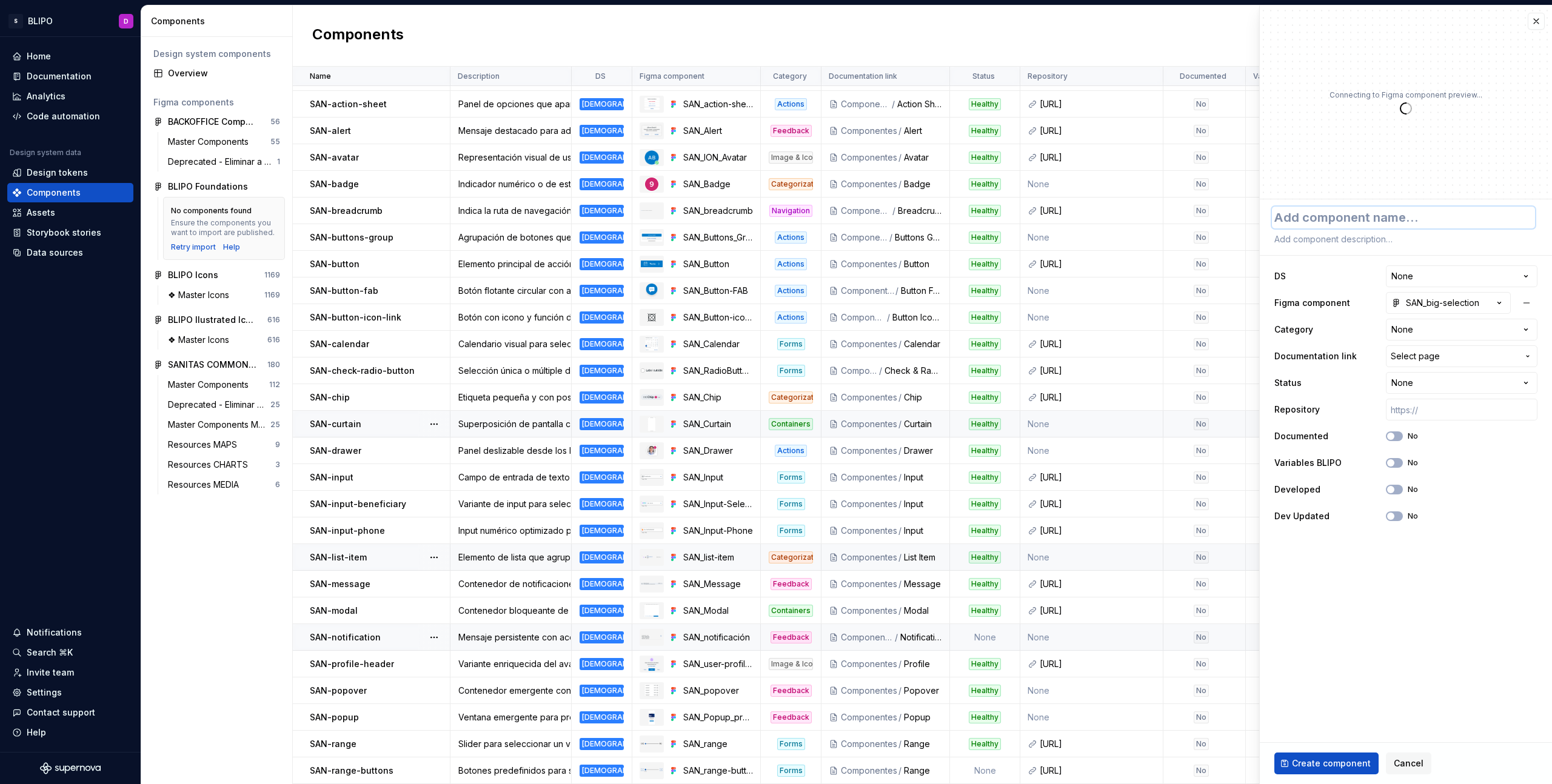
click at [1331, 218] on textarea at bounding box center [1403, 218] width 263 height 21
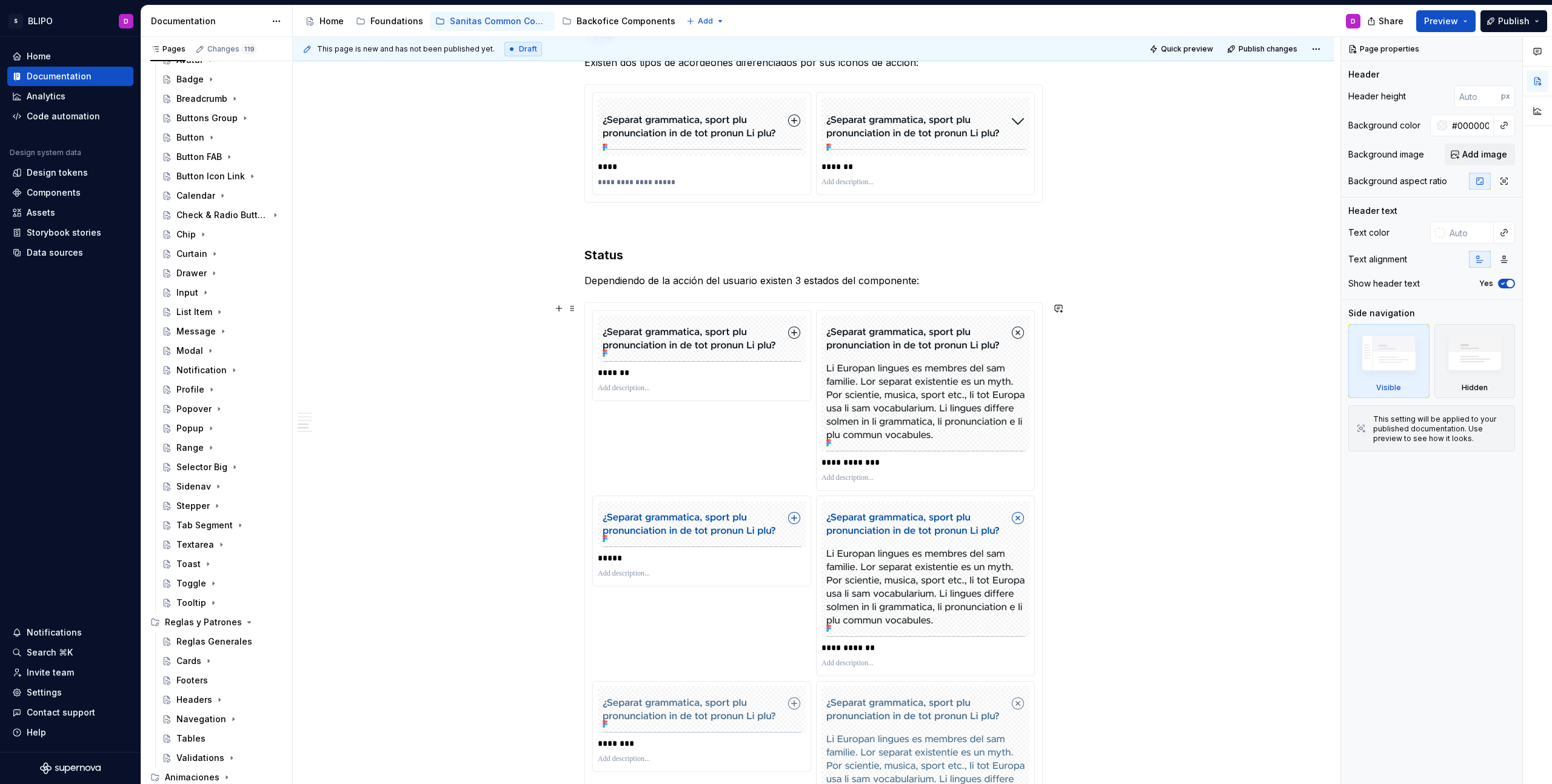
scroll to position [1761, 0]
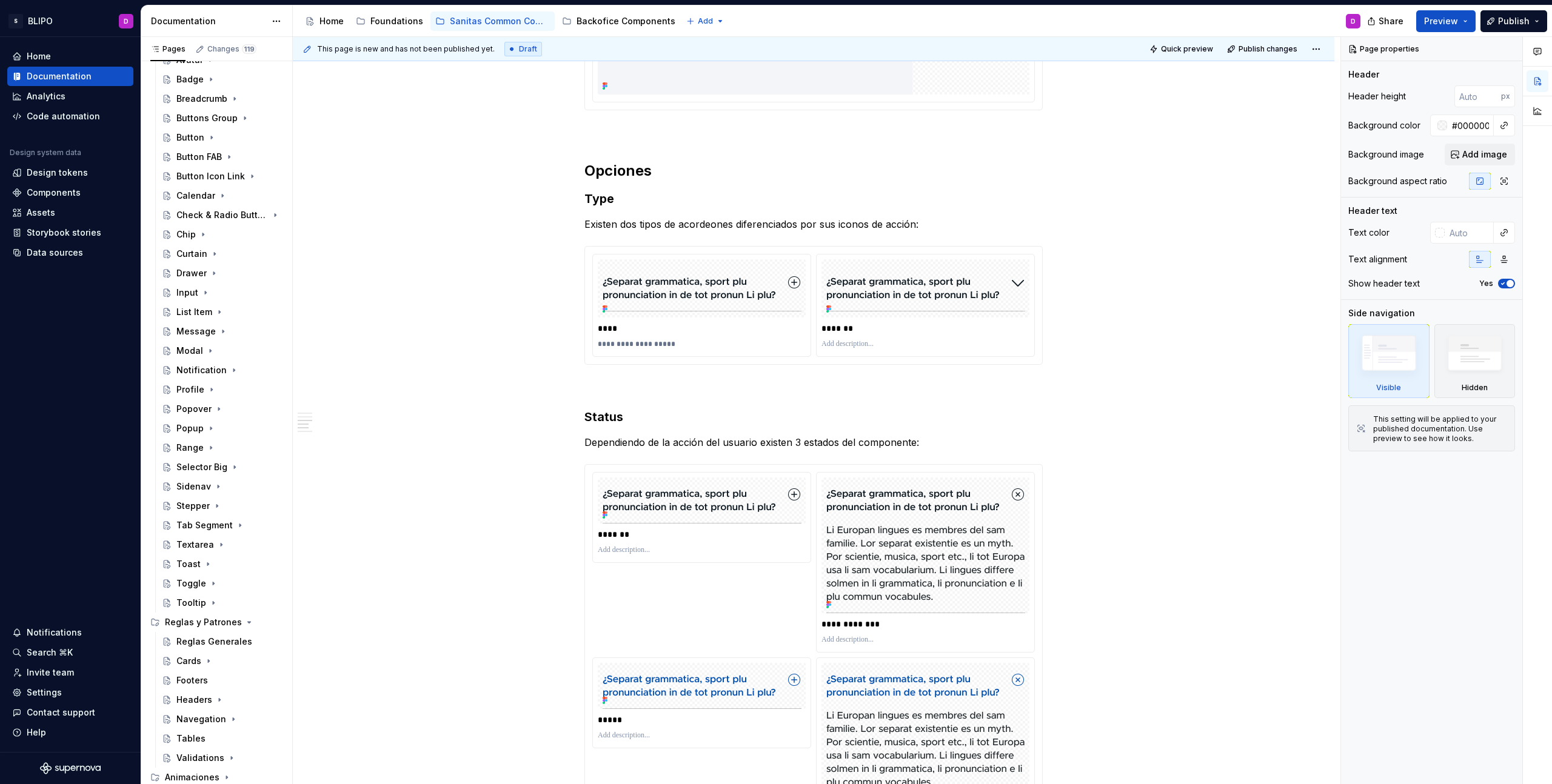
type textarea "*"
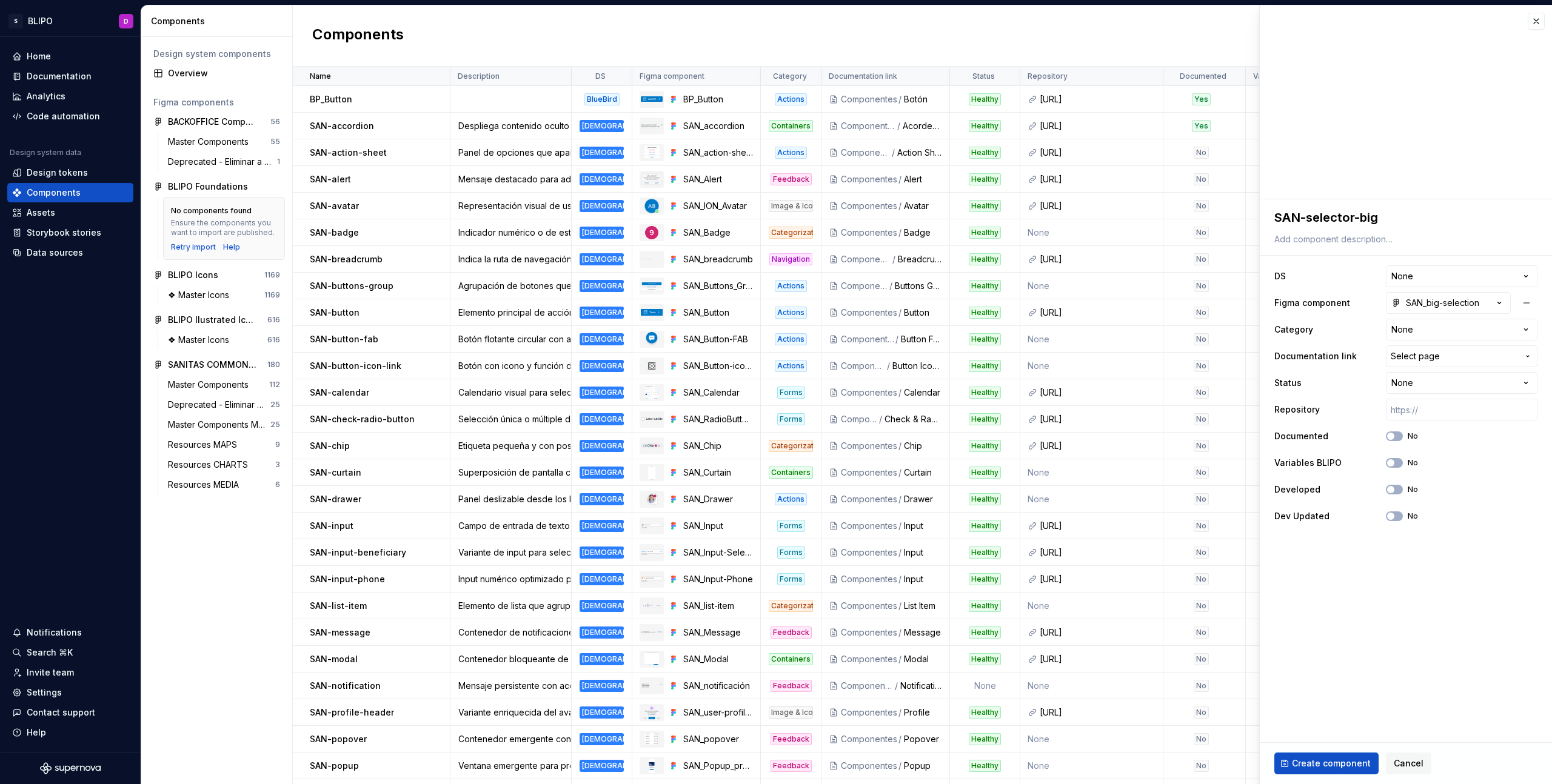
scroll to position [48, 0]
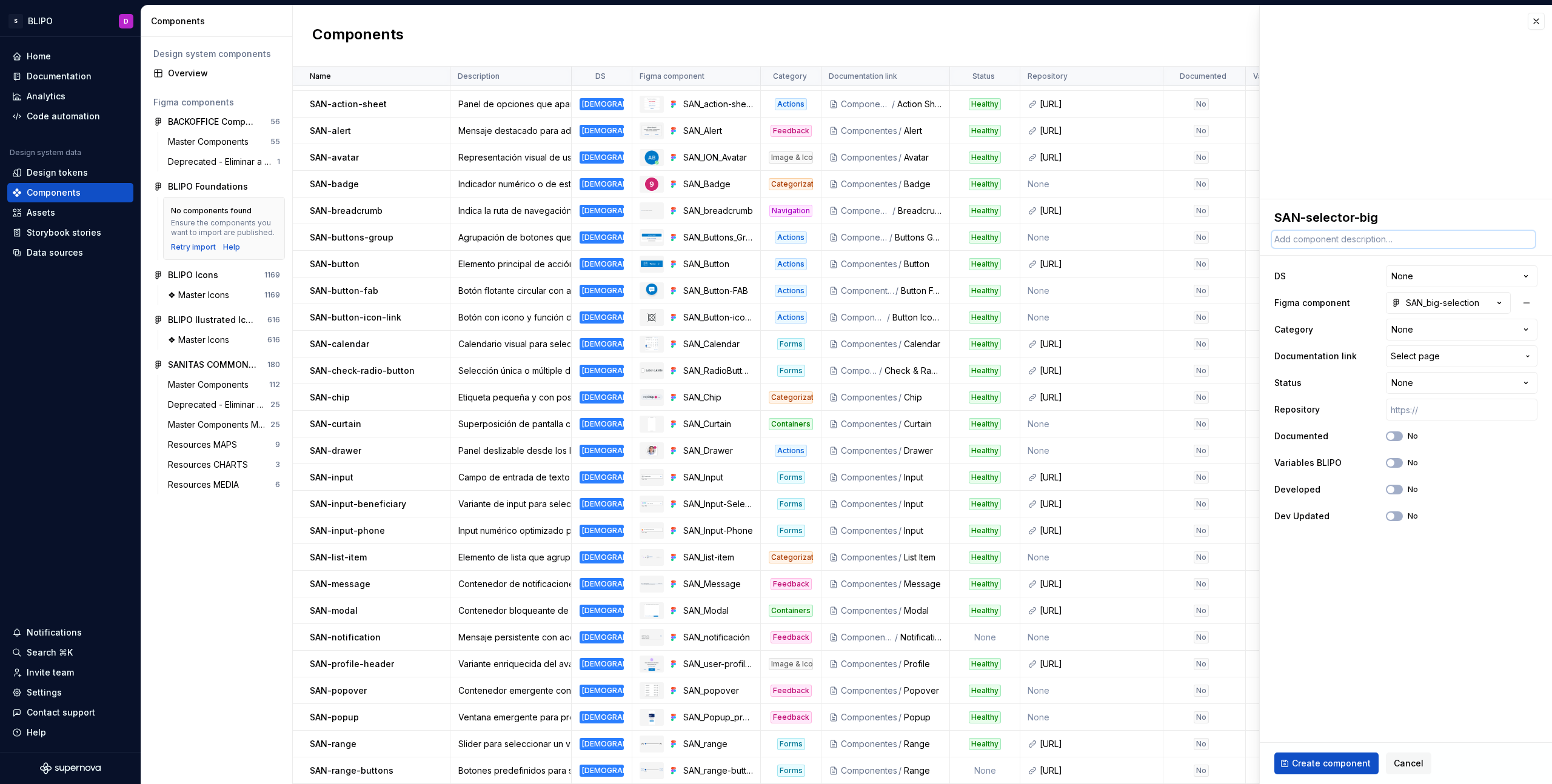
click at [1363, 240] on textarea at bounding box center [1403, 239] width 263 height 17
paste textarea "Selector visual en forma de cuadro, útil para opciones comparativas."
type textarea "*"
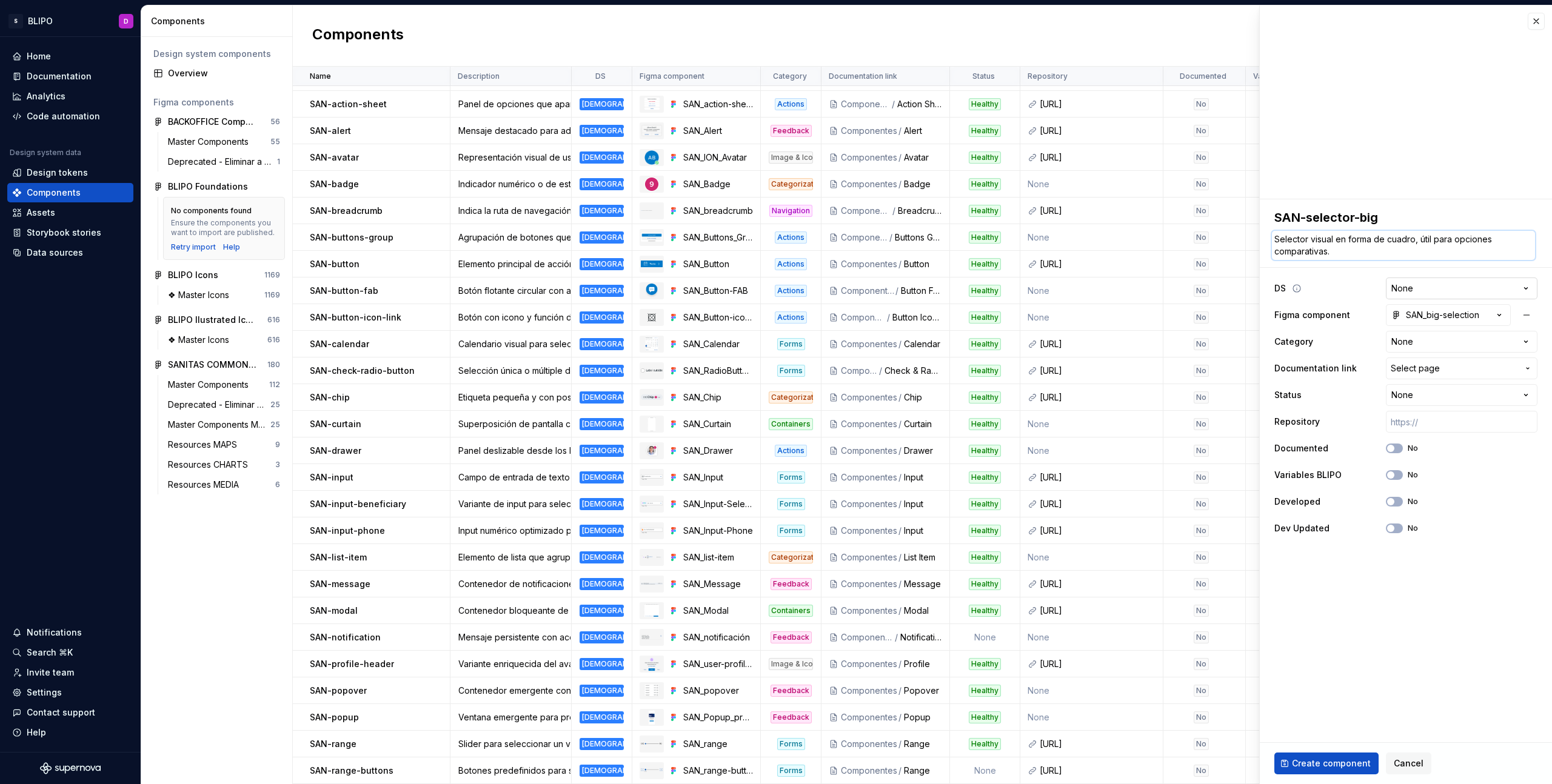
type textarea "Selector visual en forma de cuadro, útil para opciones comparativas."
click at [1482, 282] on html "S BLIPO D Home Documentation Analytics Code automation Design system data Desig…" at bounding box center [776, 392] width 1552 height 784
select select "**********"
type textarea "*"
click at [1450, 341] on html "S BLIPO D Home Documentation Analytics Code automation Design system data Desig…" at bounding box center [776, 392] width 1552 height 784
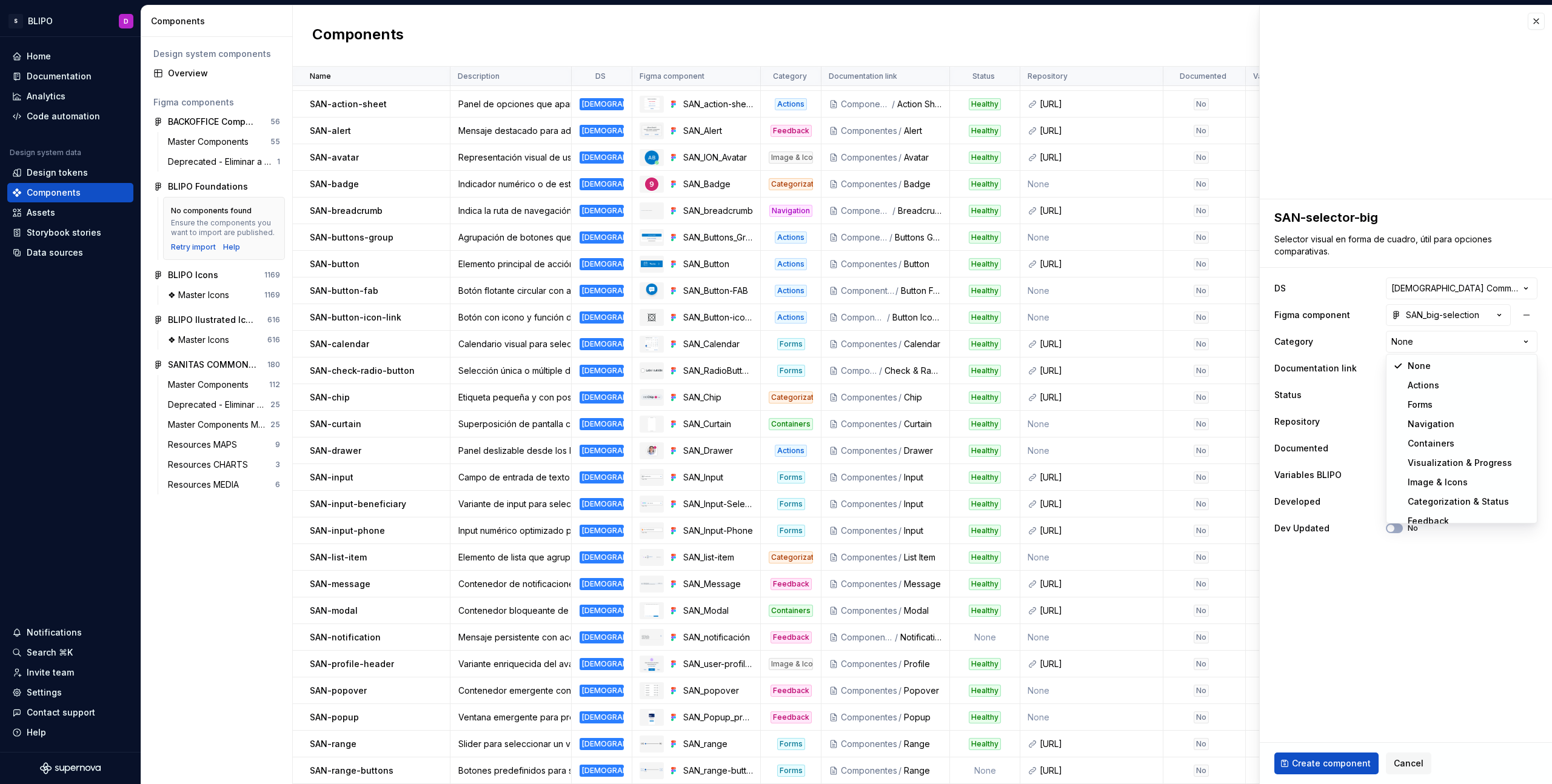
select select "**********"
type textarea "*"
click at [1449, 365] on span "Select page" at bounding box center [1455, 369] width 127 height 12
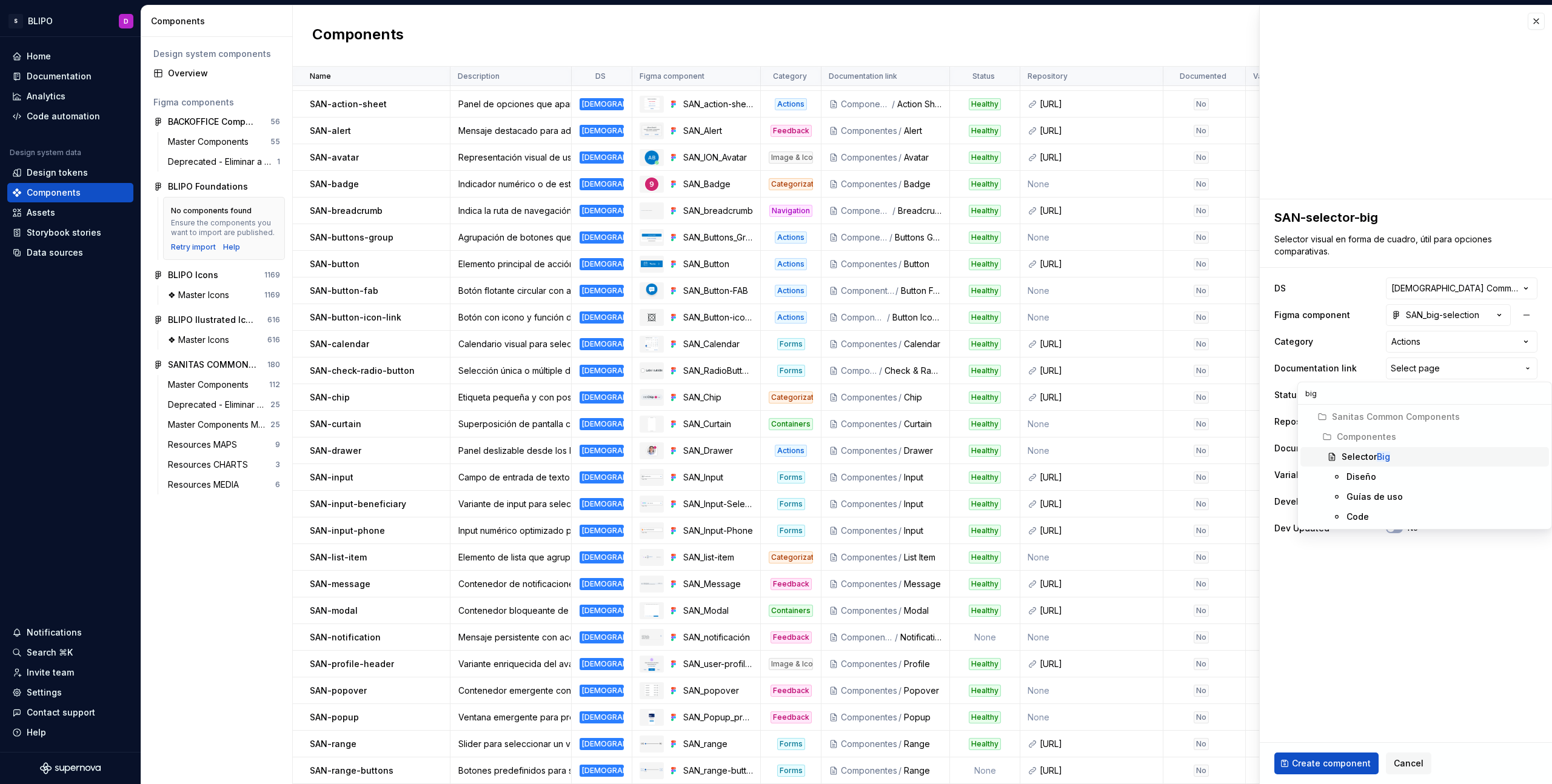
type input "big"
click at [1431, 451] on div "Selector Big" at bounding box center [1443, 457] width 202 height 12
click at [1455, 422] on input "text" at bounding box center [1462, 422] width 152 height 21
paste input "https://ic.sanitas.dom/ui-libraries/sanitas-common-components/storybook/latest/…"
type textarea "*"
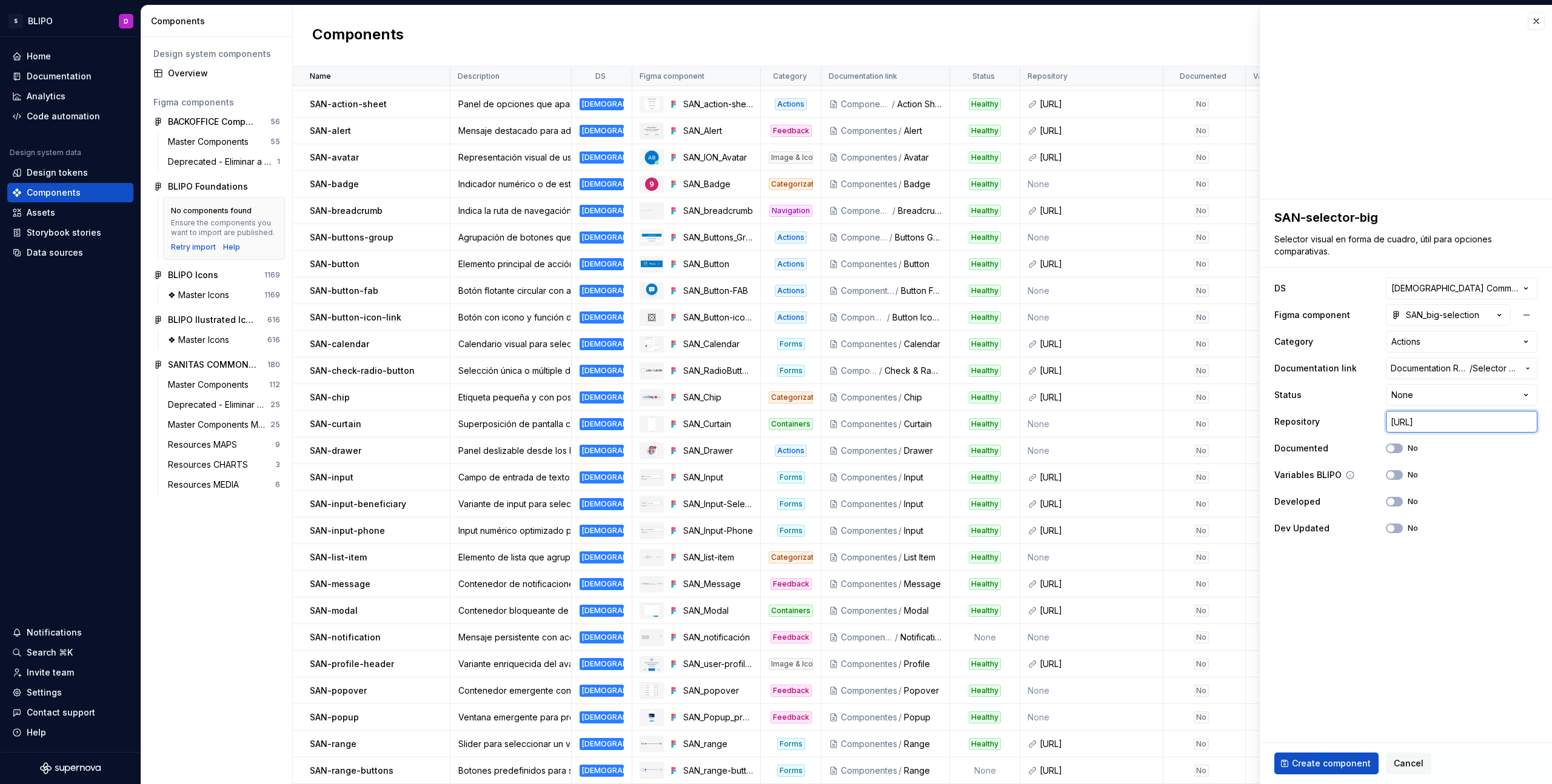
scroll to position [0, 467]
type input "https://ic.sanitas.dom/ui-libraries/sanitas-common-components/storybook/latest/…"
drag, startPoint x: 1393, startPoint y: 475, endPoint x: 1390, endPoint y: 490, distance: 15.3
click at [1393, 476] on span "button" at bounding box center [1390, 474] width 7 height 7
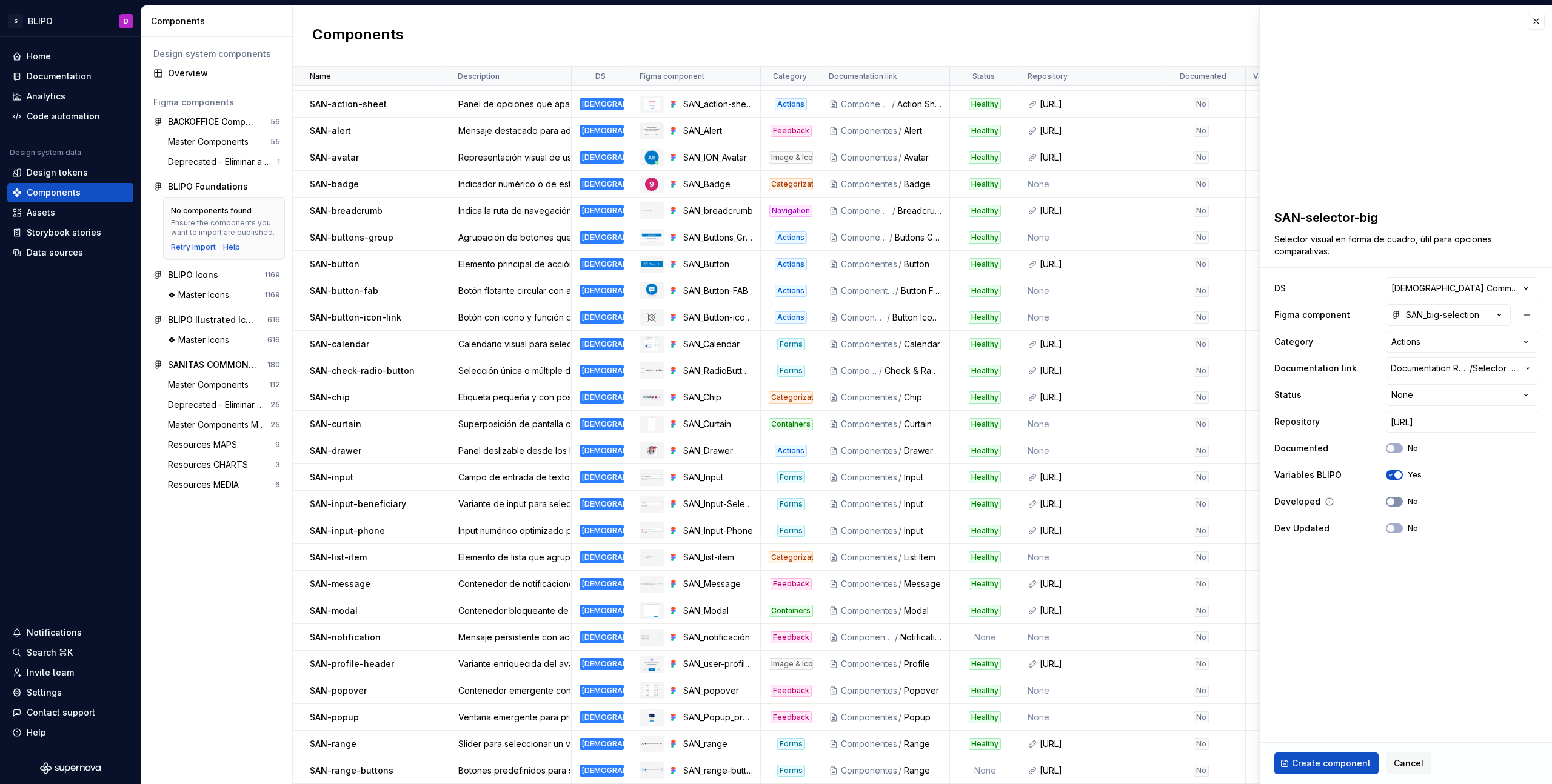
click at [1393, 502] on span "button" at bounding box center [1390, 501] width 7 height 7
click at [1331, 762] on span "Create component" at bounding box center [1331, 763] width 79 height 12
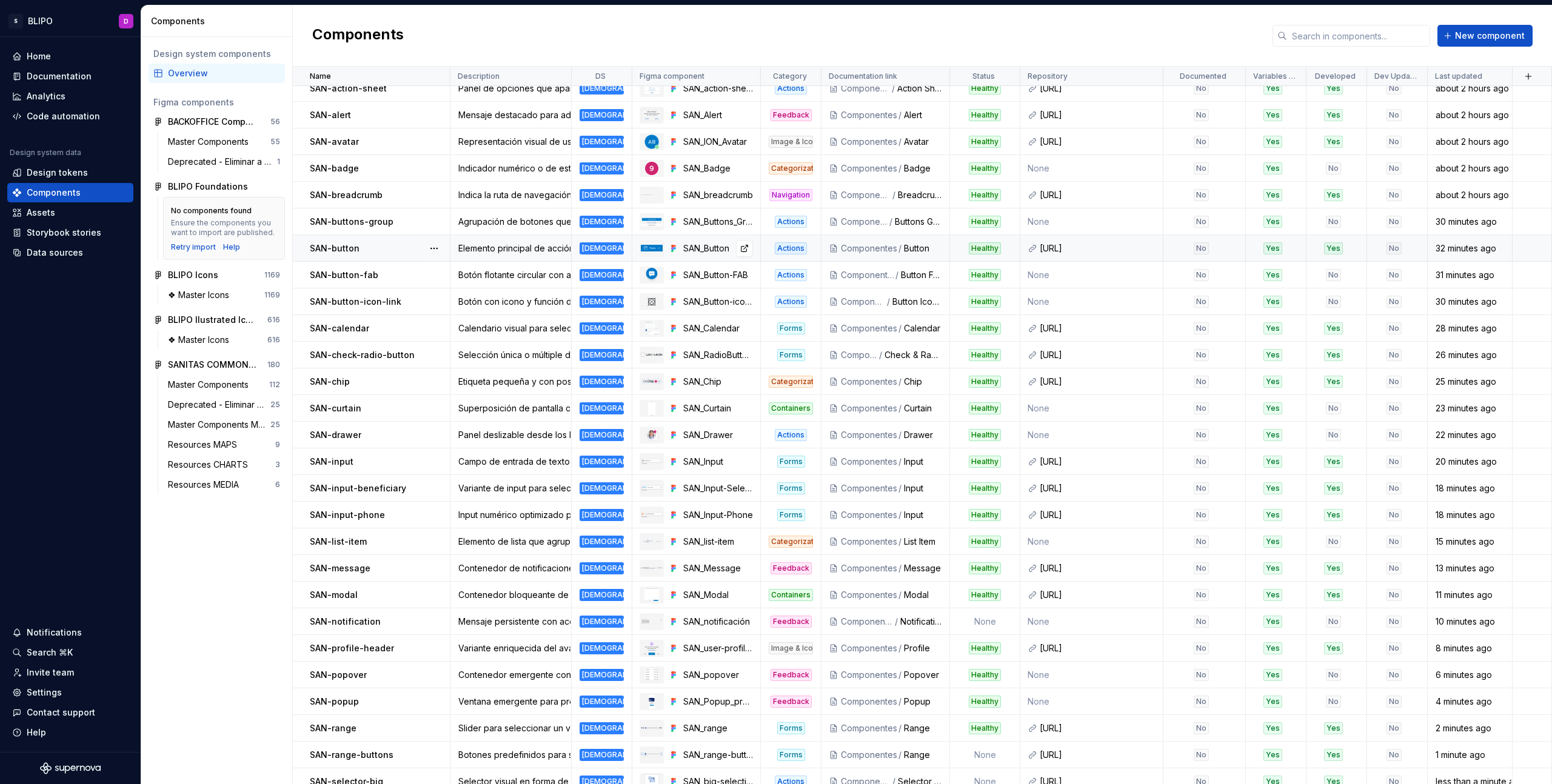
scroll to position [75, 0]
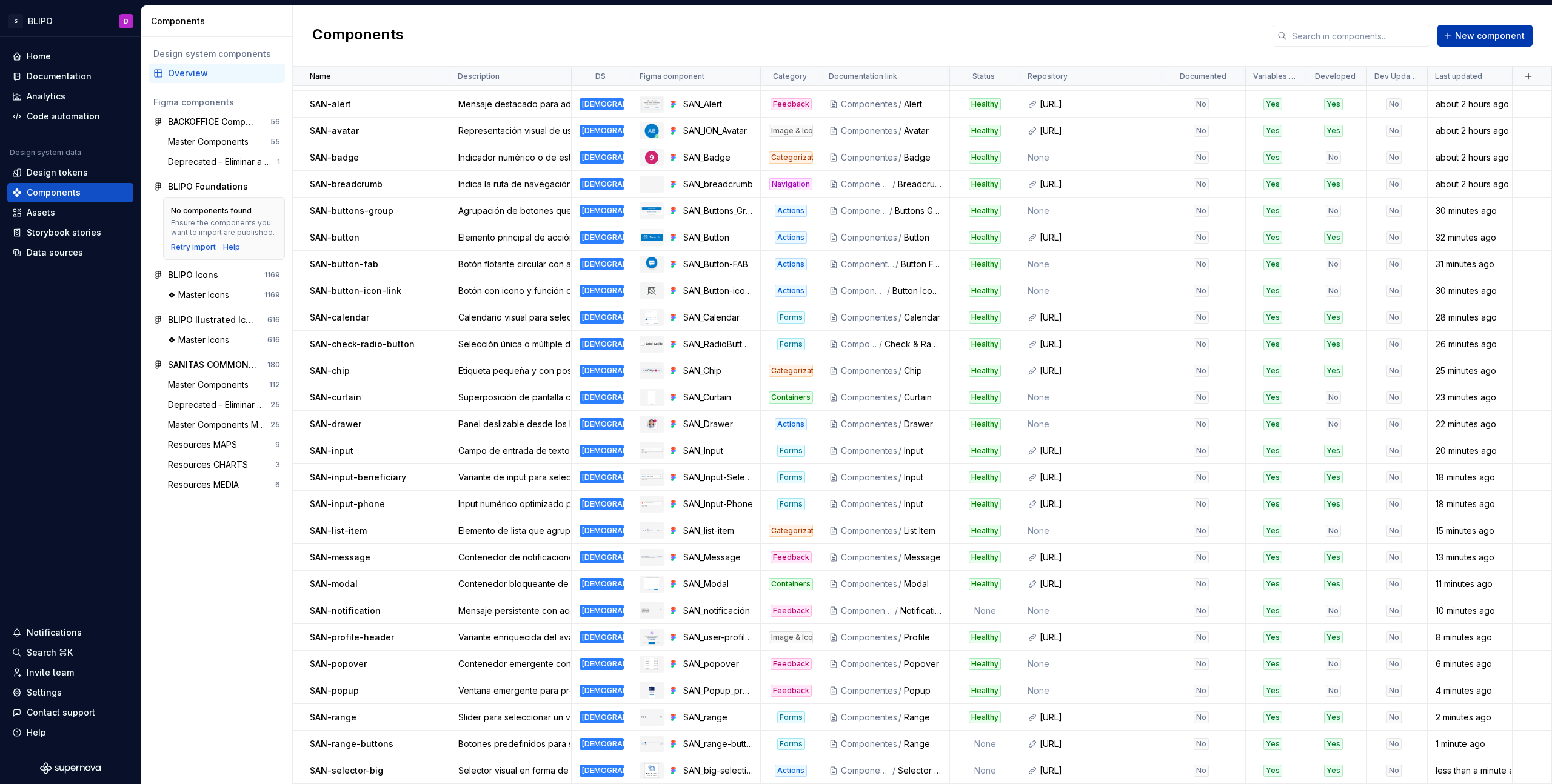
click at [1486, 36] on span "New component" at bounding box center [1490, 36] width 70 height 12
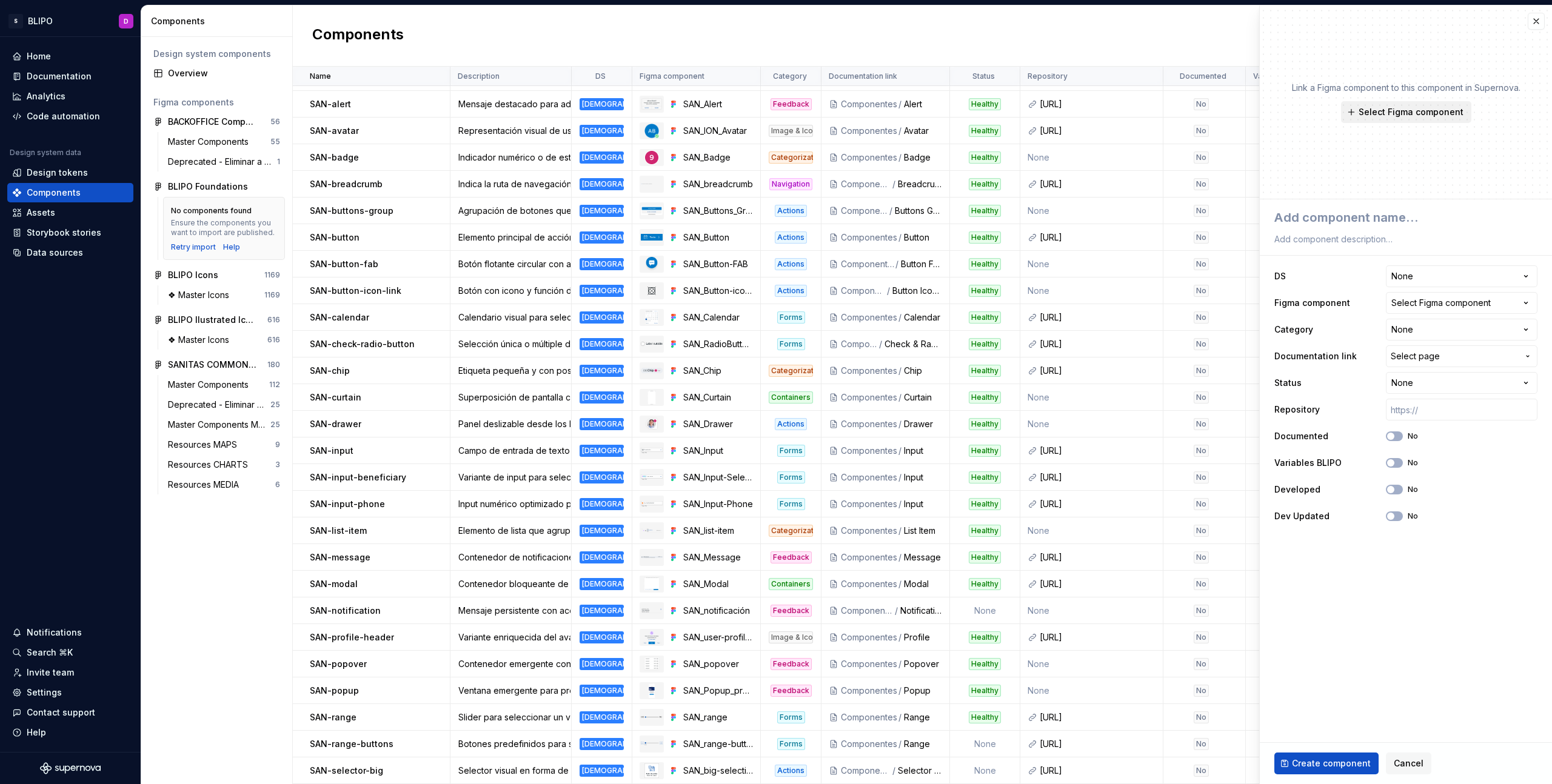
click at [1428, 115] on span "Select Figma component" at bounding box center [1411, 112] width 105 height 12
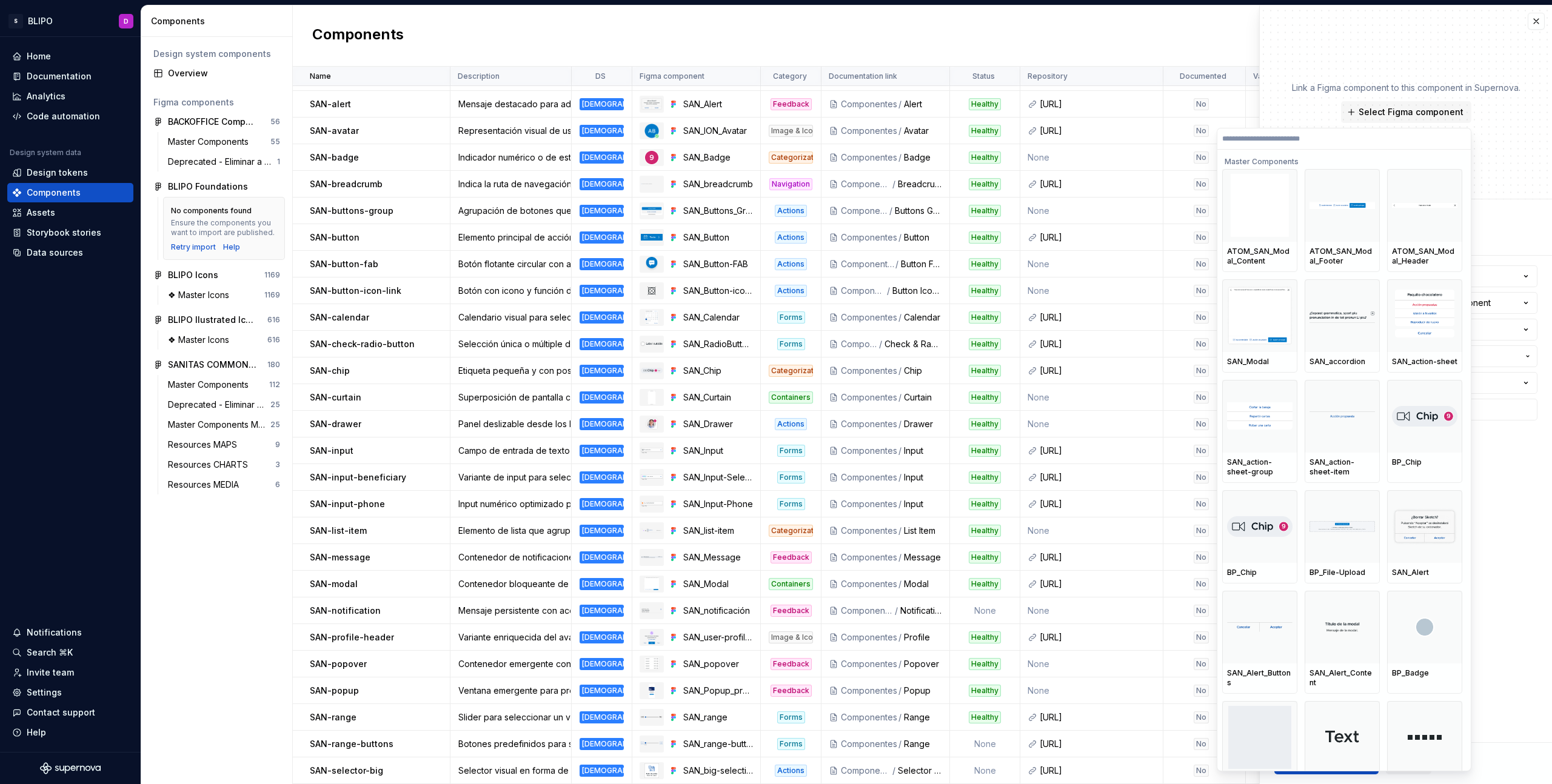
type textarea "*"
type input "***"
type textarea "*"
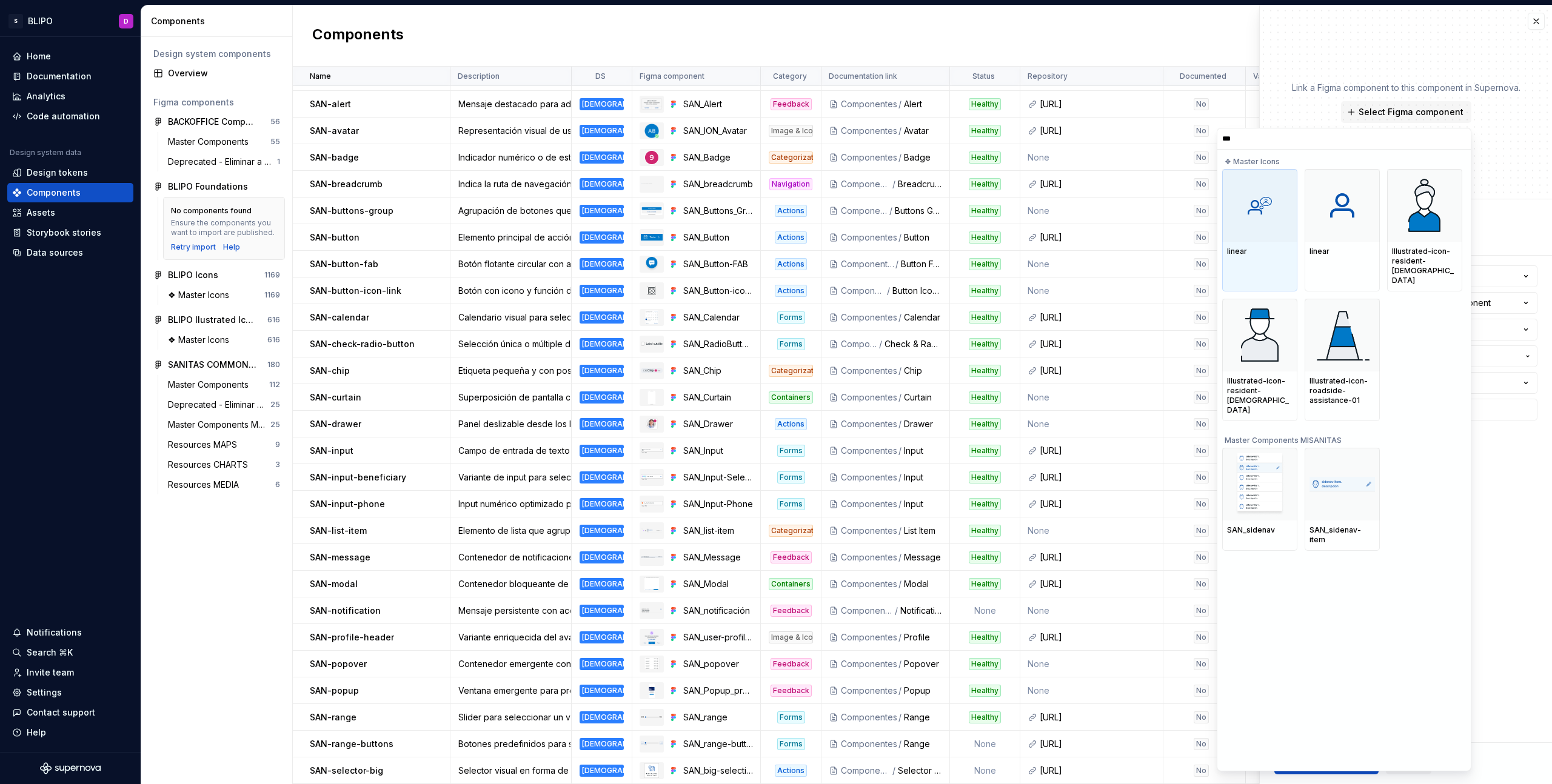
type input "****"
click at [1265, 471] on img at bounding box center [1260, 484] width 50 height 63
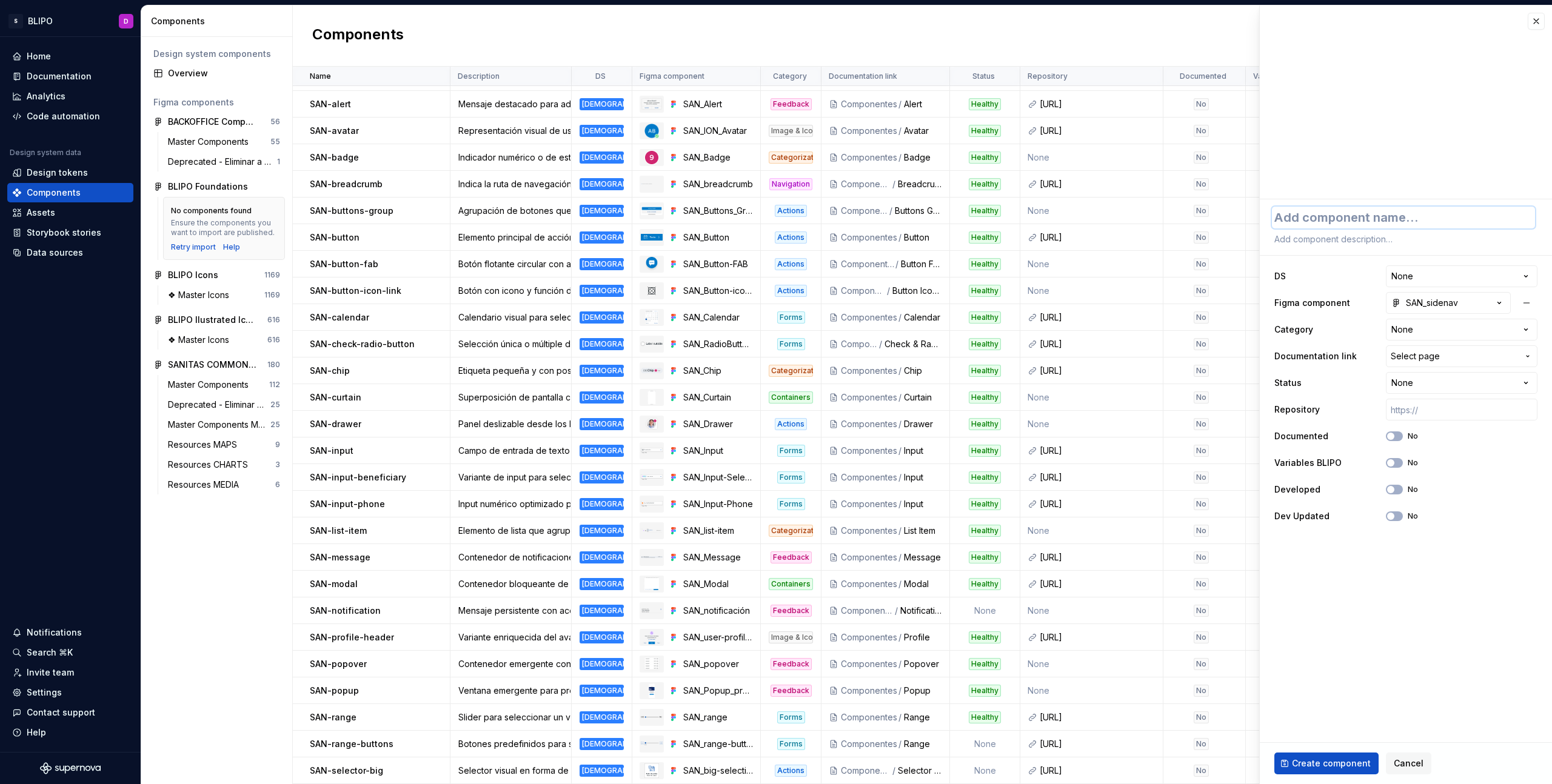
click at [1341, 221] on textarea at bounding box center [1403, 218] width 263 height 21
type textarea "*"
type textarea "S"
type textarea "*"
type textarea "SA"
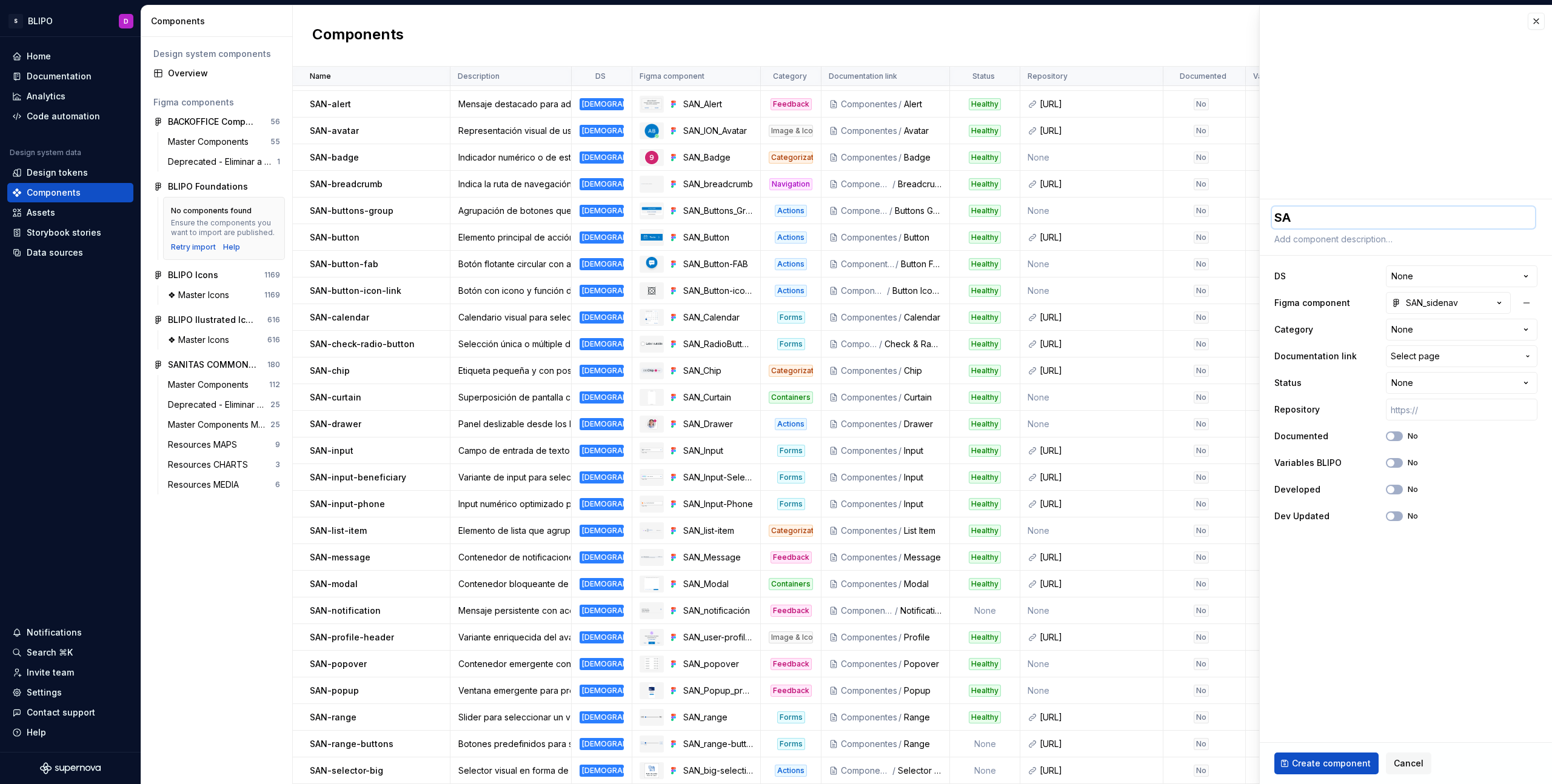
type textarea "*"
type textarea "SAN"
type textarea "*"
type textarea "SAN-"
type textarea "*"
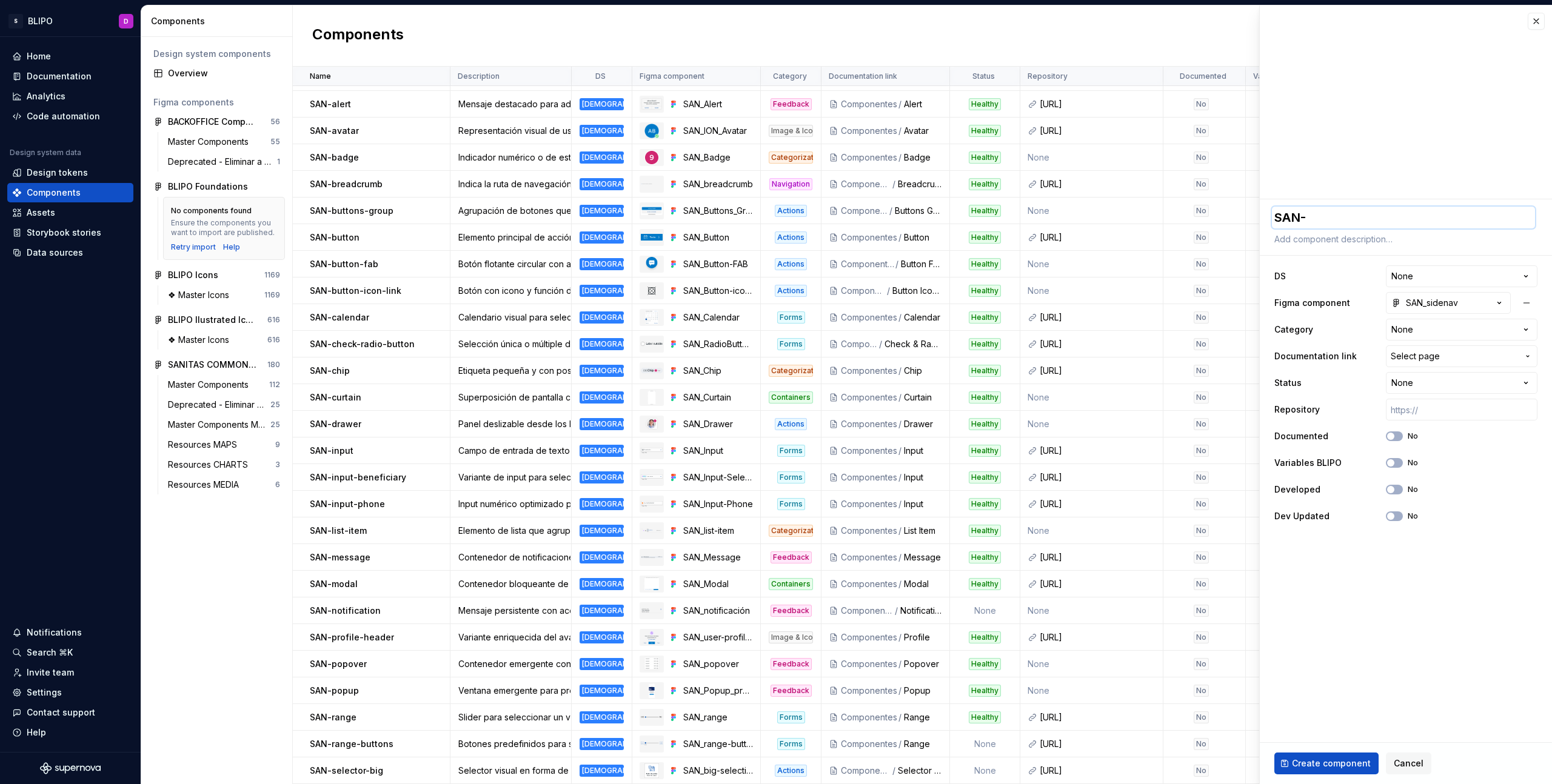
type textarea "SAN-s"
type textarea "*"
type textarea "SAN-si"
type textarea "*"
type textarea "SAN-sid"
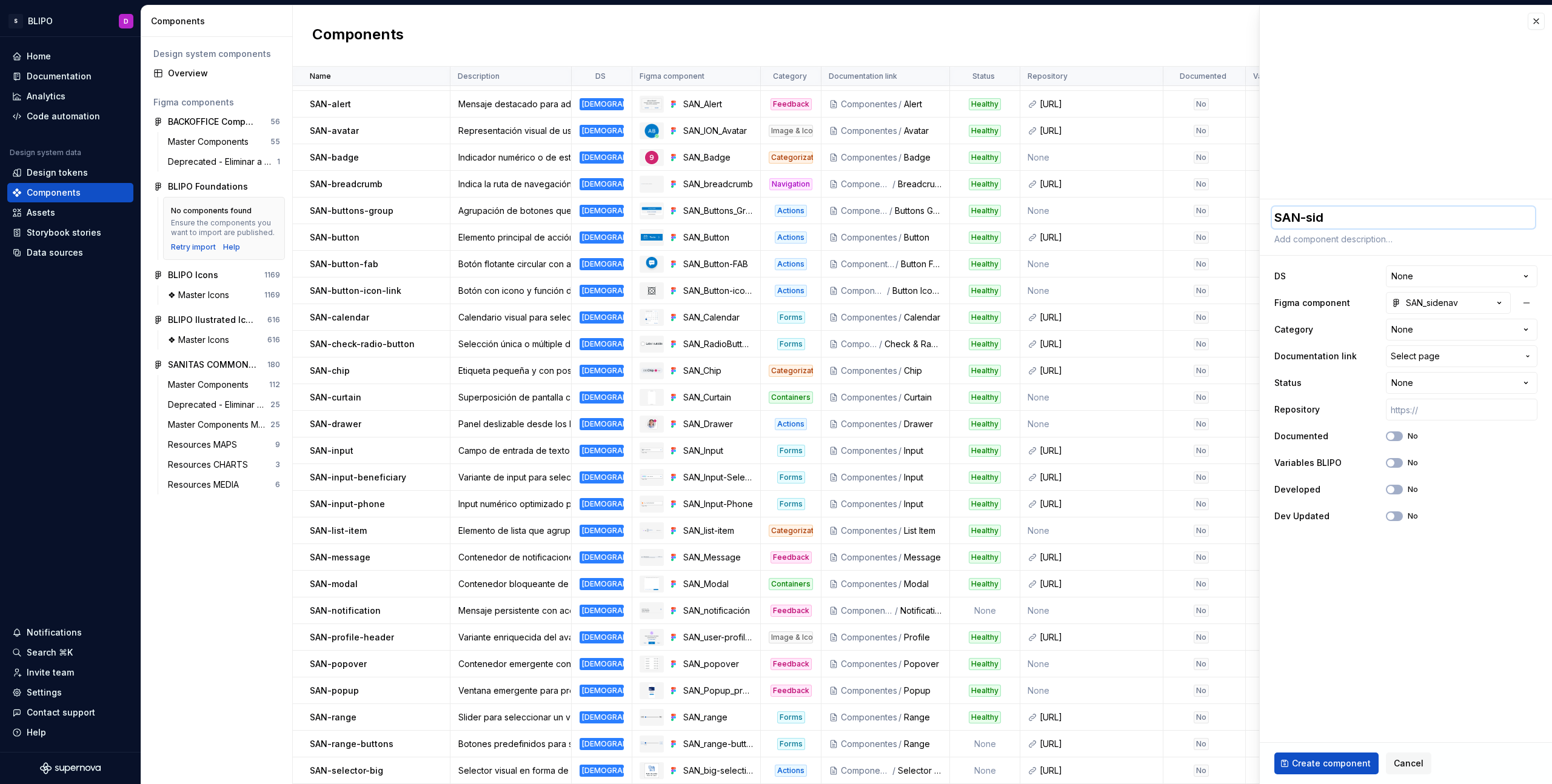
type textarea "*"
type textarea "SAN-side"
type textarea "*"
type textarea "SAN-sidev"
type textarea "*"
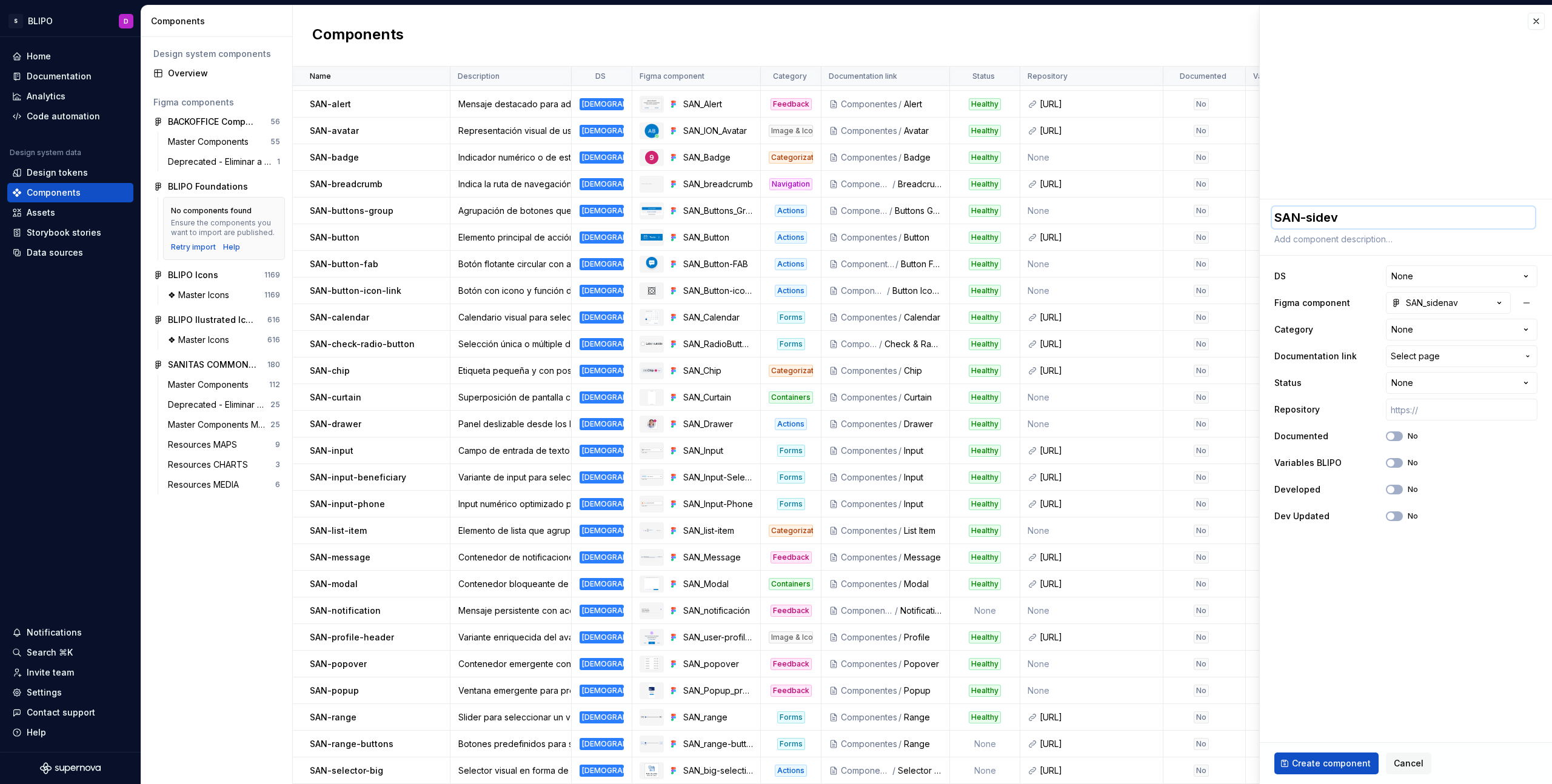
type textarea "SAN-sideva"
type textarea "*"
type textarea "SAN-sidevar"
type textarea "*"
type textarea "SAN-sideva"
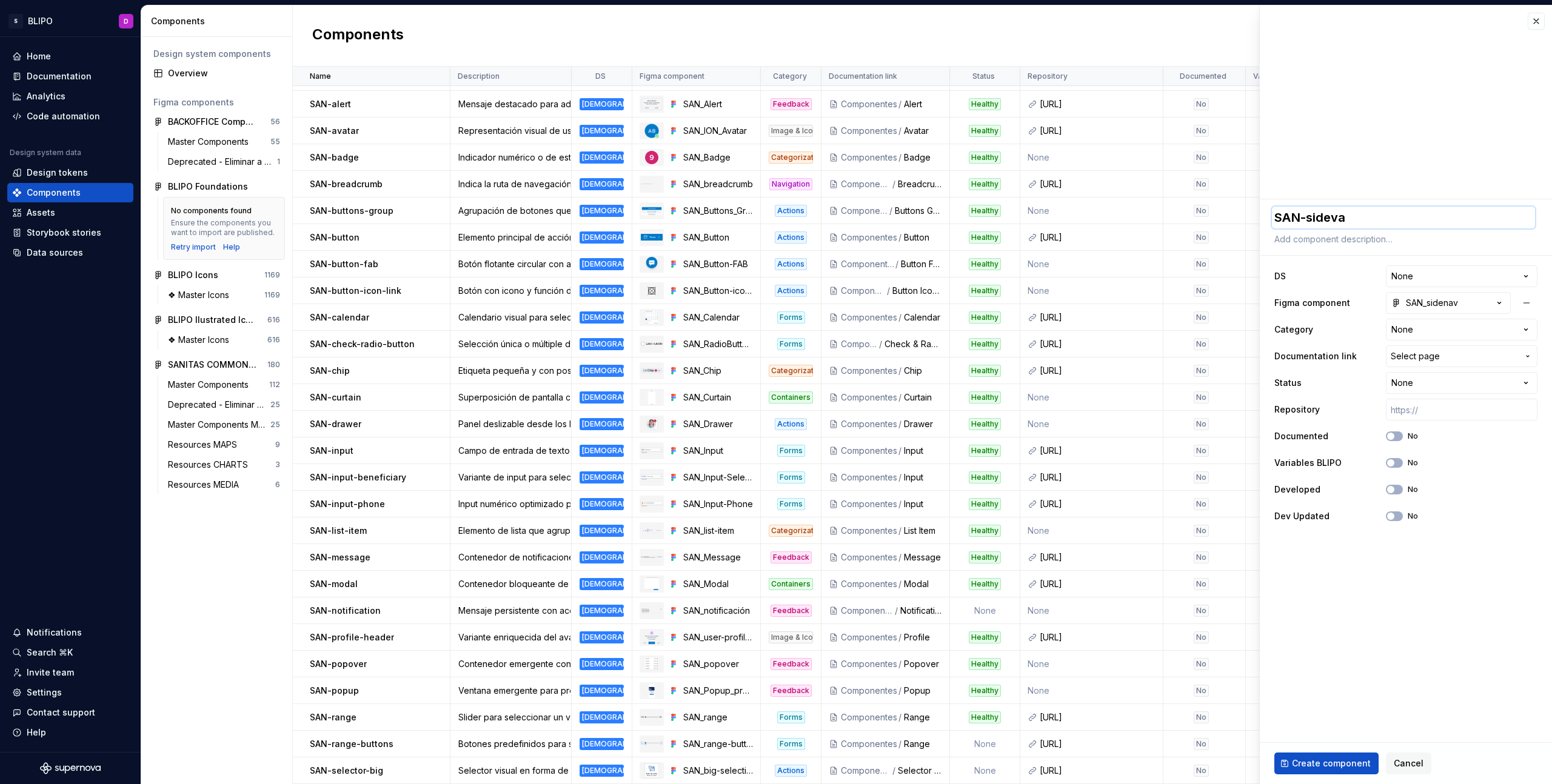
type textarea "*"
type textarea "SAN-sidev"
type textarea "*"
type textarea "SAN-side"
type textarea "*"
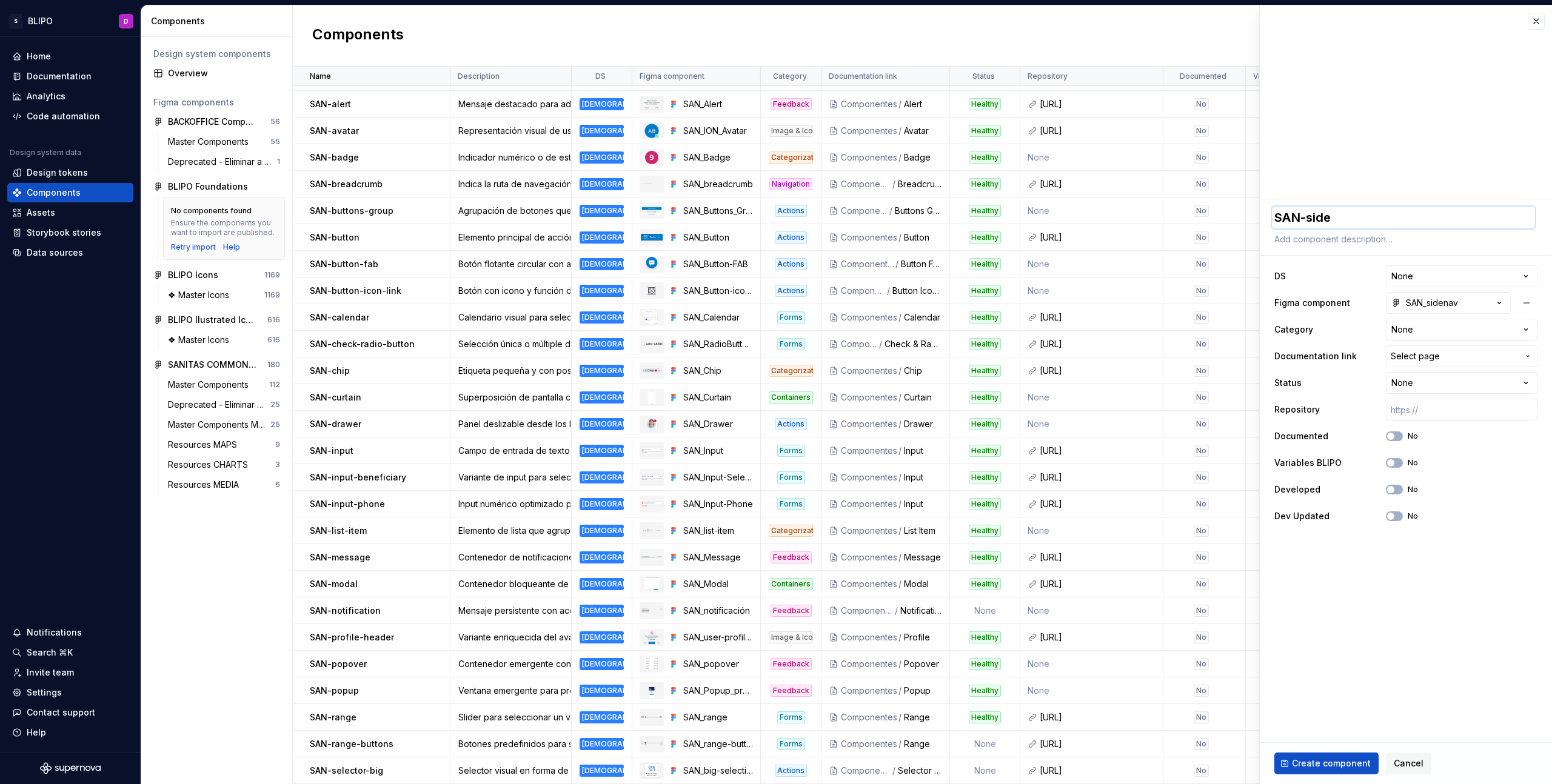
type textarea "SAN-siden"
type textarea "*"
type textarea "SAN-sidena"
type textarea "*"
type textarea "SAN-sidenav"
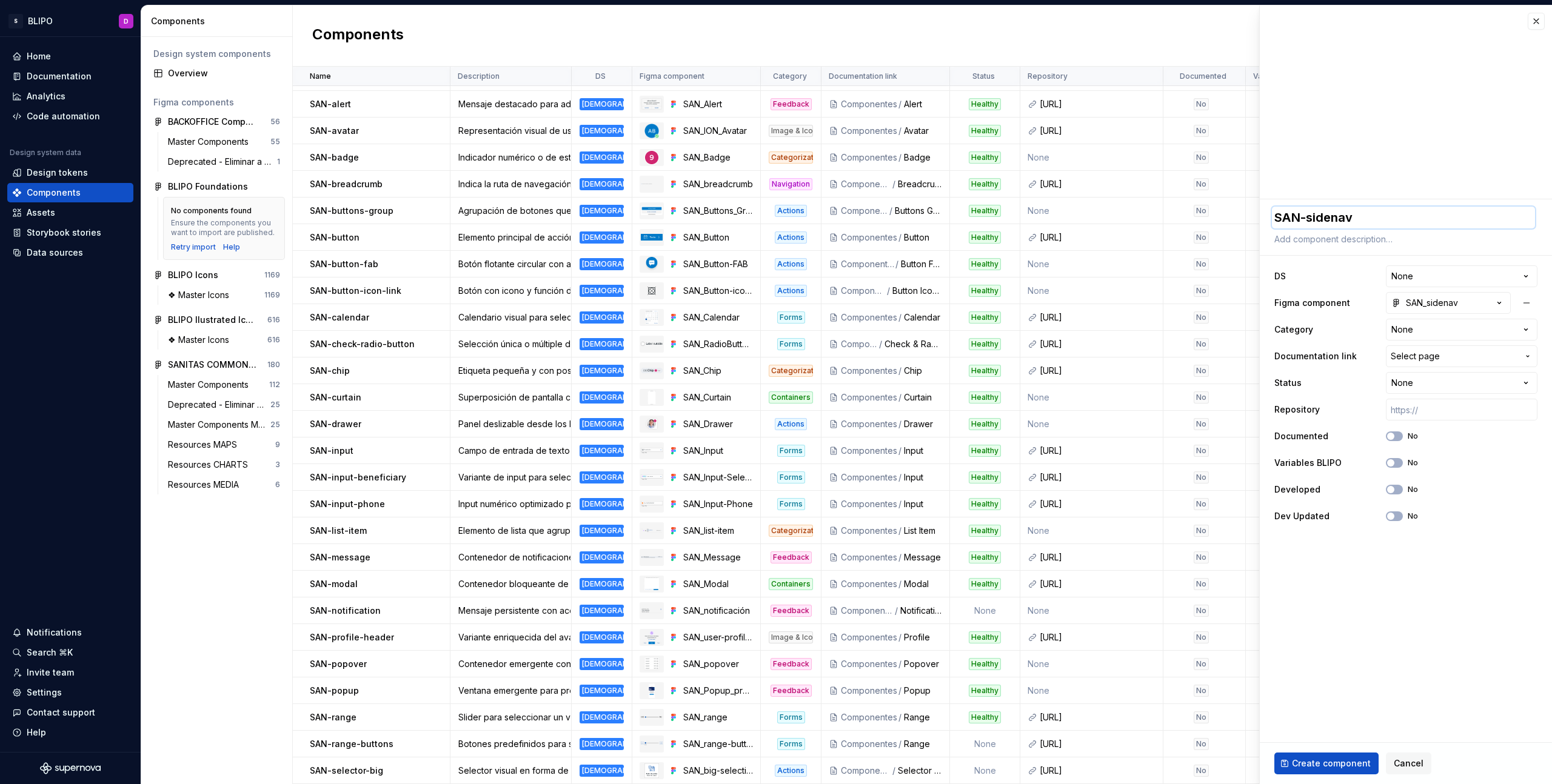
type textarea "*"
type textarea "SAN-sidenaver"
type textarea "*"
type textarea "SAN-sidenave"
type textarea "*"
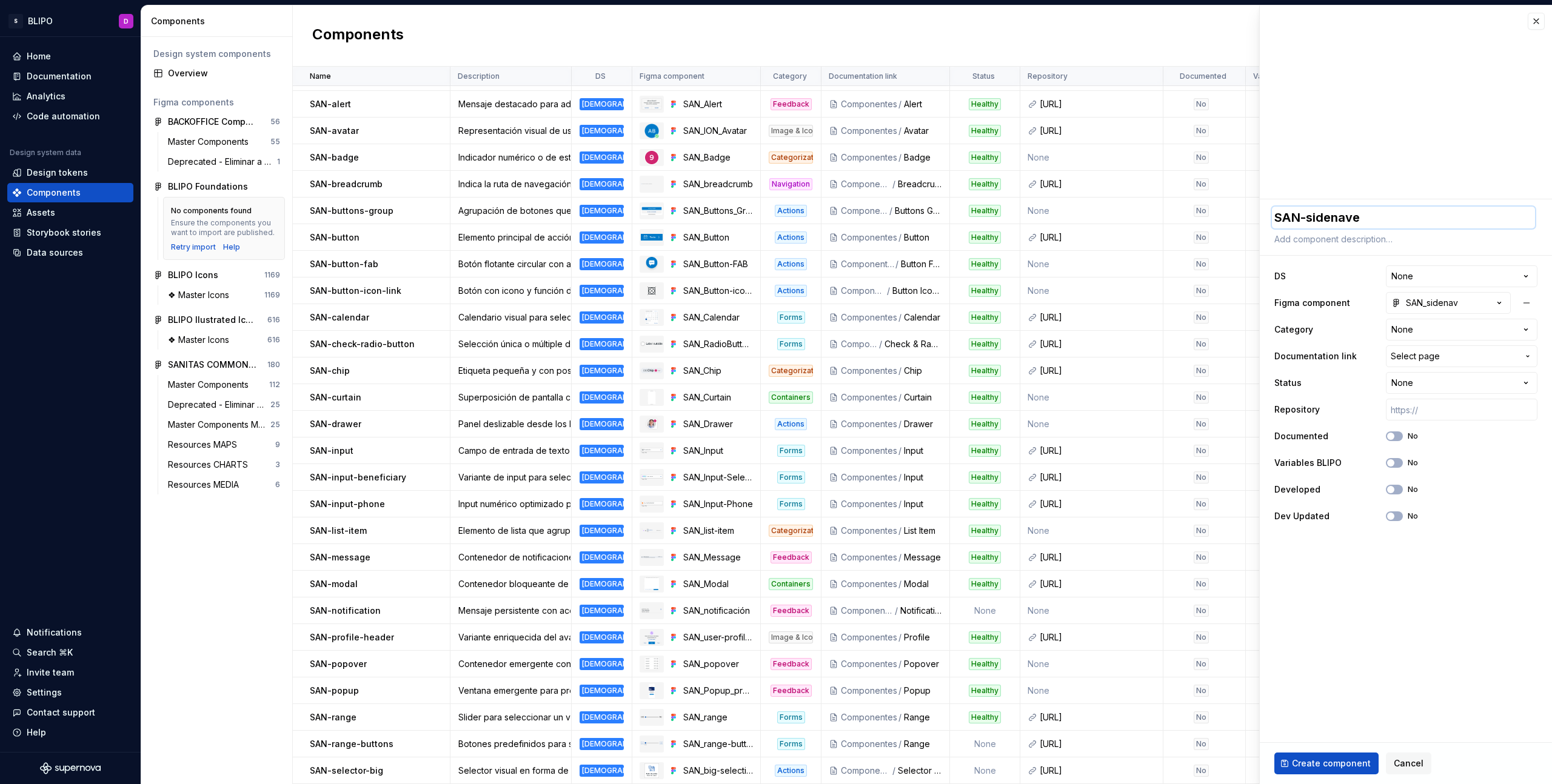
type textarea "SAN-sidenav"
type textarea "*"
type textarea "SAN-sidena"
type textarea "*"
type textarea "SAN-sidenab"
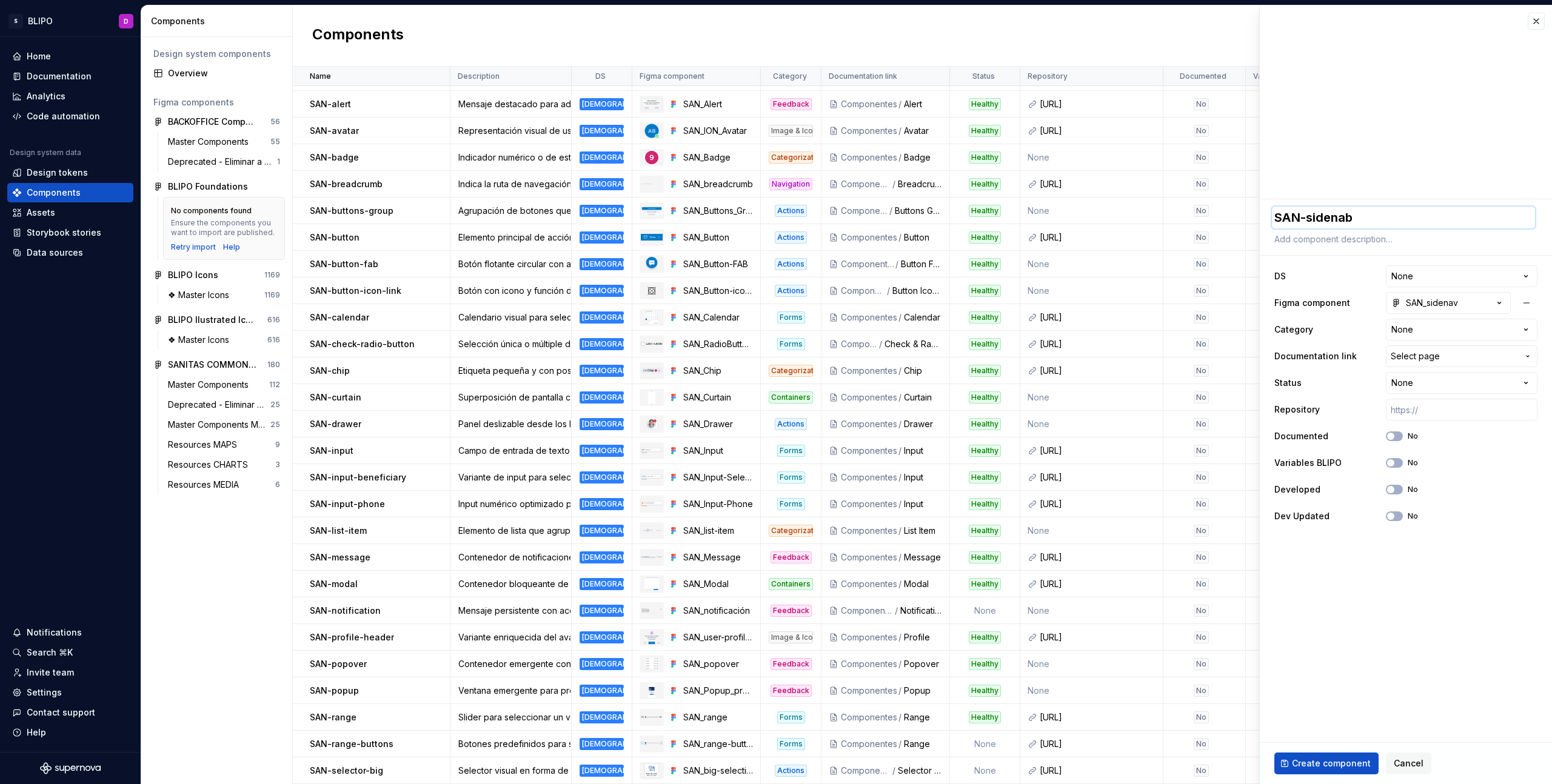
type textarea "*"
type textarea "SAN-sidenabv"
type textarea "*"
type textarea "SAN-sidenabva"
type textarea "*"
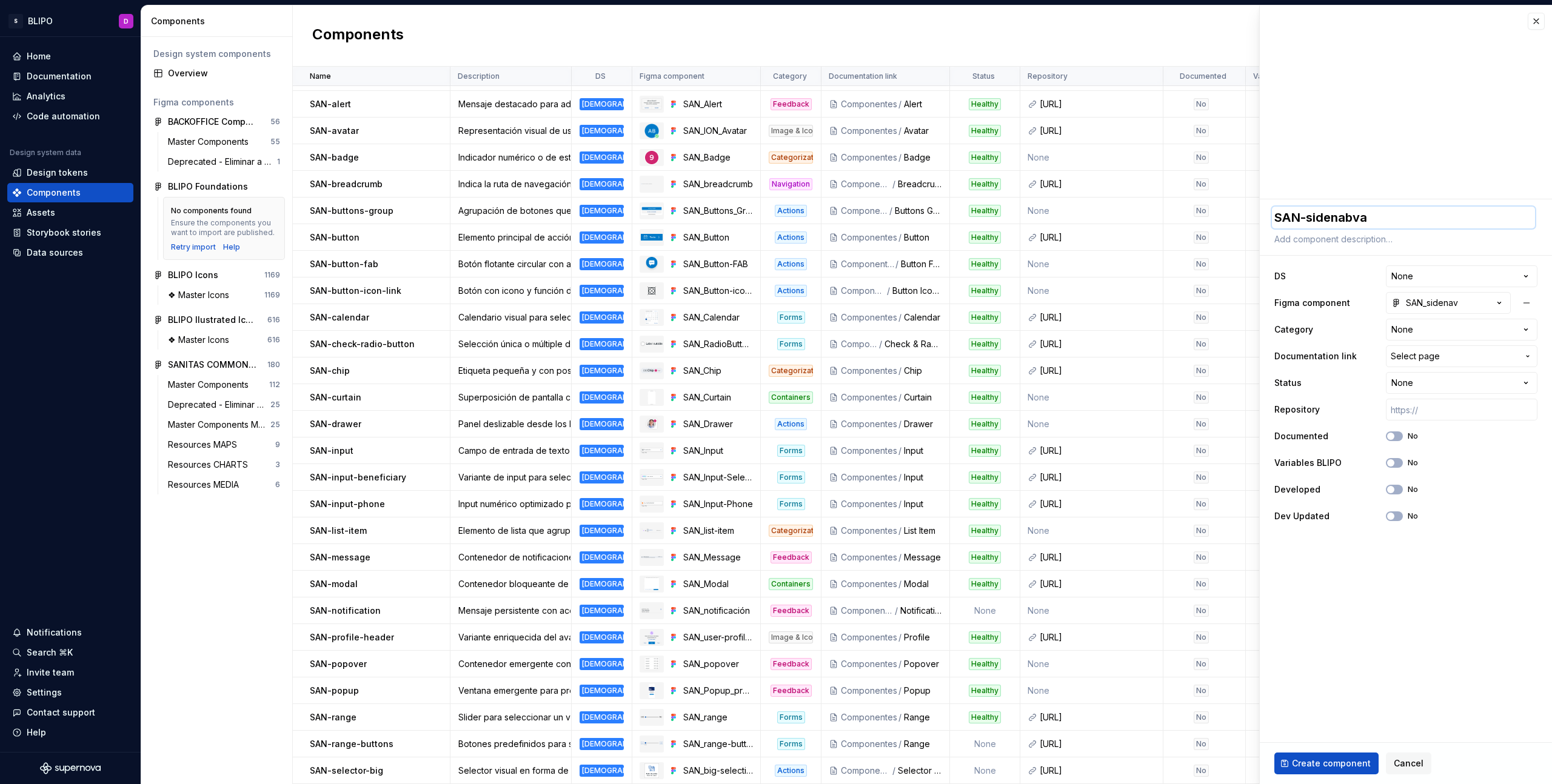
type textarea "SAN-sidenabvar"
click at [1352, 220] on textarea "SAN-sidenabvar" at bounding box center [1403, 218] width 263 height 21
type textarea "*"
type textarea "SAN-sidenavar"
click at [1356, 220] on textarea "SAN-sidenavar" at bounding box center [1403, 218] width 263 height 21
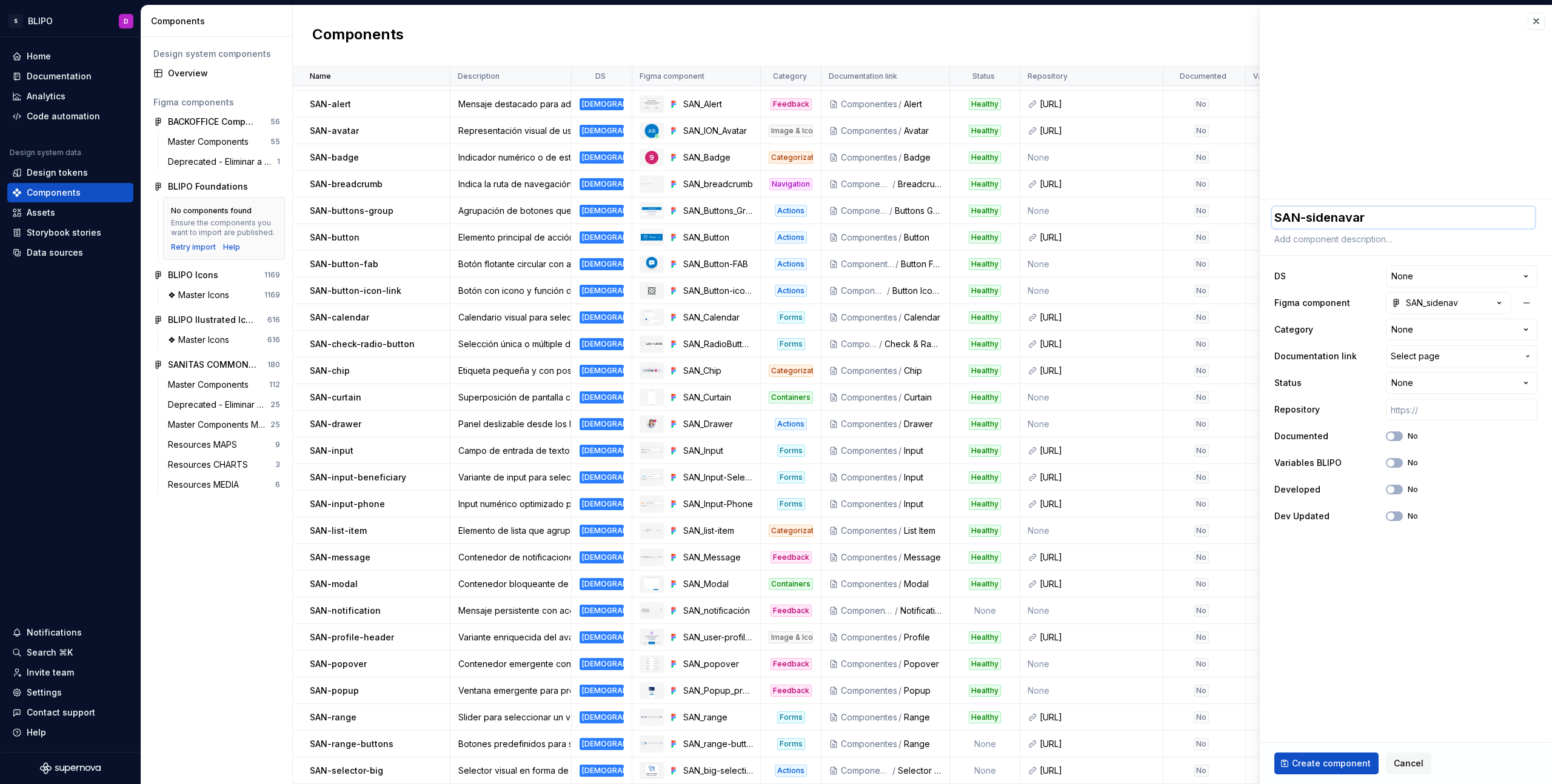
click at [1352, 222] on textarea "SAN-sidenavar" at bounding box center [1403, 218] width 263 height 21
type textarea "*"
type textarea "SAN-sidenavbar"
click at [1353, 241] on textarea at bounding box center [1403, 239] width 263 height 17
type textarea "*"
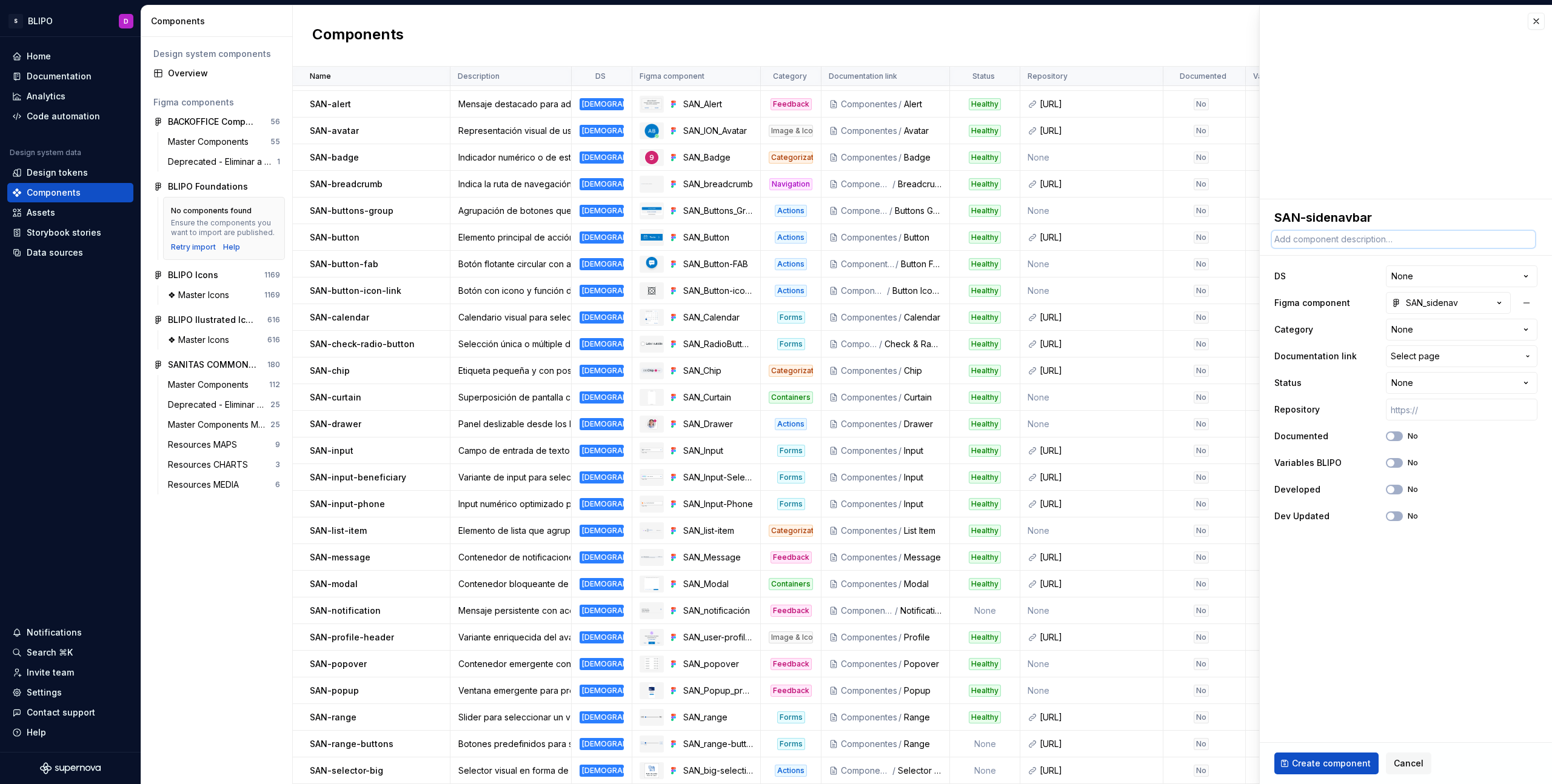
type textarea "L"
type textarea "*"
type textarea "Li"
type textarea "*"
type textarea "Lis"
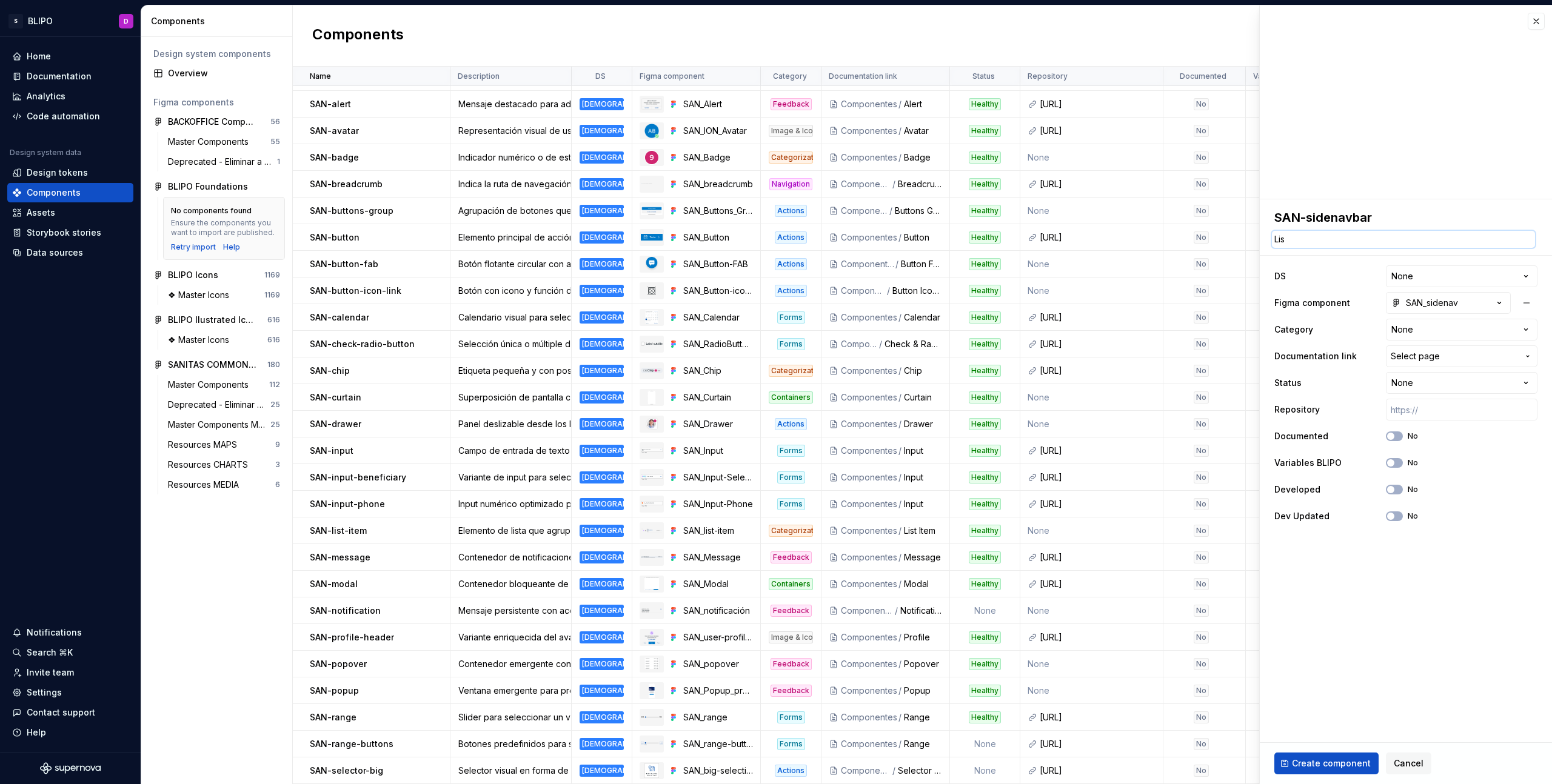
type textarea "*"
type textarea "List"
type textarea "*"
type textarea "Lista"
type textarea "*"
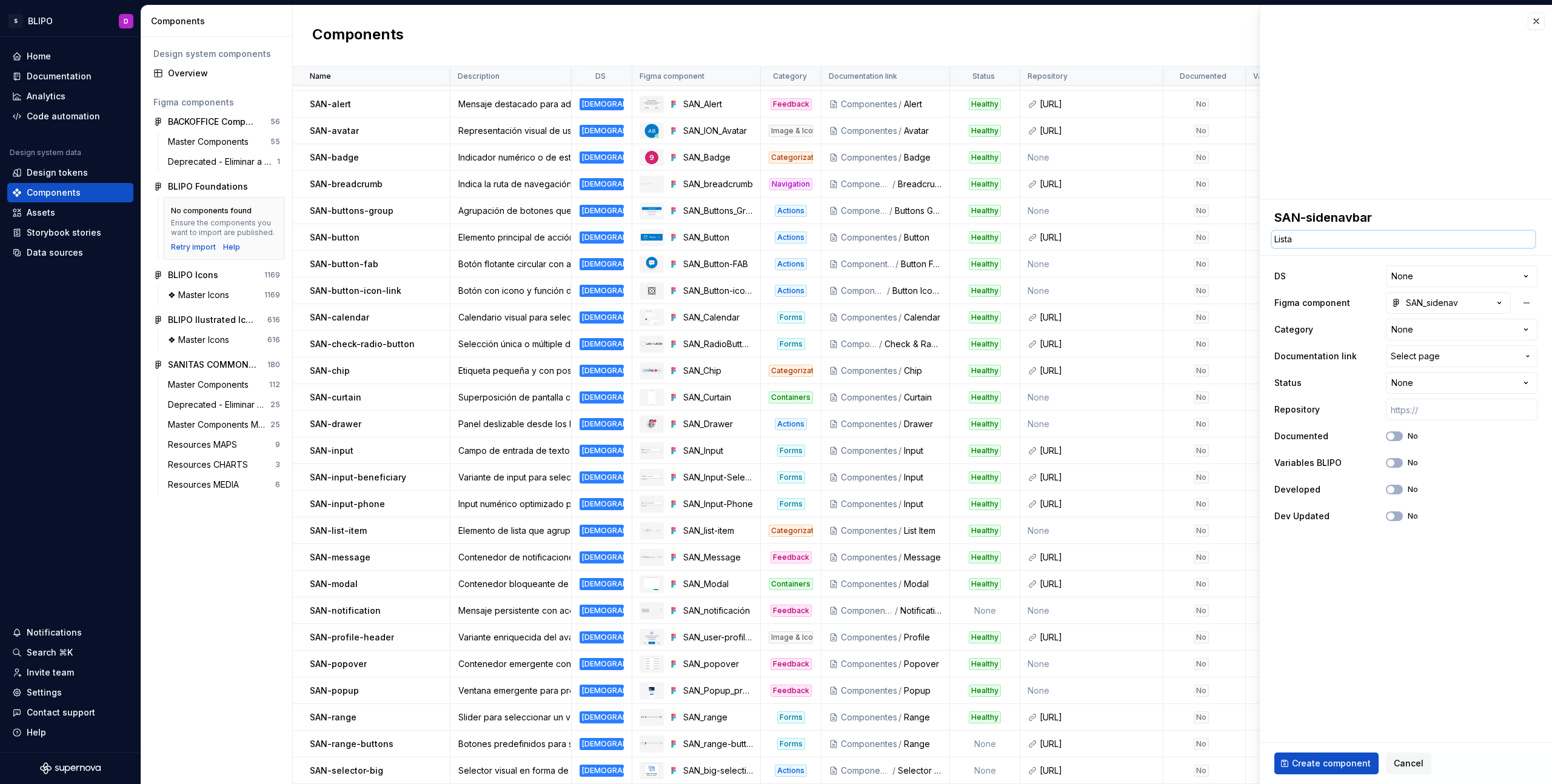
type textarea "Listad"
type textarea "*"
type textarea "Listado"
type textarea "*"
type textarea "Listado"
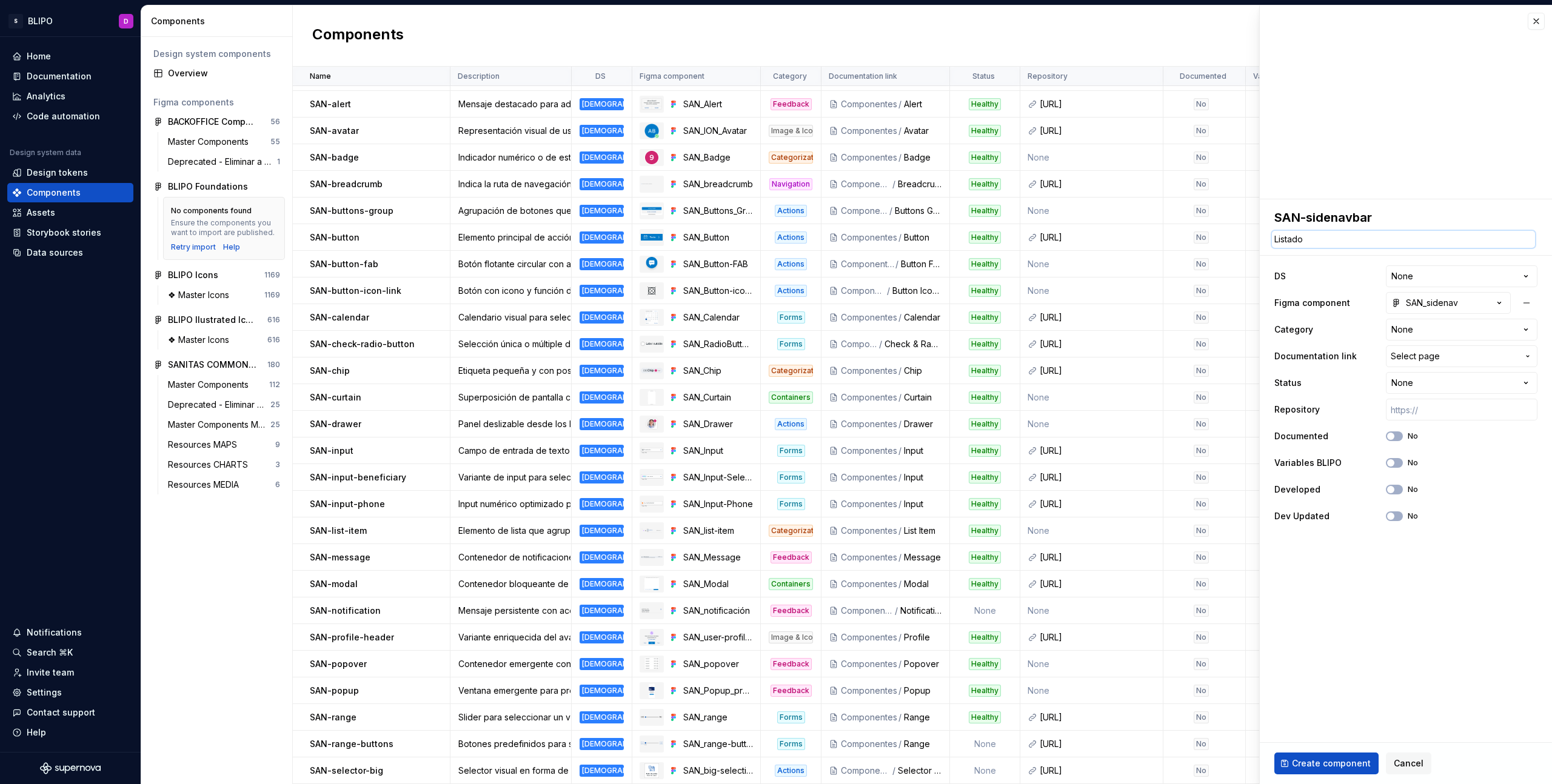
type textarea "*"
type textarea "Listado d"
type textarea "*"
type textarea "Listado de"
type textarea "*"
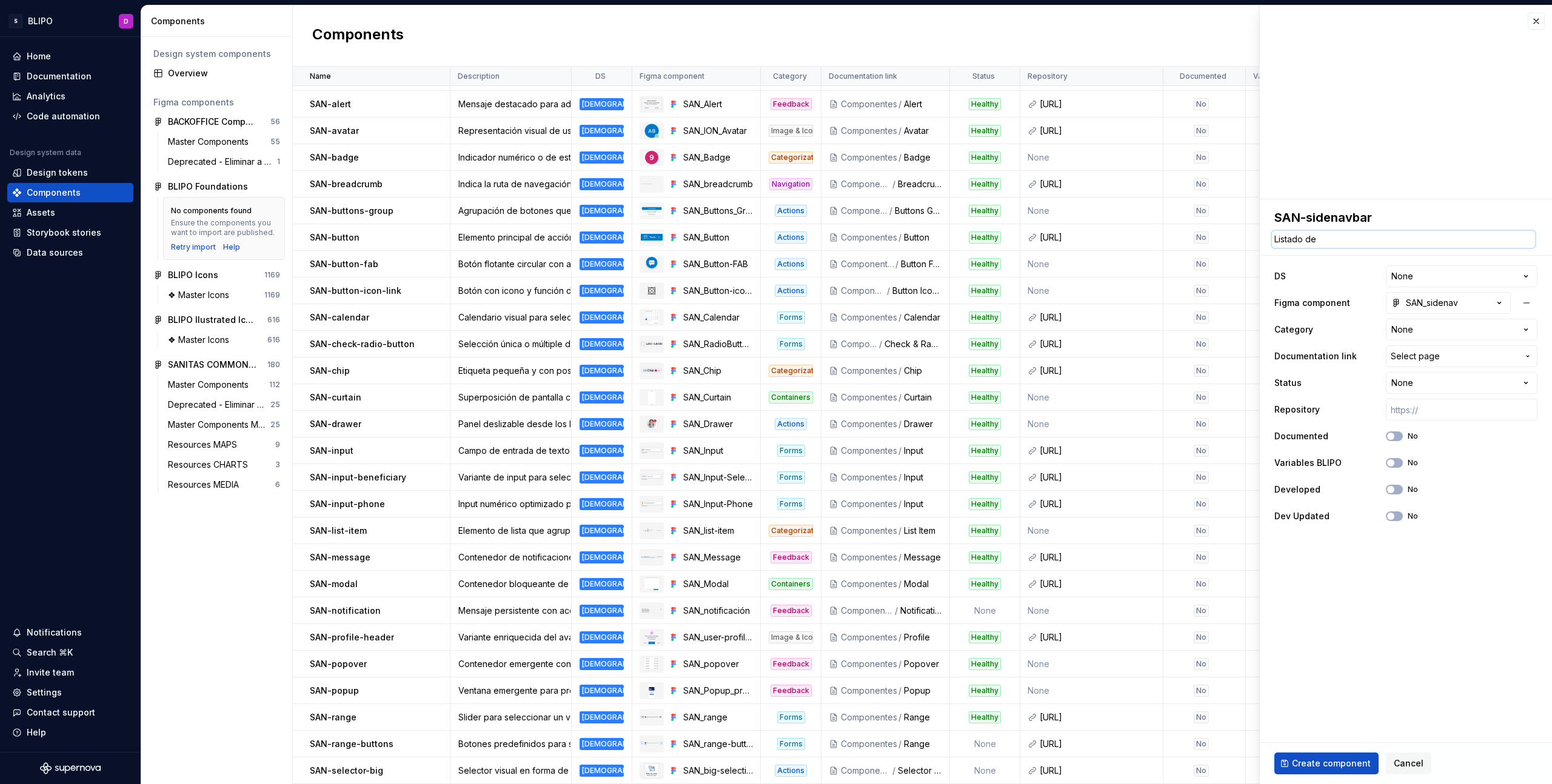
type textarea "Listado de"
type textarea "*"
type textarea "Listado de s"
type textarea "*"
type textarea "Listado de"
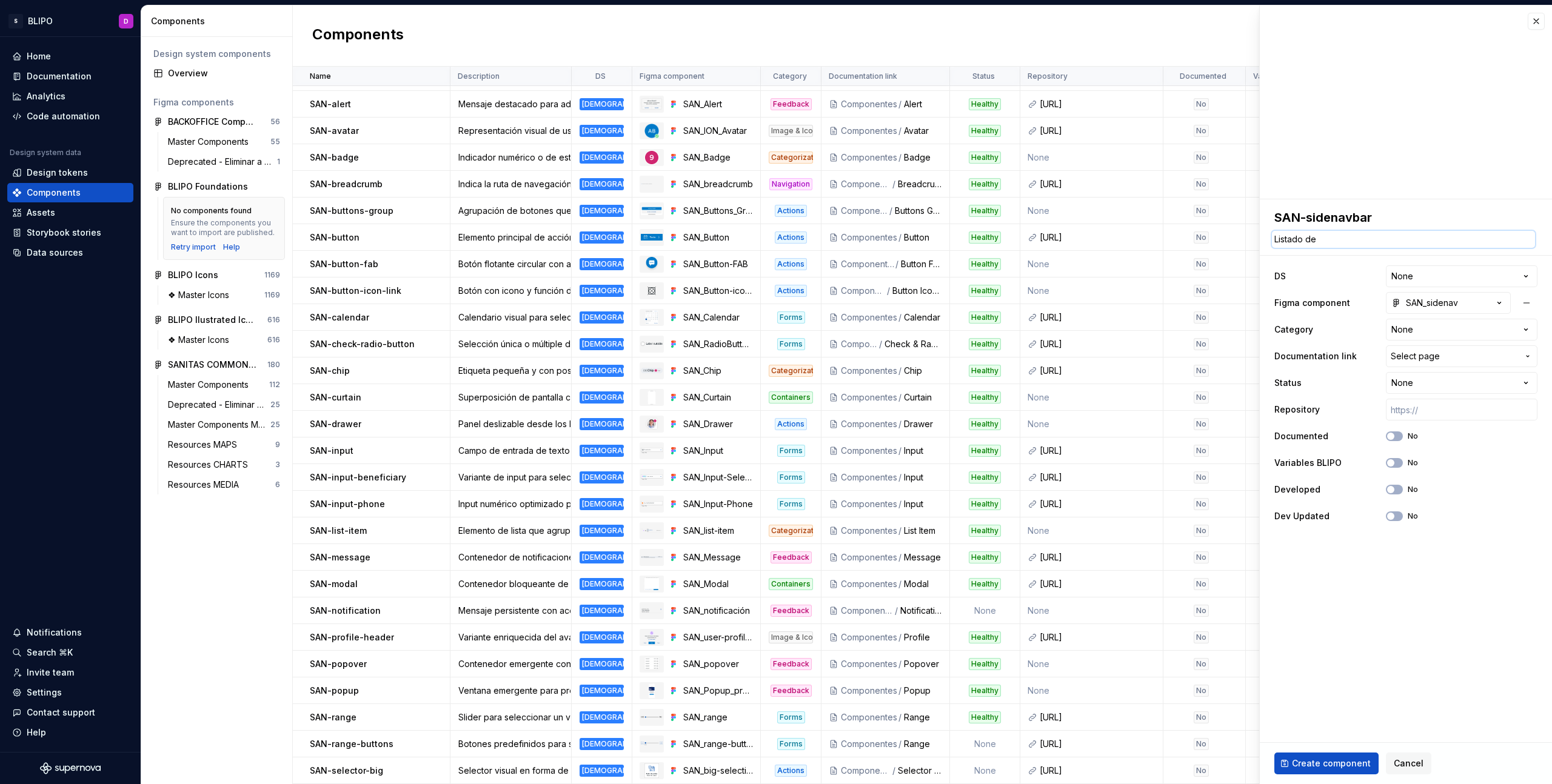
type textarea "*"
type textarea "Listado de i"
type textarea "*"
type textarea "Listado de it"
type textarea "*"
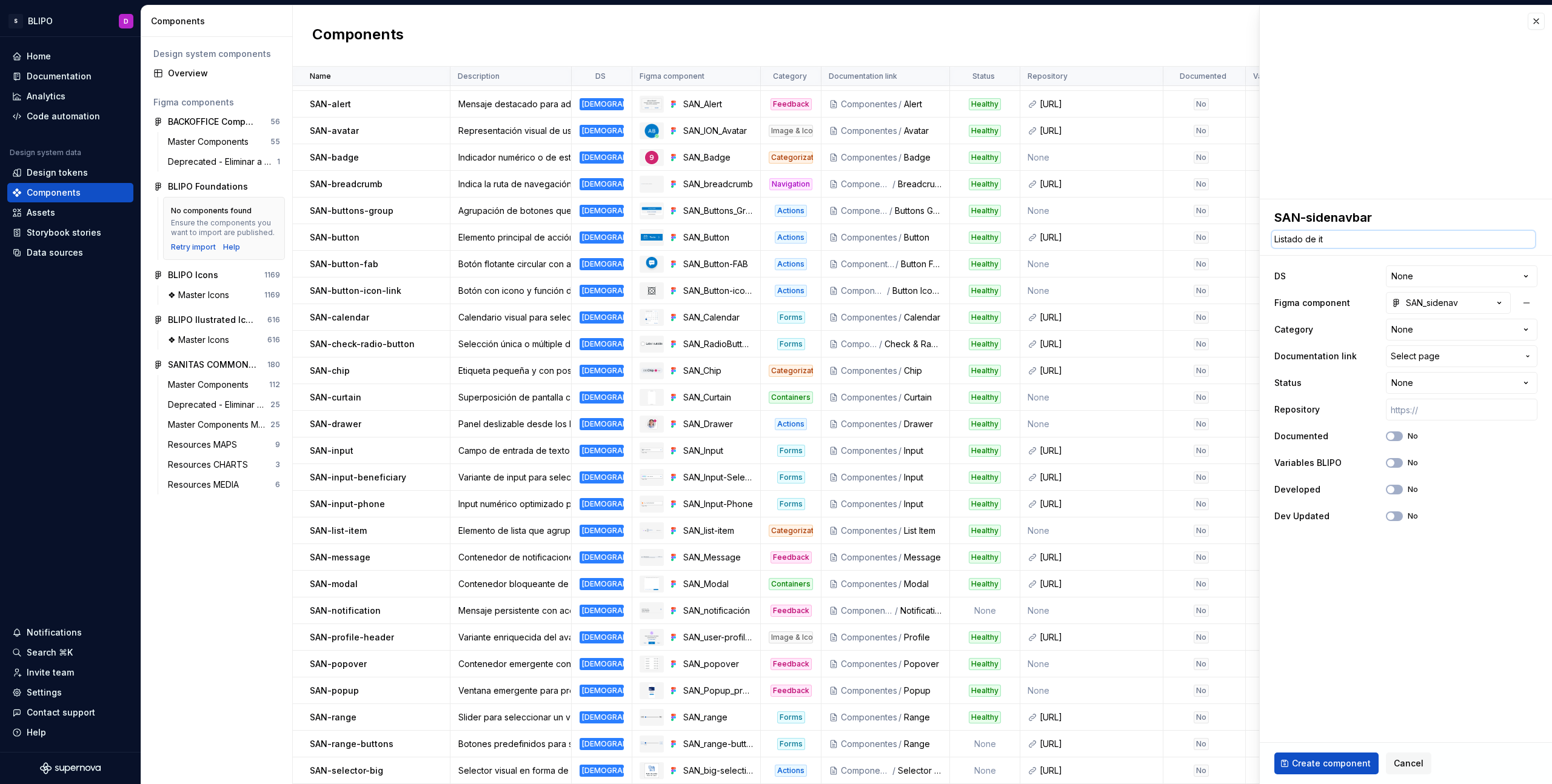
type textarea "Listado de ite"
type textarea "*"
type textarea "Listado de item"
type textarea "*"
type textarea "Listado de items"
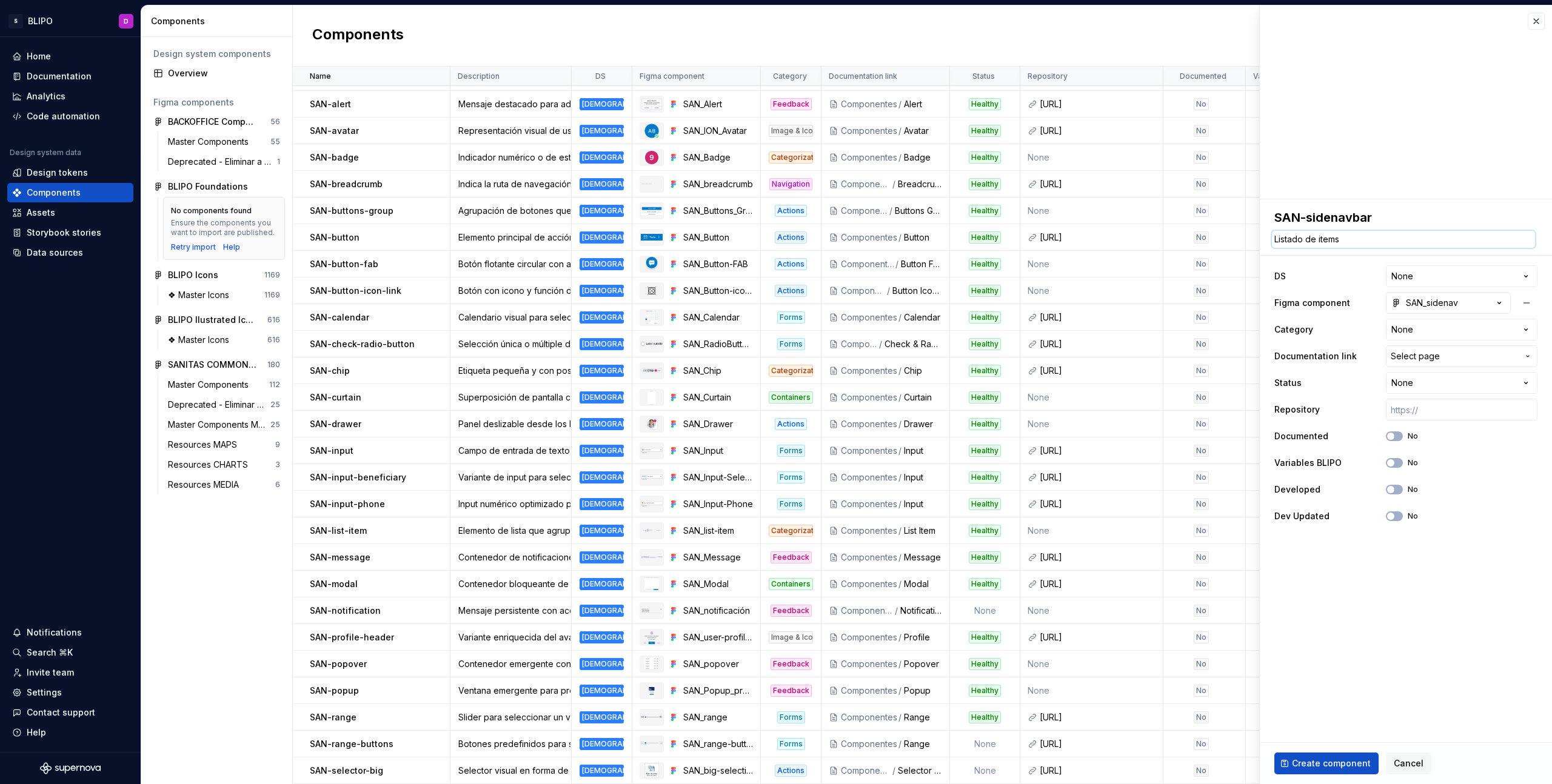
type textarea "*"
type textarea "Listado de items"
type textarea "*"
type textarea "Listado de items s"
type textarea "*"
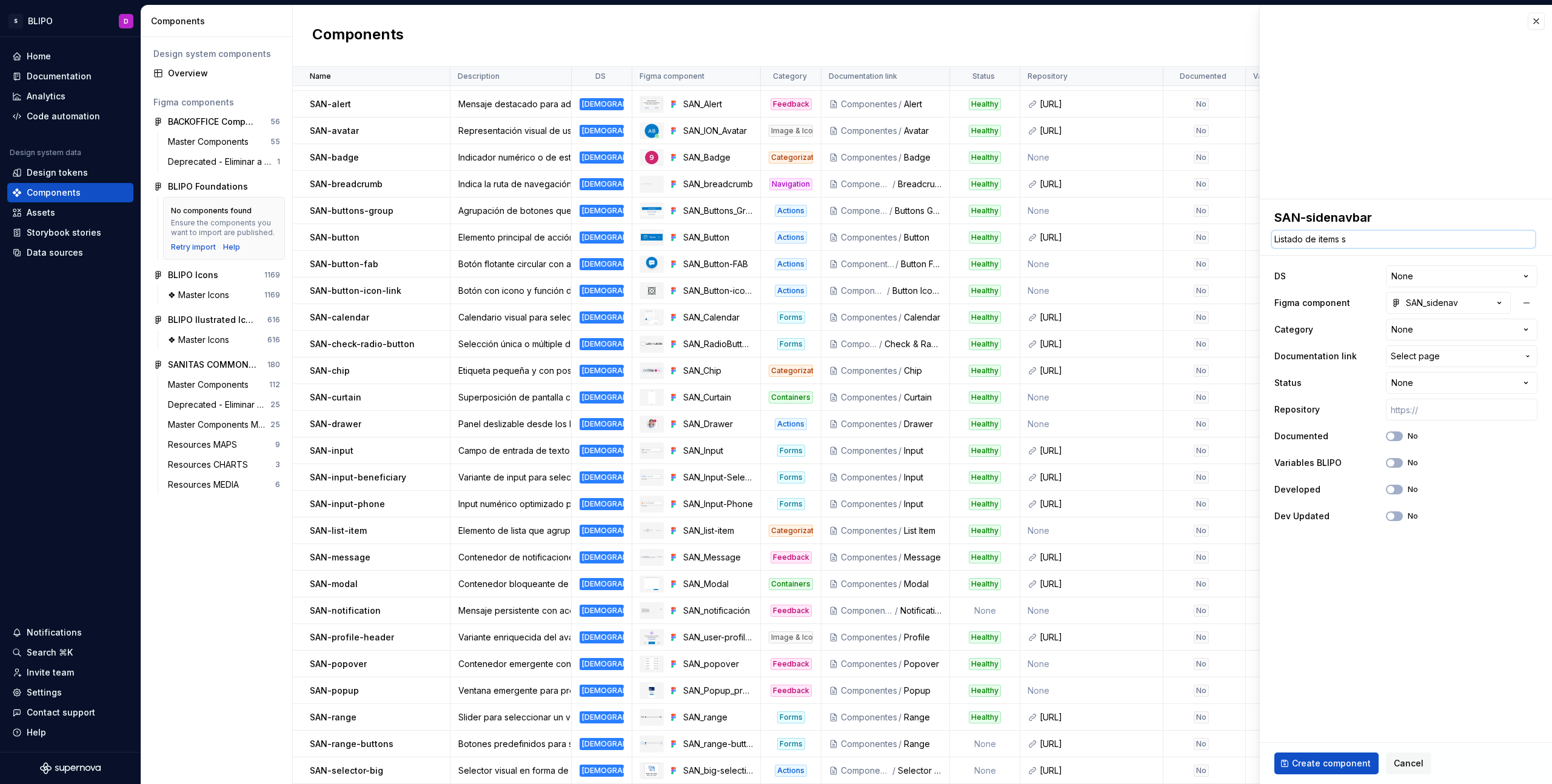
type textarea "Listado de items se"
type textarea "*"
type textarea "Listado de items sele"
type textarea "*"
type textarea "Listado de items selec"
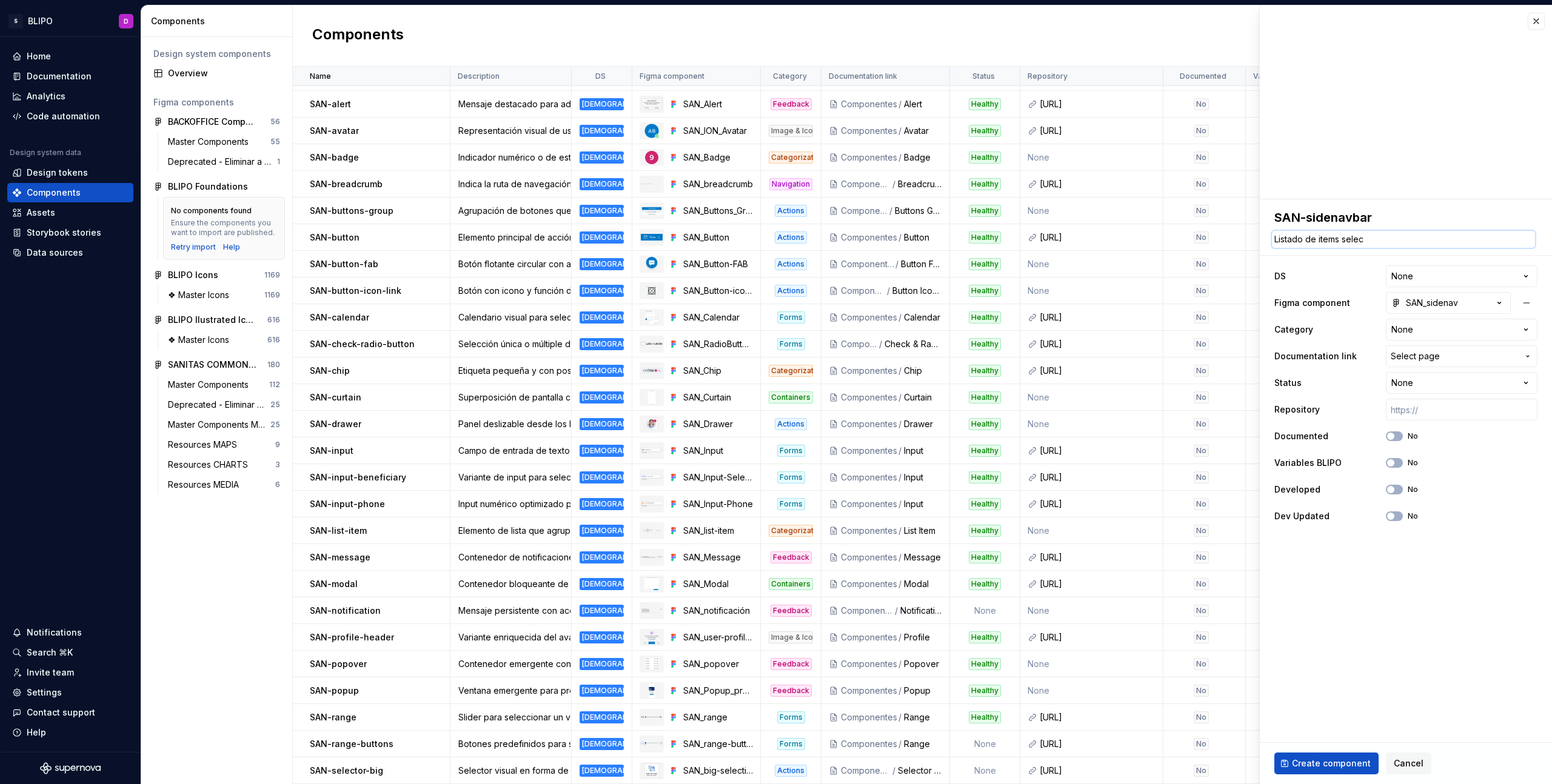
type textarea "*"
type textarea "Listado de items select"
type textarea "*"
type textarea "Listado de items selecta"
type textarea "*"
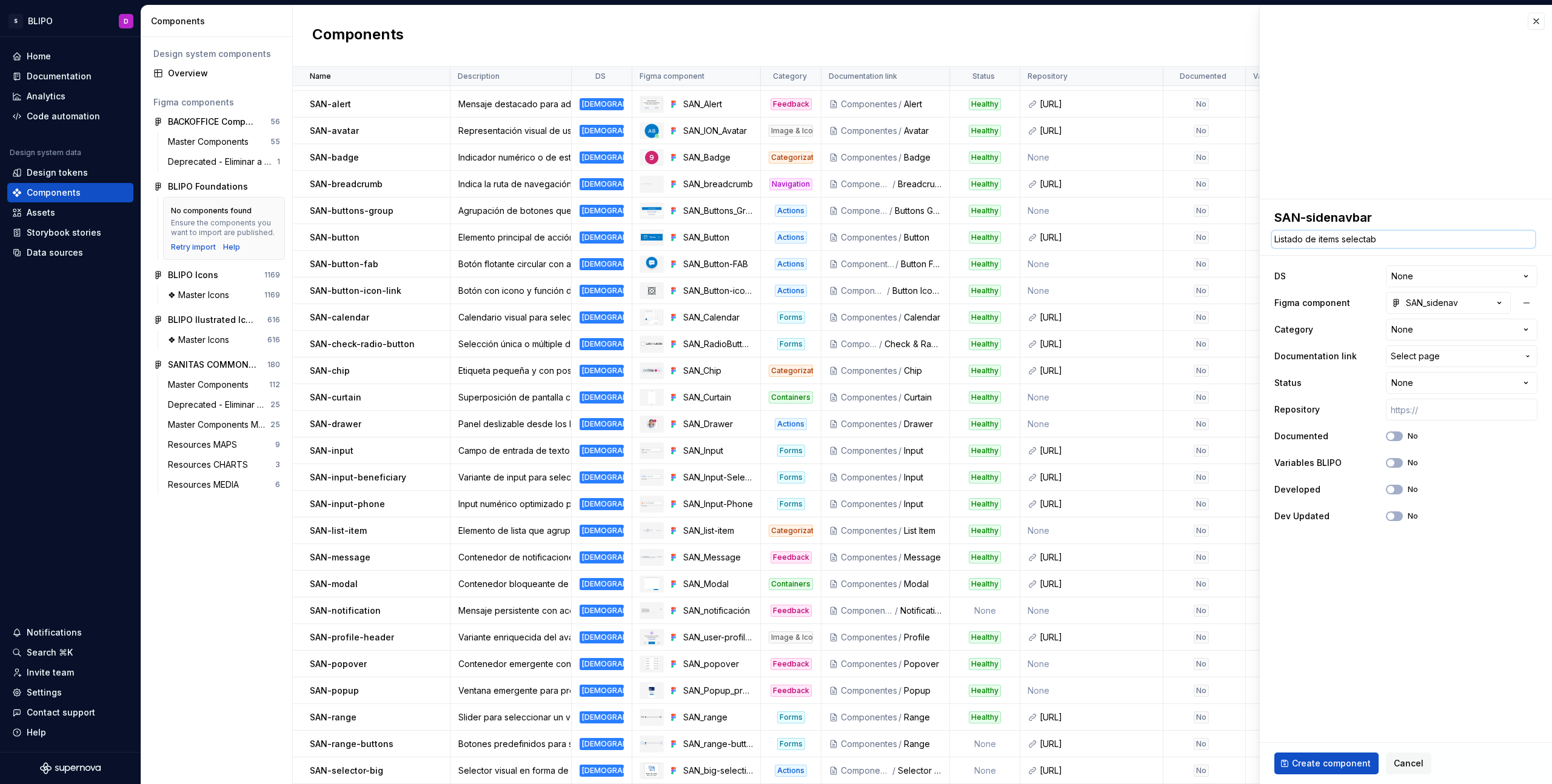
type textarea "Listado de items selectabl"
type textarea "*"
type textarea "Listado de items selectable"
type textarea "*"
type textarea "Listado de items selectables"
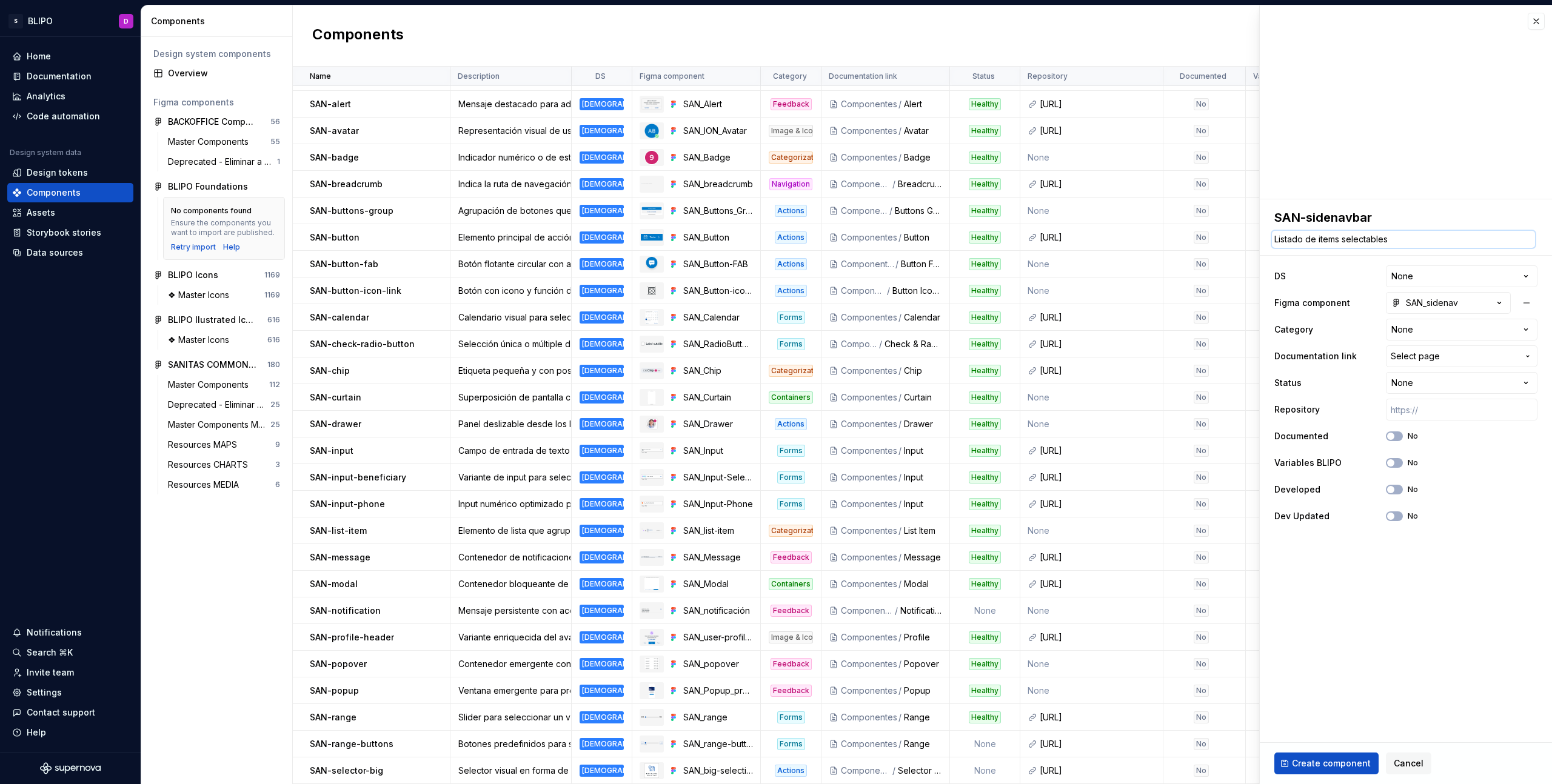
type textarea "*"
type textarea "Listado de items selectables"
type textarea "*"
type textarea "Listado de items selectables n"
type textarea "*"
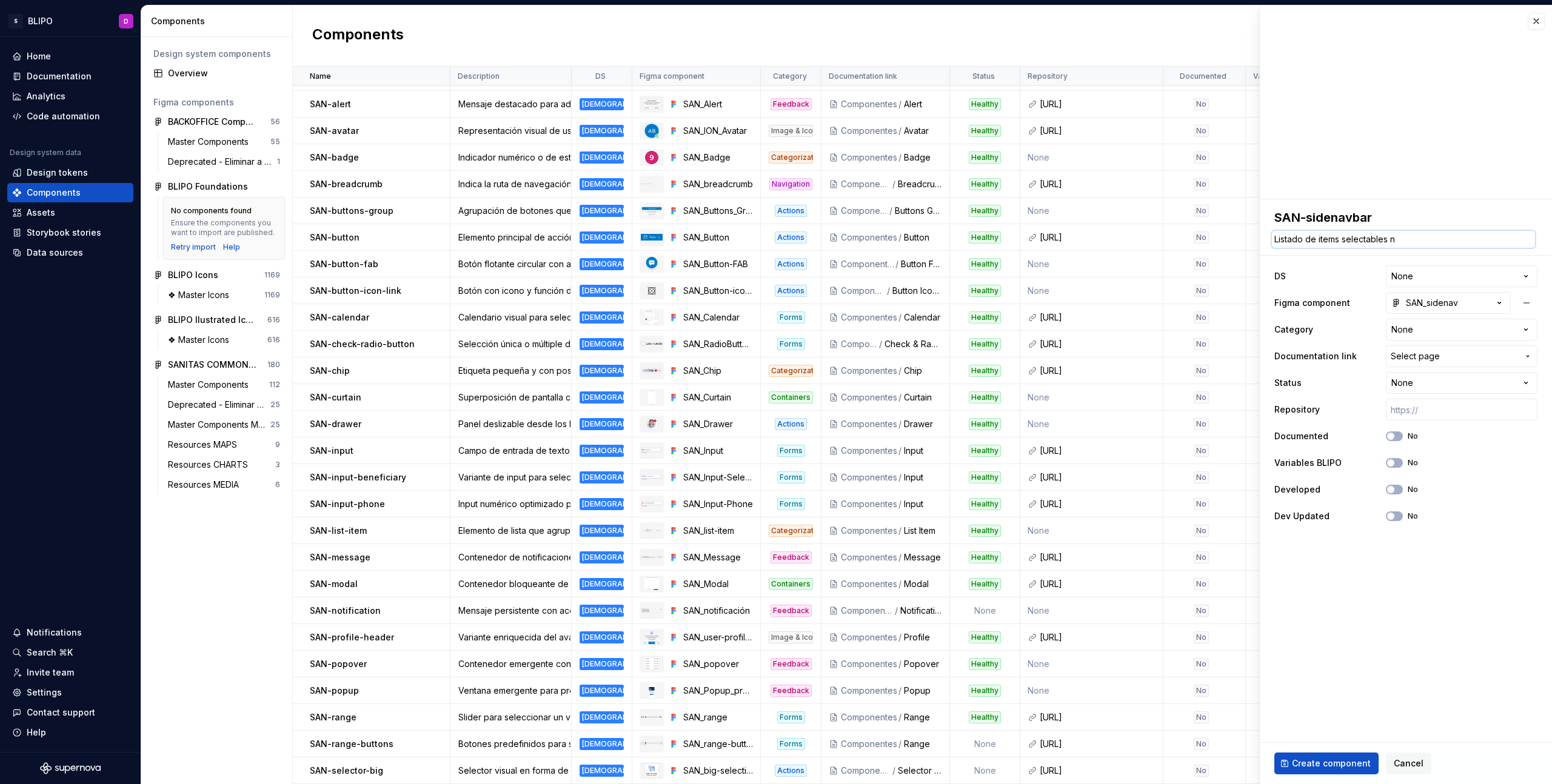
type textarea "Listado de items selectables na"
type textarea "*"
type textarea "Listado de items selectables nav"
type textarea "*"
type textarea "Listado de items selectables nava"
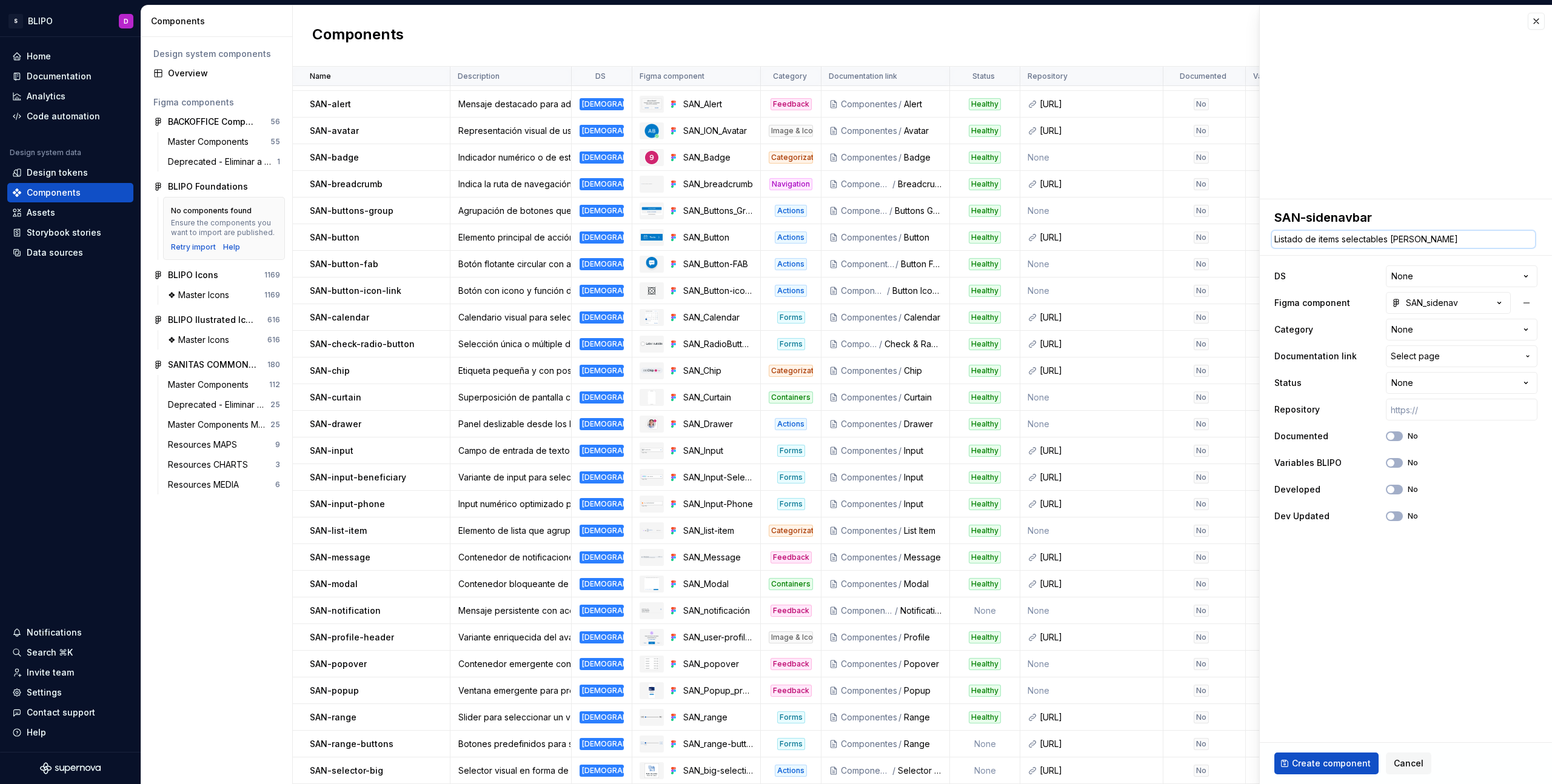
type textarea "*"
type textarea "Listado de items selectables navab"
type textarea "*"
type textarea "Listado de items selectables nava"
type textarea "*"
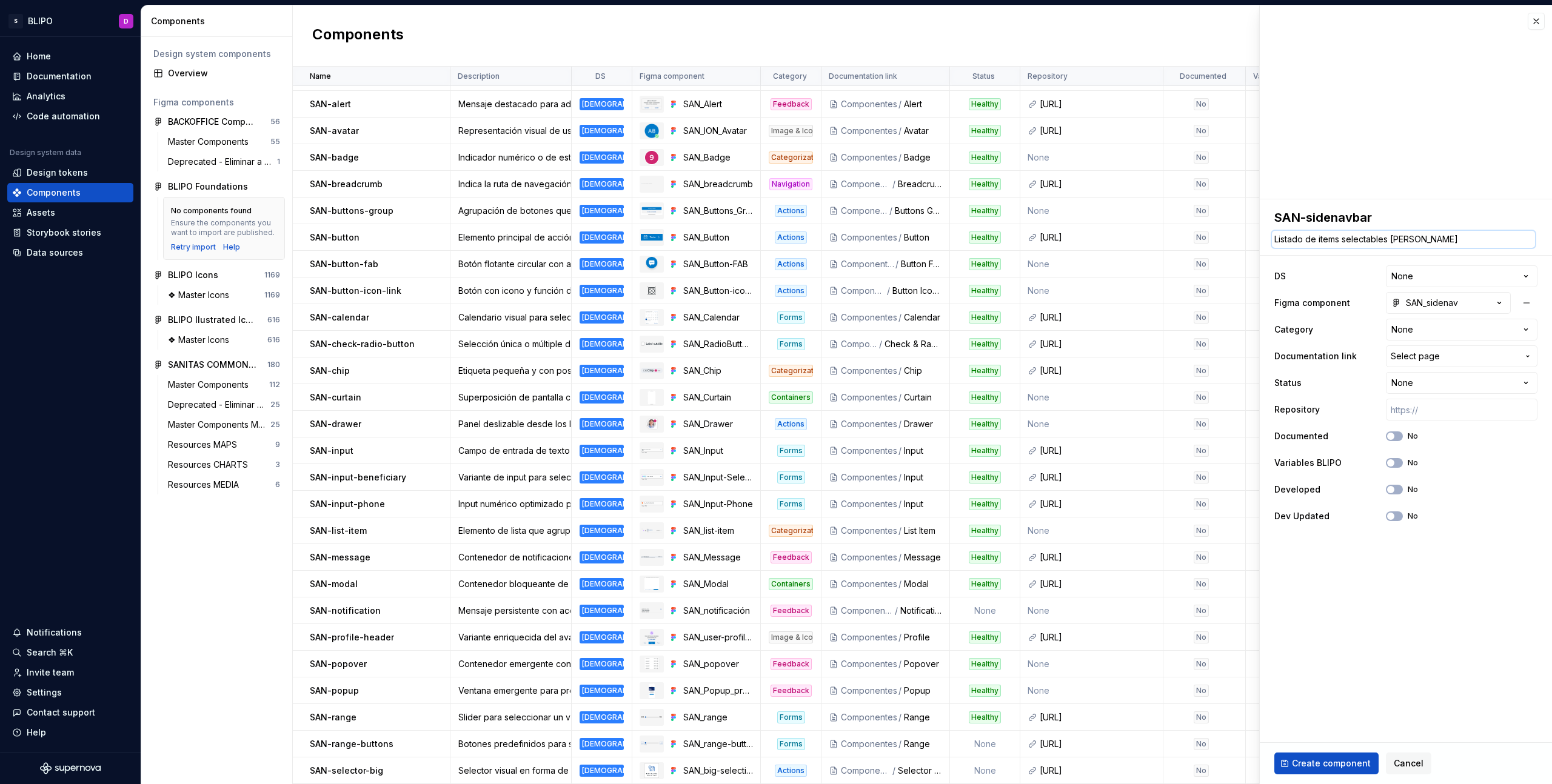
type textarea "Listado de items selectables nav"
type textarea "*"
type textarea "Listado de items selectables nave"
type textarea "*"
type textarea "Listado de items selectables naveg"
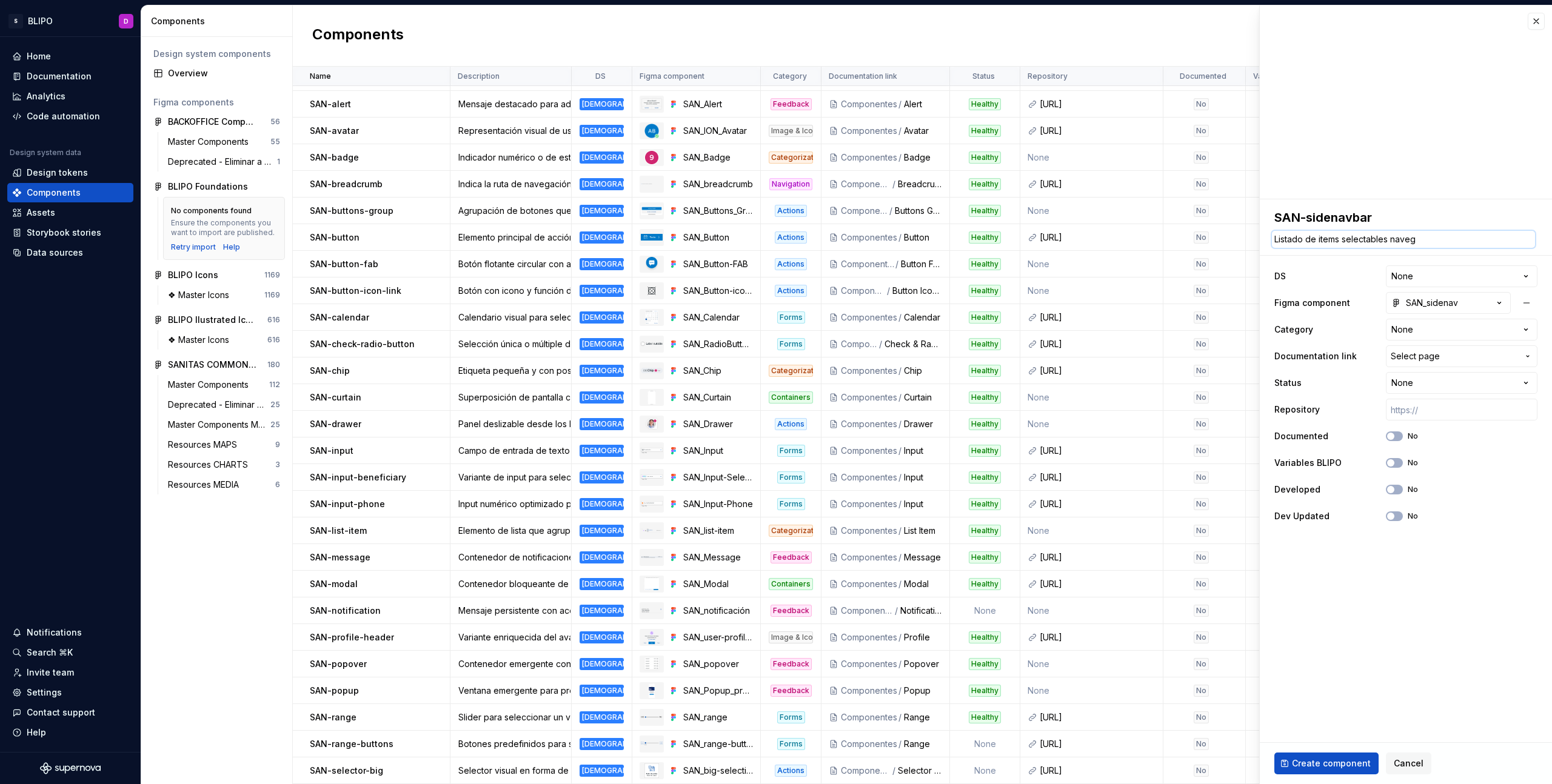
type textarea "*"
type textarea "Listado de items selectables navega"
type textarea "*"
type textarea "Listado de items selectables navegab"
type textarea "*"
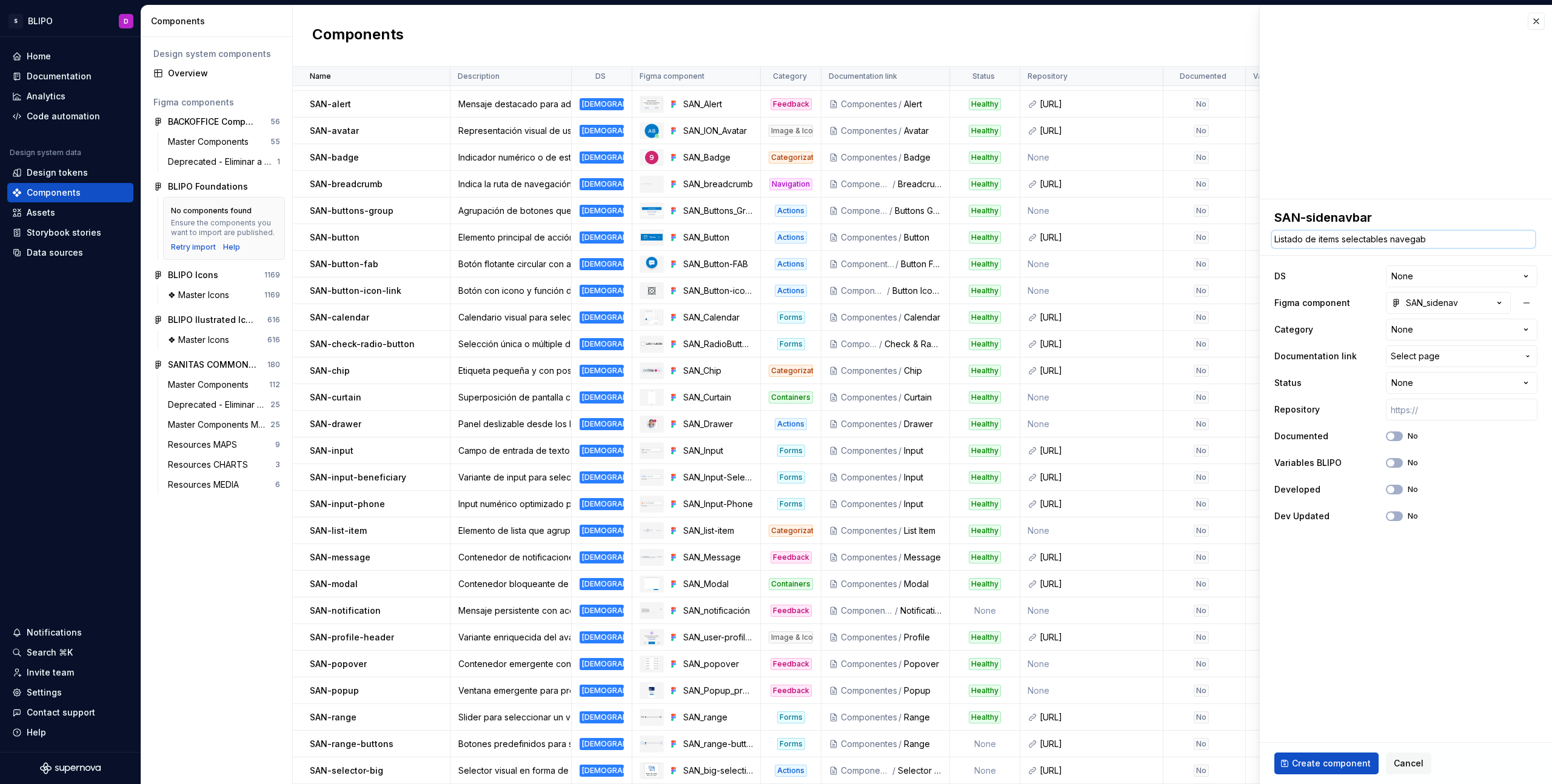
type textarea "Listado de items selectables navegabl"
type textarea "*"
type textarea "Listado de items selectables navegable"
type textarea "*"
type textarea "Listado de items selectables navegables"
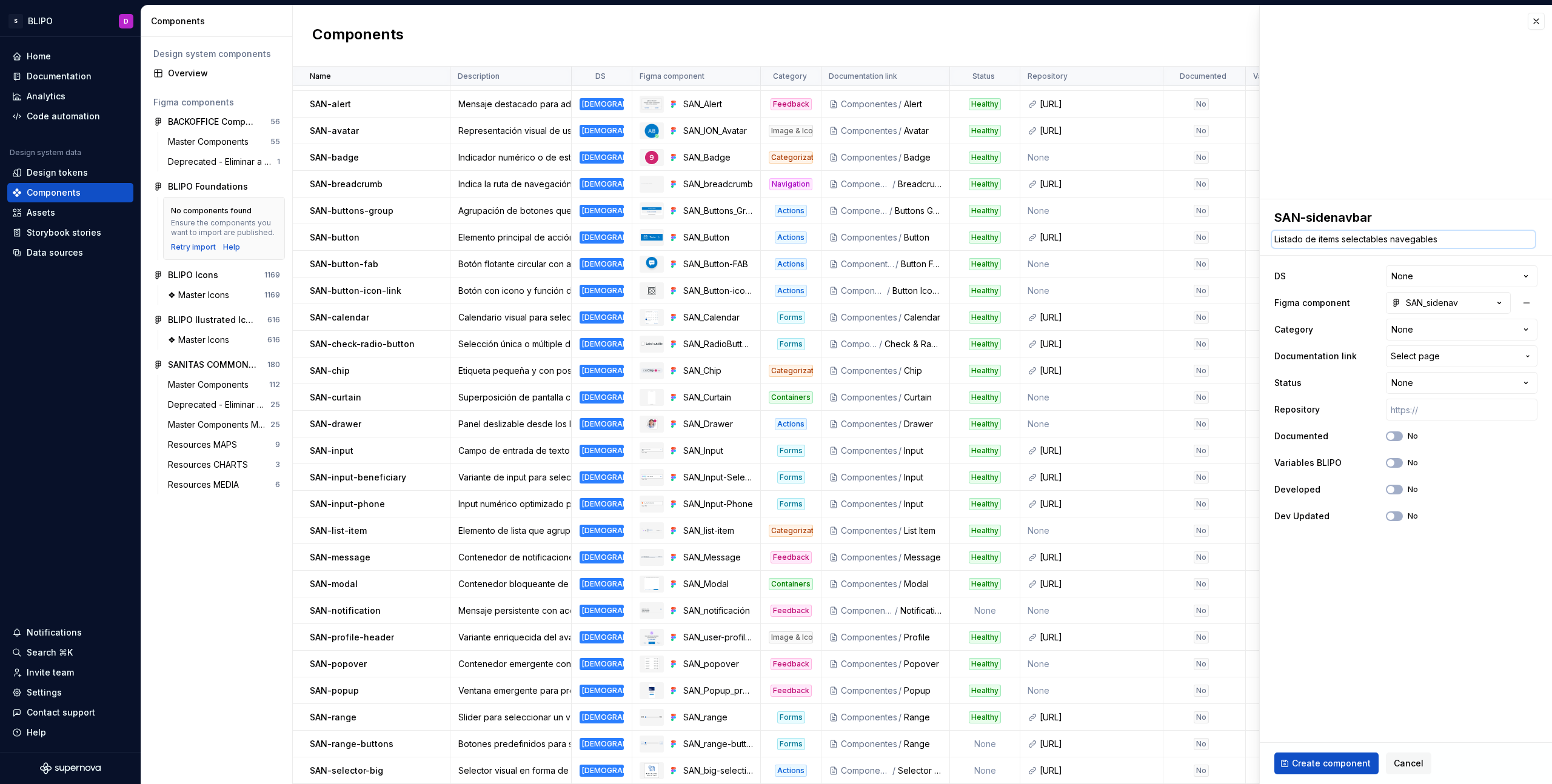
type textarea "*"
type textarea "Listado de items selectables navegables."
type textarea "*"
type textarea "Listado de items selectables navegables"
type textarea "*"
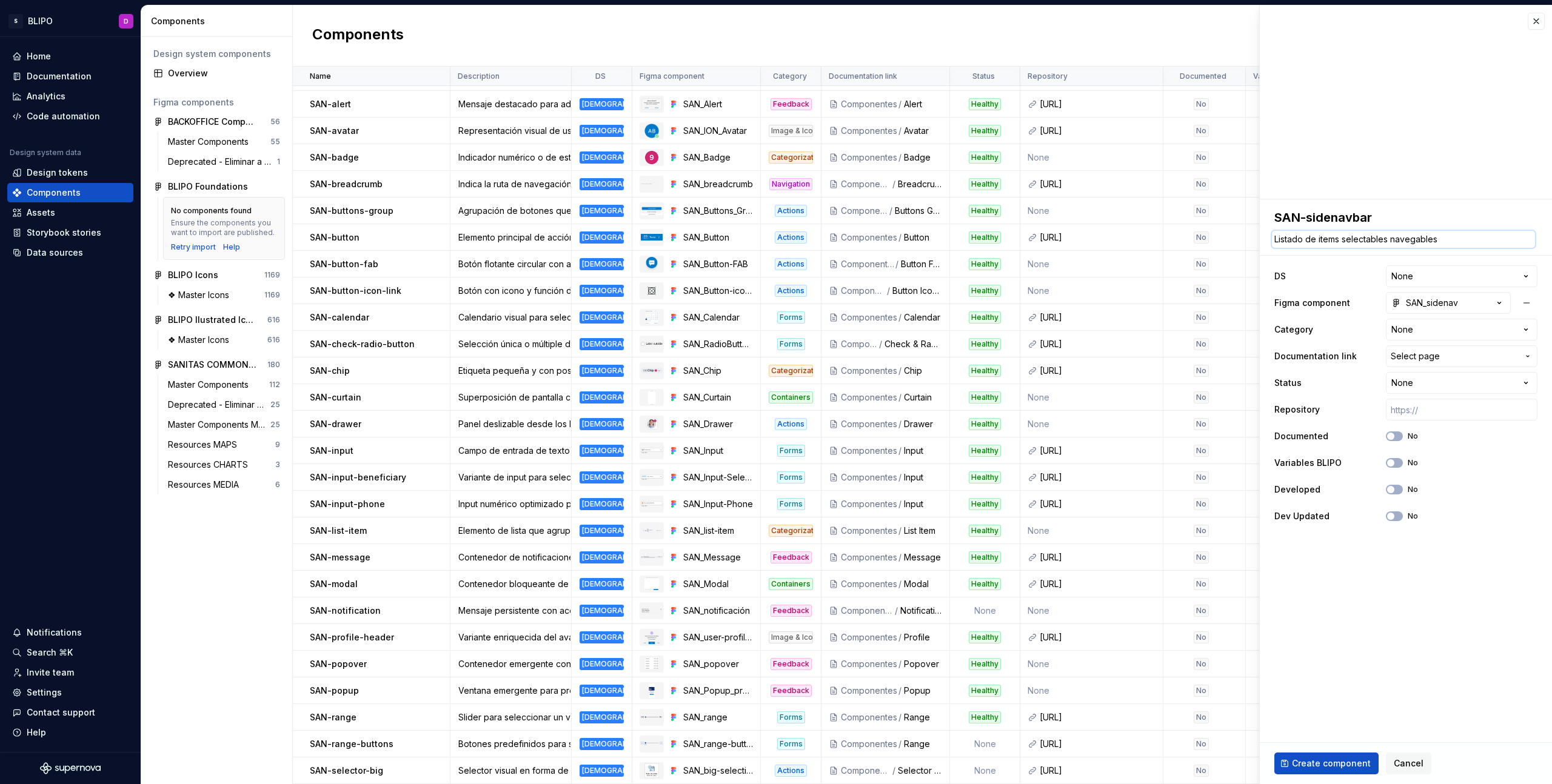
type textarea "Listado de items selectables navegables"
type textarea "*"
type textarea "Listado de items selectables navegables d"
type textarea "*"
type textarea "Listado de items selectables navegables de"
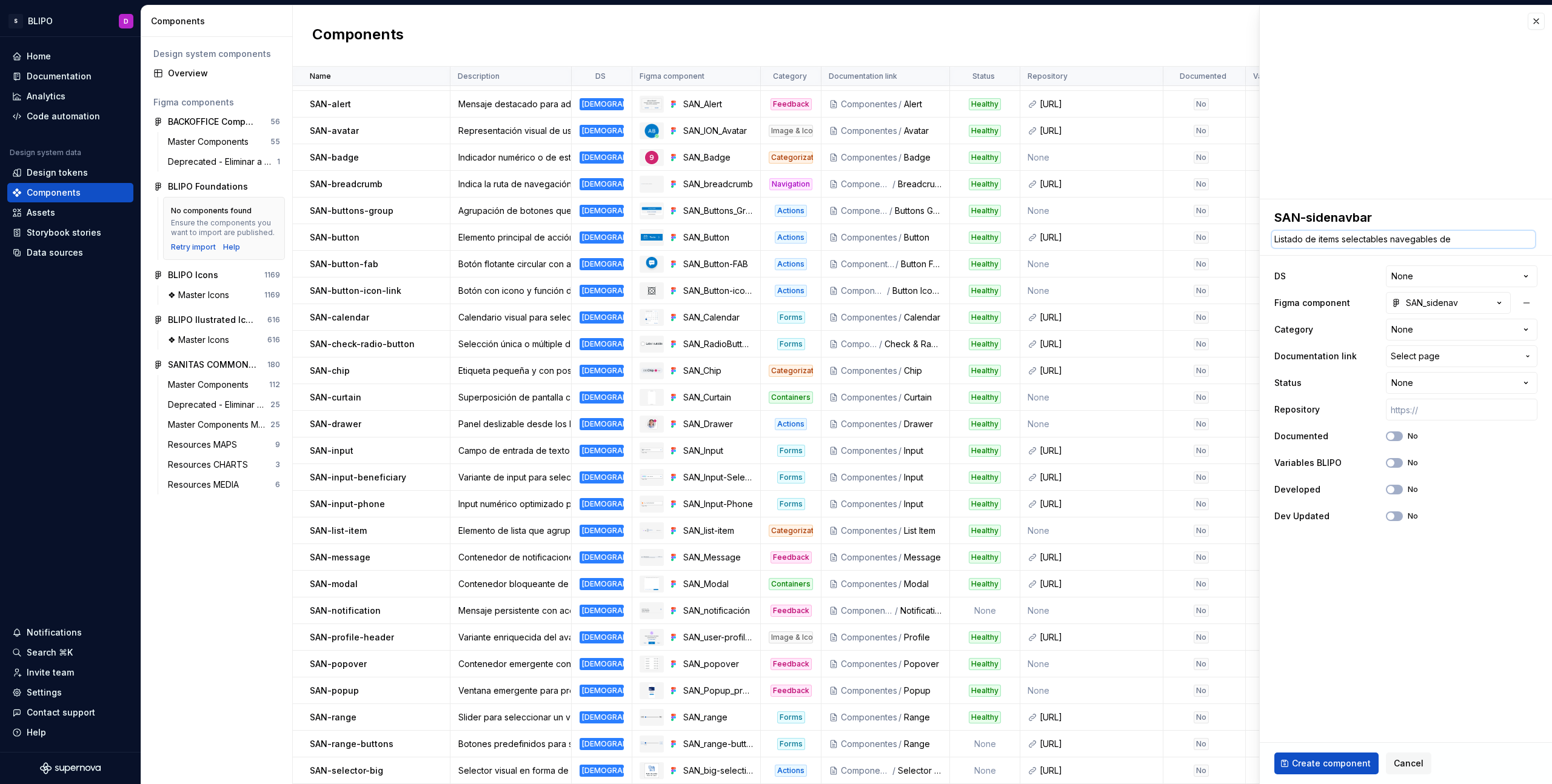
type textarea "*"
type textarea "Listado de items selectables navegables den"
type textarea "*"
type textarea "Listado de items selectables navegables dent"
type textarea "*"
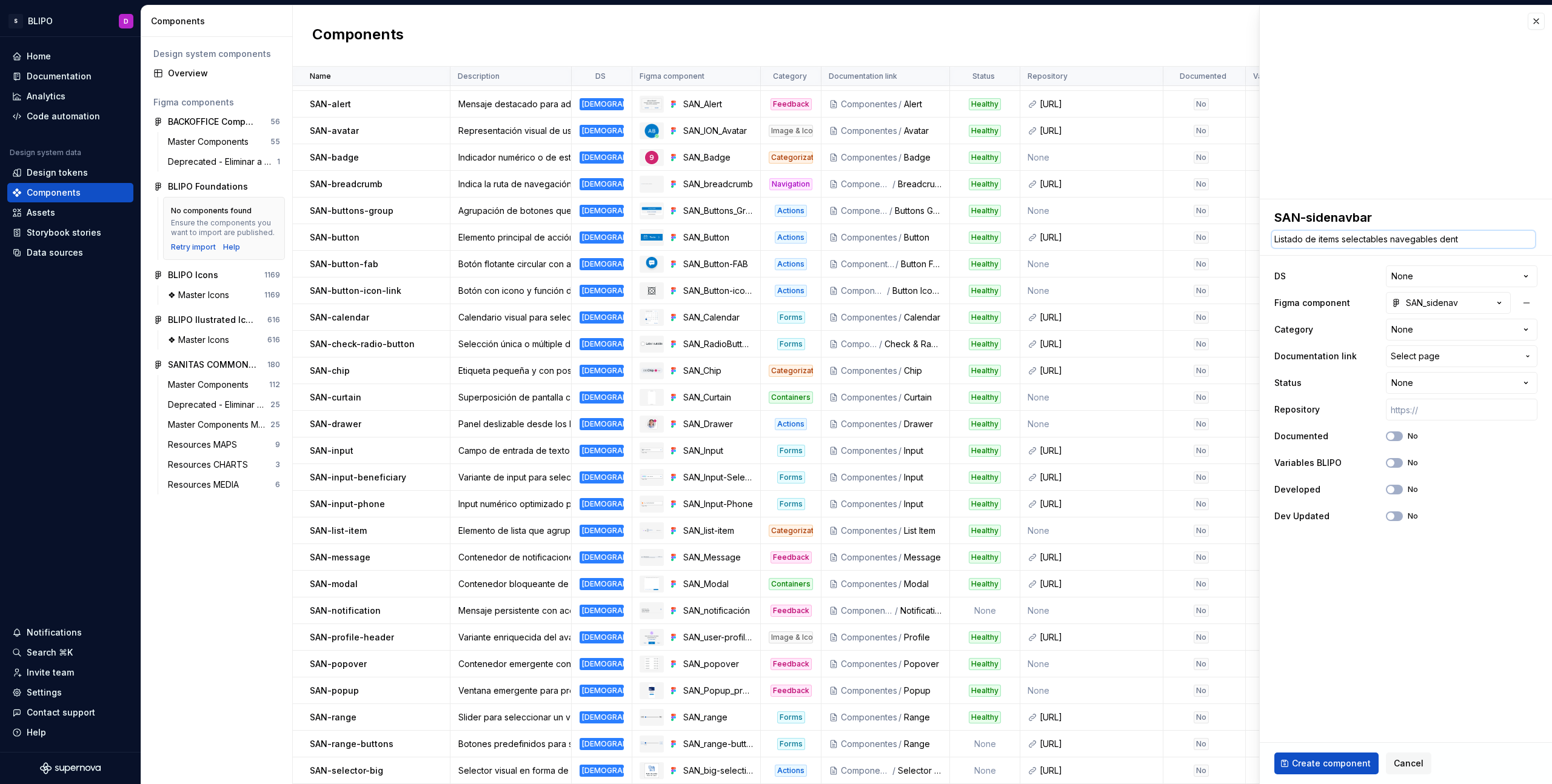
type textarea "Listado de items selectables navegables dentr"
type textarea "*"
type textarea "Listado de items selectables navegables dentro"
type textarea "*"
type textarea "Listado de items selectables navegables dentro d"
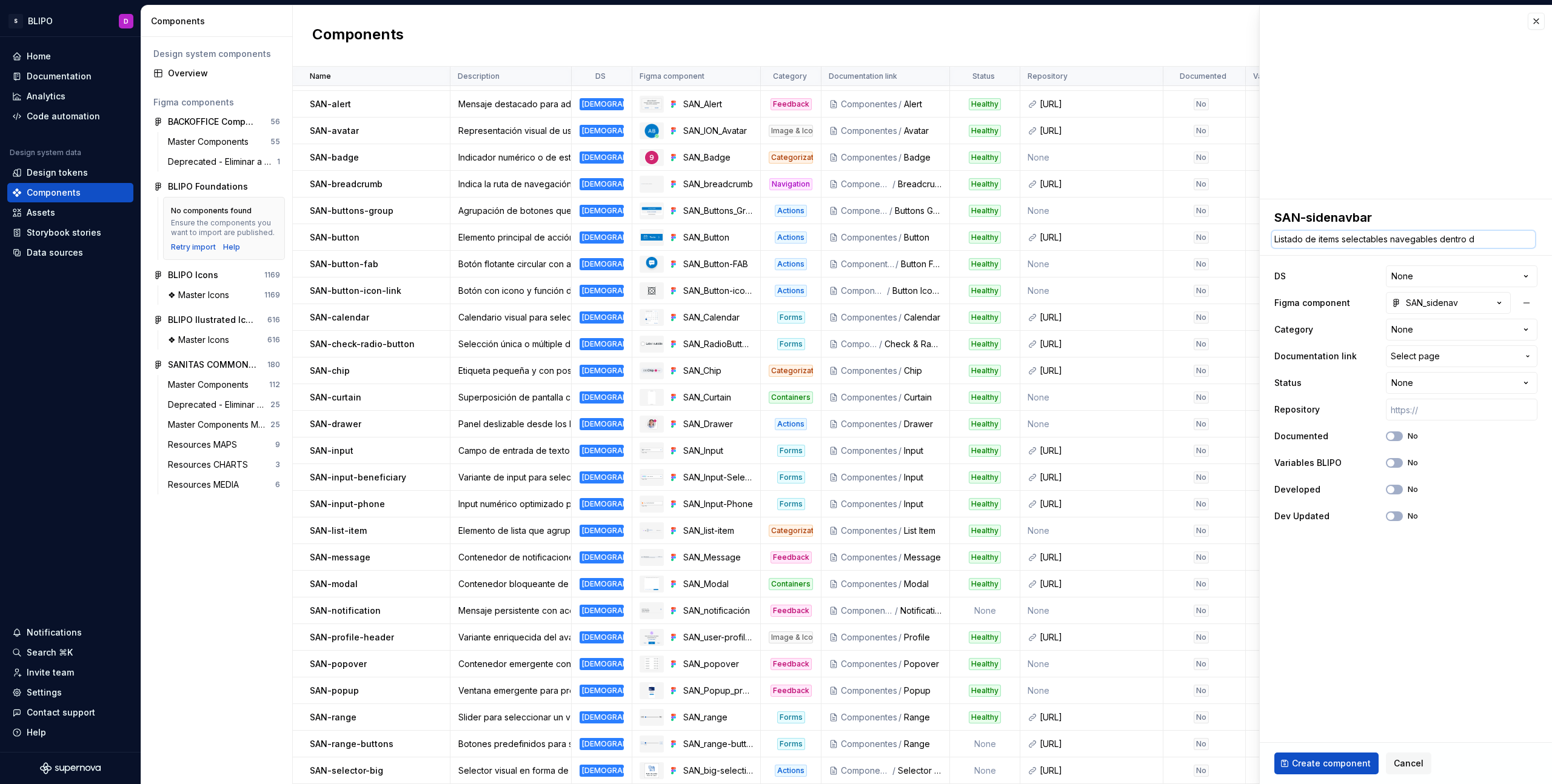
type textarea "*"
type textarea "Listado de items selectables navegables dentro de"
type textarea "*"
type textarea "Listado de items selectables navegables dentro de"
type textarea "*"
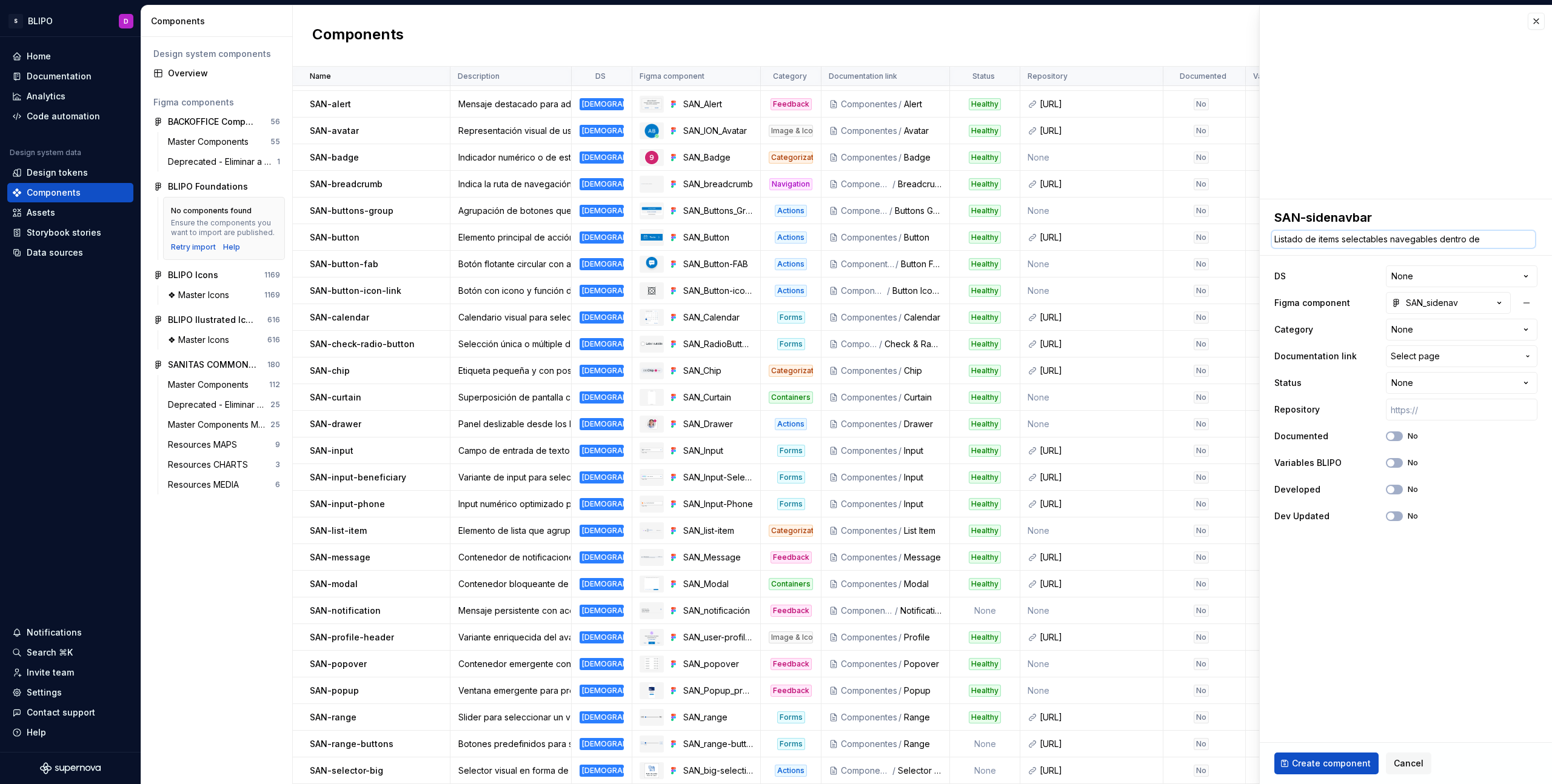
type textarea "Listado de items selectables navegables dentro de l"
type textarea "*"
type textarea "Listado de items selectables navegables dentro de la"
type textarea "*"
type textarea "Listado de items selectables navegables dentro de la"
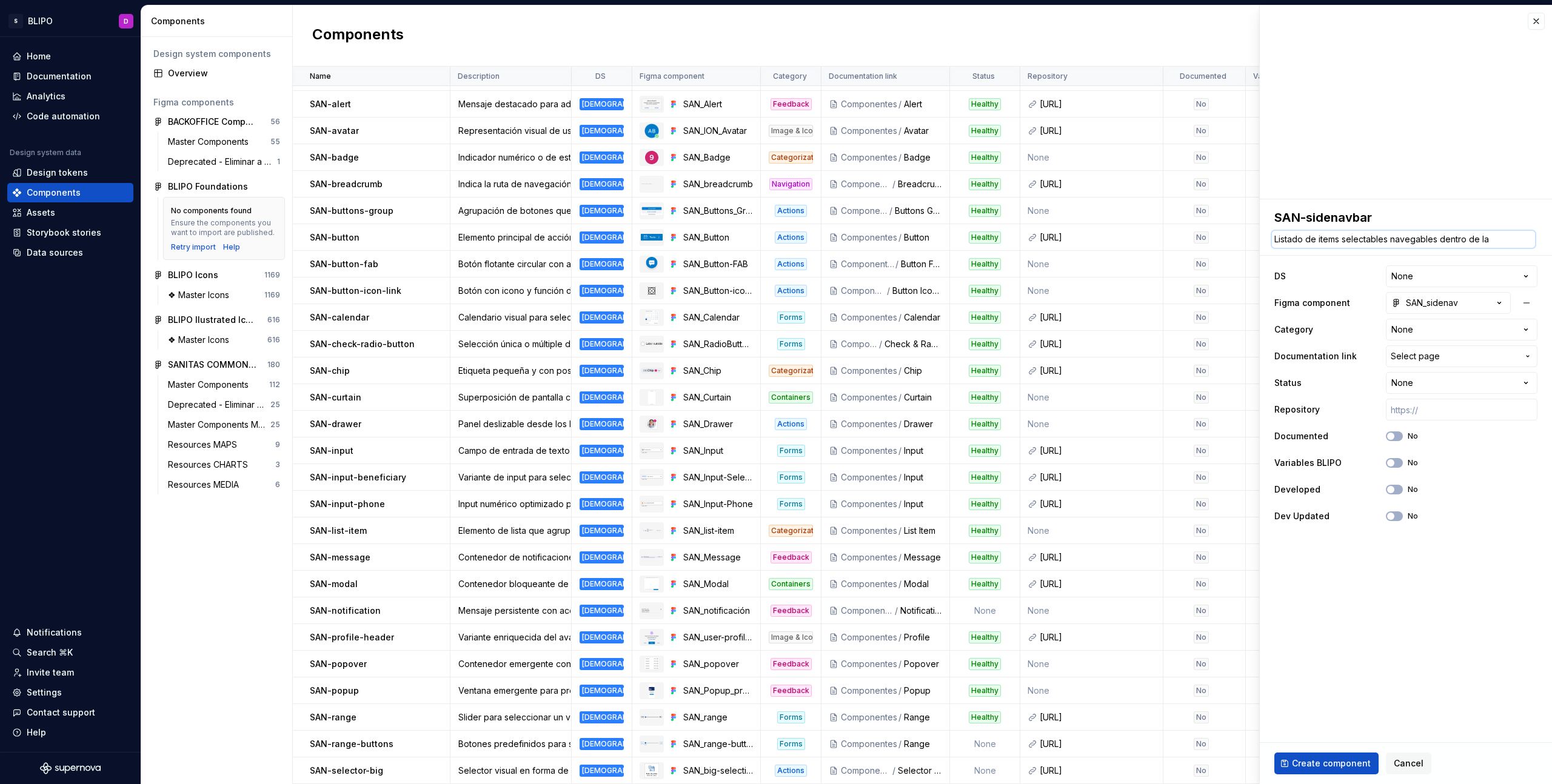
type textarea "*"
type textarea "Listado de items selectables navegables dentro de la m"
type textarea "*"
type textarea "Listado de items selectables navegables dentro de la mi"
type textarea "*"
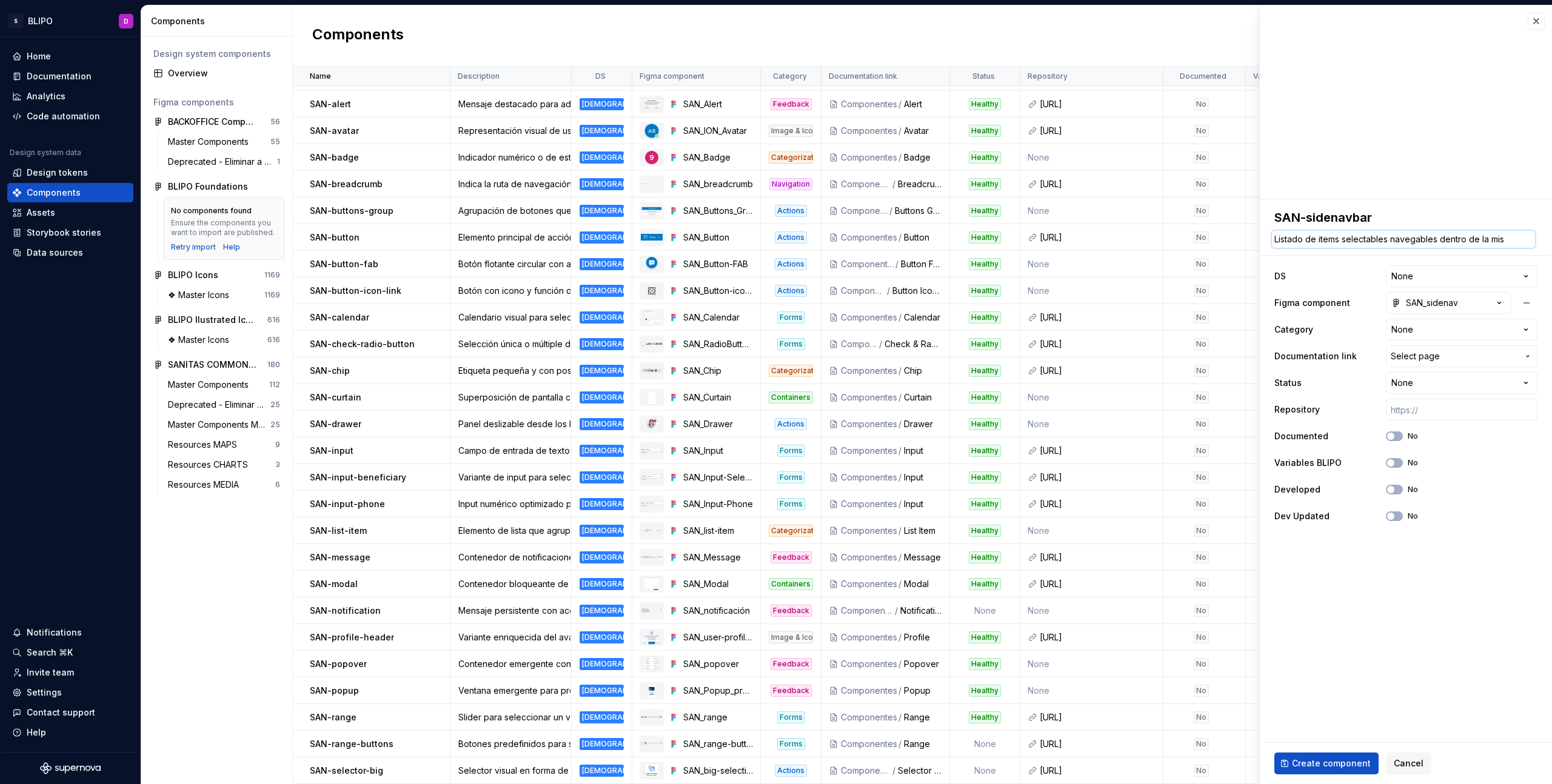
type textarea "Listado de items selectables navegables dentro de la mism"
type textarea "*"
type textarea "Listado de items selectables navegables dentro de la misma"
type textarea "*"
type textarea "Listado de items selectables navegables dentro de la misma"
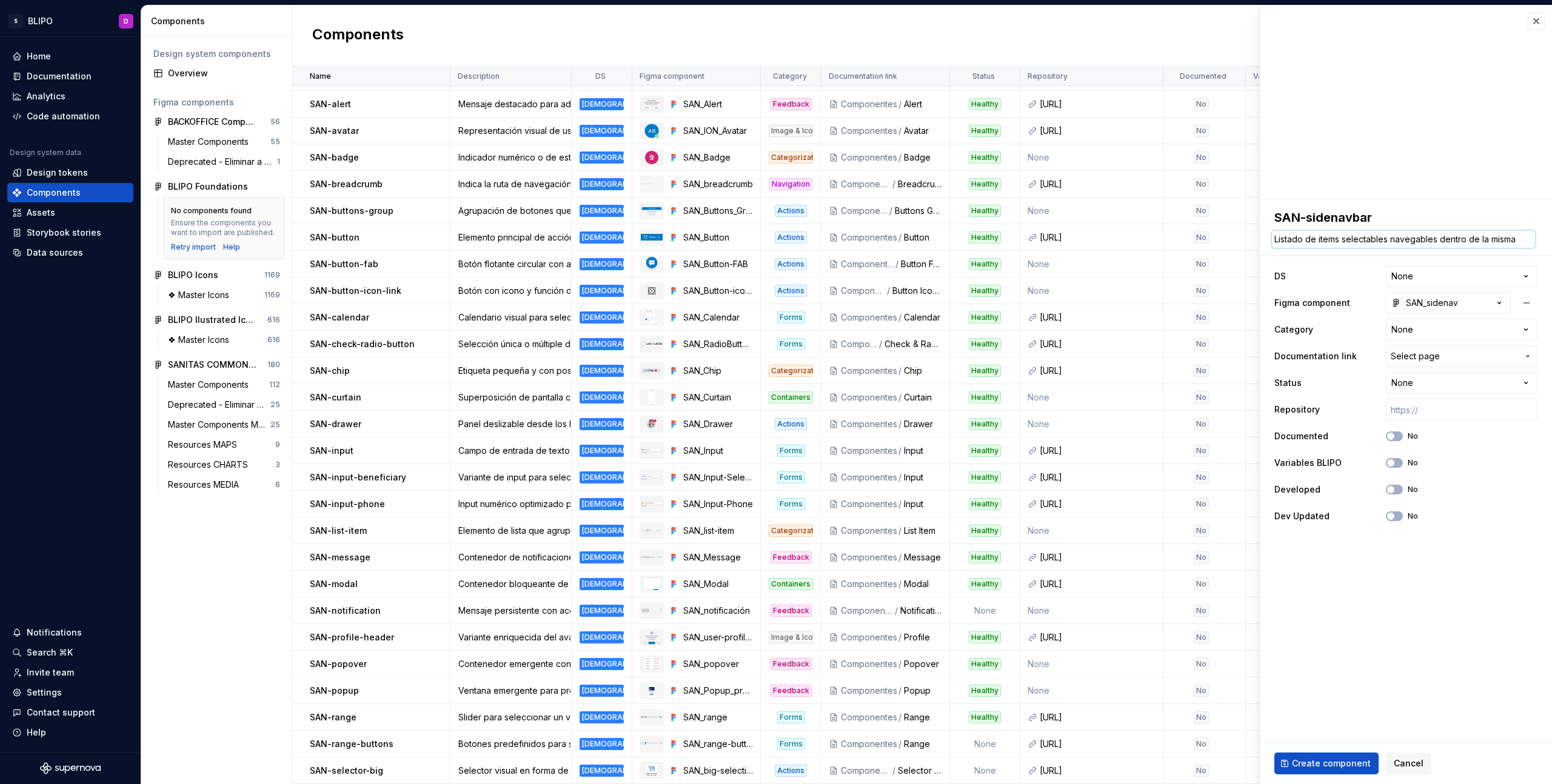
type textarea "*"
type textarea "Listado de items selectables navegables dentro de la misma p"
type textarea "*"
type textarea "Listado de items selectables navegables dentro de la misma pa"
type textarea "*"
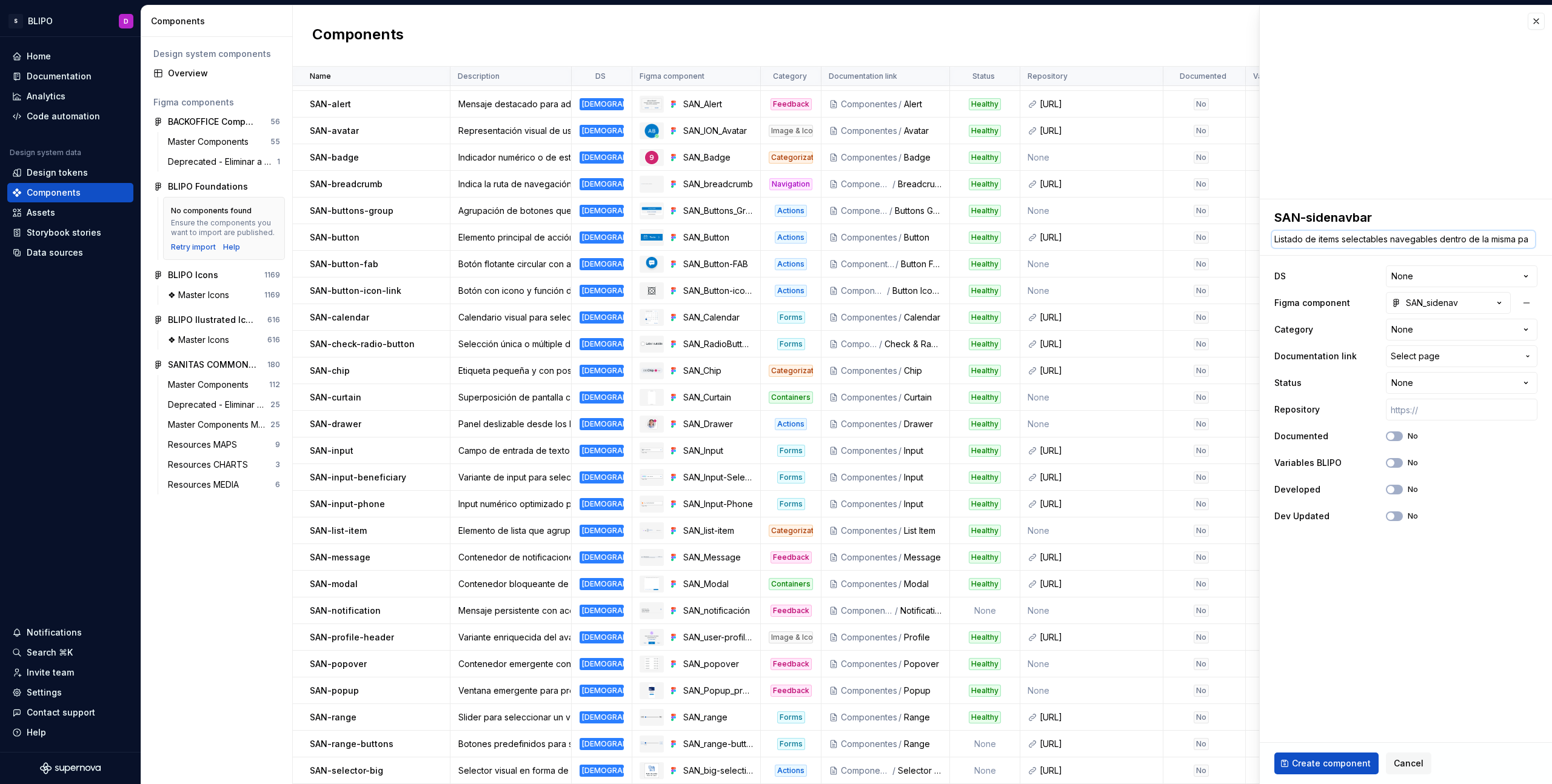
type textarea "Listado de items selectables navegables dentro de la misma pan"
type textarea "*"
click at [1481, 290] on html "S BLIPO D Home Documentation Analytics Code automation Design system data Desig…" at bounding box center [776, 392] width 1552 height 784
click at [1455, 339] on html "S BLIPO D Home Documentation Analytics Code automation Design system data Desig…" at bounding box center [776, 392] width 1552 height 784
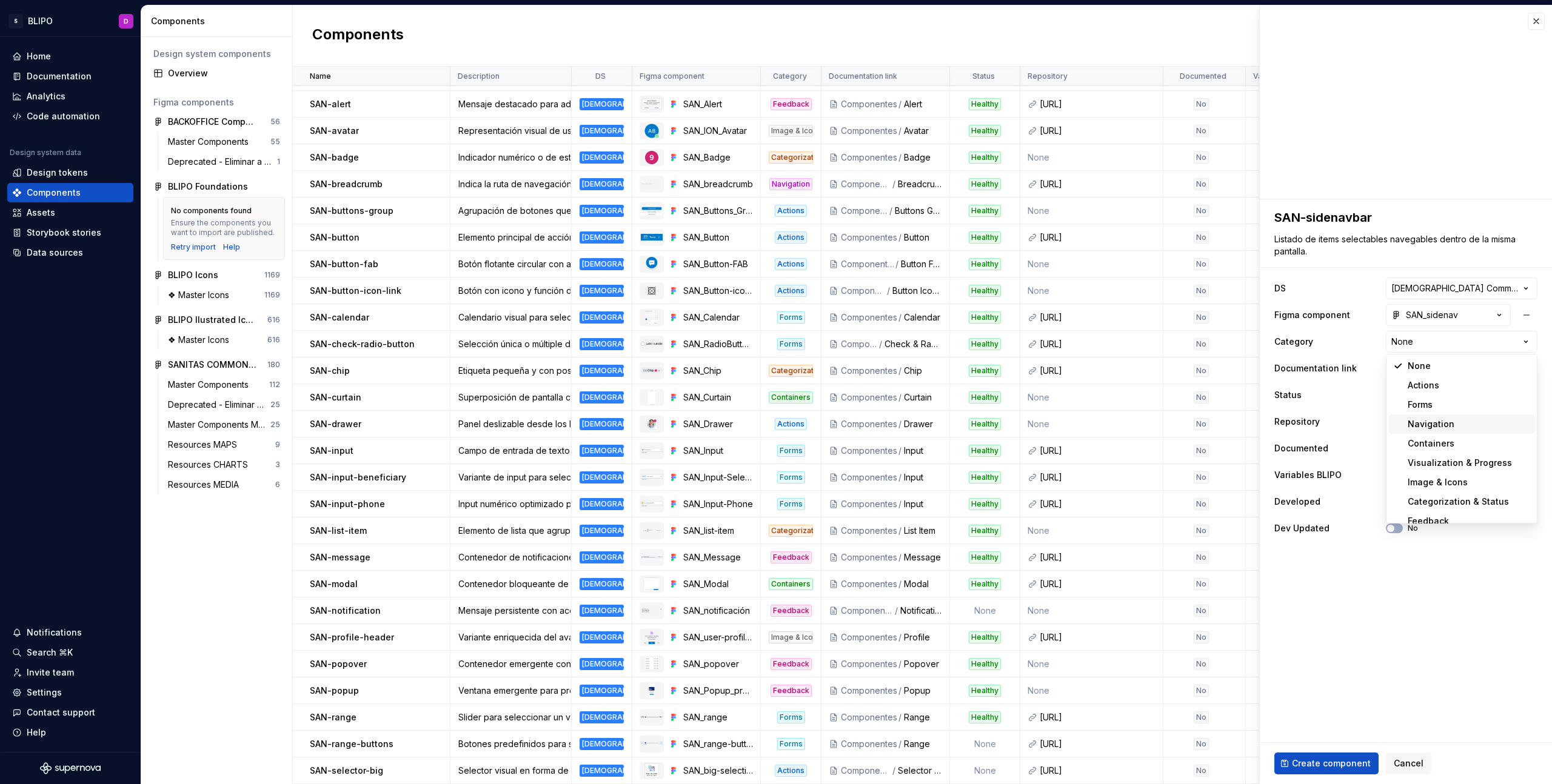
scroll to position [10, 0]
click at [1476, 372] on span "Select page" at bounding box center [1455, 369] width 127 height 12
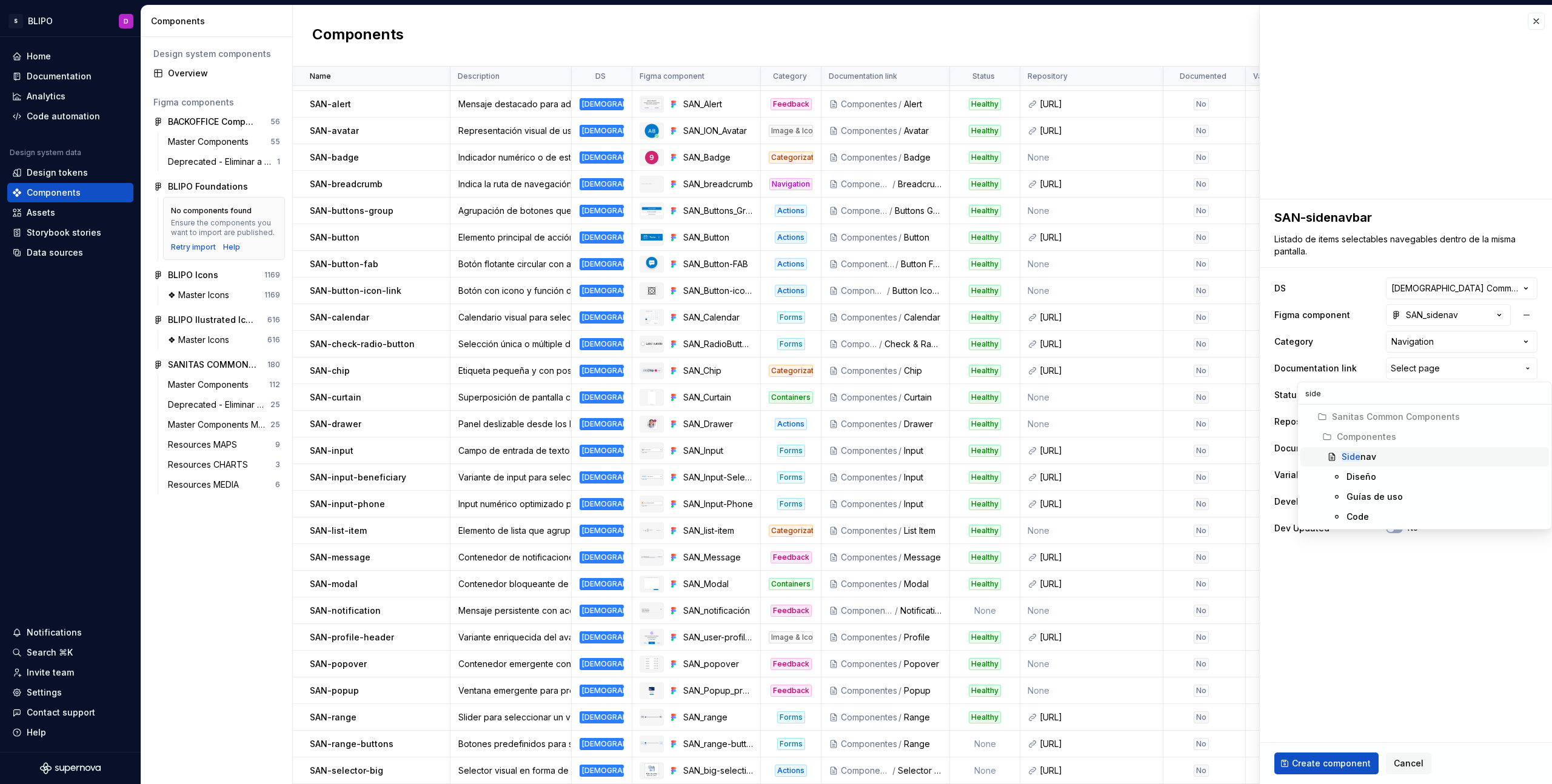
click at [1391, 452] on div "Side nav" at bounding box center [1443, 457] width 202 height 12
click at [1450, 393] on html "S BLIPO D Home Documentation Analytics Code automation Design system data Desig…" at bounding box center [776, 392] width 1552 height 784
click at [1392, 476] on span "button" at bounding box center [1390, 474] width 7 height 7
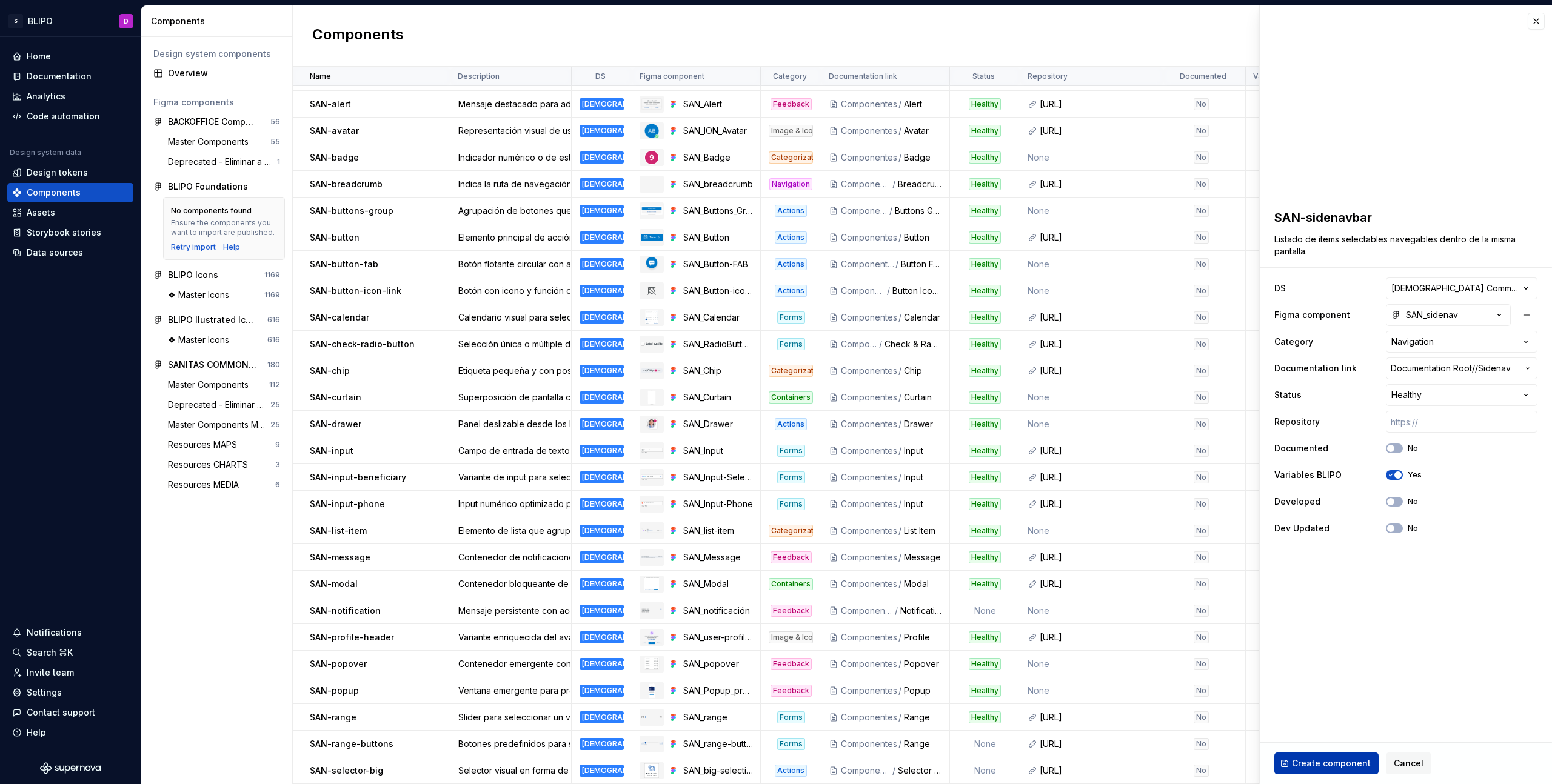
click at [1333, 759] on span "Create component" at bounding box center [1331, 763] width 79 height 12
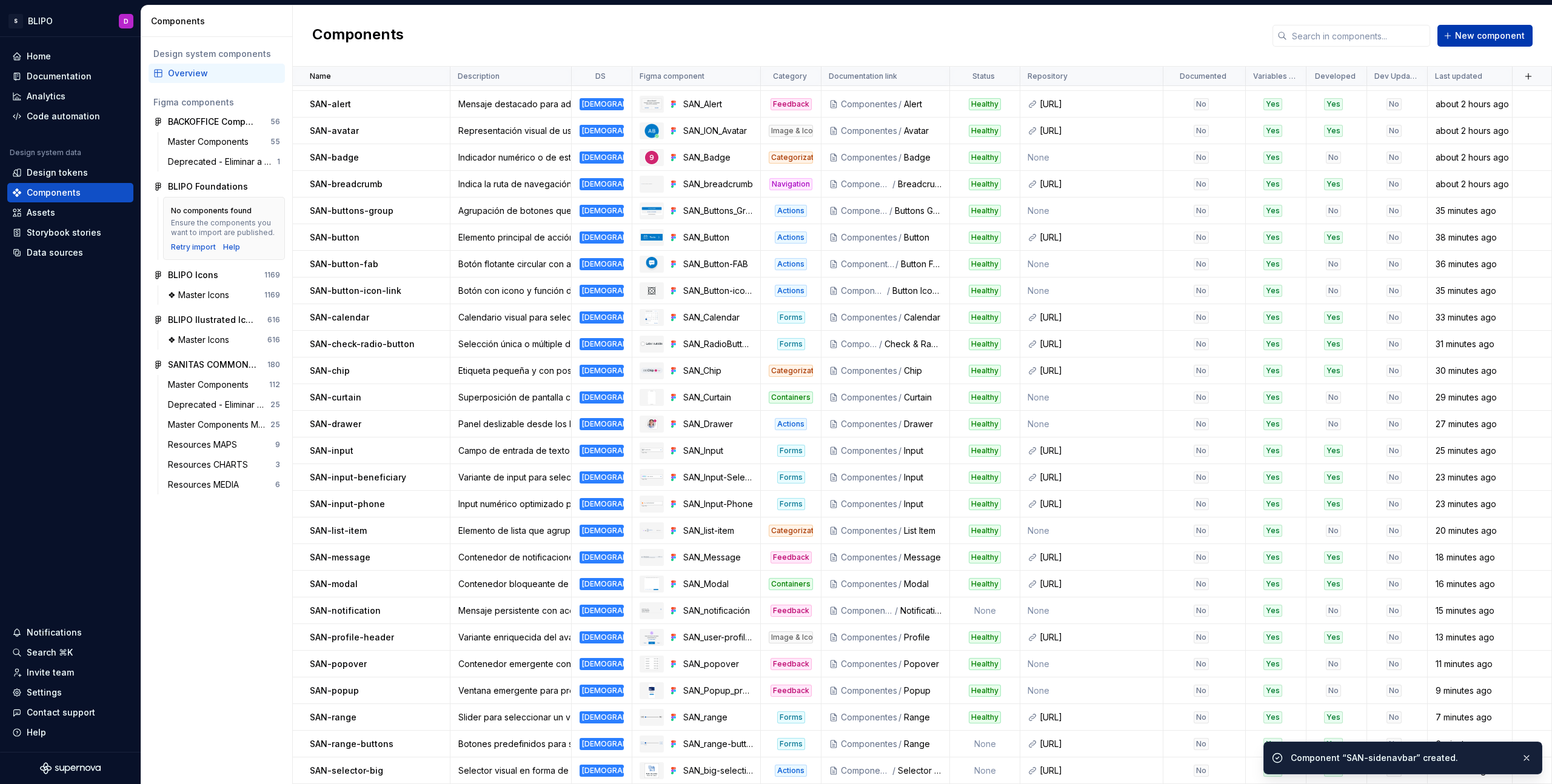
click at [1481, 31] on span "New component" at bounding box center [1490, 36] width 70 height 12
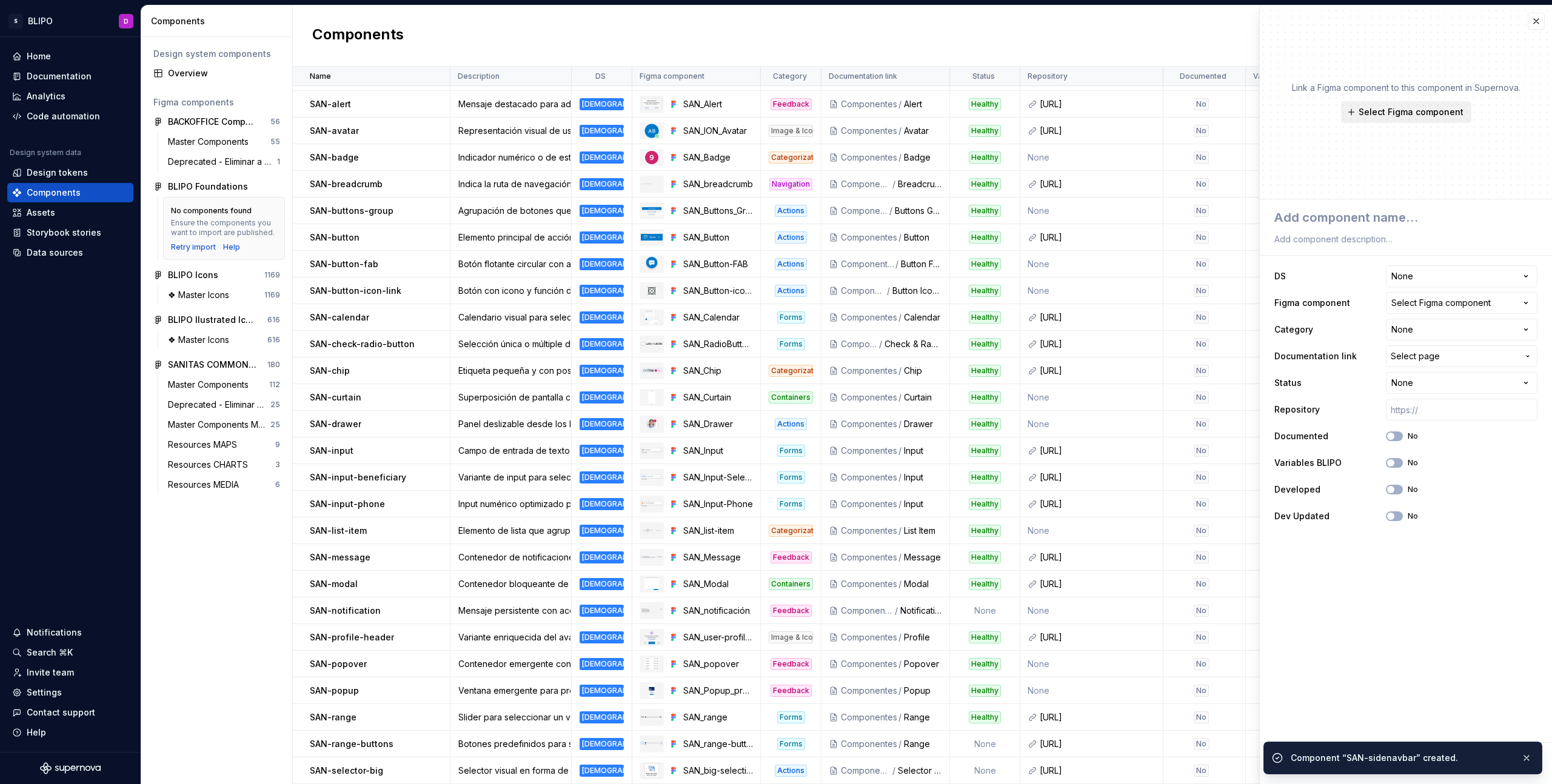
click at [1419, 114] on span "Select Figma component" at bounding box center [1411, 112] width 105 height 12
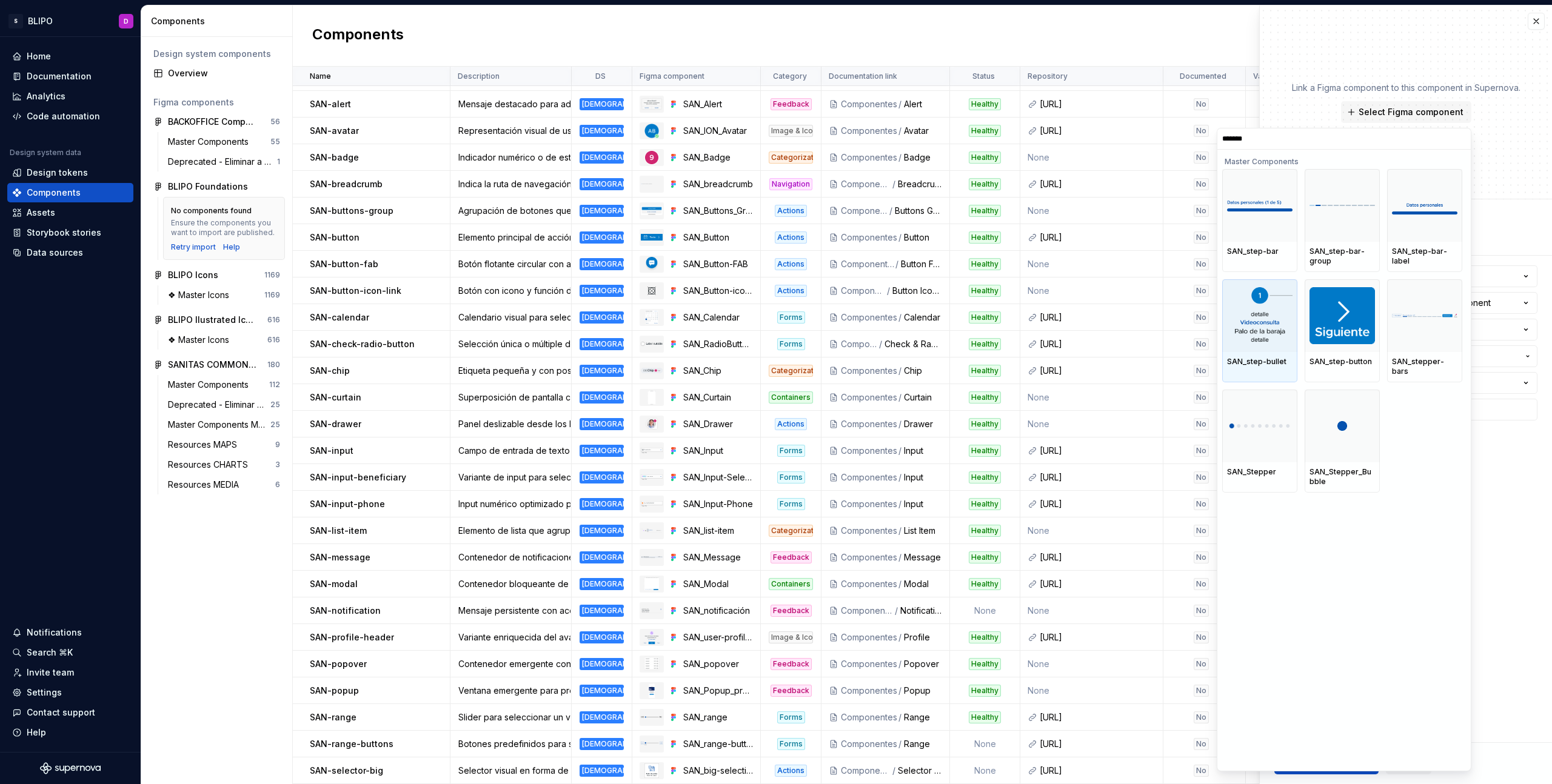
click at [1254, 317] on img at bounding box center [1259, 316] width 65 height 57
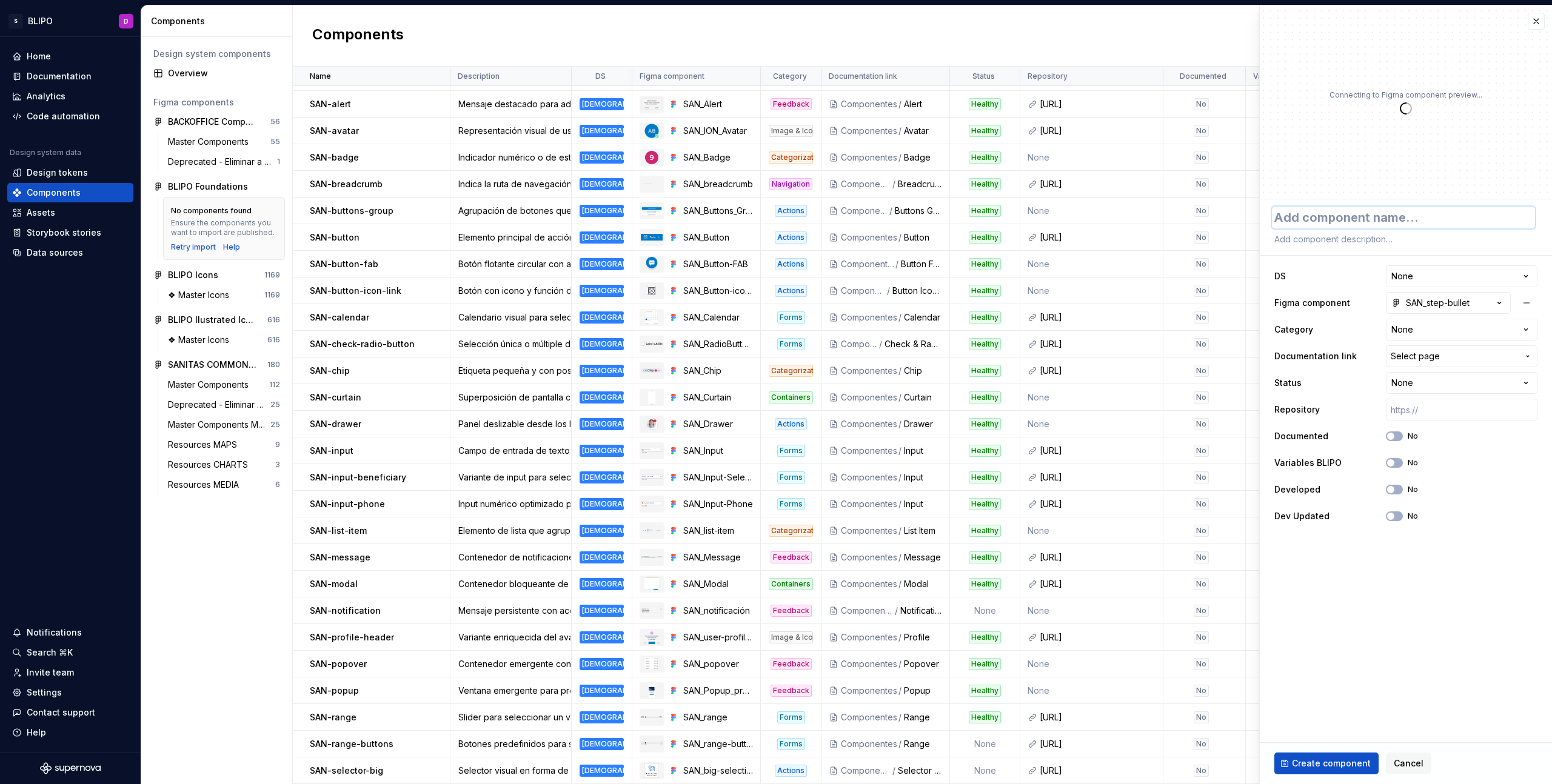
click at [1344, 217] on textarea at bounding box center [1403, 218] width 263 height 21
click at [1387, 242] on textarea at bounding box center [1403, 239] width 263 height 17
paste textarea "Variantes de stepper con bullets o barras numeradas"
click at [1314, 240] on textarea "Variantes de stepper con bullets o barras numeradas" at bounding box center [1403, 239] width 263 height 17
click at [1346, 240] on textarea "Variantes de stepper con bullets o barras numeradas" at bounding box center [1403, 239] width 263 height 17
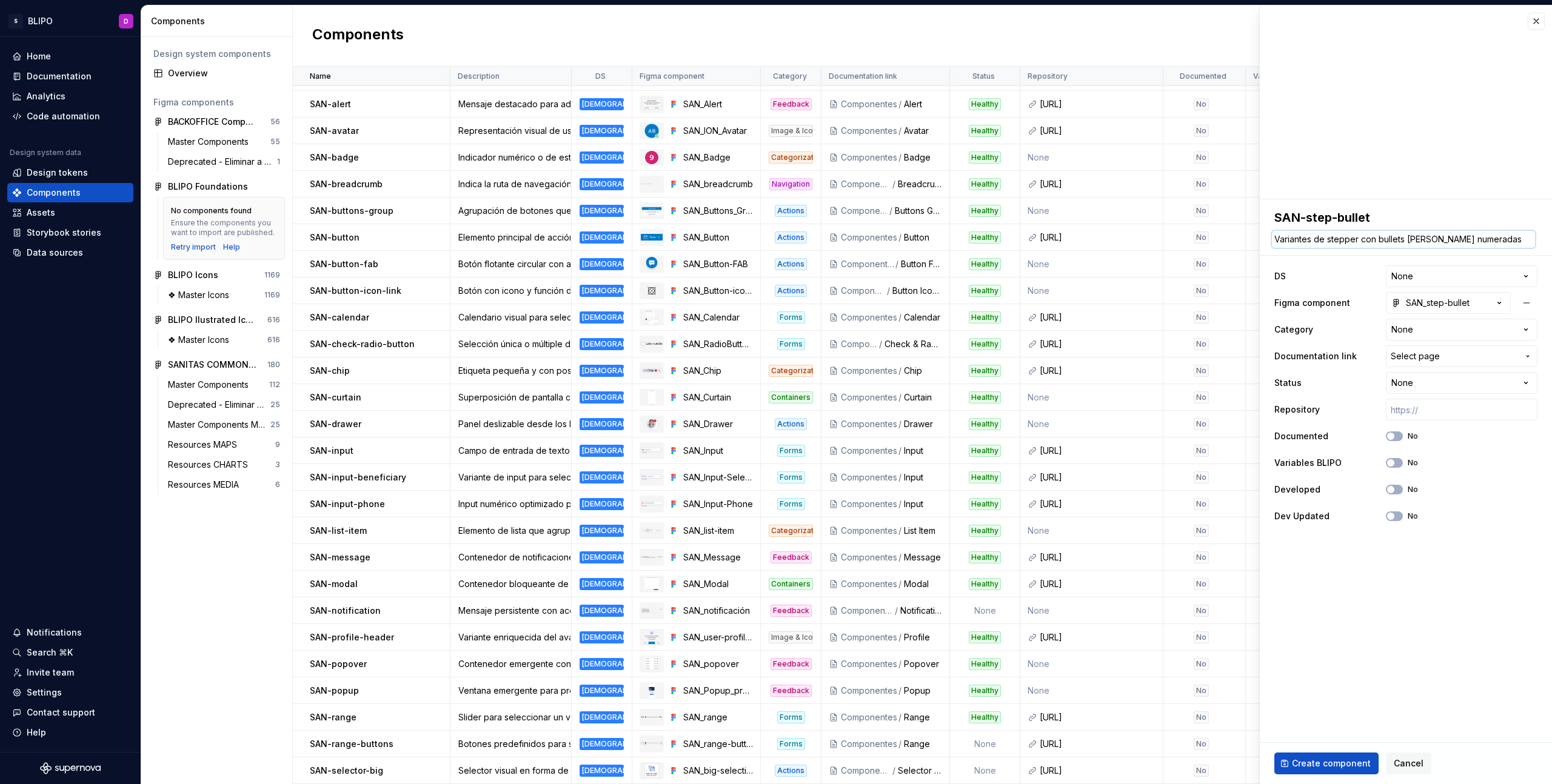
click at [1346, 240] on textarea "Variantes de stepper con bullets o barras numeradas" at bounding box center [1403, 239] width 263 height 17
click at [1470, 241] on textarea "Variantes de steps con bullets o barras numeradas" at bounding box center [1403, 239] width 263 height 17
drag, startPoint x: 1488, startPoint y: 240, endPoint x: 1370, endPoint y: 244, distance: 118.1
click at [1370, 244] on textarea "Variantes de steps con bullets o barras numeradas" at bounding box center [1403, 239] width 263 height 17
click at [1447, 283] on html "S BLIPO D Home Documentation Analytics Code automation Design system data Desig…" at bounding box center [776, 392] width 1552 height 784
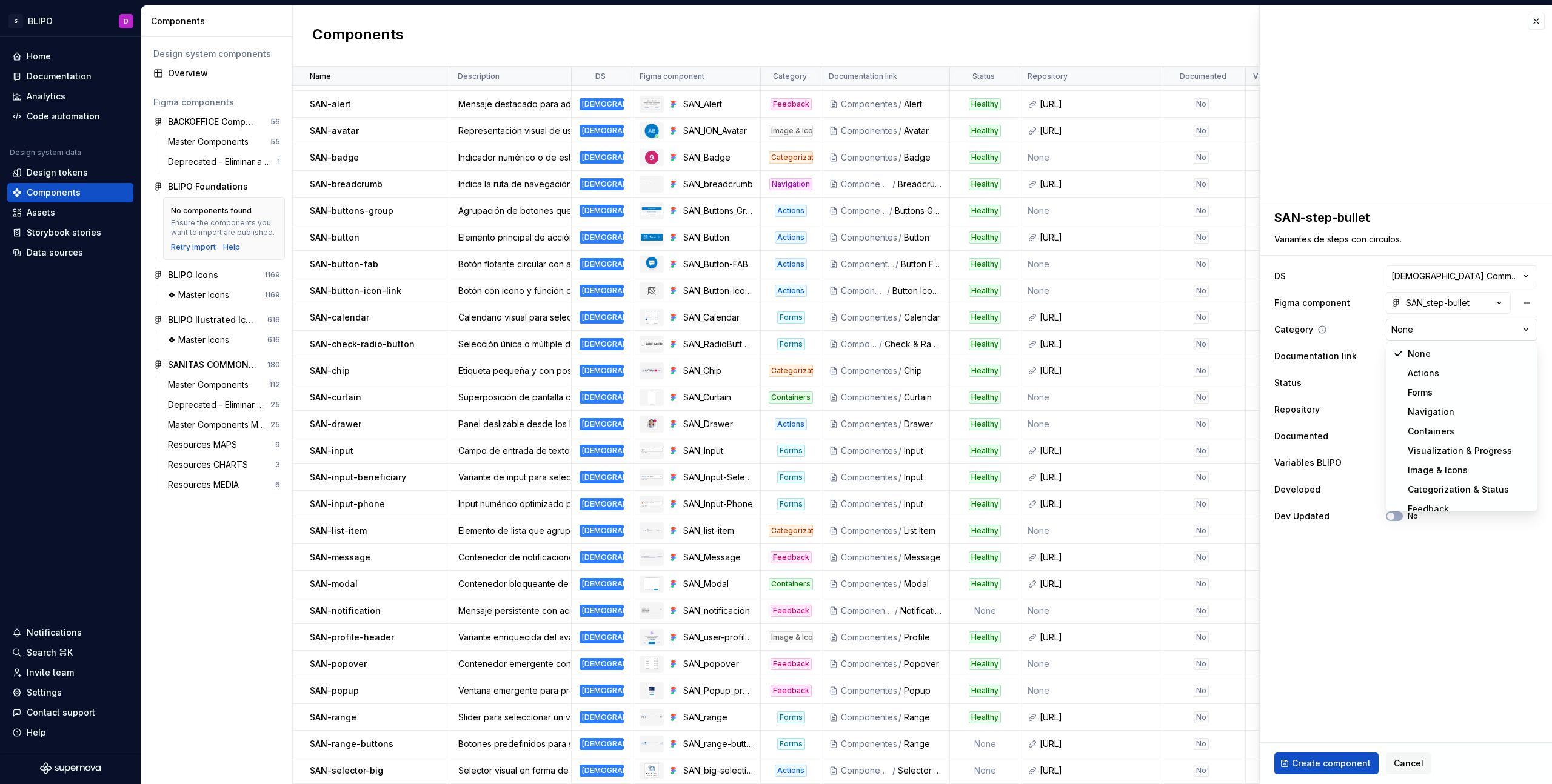
click at [1462, 333] on html "S BLIPO D Home Documentation Analytics Code automation Design system data Desig…" at bounding box center [776, 392] width 1552 height 784
click at [1433, 353] on span "Select page" at bounding box center [1416, 356] width 49 height 12
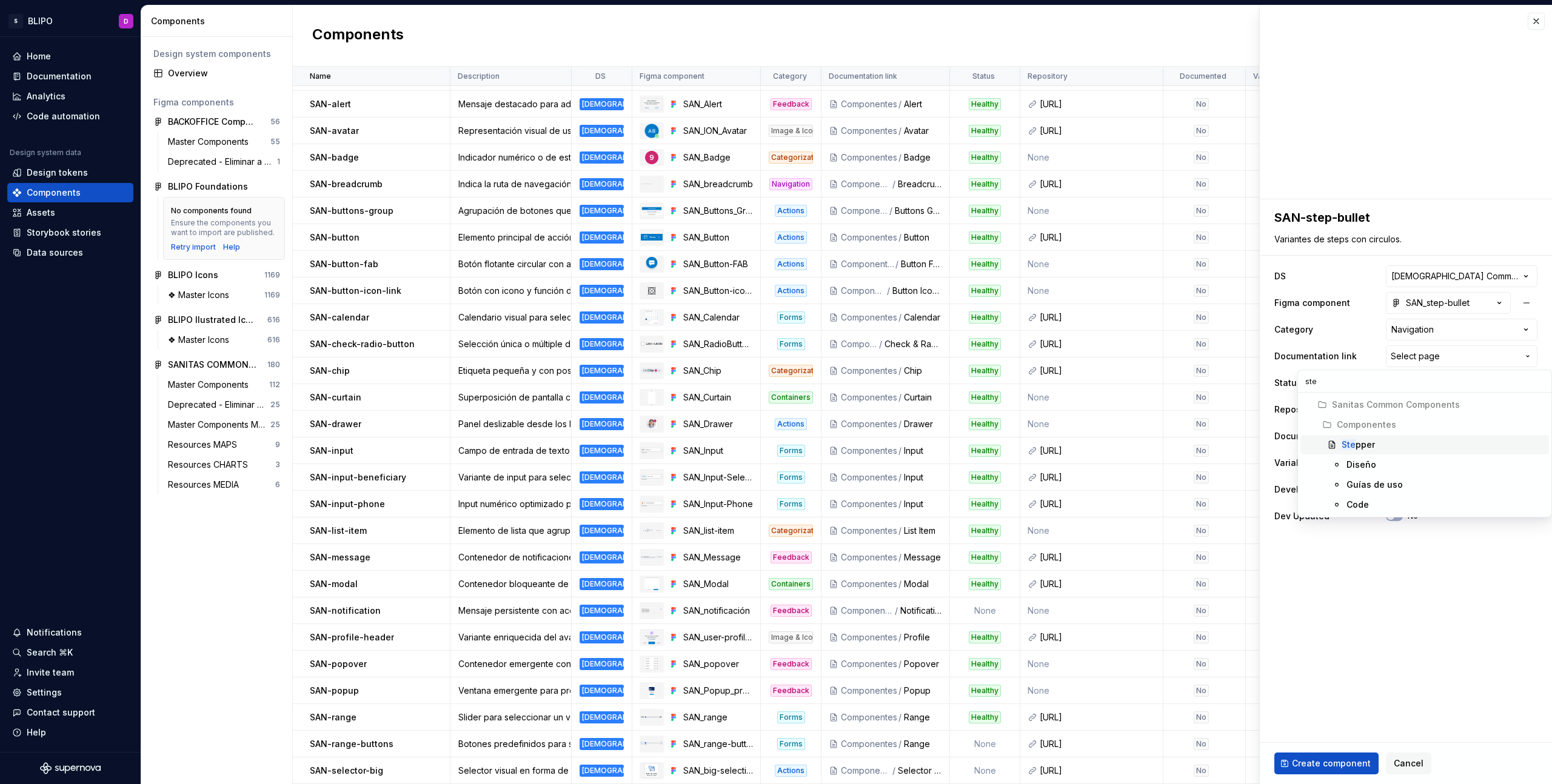
click at [1412, 442] on div "Ste pper" at bounding box center [1443, 444] width 202 height 12
click at [1466, 382] on html "S BLIPO D Home Documentation Analytics Code automation Design system data Desig…" at bounding box center [776, 392] width 1552 height 784
drag, startPoint x: 1432, startPoint y: 427, endPoint x: 1419, endPoint y: 399, distance: 30.9
click at [1439, 404] on input "text" at bounding box center [1462, 409] width 152 height 21
paste input "https://ic.sanitas.dom/ui-libraries/sanitas-common-components/storybook/latest/…"
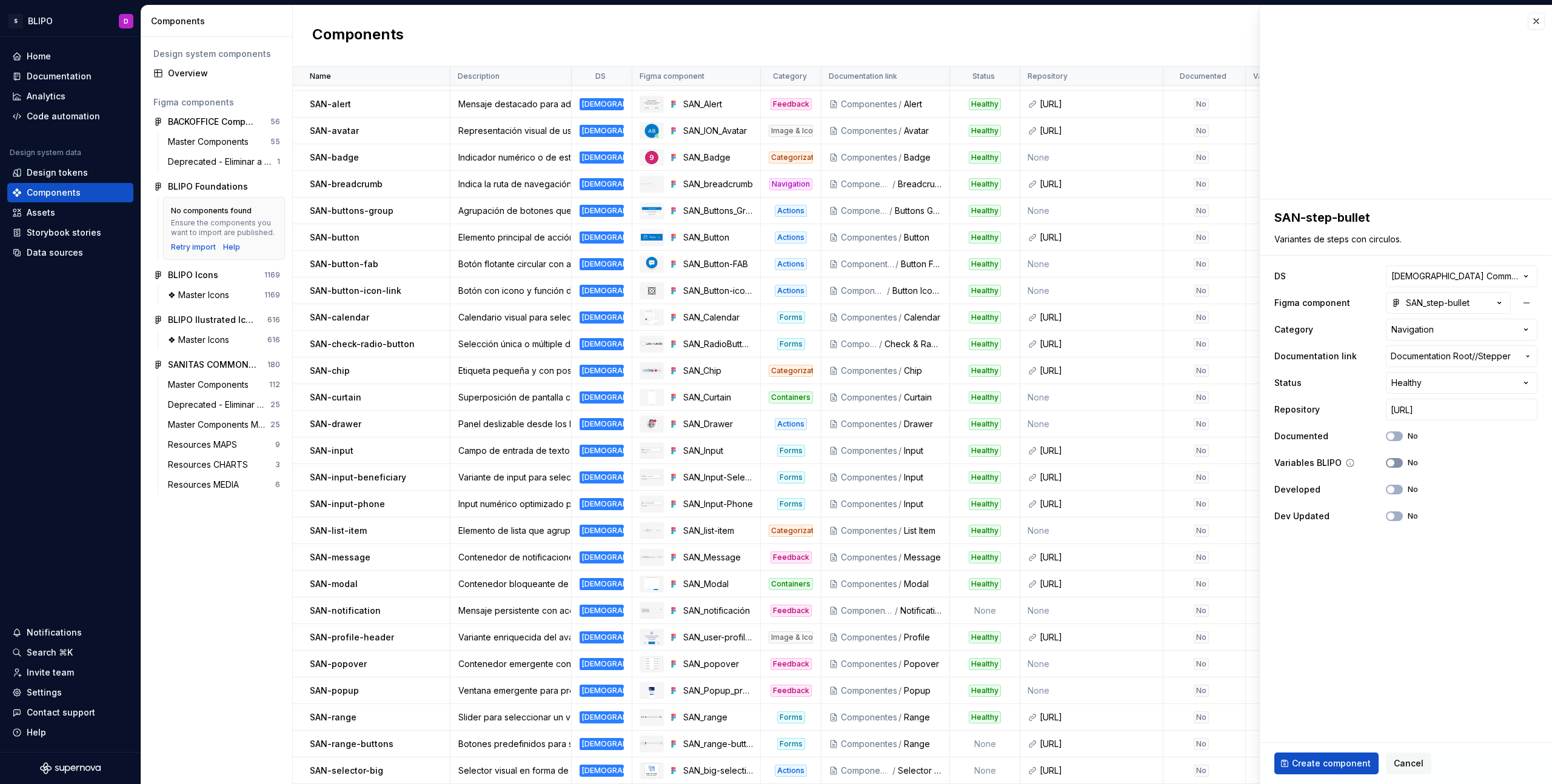
scroll to position [0, 0]
drag, startPoint x: 1392, startPoint y: 459, endPoint x: 1391, endPoint y: 486, distance: 27.0
click at [1392, 459] on span "button" at bounding box center [1390, 462] width 7 height 7
click at [1391, 486] on span "button" at bounding box center [1390, 489] width 7 height 7
click at [1333, 763] on span "Create component" at bounding box center [1331, 763] width 79 height 12
